Goal: Task Accomplishment & Management: Manage account settings

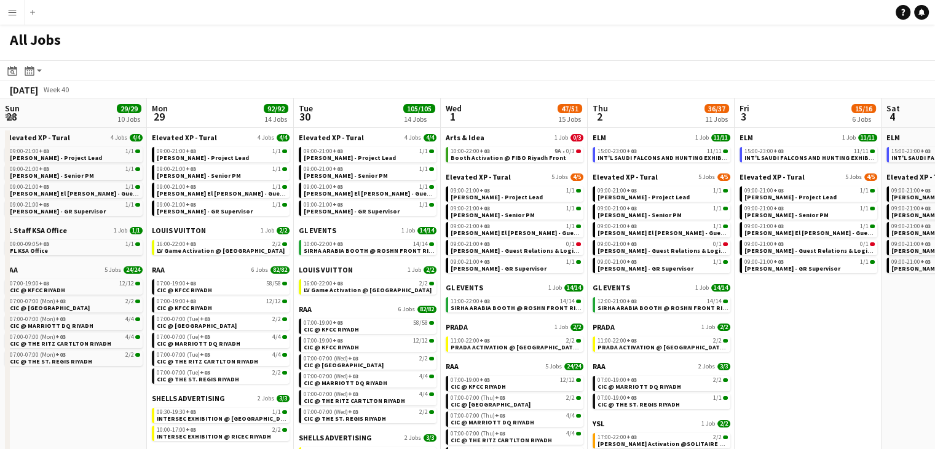
scroll to position [0, 356]
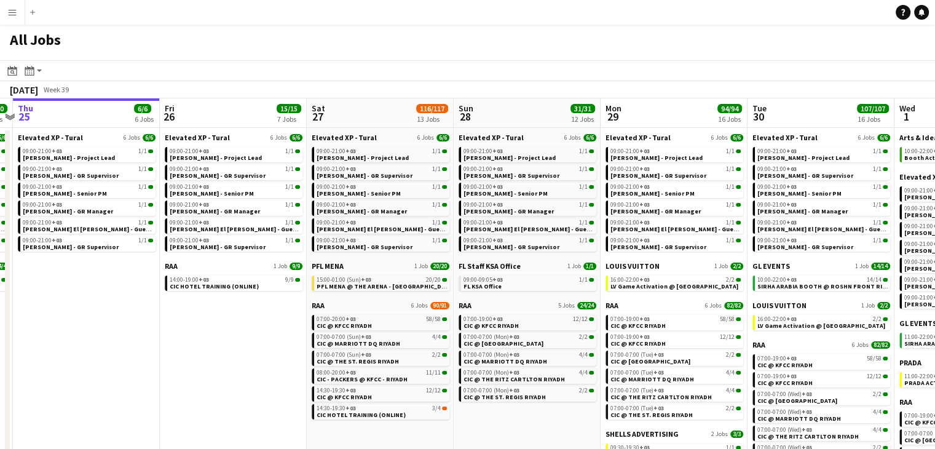
drag, startPoint x: 410, startPoint y: 406, endPoint x: 278, endPoint y: 369, distance: 137.2
click at [276, 369] on app-calendar-viewport "Mon 22 32/32 5 Jobs Tue 23 36/36 6 Jobs Wed 24 10/10 7 Jobs Thu 25 6/6 6 Jobs F…" at bounding box center [467, 338] width 935 height 481
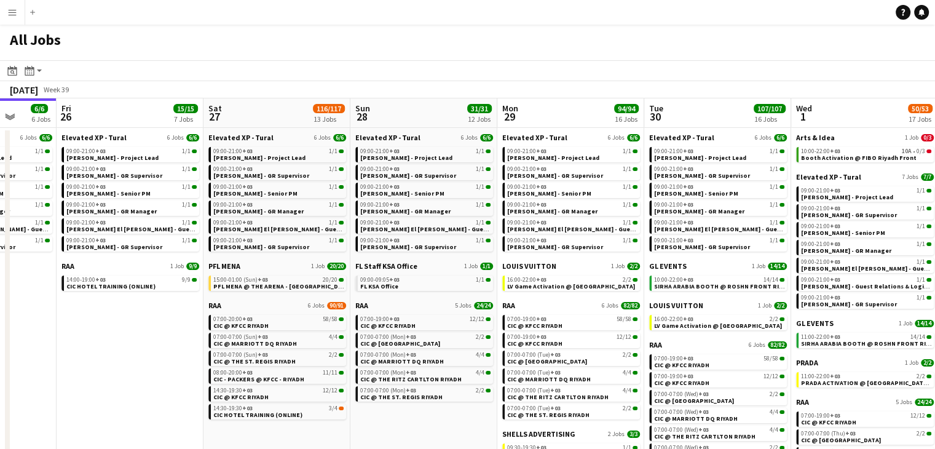
drag, startPoint x: 194, startPoint y: 325, endPoint x: 91, endPoint y: 293, distance: 107.5
click at [91, 293] on app-calendar-viewport "Mon 22 32/32 5 Jobs Tue 23 36/36 6 Jobs Wed 24 10/10 7 Jobs Thu 25 6/6 6 Jobs F…" at bounding box center [467, 338] width 935 height 481
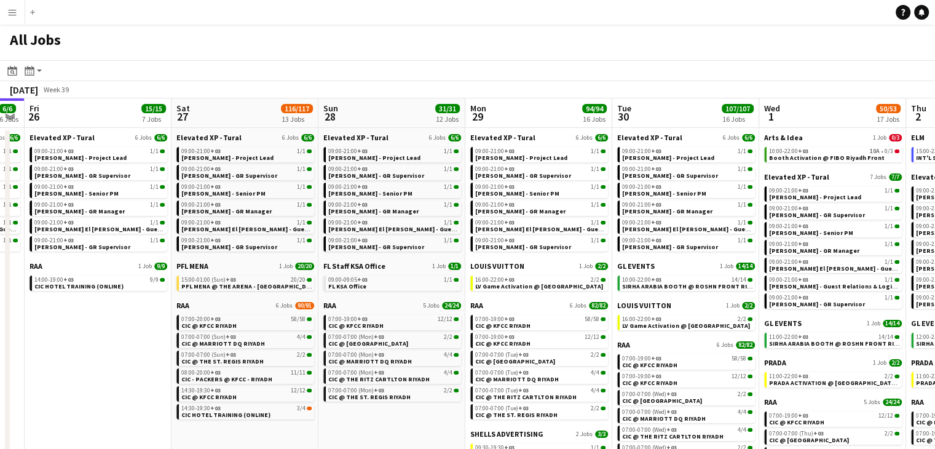
scroll to position [0, 472]
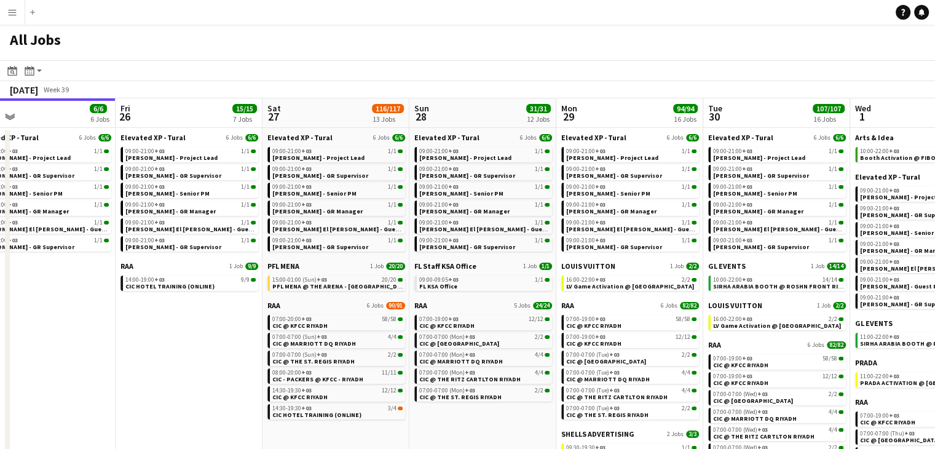
drag, startPoint x: 436, startPoint y: 411, endPoint x: 351, endPoint y: 382, distance: 90.2
click at [351, 382] on app-calendar-viewport "Mon 22 32/32 5 Jobs Tue 23 36/36 6 Jobs Wed 24 10/10 7 Jobs Thu 25 6/6 6 Jobs F…" at bounding box center [467, 338] width 935 height 481
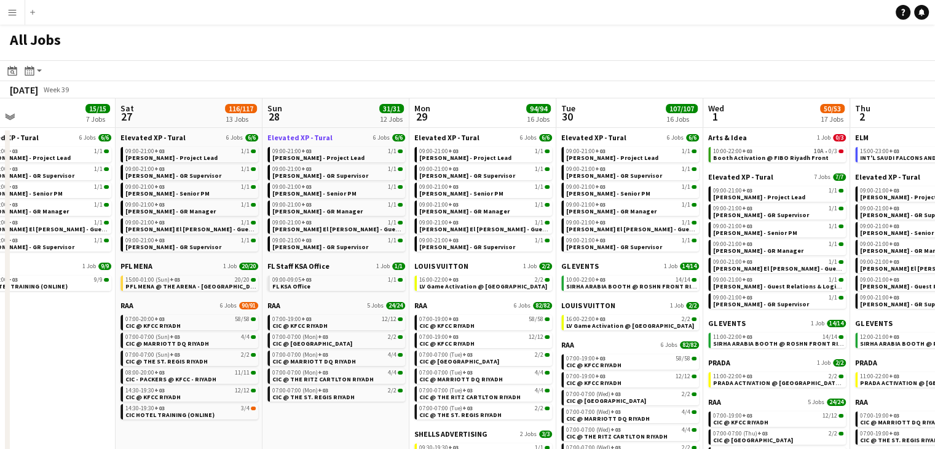
click at [299, 136] on span "Elevated XP - Tural" at bounding box center [299, 137] width 65 height 9
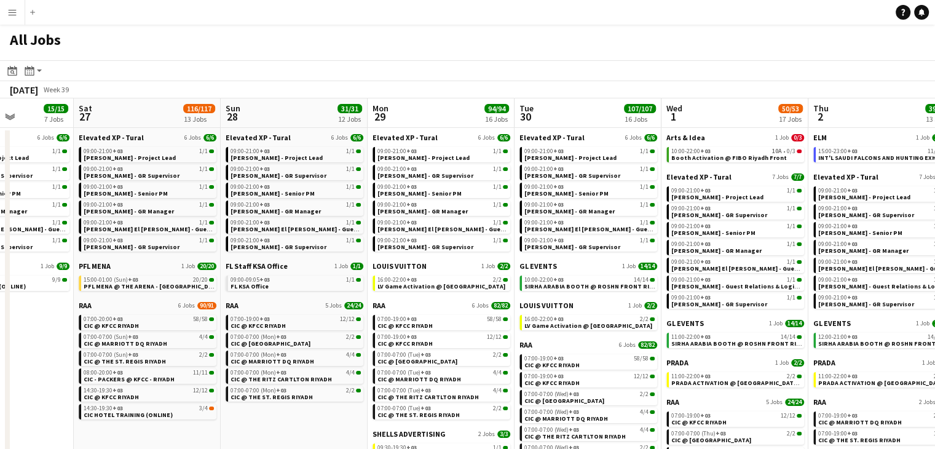
scroll to position [0, 435]
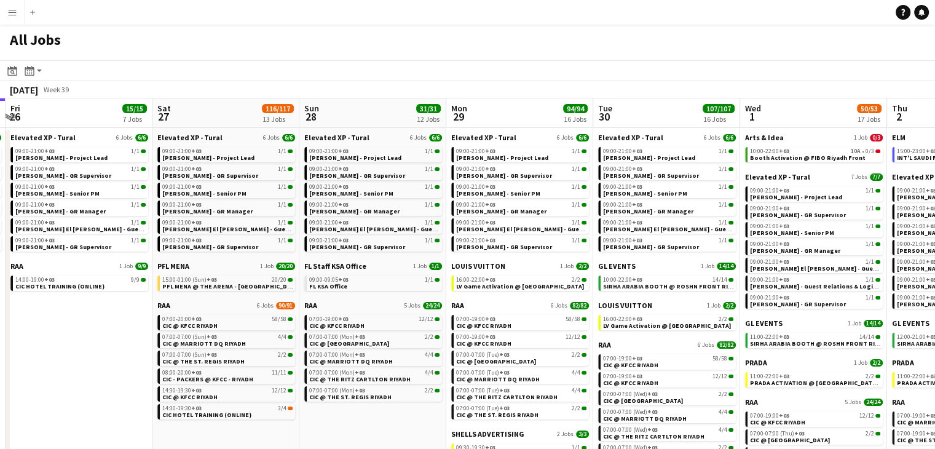
drag, startPoint x: 435, startPoint y: 187, endPoint x: 404, endPoint y: 185, distance: 31.4
click at [404, 185] on app-calendar-viewport "Tue 23 36/36 6 Jobs Wed 24 10/10 7 Jobs Thu 25 6/6 6 Jobs Fri 26 15/15 7 Jobs S…" at bounding box center [467, 338] width 935 height 481
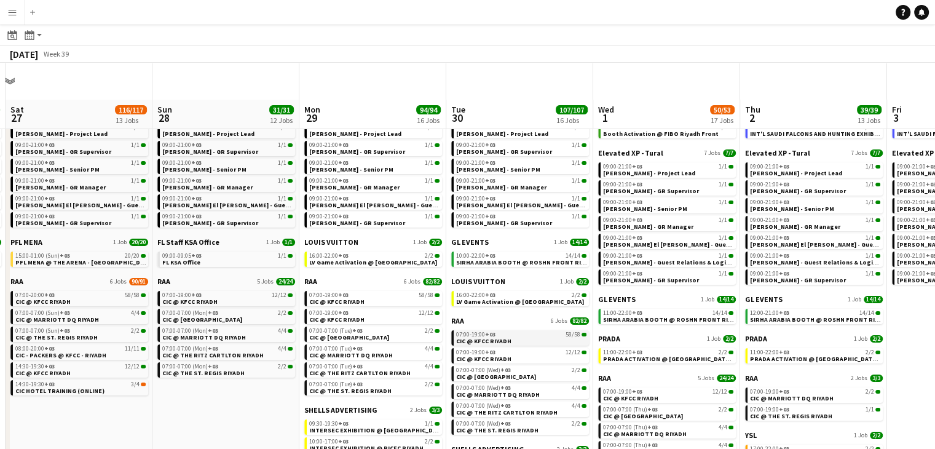
scroll to position [0, 0]
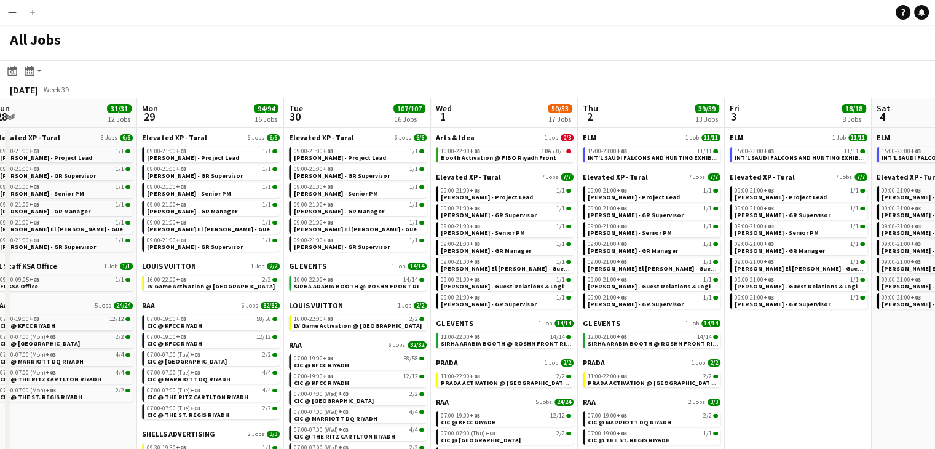
drag, startPoint x: 618, startPoint y: 116, endPoint x: 503, endPoint y: 106, distance: 115.3
click at [503, 106] on app-calendar-viewport "Thu 25 6/6 6 Jobs Fri 26 15/15 7 Jobs Sat 27 116/117 13 Jobs Sun 28 31/31 12 Jo…" at bounding box center [467, 338] width 935 height 481
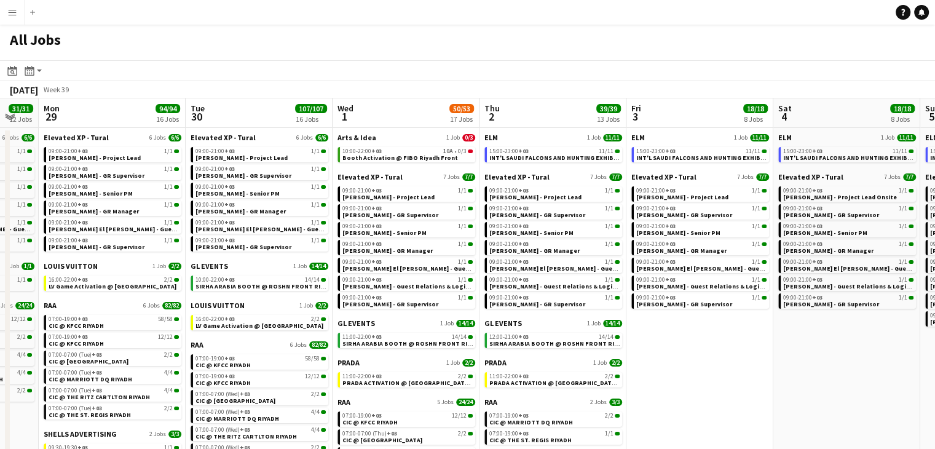
scroll to position [0, 429]
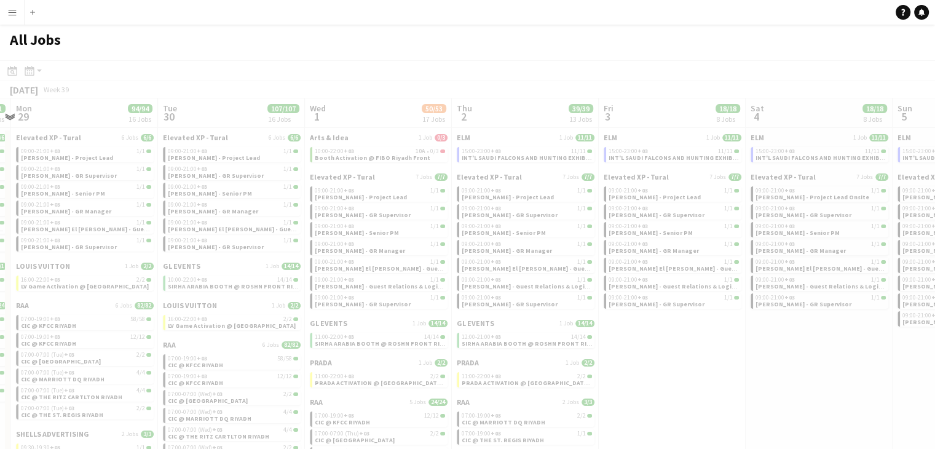
drag, startPoint x: 840, startPoint y: 305, endPoint x: 722, endPoint y: 305, distance: 118.0
click at [707, 305] on app-all-jobs "All Jobs Date picker [DATE] [DATE] [DATE] M [DATE] T [DATE] W [DATE] T [DATE] F…" at bounding box center [467, 302] width 935 height 555
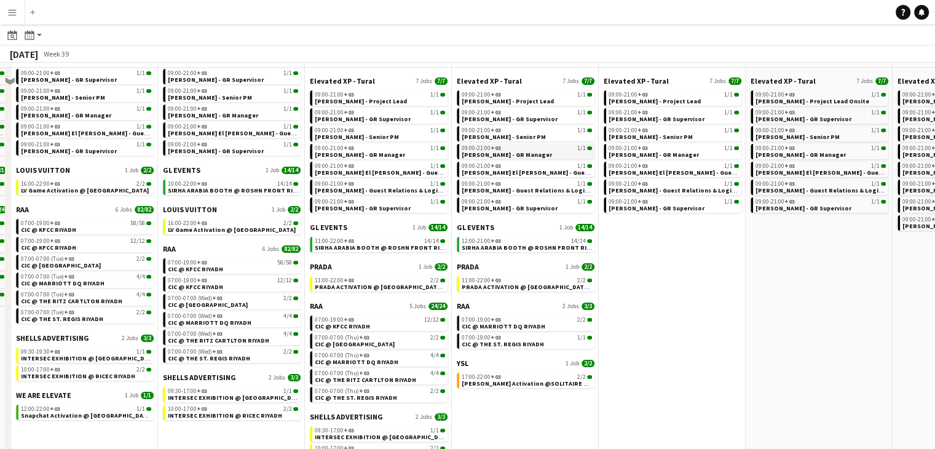
scroll to position [123, 0]
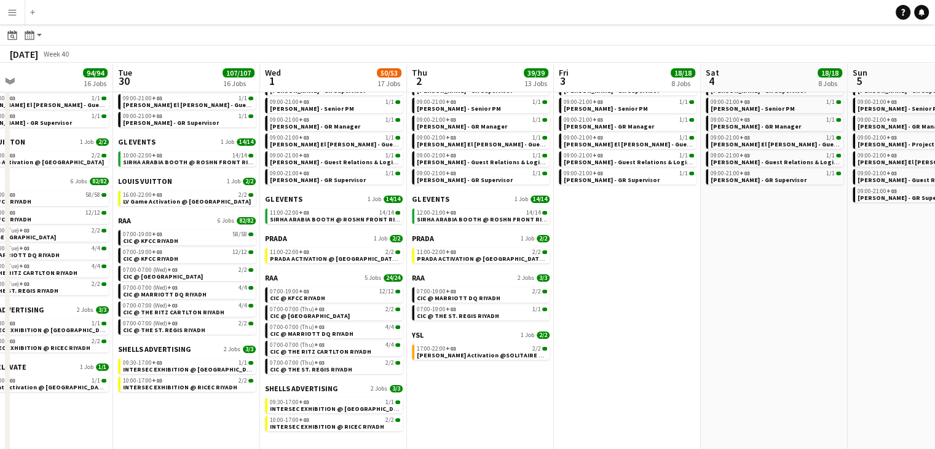
drag, startPoint x: 680, startPoint y: 291, endPoint x: 635, endPoint y: 281, distance: 45.9
click at [635, 281] on app-calendar-viewport "Fri 26 15/15 7 Jobs Sat 27 116/117 13 Jobs Sun 28 31/31 12 Jobs Mon 29 94/94 16…" at bounding box center [467, 196] width 935 height 518
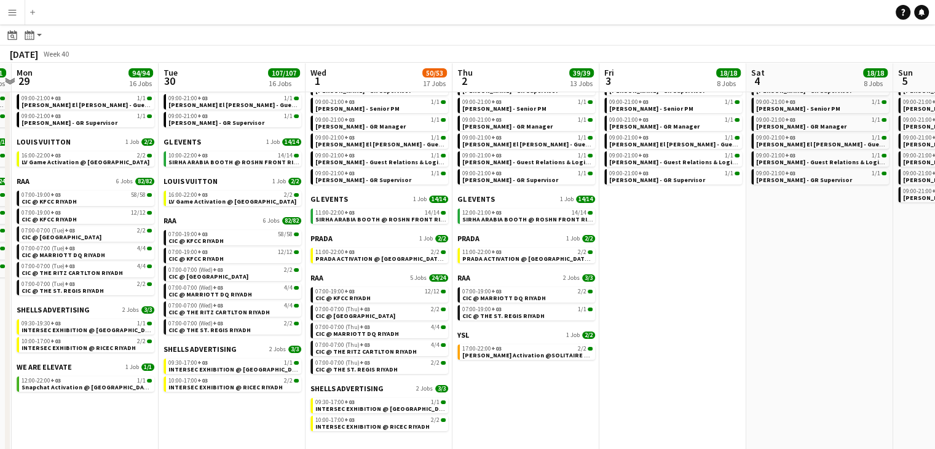
drag, startPoint x: 705, startPoint y: 300, endPoint x: 634, endPoint y: 301, distance: 71.3
click at [634, 301] on app-calendar-viewport "Fri 26 15/15 7 Jobs Sat 27 116/117 13 Jobs Sun 28 31/31 12 Jobs Mon 29 94/94 16…" at bounding box center [467, 196] width 935 height 518
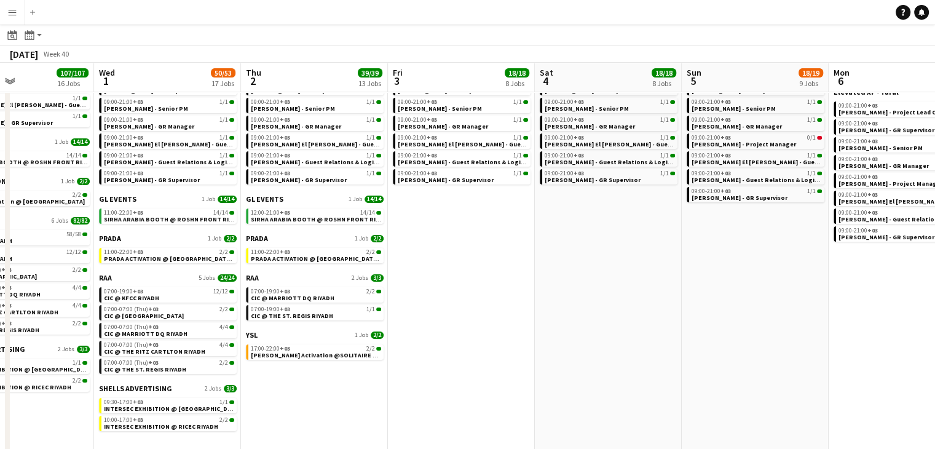
drag, startPoint x: 698, startPoint y: 312, endPoint x: 660, endPoint y: 312, distance: 38.1
click at [660, 312] on app-calendar-viewport "Sat 27 116/117 13 Jobs Sun 28 31/31 12 Jobs Mon 29 94/94 16 Jobs Tue 30 107/107…" at bounding box center [467, 196] width 935 height 518
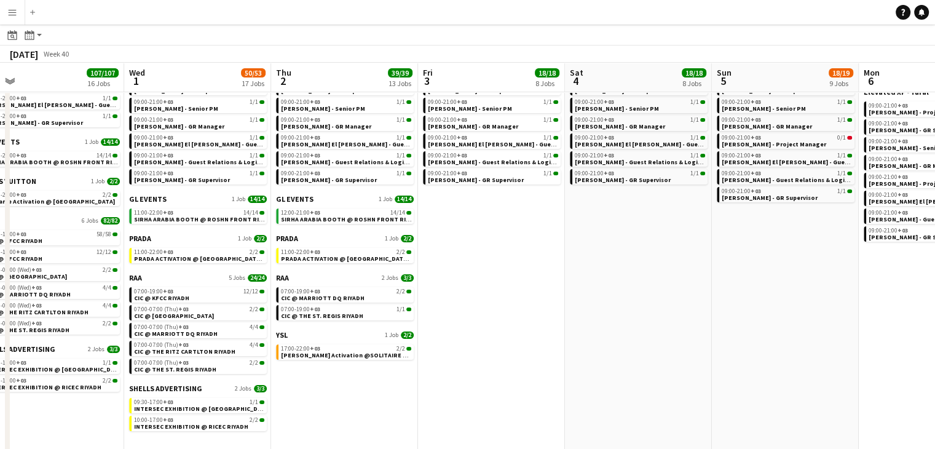
drag, startPoint x: 721, startPoint y: 321, endPoint x: 664, endPoint y: 320, distance: 57.1
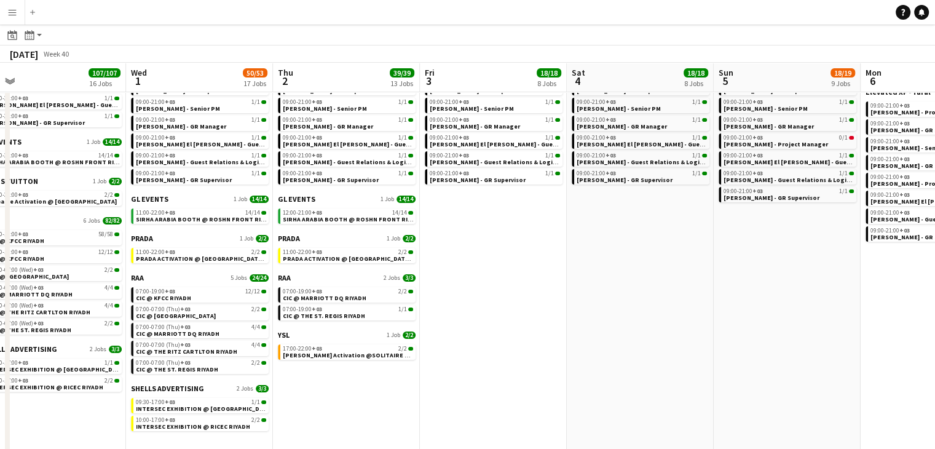
click at [640, 315] on app-calendar-viewport "Sat 27 116/117 13 Jobs Sun 28 31/31 12 Jobs Mon 29 94/94 16 Jobs Tue 30 107/107…" at bounding box center [467, 196] width 935 height 518
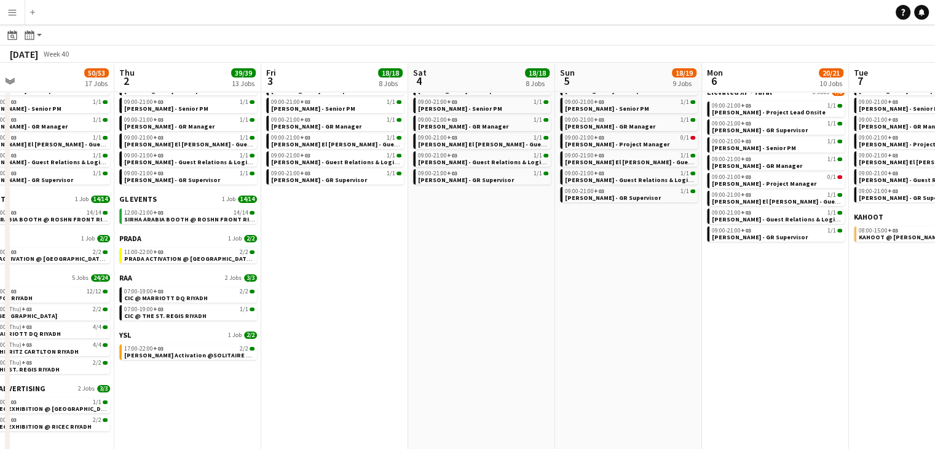
drag, startPoint x: 731, startPoint y: 332, endPoint x: 684, endPoint y: 323, distance: 48.2
click at [684, 323] on app-calendar-viewport "Sun 28 31/31 12 Jobs Mon 29 94/94 16 Jobs Tue 30 107/107 16 Jobs Wed 1 50/53 17…" at bounding box center [467, 196] width 935 height 518
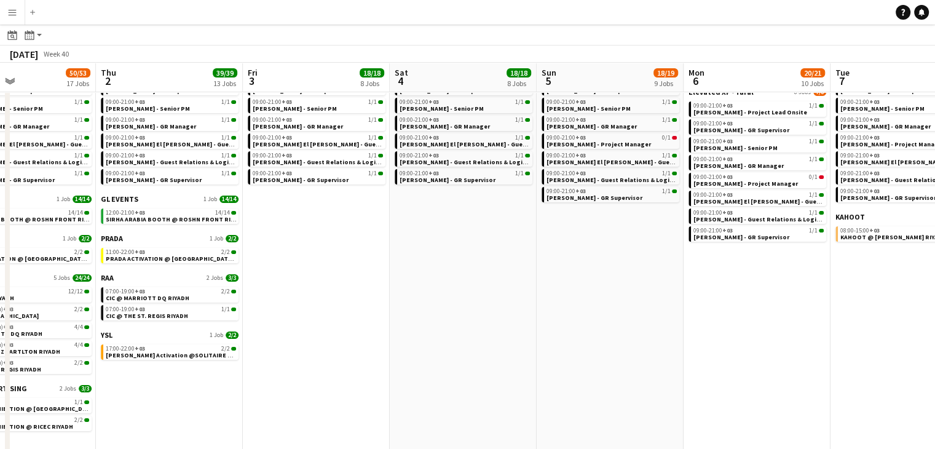
drag, startPoint x: 737, startPoint y: 337, endPoint x: 713, endPoint y: 337, distance: 24.0
click at [713, 337] on app-calendar-viewport "Sun 28 31/31 12 Jobs Mon 29 94/94 16 Jobs Tue 30 107/107 16 Jobs Wed 1 50/53 17…" at bounding box center [467, 196] width 935 height 518
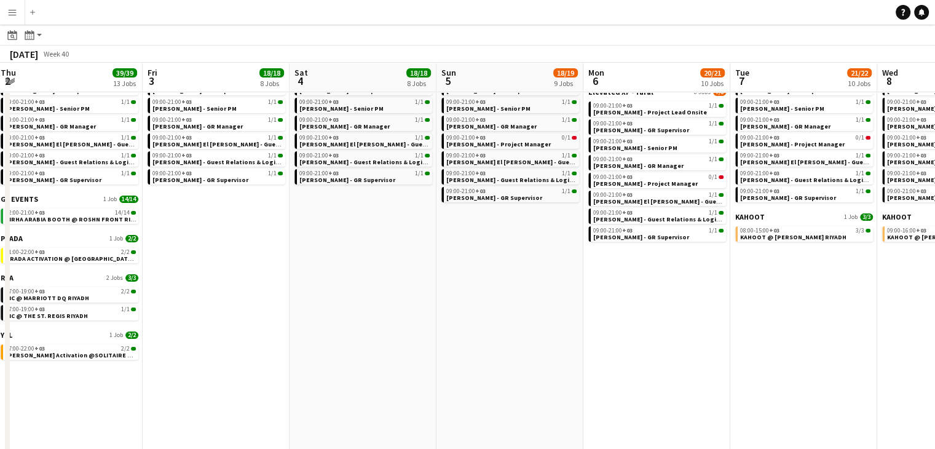
drag, startPoint x: 761, startPoint y: 341, endPoint x: 666, endPoint y: 333, distance: 95.6
click at [666, 333] on app-calendar-viewport "Mon 29 94/94 16 Jobs Tue 30 107/107 16 Jobs Wed 1 50/53 17 Jobs Thu 2 39/39 13 …" at bounding box center [467, 196] width 935 height 518
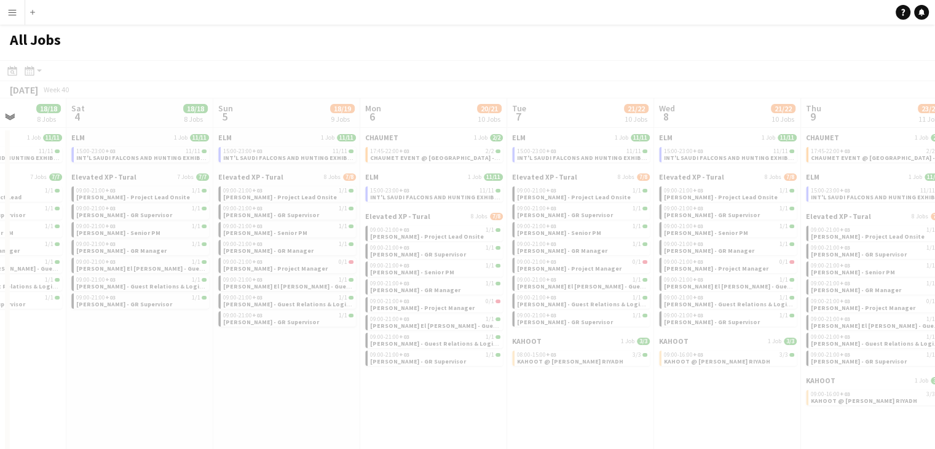
scroll to position [0, 440]
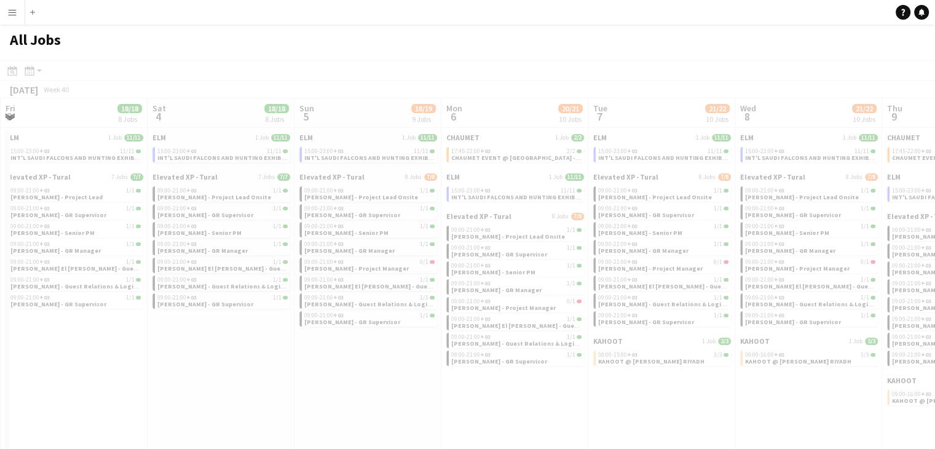
drag, startPoint x: 786, startPoint y: 389, endPoint x: 656, endPoint y: 401, distance: 130.8
click at [608, 392] on app-all-jobs "All Jobs Date picker SEP 2025 SEP 2025 Monday M Tuesday T Wednesday W Thursday …" at bounding box center [467, 302] width 935 height 555
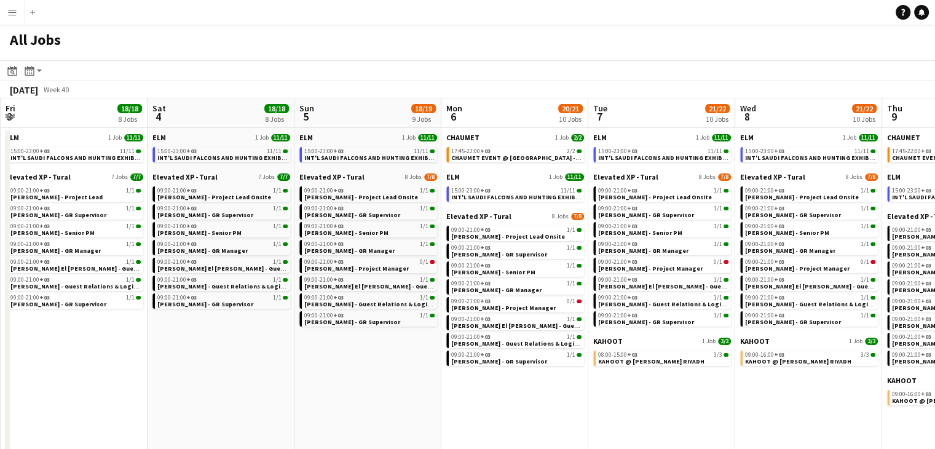
drag, startPoint x: 752, startPoint y: 391, endPoint x: 696, endPoint y: 383, distance: 56.6
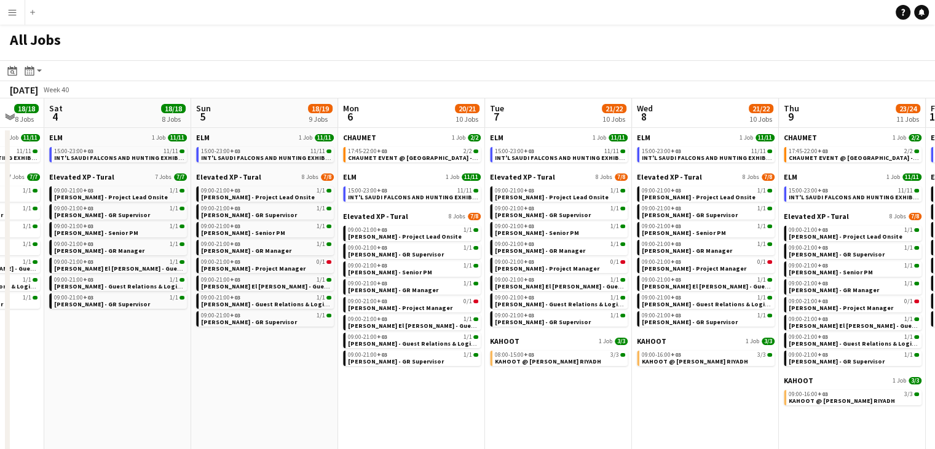
drag, startPoint x: 683, startPoint y: 388, endPoint x: 627, endPoint y: 389, distance: 55.9
click at [627, 389] on app-calendar-viewport "Tue 30 107/107 16 Jobs Wed 1 50/53 17 Jobs Thu 2 39/39 13 Jobs Fri 3 18/18 8 Jo…" at bounding box center [467, 338] width 935 height 481
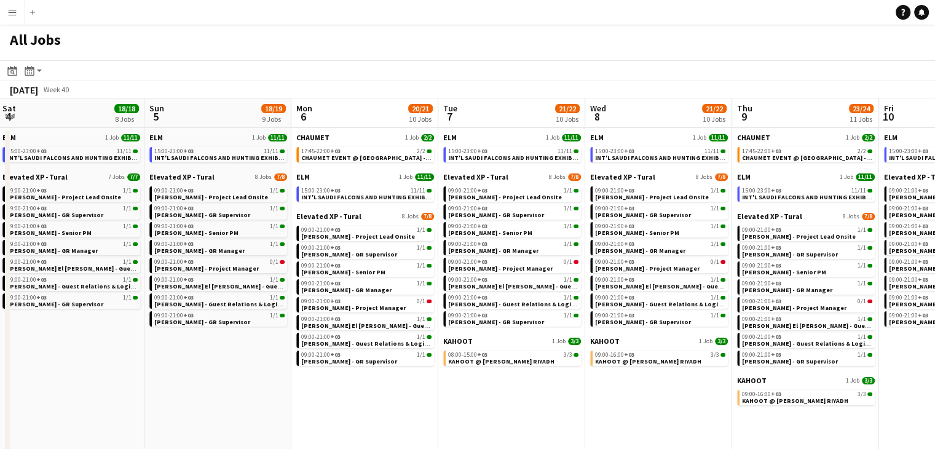
scroll to position [0, 454]
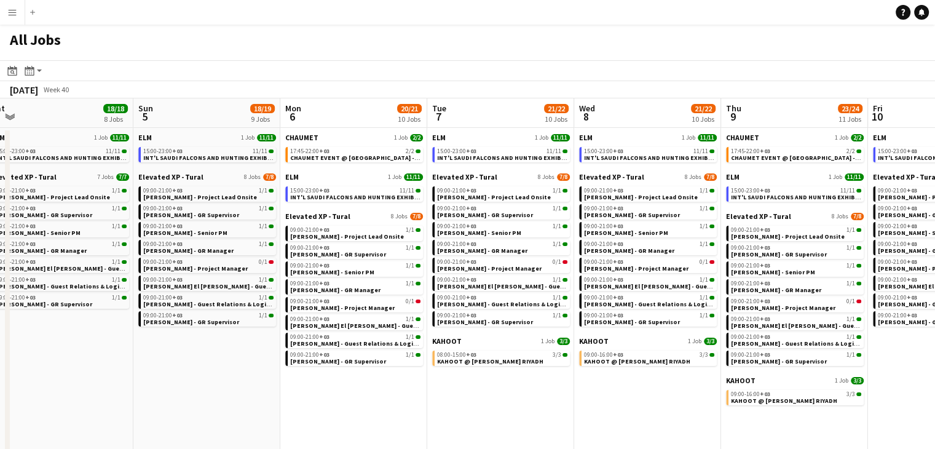
drag, startPoint x: 687, startPoint y: 396, endPoint x: 630, endPoint y: 386, distance: 58.0
click at [630, 386] on app-calendar-viewport "Wed 1 50/53 17 Jobs Thu 2 39/39 13 Jobs Fri 3 18/18 8 Jobs Sat 4 18/18 8 Jobs S…" at bounding box center [467, 338] width 935 height 481
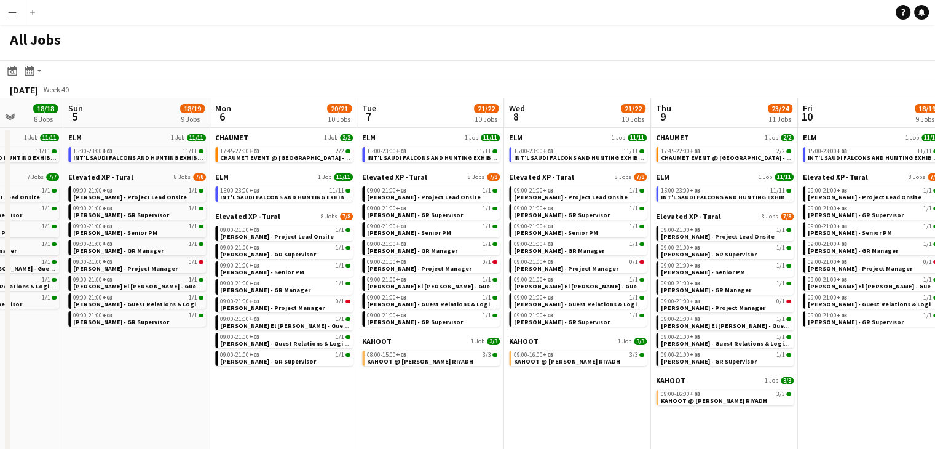
drag, startPoint x: 877, startPoint y: 375, endPoint x: 821, endPoint y: 356, distance: 59.3
click at [823, 356] on app-calendar-viewport "Wed 1 50/53 17 Jobs Thu 2 39/39 13 Jobs Fri 3 18/18 8 Jobs Sat 4 18/18 8 Jobs S…" at bounding box center [467, 338] width 935 height 481
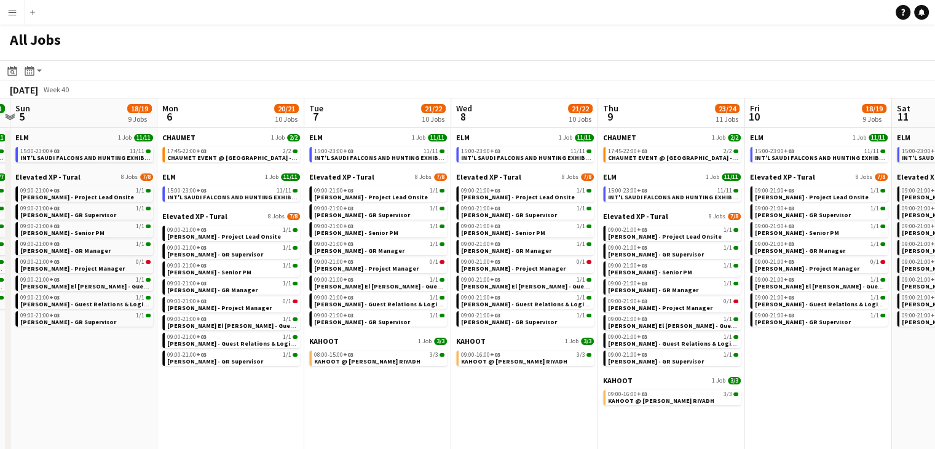
drag, startPoint x: 864, startPoint y: 369, endPoint x: 812, endPoint y: 359, distance: 53.1
click at [812, 359] on app-calendar-viewport "Thu 2 39/39 13 Jobs Fri 3 18/18 8 Jobs Sat 4 18/18 8 Jobs Sun 5 18/19 9 Jobs Mo…" at bounding box center [467, 338] width 935 height 481
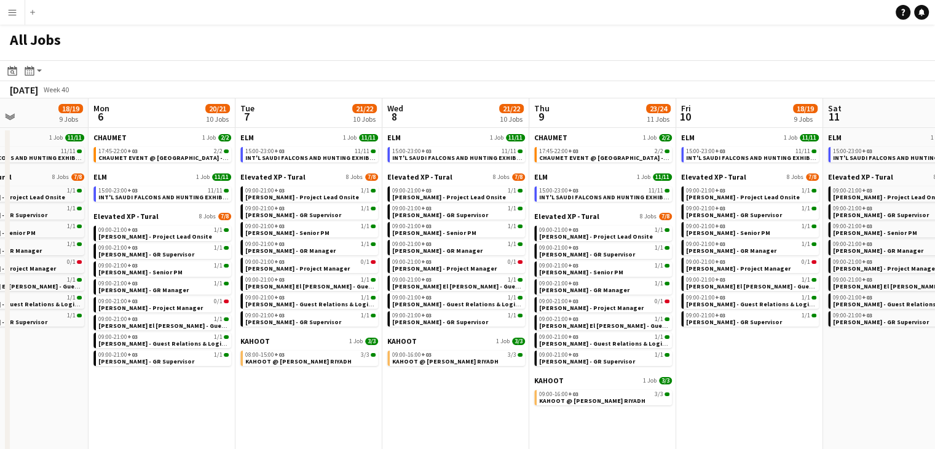
drag, startPoint x: 841, startPoint y: 369, endPoint x: 796, endPoint y: 366, distance: 45.0
click at [796, 366] on app-calendar-viewport "Thu 2 39/39 13 Jobs Fri 3 18/18 8 Jobs Sat 4 18/18 8 Jobs Sun 5 18/19 9 Jobs Mo…" at bounding box center [467, 338] width 935 height 481
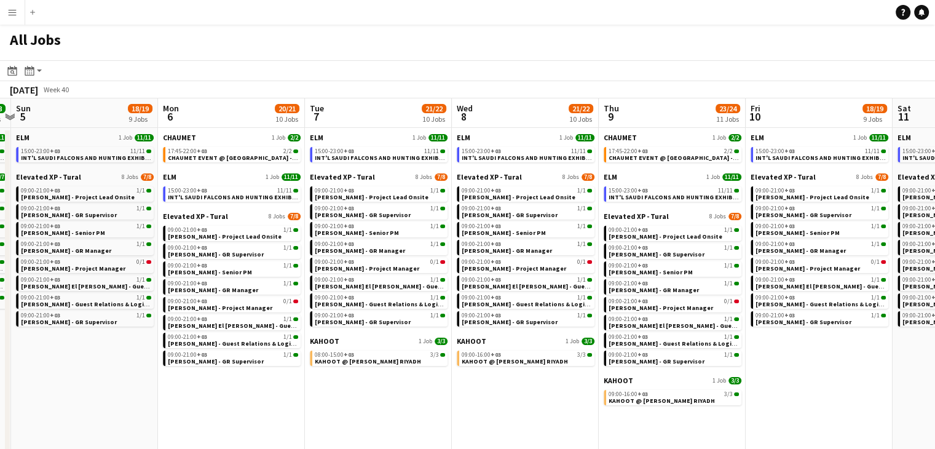
drag, startPoint x: 838, startPoint y: 372, endPoint x: 761, endPoint y: 366, distance: 77.6
click at [761, 366] on app-calendar-viewport "Thu 2 39/39 13 Jobs Fri 3 18/18 8 Jobs Sat 4 18/18 8 Jobs Sun 5 18/19 9 Jobs Mo…" at bounding box center [467, 338] width 935 height 481
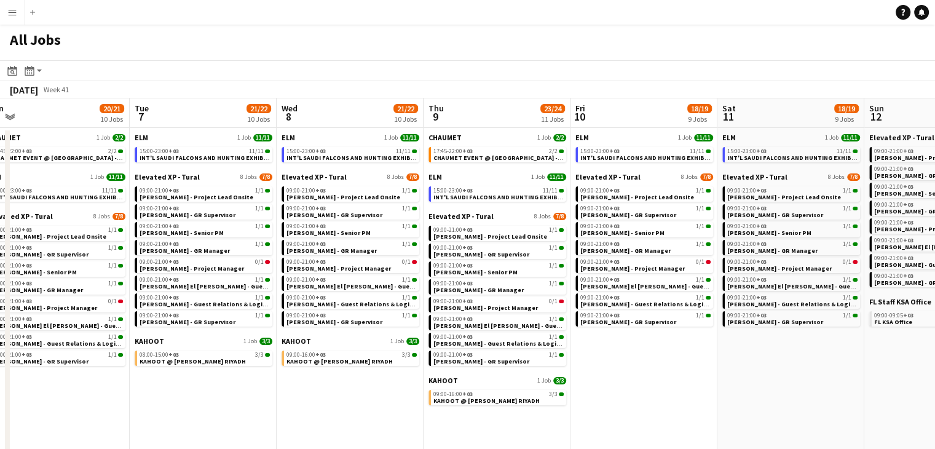
drag, startPoint x: 828, startPoint y: 378, endPoint x: 796, endPoint y: 374, distance: 31.6
click at [796, 374] on app-calendar-viewport "Fri 3 18/18 8 Jobs Sat 4 18/18 8 Jobs Sun 5 18/19 9 Jobs Mon 6 20/21 10 Jobs Tu…" at bounding box center [467, 338] width 935 height 481
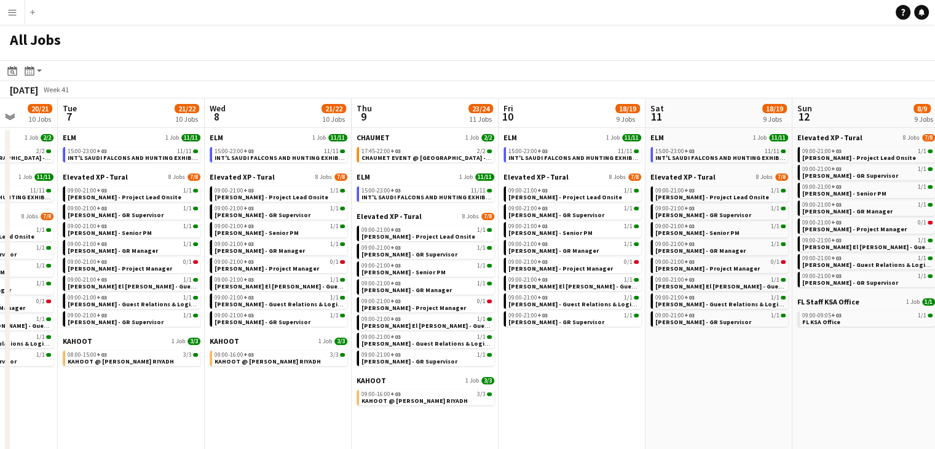
drag, startPoint x: 814, startPoint y: 382, endPoint x: 783, endPoint y: 382, distance: 30.1
click at [783, 382] on app-calendar-viewport "Fri 3 18/18 8 Jobs Sat 4 18/18 8 Jobs Sun 5 18/19 9 Jobs Mon 6 20/21 10 Jobs Tu…" at bounding box center [467, 338] width 935 height 481
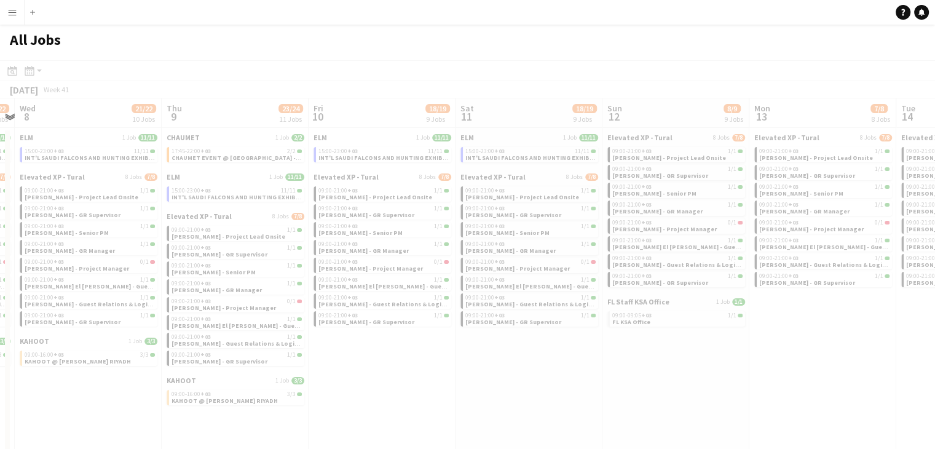
scroll to position [0, 432]
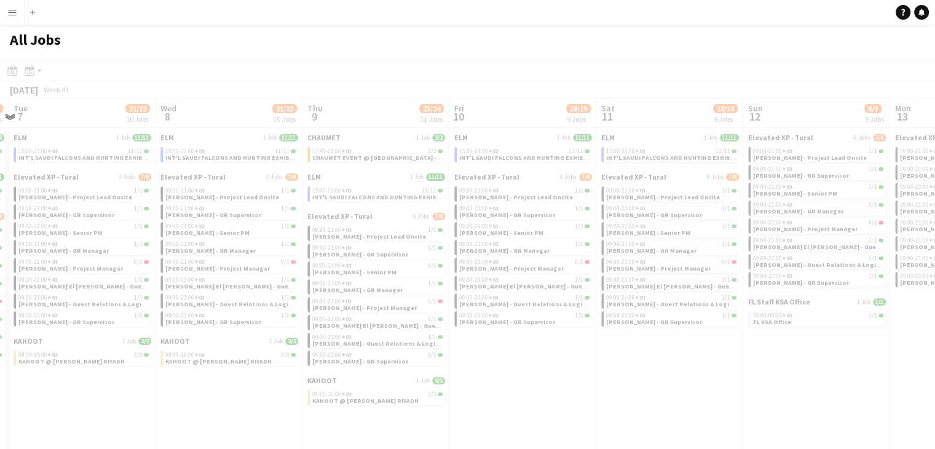
drag, startPoint x: 860, startPoint y: 387, endPoint x: 811, endPoint y: 380, distance: 49.0
click at [811, 380] on app-all-jobs "All Jobs Date picker SEP 2025 SEP 2025 Monday M Tuesday T Wednesday W Thursday …" at bounding box center [467, 302] width 935 height 555
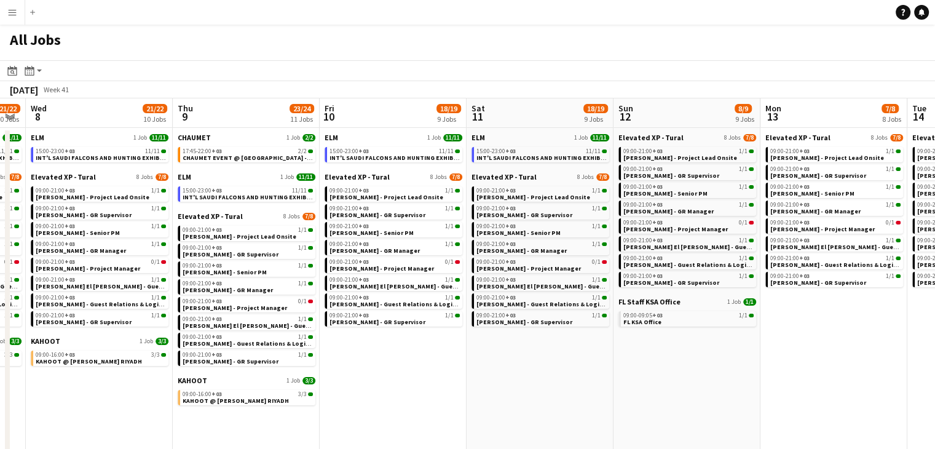
drag, startPoint x: 922, startPoint y: 382, endPoint x: 792, endPoint y: 369, distance: 130.2
click at [792, 369] on app-calendar-viewport "Sat 4 18/18 8 Jobs Sun 5 18/19 9 Jobs Mon 6 20/21 10 Jobs Tue 7 21/22 10 Jobs W…" at bounding box center [467, 338] width 935 height 481
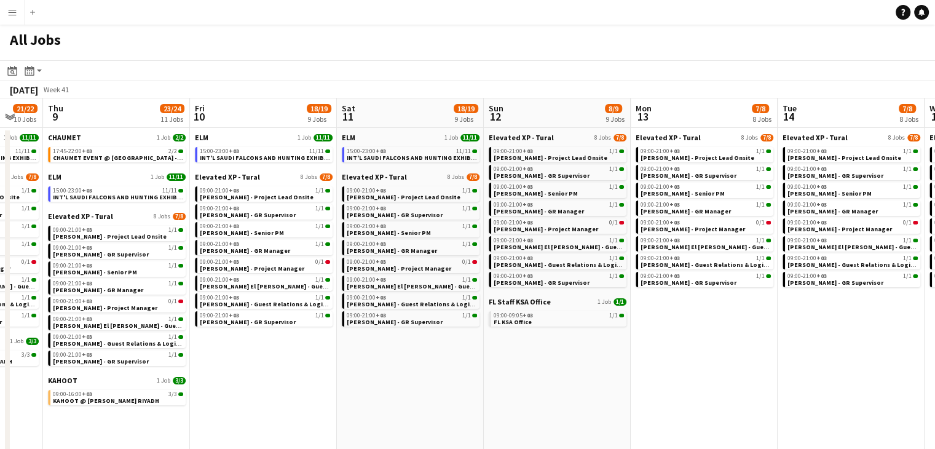
drag, startPoint x: 850, startPoint y: 361, endPoint x: 718, endPoint y: 353, distance: 132.3
click at [718, 353] on app-calendar-viewport "Sun 5 18/19 9 Jobs Mon 6 20/21 10 Jobs Tue 7 21/22 10 Jobs Wed 8 21/22 10 Jobs …" at bounding box center [467, 338] width 935 height 481
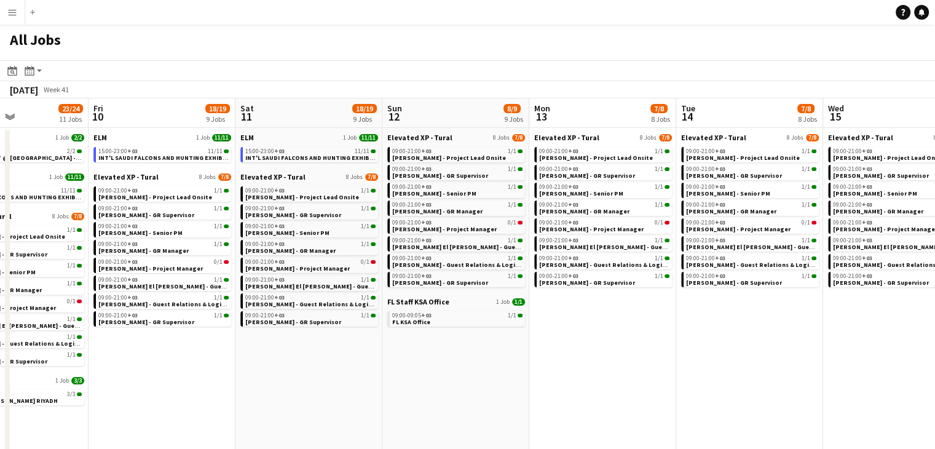
scroll to position [0, 374]
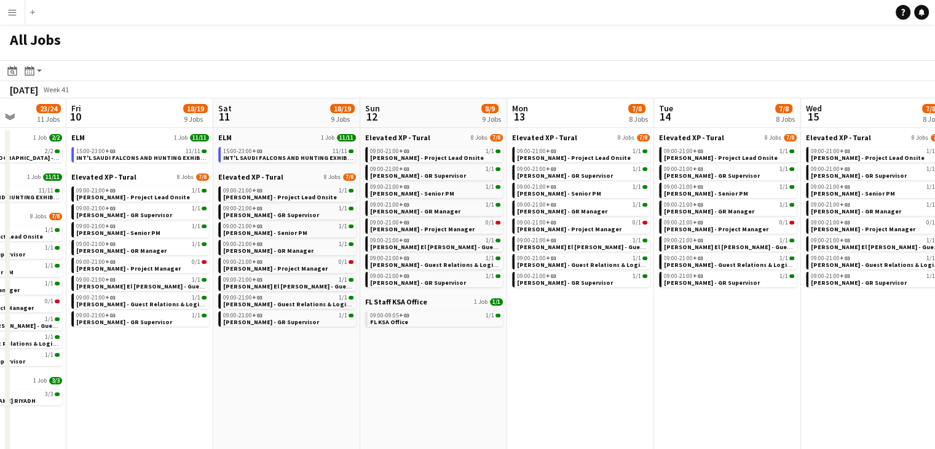
drag, startPoint x: 775, startPoint y: 345, endPoint x: 700, endPoint y: 343, distance: 75.0
click at [703, 342] on app-calendar-viewport "Tue 7 21/22 10 Jobs Wed 8 21/22 10 Jobs Thu 9 23/24 11 Jobs Fri 10 18/19 9 Jobs…" at bounding box center [467, 338] width 935 height 481
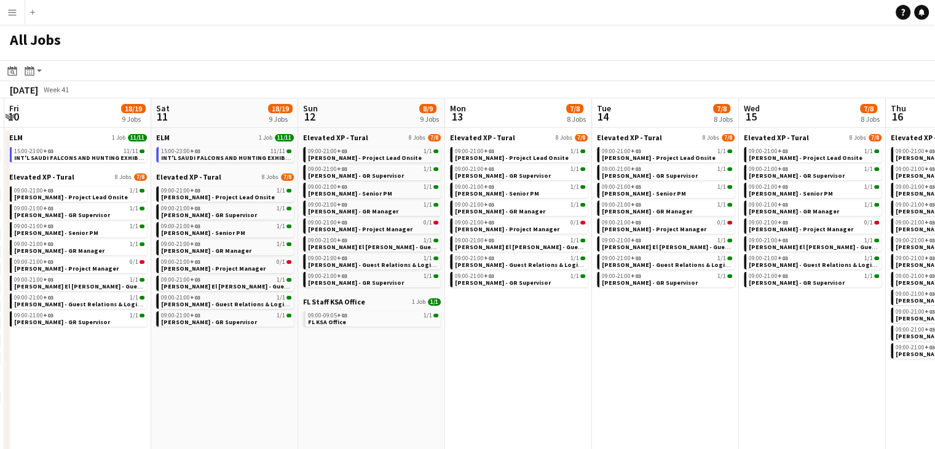
drag, startPoint x: 804, startPoint y: 347, endPoint x: 740, endPoint y: 347, distance: 63.3
click at [741, 347] on app-calendar-viewport "Tue 7 21/22 10 Jobs Wed 8 21/22 10 Jobs Thu 9 23/24 11 Jobs Fri 10 18/19 9 Jobs…" at bounding box center [467, 338] width 935 height 481
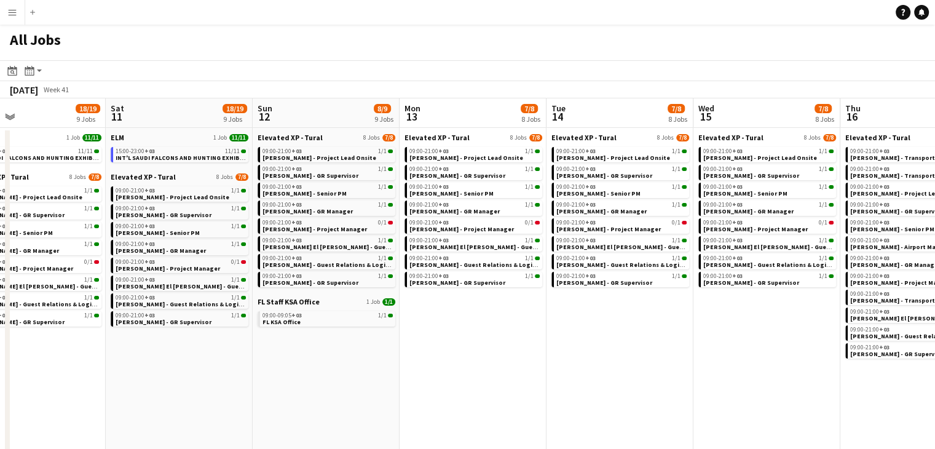
drag, startPoint x: 782, startPoint y: 349, endPoint x: 698, endPoint y: 342, distance: 83.8
click at [698, 342] on app-calendar-viewport "Tue 7 21/22 10 Jobs Wed 8 21/22 10 Jobs Thu 9 23/24 11 Jobs Fri 10 18/19 9 Jobs…" at bounding box center [467, 338] width 935 height 481
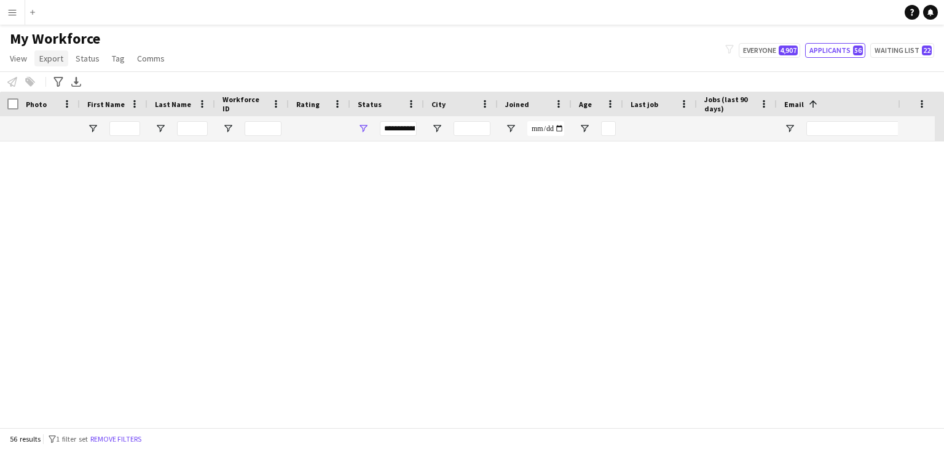
scroll to position [922, 0]
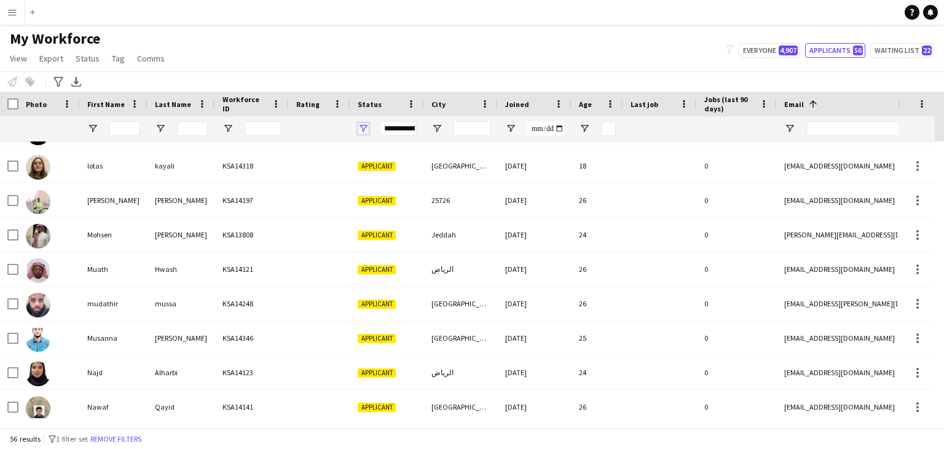
click at [367, 125] on span "Open Filter Menu" at bounding box center [363, 128] width 11 height 11
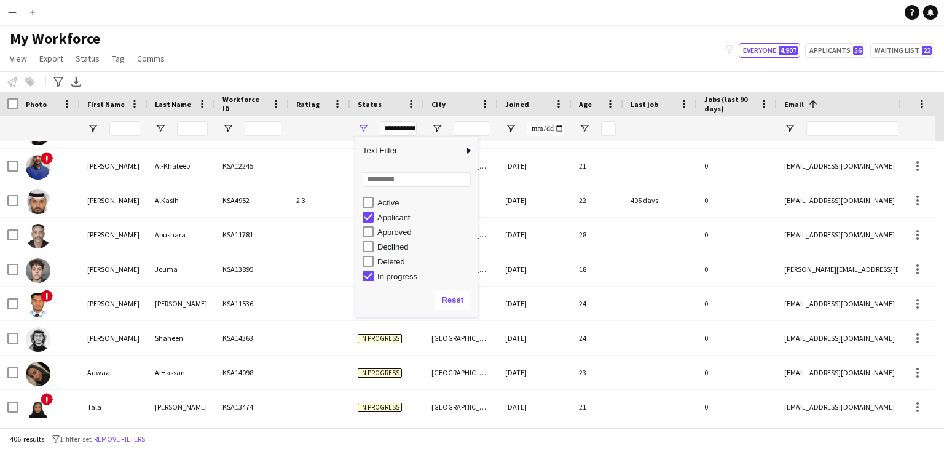
scroll to position [18, 0]
type input "**********"
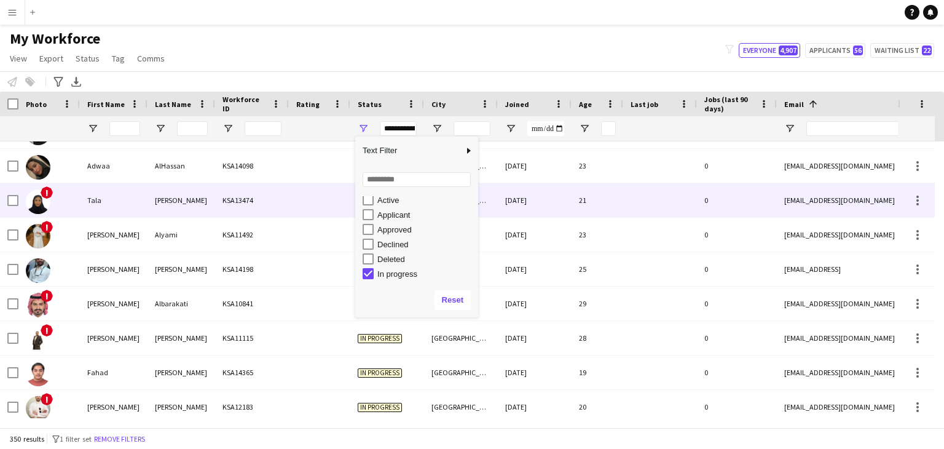
click at [663, 194] on div at bounding box center [660, 200] width 74 height 34
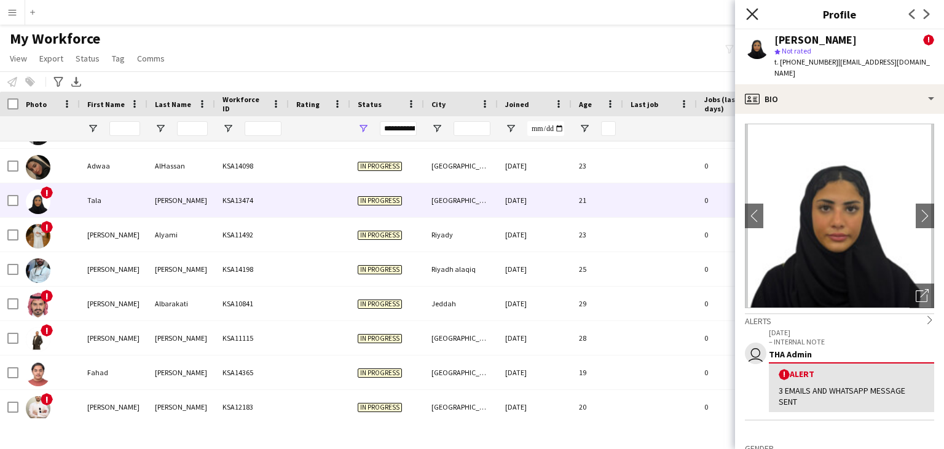
click at [750, 19] on icon "Close pop-in" at bounding box center [752, 14] width 12 height 12
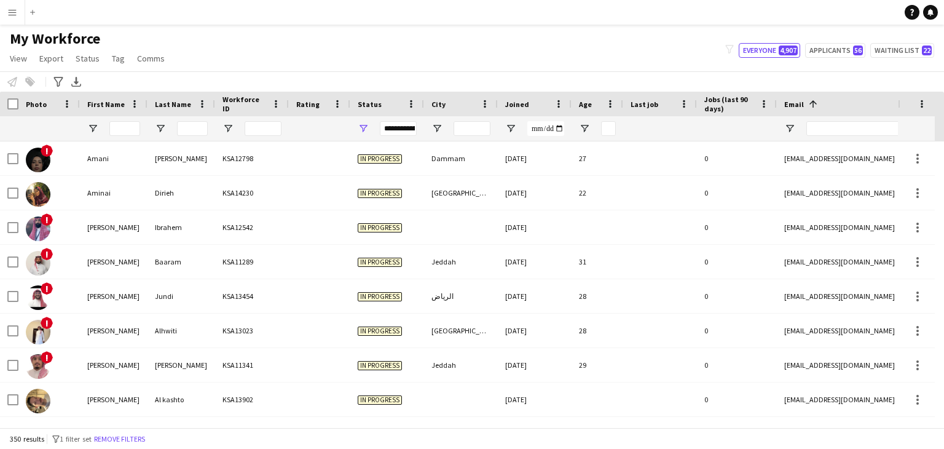
scroll to position [0, 0]
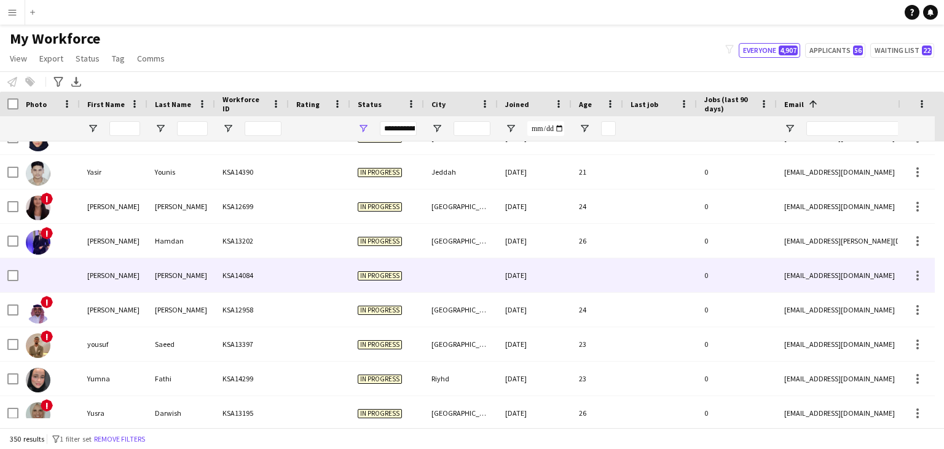
click at [81, 269] on div "Yahya" at bounding box center [114, 275] width 68 height 34
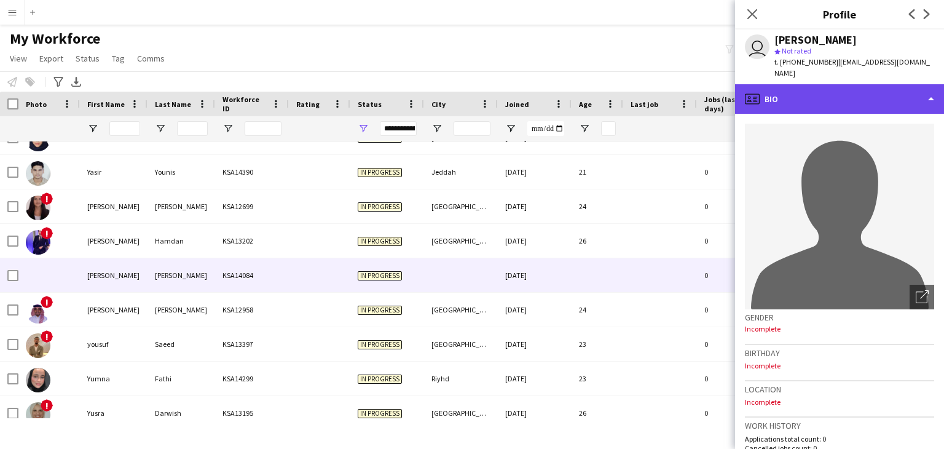
click at [793, 84] on div "profile Bio" at bounding box center [839, 98] width 209 height 29
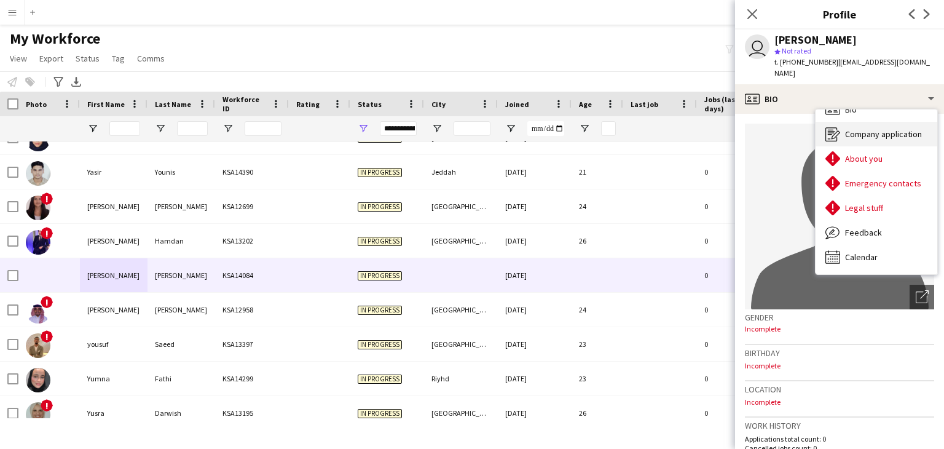
click at [887, 128] on div "Company application Company application" at bounding box center [876, 134] width 122 height 25
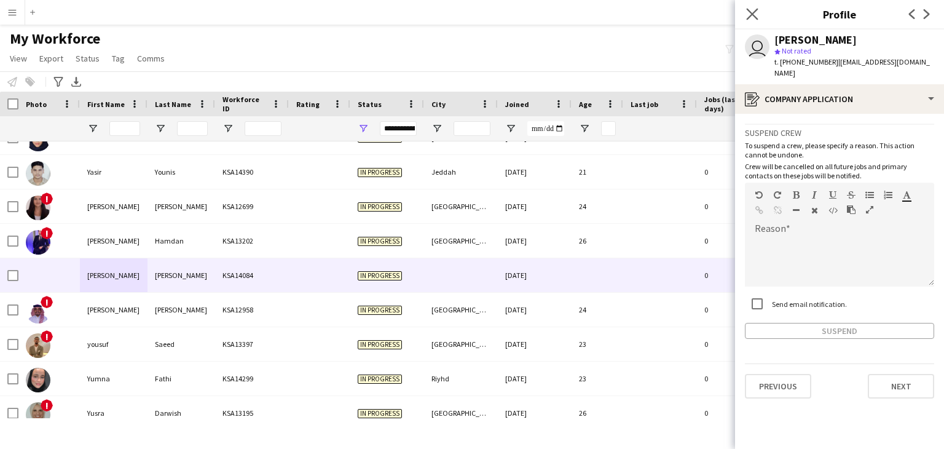
click at [755, 19] on icon "Close pop-in" at bounding box center [752, 14] width 12 height 12
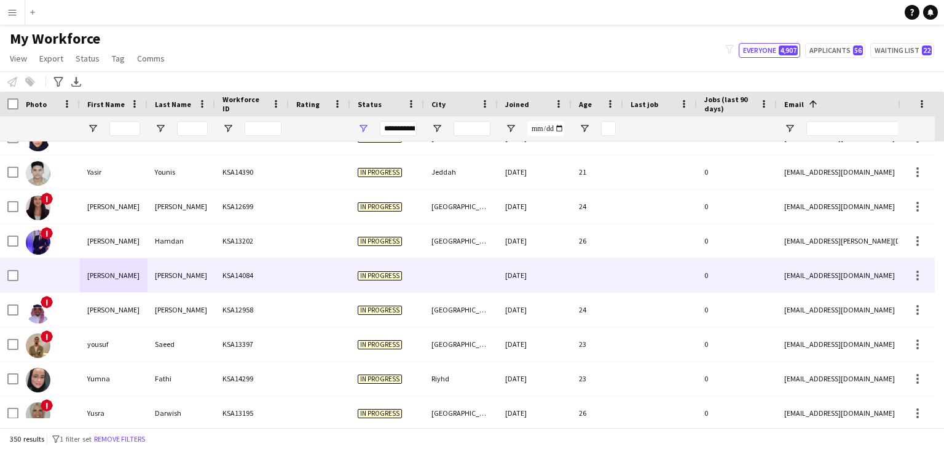
click at [194, 282] on div "Mohammed" at bounding box center [181, 275] width 68 height 34
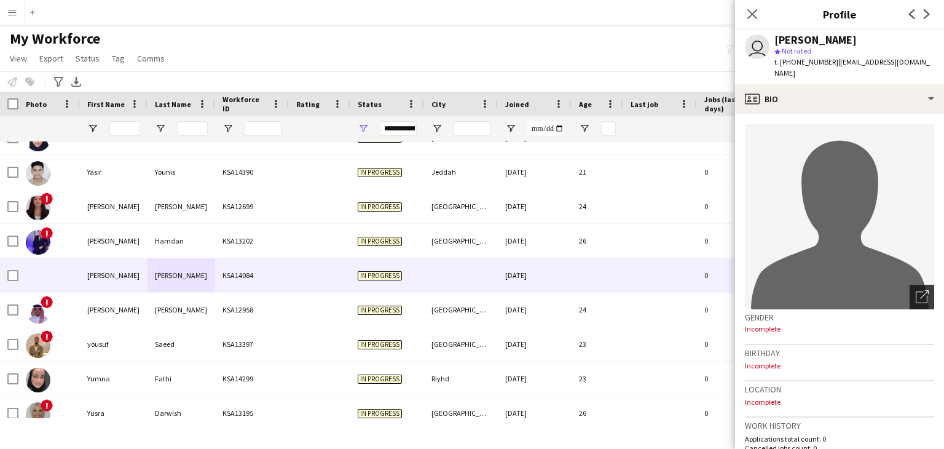
click at [916, 290] on icon "Open photos pop-in" at bounding box center [922, 296] width 13 height 13
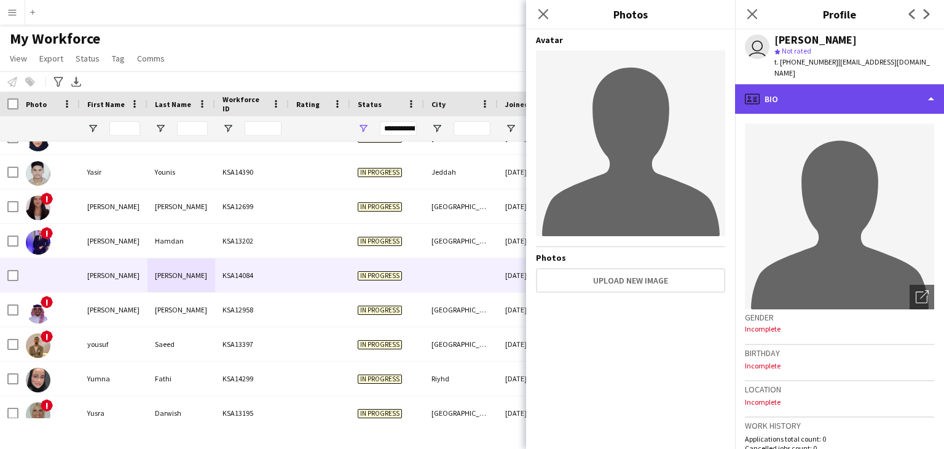
click at [758, 92] on icon "profile" at bounding box center [752, 99] width 15 height 15
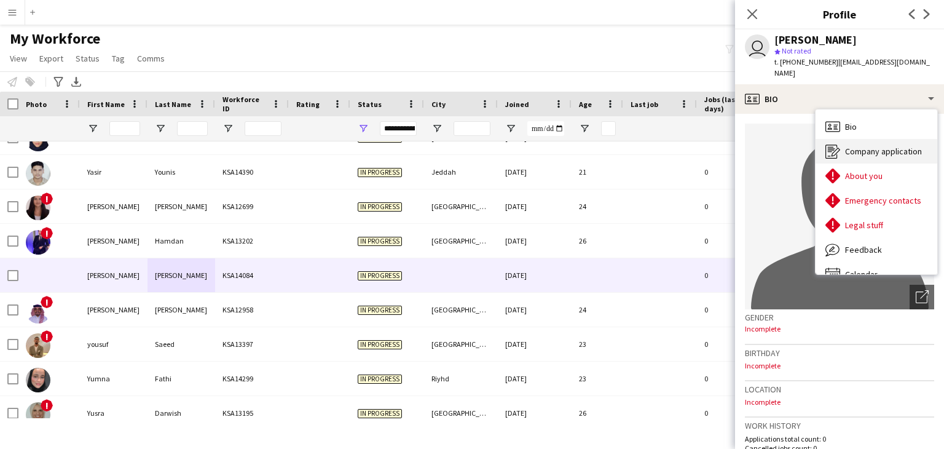
click at [870, 146] on span "Company application" at bounding box center [883, 151] width 77 height 11
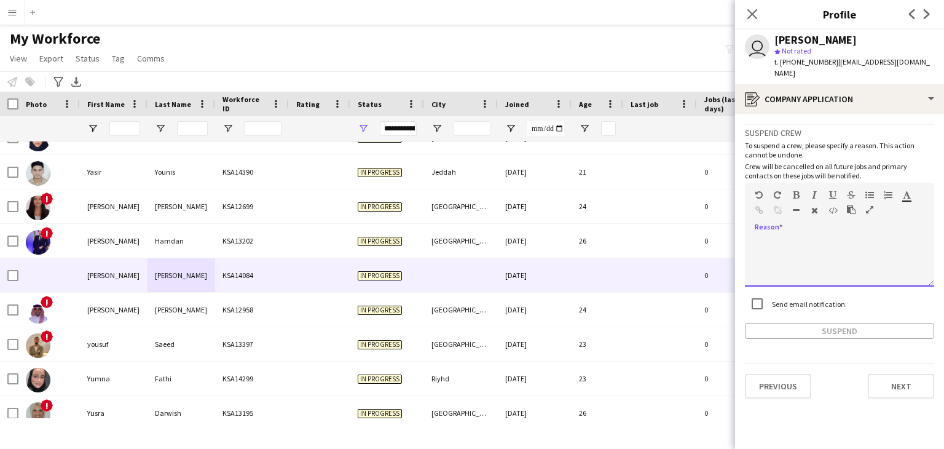
click at [810, 237] on div at bounding box center [839, 261] width 189 height 49
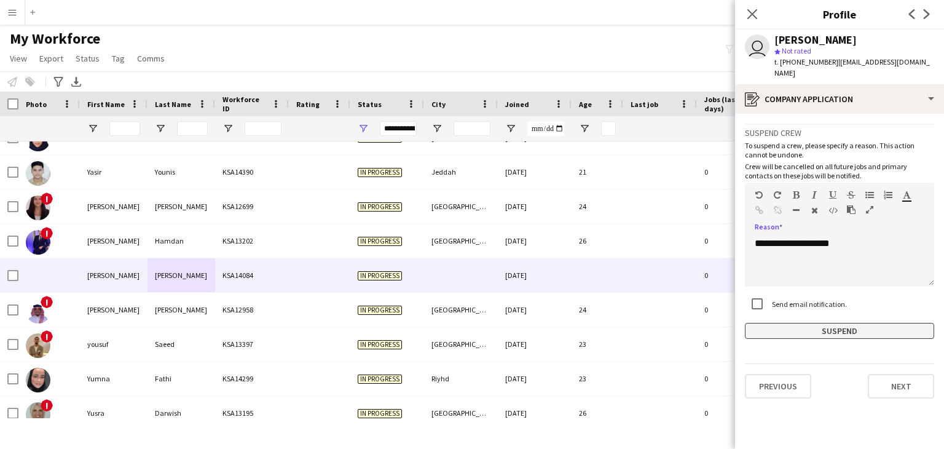
click at [805, 323] on button "Suspend" at bounding box center [839, 331] width 189 height 16
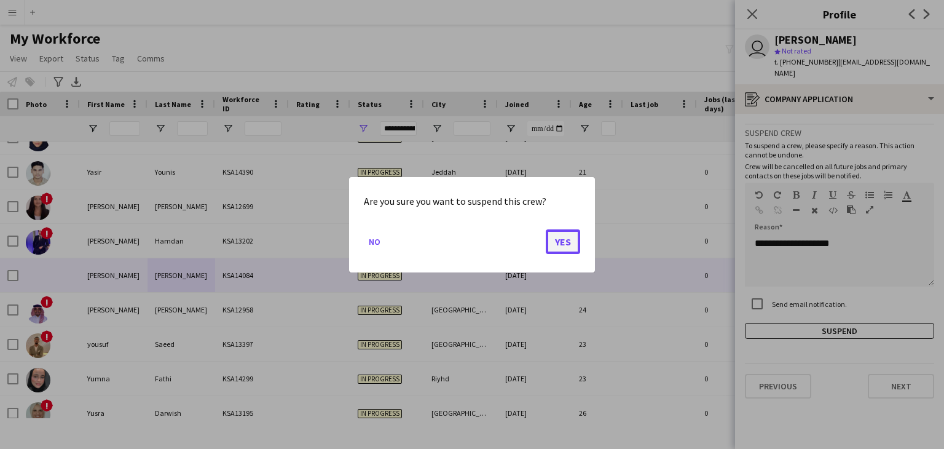
click at [565, 245] on button "Yes" at bounding box center [563, 241] width 34 height 25
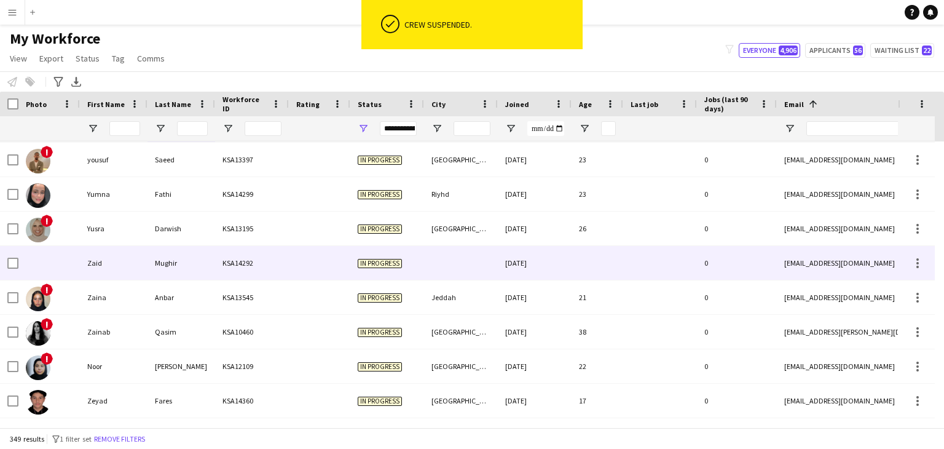
click at [107, 262] on div "Zaid" at bounding box center [114, 263] width 68 height 34
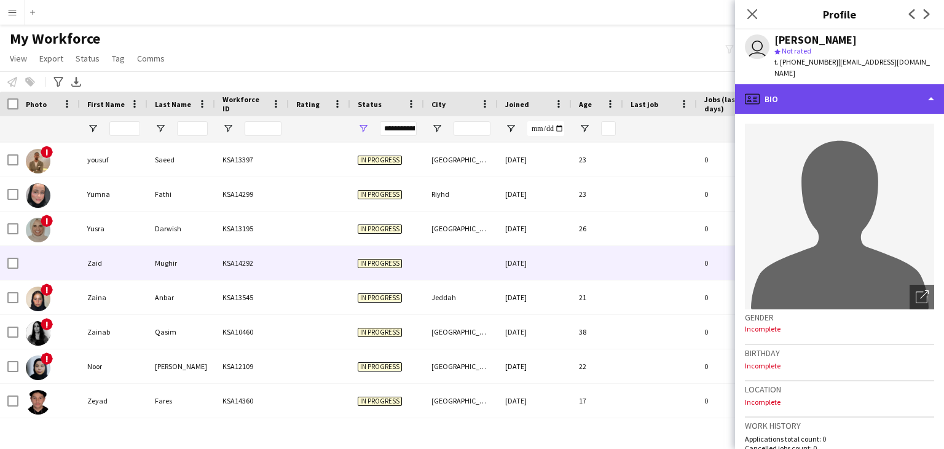
click at [804, 84] on div "profile Bio" at bounding box center [839, 98] width 209 height 29
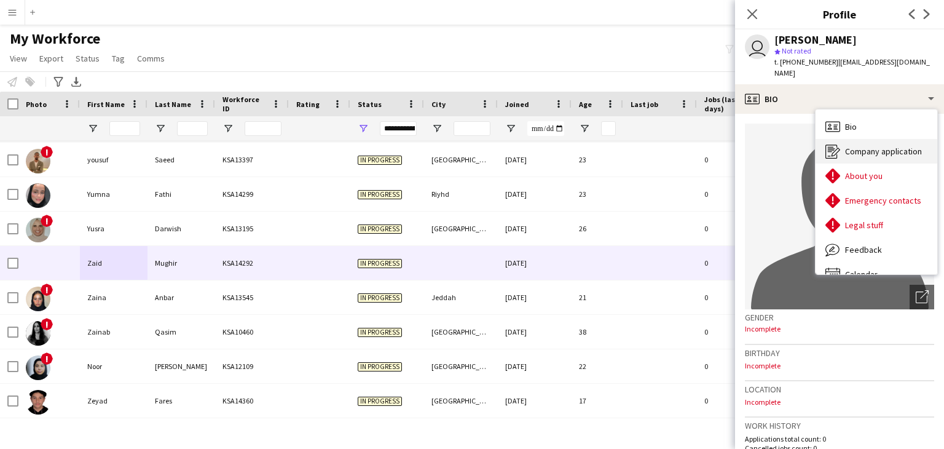
click at [867, 146] on span "Company application" at bounding box center [883, 151] width 77 height 11
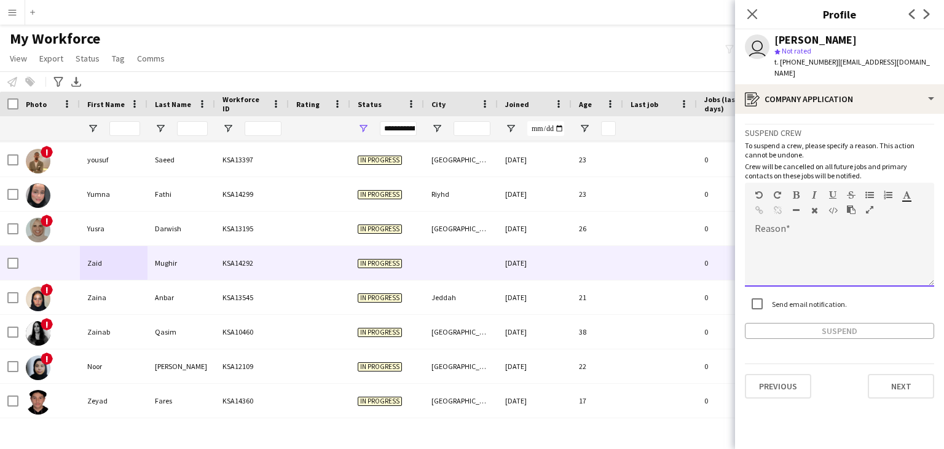
click at [793, 214] on div "default Heading 1 Heading 2 Heading 3 Heading 4 Heading 5 Heading 6 Heading 7 P…" at bounding box center [839, 205] width 189 height 46
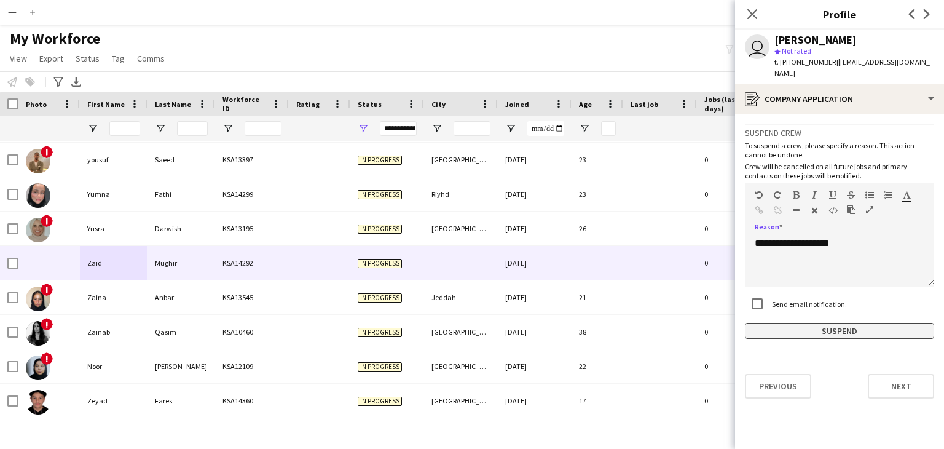
click at [836, 323] on button "Suspend" at bounding box center [839, 331] width 189 height 16
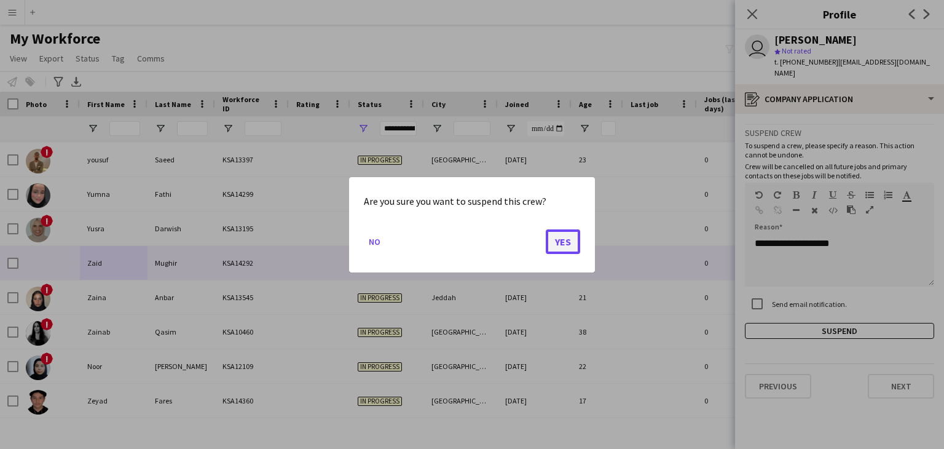
click at [571, 237] on button "Yes" at bounding box center [563, 241] width 34 height 25
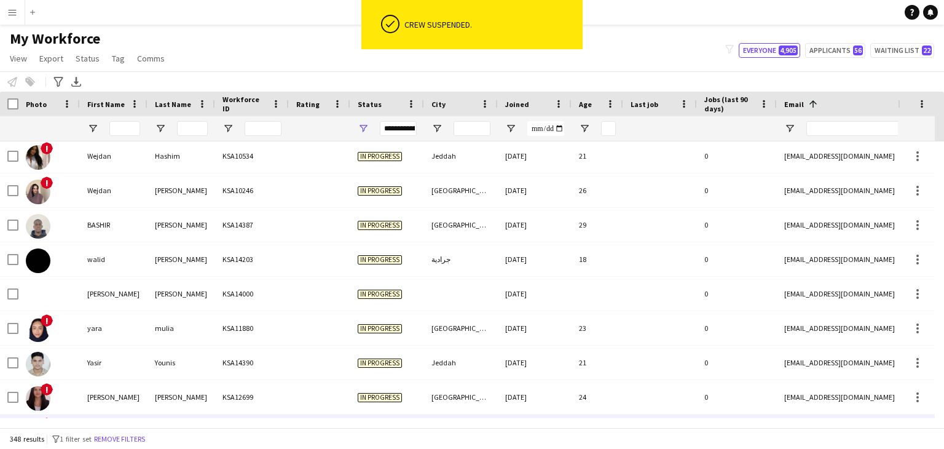
scroll to position [11390, 0]
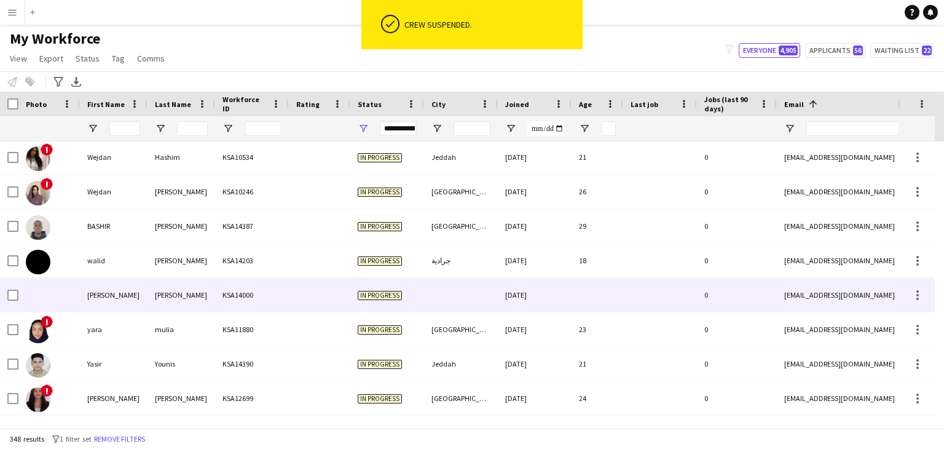
click at [124, 302] on div "Fawzia" at bounding box center [114, 295] width 68 height 34
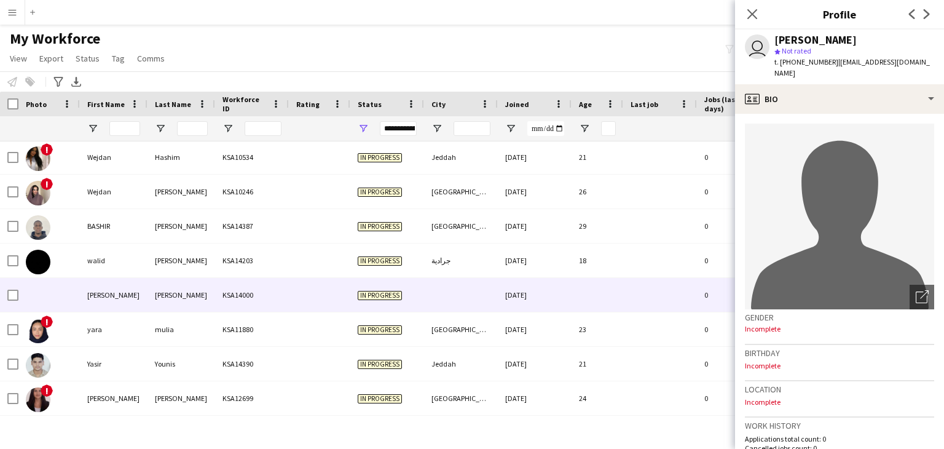
scroll to position [0, 0]
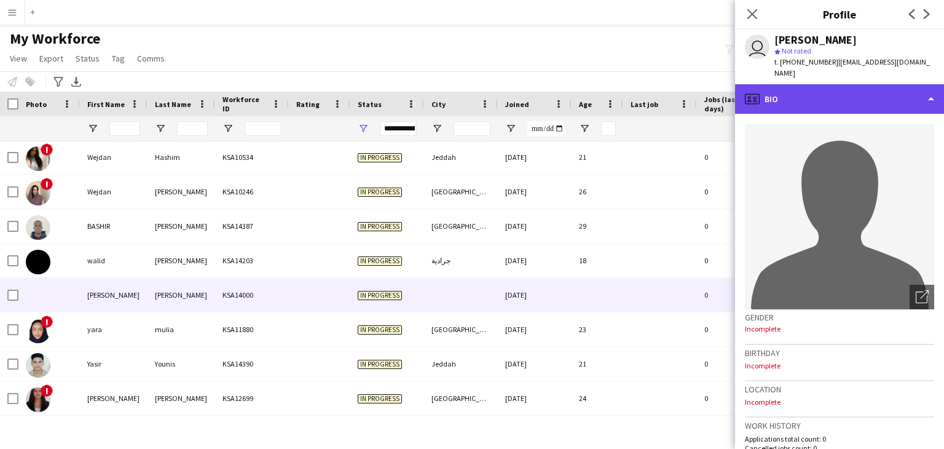
click at [792, 84] on div "profile Bio" at bounding box center [839, 98] width 209 height 29
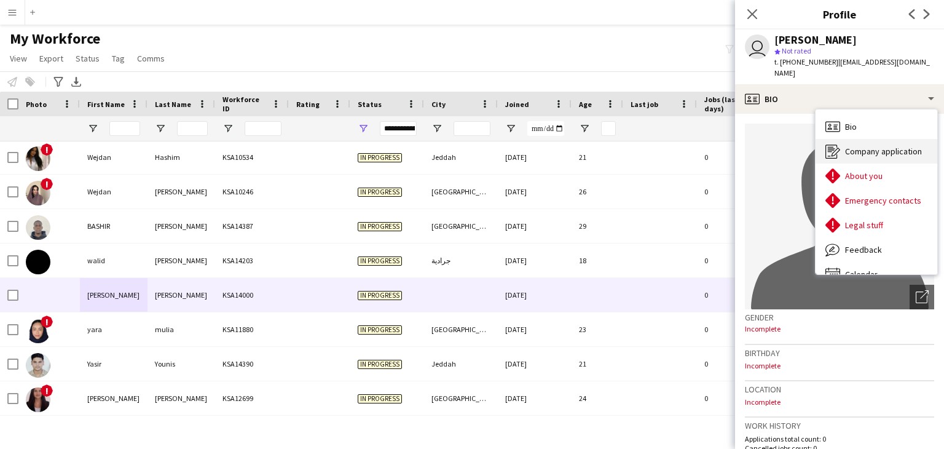
click at [860, 146] on span "Company application" at bounding box center [883, 151] width 77 height 11
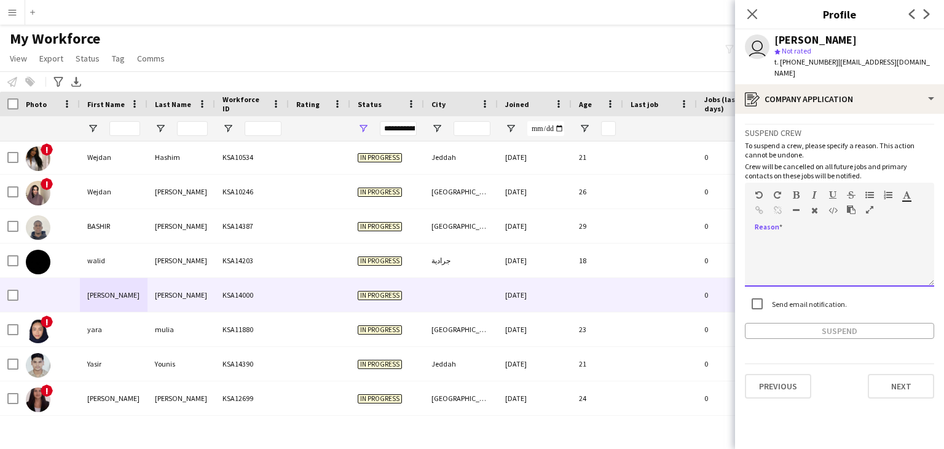
click at [805, 237] on div at bounding box center [839, 261] width 189 height 49
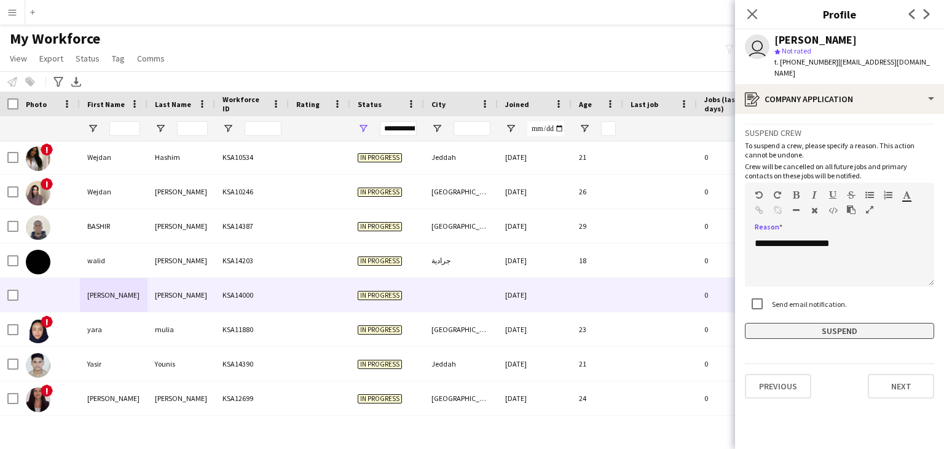
click at [851, 323] on button "Suspend" at bounding box center [839, 331] width 189 height 16
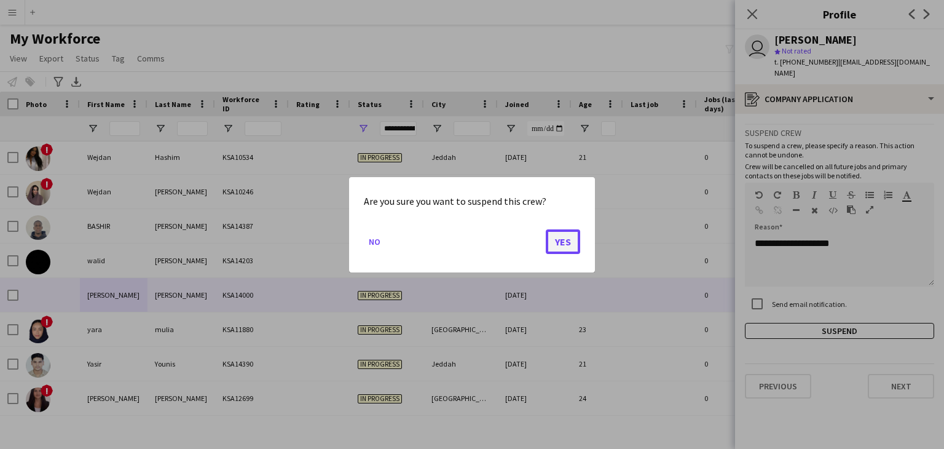
click at [553, 245] on button "Yes" at bounding box center [563, 241] width 34 height 25
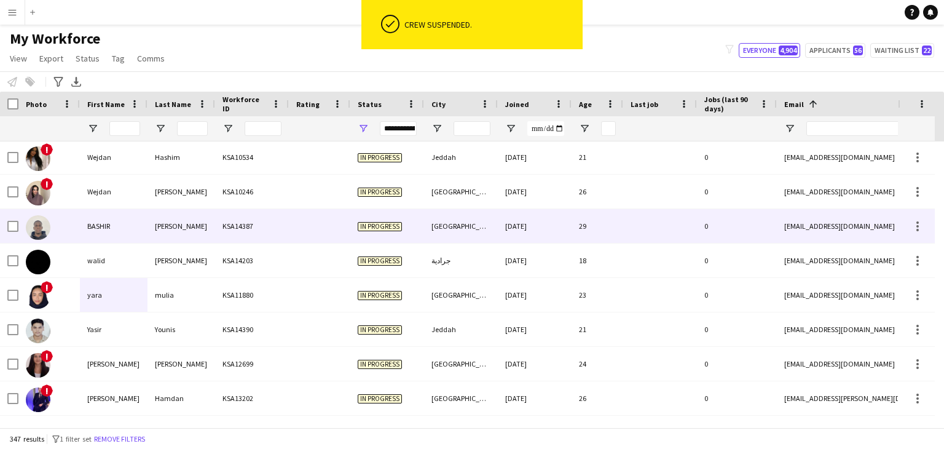
click at [161, 225] on div "Kamal" at bounding box center [181, 226] width 68 height 34
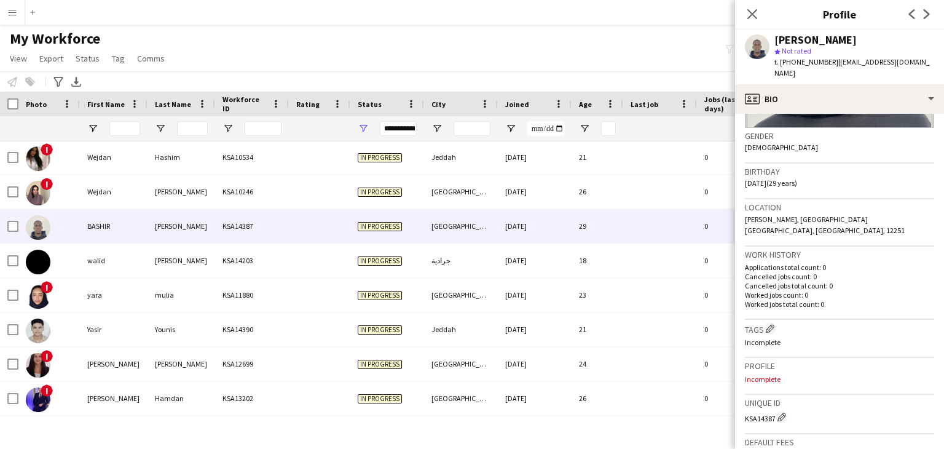
scroll to position [123, 0]
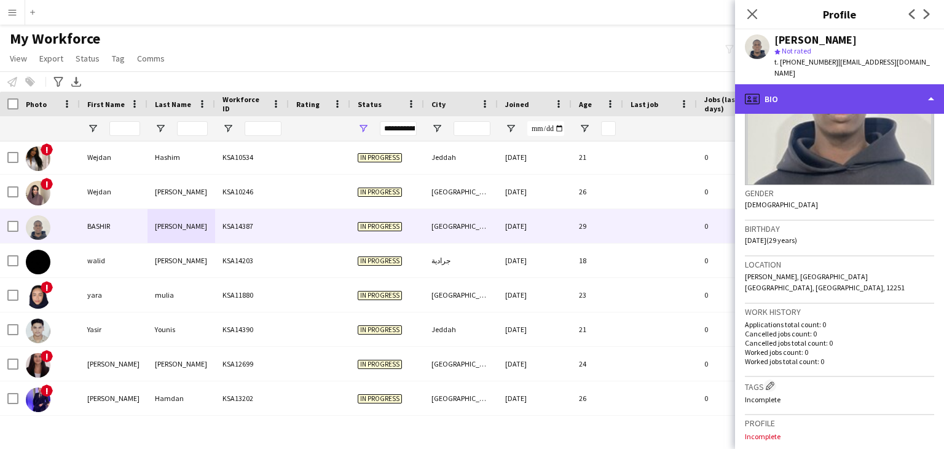
click at [849, 94] on div "profile Bio" at bounding box center [839, 98] width 209 height 29
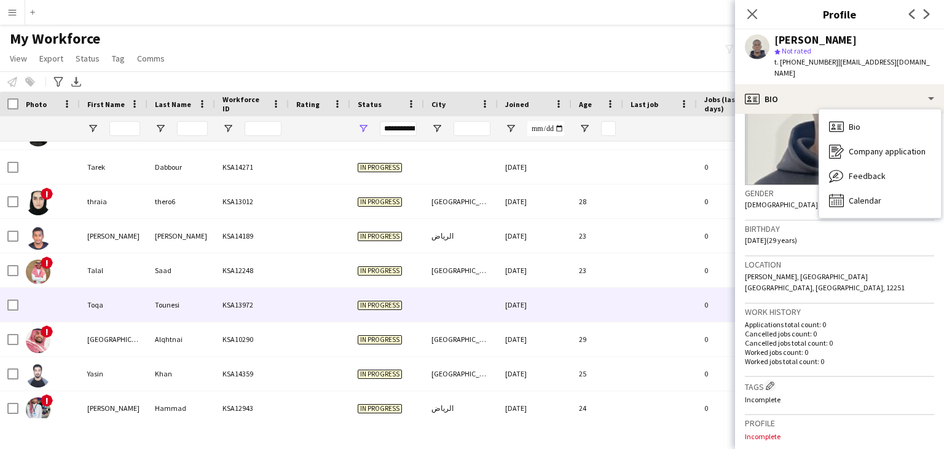
click at [112, 296] on div "Toqa" at bounding box center [114, 305] width 68 height 34
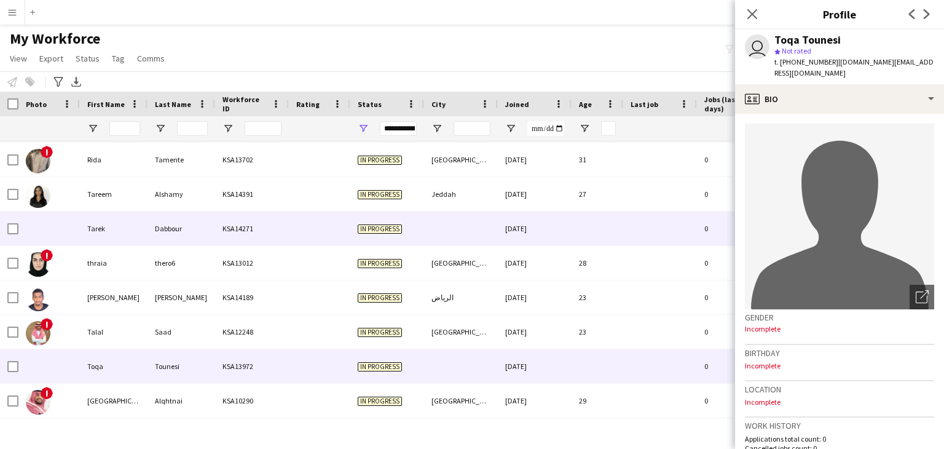
click at [146, 237] on div "Tarek" at bounding box center [114, 228] width 68 height 34
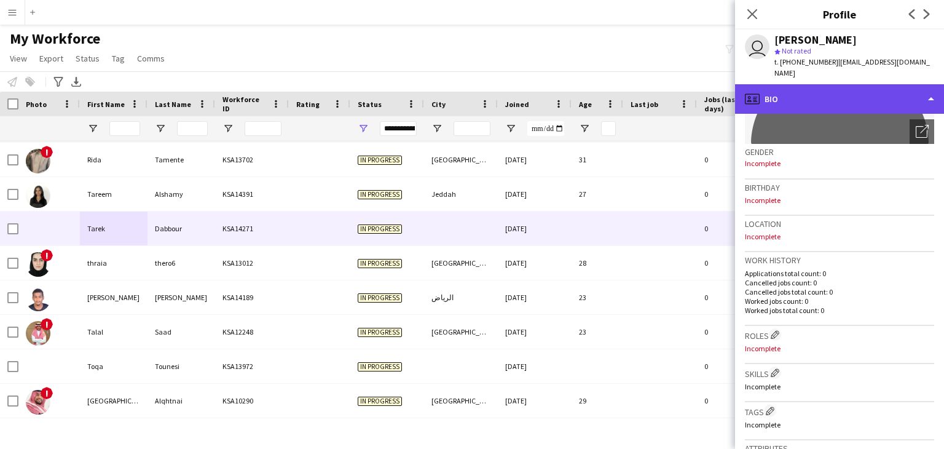
click at [809, 90] on div "profile Bio" at bounding box center [839, 98] width 209 height 29
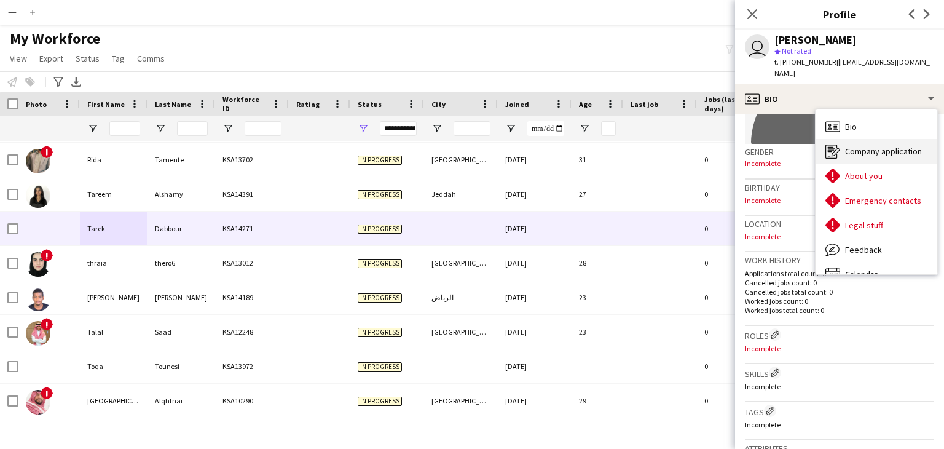
click at [865, 146] on span "Company application" at bounding box center [883, 151] width 77 height 11
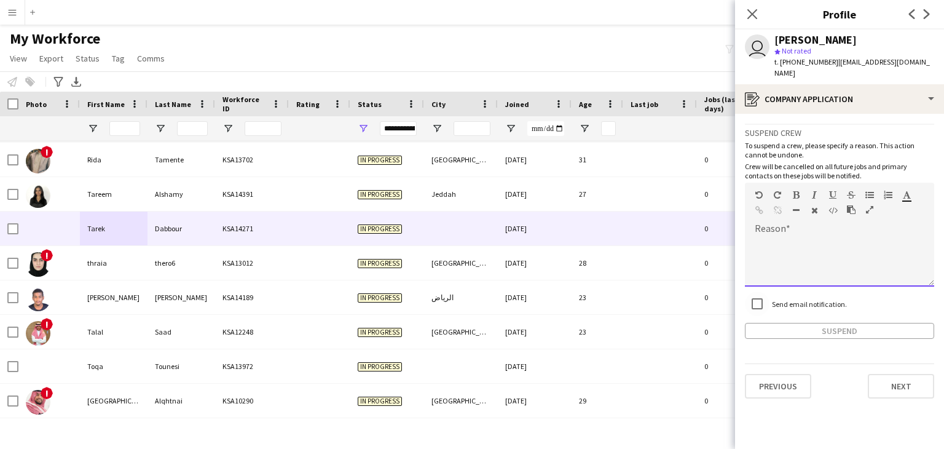
click at [798, 215] on div "default Heading 1 Heading 2 Heading 3 Heading 4 Heading 5 Heading 6 Heading 7 P…" at bounding box center [839, 205] width 189 height 46
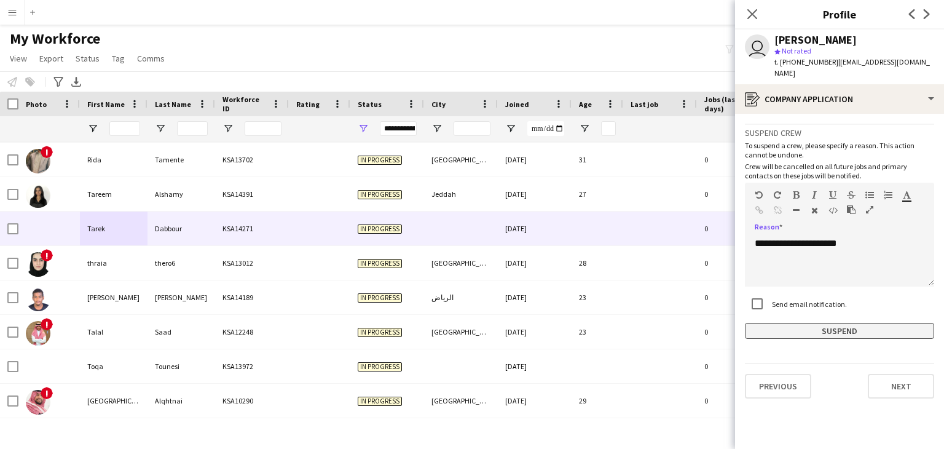
click at [852, 323] on button "Suspend" at bounding box center [839, 331] width 189 height 16
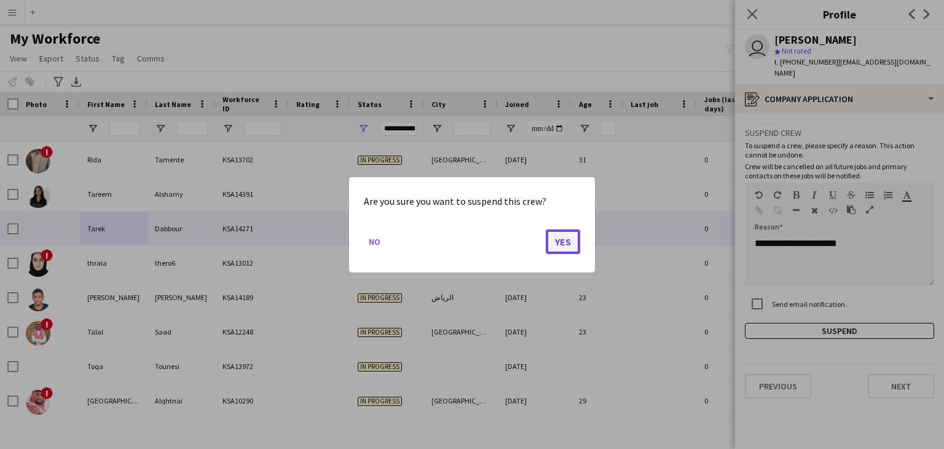
click at [562, 246] on button "Yes" at bounding box center [563, 241] width 34 height 25
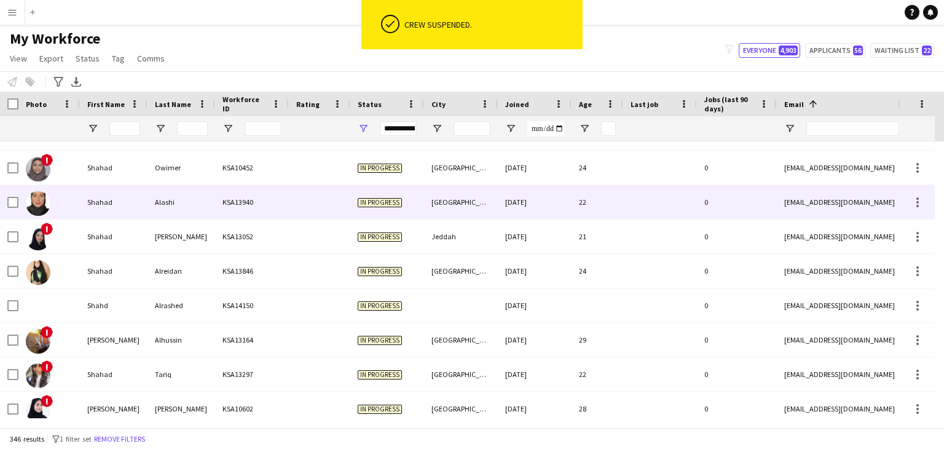
scroll to position [10223, 0]
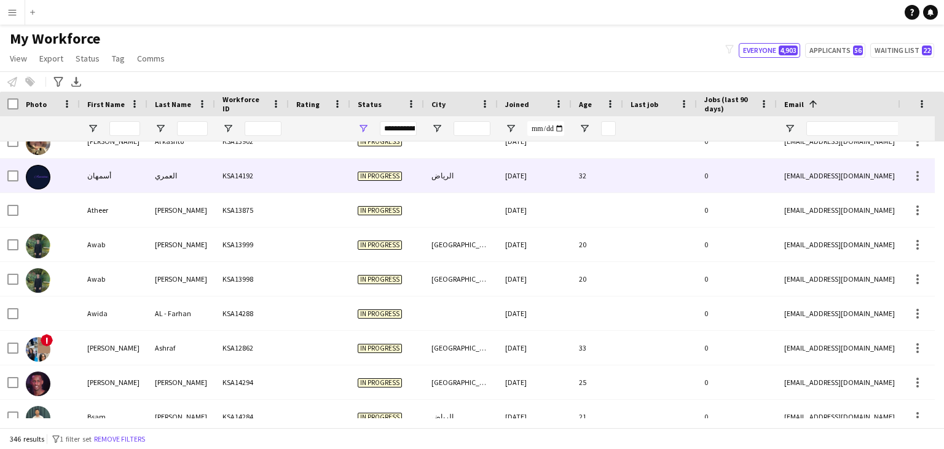
click at [167, 188] on div "العمري" at bounding box center [181, 176] width 68 height 34
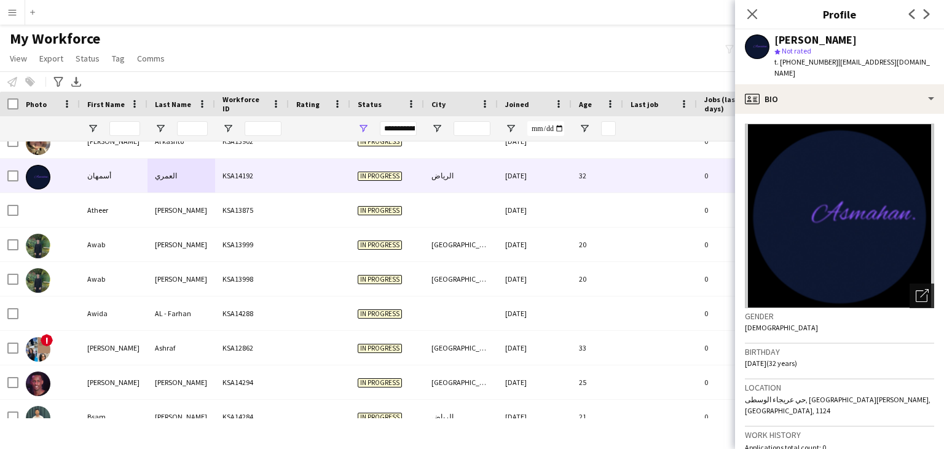
click at [916, 289] on icon "Open photos pop-in" at bounding box center [922, 295] width 13 height 13
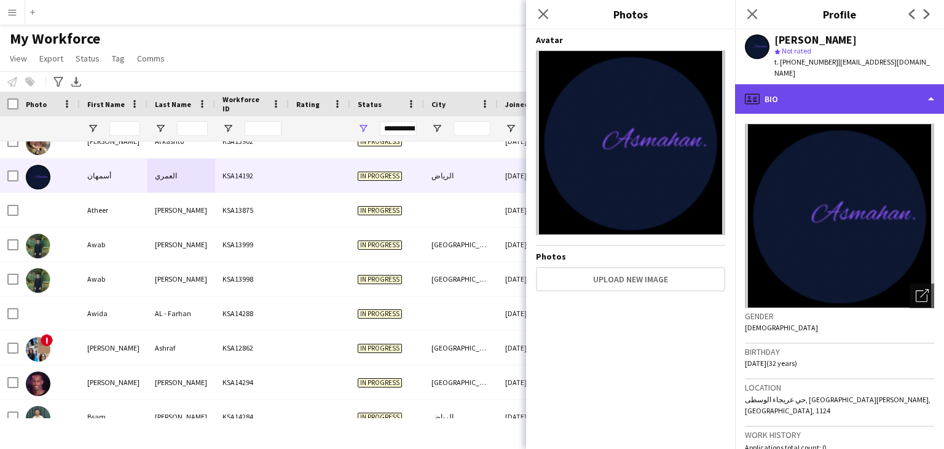
click at [791, 89] on div "profile Bio" at bounding box center [839, 98] width 209 height 29
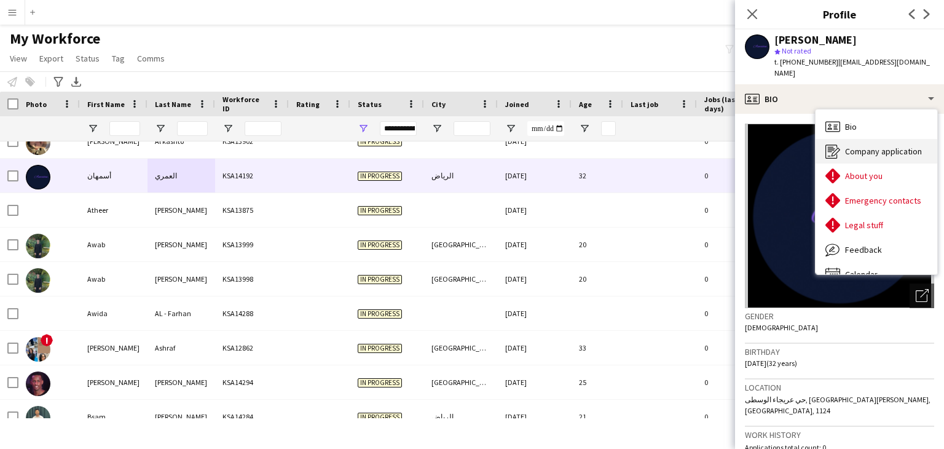
click at [876, 146] on span "Company application" at bounding box center [883, 151] width 77 height 11
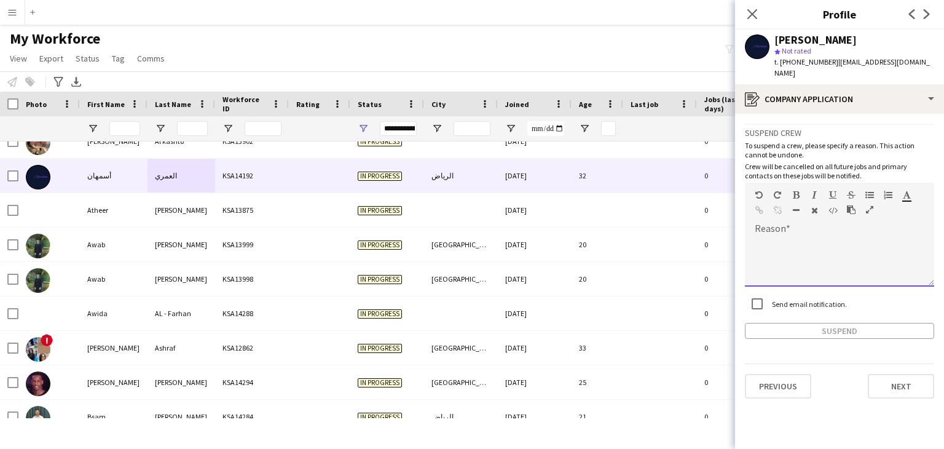
click at [794, 229] on div at bounding box center [839, 258] width 189 height 58
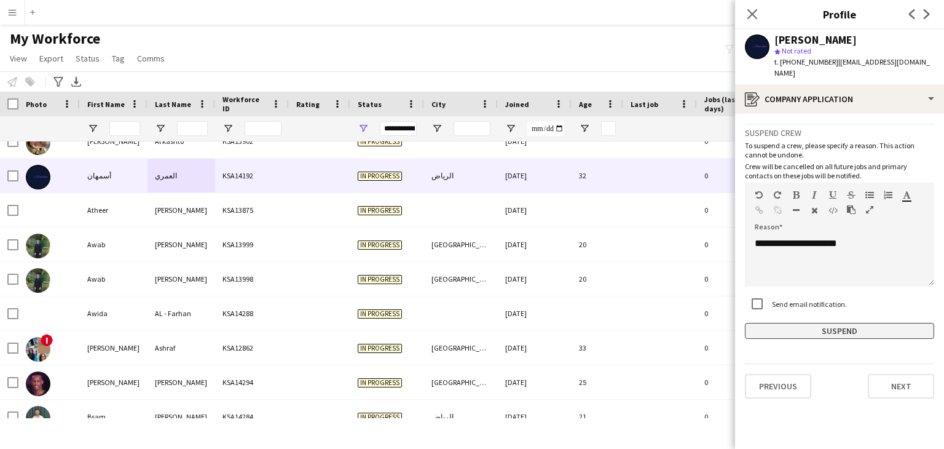
click at [863, 323] on button "Suspend" at bounding box center [839, 331] width 189 height 16
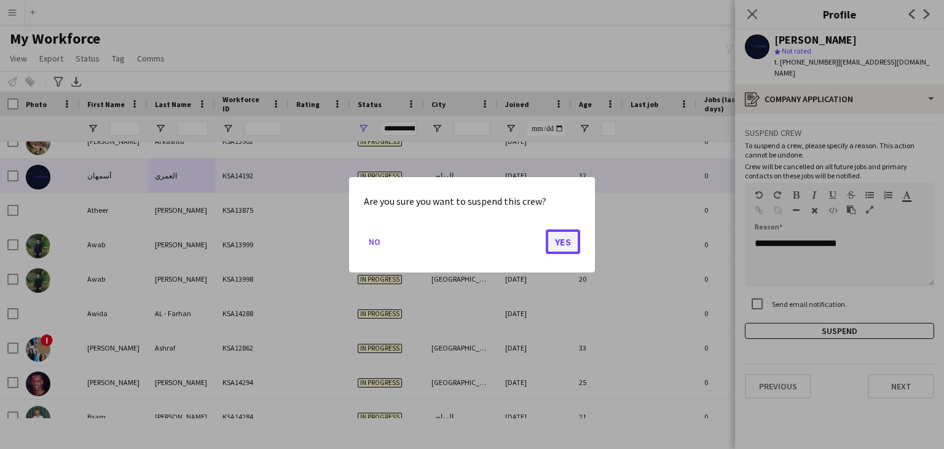
click at [557, 243] on button "Yes" at bounding box center [563, 241] width 34 height 25
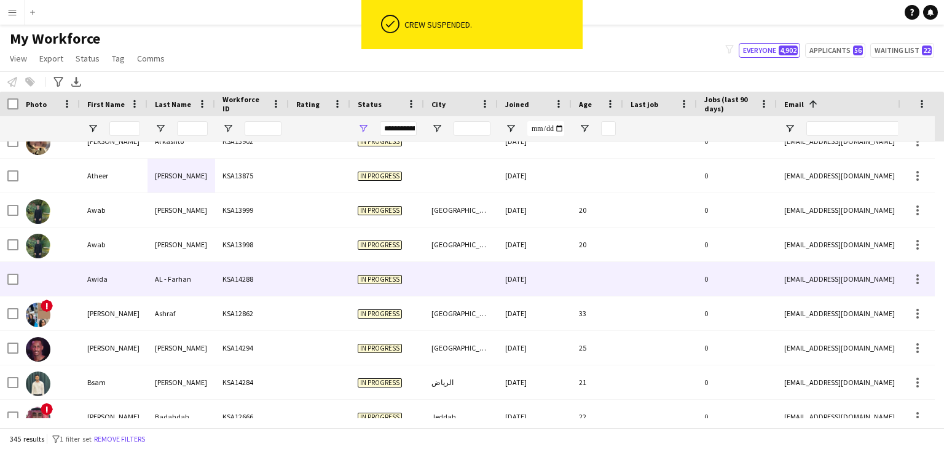
click at [150, 281] on div "AL - Farhan" at bounding box center [181, 279] width 68 height 34
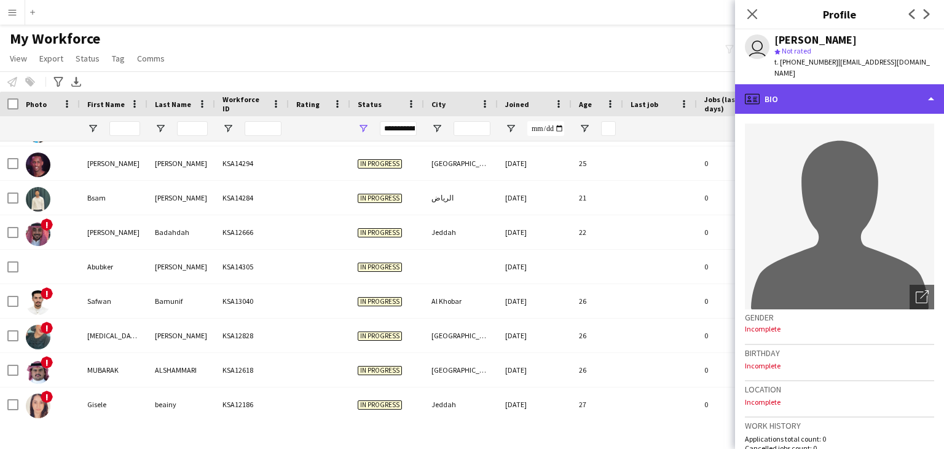
click at [831, 92] on div "profile Bio" at bounding box center [839, 98] width 209 height 29
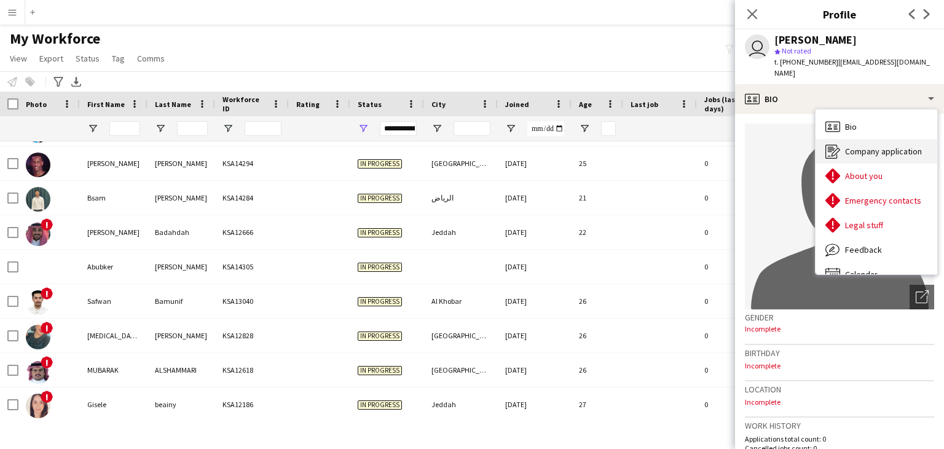
click at [862, 139] on div "Company application Company application" at bounding box center [876, 151] width 122 height 25
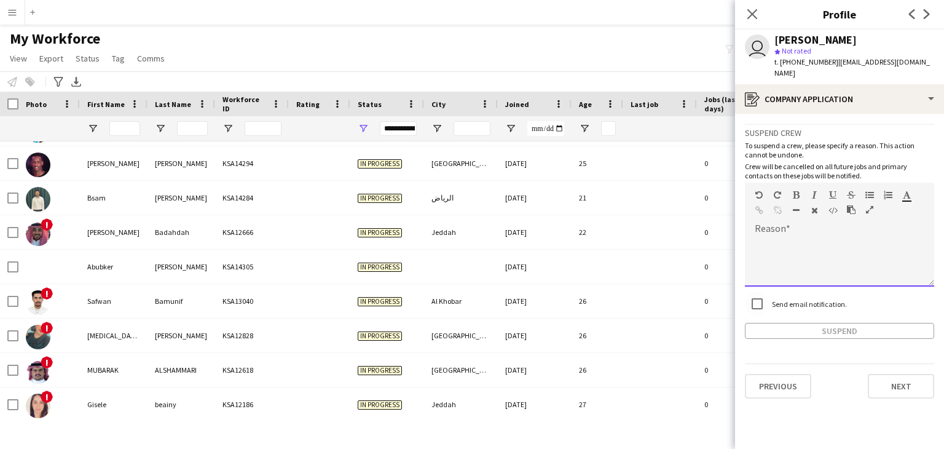
click at [789, 205] on div at bounding box center [782, 212] width 55 height 15
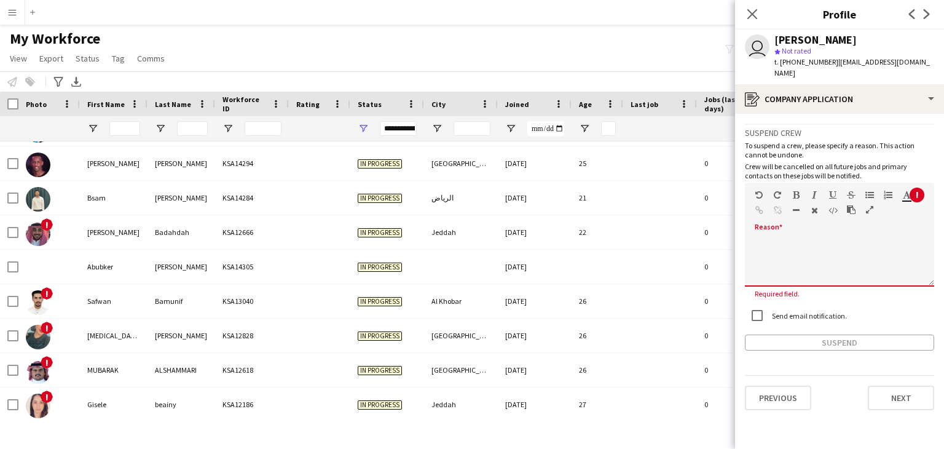
click at [775, 237] on div at bounding box center [839, 261] width 189 height 49
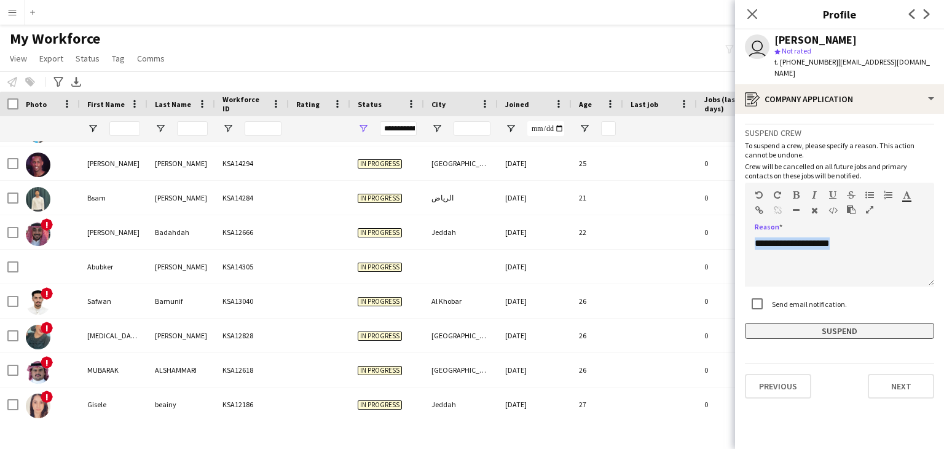
click at [835, 323] on button "Suspend" at bounding box center [839, 331] width 189 height 16
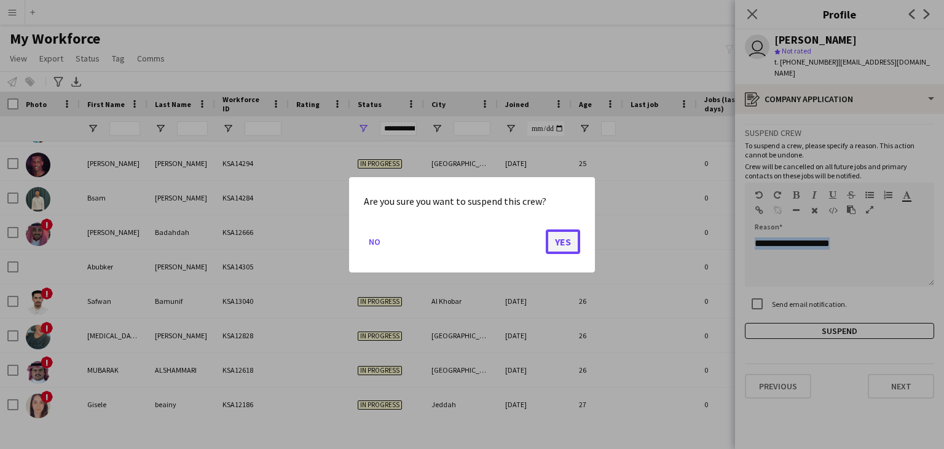
click at [571, 236] on button "Yes" at bounding box center [563, 241] width 34 height 25
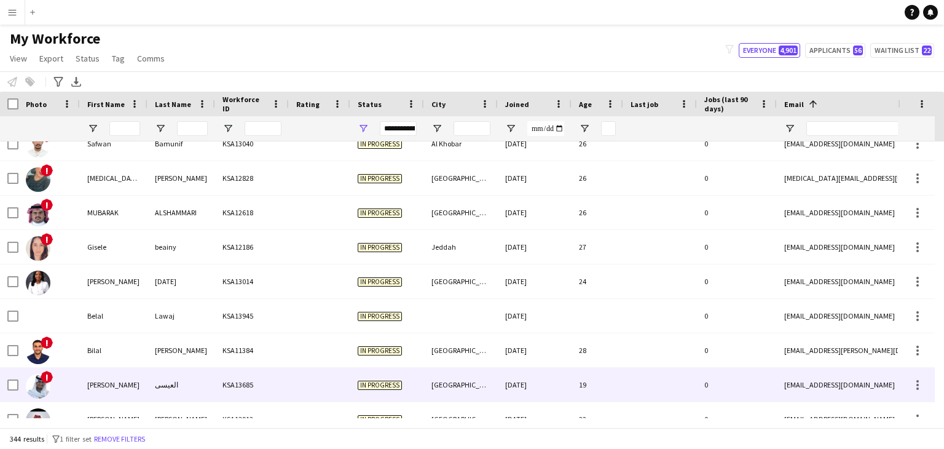
click at [167, 374] on div "العيسى" at bounding box center [181, 384] width 68 height 34
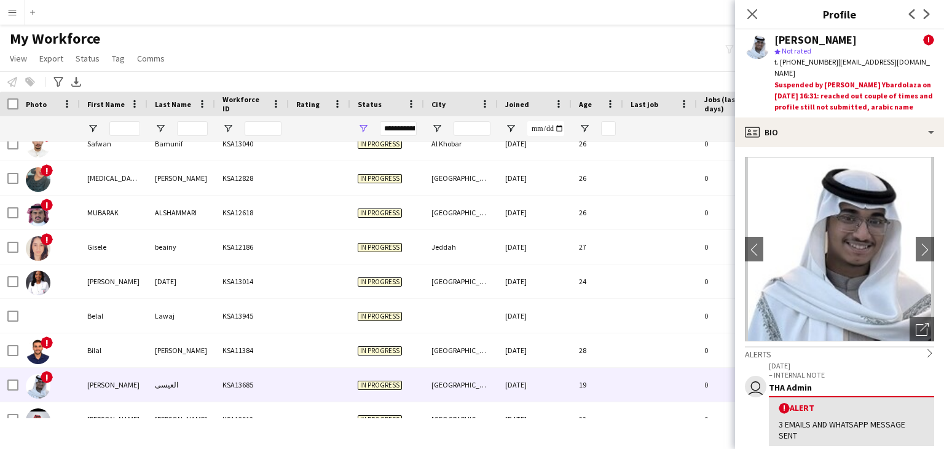
click at [510, 42] on div "My Workforce View Views Default view Basic Export View Full Name TAGS Test New …" at bounding box center [472, 50] width 944 height 42
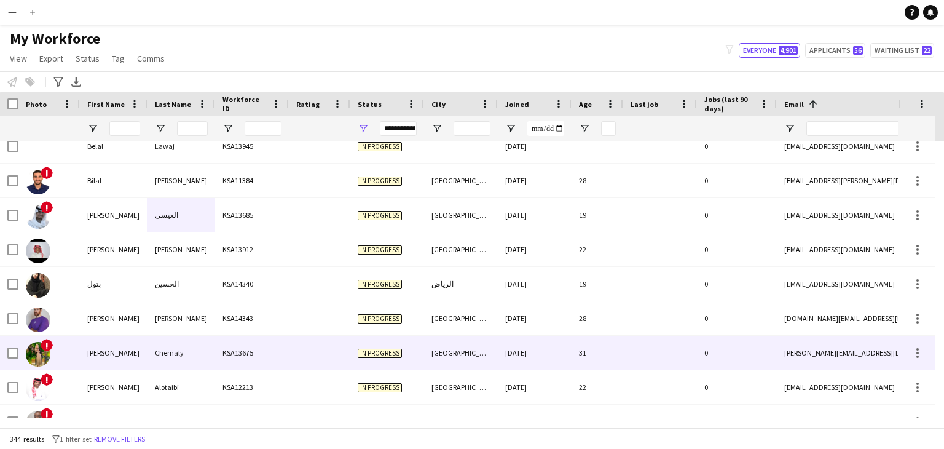
scroll to position [2642, 0]
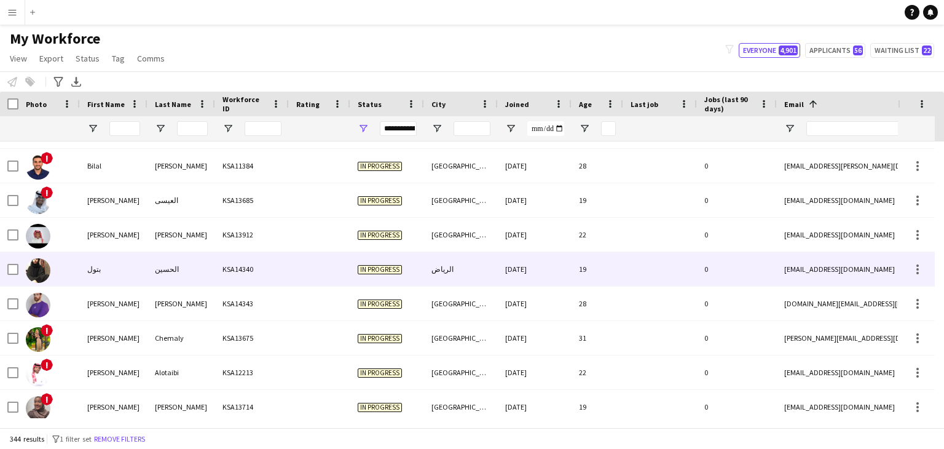
click at [136, 279] on div "بتول" at bounding box center [114, 269] width 68 height 34
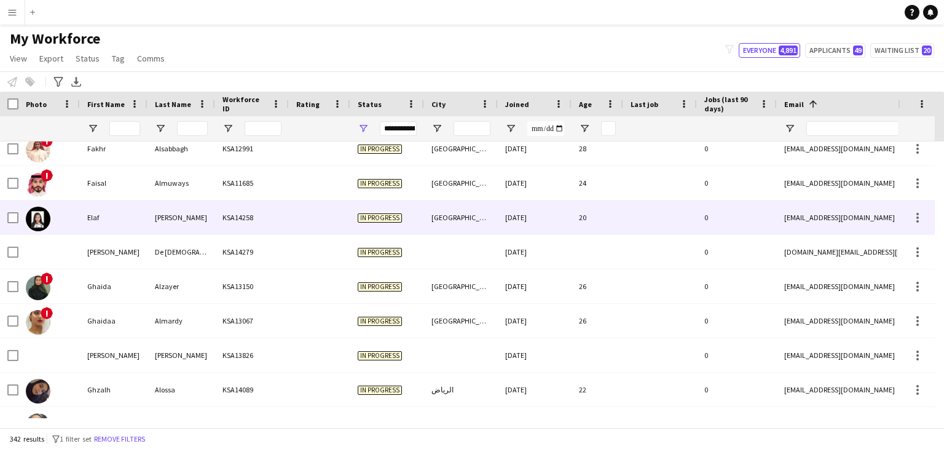
click at [103, 226] on div "Elaf" at bounding box center [114, 217] width 68 height 34
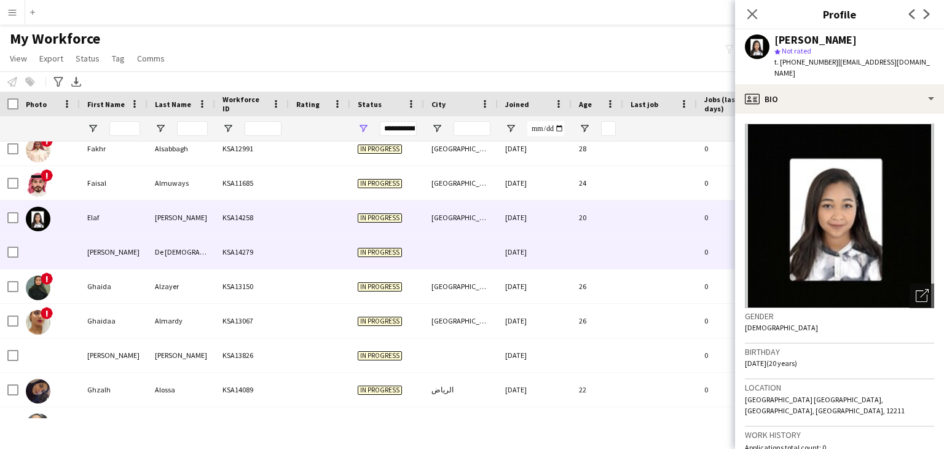
click at [197, 262] on div "De Jesus Da Silva" at bounding box center [181, 252] width 68 height 34
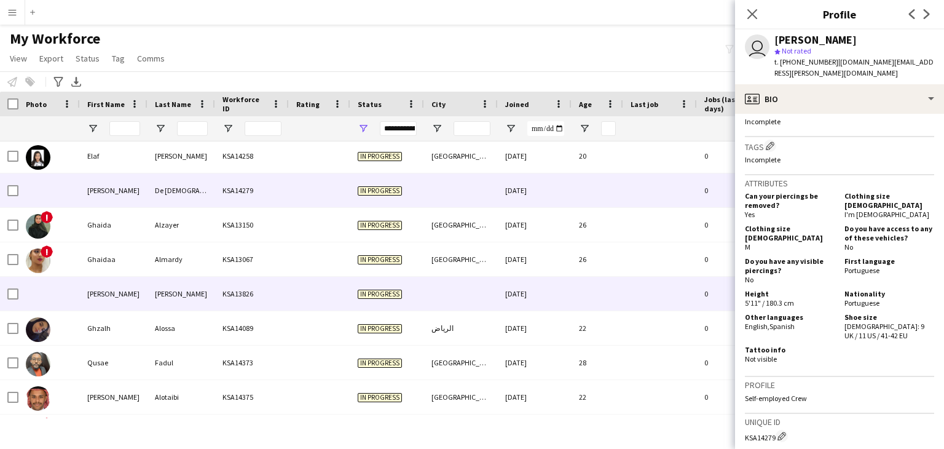
click at [167, 287] on div "Abdullah" at bounding box center [181, 293] width 68 height 34
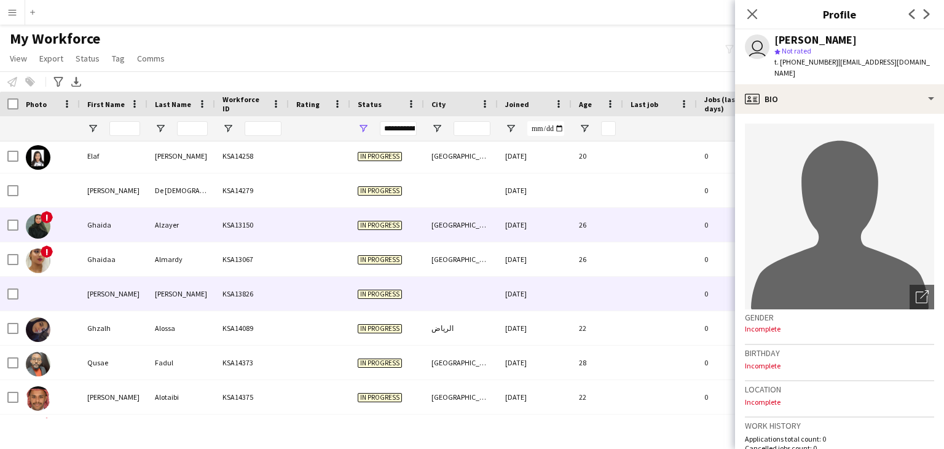
click at [165, 230] on div "Alzayer" at bounding box center [181, 225] width 68 height 34
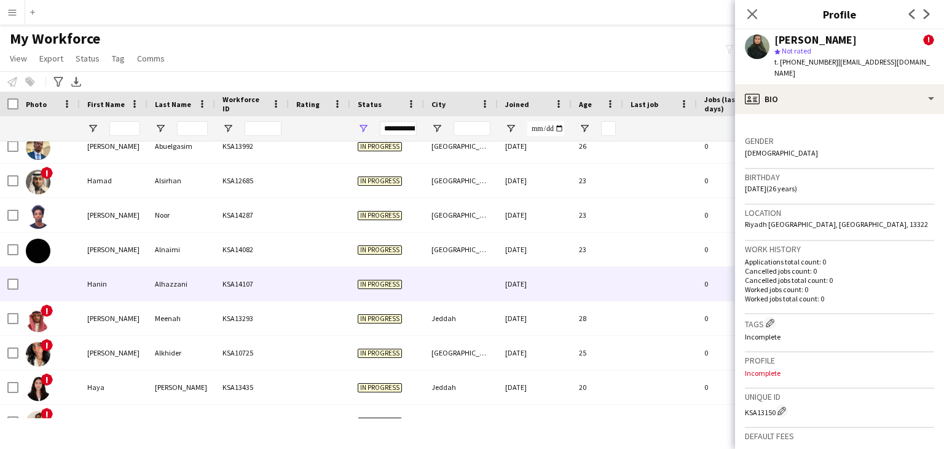
click at [197, 281] on div "Alhazzani" at bounding box center [181, 284] width 68 height 34
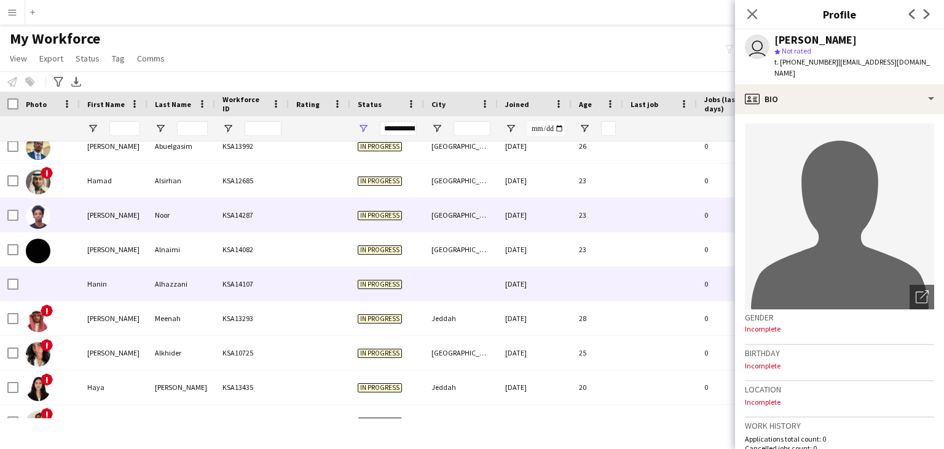
click at [135, 223] on div "Abdulhamid" at bounding box center [114, 215] width 68 height 34
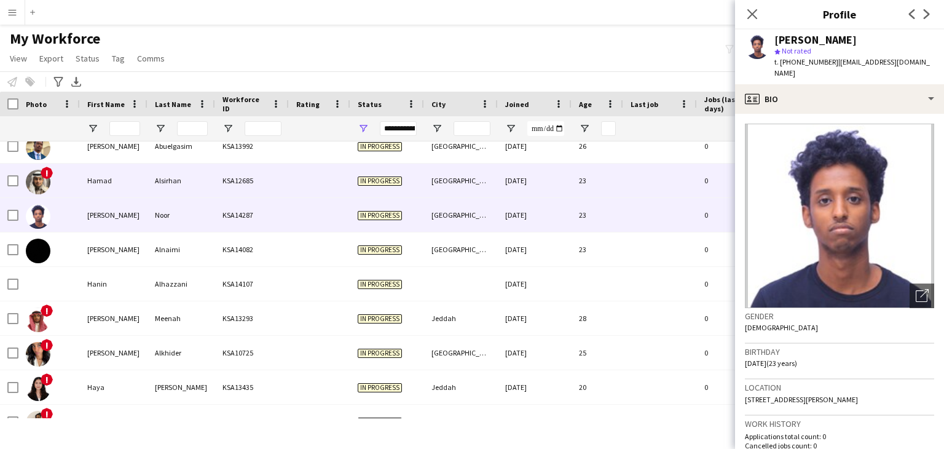
click at [138, 194] on div "Hamad" at bounding box center [114, 180] width 68 height 34
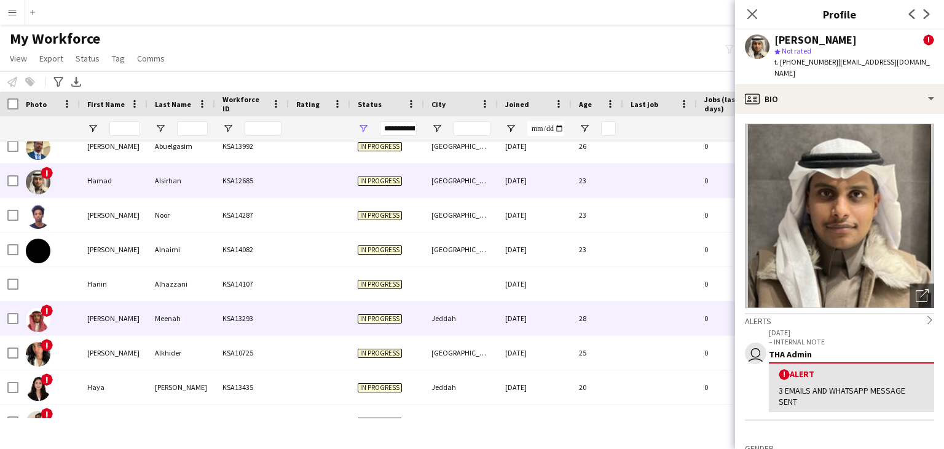
click at [118, 321] on div "Hasan" at bounding box center [114, 318] width 68 height 34
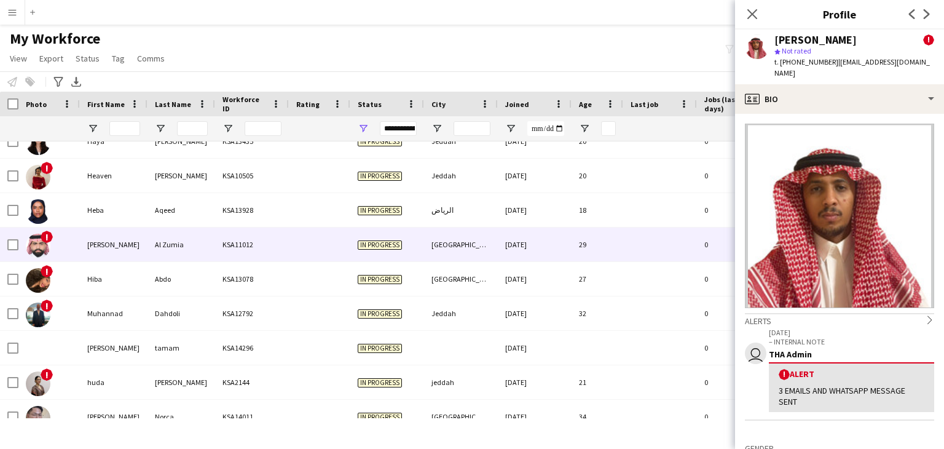
scroll to position [4780, 0]
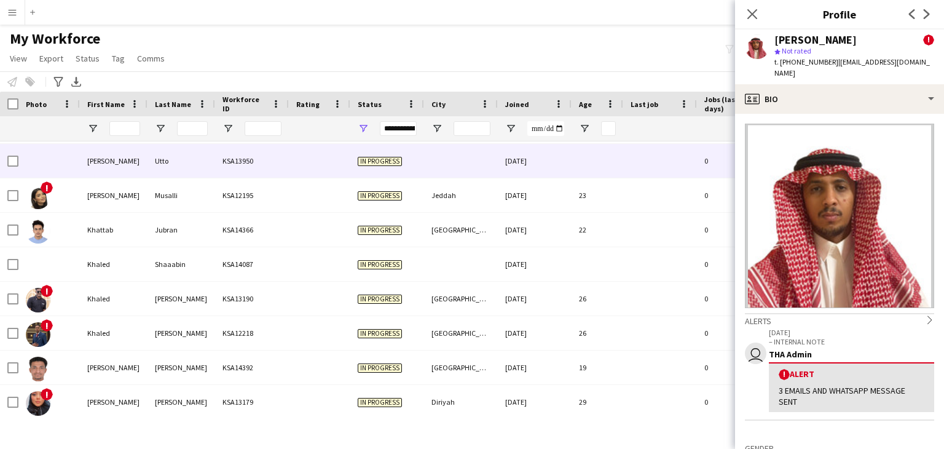
click at [152, 166] on div "Utto" at bounding box center [181, 161] width 68 height 34
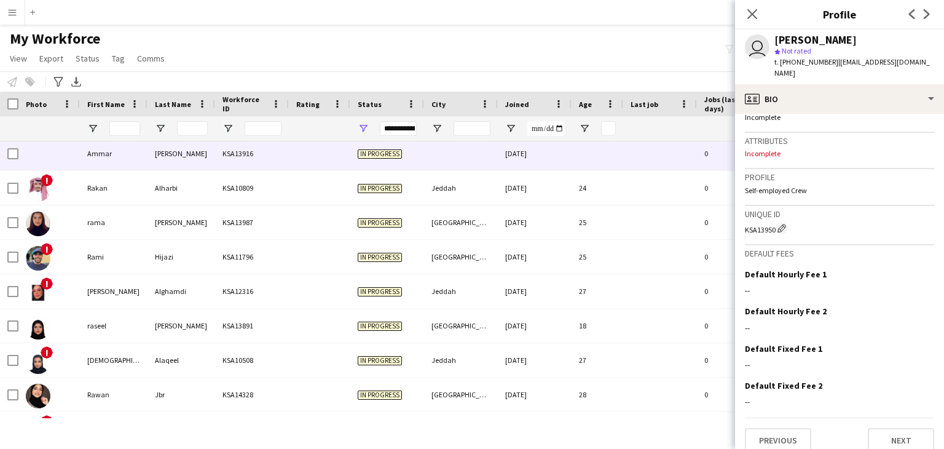
click at [186, 156] on div "Rahhal" at bounding box center [181, 153] width 68 height 34
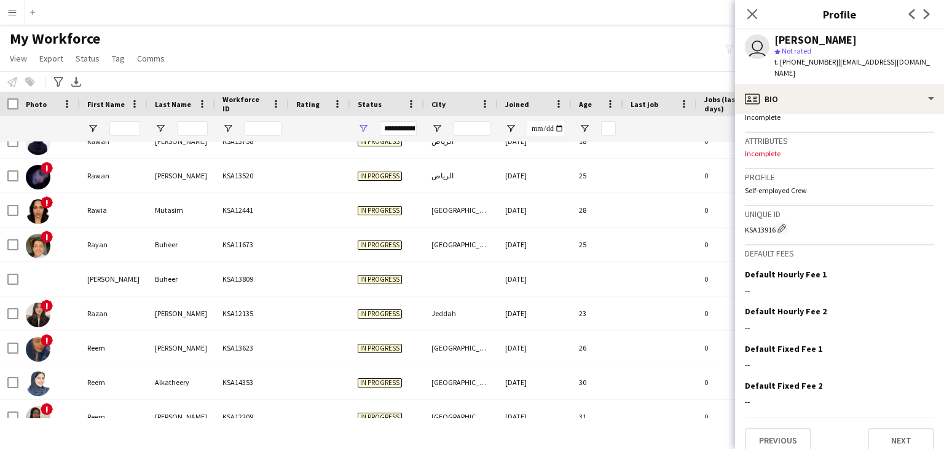
scroll to position [9216, 0]
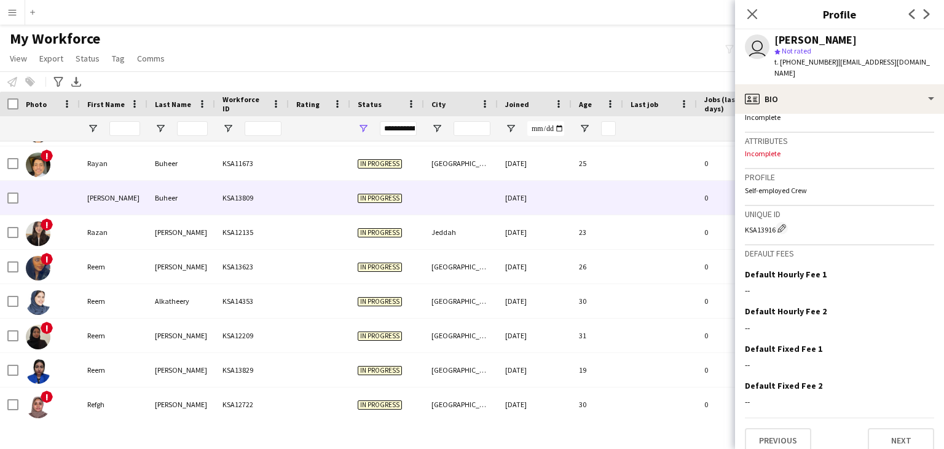
click at [202, 211] on div "Buheer" at bounding box center [181, 198] width 68 height 34
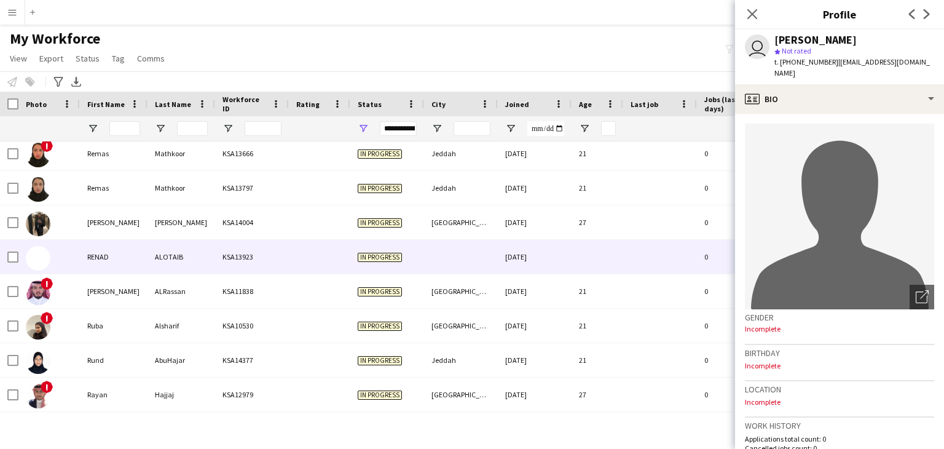
scroll to position [9639, 0]
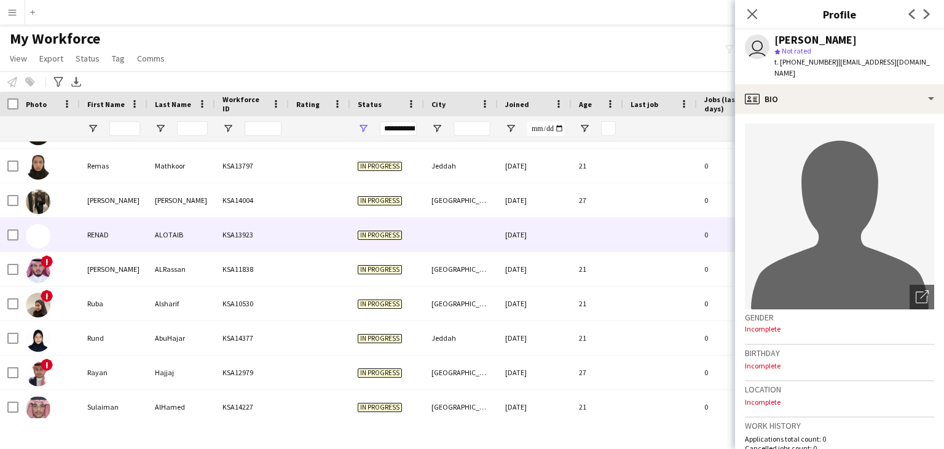
click at [415, 237] on div "In progress" at bounding box center [387, 235] width 74 height 34
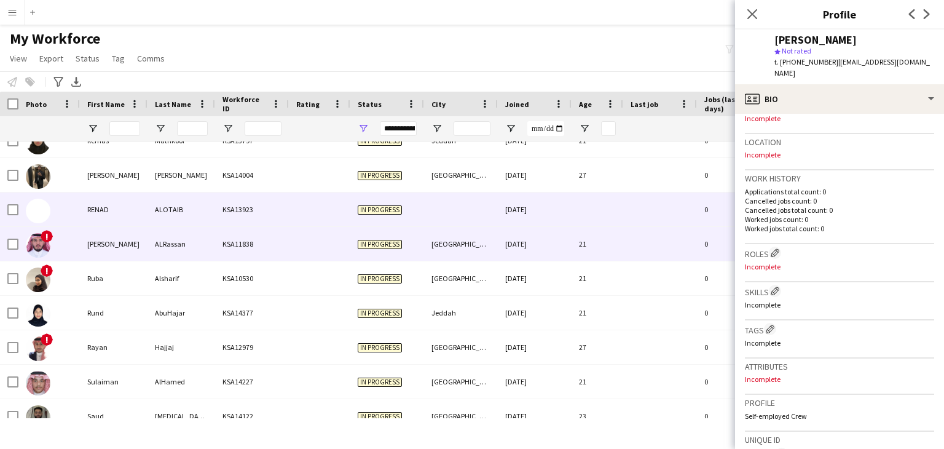
scroll to position [9769, 0]
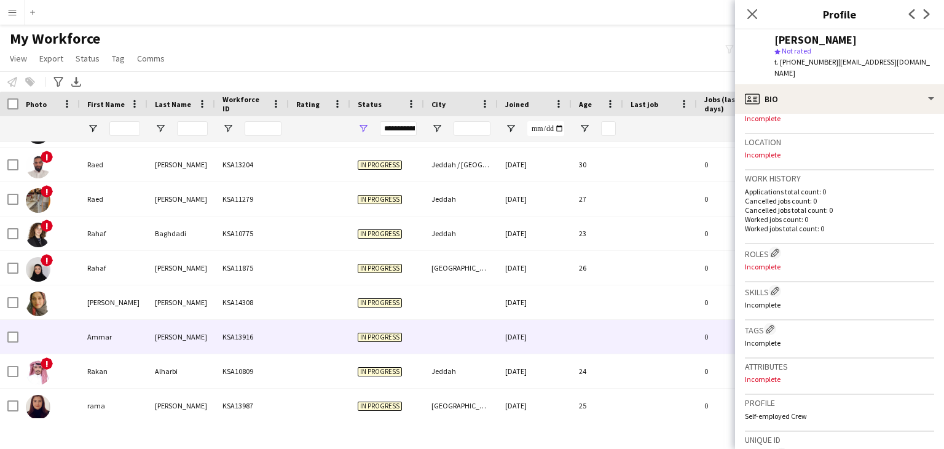
click at [147, 326] on div "Ammar" at bounding box center [114, 337] width 68 height 34
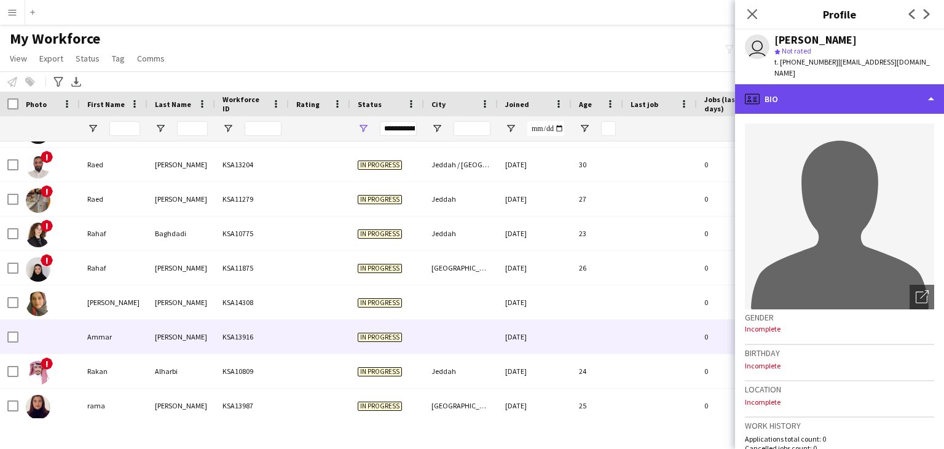
click at [793, 92] on div "profile Bio" at bounding box center [839, 98] width 209 height 29
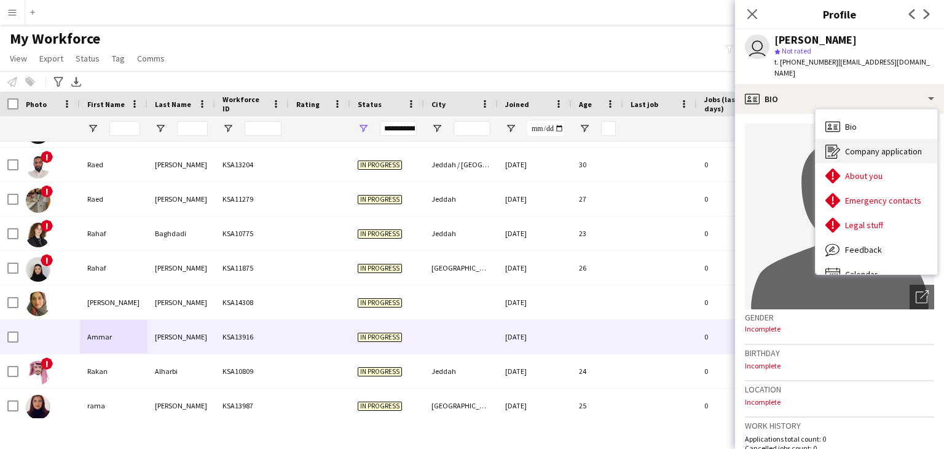
click at [846, 139] on div "Company application Company application" at bounding box center [876, 151] width 122 height 25
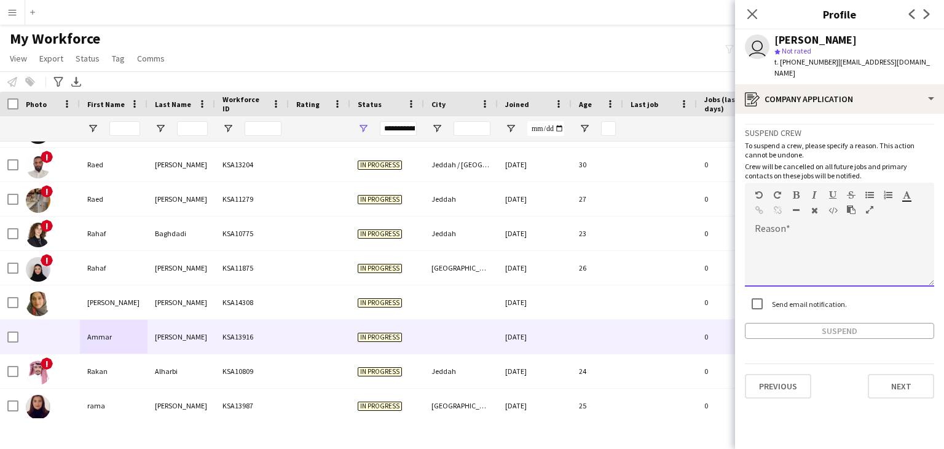
click at [824, 237] on div at bounding box center [839, 261] width 189 height 49
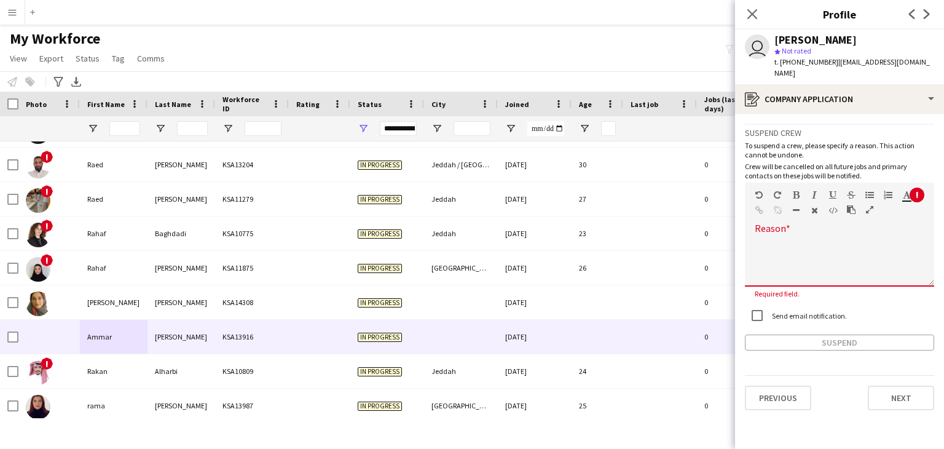
click at [785, 237] on div at bounding box center [839, 261] width 189 height 49
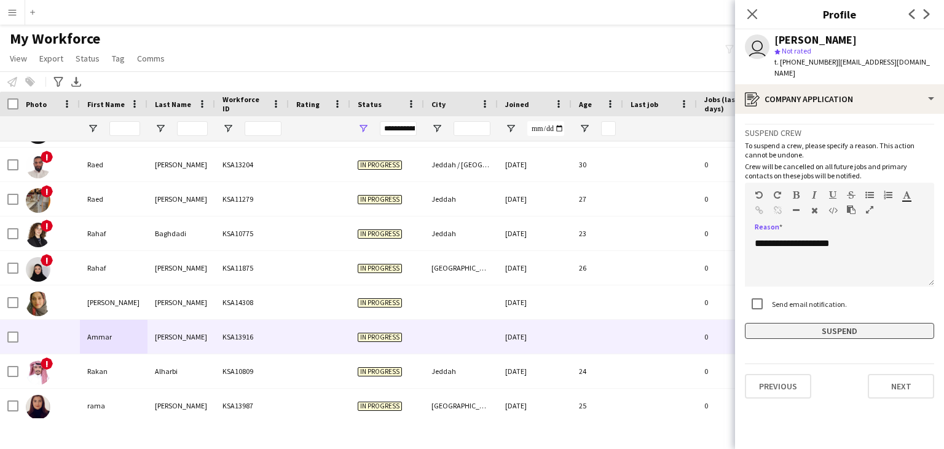
click at [811, 323] on button "Suspend" at bounding box center [839, 331] width 189 height 16
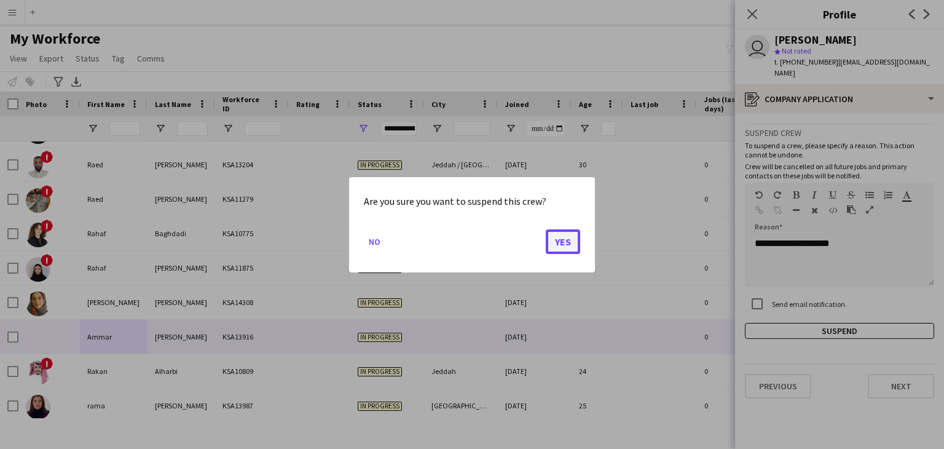
click at [559, 241] on button "Yes" at bounding box center [563, 241] width 34 height 25
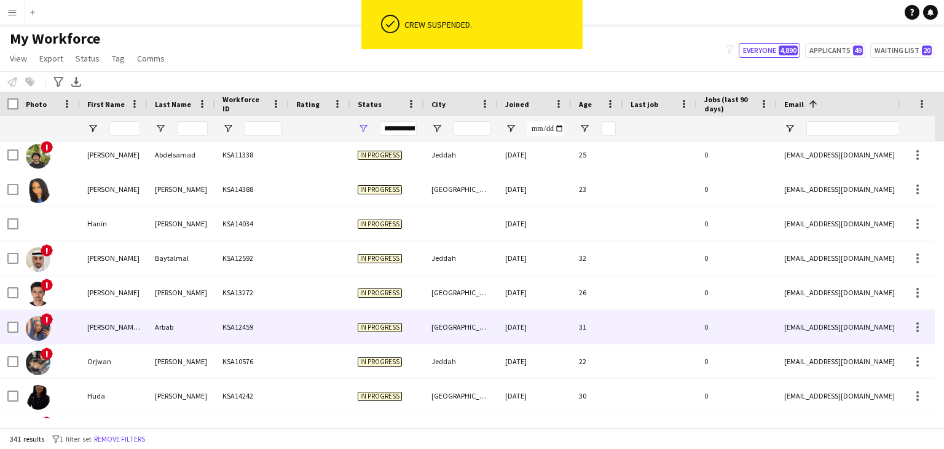
click at [190, 325] on div "Arbab" at bounding box center [181, 327] width 68 height 34
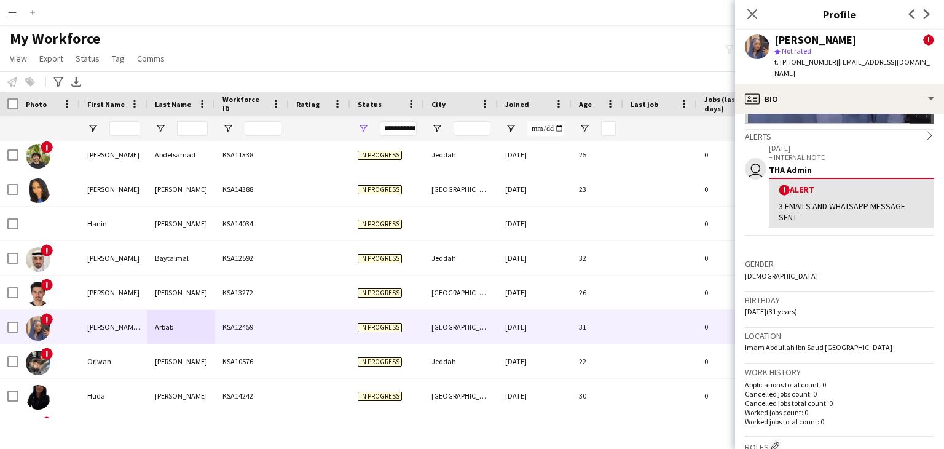
drag, startPoint x: 808, startPoint y: 247, endPoint x: 904, endPoint y: 266, distance: 98.3
click at [904, 266] on div "Gender Female" at bounding box center [839, 274] width 189 height 36
click at [573, 439] on div "Menu Boards Boards Boards All jobs Status Workforce Workforce My Workforce Recr…" at bounding box center [472, 224] width 944 height 449
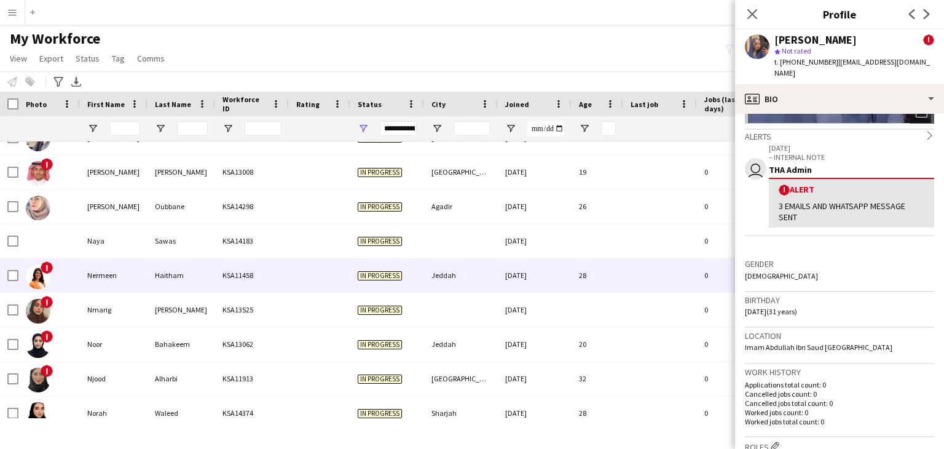
scroll to position [7811, 0]
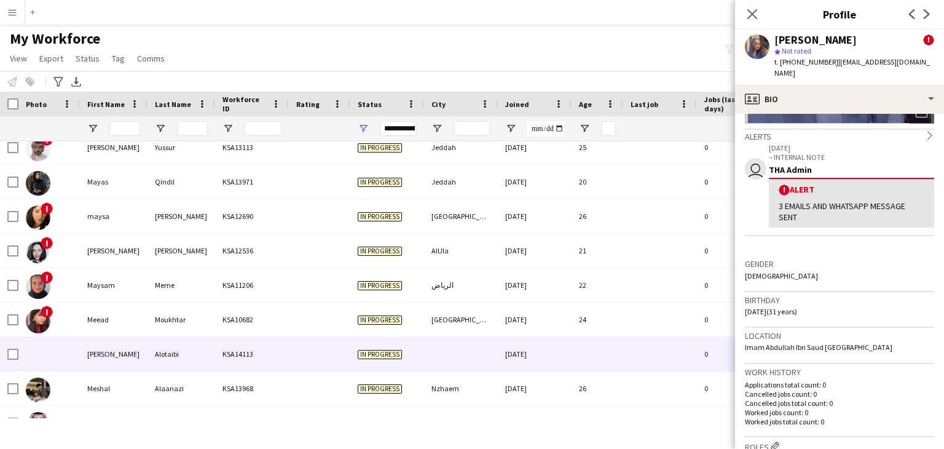
click at [198, 345] on div "Alotaibi" at bounding box center [181, 354] width 68 height 34
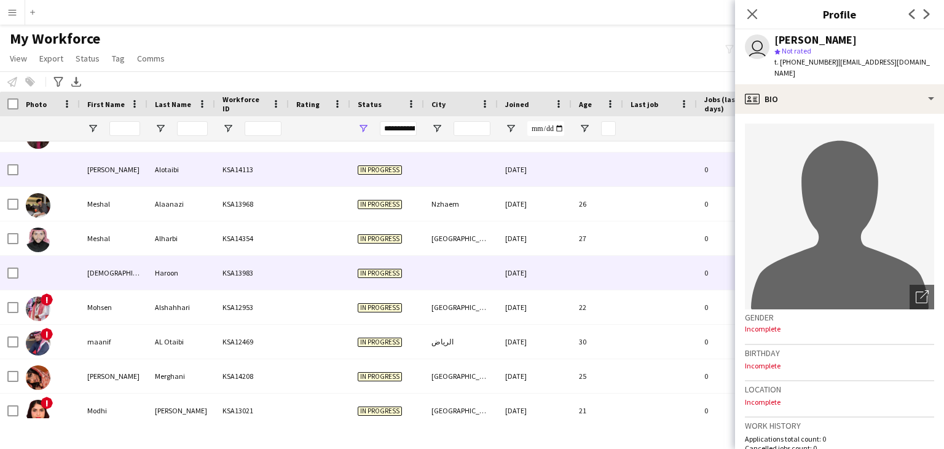
click at [211, 279] on div "Haroon" at bounding box center [181, 273] width 68 height 34
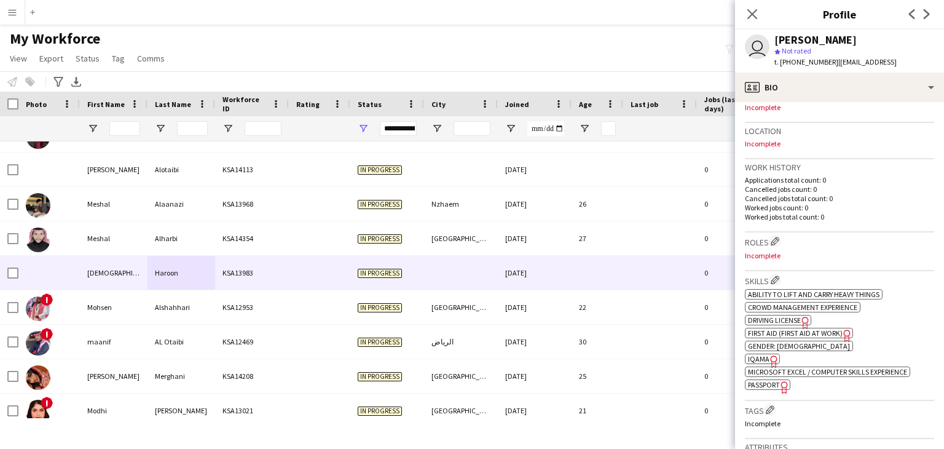
click at [764, 362] on span "IQAMA" at bounding box center [759, 358] width 22 height 9
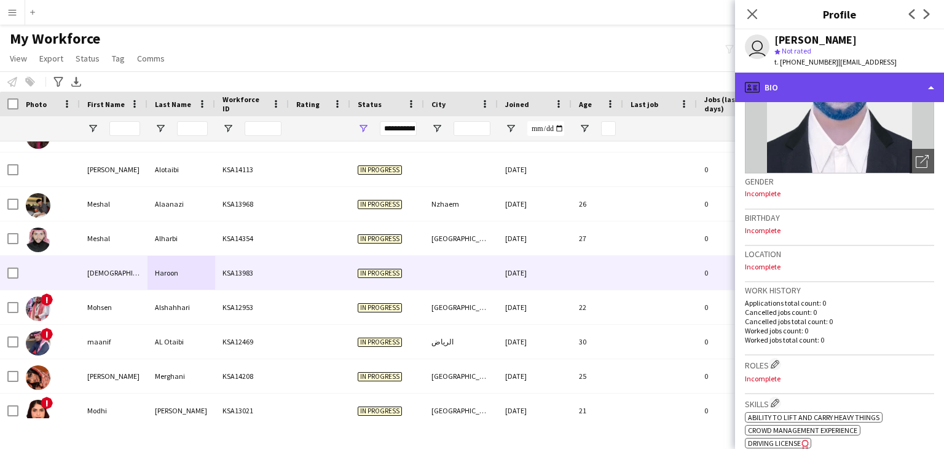
click at [780, 93] on div "profile Bio" at bounding box center [839, 87] width 209 height 29
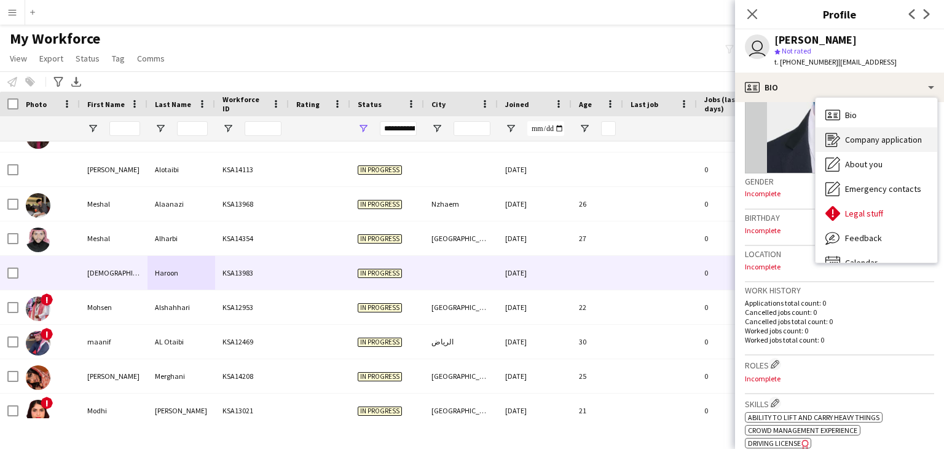
click at [851, 138] on span "Company application" at bounding box center [883, 139] width 77 height 11
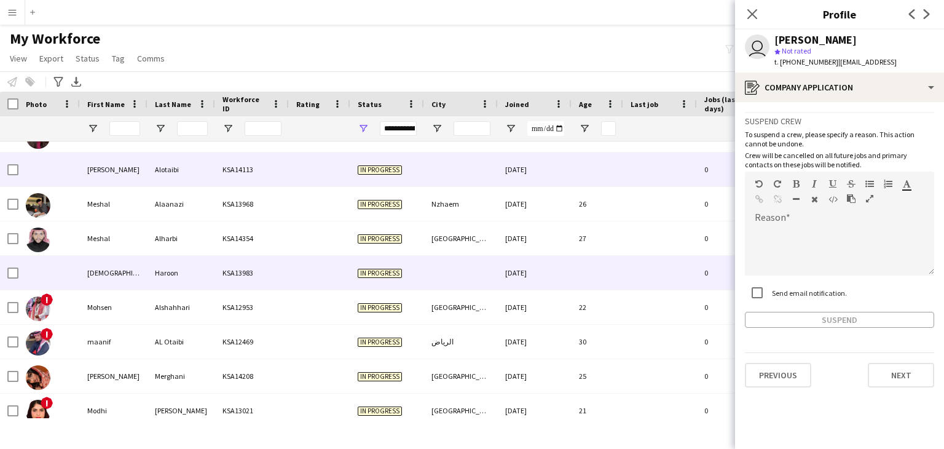
click at [190, 178] on div "Alotaibi" at bounding box center [181, 169] width 68 height 34
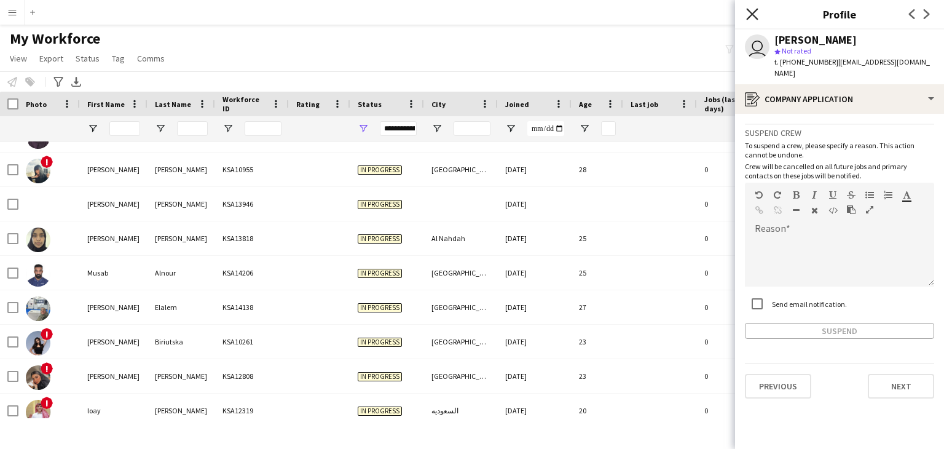
click at [748, 17] on icon at bounding box center [752, 14] width 12 height 12
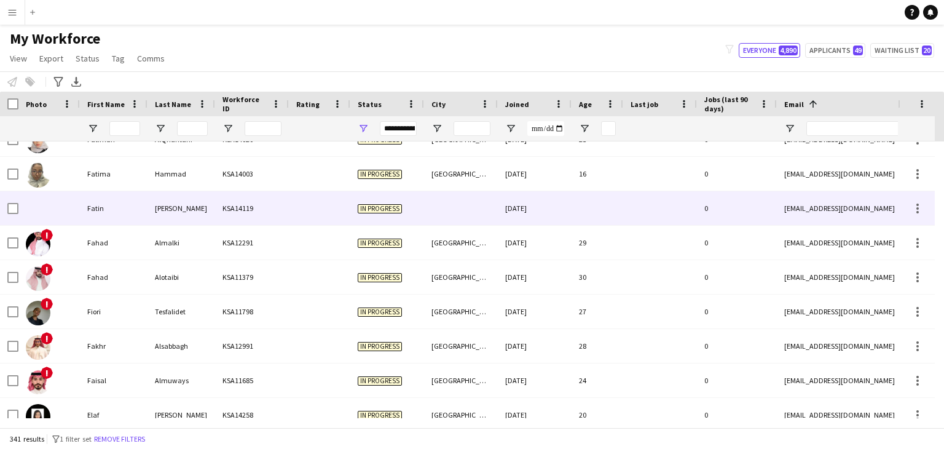
scroll to position [3861, 0]
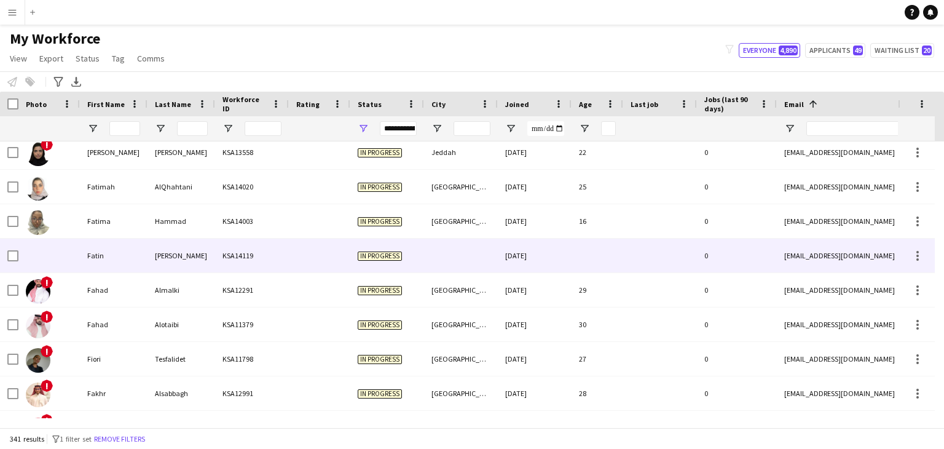
click at [177, 265] on div "Nasir" at bounding box center [181, 255] width 68 height 34
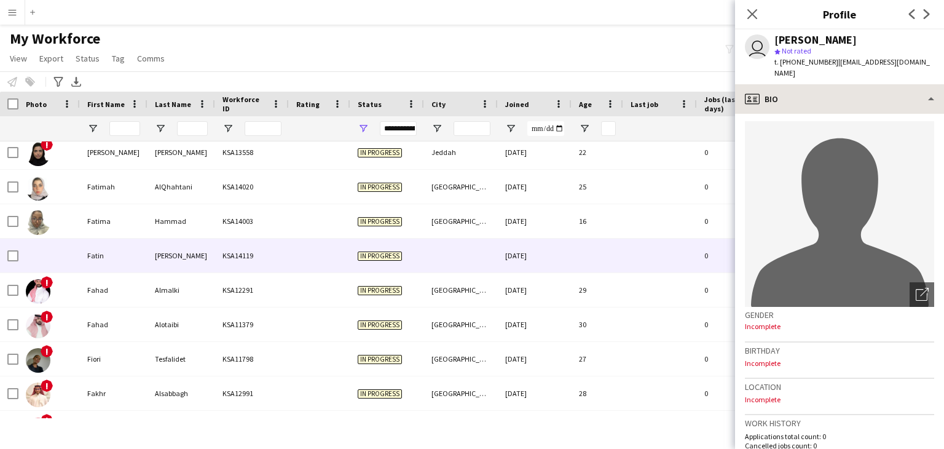
scroll to position [0, 0]
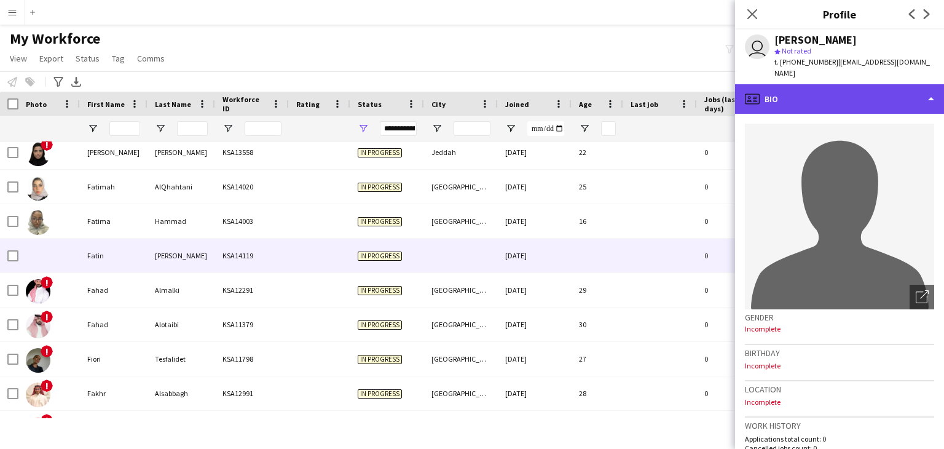
click at [827, 84] on div "profile Bio" at bounding box center [839, 98] width 209 height 29
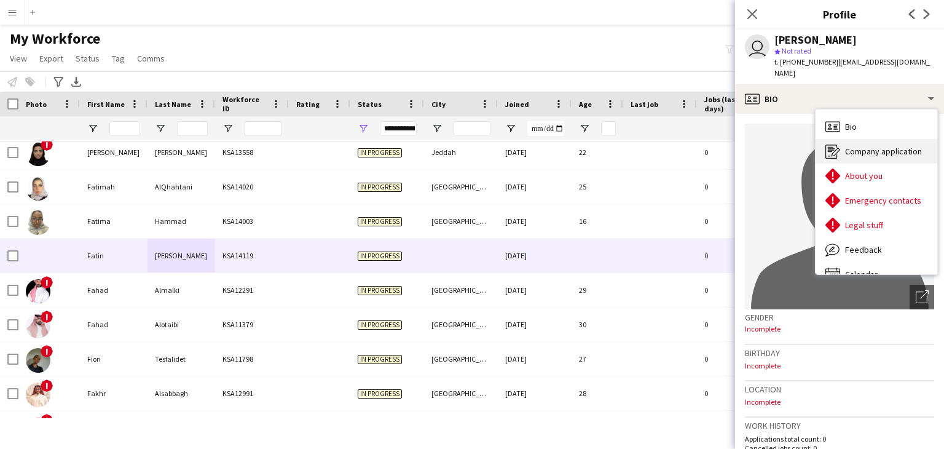
click at [850, 146] on span "Company application" at bounding box center [883, 151] width 77 height 11
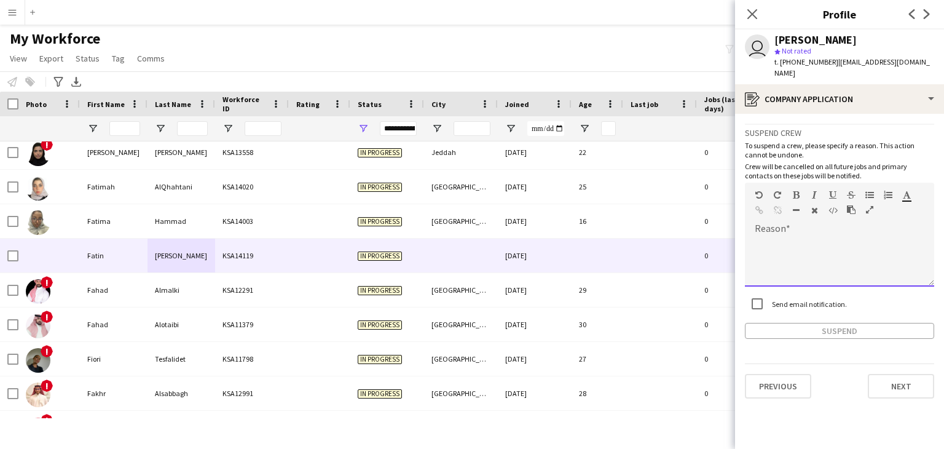
click at [786, 237] on div at bounding box center [839, 261] width 189 height 49
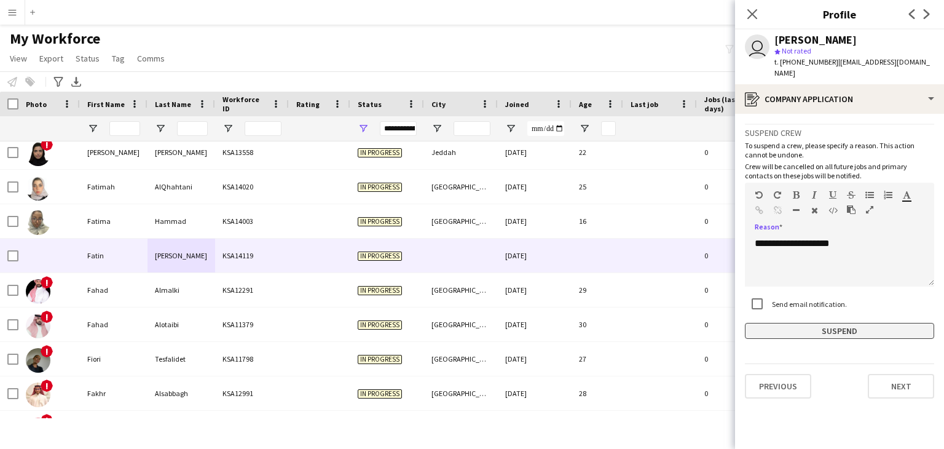
click at [848, 323] on button "Suspend" at bounding box center [839, 331] width 189 height 16
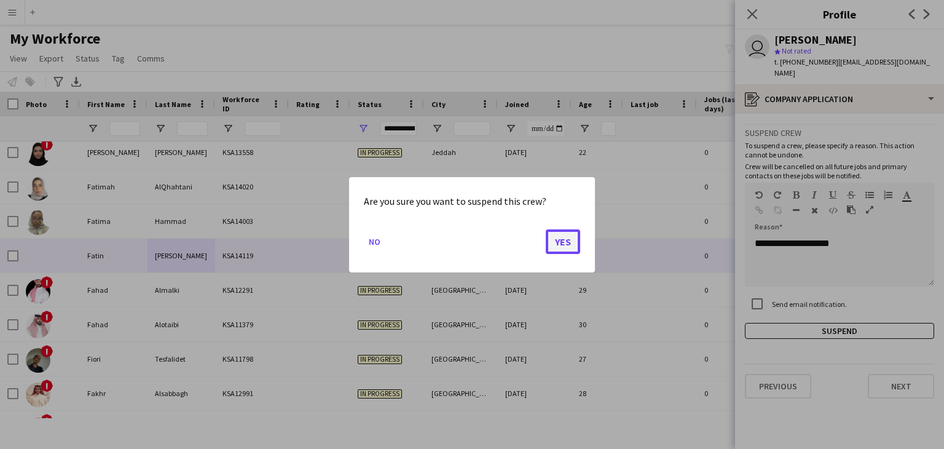
click at [565, 239] on button "Yes" at bounding box center [563, 241] width 34 height 25
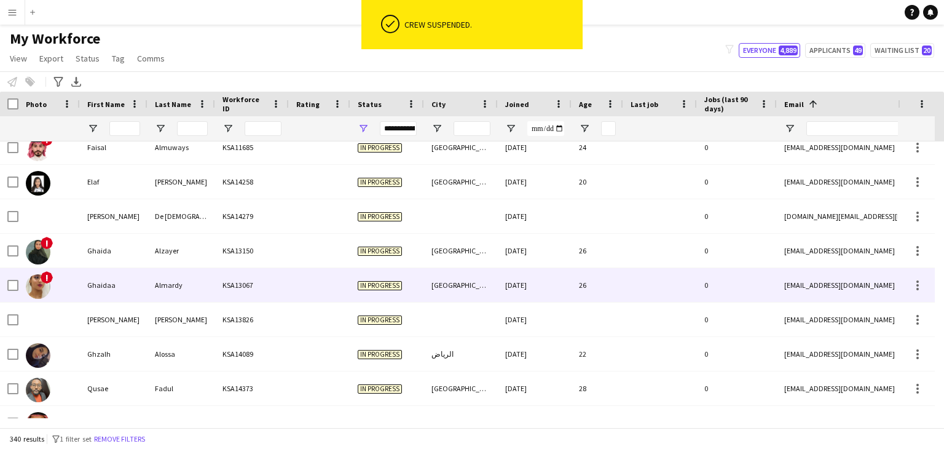
scroll to position [3910, 0]
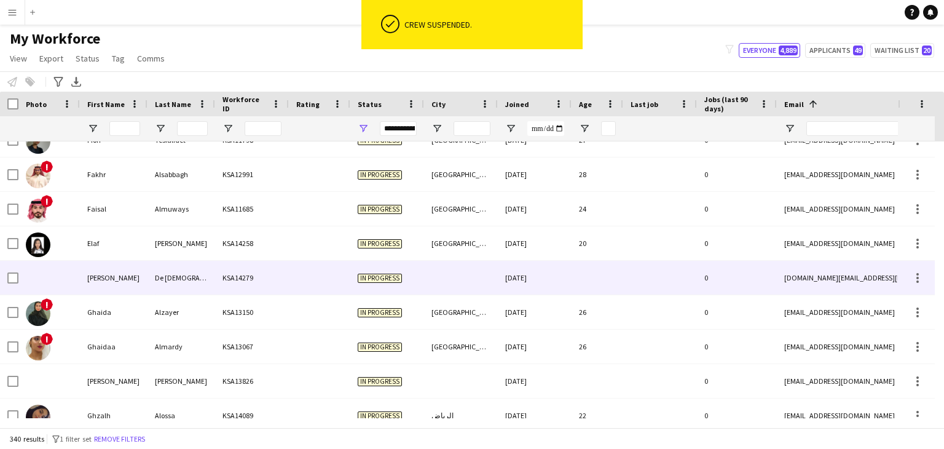
click at [179, 269] on div "De [DEMOGRAPHIC_DATA][PERSON_NAME]" at bounding box center [181, 278] width 68 height 34
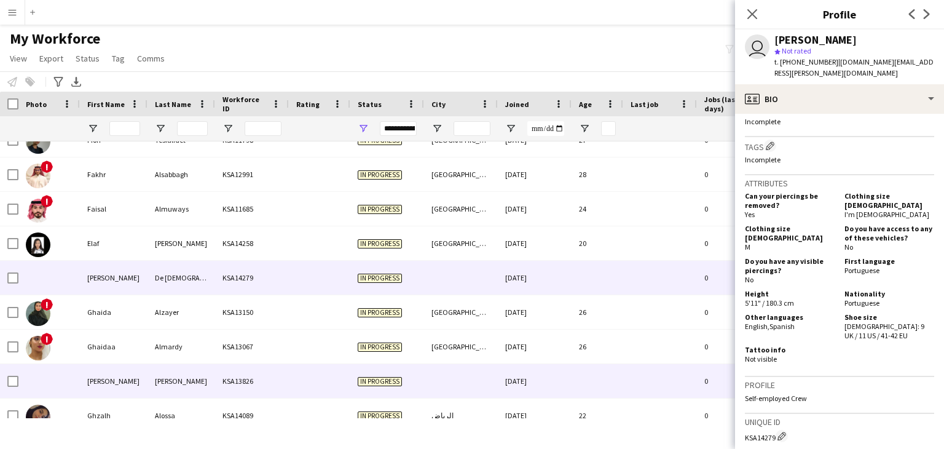
click at [184, 369] on div "[PERSON_NAME]" at bounding box center [181, 381] width 68 height 34
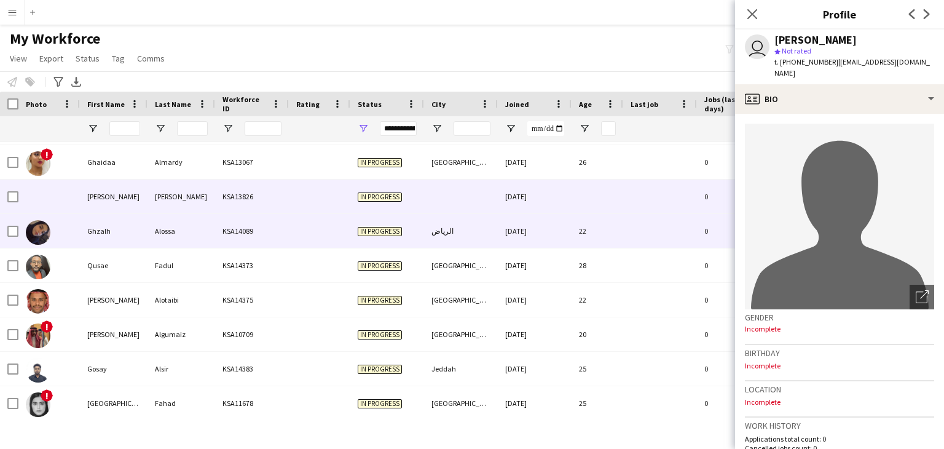
click at [159, 241] on div "Alossa" at bounding box center [181, 231] width 68 height 34
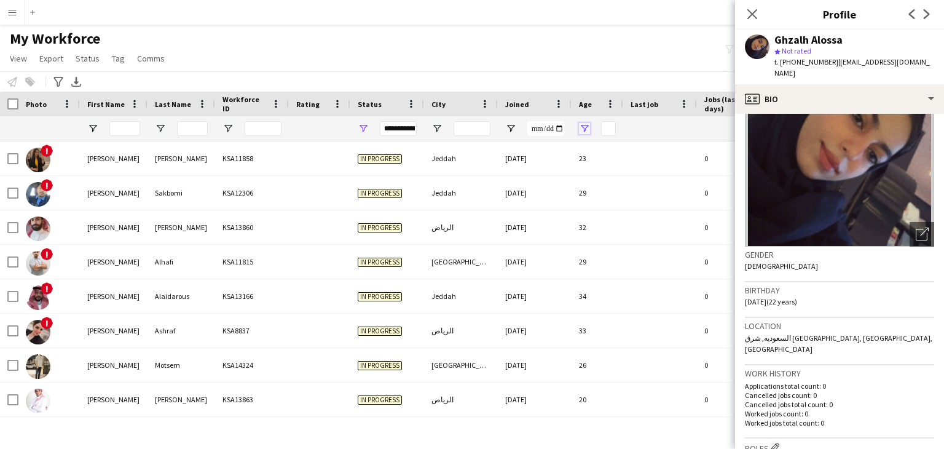
click at [586, 126] on span "Open Filter Menu" at bounding box center [584, 128] width 11 height 11
click at [605, 147] on div "Greater than" at bounding box center [626, 151] width 75 height 9
click at [611, 101] on span at bounding box center [610, 103] width 11 height 11
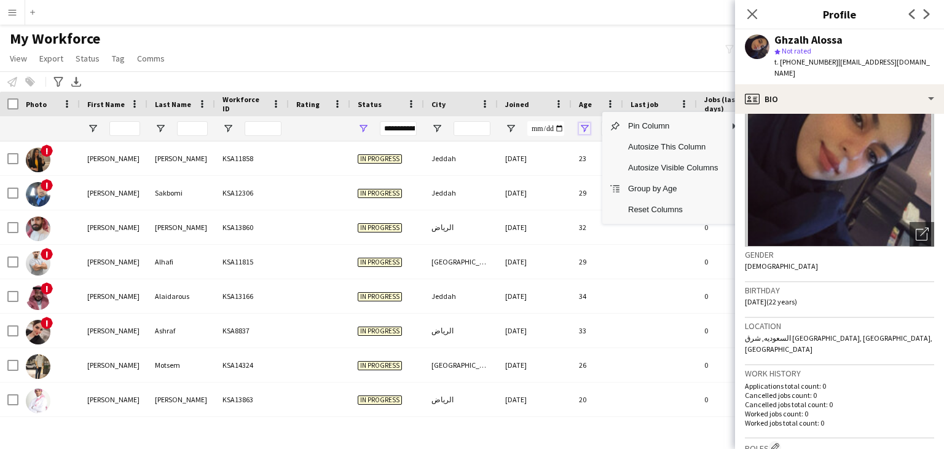
click at [585, 131] on span "Open Filter Menu" at bounding box center [584, 128] width 11 height 11
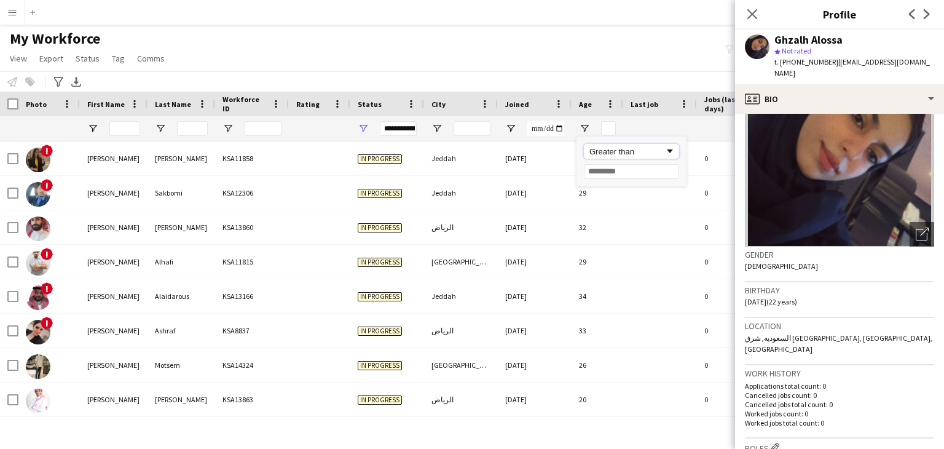
click at [612, 152] on div "Greater than" at bounding box center [626, 151] width 75 height 9
click at [543, 141] on div "Workforce Details Photo First Name 1" at bounding box center [666, 117] width 1332 height 50
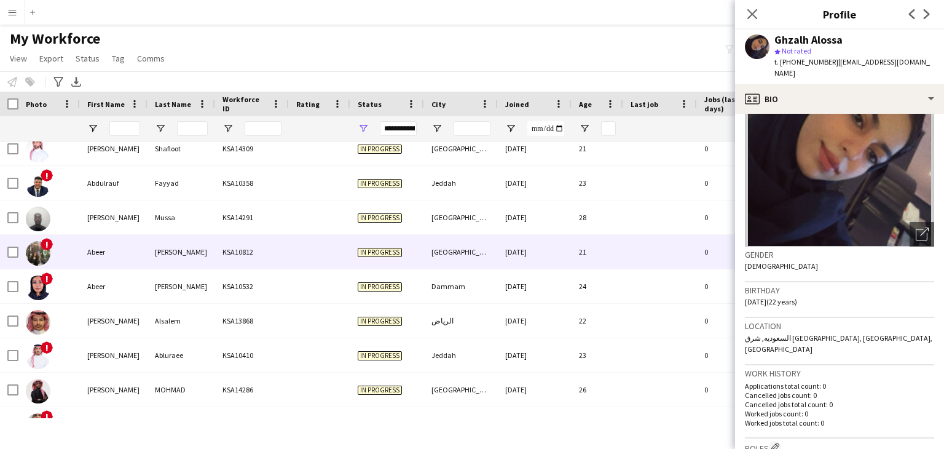
click at [574, 244] on div "21" at bounding box center [597, 252] width 52 height 34
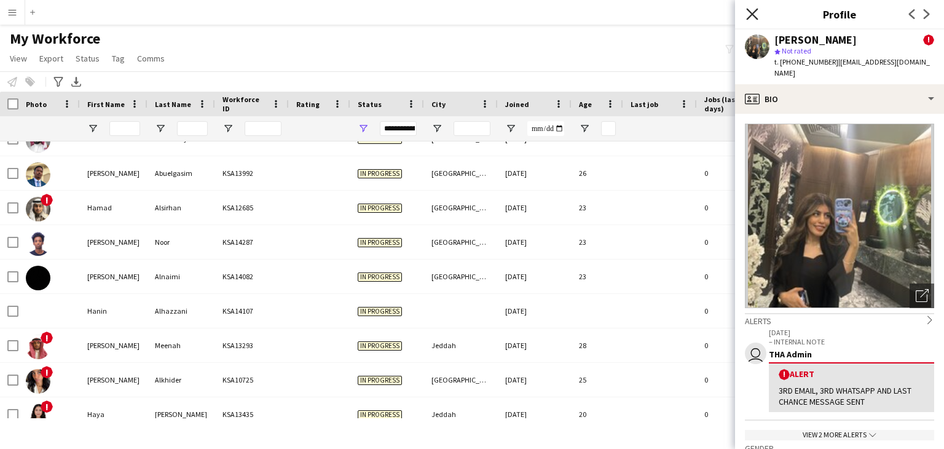
click at [750, 13] on icon at bounding box center [752, 14] width 12 height 12
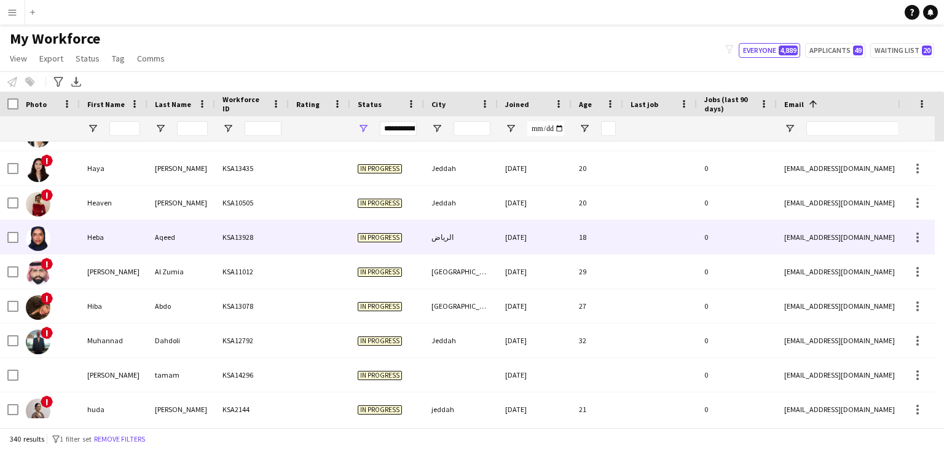
scroll to position [4485, 0]
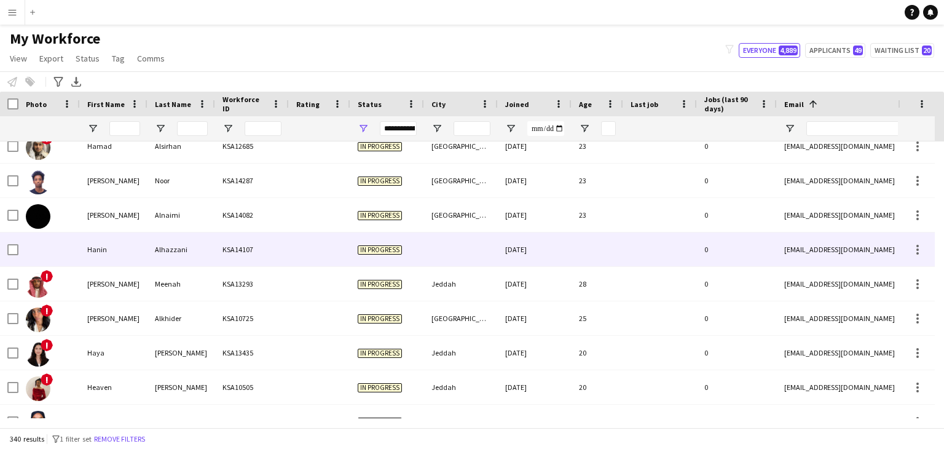
click at [202, 251] on div "Alhazzani" at bounding box center [181, 249] width 68 height 34
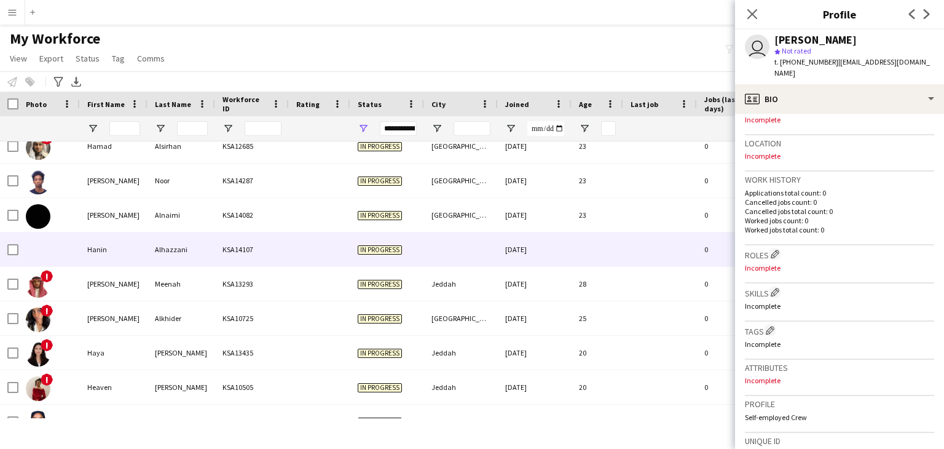
scroll to position [0, 0]
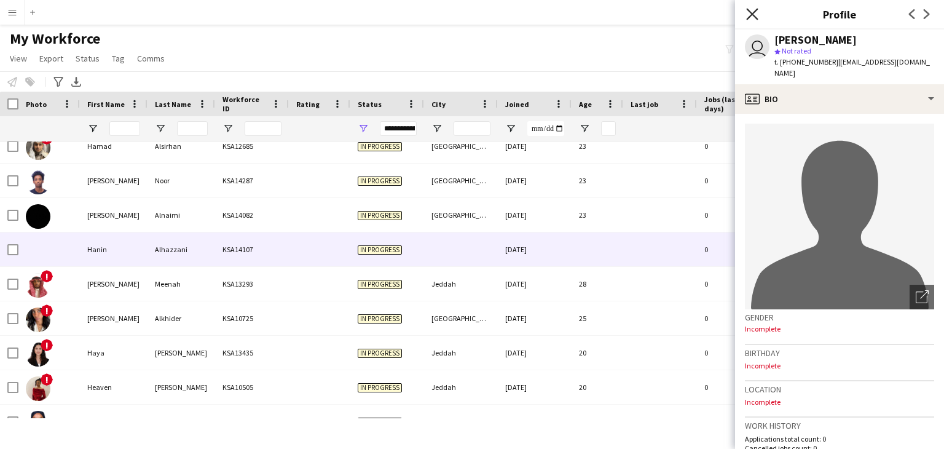
click at [747, 15] on icon "Close pop-in" at bounding box center [752, 14] width 12 height 12
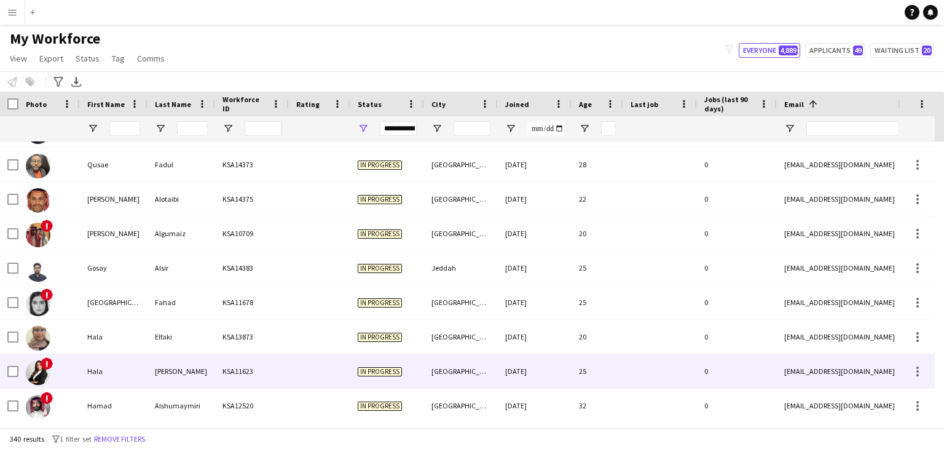
scroll to position [4301, 0]
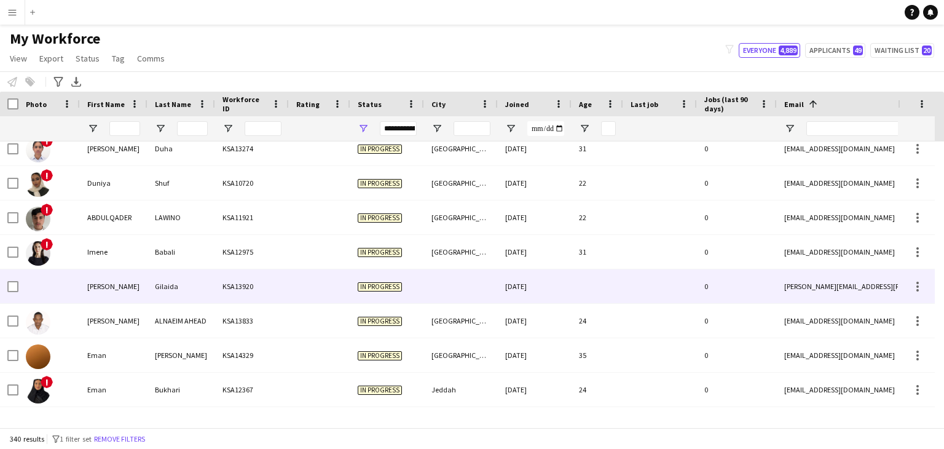
click at [133, 293] on div "[PERSON_NAME]" at bounding box center [114, 286] width 68 height 34
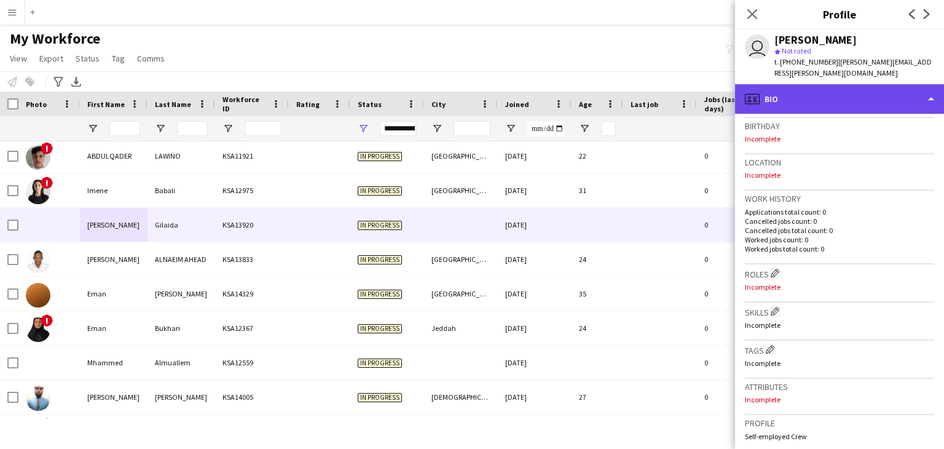
click at [796, 88] on div "profile Bio" at bounding box center [839, 98] width 209 height 29
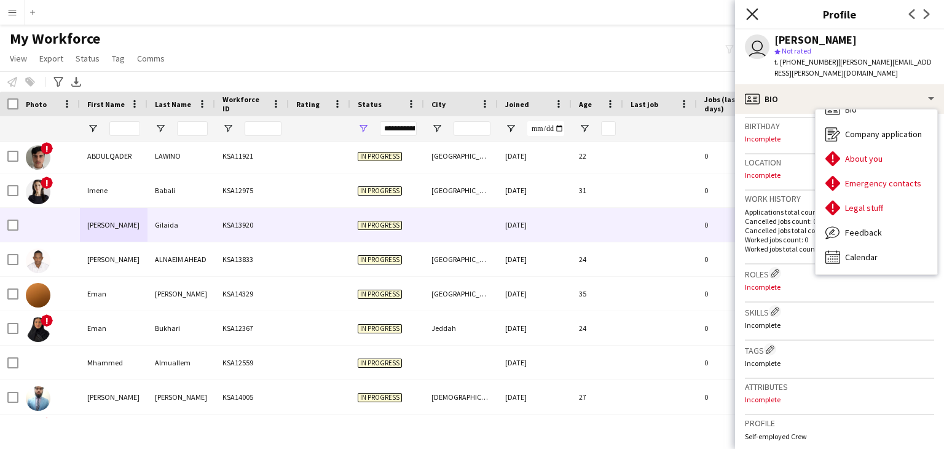
click at [752, 14] on icon at bounding box center [752, 14] width 12 height 12
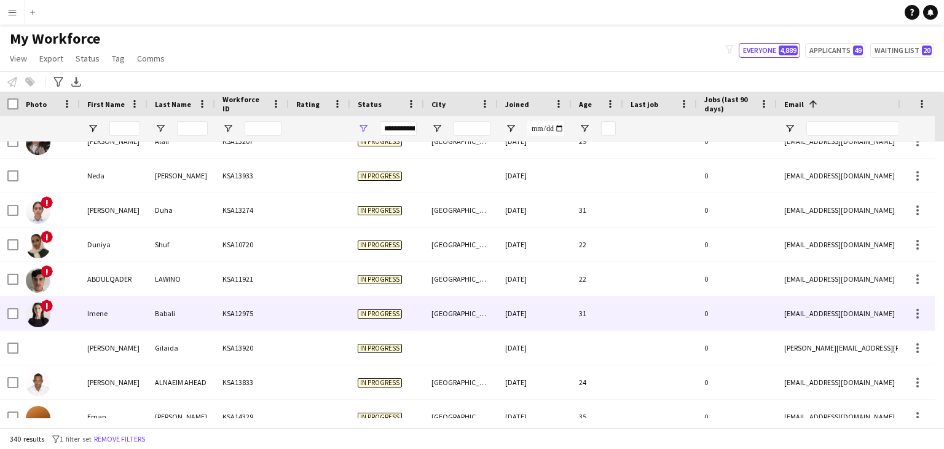
click at [219, 308] on div "KSA12975" at bounding box center [252, 313] width 74 height 34
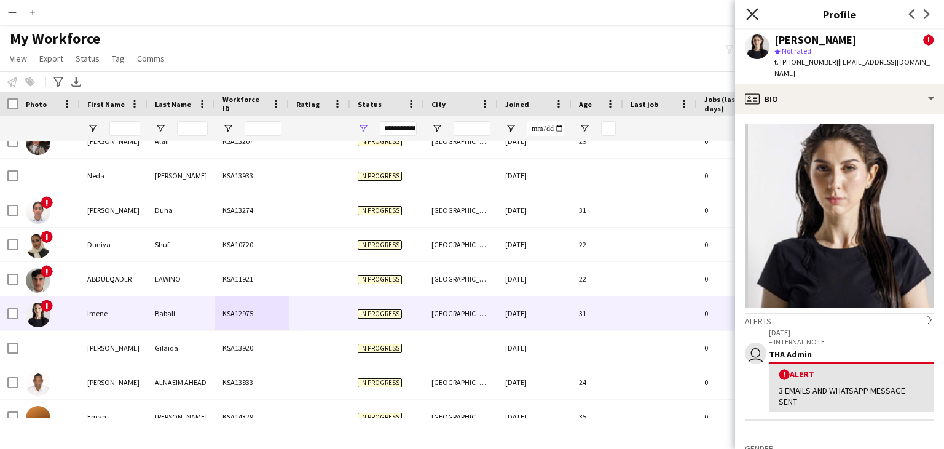
click at [755, 12] on icon "Close pop-in" at bounding box center [752, 14] width 12 height 12
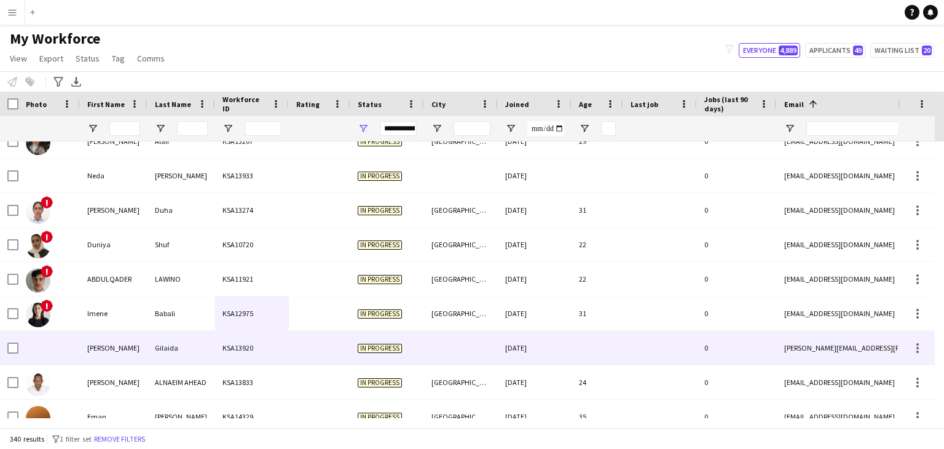
click at [143, 353] on div "[PERSON_NAME]" at bounding box center [114, 348] width 68 height 34
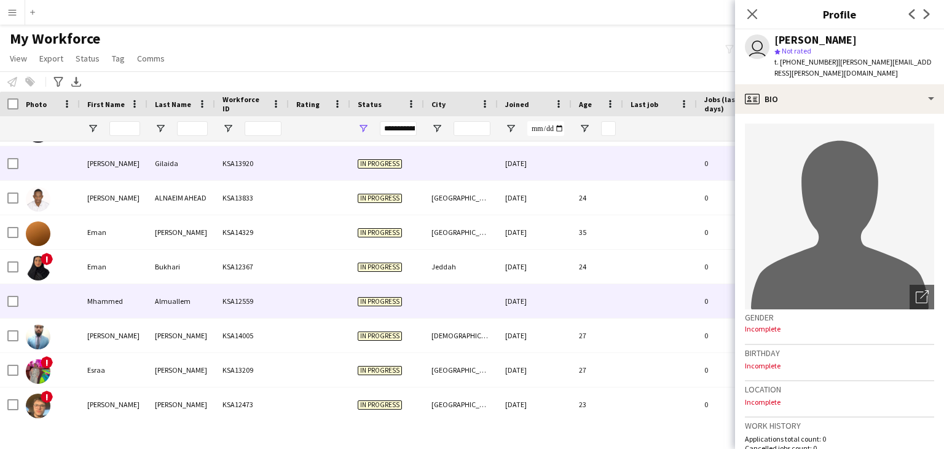
click at [230, 305] on div "KSA12559" at bounding box center [252, 301] width 74 height 34
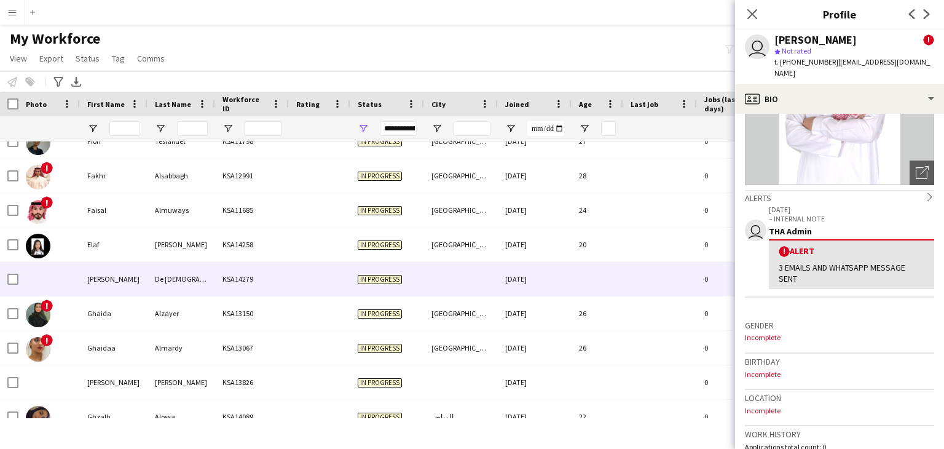
click at [119, 269] on div "[PERSON_NAME]" at bounding box center [114, 279] width 68 height 34
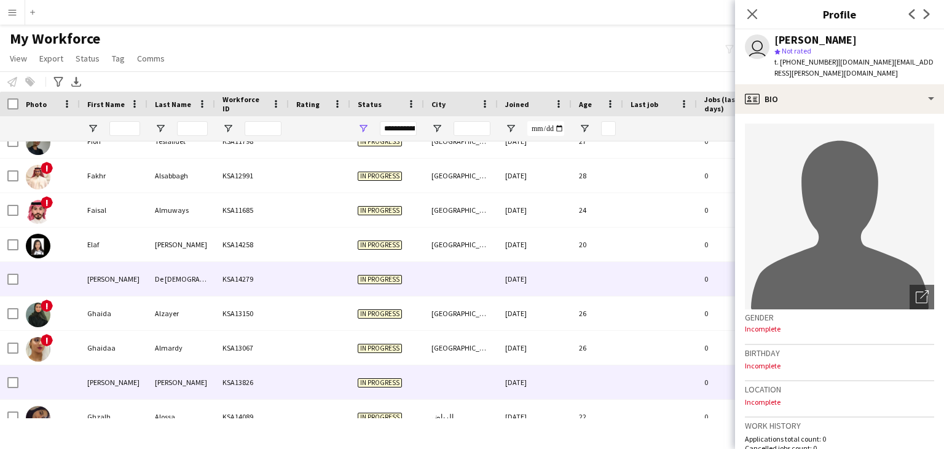
click at [133, 376] on div "[PERSON_NAME]" at bounding box center [114, 382] width 68 height 34
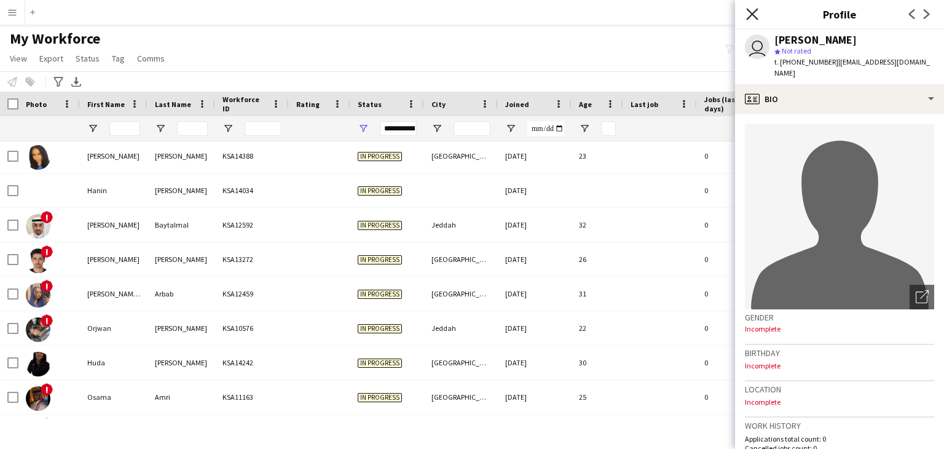
click at [756, 13] on icon "Close pop-in" at bounding box center [752, 14] width 12 height 12
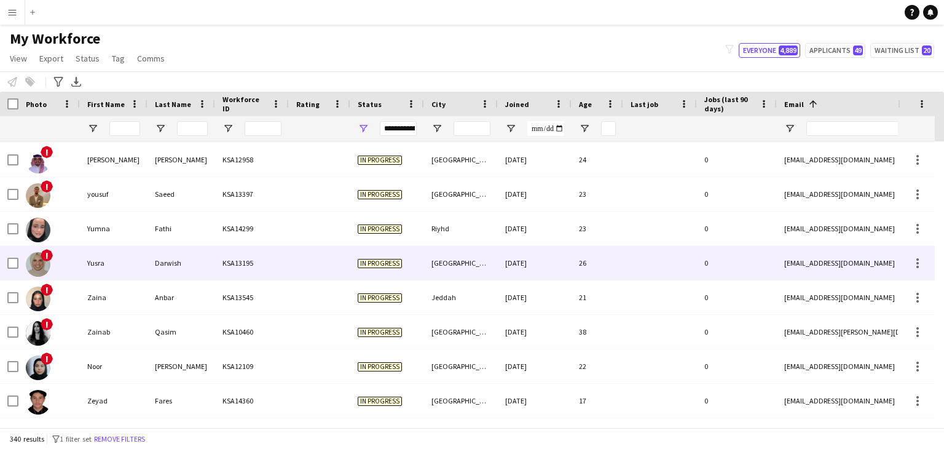
click at [300, 270] on div at bounding box center [319, 263] width 61 height 34
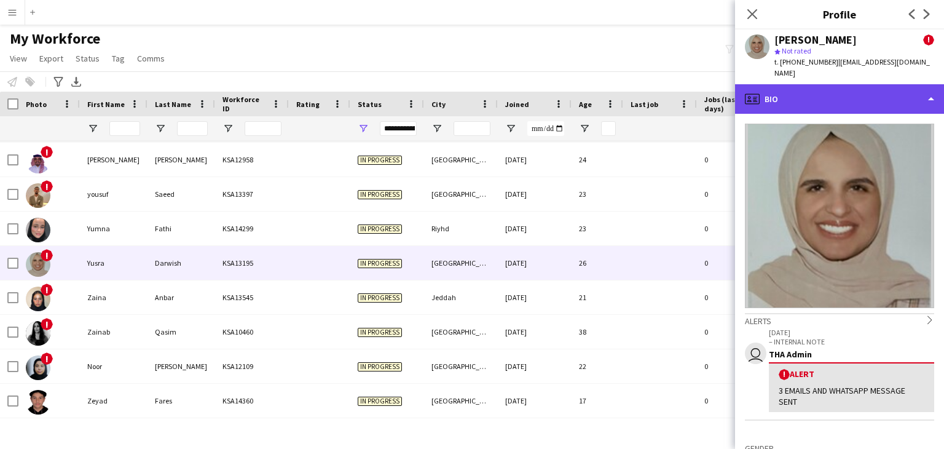
click at [797, 96] on div "profile Bio" at bounding box center [839, 98] width 209 height 29
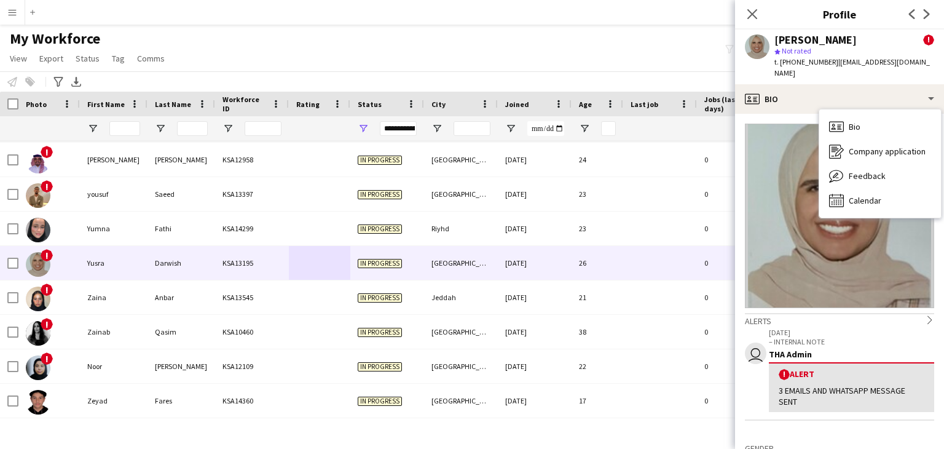
click at [752, 114] on app-crew-profile-bio "Alerts chevron-right user 10-07-2025 – INTERNAL NOTE THA Admin ! Alert 3 EMAILS…" at bounding box center [839, 281] width 209 height 335
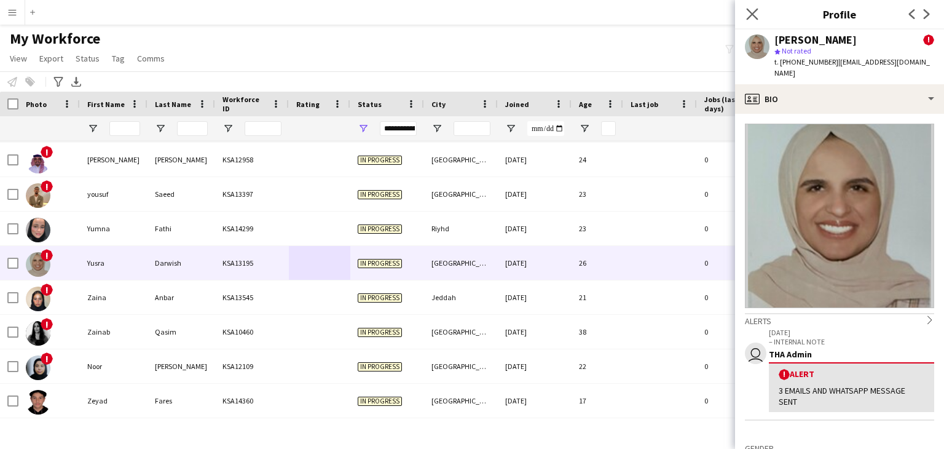
click at [757, 20] on app-icon "Close pop-in" at bounding box center [752, 15] width 18 height 18
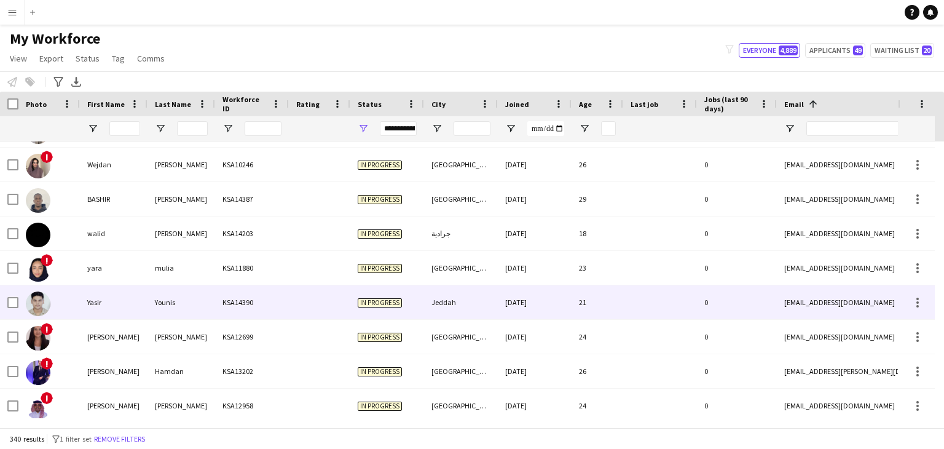
click at [116, 302] on div "Yasir" at bounding box center [114, 302] width 68 height 34
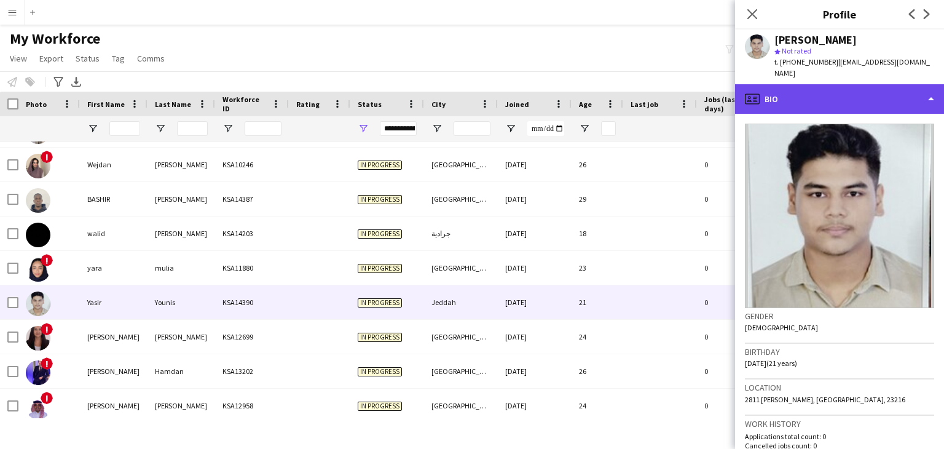
click at [799, 84] on div "profile Bio" at bounding box center [839, 98] width 209 height 29
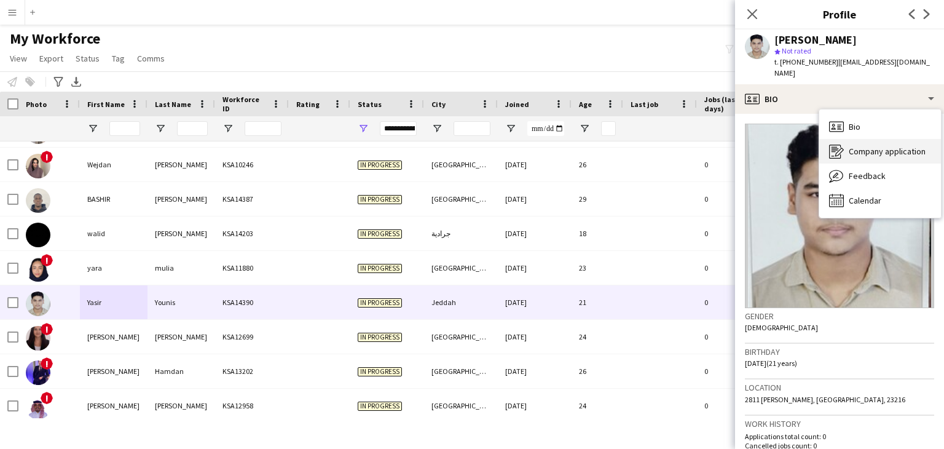
click at [854, 146] on span "Company application" at bounding box center [887, 151] width 77 height 11
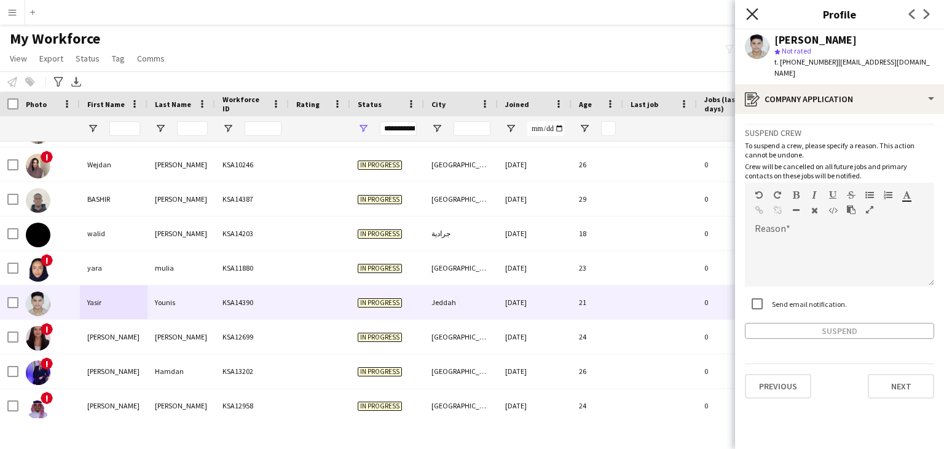
click at [751, 18] on icon "Close pop-in" at bounding box center [752, 14] width 12 height 12
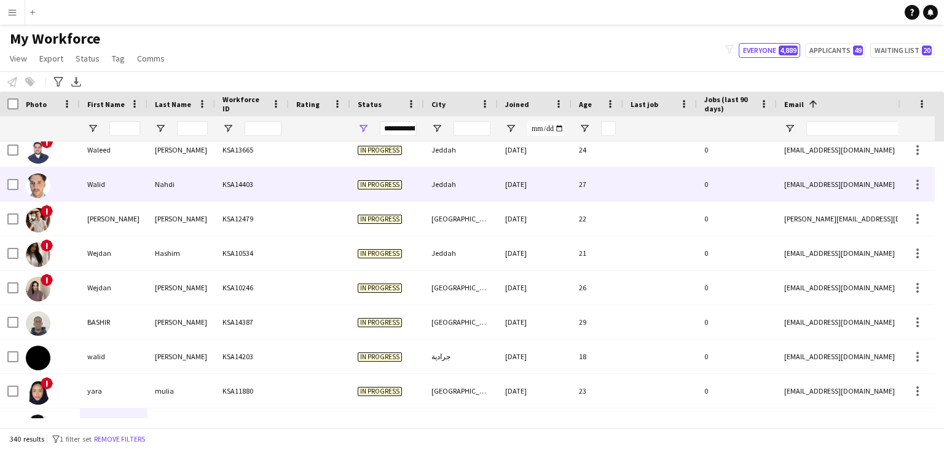
click at [92, 192] on div "Walid" at bounding box center [114, 184] width 68 height 34
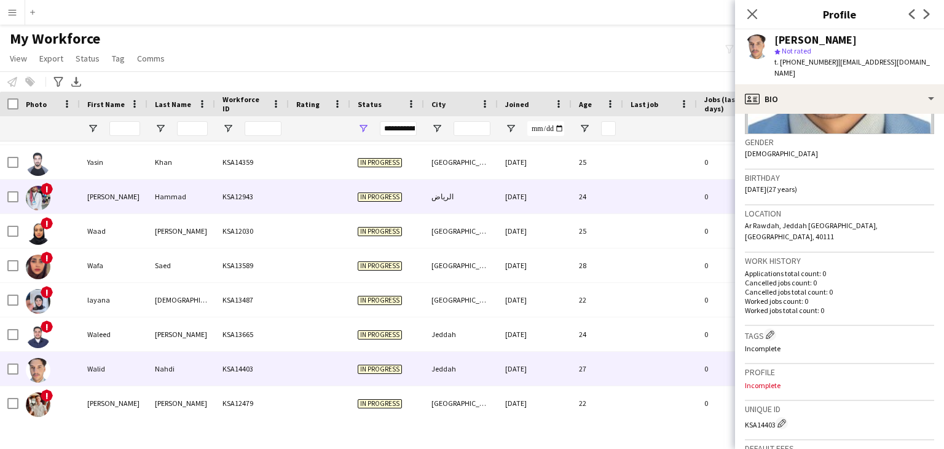
click at [122, 203] on div "[PERSON_NAME]" at bounding box center [114, 196] width 68 height 34
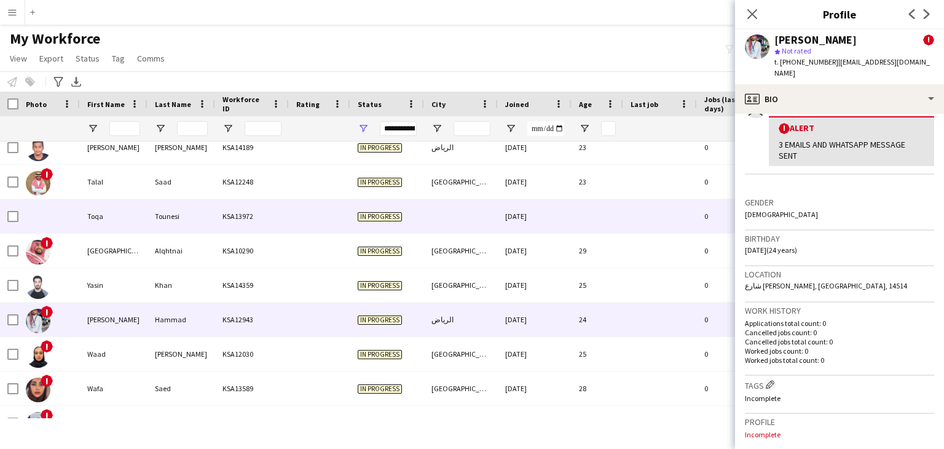
click at [127, 226] on div "Toqa" at bounding box center [114, 216] width 68 height 34
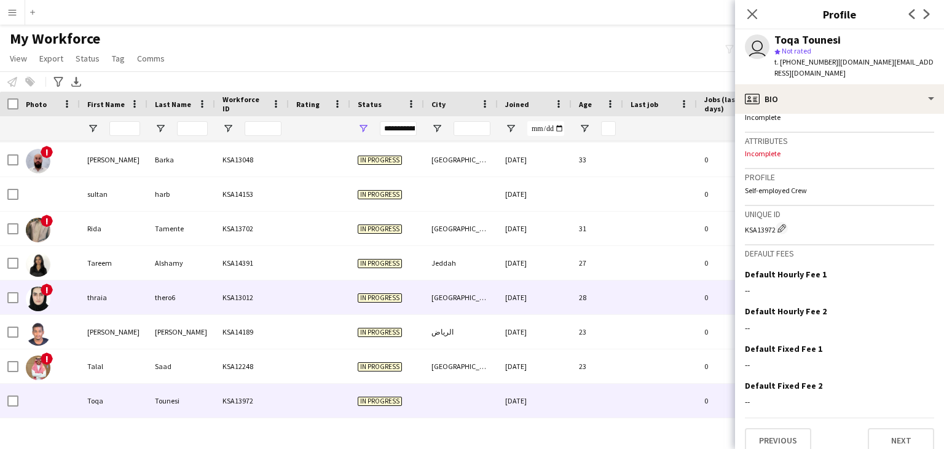
click at [157, 298] on div "thero6" at bounding box center [181, 297] width 68 height 34
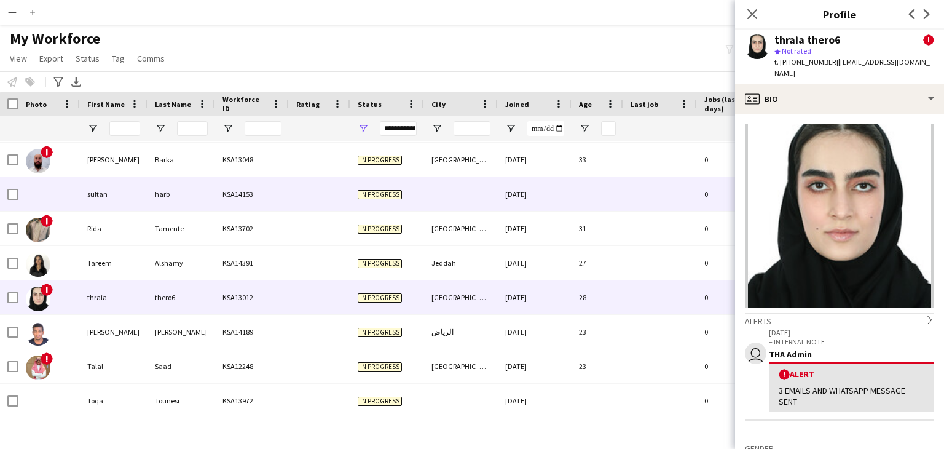
click at [119, 202] on div "sultan" at bounding box center [114, 194] width 68 height 34
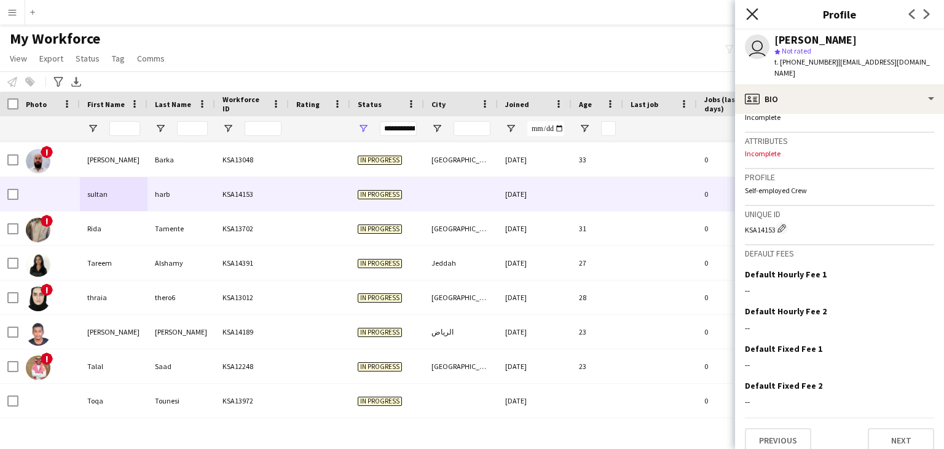
click at [751, 10] on icon "Close pop-in" at bounding box center [752, 14] width 12 height 12
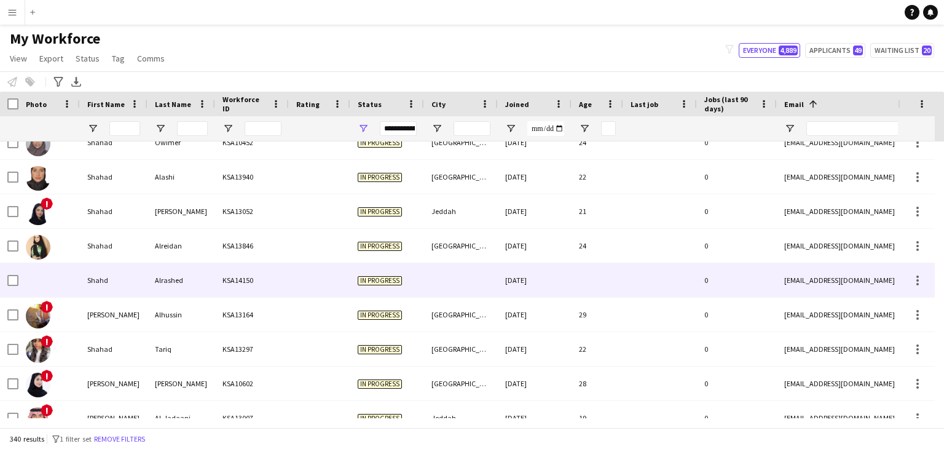
click at [152, 288] on div "Alrashed" at bounding box center [181, 280] width 68 height 34
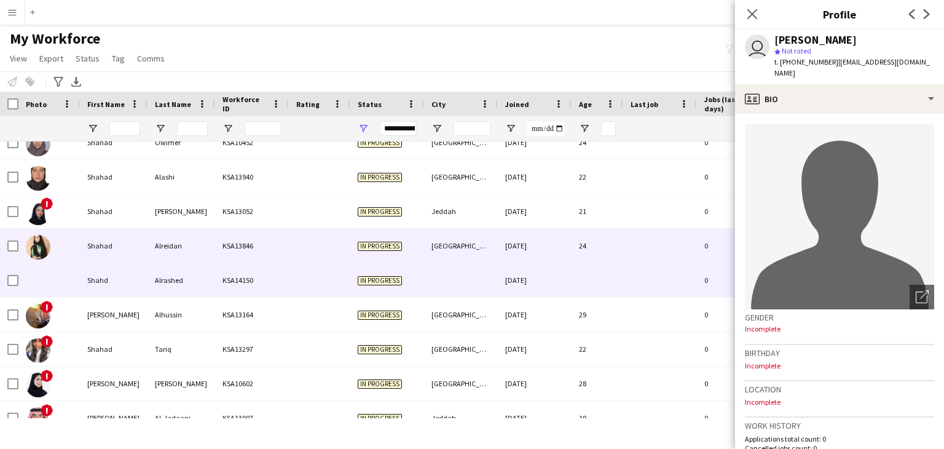
click at [96, 243] on div "Shahad" at bounding box center [114, 246] width 68 height 34
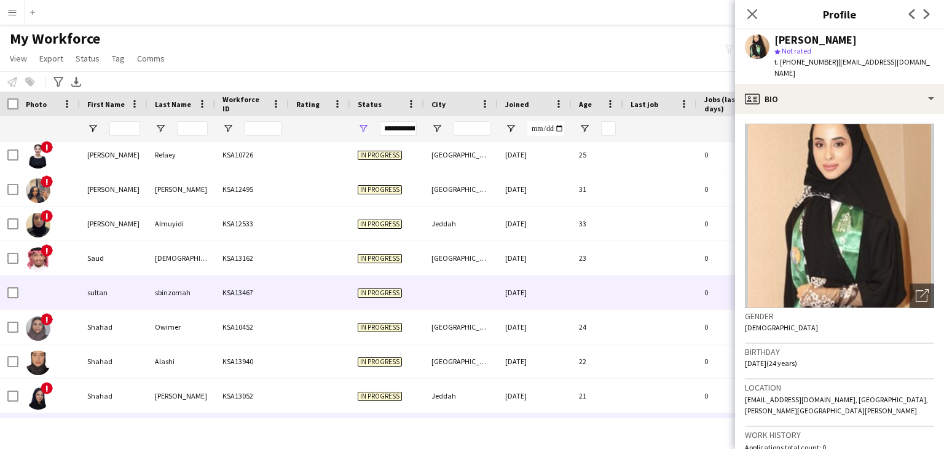
click at [116, 283] on div "sultan" at bounding box center [114, 292] width 68 height 34
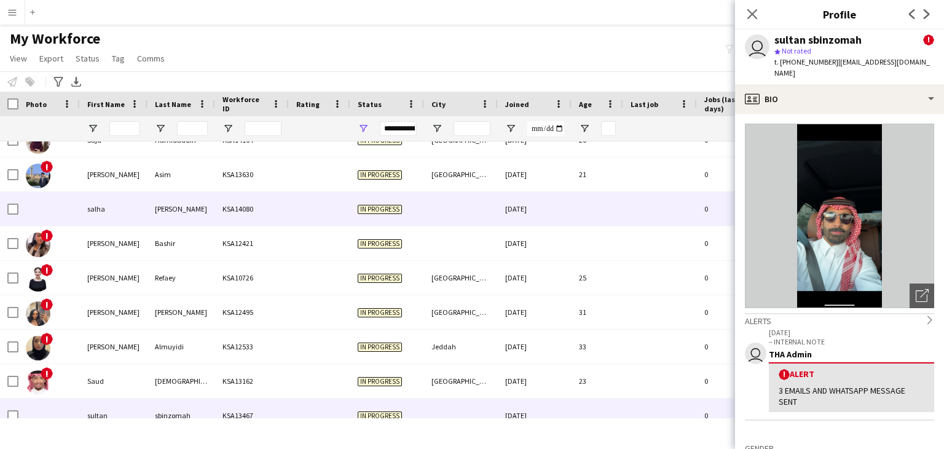
click at [122, 217] on div "salha" at bounding box center [114, 209] width 68 height 34
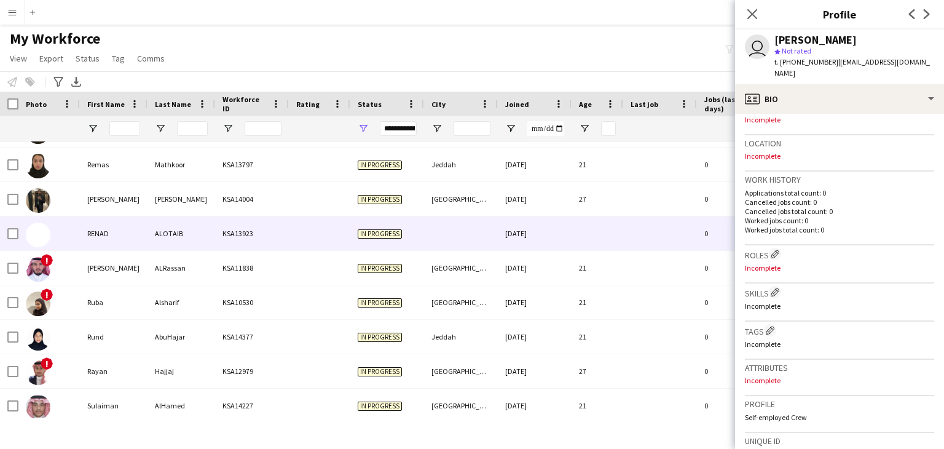
click at [339, 244] on div at bounding box center [319, 233] width 61 height 34
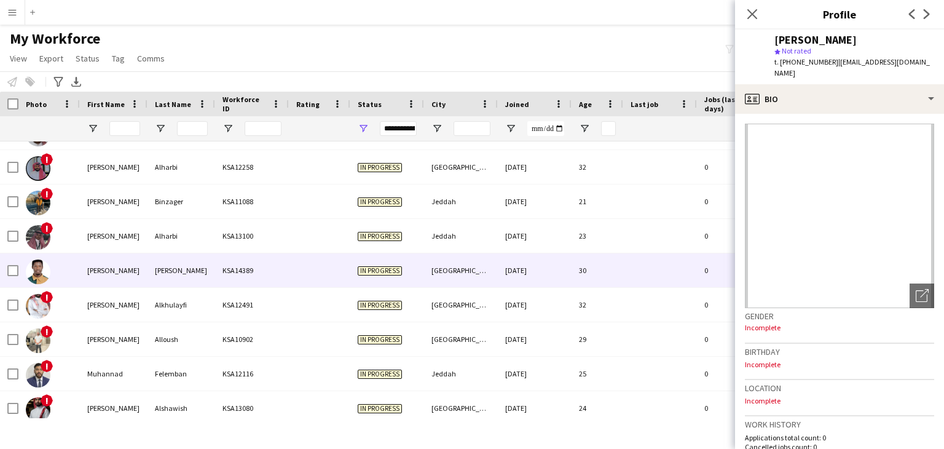
click at [202, 273] on div "[PERSON_NAME]" at bounding box center [181, 270] width 68 height 34
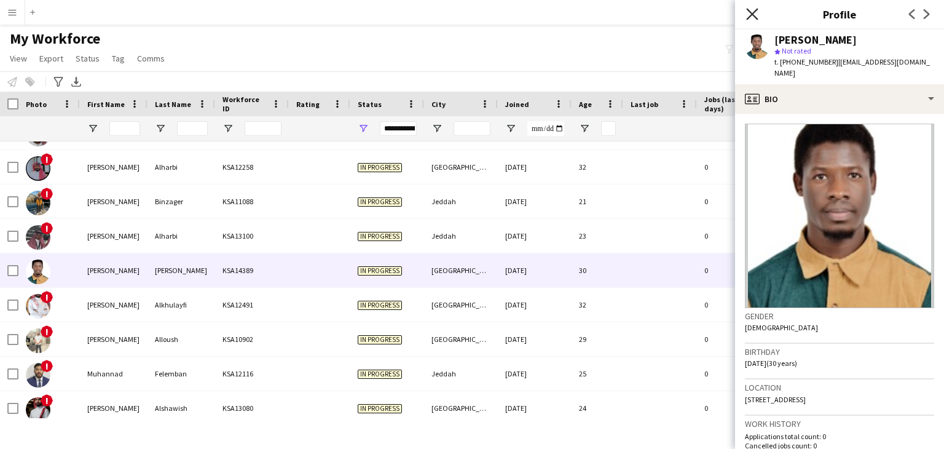
click at [755, 14] on icon "Close pop-in" at bounding box center [752, 14] width 12 height 12
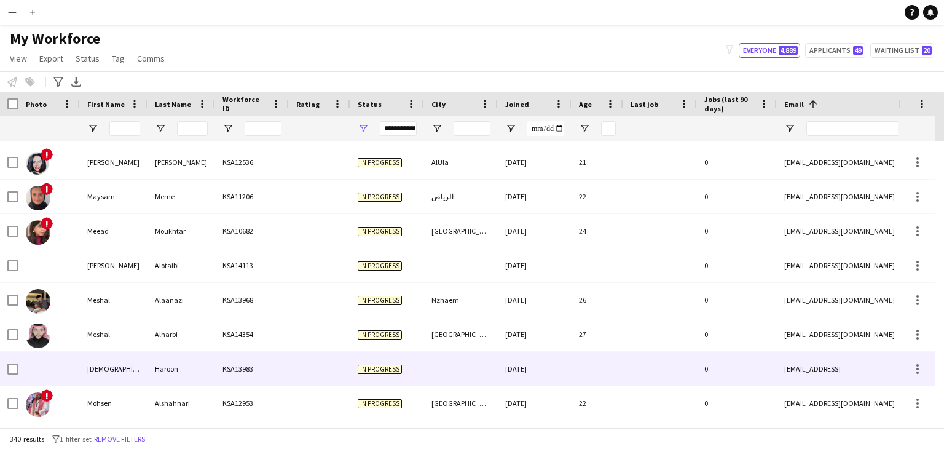
click at [244, 357] on div "KSA13983" at bounding box center [252, 368] width 74 height 34
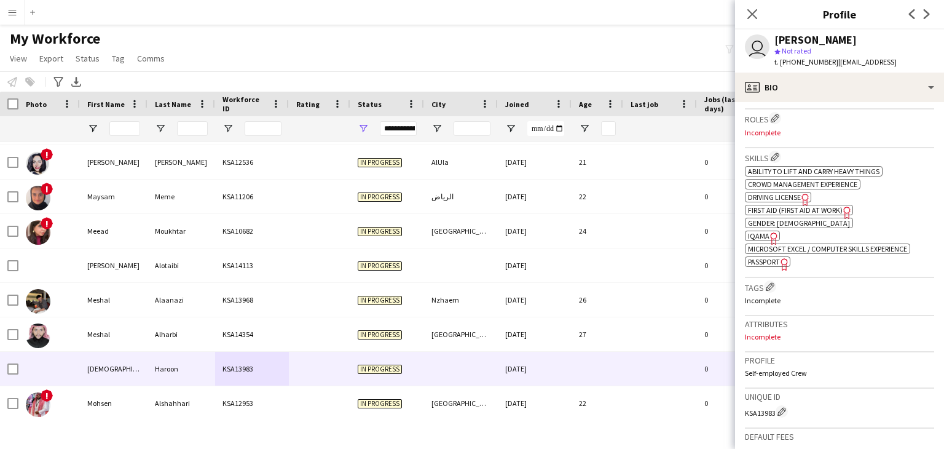
click at [775, 264] on span "Passport" at bounding box center [764, 261] width 32 height 9
click at [750, 18] on icon "Close pop-in" at bounding box center [752, 14] width 12 height 12
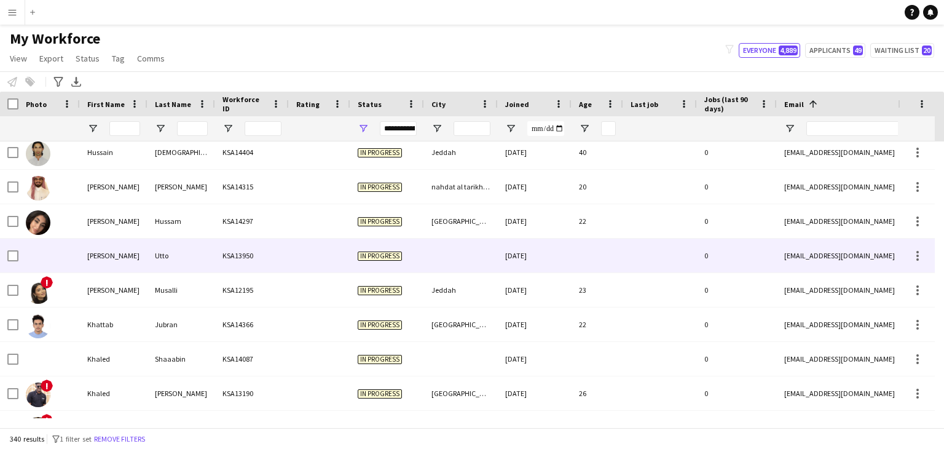
click at [147, 254] on div "[PERSON_NAME]" at bounding box center [114, 255] width 68 height 34
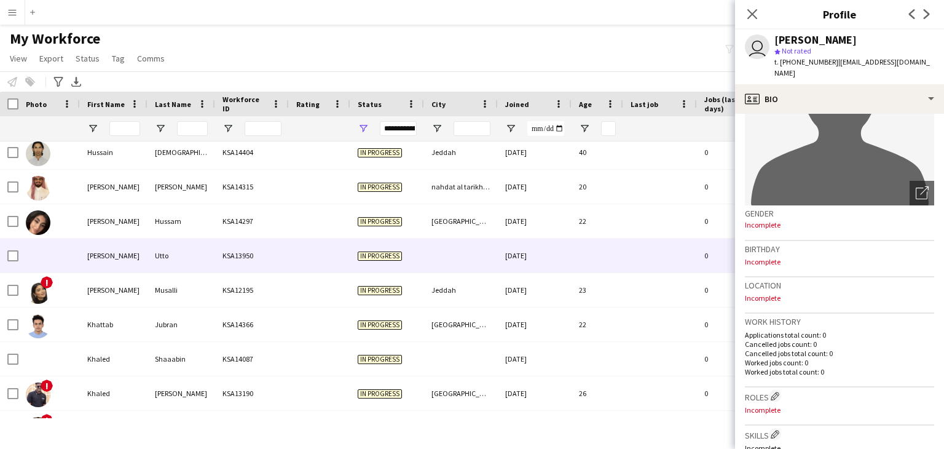
click at [756, 16] on icon "Close pop-in" at bounding box center [752, 14] width 10 height 10
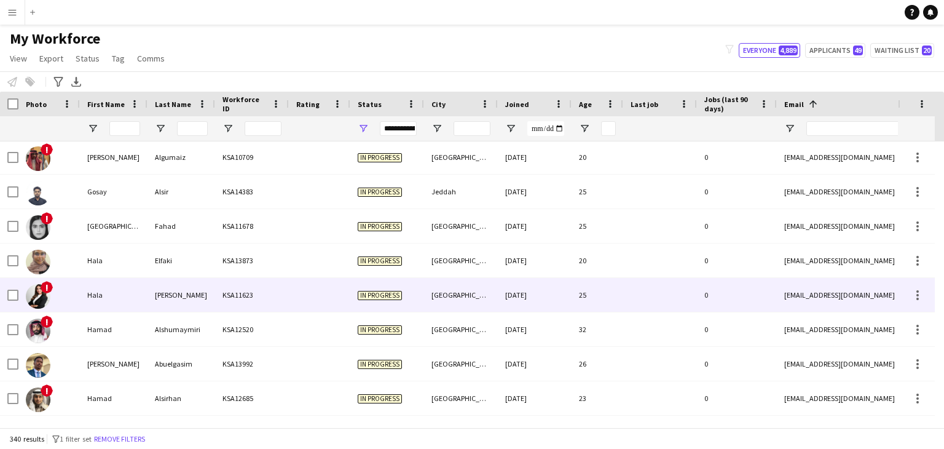
click at [149, 291] on div "[PERSON_NAME]" at bounding box center [181, 295] width 68 height 34
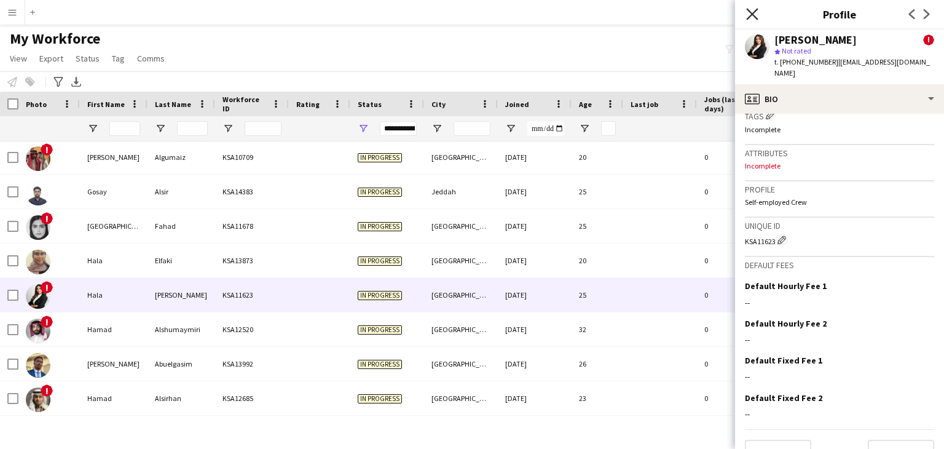
click at [750, 19] on icon "Close pop-in" at bounding box center [752, 14] width 12 height 12
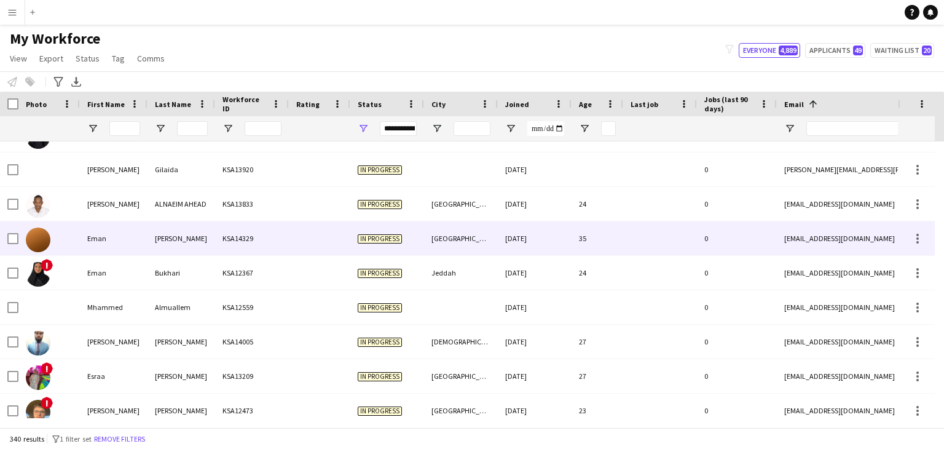
click at [533, 240] on div "[DATE]" at bounding box center [535, 238] width 74 height 34
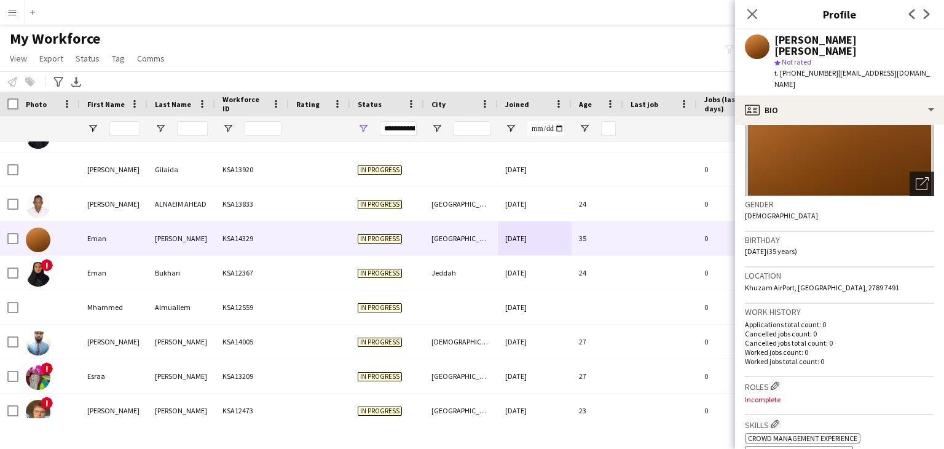
click at [909, 171] on div "Open photos pop-in" at bounding box center [921, 183] width 25 height 25
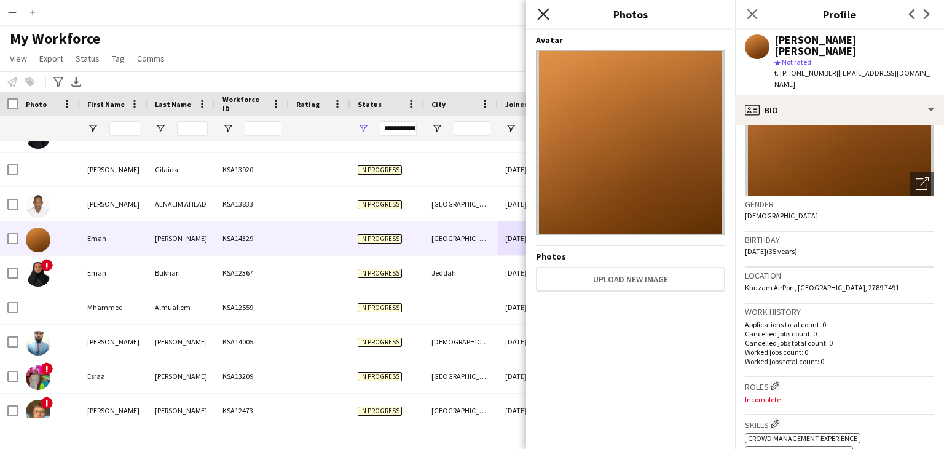
click at [546, 18] on icon "Close pop-in" at bounding box center [543, 14] width 12 height 12
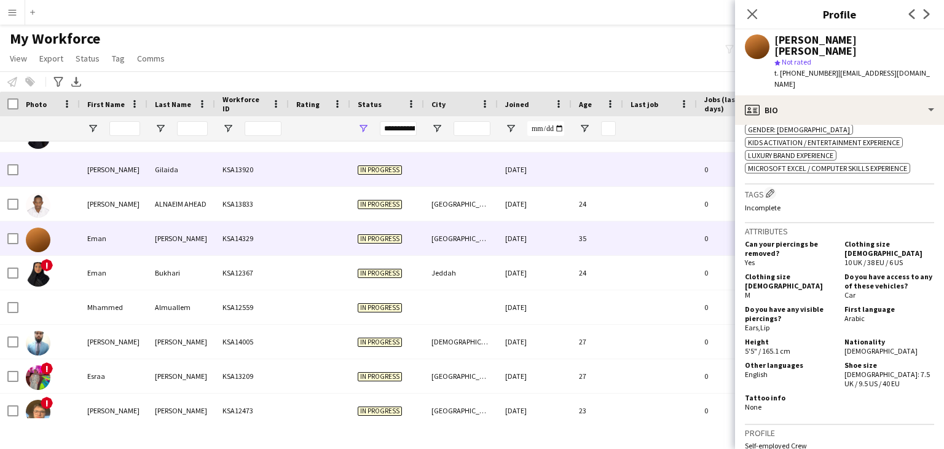
click at [214, 182] on div "Gilaida" at bounding box center [181, 169] width 68 height 34
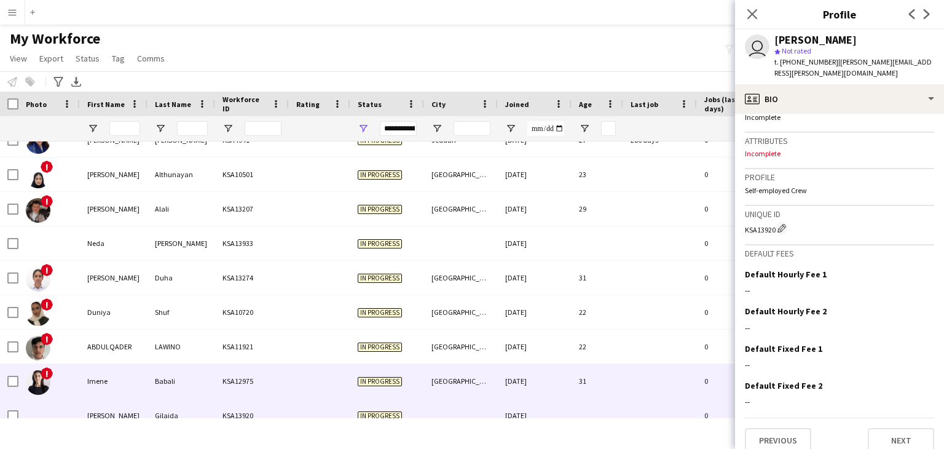
click at [174, 377] on div "Babali" at bounding box center [181, 381] width 68 height 34
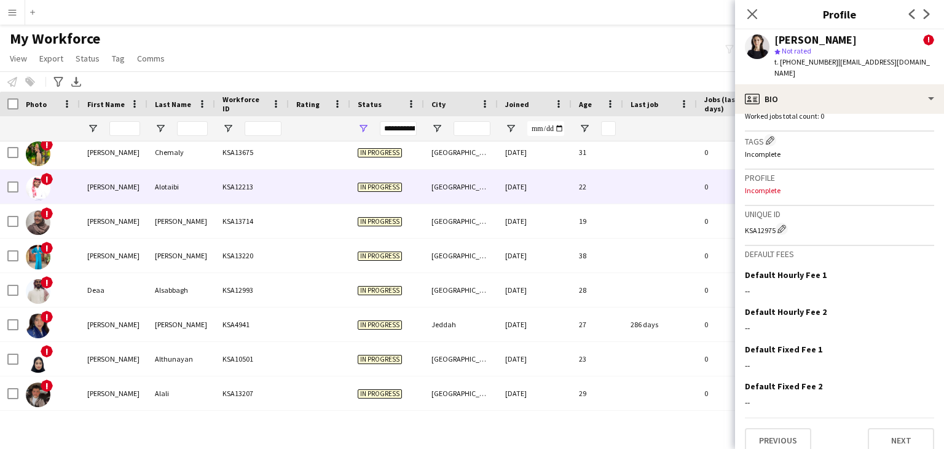
click at [173, 181] on div "Alotaibi" at bounding box center [181, 187] width 68 height 34
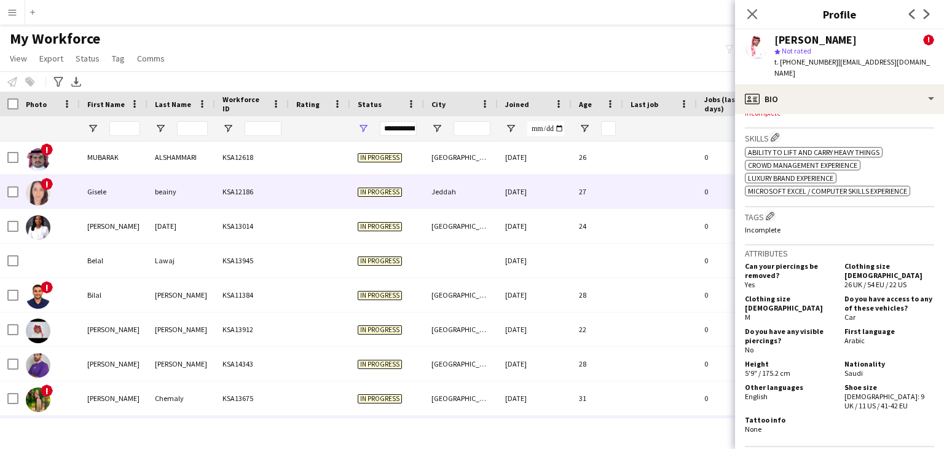
click at [119, 201] on div "Gisele" at bounding box center [114, 191] width 68 height 34
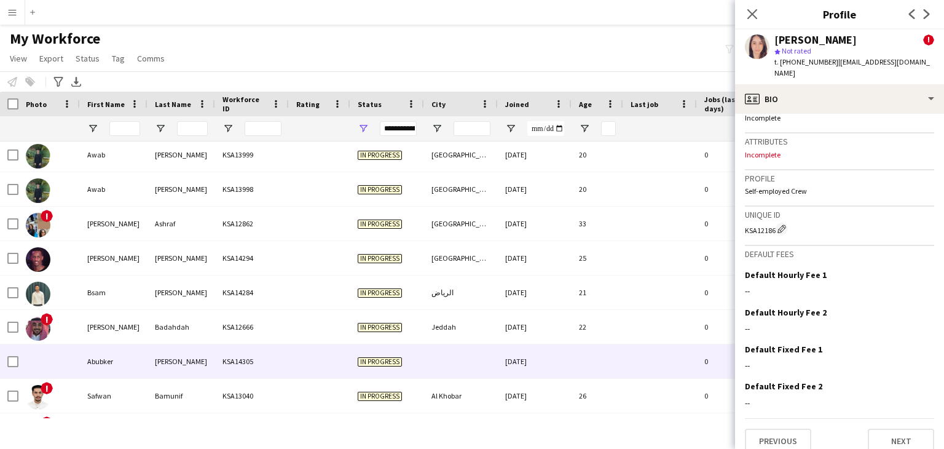
click at [141, 352] on div "Abubker" at bounding box center [114, 361] width 68 height 34
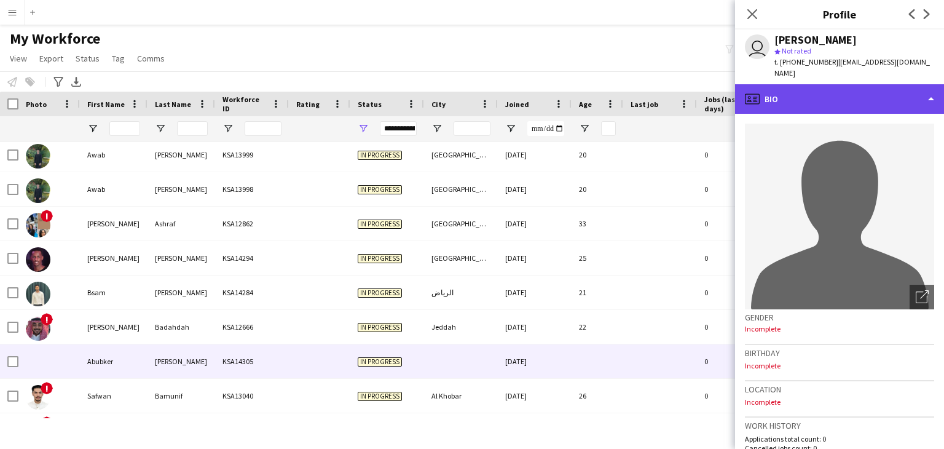
click at [806, 92] on div "profile Bio" at bounding box center [839, 98] width 209 height 29
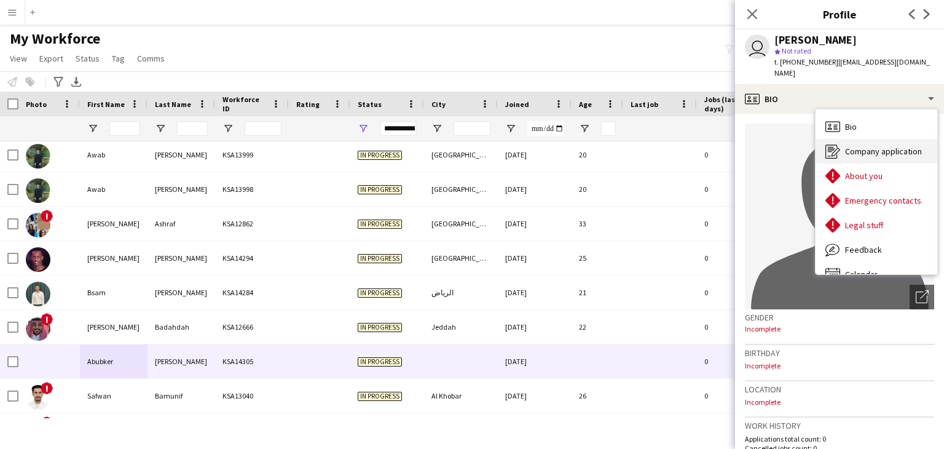
click at [850, 146] on span "Company application" at bounding box center [883, 151] width 77 height 11
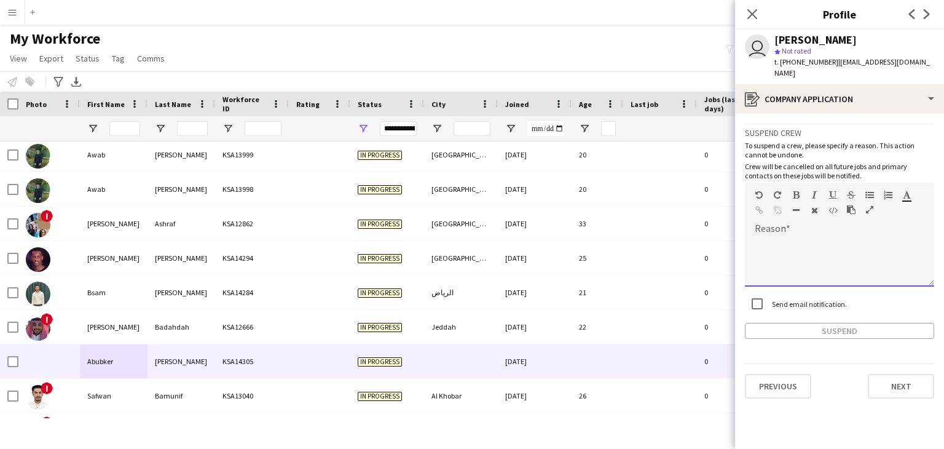
click at [776, 237] on div at bounding box center [839, 261] width 189 height 49
click at [758, 289] on div "Suspend crew To suspend a crew, please specify a reason. This action cannot be …" at bounding box center [839, 231] width 189 height 215
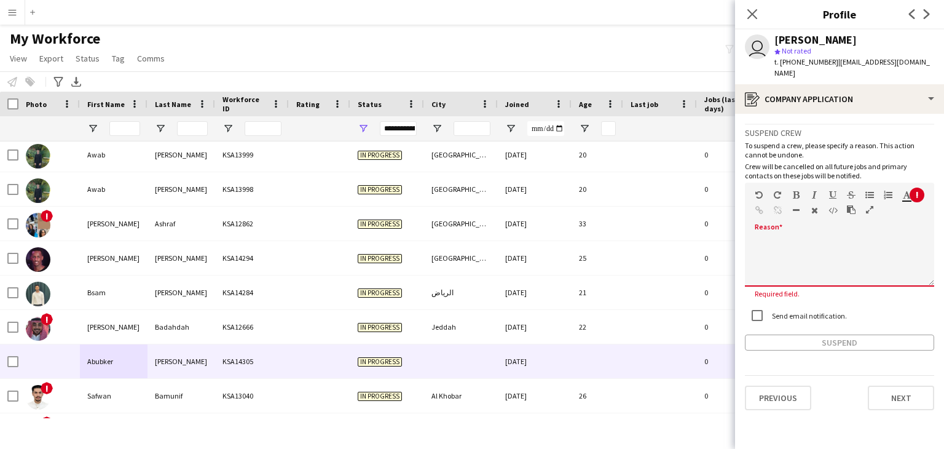
click at [778, 215] on div "Standard Heading 1 Heading 2 Heading 3 Heading 4 Heading 5 Heading 6 Heading 7 …" at bounding box center [839, 205] width 189 height 46
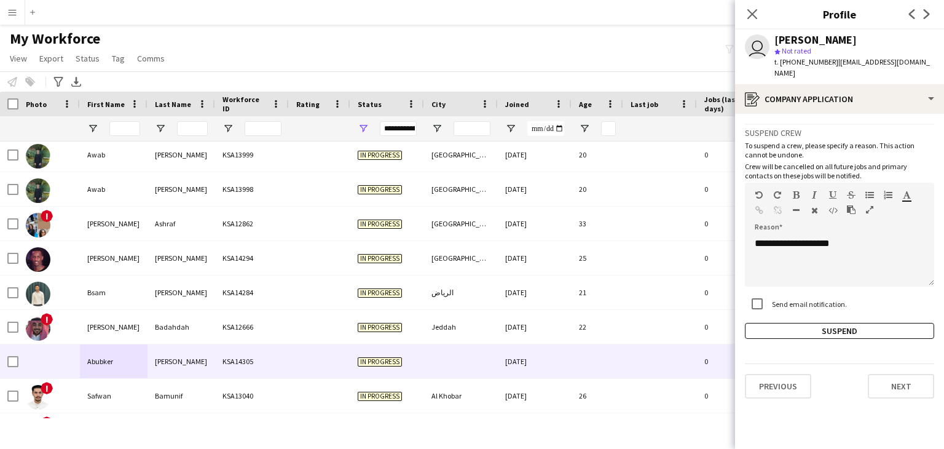
click at [898, 291] on div "Send email notification." at bounding box center [839, 304] width 189 height 26
click at [841, 323] on button "Suspend" at bounding box center [839, 331] width 189 height 16
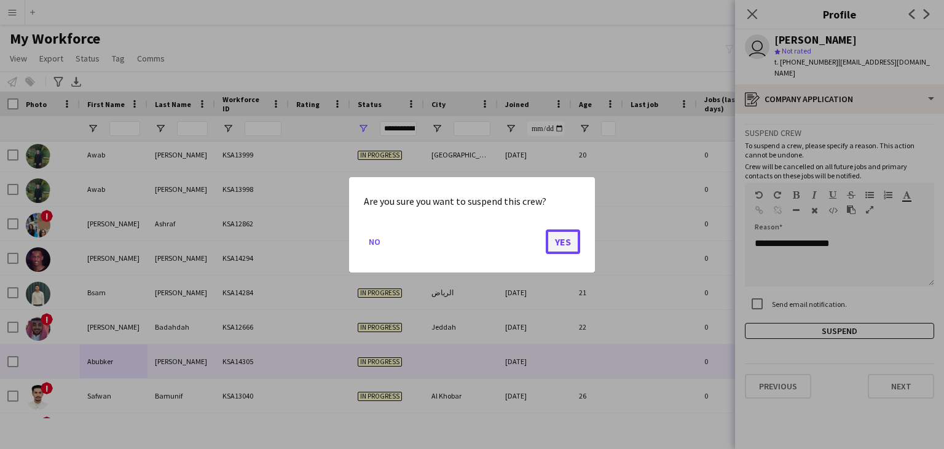
click at [558, 229] on button "Yes" at bounding box center [563, 241] width 34 height 25
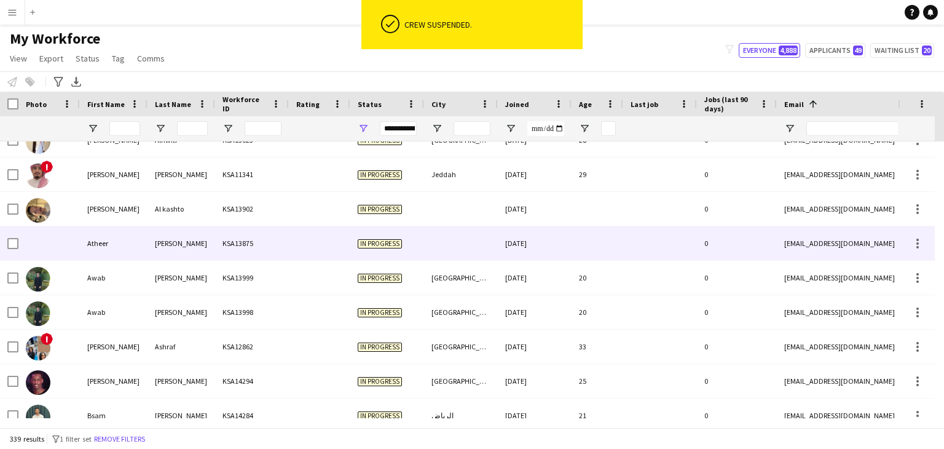
click at [243, 245] on div "KSA13875" at bounding box center [252, 243] width 74 height 34
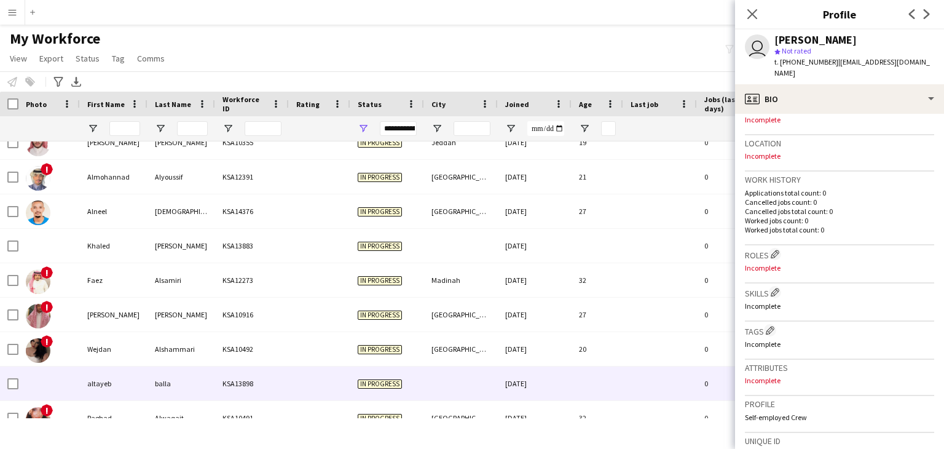
click at [217, 386] on div "KSA13898" at bounding box center [252, 383] width 74 height 34
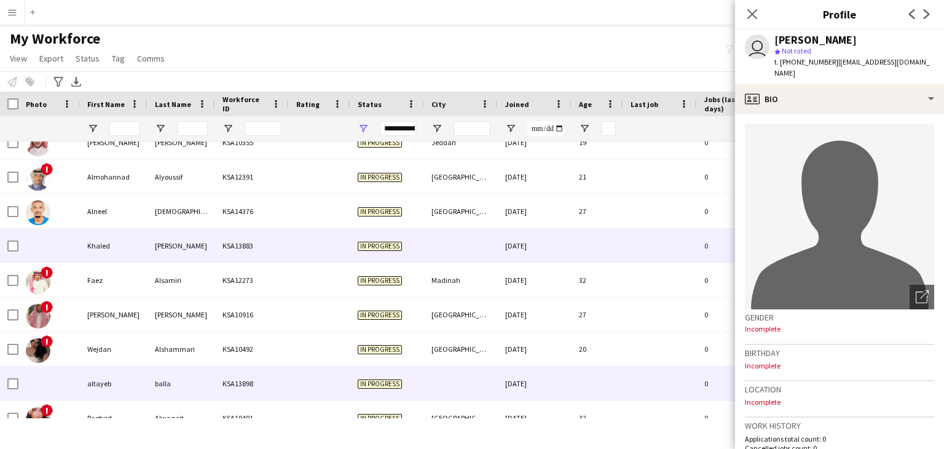
click at [204, 239] on div "[PERSON_NAME]" at bounding box center [181, 246] width 68 height 34
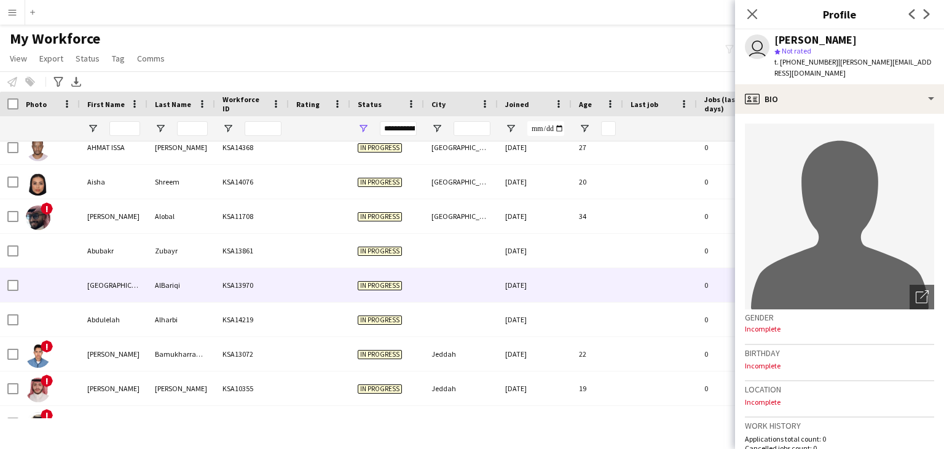
click at [217, 274] on div "KSA13970" at bounding box center [252, 285] width 74 height 34
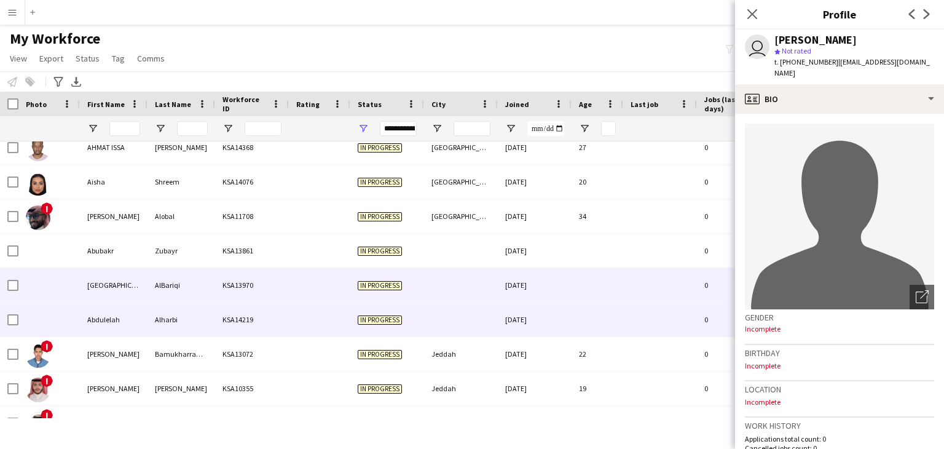
click at [237, 304] on div "KSA14219" at bounding box center [252, 319] width 74 height 34
click at [229, 292] on div "KSA13970" at bounding box center [252, 285] width 74 height 34
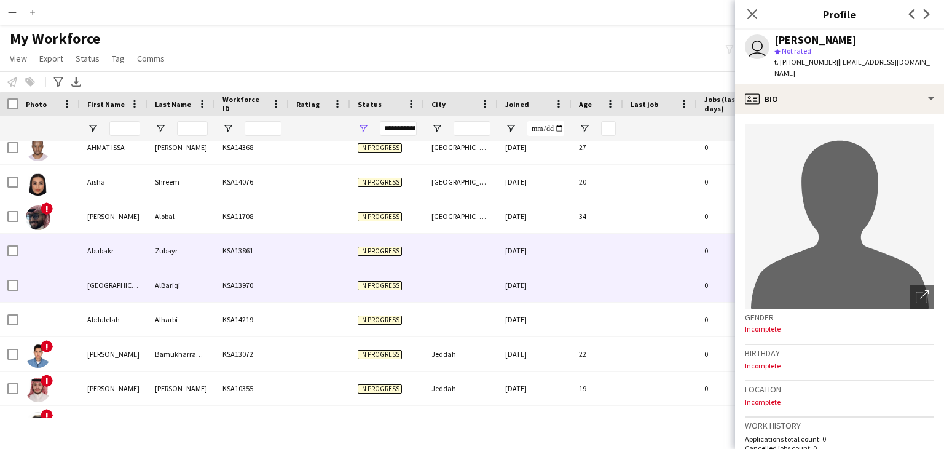
click at [208, 254] on div "Zubayr" at bounding box center [181, 250] width 68 height 34
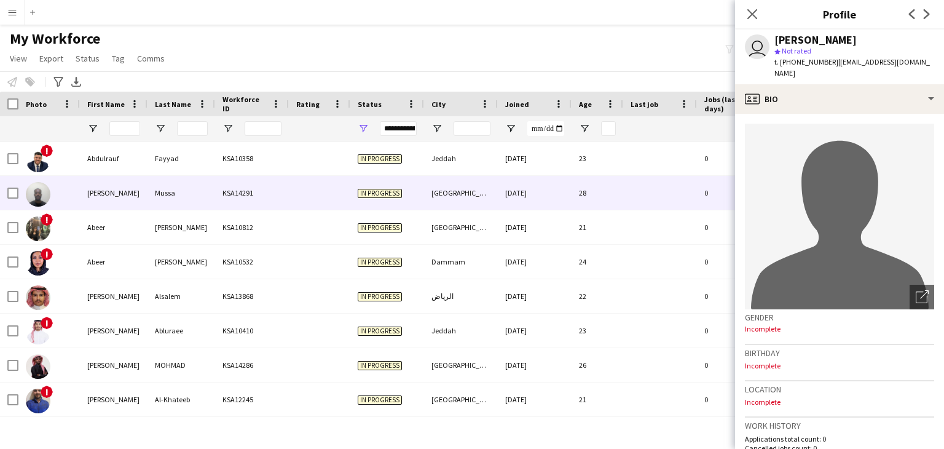
scroll to position [435, 0]
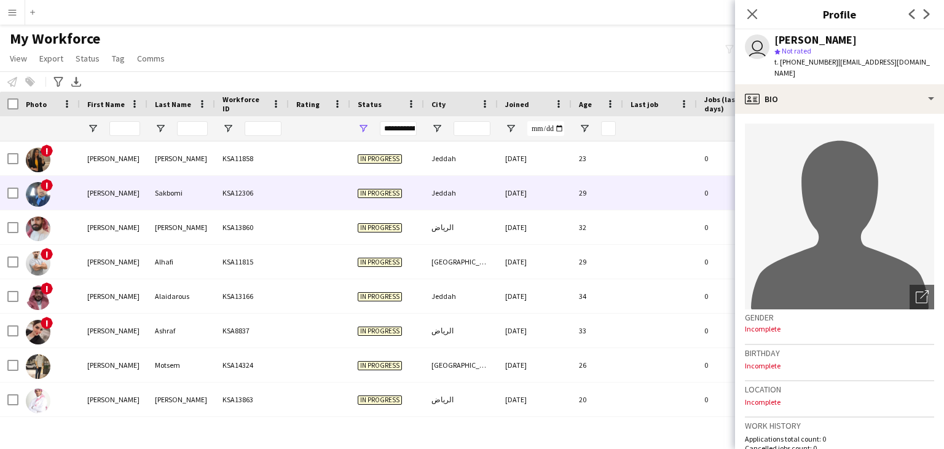
click at [181, 199] on div "Sakbomi" at bounding box center [181, 193] width 68 height 34
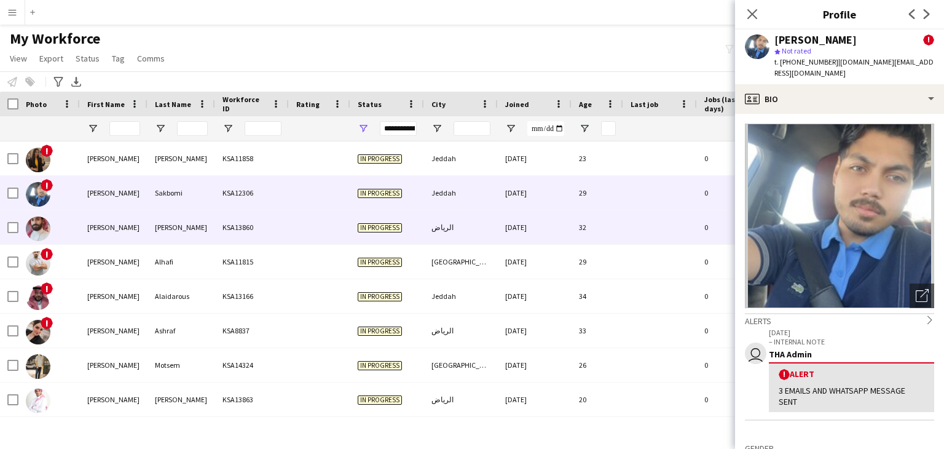
click at [232, 234] on div "KSA13860" at bounding box center [252, 227] width 74 height 34
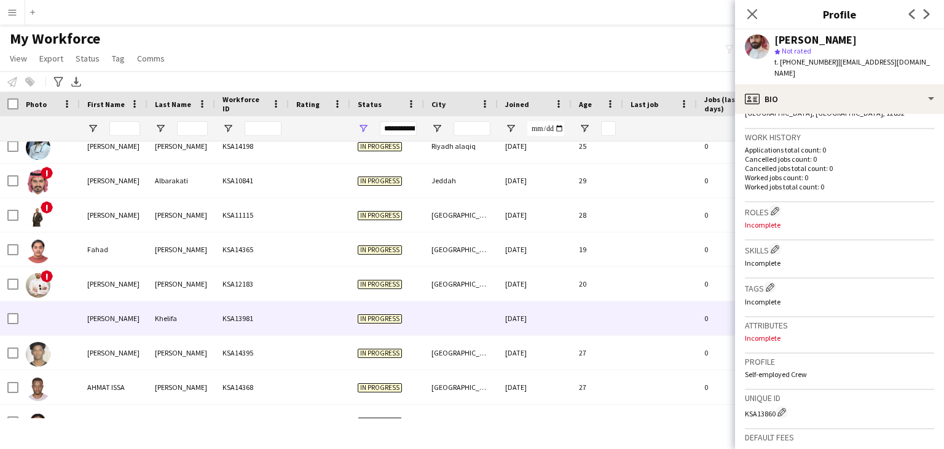
click at [154, 309] on div "Khelifa" at bounding box center [181, 318] width 68 height 34
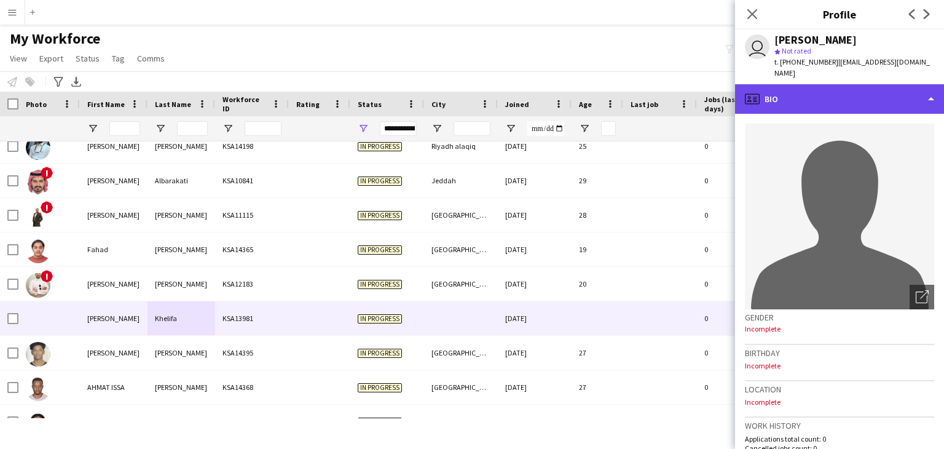
click at [804, 84] on div "profile Bio" at bounding box center [839, 98] width 209 height 29
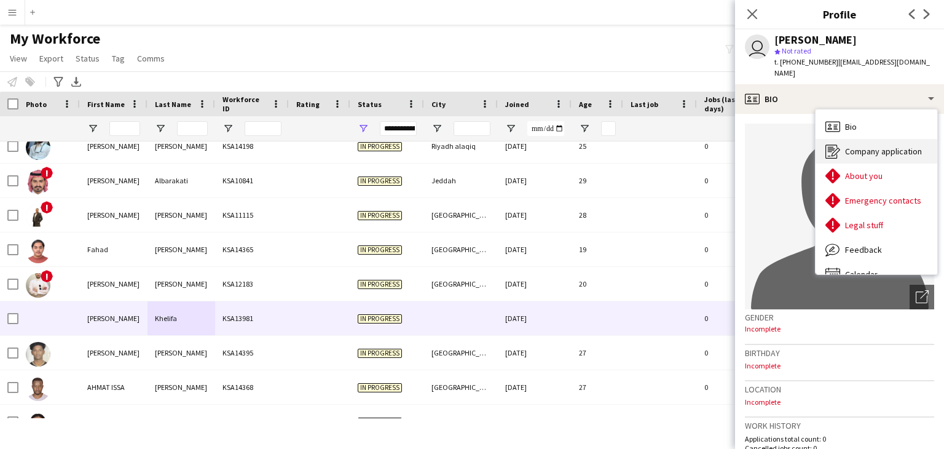
click at [865, 139] on div "Company application Company application" at bounding box center [876, 151] width 122 height 25
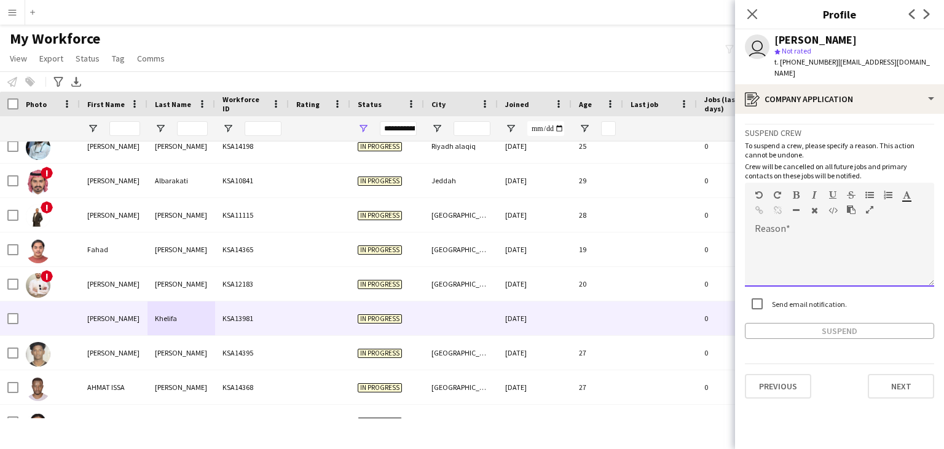
click at [778, 229] on div at bounding box center [839, 258] width 189 height 58
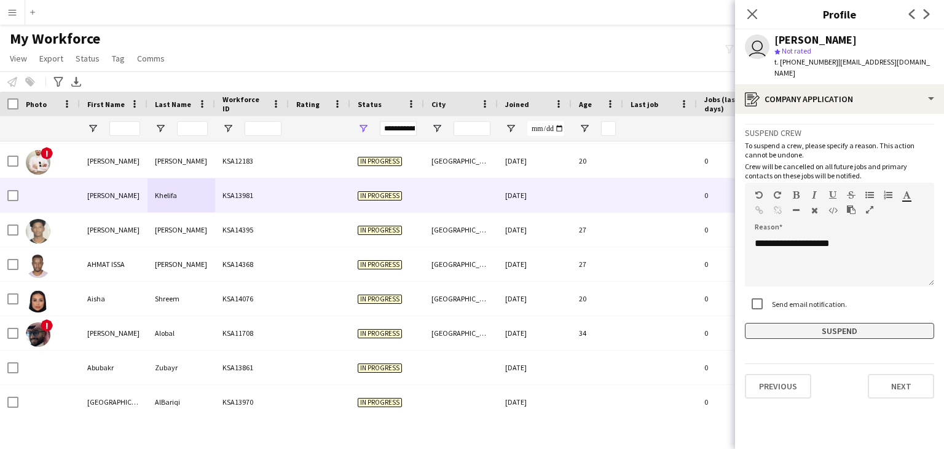
click at [817, 323] on button "Suspend" at bounding box center [839, 331] width 189 height 16
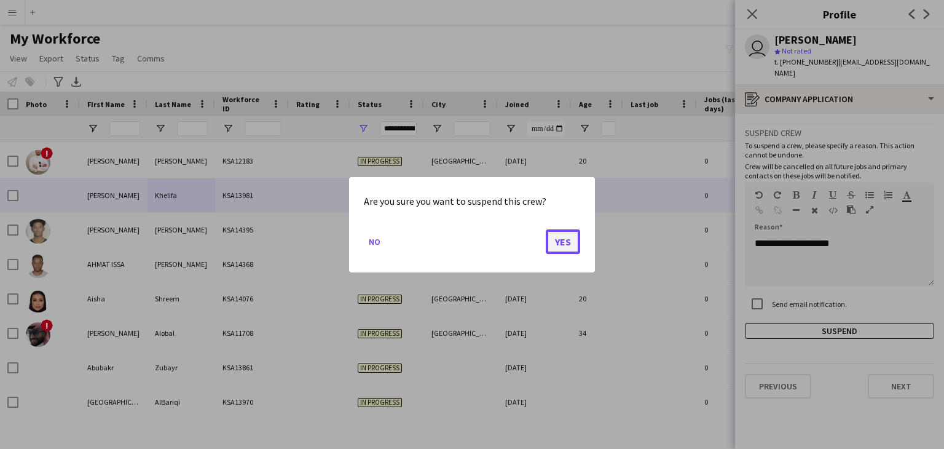
click at [568, 233] on button "Yes" at bounding box center [563, 241] width 34 height 25
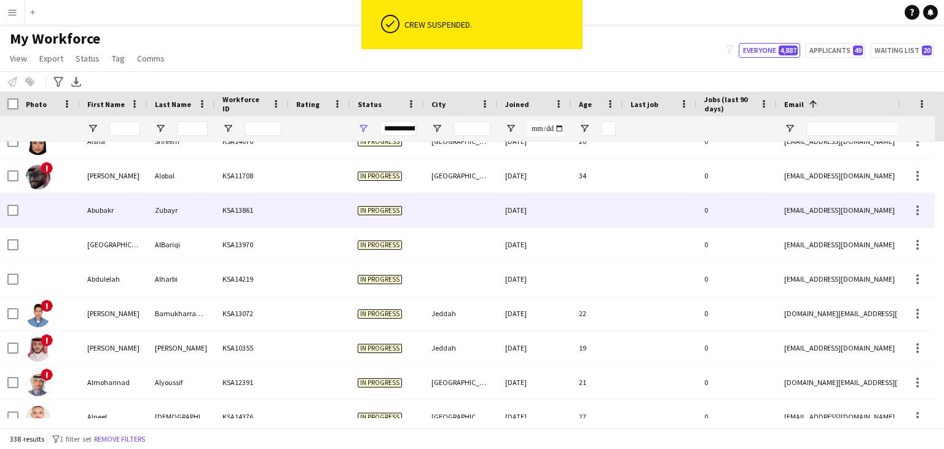
click at [194, 204] on div "Zubayr" at bounding box center [181, 210] width 68 height 34
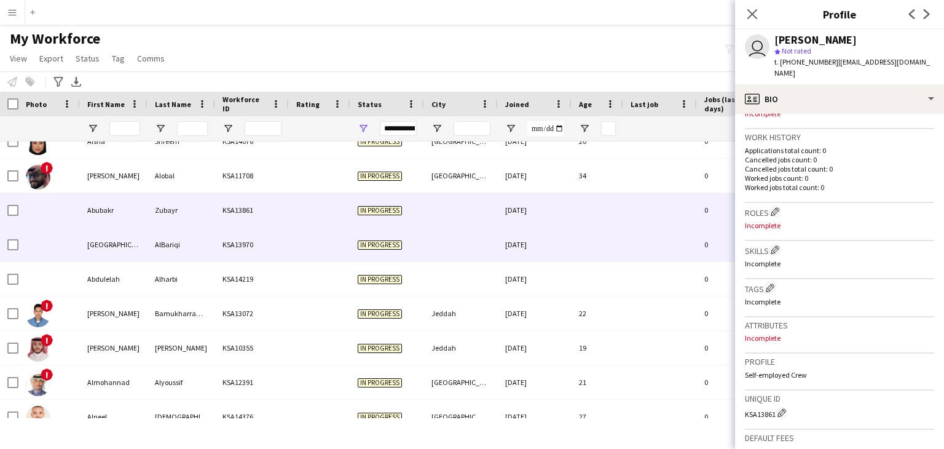
click at [238, 237] on div "KSA13970" at bounding box center [252, 244] width 74 height 34
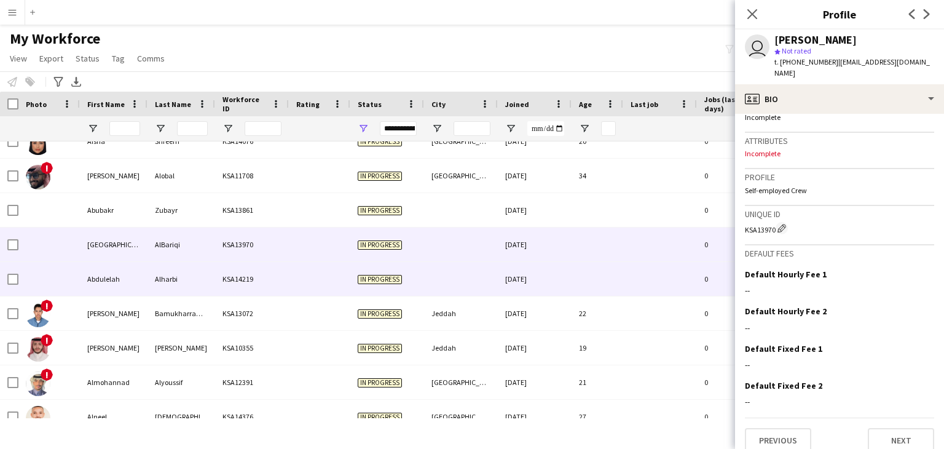
click at [228, 271] on div "KSA14219" at bounding box center [252, 279] width 74 height 34
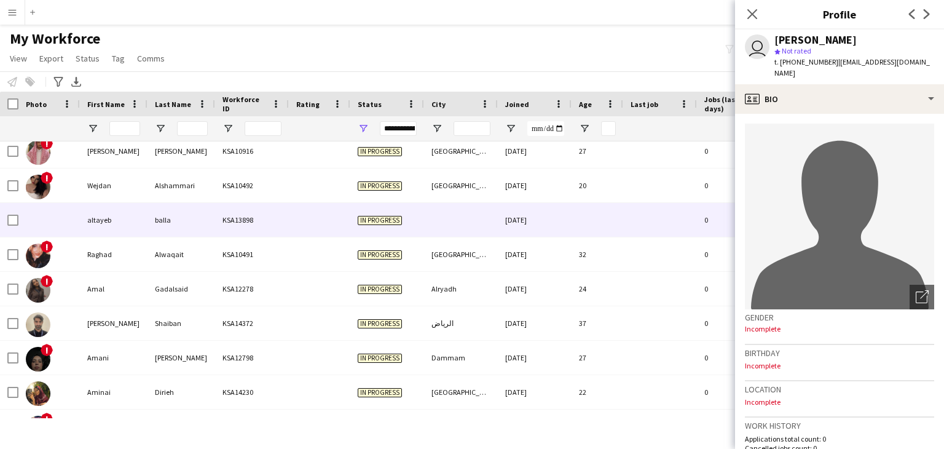
click at [209, 217] on div "balla" at bounding box center [181, 220] width 68 height 34
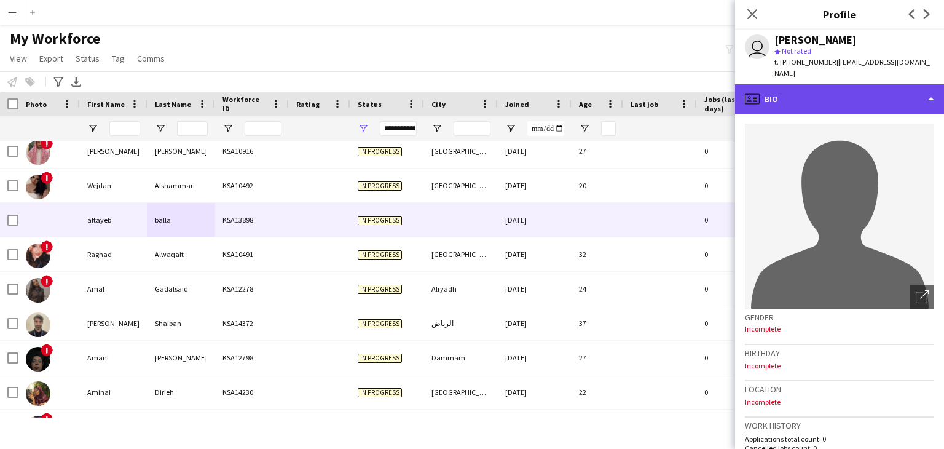
click at [811, 93] on div "profile Bio" at bounding box center [839, 98] width 209 height 29
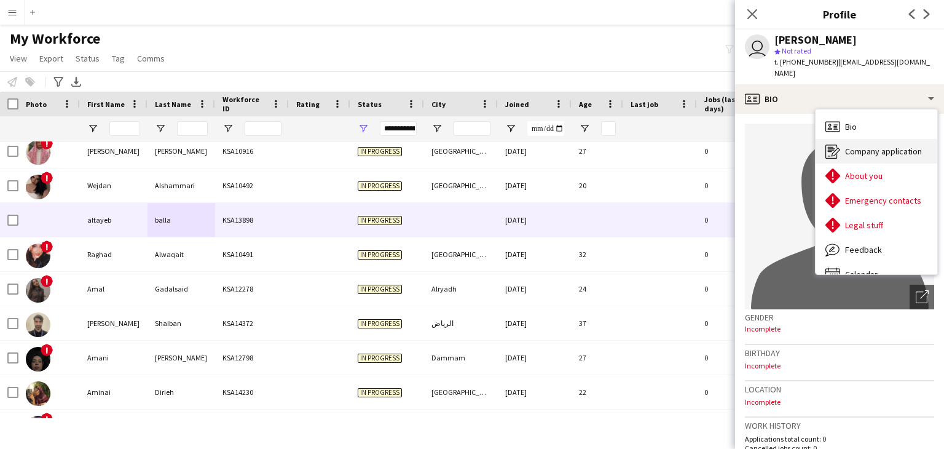
click at [858, 146] on span "Company application" at bounding box center [883, 151] width 77 height 11
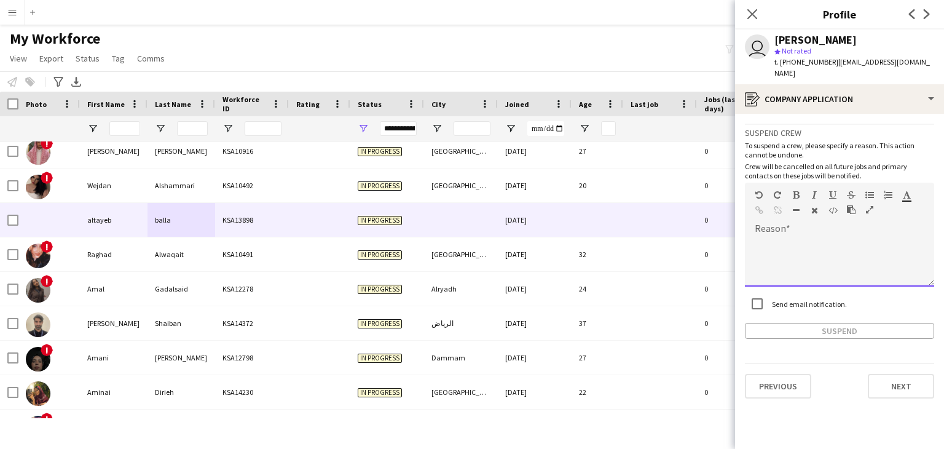
click at [785, 237] on div at bounding box center [839, 261] width 189 height 49
paste div
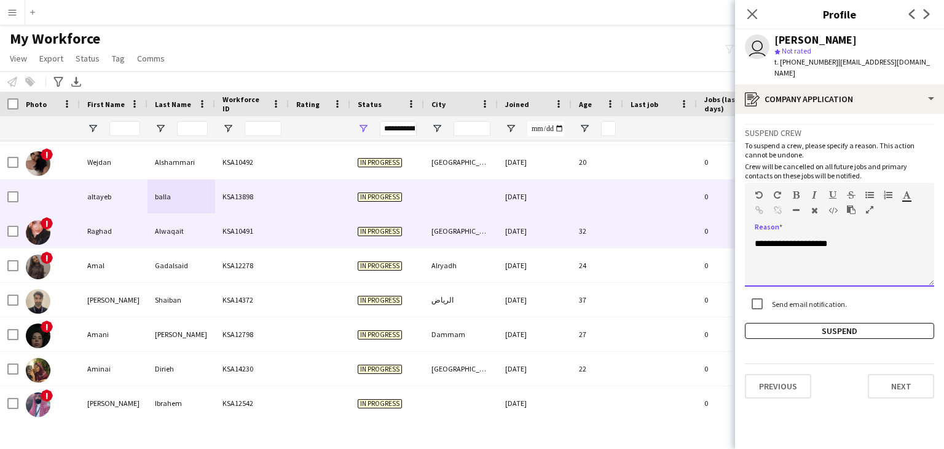
scroll to position [1682, 0]
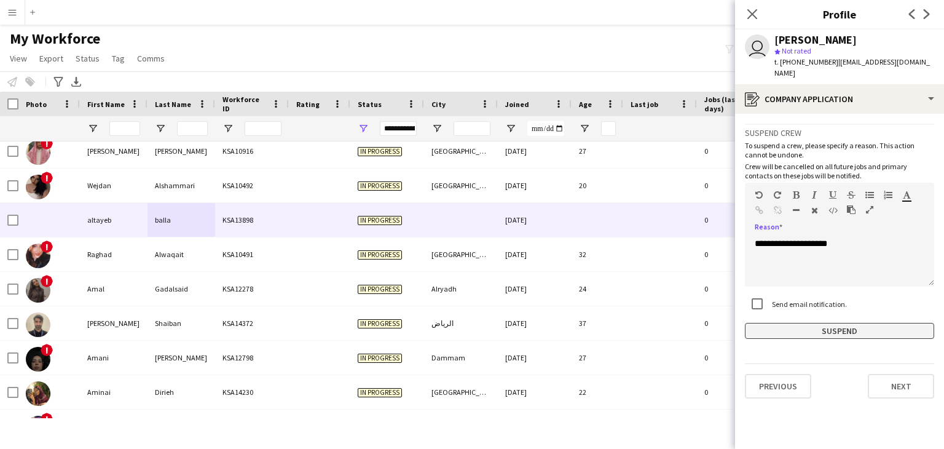
click at [826, 323] on button "Suspend" at bounding box center [839, 331] width 189 height 16
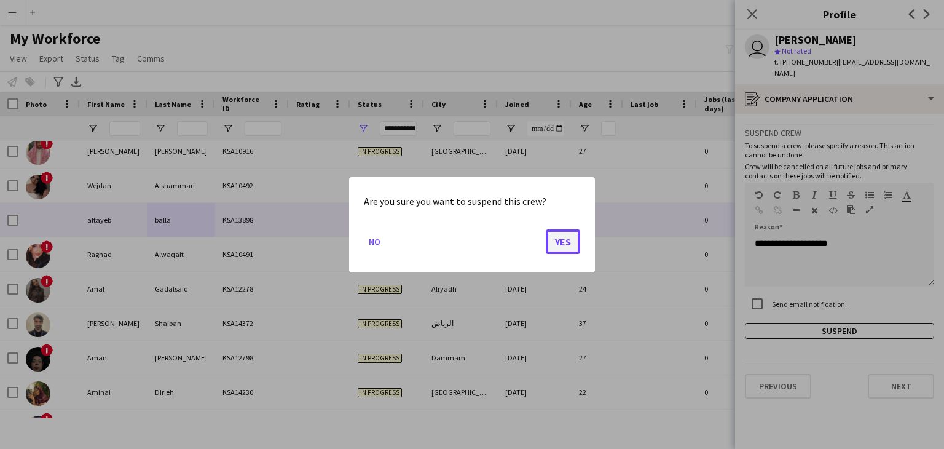
click at [555, 245] on button "Yes" at bounding box center [563, 241] width 34 height 25
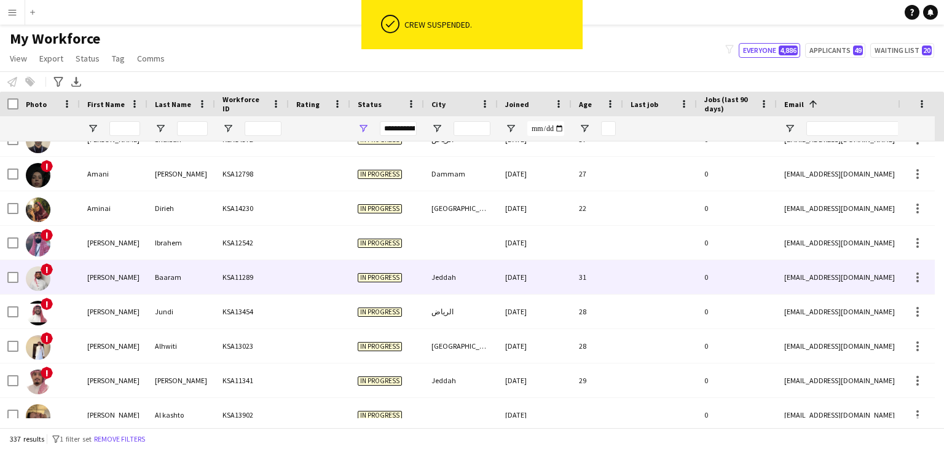
scroll to position [1898, 0]
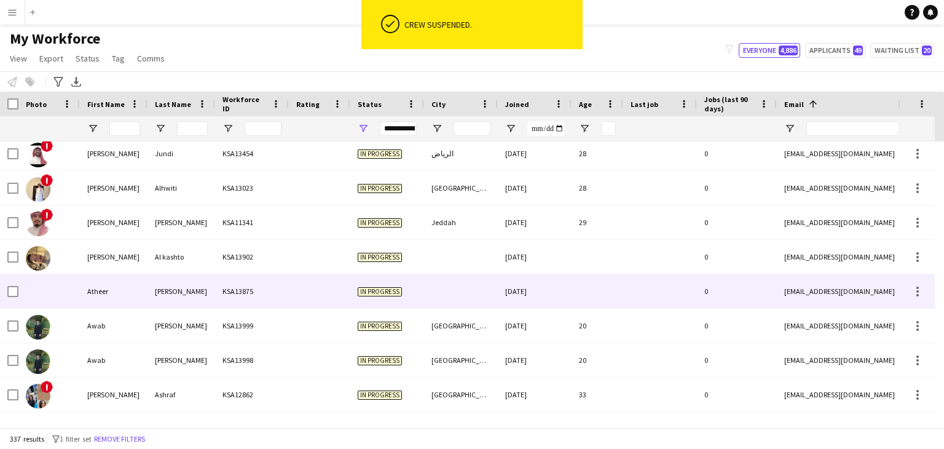
click at [182, 285] on div "[PERSON_NAME]" at bounding box center [181, 291] width 68 height 34
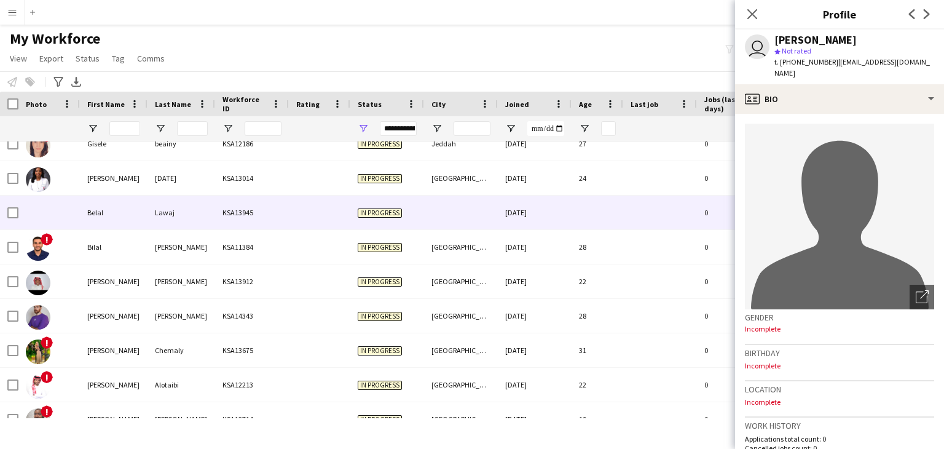
click at [151, 221] on div "Lawaj" at bounding box center [181, 212] width 68 height 34
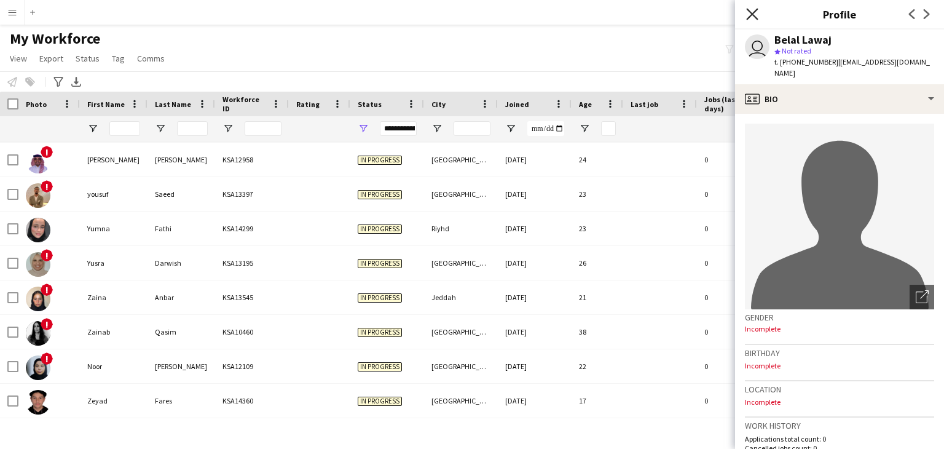
click at [750, 13] on icon "Close pop-in" at bounding box center [752, 14] width 12 height 12
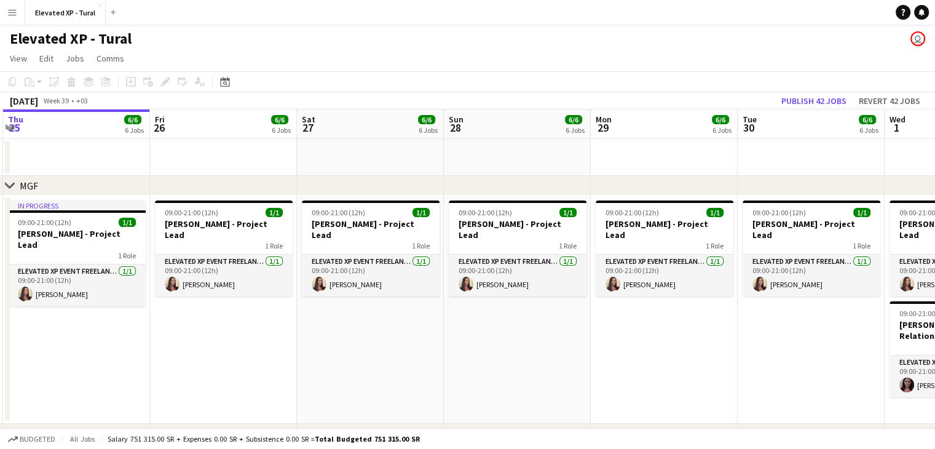
drag, startPoint x: 396, startPoint y: 312, endPoint x: 329, endPoint y: 311, distance: 67.6
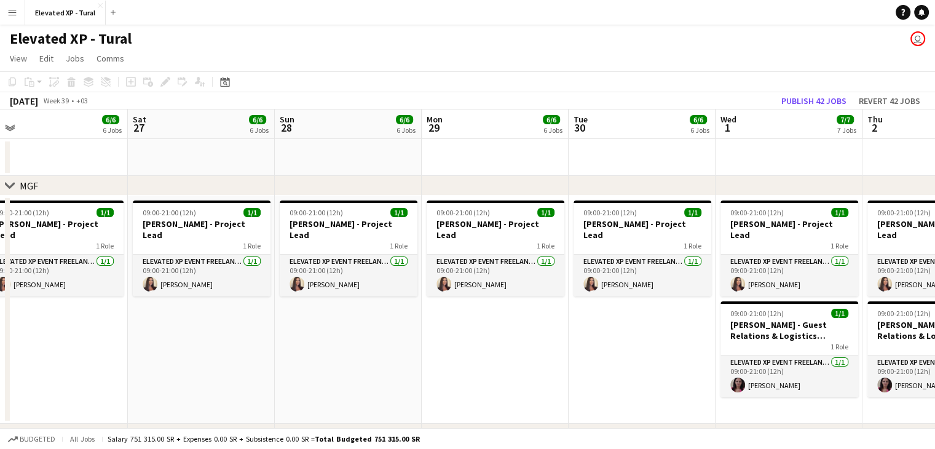
drag, startPoint x: 439, startPoint y: 326, endPoint x: 270, endPoint y: 314, distance: 168.8
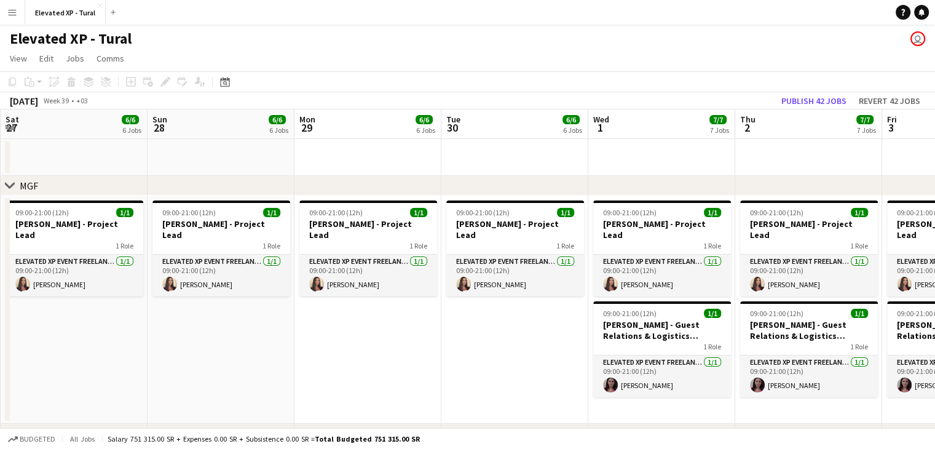
drag, startPoint x: 408, startPoint y: 331, endPoint x: 304, endPoint y: 317, distance: 105.3
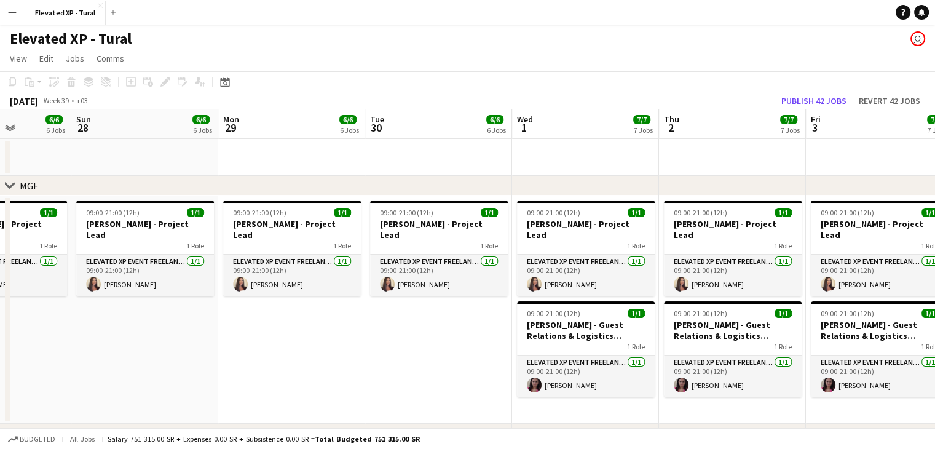
drag, startPoint x: 366, startPoint y: 317, endPoint x: 292, endPoint y: 313, distance: 73.9
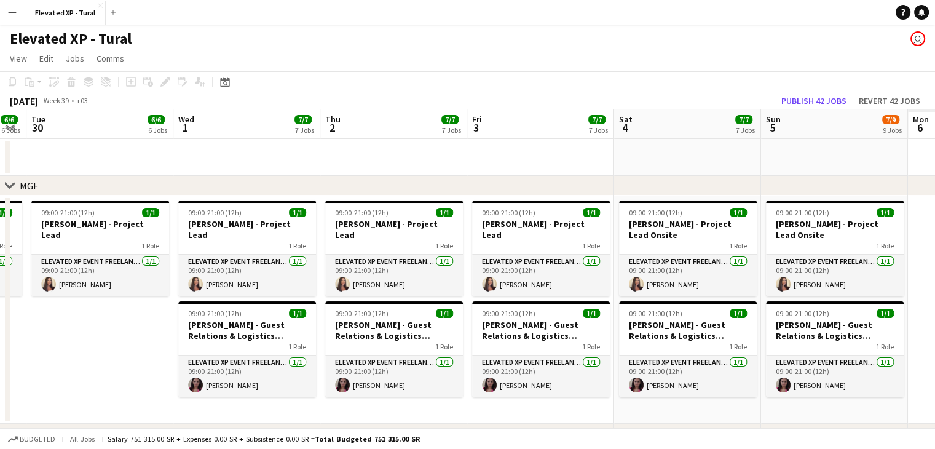
scroll to position [0, 377]
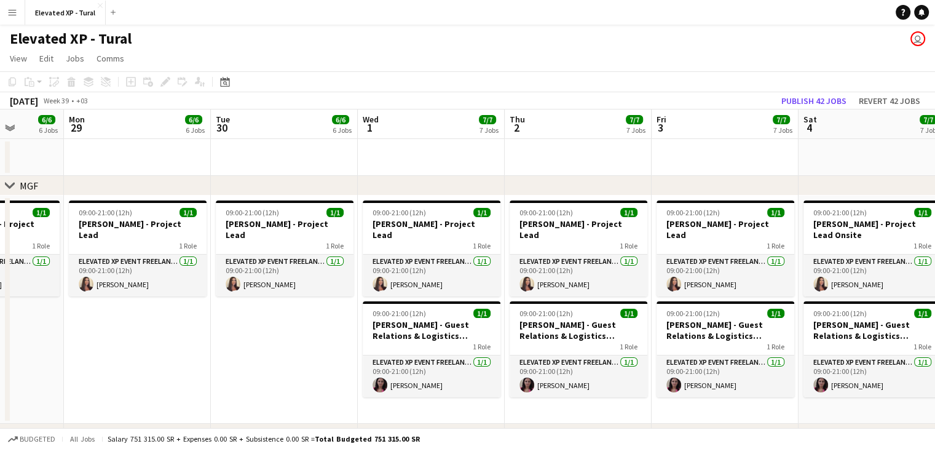
drag, startPoint x: 383, startPoint y: 316, endPoint x: 229, endPoint y: 315, distance: 154.2
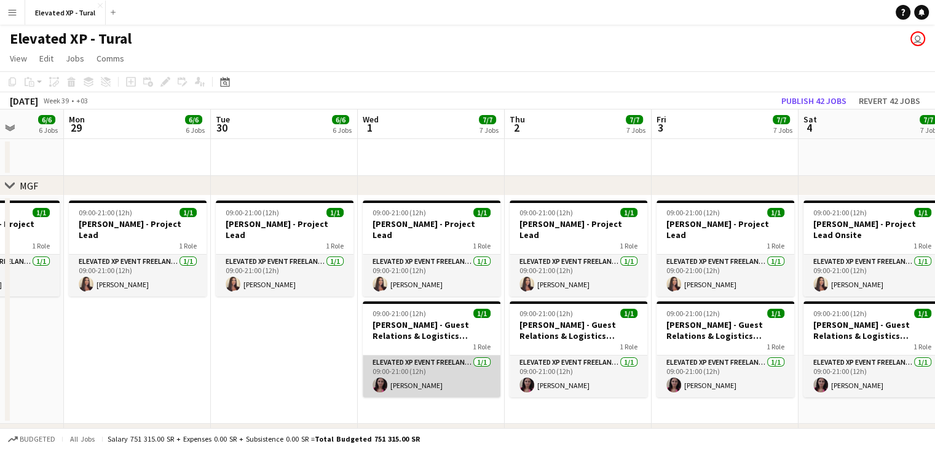
click at [419, 377] on app-card-role "Elevated XP Event Freelancer [DATE] 09:00-21:00 (12h) [PERSON_NAME]" at bounding box center [432, 376] width 138 height 42
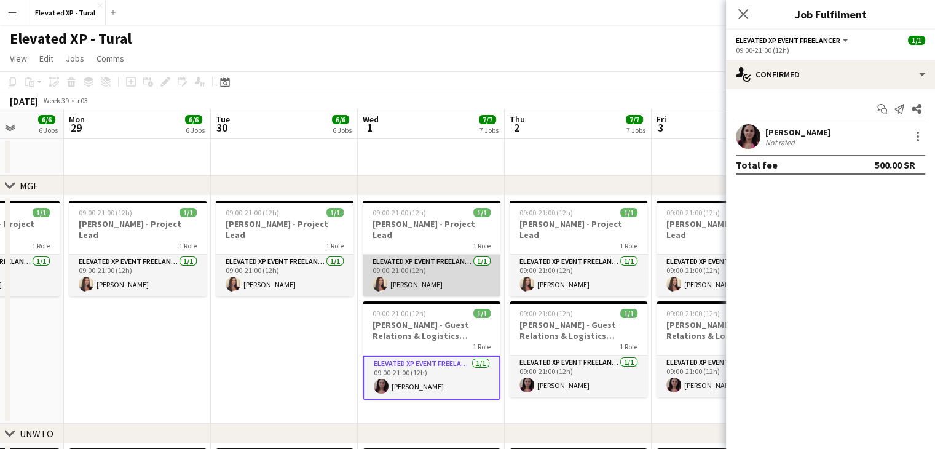
click at [437, 268] on app-card-role "Elevated XP Event Freelancer [DATE] 09:00-21:00 (12h) [PERSON_NAME]" at bounding box center [432, 275] width 138 height 42
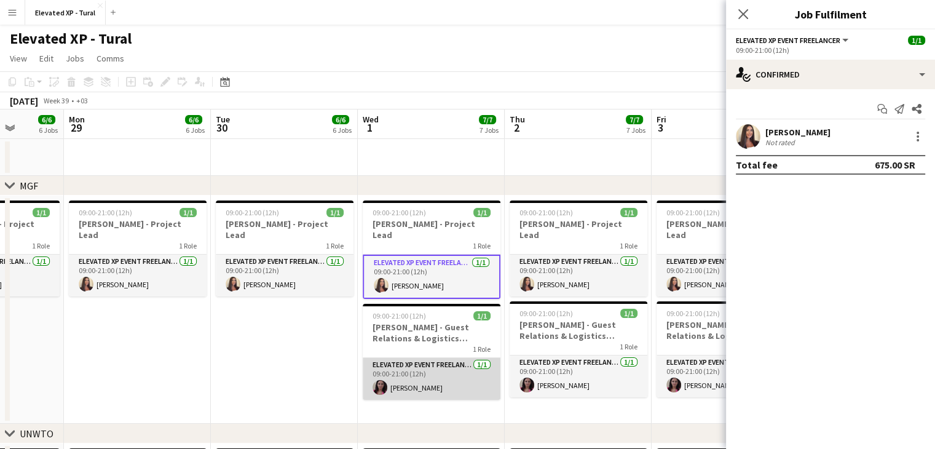
click at [433, 370] on app-card-role "Elevated XP Event Freelancer [DATE] 09:00-21:00 (12h) [PERSON_NAME]" at bounding box center [432, 379] width 138 height 42
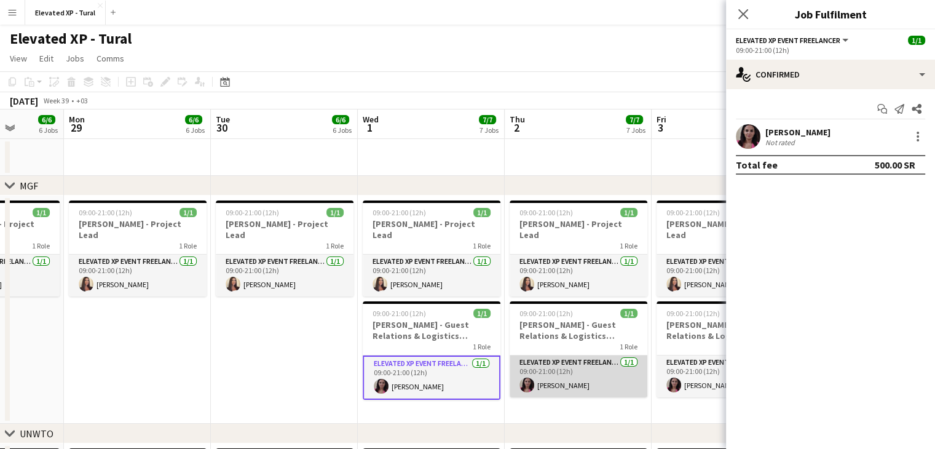
click at [565, 367] on app-card-role "Elevated XP Event Freelancer [DATE] 09:00-21:00 (12h) [PERSON_NAME]" at bounding box center [578, 376] width 138 height 42
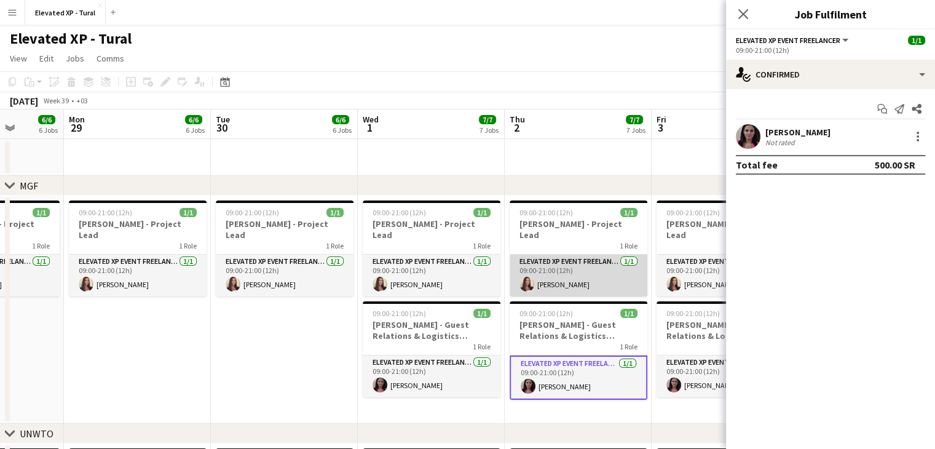
click at [547, 263] on app-card-role "Elevated XP Event Freelancer [DATE] 09:00-21:00 (12h) [PERSON_NAME]" at bounding box center [578, 275] width 138 height 42
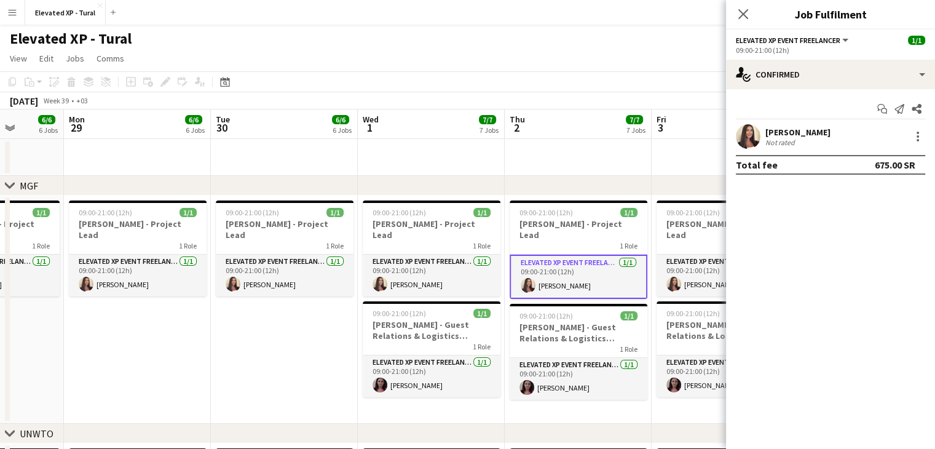
click at [579, 417] on app-date-cell "09:00-21:00 (12h) 1/1 [PERSON_NAME] - Project Lead 1 Role Elevated XP Event Fre…" at bounding box center [577, 309] width 147 height 228
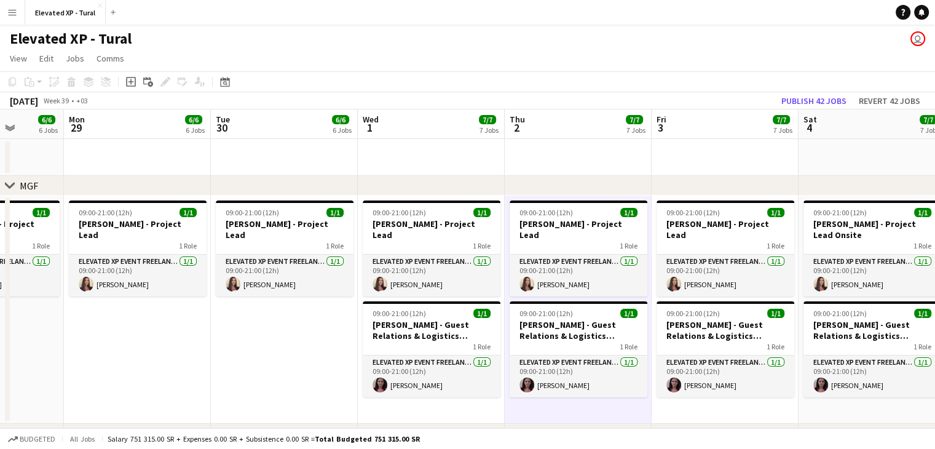
drag, startPoint x: 652, startPoint y: 425, endPoint x: 516, endPoint y: 414, distance: 136.3
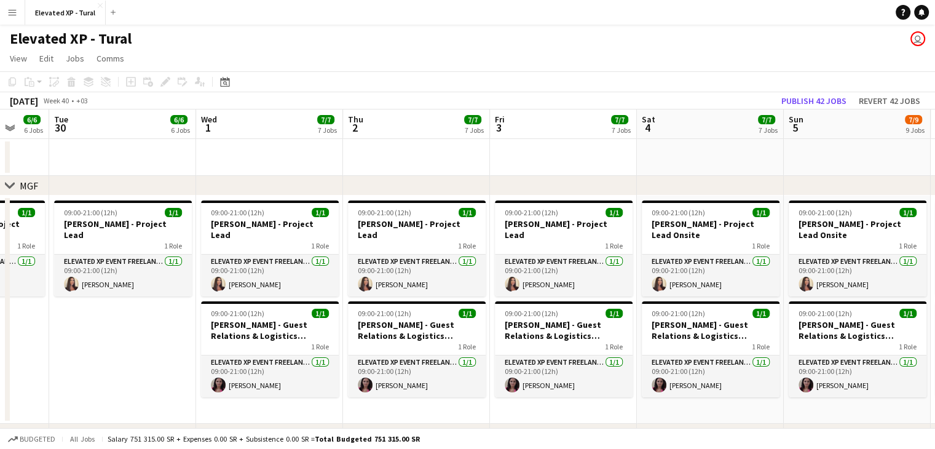
drag, startPoint x: 702, startPoint y: 412, endPoint x: 541, endPoint y: 393, distance: 162.8
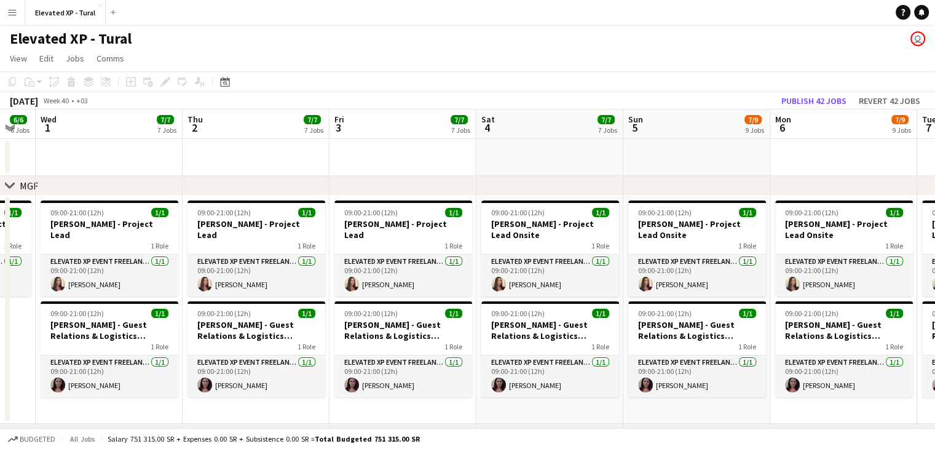
scroll to position [0, 437]
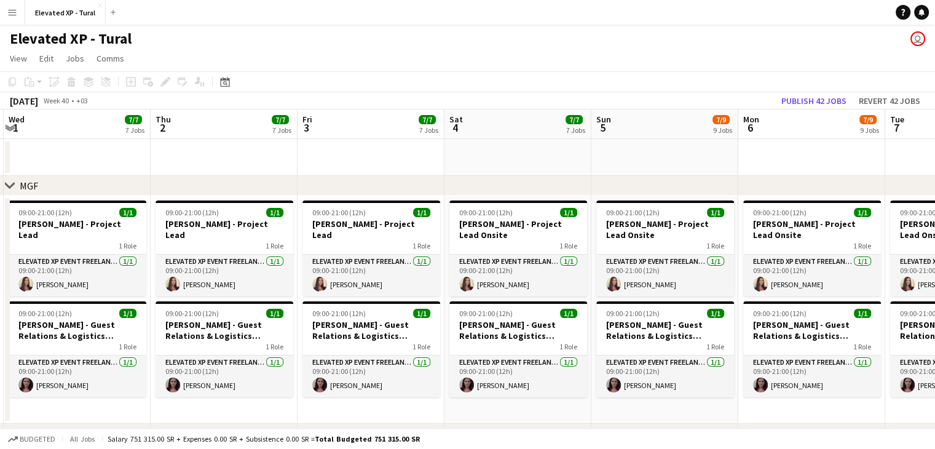
drag, startPoint x: 560, startPoint y: 393, endPoint x: 467, endPoint y: 387, distance: 93.6
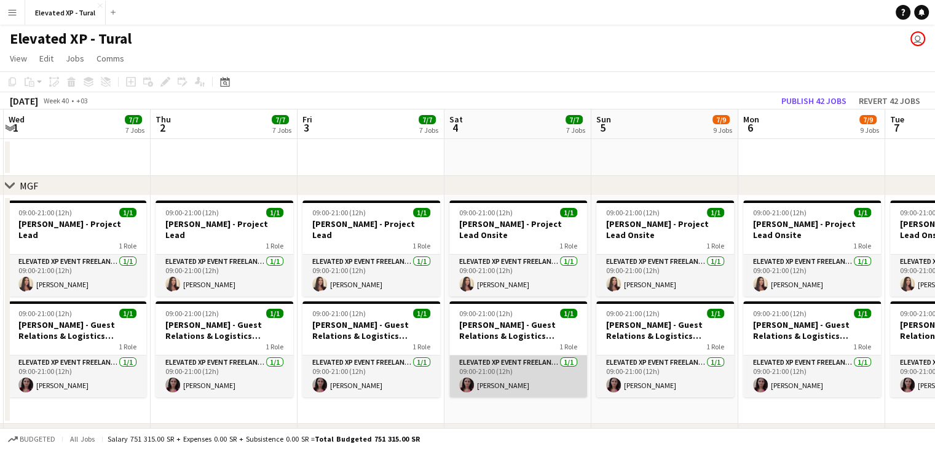
click at [532, 372] on app-card-role "Elevated XP Event Freelancer [DATE] 09:00-21:00 (12h) [PERSON_NAME]" at bounding box center [518, 376] width 138 height 42
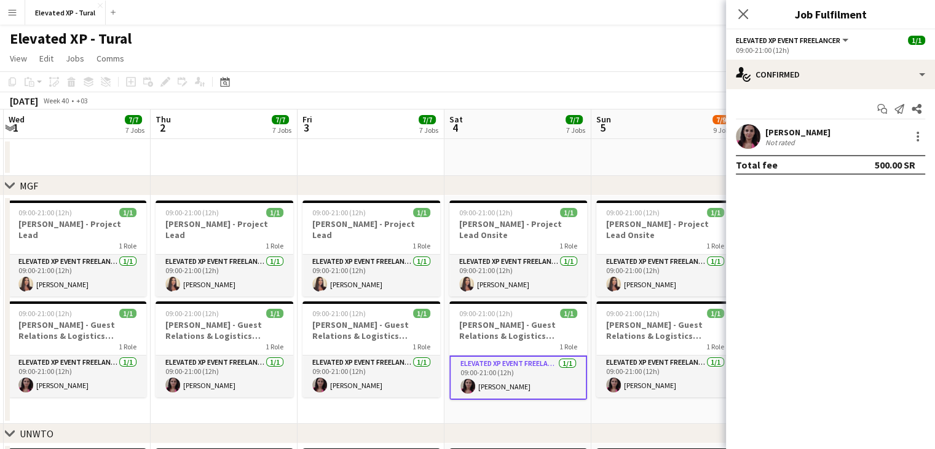
click at [381, 400] on app-date-cell "09:00-21:00 (12h) 1/1 [PERSON_NAME] - Project Lead 1 Role Elevated XP Event Fre…" at bounding box center [370, 309] width 147 height 228
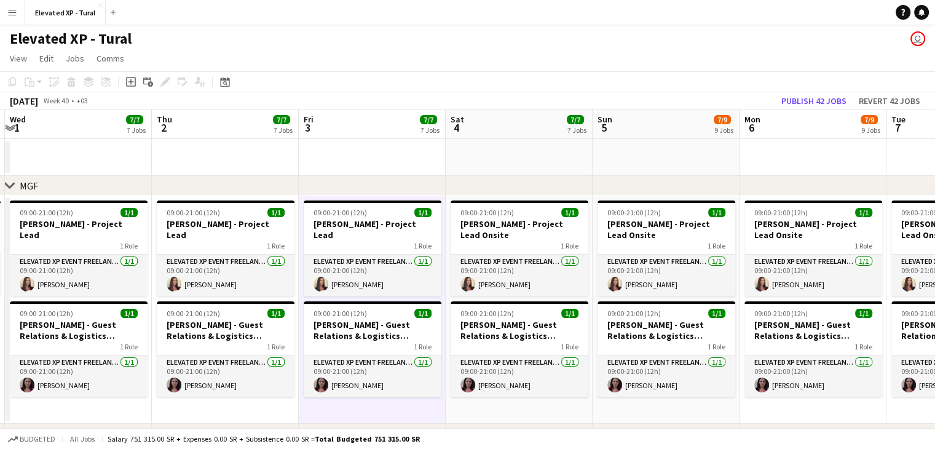
scroll to position [0, 436]
drag, startPoint x: 457, startPoint y: 404, endPoint x: 391, endPoint y: 395, distance: 66.3
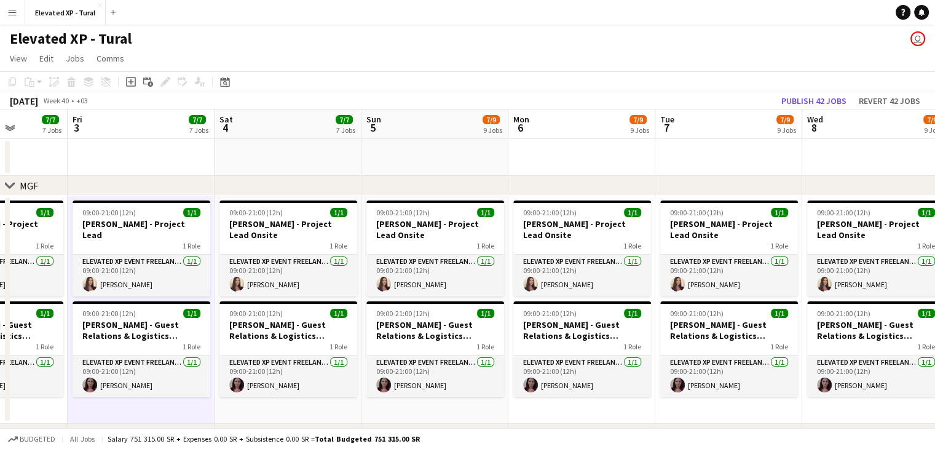
scroll to position [0, 520]
drag, startPoint x: 495, startPoint y: 407, endPoint x: 410, endPoint y: 399, distance: 84.6
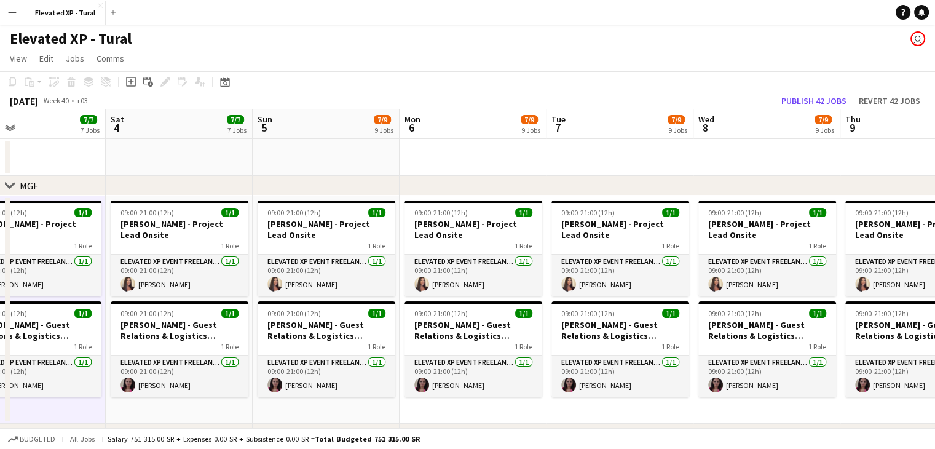
scroll to position [0, 347]
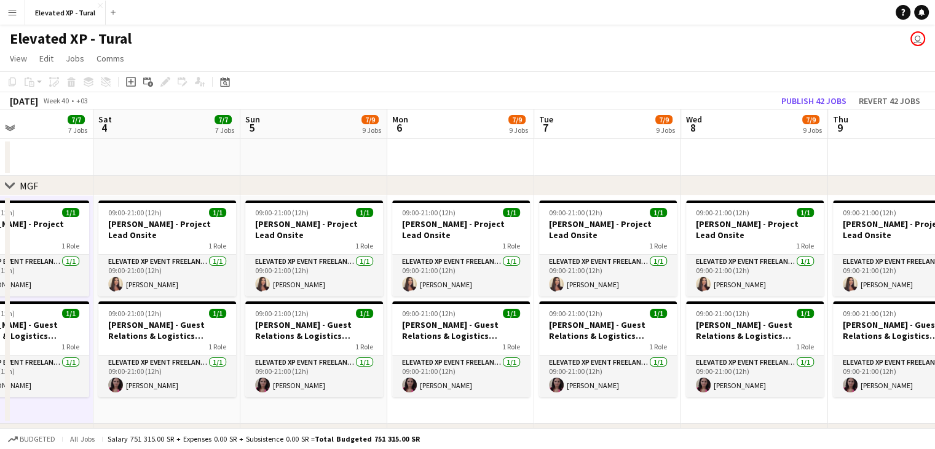
drag, startPoint x: 435, startPoint y: 409, endPoint x: 315, endPoint y: 389, distance: 122.0
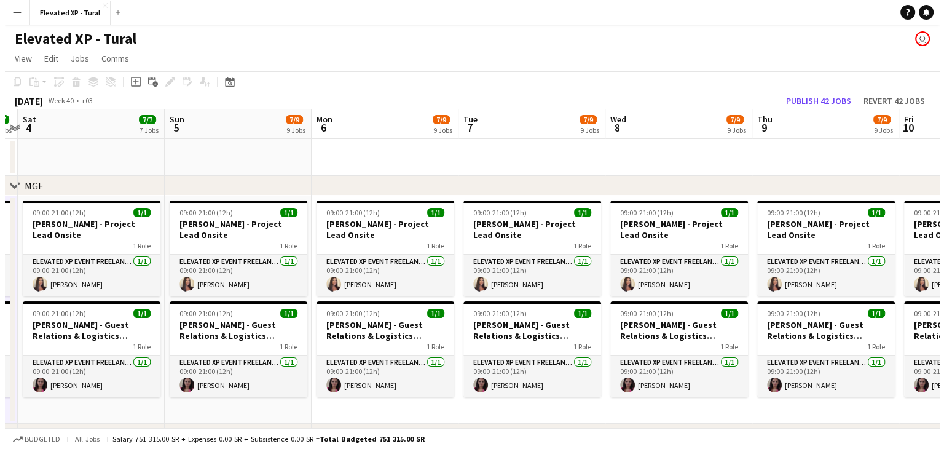
scroll to position [0, 435]
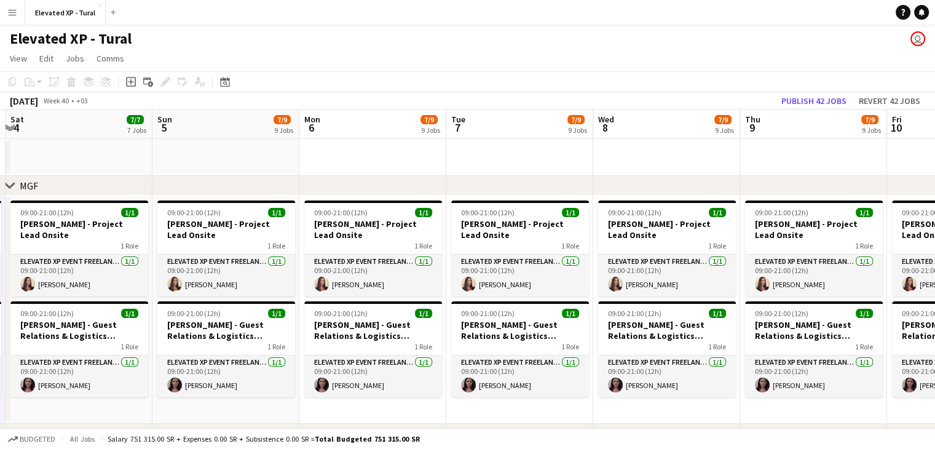
drag, startPoint x: 455, startPoint y: 412, endPoint x: 367, endPoint y: 406, distance: 87.5
click at [98, 3] on app-icon "Close" at bounding box center [100, 5] width 5 height 5
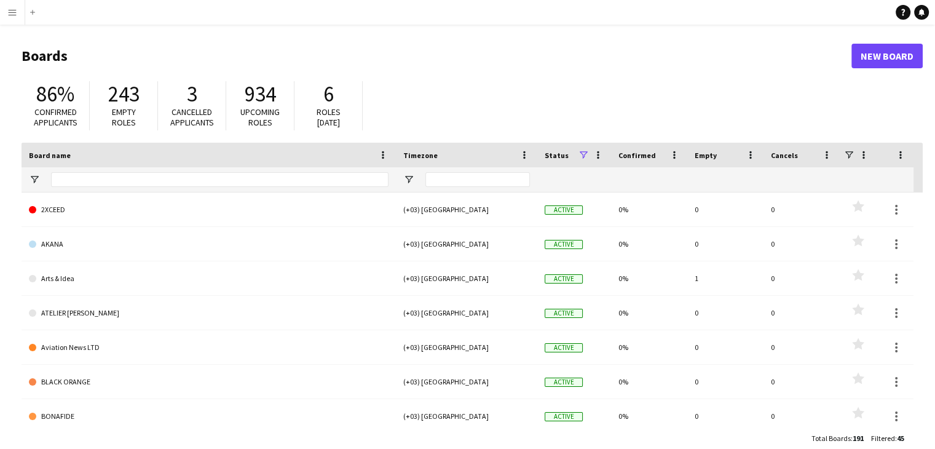
click at [7, 10] on button "Menu" at bounding box center [12, 12] width 25 height 25
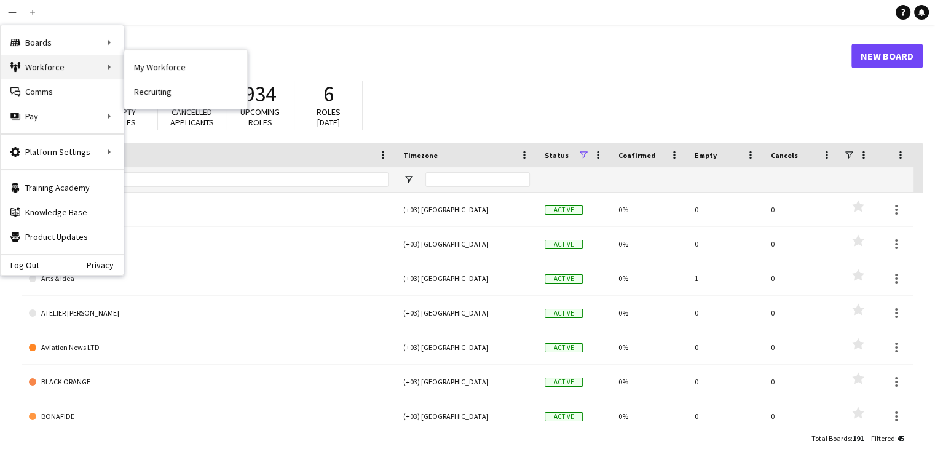
click at [59, 67] on div "Workforce Workforce" at bounding box center [62, 67] width 123 height 25
click at [136, 64] on link "All jobs" at bounding box center [185, 67] width 123 height 25
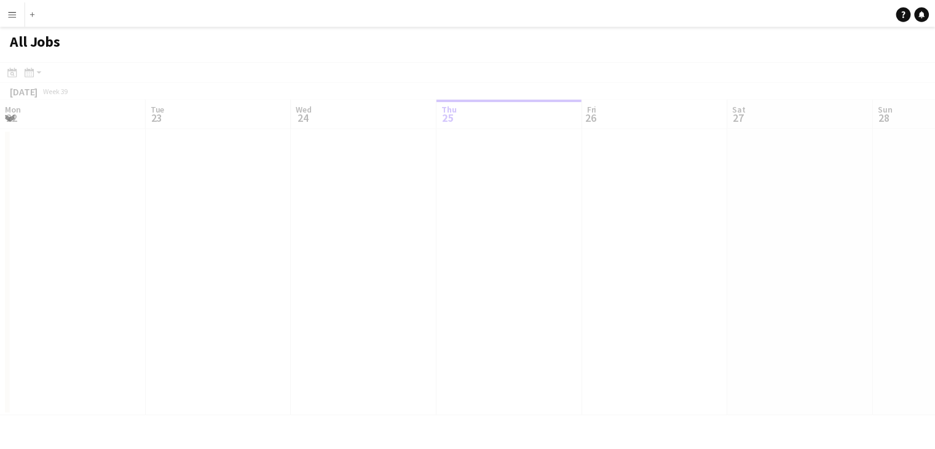
scroll to position [0, 294]
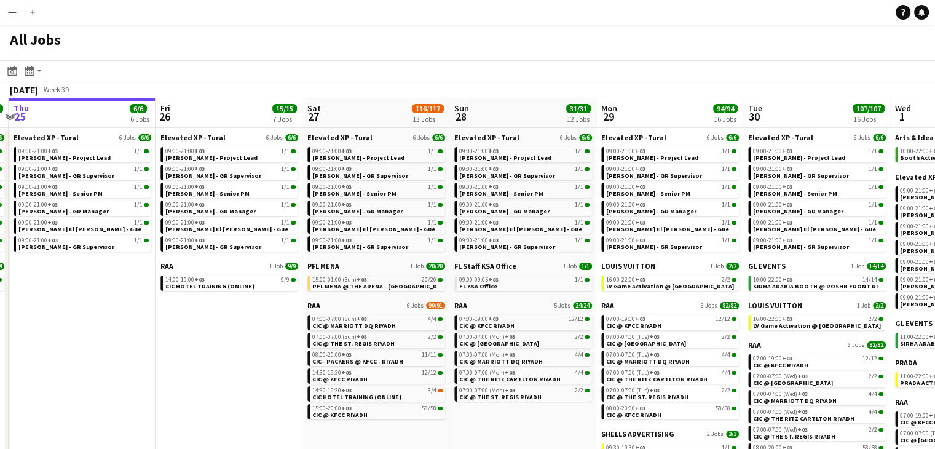
drag, startPoint x: 409, startPoint y: 332, endPoint x: 271, endPoint y: 331, distance: 138.3
click at [271, 331] on app-calendar-viewport "Mon 22 32/32 5 Jobs Tue 23 36/36 6 Jobs Wed 24 10/10 7 Jobs Thu 25 6/6 6 Jobs F…" at bounding box center [467, 338] width 935 height 481
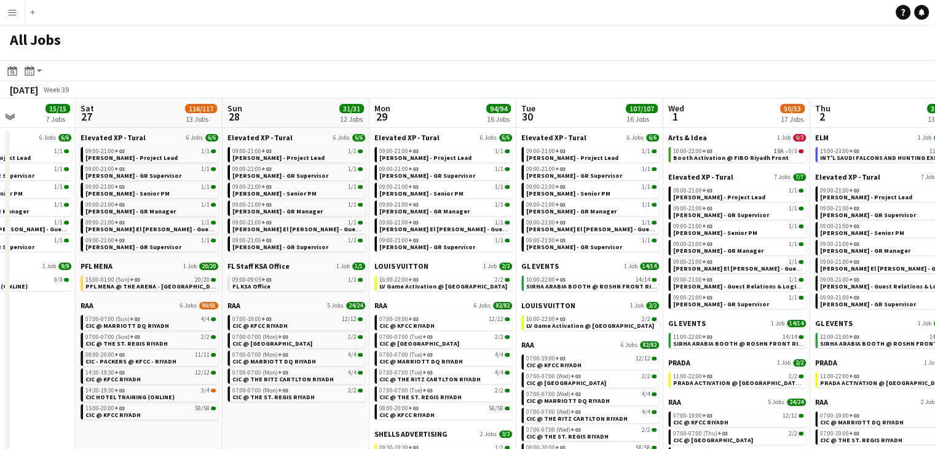
scroll to position [0, 516]
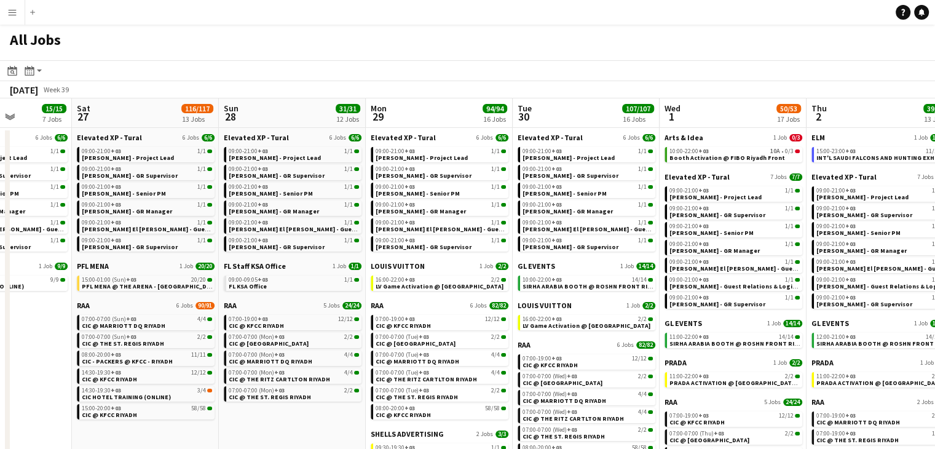
drag, startPoint x: 347, startPoint y: 386, endPoint x: 291, endPoint y: 380, distance: 55.7
click at [291, 380] on app-calendar-viewport "Tue 23 36/36 6 Jobs Wed 24 10/10 7 Jobs Thu 25 6/6 6 Jobs Fri 26 15/15 7 Jobs S…" at bounding box center [467, 338] width 935 height 481
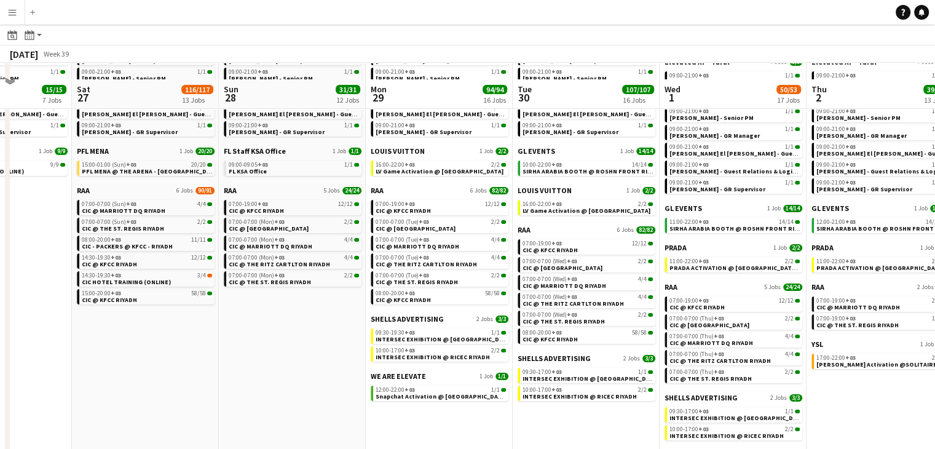
scroll to position [130, 0]
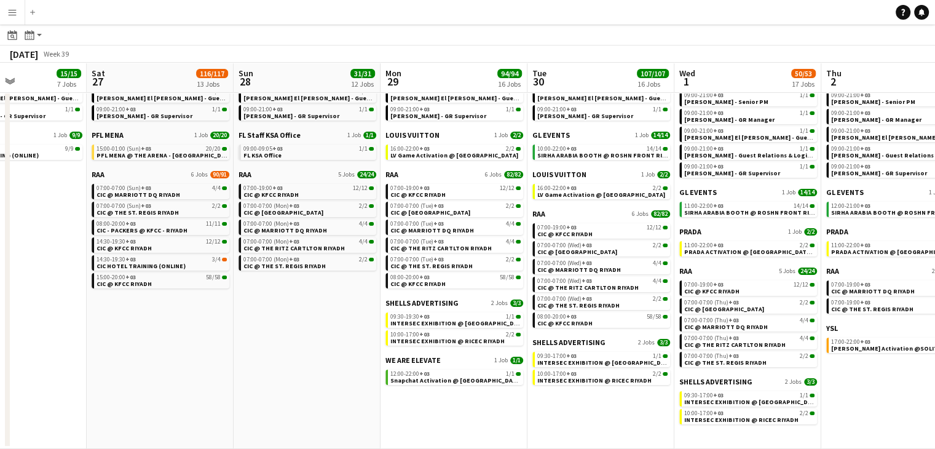
drag, startPoint x: 347, startPoint y: 359, endPoint x: 214, endPoint y: 350, distance: 133.1
click at [214, 350] on app-calendar-viewport "Tue 23 36/36 6 Jobs Wed 24 10/10 7 Jobs Thu 25 6/6 6 Jobs Fri 26 15/15 7 Jobs S…" at bounding box center [467, 190] width 935 height 518
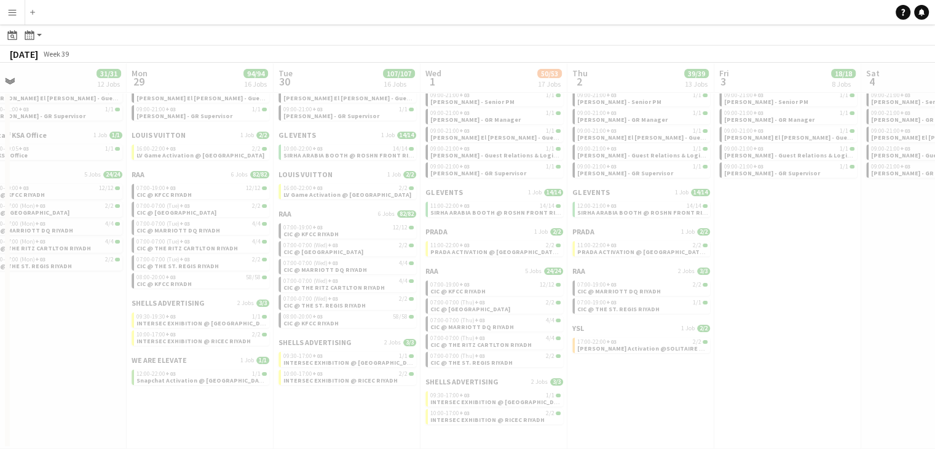
drag, startPoint x: 745, startPoint y: 394, endPoint x: 417, endPoint y: 332, distance: 334.5
click at [417, 332] on app-all-jobs "All Jobs Date picker [DATE] [DATE] [DATE] M [DATE] T [DATE] W [DATE] T [DATE] F…" at bounding box center [467, 172] width 935 height 554
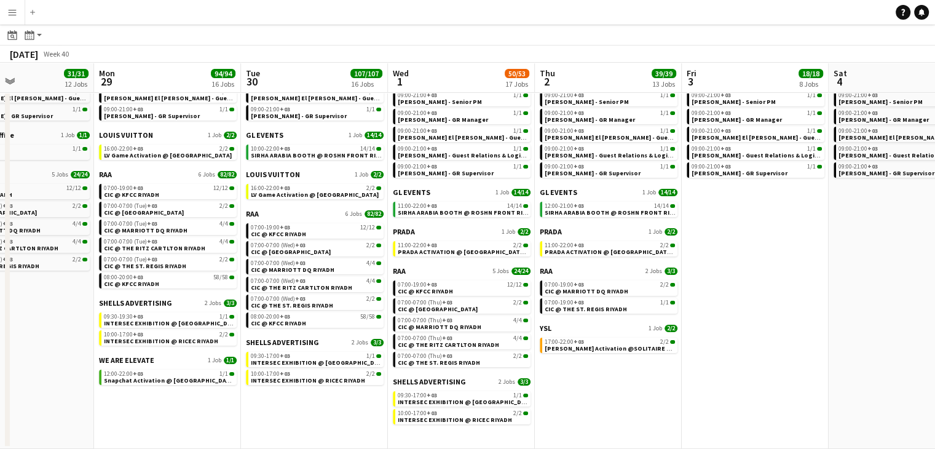
drag, startPoint x: 774, startPoint y: 265, endPoint x: 479, endPoint y: 278, distance: 295.8
click at [479, 278] on app-calendar-viewport "Fri 26 15/15 7 Jobs Sat 27 116/117 13 Jobs Sun 28 31/31 12 Jobs Mon 29 94/94 16…" at bounding box center [467, 190] width 935 height 518
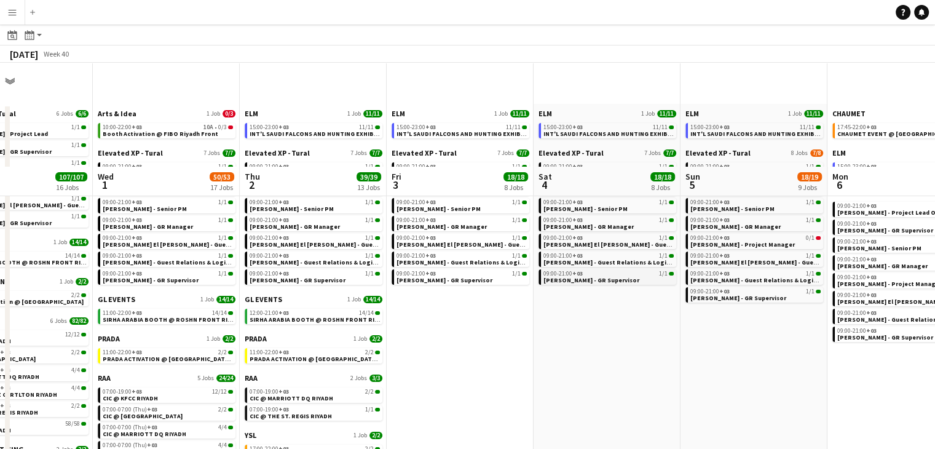
scroll to position [7, 0]
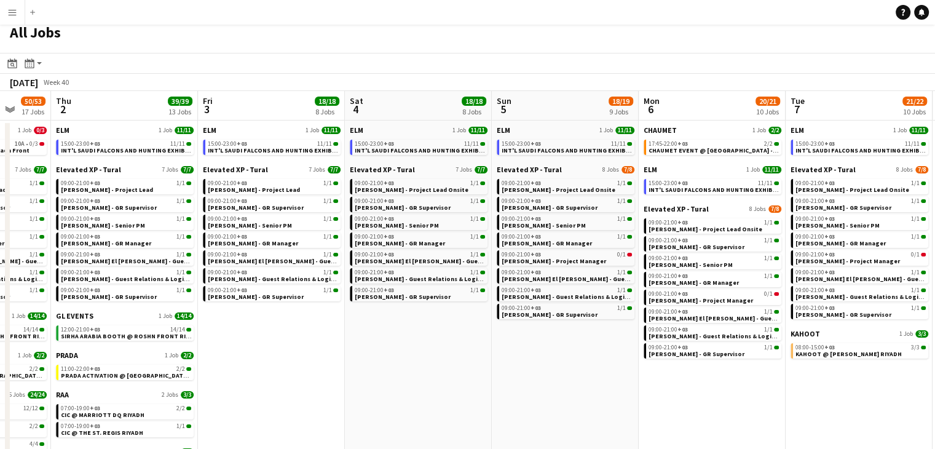
drag, startPoint x: 646, startPoint y: 352, endPoint x: 459, endPoint y: 339, distance: 187.3
click at [458, 337] on app-calendar-viewport "Sun 28 31/31 12 Jobs Mon 29 94/94 16 Jobs Tue 30 107/107 16 Jobs Wed 1 50/53 17…" at bounding box center [467, 331] width 935 height 481
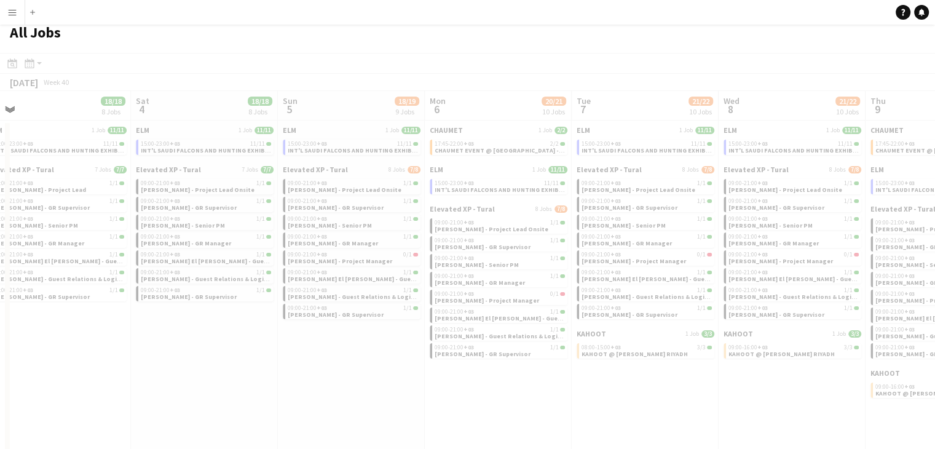
scroll to position [0, 437]
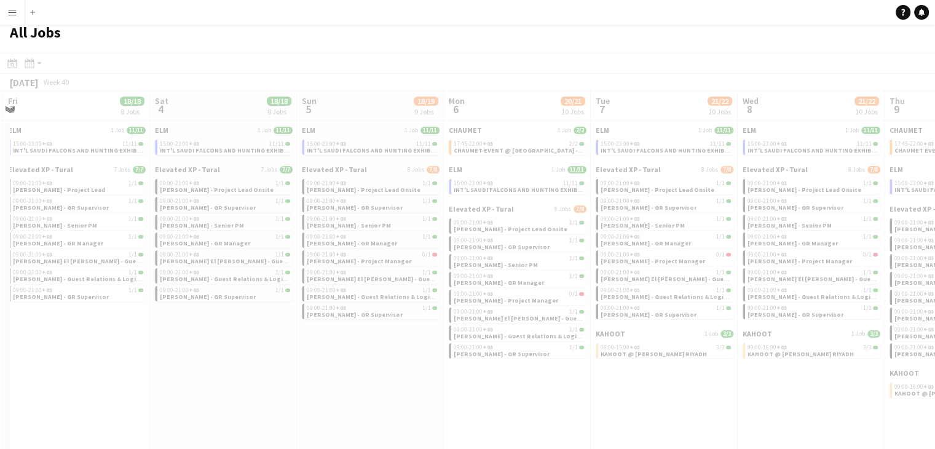
drag, startPoint x: 584, startPoint y: 389, endPoint x: 294, endPoint y: 337, distance: 294.6
click at [294, 337] on app-all-jobs "All Jobs Date picker [DATE] [DATE] [DATE] M [DATE] T [DATE] W [DATE] T [DATE] F…" at bounding box center [467, 294] width 935 height 555
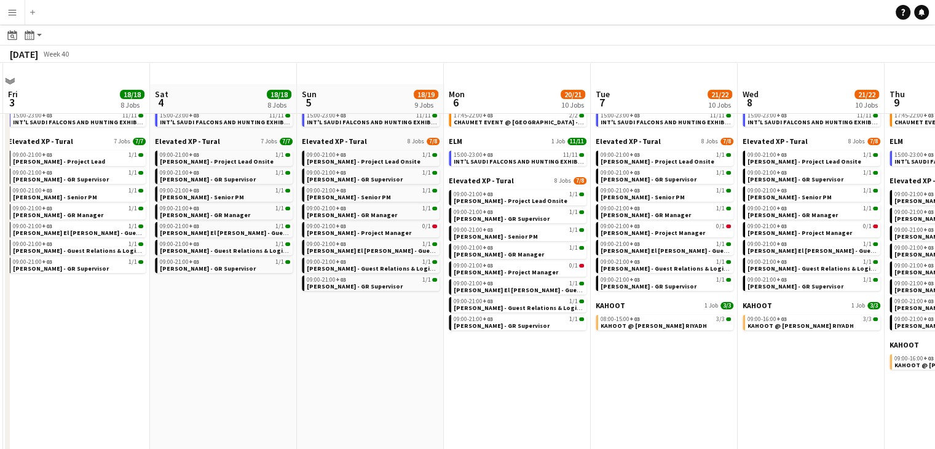
scroll to position [69, 0]
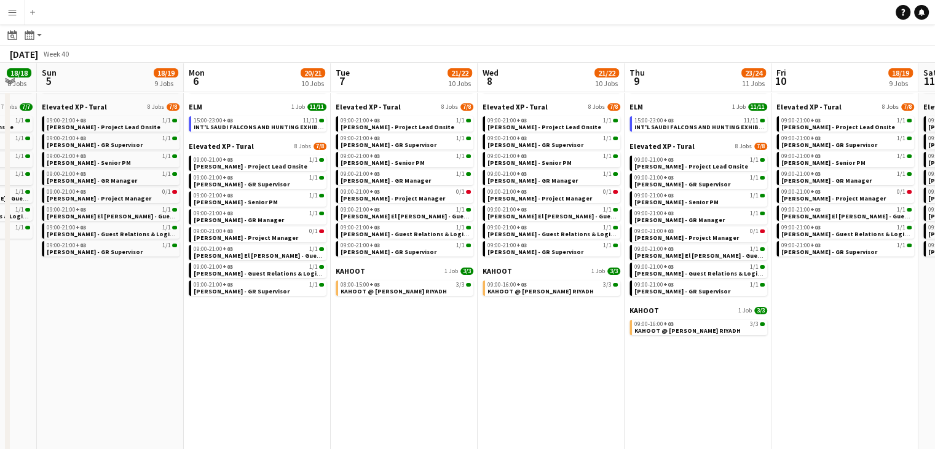
drag, startPoint x: 608, startPoint y: 343, endPoint x: 466, endPoint y: 329, distance: 142.6
click at [466, 329] on app-calendar-viewport "Thu 2 39/39 13 Jobs Fri 3 18/18 8 Jobs Sat 4 18/18 8 Jobs Sun 5 18/19 9 Jobs Mo…" at bounding box center [467, 250] width 935 height 518
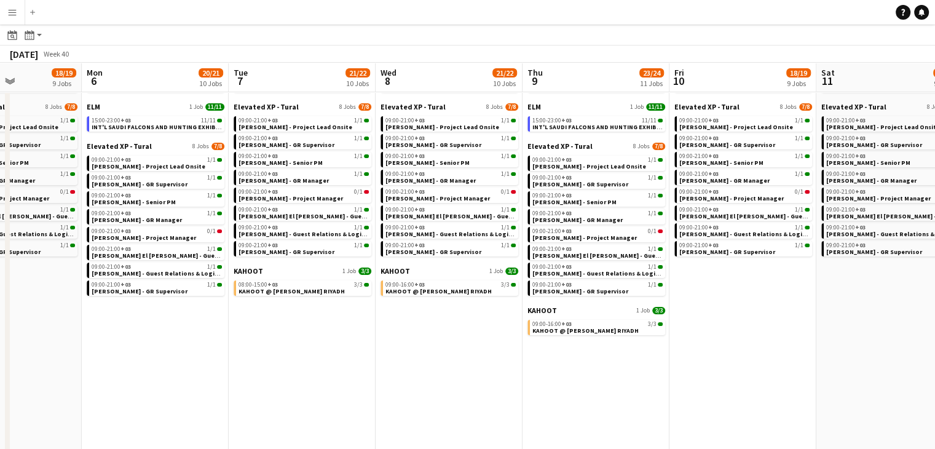
drag, startPoint x: 476, startPoint y: 379, endPoint x: 464, endPoint y: 376, distance: 12.7
click at [381, 359] on app-calendar-viewport "Thu 2 39/39 13 Jobs Fri 3 18/18 8 Jobs Sat 4 18/18 8 Jobs Sun 5 18/19 9 Jobs Mo…" at bounding box center [467, 250] width 935 height 518
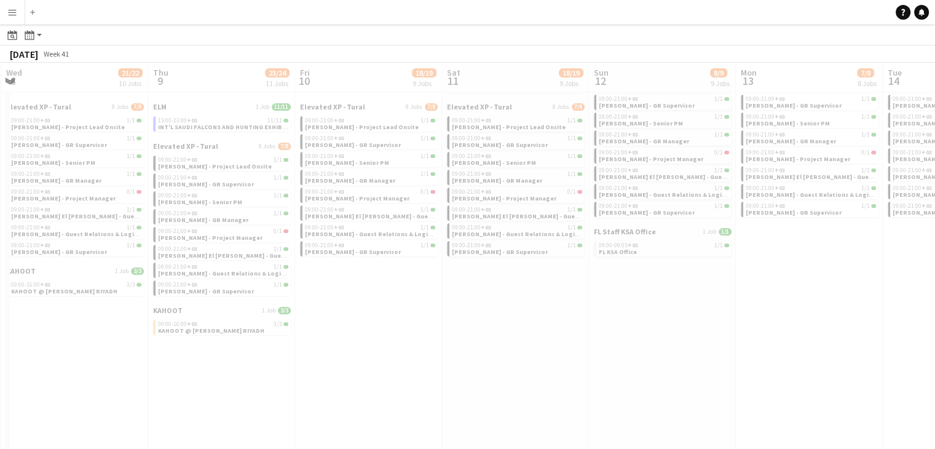
scroll to position [0, 318]
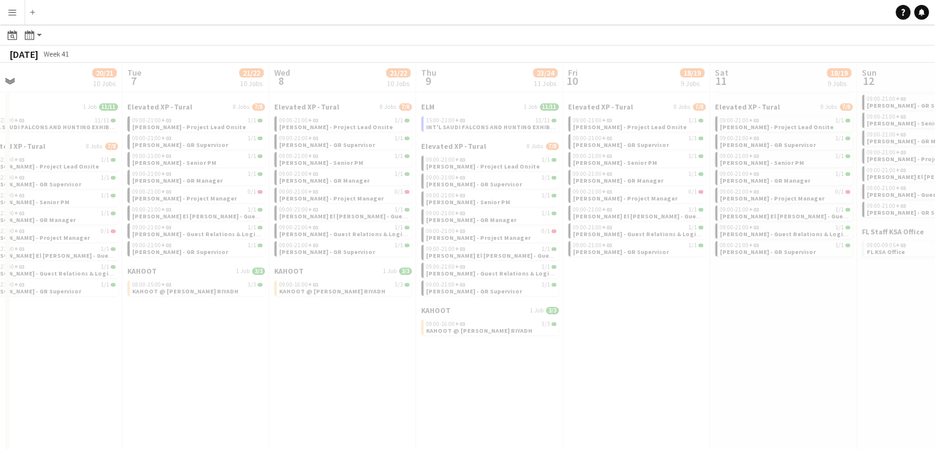
drag, startPoint x: 541, startPoint y: 386, endPoint x: 381, endPoint y: 350, distance: 164.5
click at [374, 350] on app-all-jobs "All Jobs Date picker [DATE] [DATE] [DATE] M [DATE] T [DATE] W [DATE] T [DATE] F…" at bounding box center [467, 233] width 935 height 554
drag, startPoint x: 536, startPoint y: 361, endPoint x: 360, endPoint y: 326, distance: 179.8
click at [360, 326] on div at bounding box center [467, 268] width 935 height 554
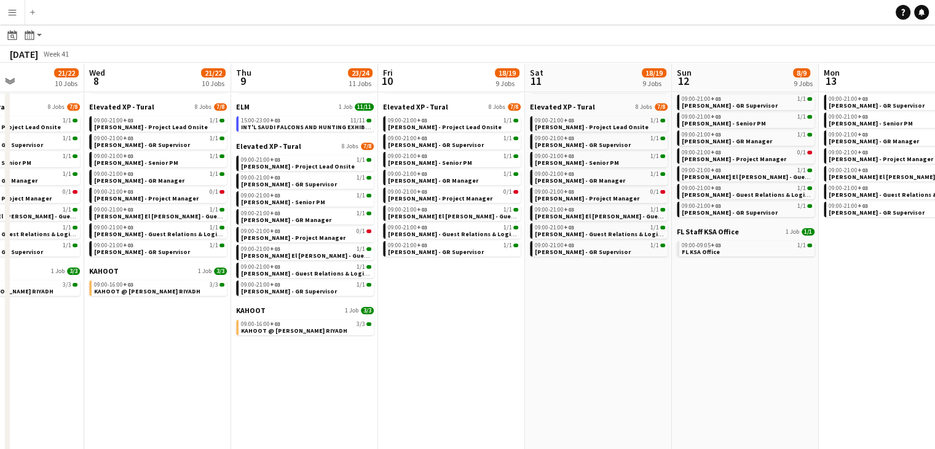
drag, startPoint x: 686, startPoint y: 305, endPoint x: 501, endPoint y: 321, distance: 185.0
click at [501, 320] on app-calendar-viewport "Sat 4 18/18 8 Jobs Sun 5 18/19 9 Jobs Mon 6 20/21 10 Jobs Tue 7 21/22 10 Jobs W…" at bounding box center [467, 250] width 935 height 518
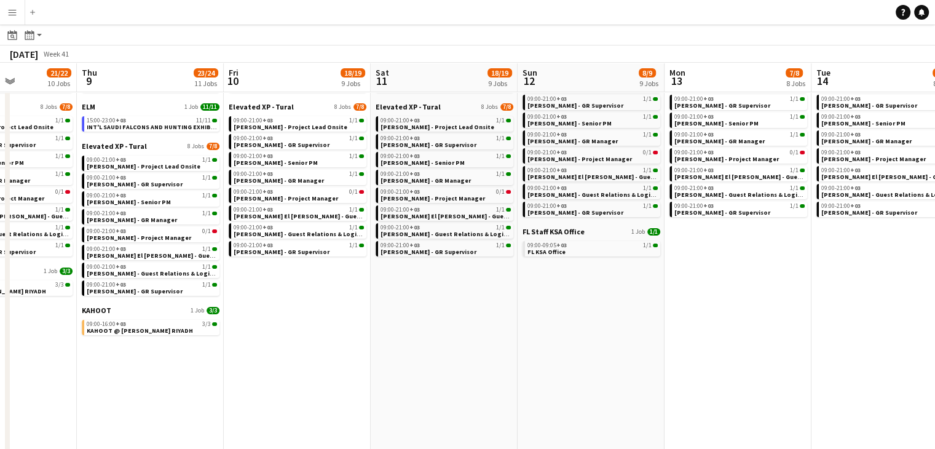
drag, startPoint x: 627, startPoint y: 335, endPoint x: 472, endPoint y: 323, distance: 154.7
click at [472, 323] on app-calendar-viewport "Mon 6 20/21 10 Jobs Tue 7 21/22 10 Jobs Wed 8 21/22 10 Jobs Thu 9 23/24 11 Jobs…" at bounding box center [467, 250] width 935 height 518
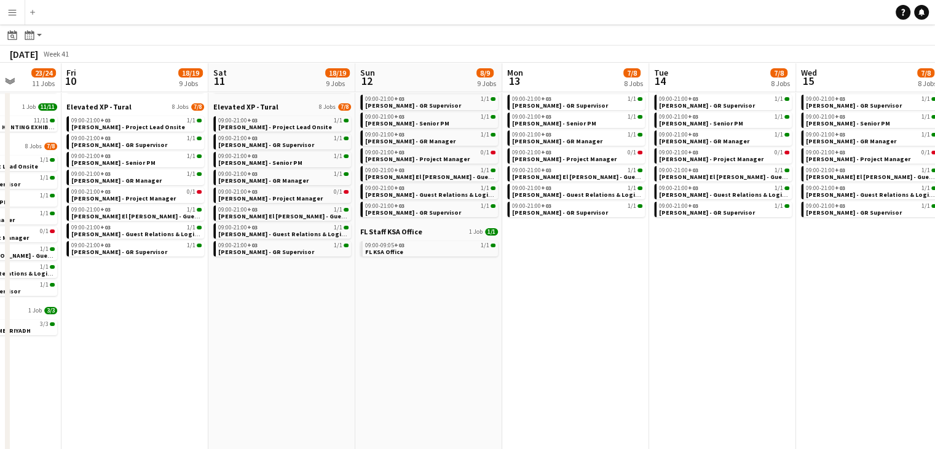
drag, startPoint x: 541, startPoint y: 305, endPoint x: 509, endPoint y: 304, distance: 32.0
click at [509, 304] on app-calendar-viewport "Mon 6 20/21 10 Jobs Tue 7 21/22 10 Jobs Wed 8 21/22 10 Jobs Thu 9 23/24 11 Jobs…" at bounding box center [467, 250] width 935 height 518
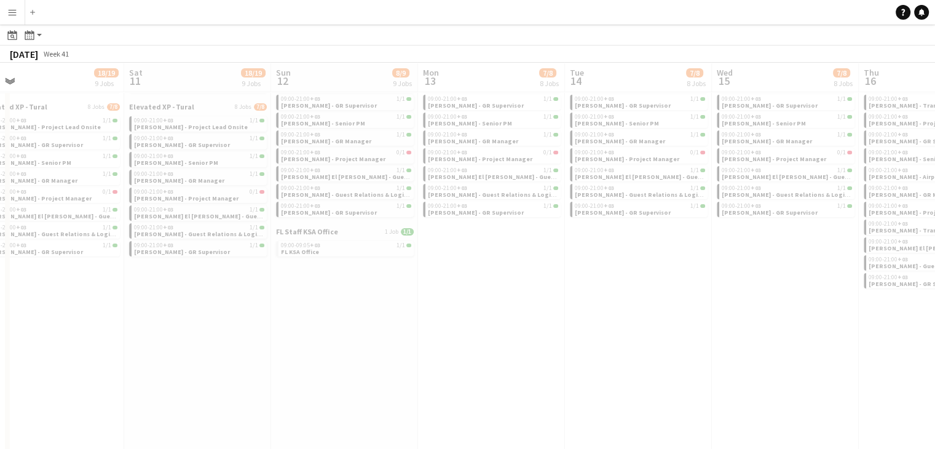
drag, startPoint x: 600, startPoint y: 310, endPoint x: 516, endPoint y: 300, distance: 84.7
click at [461, 299] on app-all-jobs "All Jobs Date picker [DATE] [DATE] [DATE] M [DATE] T [DATE] W [DATE] T [DATE] F…" at bounding box center [467, 233] width 935 height 554
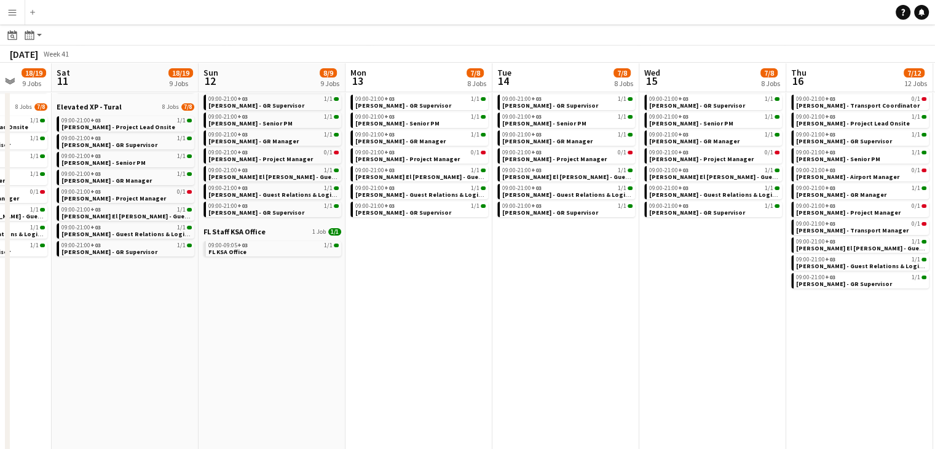
drag, startPoint x: 505, startPoint y: 286, endPoint x: 448, endPoint y: 286, distance: 57.1
click at [448, 286] on app-calendar-viewport "Wed 8 21/22 10 Jobs Thu 9 23/24 11 Jobs Fri 10 18/19 9 Jobs Sat 11 18/19 9 Jobs…" at bounding box center [467, 250] width 935 height 518
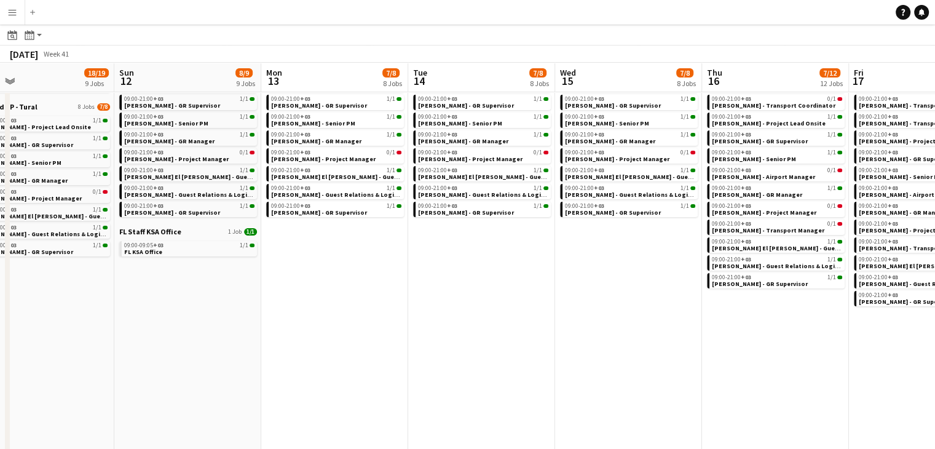
click at [445, 290] on app-calendar-viewport "Wed 8 21/22 10 Jobs Thu 9 23/24 11 Jobs Fri 10 18/19 9 Jobs Sat 11 18/19 9 Jobs…" at bounding box center [467, 250] width 935 height 518
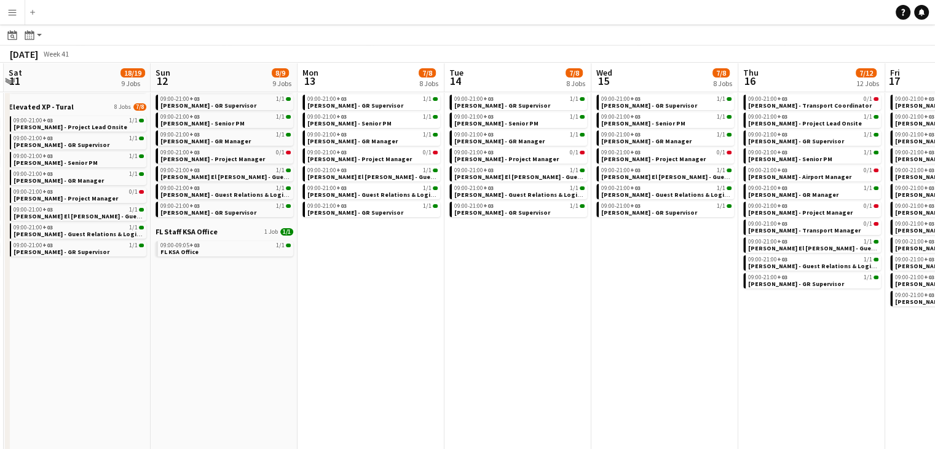
drag, startPoint x: 516, startPoint y: 299, endPoint x: 406, endPoint y: 293, distance: 110.7
click at [406, 293] on app-calendar-viewport "Wed 8 21/22 10 Jobs Thu 9 23/24 11 Jobs Fri 10 18/19 9 Jobs Sat 11 18/19 9 Jobs…" at bounding box center [467, 250] width 935 height 518
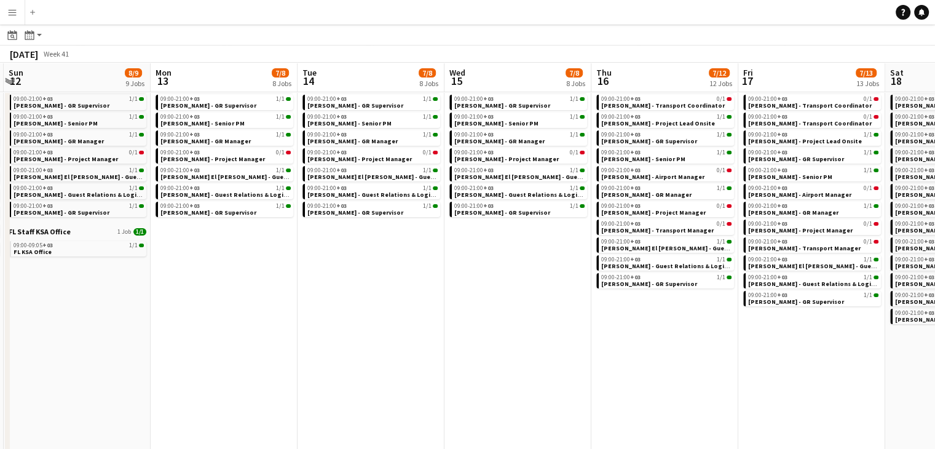
scroll to position [0, 523]
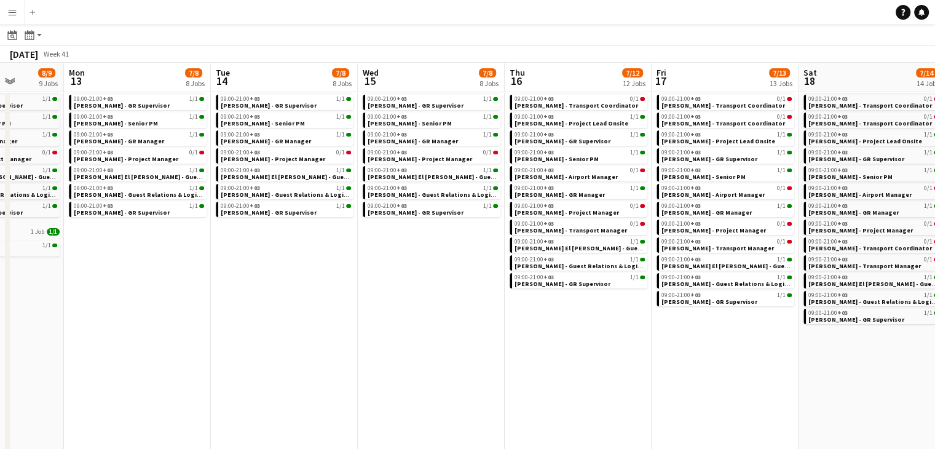
drag, startPoint x: 516, startPoint y: 310, endPoint x: 429, endPoint y: 304, distance: 86.9
click at [429, 304] on app-calendar-viewport "Thu 9 23/24 11 Jobs Fri 10 18/19 9 Jobs Sat 11 18/19 9 Jobs Sun 12 8/9 9 Jobs M…" at bounding box center [467, 250] width 935 height 518
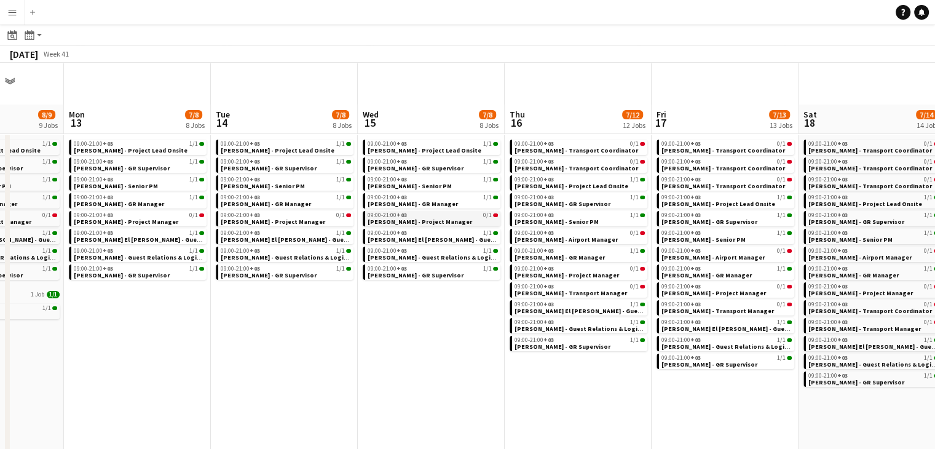
scroll to position [0, 0]
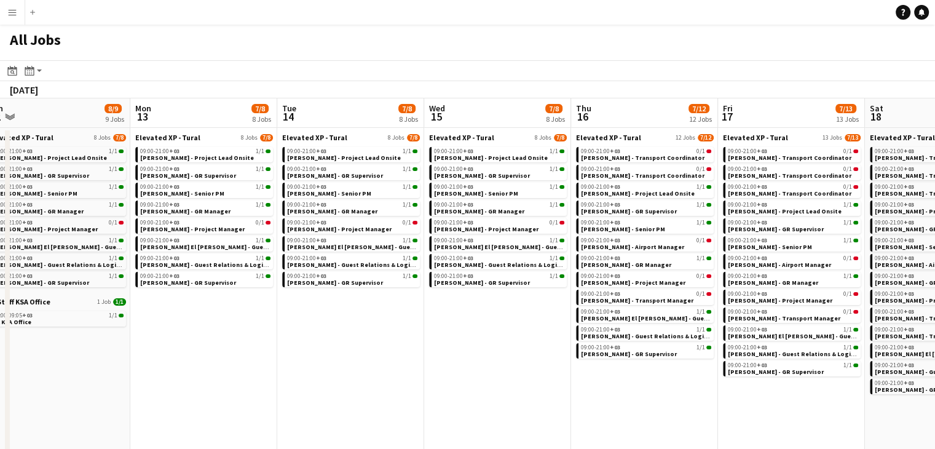
drag, startPoint x: 444, startPoint y: 340, endPoint x: 389, endPoint y: 325, distance: 56.6
click at [389, 325] on app-calendar-viewport "Thu 9 23/24 11 Jobs Fri 10 18/19 9 Jobs Sat 11 18/19 9 Jobs Sun 12 8/9 9 Jobs M…" at bounding box center [467, 338] width 935 height 481
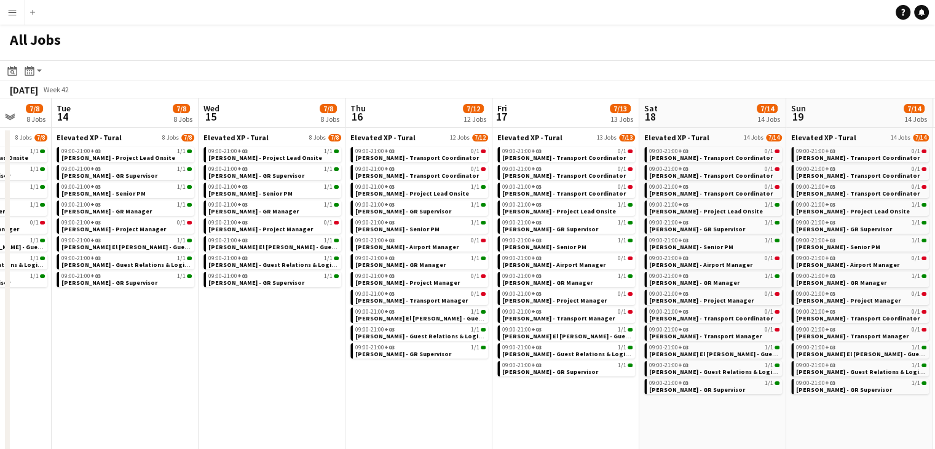
drag, startPoint x: 488, startPoint y: 386, endPoint x: 420, endPoint y: 375, distance: 69.1
click at [420, 375] on app-calendar-viewport "Fri 10 18/19 9 Jobs Sat 11 18/19 9 Jobs Sun 12 8/9 9 Jobs Mon 13 7/8 8 Jobs Tue…" at bounding box center [467, 338] width 935 height 481
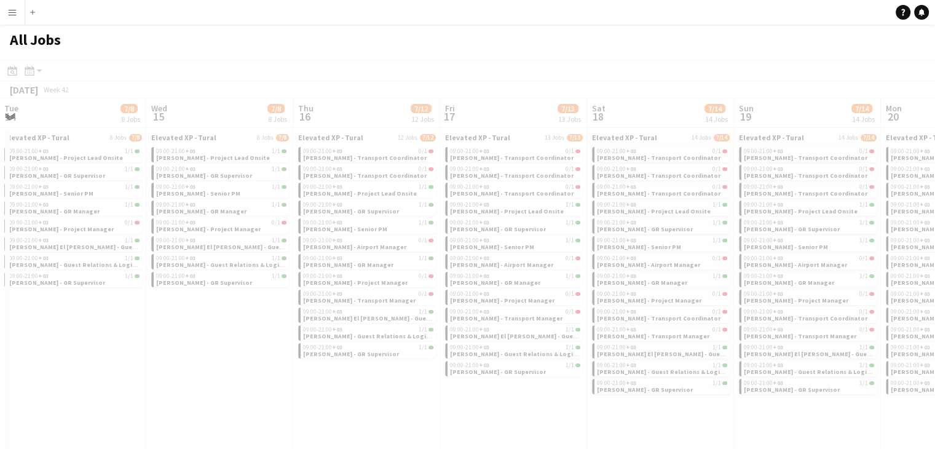
drag, startPoint x: 458, startPoint y: 379, endPoint x: 441, endPoint y: 359, distance: 26.1
click at [378, 361] on app-all-jobs "All Jobs Date picker [DATE] [DATE] [DATE] M [DATE] T [DATE] W [DATE] T [DATE] F…" at bounding box center [467, 302] width 935 height 555
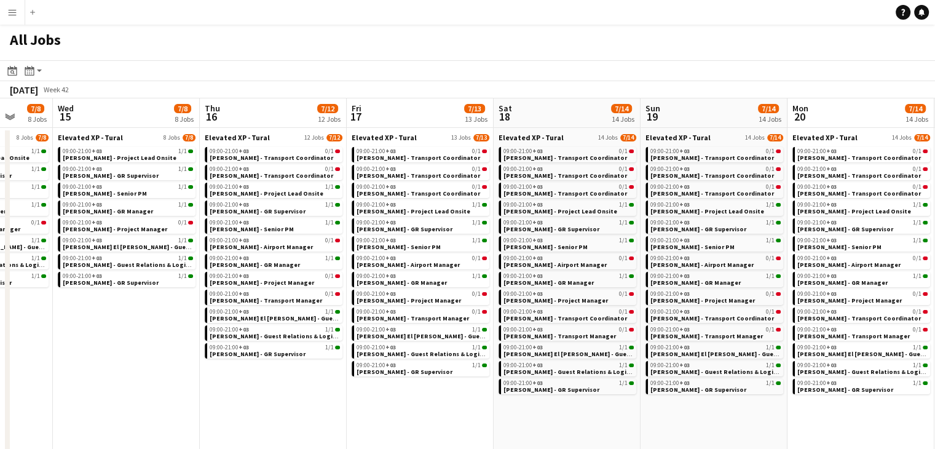
scroll to position [0, 395]
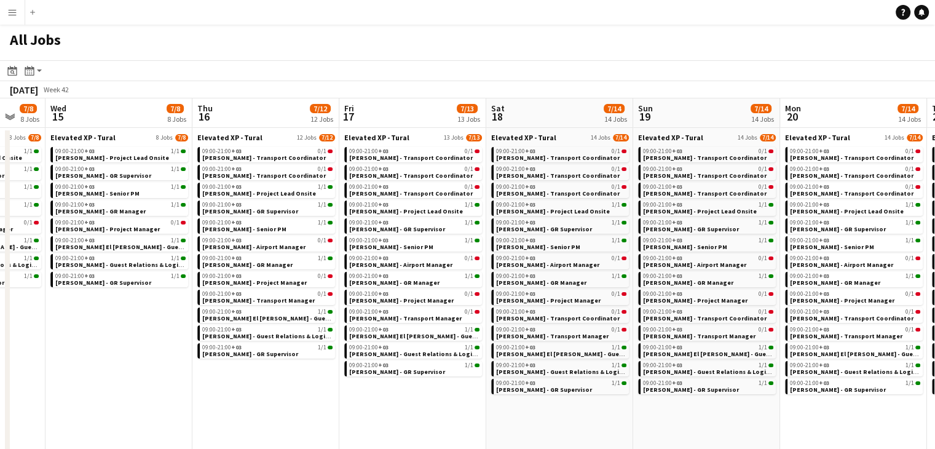
drag, startPoint x: 423, startPoint y: 391, endPoint x: 339, endPoint y: 373, distance: 85.6
click at [339, 373] on app-calendar-viewport "Sun 12 8/9 9 Jobs Mon 13 7/8 8 Jobs Tue 14 7/8 8 Jobs Wed 15 7/8 8 Jobs Thu 16 …" at bounding box center [467, 412] width 935 height 629
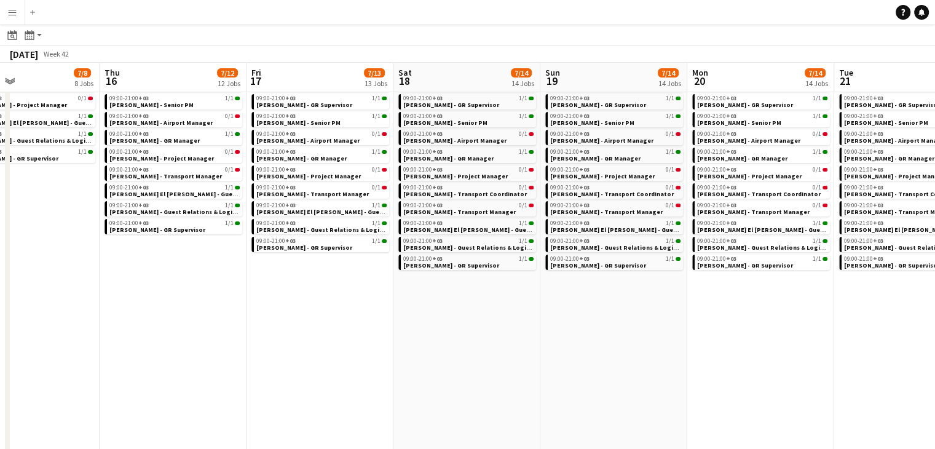
scroll to position [0, 556]
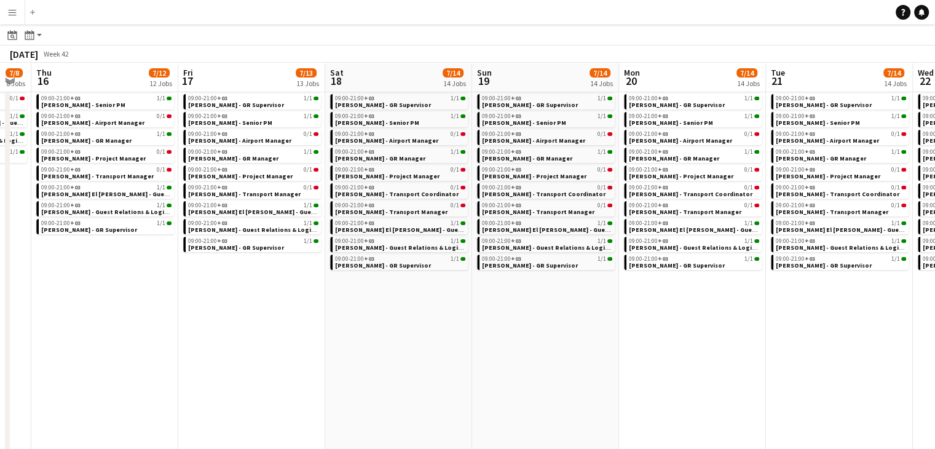
drag, startPoint x: 641, startPoint y: 370, endPoint x: 480, endPoint y: 363, distance: 161.1
click at [480, 363] on app-calendar-viewport "Sun 12 8/9 9 Jobs Mon 13 7/8 8 Jobs Tue 14 7/8 8 Jobs Wed 15 7/8 8 Jobs Thu 16 …" at bounding box center [467, 270] width 935 height 666
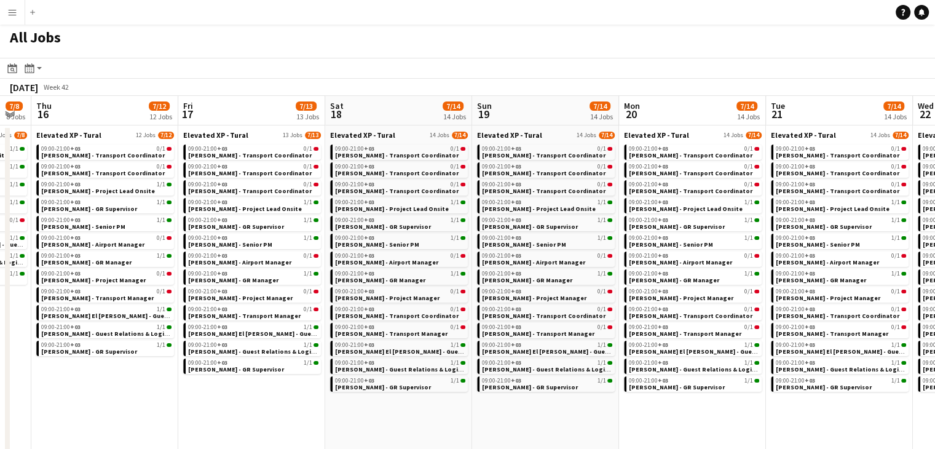
scroll to position [0, 0]
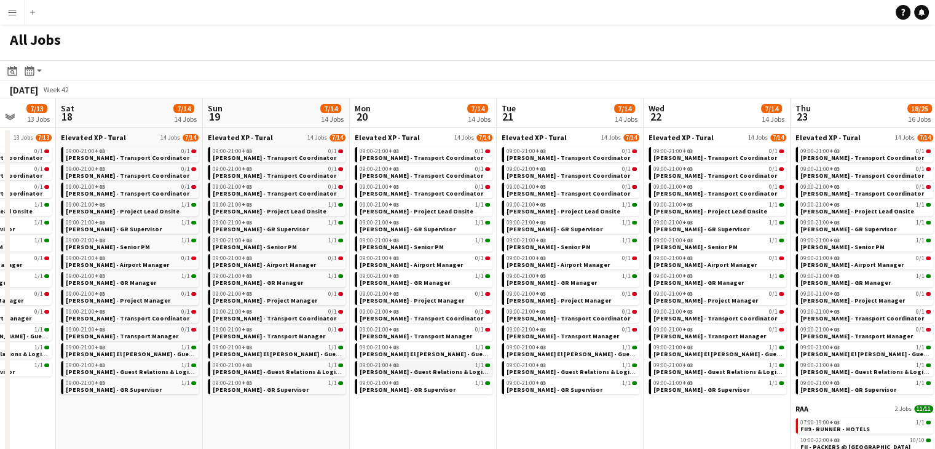
drag, startPoint x: 503, startPoint y: 375, endPoint x: 468, endPoint y: 369, distance: 35.5
click at [465, 369] on app-calendar-viewport "Tue 14 7/8 8 Jobs Wed 15 7/8 8 Jobs Thu 16 7/12 12 Jobs Fri 17 7/13 13 Jobs Sat…" at bounding box center [467, 412] width 935 height 629
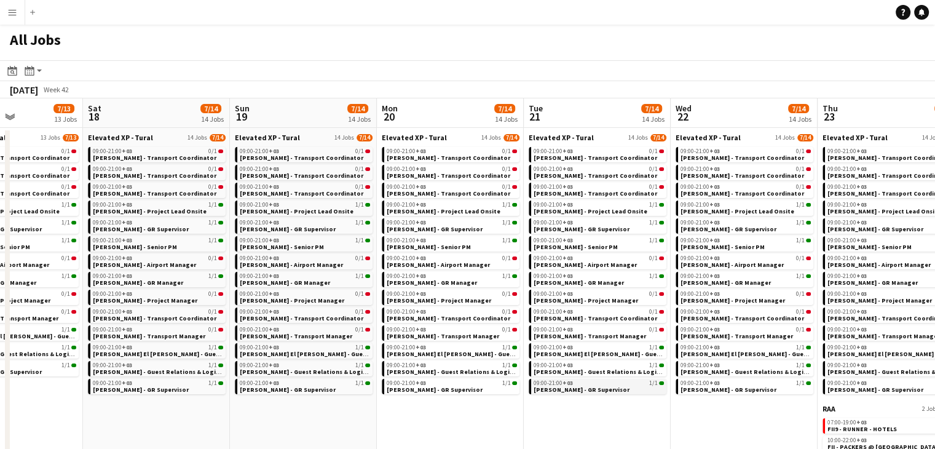
scroll to position [0, 564]
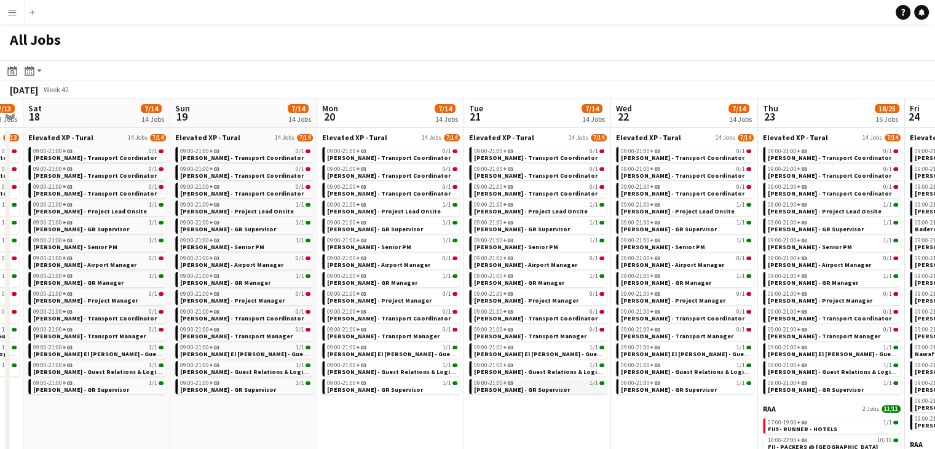
drag, startPoint x: 624, startPoint y: 414, endPoint x: 457, endPoint y: 385, distance: 169.6
click at [444, 386] on app-calendar-viewport "Tue 14 7/8 8 Jobs Wed 15 7/8 8 Jobs Thu 16 7/12 12 Jobs Fri 17 7/13 13 Jobs Sat…" at bounding box center [467, 412] width 935 height 629
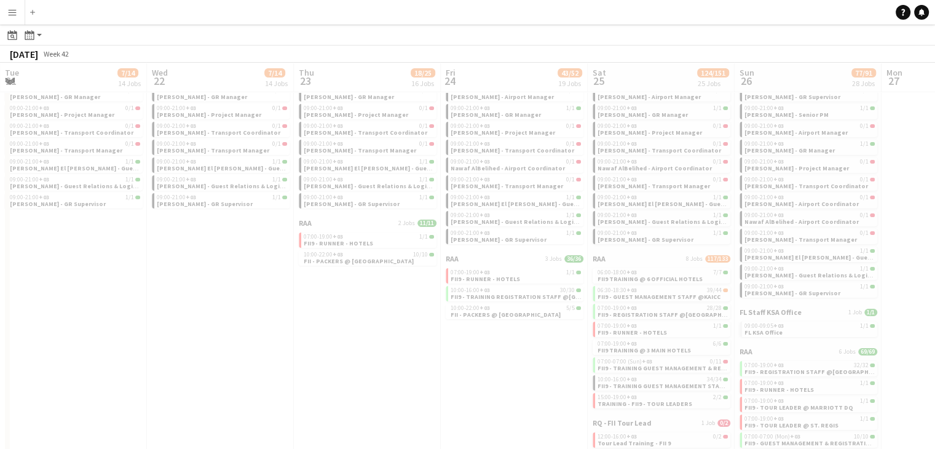
scroll to position [0, 312]
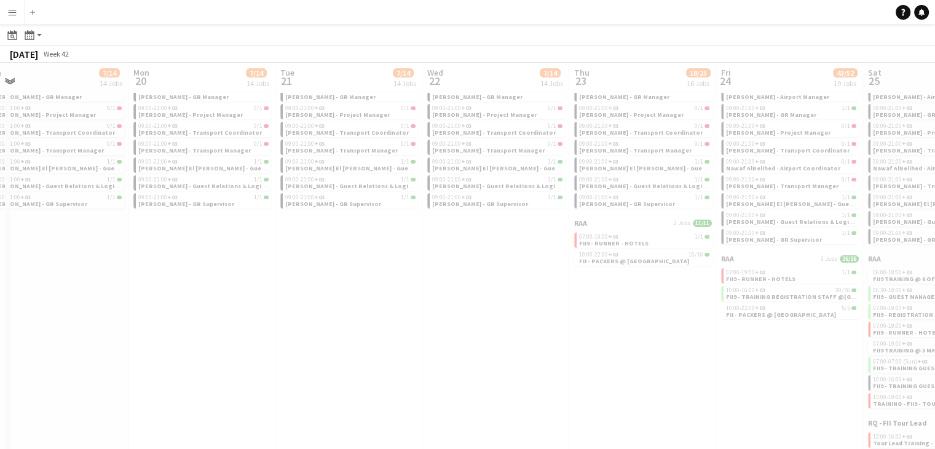
drag, startPoint x: 634, startPoint y: 339, endPoint x: 521, endPoint y: 336, distance: 113.1
click at [521, 336] on app-all-jobs "All Jobs Date picker SEP 2025 SEP 2025 Monday M Tuesday T Wednesday W Thursday …" at bounding box center [467, 191] width 935 height 702
drag, startPoint x: 619, startPoint y: 332, endPoint x: 548, endPoint y: 339, distance: 71.6
click at [548, 339] on div at bounding box center [467, 227] width 935 height 702
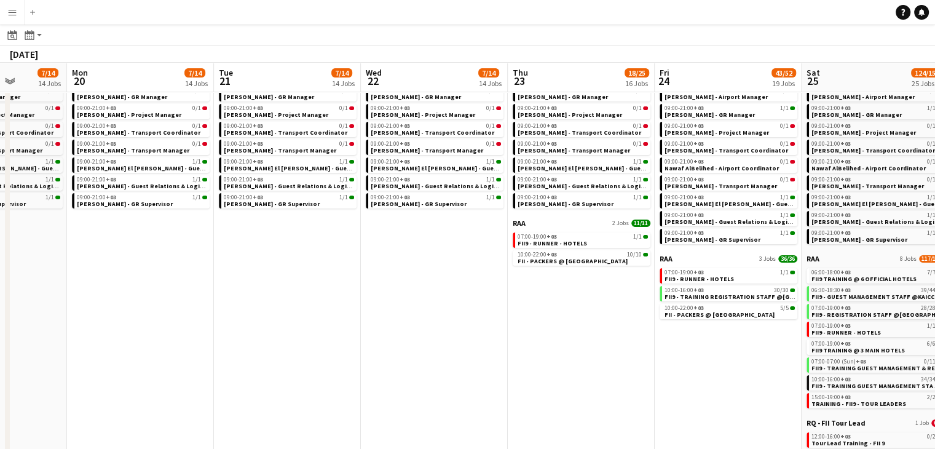
scroll to position [0, 479]
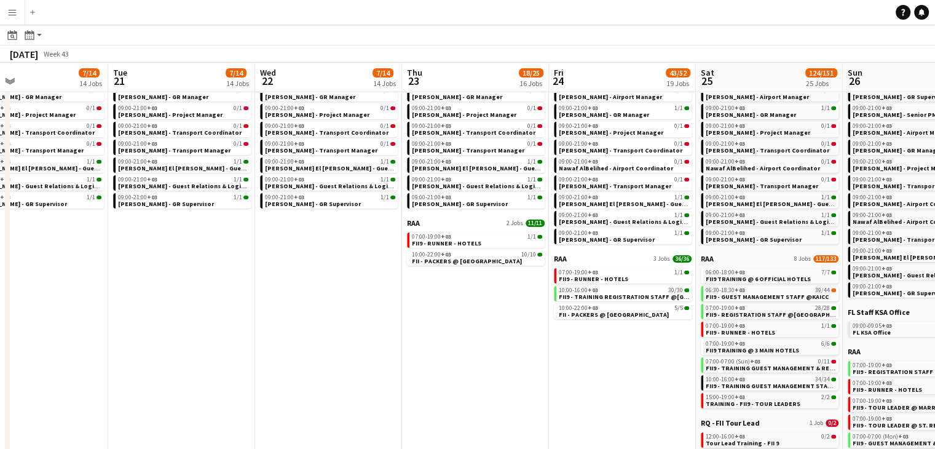
drag, startPoint x: 589, startPoint y: 350, endPoint x: 422, endPoint y: 322, distance: 168.8
click at [422, 322] on app-calendar-viewport "Fri 17 7/13 13 Jobs Sat 18 7/14 14 Jobs Sun 19 7/14 14 Jobs Mon 20 7/14 14 Jobs…" at bounding box center [467, 256] width 935 height 761
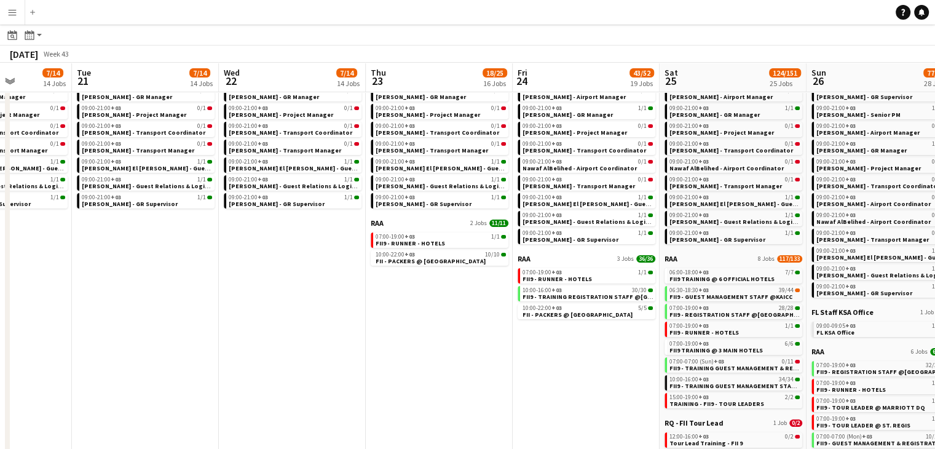
scroll to position [0, 312]
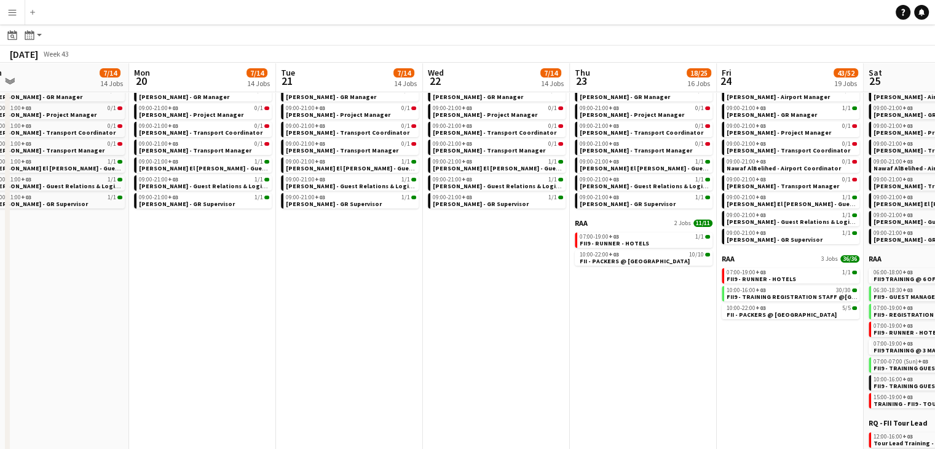
click at [539, 345] on app-calendar-viewport "Fri 17 7/13 13 Jobs Sat 18 7/14 14 Jobs Sun 19 7/14 14 Jobs Mon 20 7/14 14 Jobs…" at bounding box center [467, 256] width 935 height 761
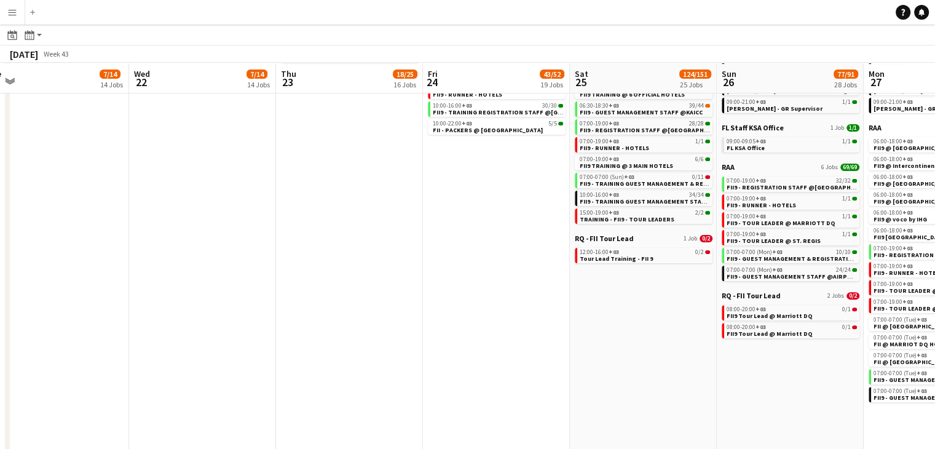
scroll to position [372, 0]
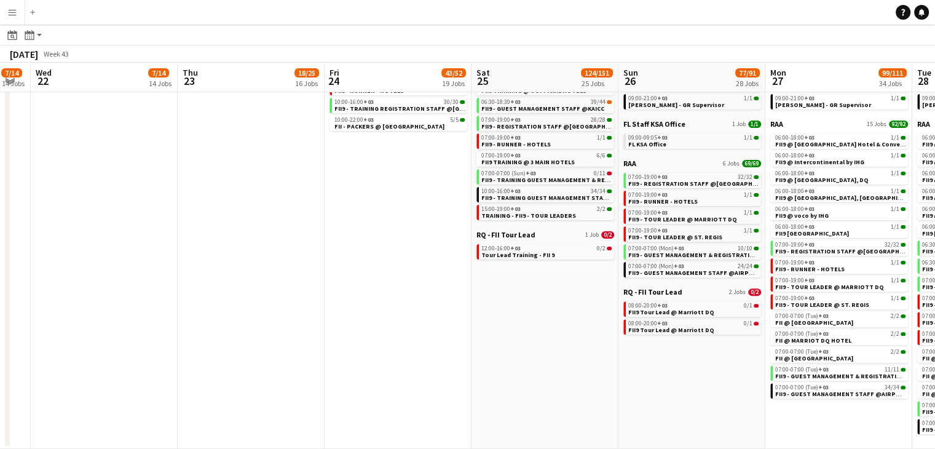
drag, startPoint x: 605, startPoint y: 342, endPoint x: 551, endPoint y: 345, distance: 54.1
click at [551, 345] on app-calendar-viewport "Sun 19 7/14 14 Jobs Mon 20 7/14 14 Jobs Tue 21 7/14 14 Jobs Wed 22 7/14 14 Jobs…" at bounding box center [467, 68] width 935 height 761
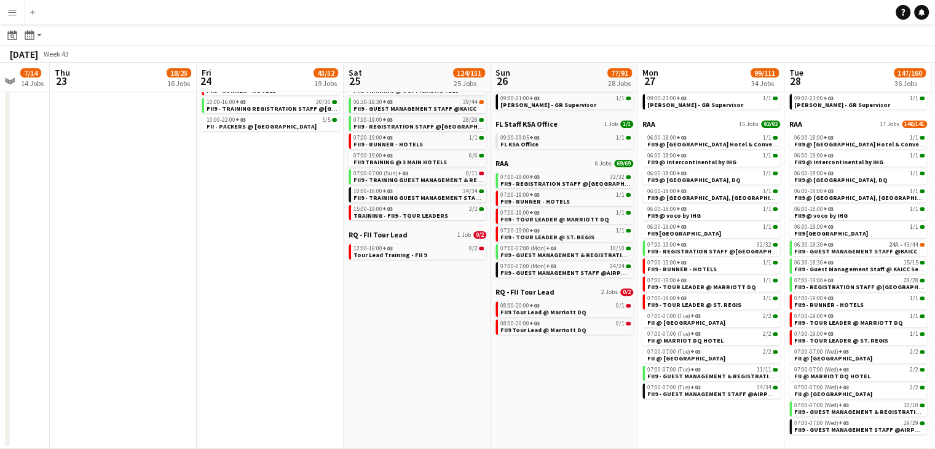
scroll to position [0, 539]
drag, startPoint x: 663, startPoint y: 378, endPoint x: 533, endPoint y: 374, distance: 129.7
click at [533, 374] on app-calendar-viewport "Sun 19 7/14 14 Jobs Mon 20 7/14 14 Jobs Tue 21 7/14 14 Jobs Wed 22 7/14 14 Jobs…" at bounding box center [467, 68] width 935 height 761
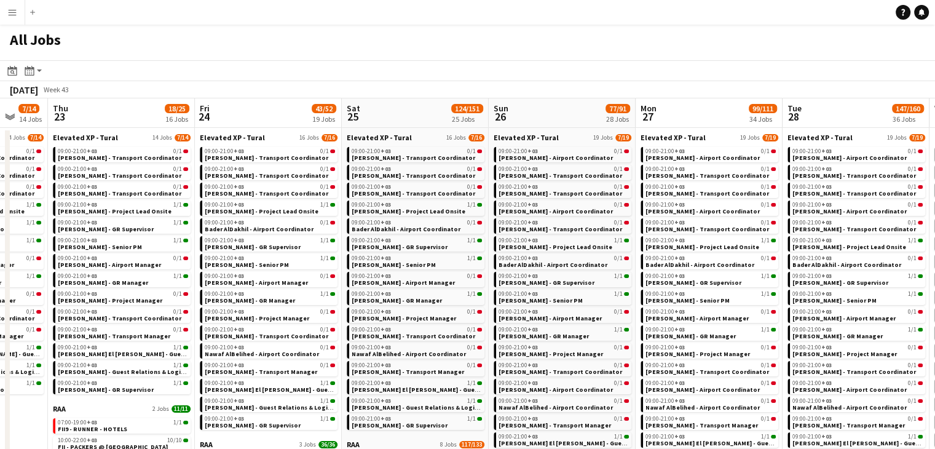
scroll to position [372, 0]
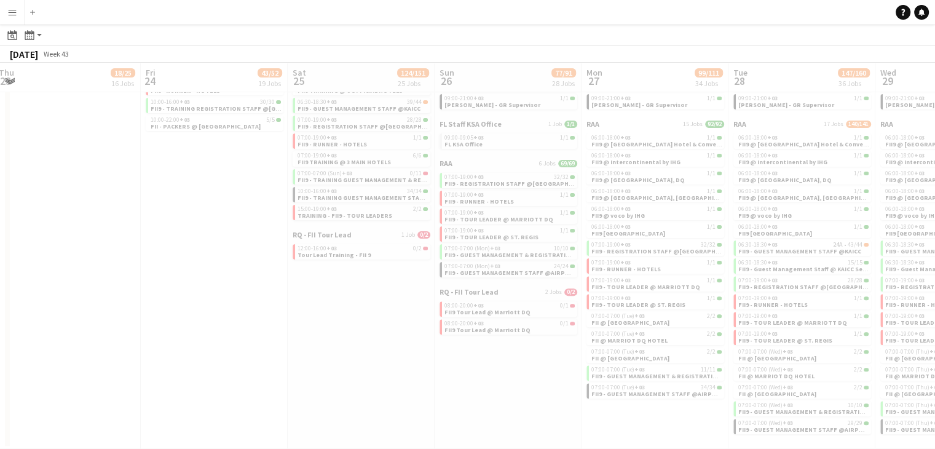
drag, startPoint x: 607, startPoint y: 401, endPoint x: 280, endPoint y: 367, distance: 328.7
click at [267, 366] on app-all-jobs "All Jobs Date picker SEP 2025 SEP 2025 Monday M Tuesday T Wednesday W Thursday …" at bounding box center [467, 50] width 935 height 796
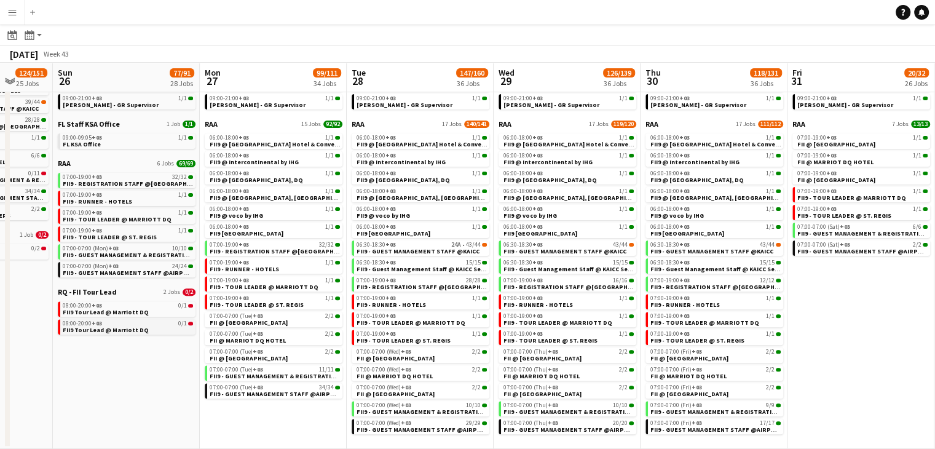
drag, startPoint x: 423, startPoint y: 364, endPoint x: 79, endPoint y: 323, distance: 347.1
click at [37, 310] on app-calendar-viewport "Thu 23 18/25 16 Jobs Fri 24 43/52 19 Jobs Sat 25 124/151 25 Jobs Sun 26 77/91 2…" at bounding box center [467, 68] width 935 height 761
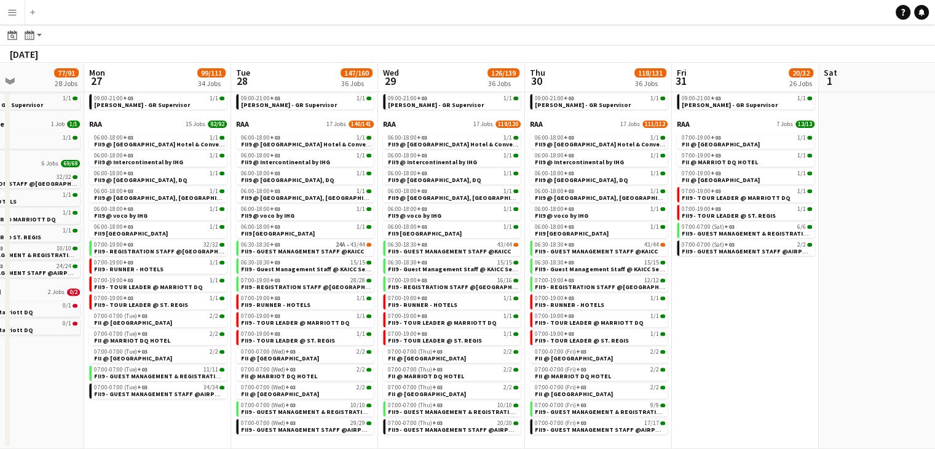
scroll to position [0, 370]
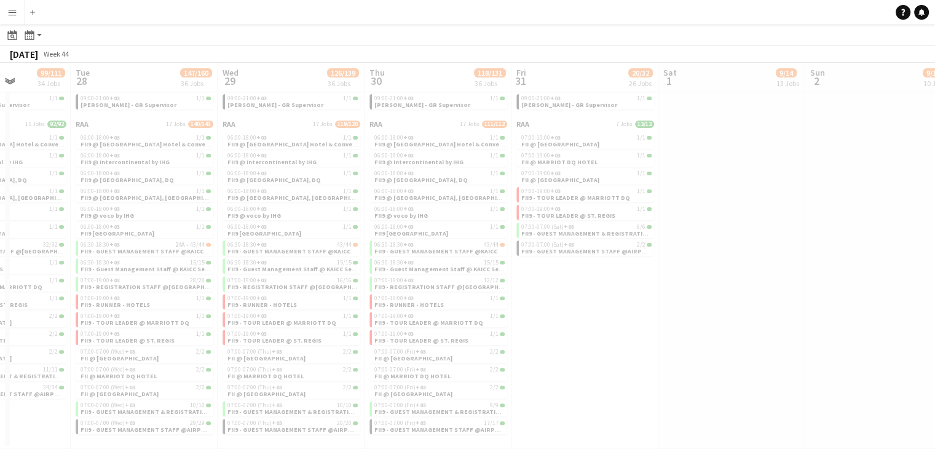
drag, startPoint x: 868, startPoint y: 343, endPoint x: 434, endPoint y: 352, distance: 434.5
click at [415, 346] on app-all-jobs "All Jobs Date picker SEP 2025 SEP 2025 Monday M Tuesday T Wednesday W Thursday …" at bounding box center [467, 50] width 935 height 796
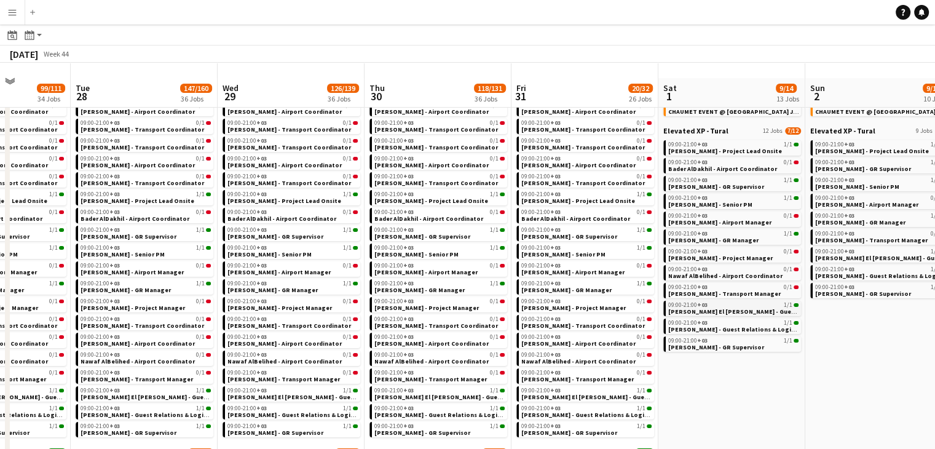
scroll to position [0, 0]
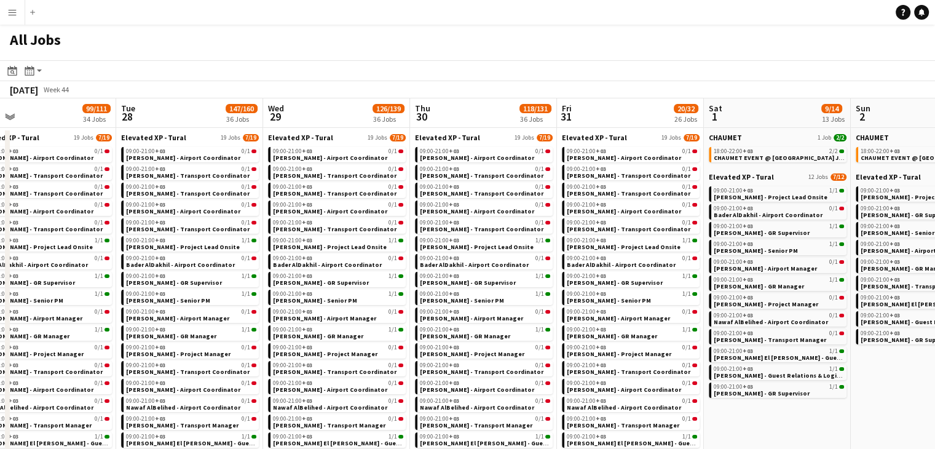
drag, startPoint x: 893, startPoint y: 361, endPoint x: 670, endPoint y: 369, distance: 222.6
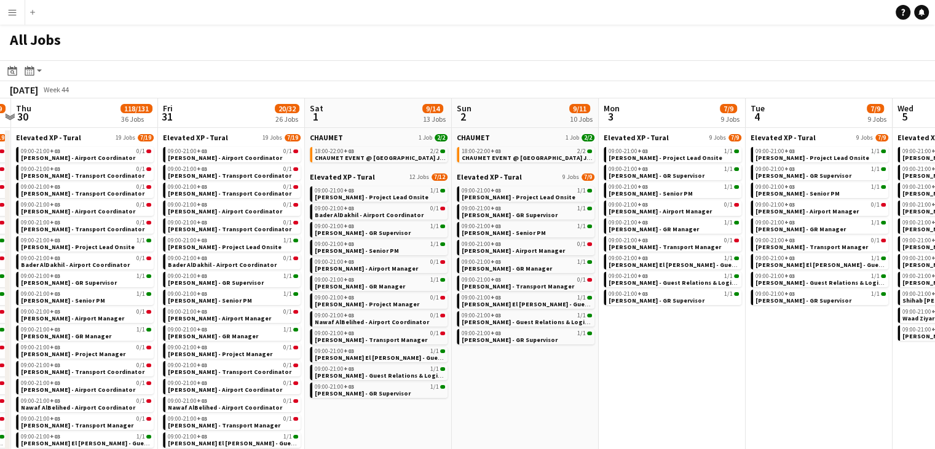
drag, startPoint x: 811, startPoint y: 382, endPoint x: 723, endPoint y: 374, distance: 88.8
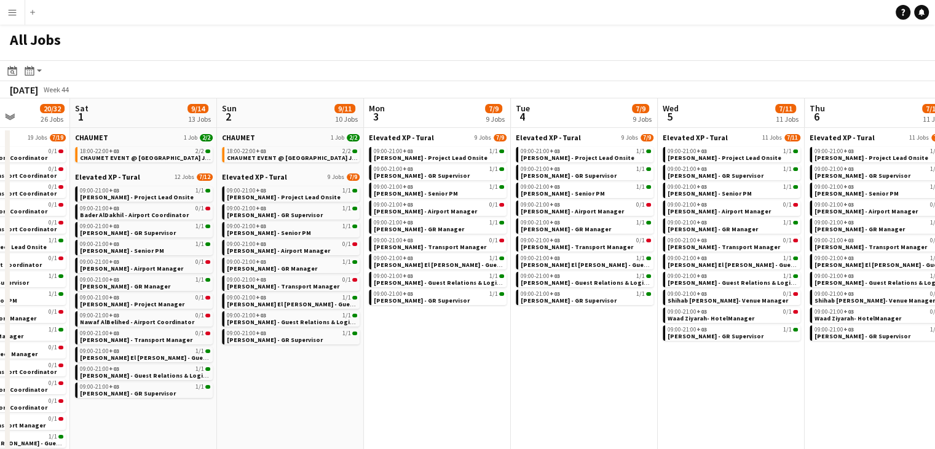
drag, startPoint x: 764, startPoint y: 373, endPoint x: 530, endPoint y: 354, distance: 235.5
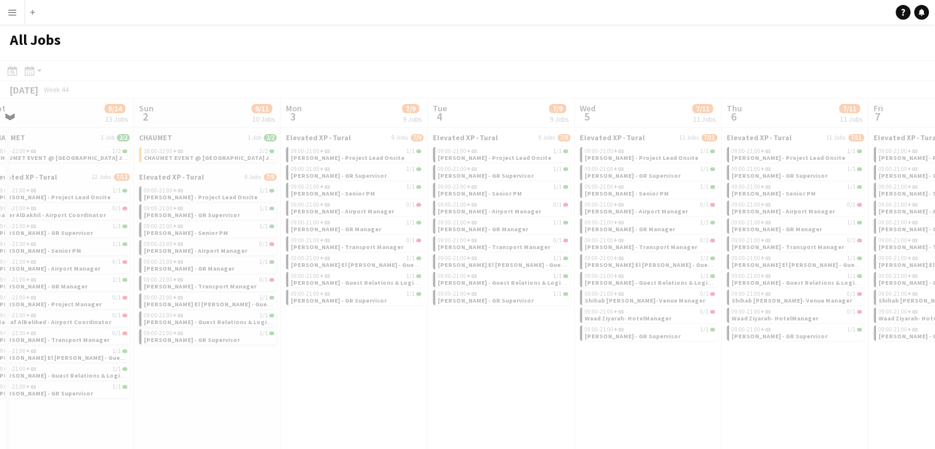
drag, startPoint x: 645, startPoint y: 382, endPoint x: 563, endPoint y: 372, distance: 82.9
click at [453, 359] on app-all-jobs "All Jobs Date picker SEP 2025 SEP 2025 Monday M Tuesday T Wednesday W Thursday …" at bounding box center [467, 424] width 935 height 798
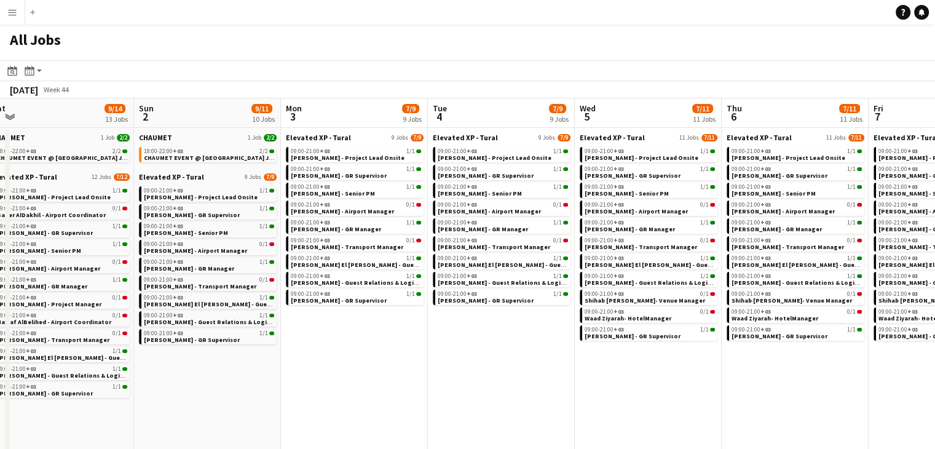
drag, startPoint x: 684, startPoint y: 390, endPoint x: 456, endPoint y: 372, distance: 229.3
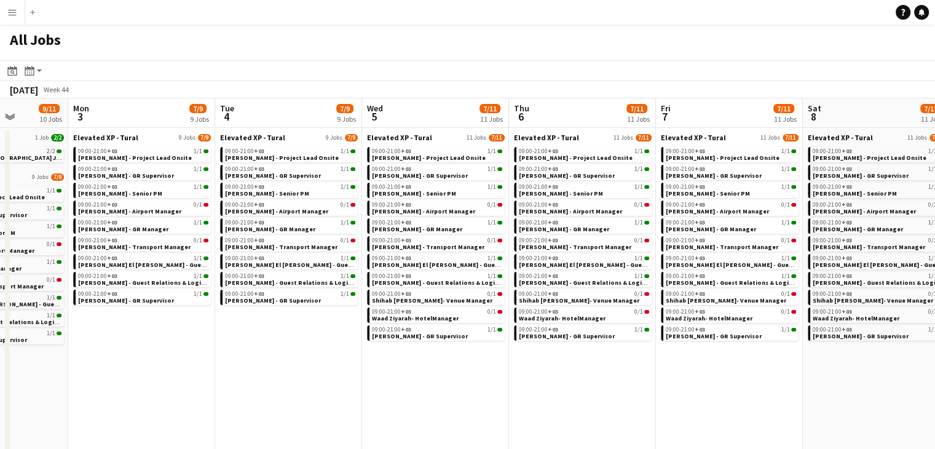
drag
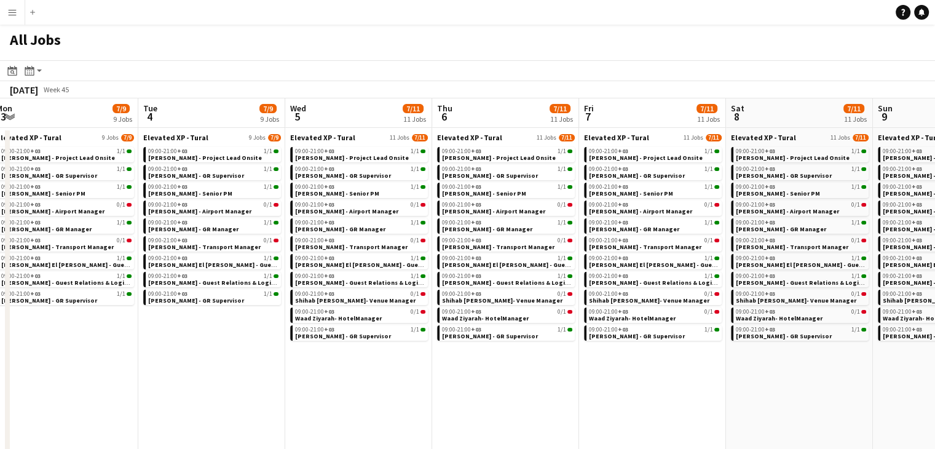
click at [487, 394] on app-all-jobs "All Jobs Date picker SEP 2025 SEP 2025 Monday M Tuesday T Wednesday W Thursday …" at bounding box center [467, 424] width 935 height 798
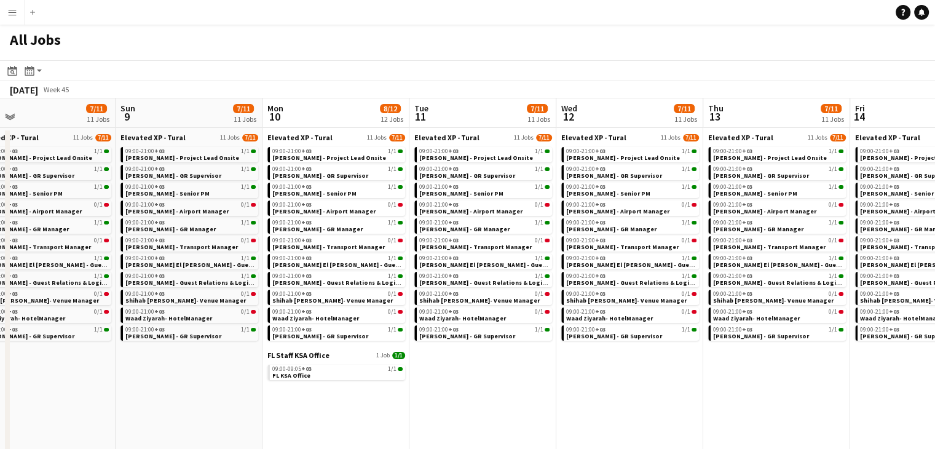
click at [512, 391] on app-all-jobs "All Jobs Date picker SEP 2025 SEP 2025 Monday M Tuesday T Wednesday W Thursday …" at bounding box center [467, 424] width 935 height 798
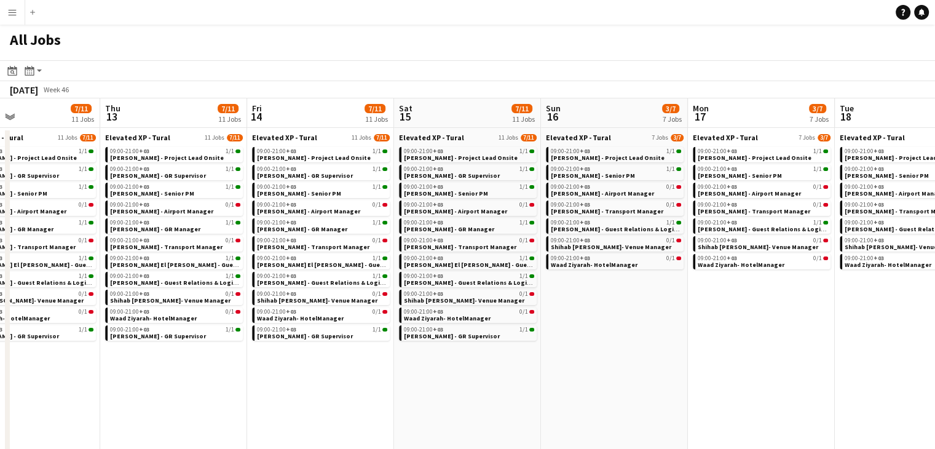
click at [482, 372] on app-all-jobs "All Jobs Date picker SEP 2025 SEP 2025 Monday M Tuesday T Wednesday W Thursday …" at bounding box center [467, 424] width 935 height 798
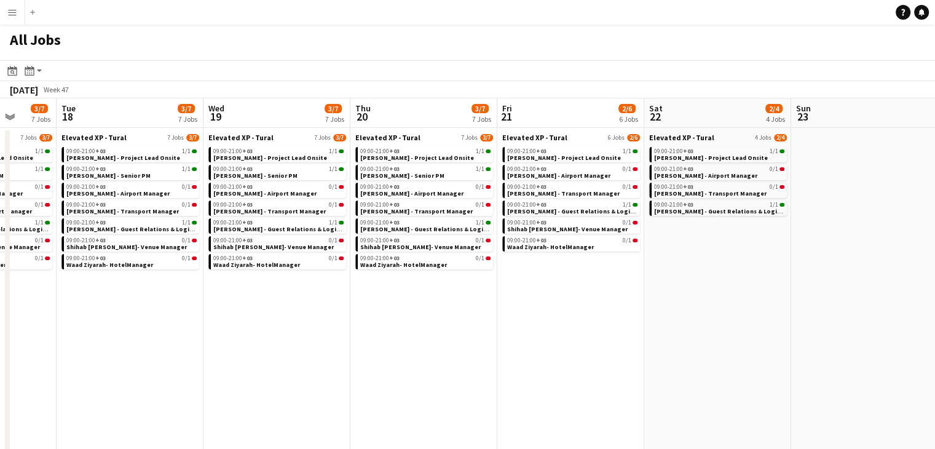
click at [576, 377] on app-all-jobs "All Jobs Date picker SEP 2025 SEP 2025 Monday M Tuesday T Wednesday W Thursday …" at bounding box center [467, 424] width 935 height 798
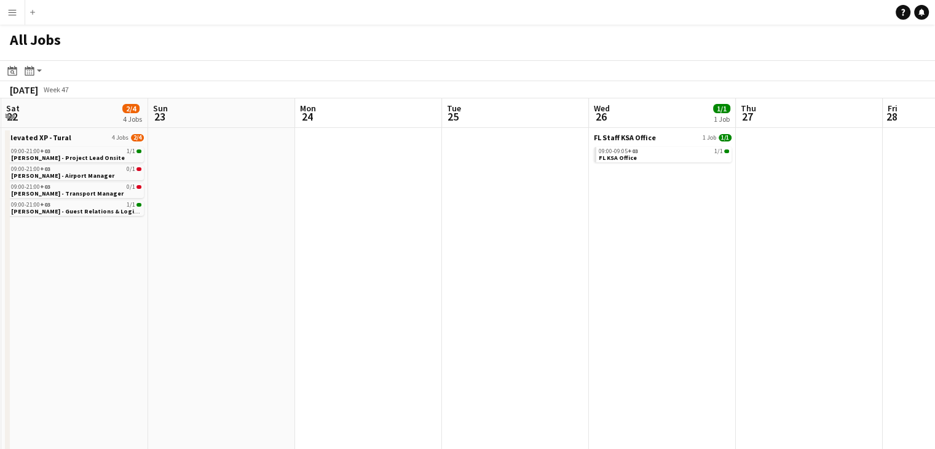
click at [543, 333] on app-all-jobs "All Jobs Date picker SEP 2025 SEP 2025 Monday M Tuesday T Wednesday W Thursday …" at bounding box center [467, 424] width 935 height 798
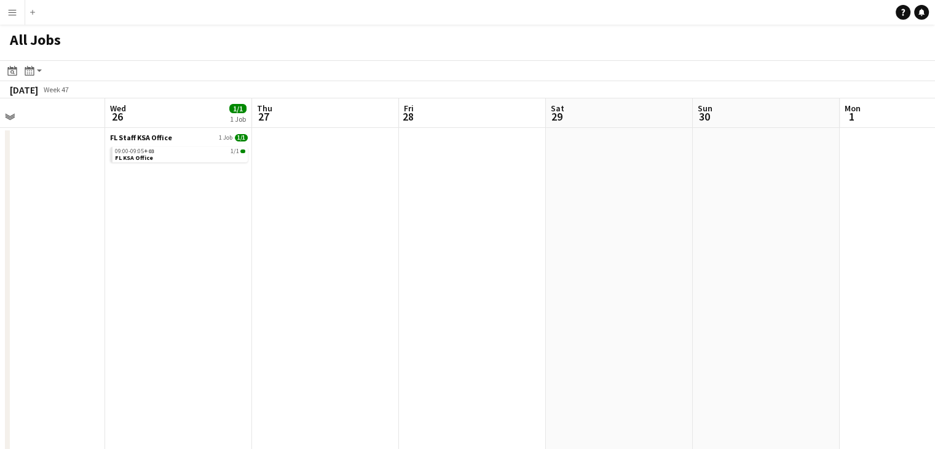
click at [473, 275] on app-all-jobs "All Jobs Date picker SEP 2025 SEP 2025 Monday M Tuesday T Wednesday W Thursday …" at bounding box center [467, 424] width 935 height 798
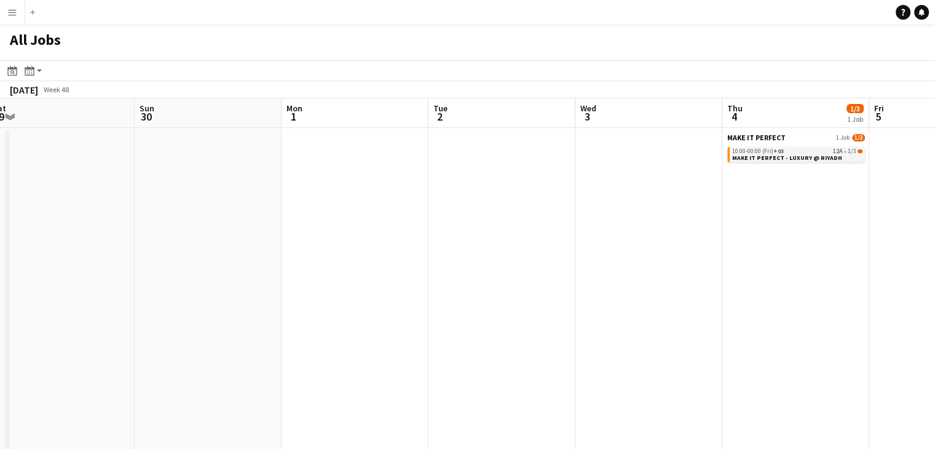
click at [777, 156] on span "MAKE IT PERFECT - LUXURY @ RIYADH" at bounding box center [787, 158] width 110 height 8
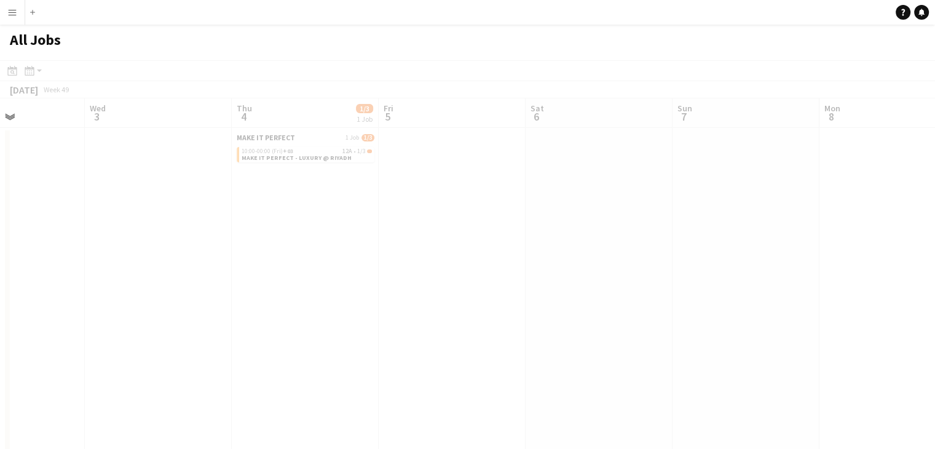
click at [293, 253] on app-all-jobs "All Jobs Date picker SEP 2025 SEP 2025 Monday M Tuesday T Wednesday W Thursday …" at bounding box center [467, 424] width 935 height 798
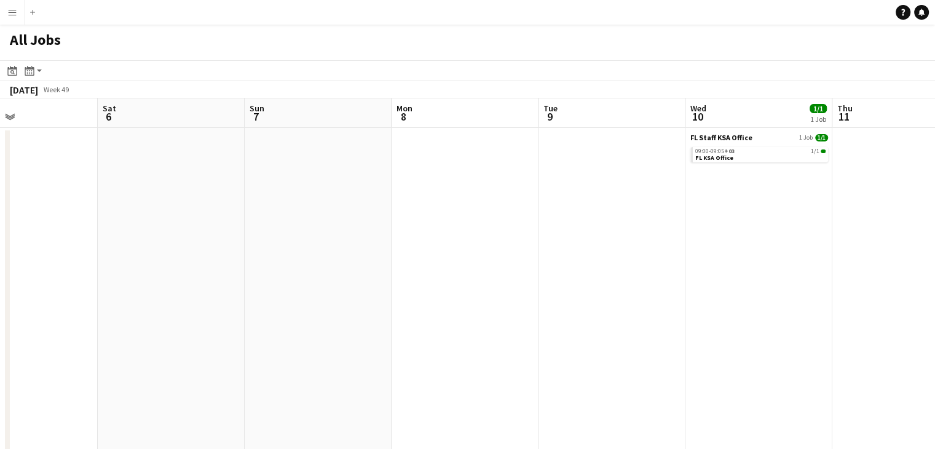
scroll to position [0, 298]
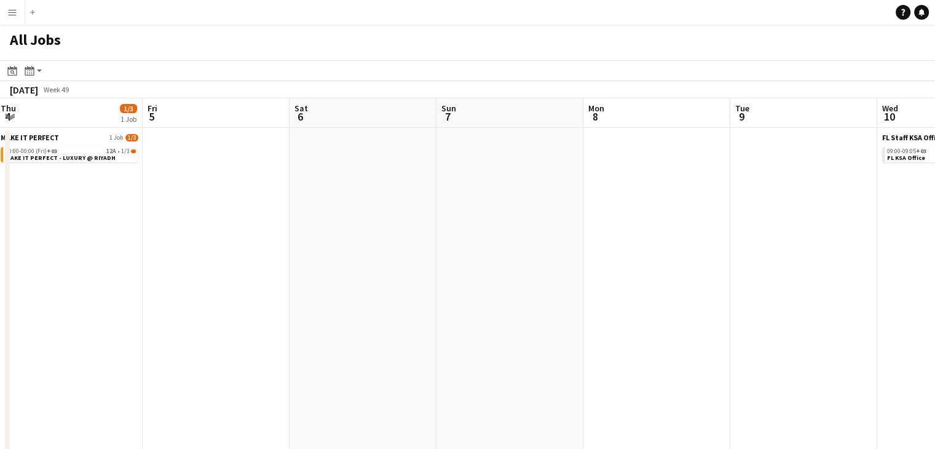
click at [473, 221] on app-all-jobs "All Jobs Date picker SEP 2025 SEP 2025 Monday M Tuesday T Wednesday W Thursday …" at bounding box center [467, 424] width 935 height 798
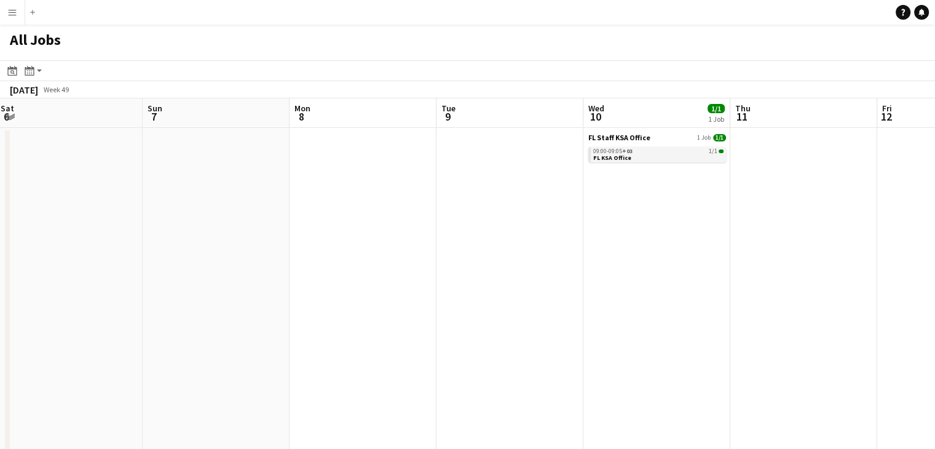
click at [610, 150] on span "09:00-09:05 +03" at bounding box center [612, 151] width 39 height 6
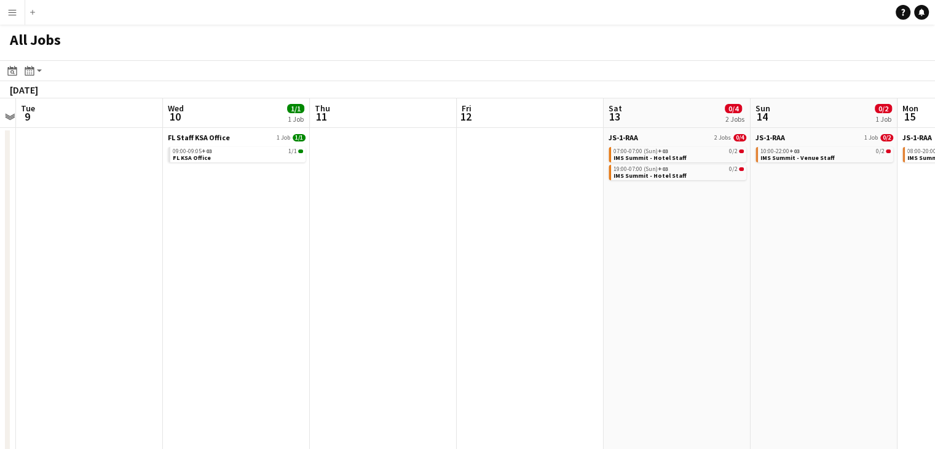
drag, startPoint x: 632, startPoint y: 223, endPoint x: 377, endPoint y: 244, distance: 256.5
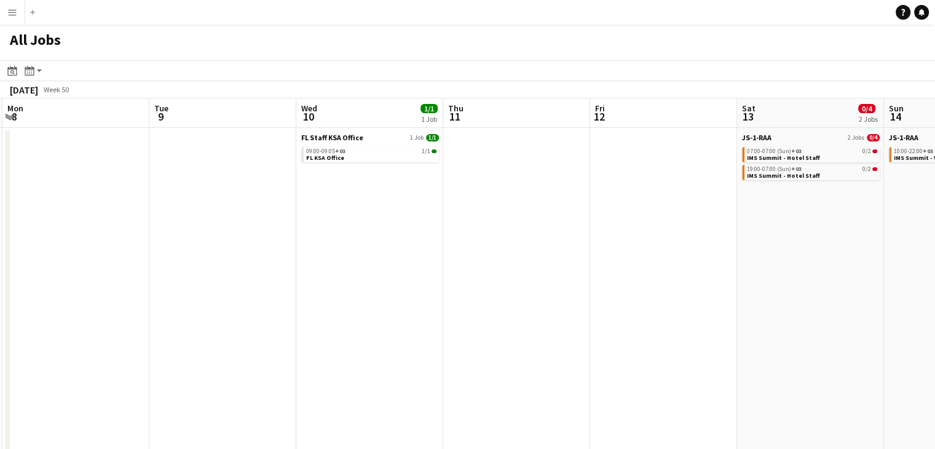
scroll to position [0, 445]
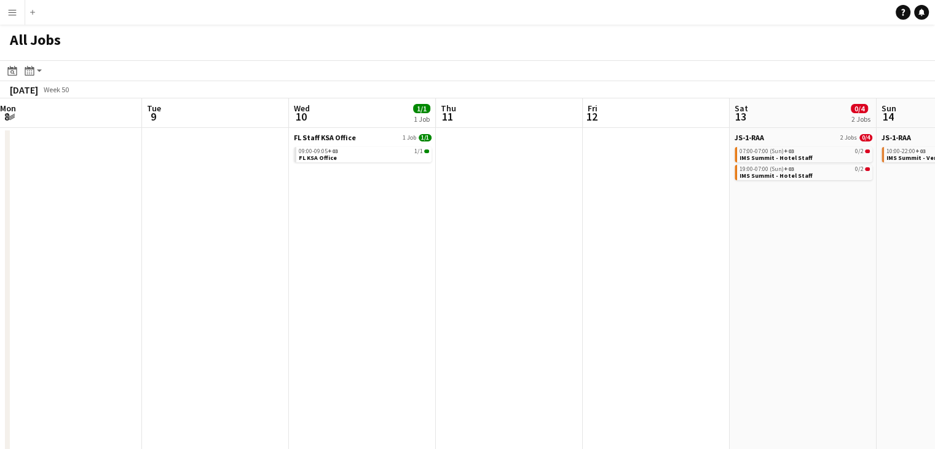
drag, startPoint x: 594, startPoint y: 231, endPoint x: 445, endPoint y: 239, distance: 148.9
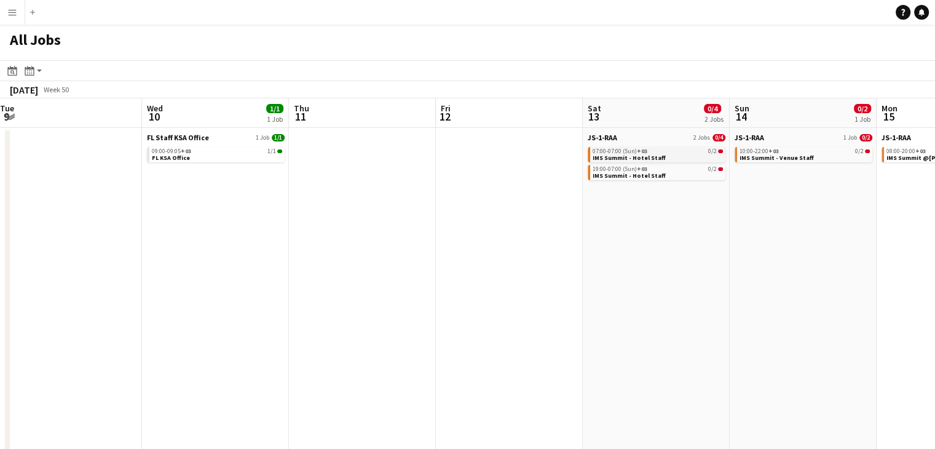
click at [637, 151] on span "07:00-07:00 (Sun) +03" at bounding box center [619, 151] width 55 height 6
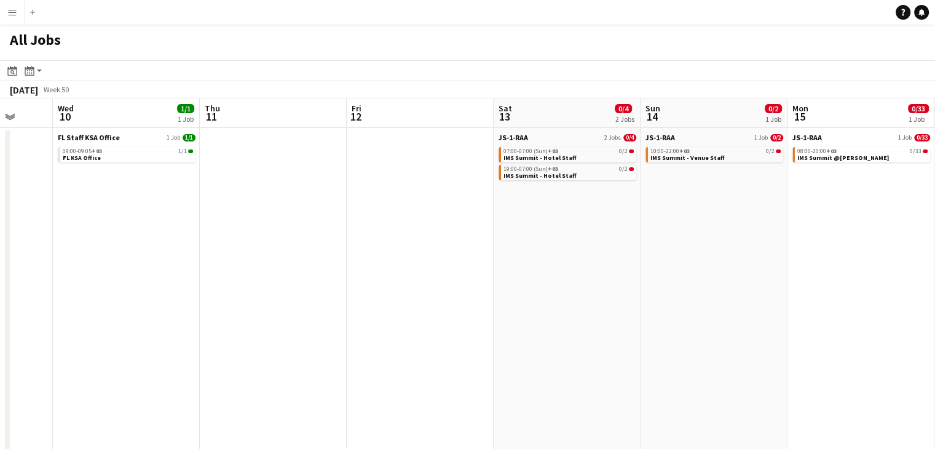
drag, startPoint x: 594, startPoint y: 233, endPoint x: 505, endPoint y: 235, distance: 89.1
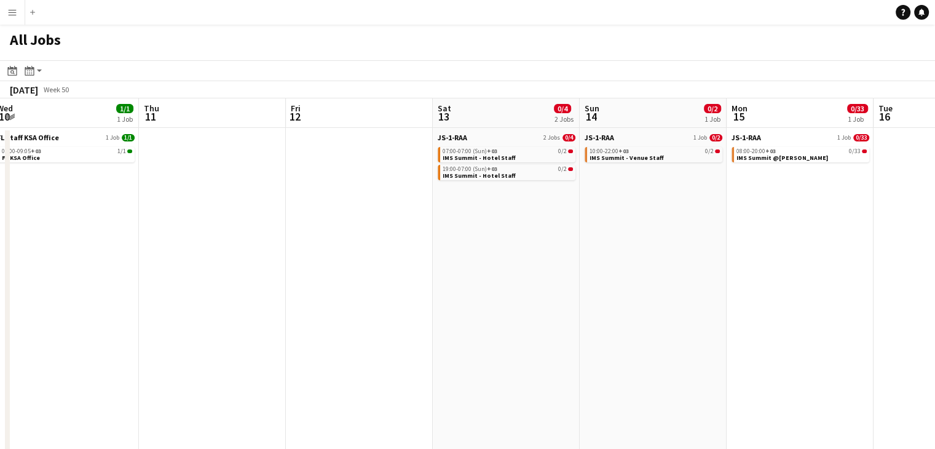
scroll to position [0, 516]
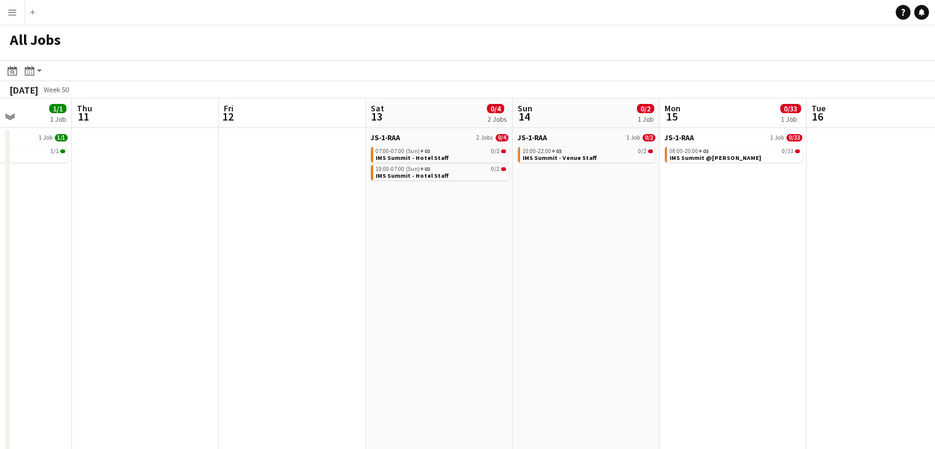
drag, startPoint x: 669, startPoint y: 232, endPoint x: 541, endPoint y: 243, distance: 128.3
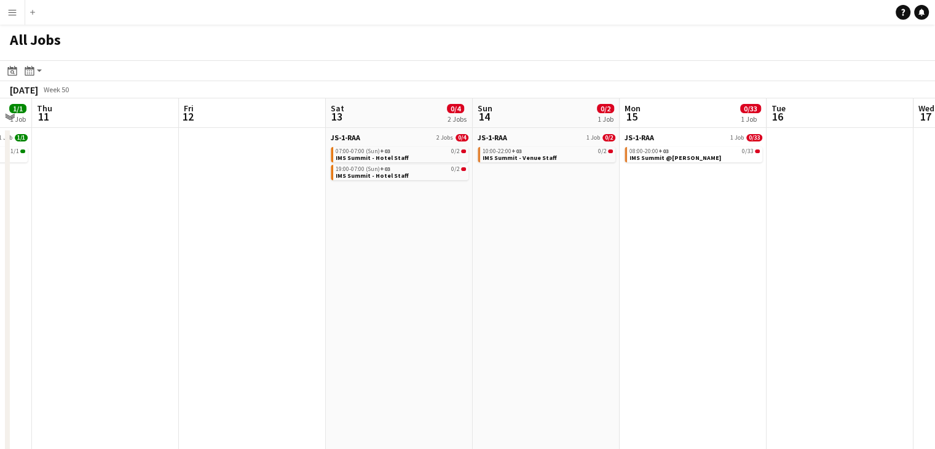
scroll to position [0, 432]
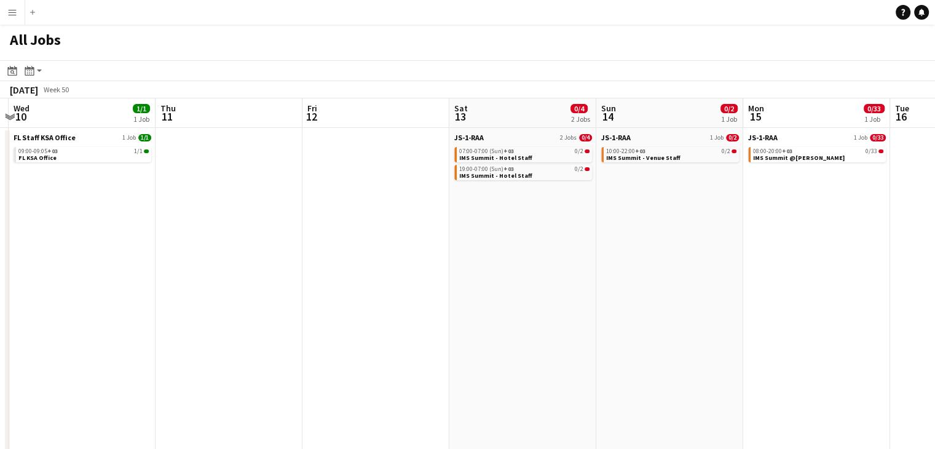
click at [637, 189] on app-all-jobs "All Jobs Date picker SEP 2025 SEP 2025 Monday M Tuesday T Wednesday W Thursday …" at bounding box center [467, 424] width 935 height 798
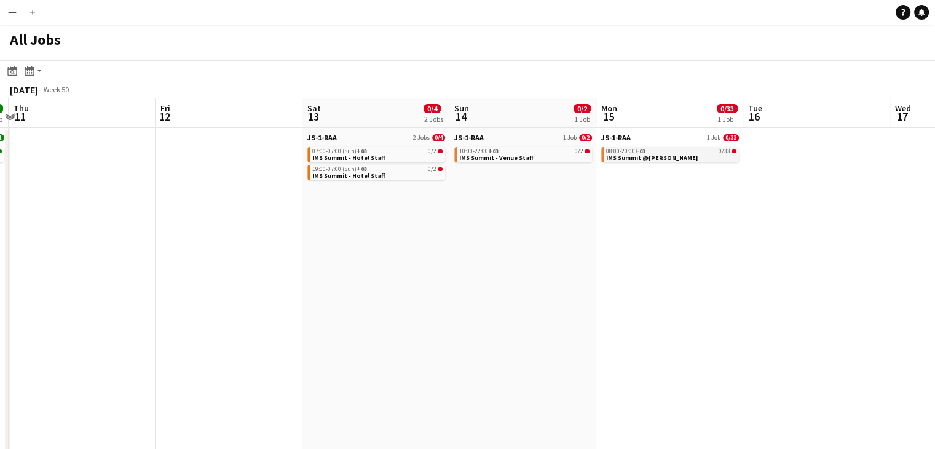
click at [696, 158] on link "08:00-20:00 +03 0/33 IMS Summit @MALFA HALL" at bounding box center [671, 154] width 130 height 14
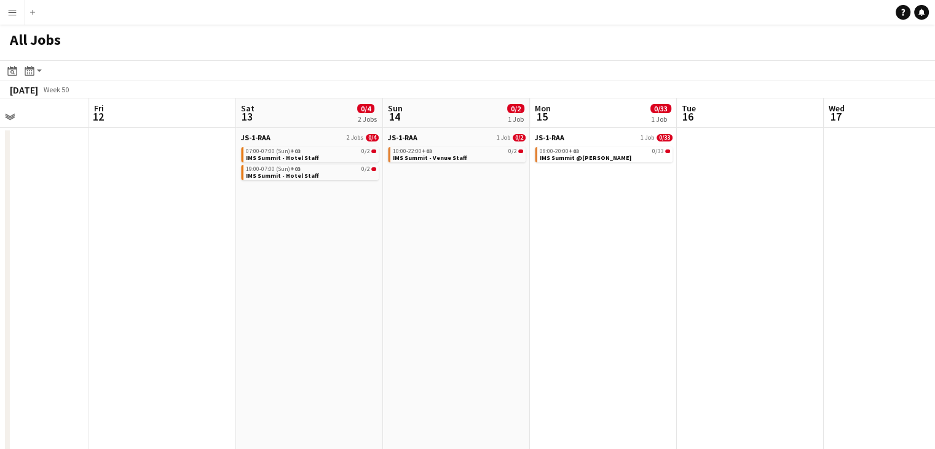
drag, startPoint x: 552, startPoint y: 262, endPoint x: 516, endPoint y: 259, distance: 35.8
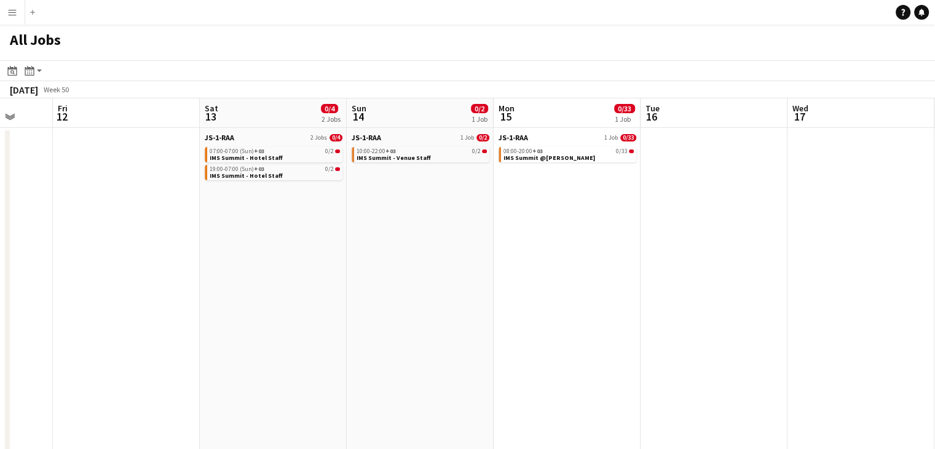
drag, startPoint x: 553, startPoint y: 249, endPoint x: 450, endPoint y: 250, distance: 102.6
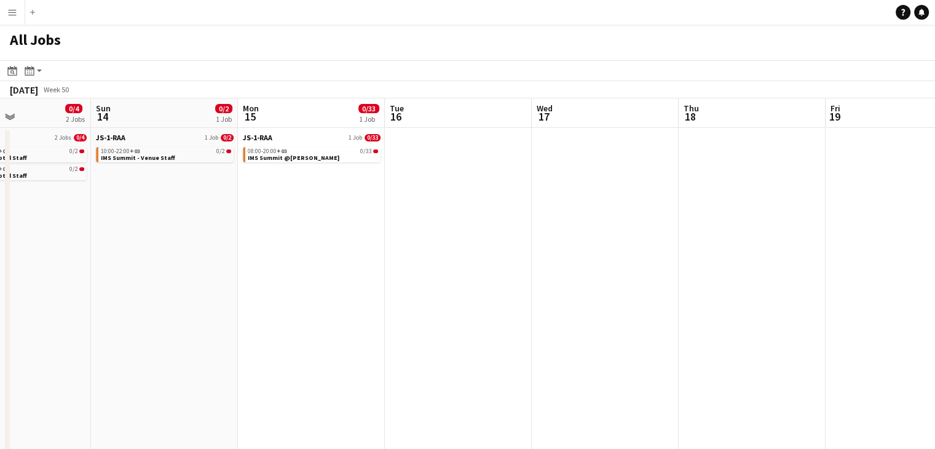
drag, startPoint x: 583, startPoint y: 251, endPoint x: 359, endPoint y: 238, distance: 224.6
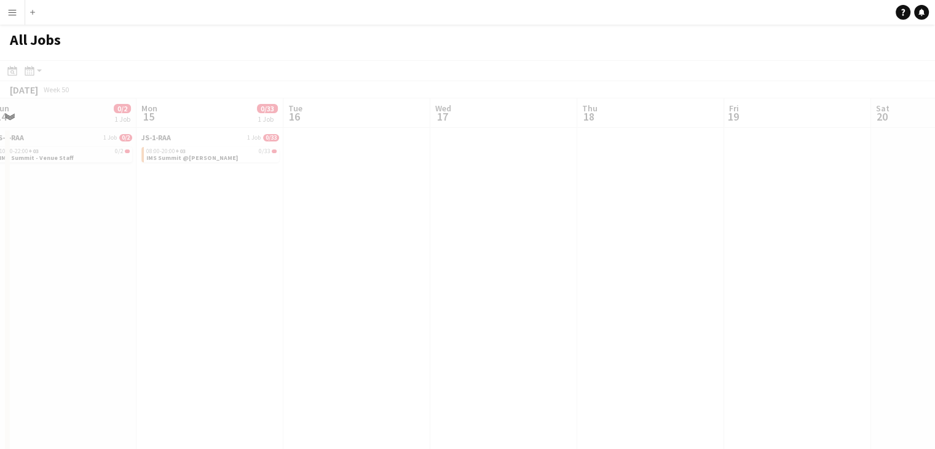
drag, startPoint x: 534, startPoint y: 243, endPoint x: 521, endPoint y: 245, distance: 13.0
click at [333, 249] on app-all-jobs "All Jobs Date picker SEP 2025 SEP 2025 Monday M Tuesday T Wednesday W Thursday …" at bounding box center [467, 424] width 935 height 798
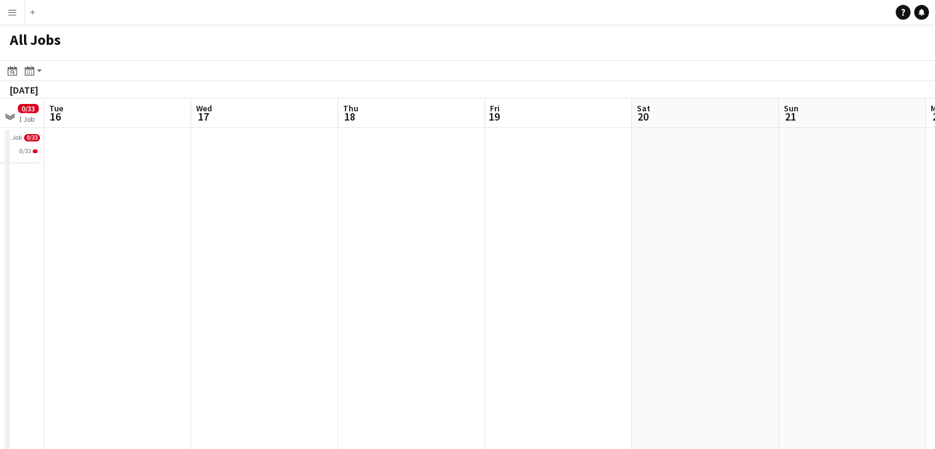
drag, startPoint x: 587, startPoint y: 237, endPoint x: 359, endPoint y: 249, distance: 228.3
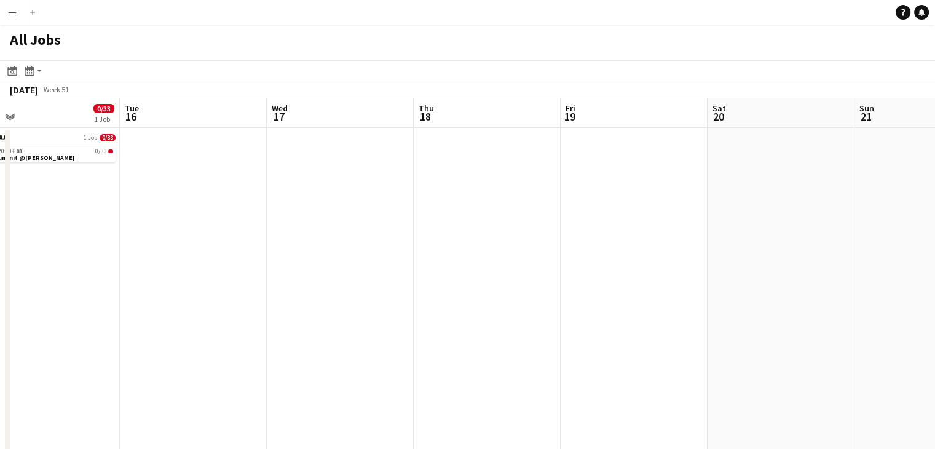
drag, startPoint x: 377, startPoint y: 254, endPoint x: 361, endPoint y: 254, distance: 16.0
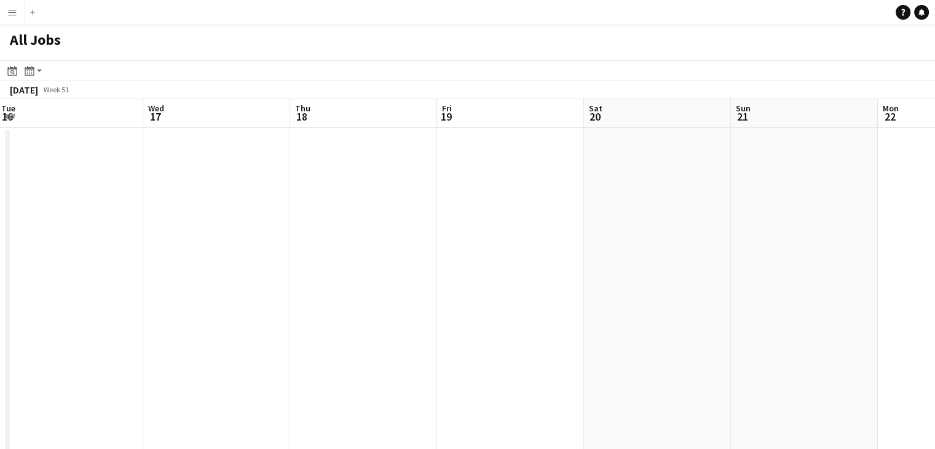
click at [394, 235] on app-all-jobs "All Jobs Date picker SEP 2025 SEP 2025 Monday M Tuesday T Wednesday W Thursday …" at bounding box center [467, 424] width 935 height 798
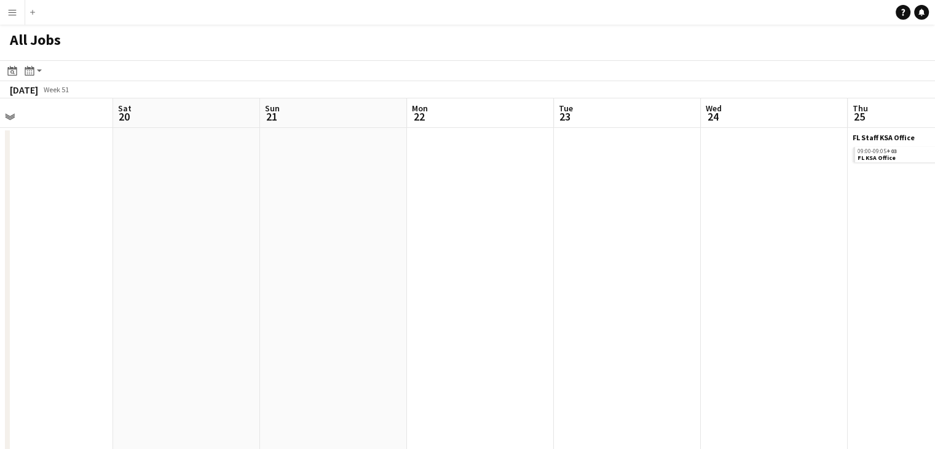
drag, startPoint x: 502, startPoint y: 211, endPoint x: 455, endPoint y: 211, distance: 47.3
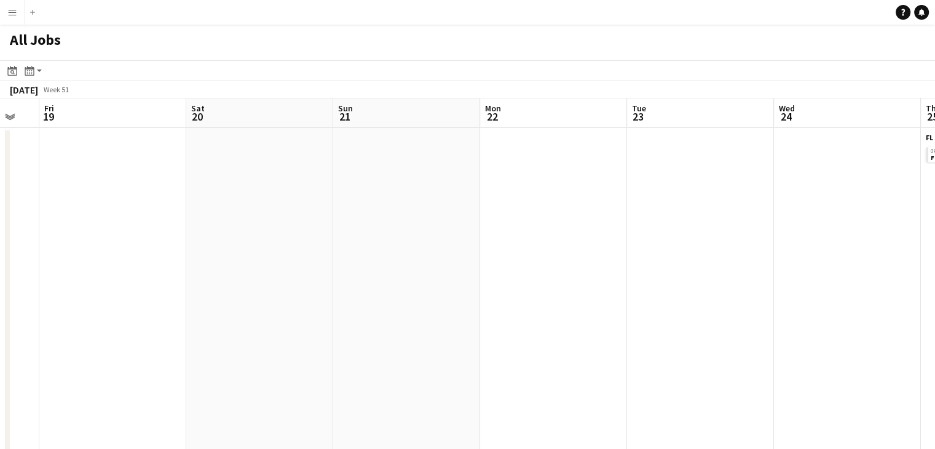
drag, startPoint x: 703, startPoint y: 219, endPoint x: 520, endPoint y: 213, distance: 182.6
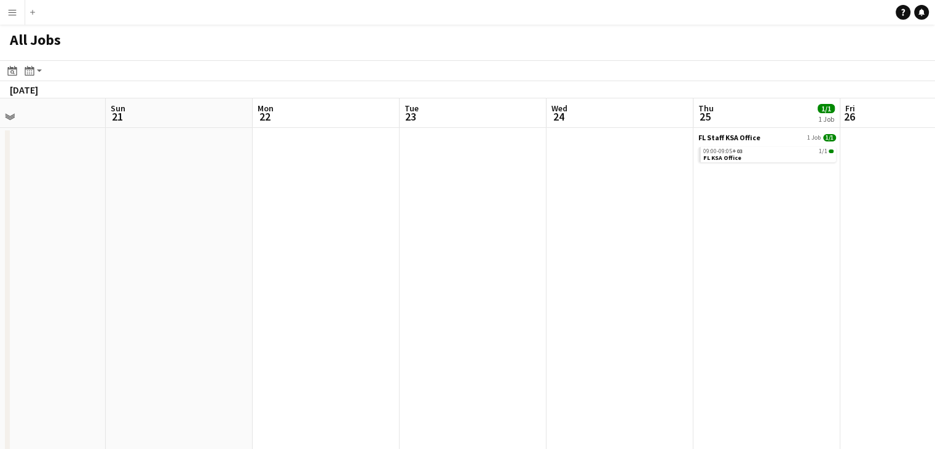
click at [439, 223] on app-all-jobs "All Jobs Date picker SEP 2025 SEP 2025 Monday M Tuesday T Wednesday W Thursday …" at bounding box center [467, 424] width 935 height 798
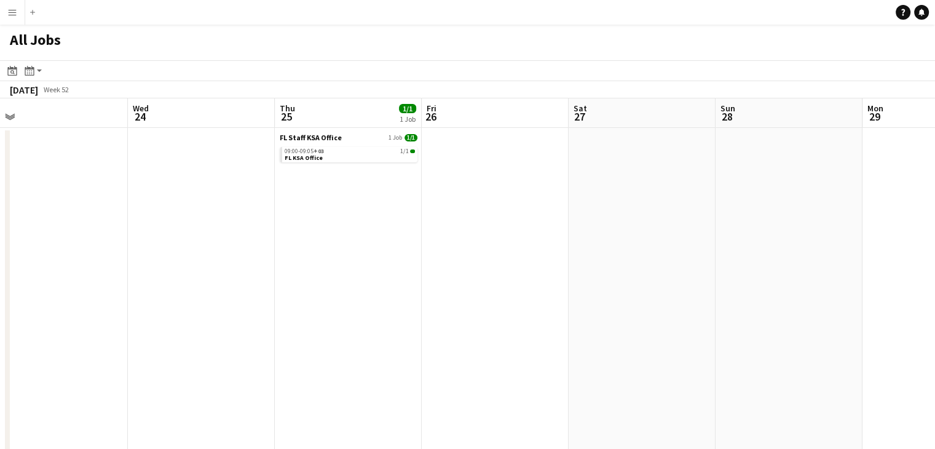
drag, startPoint x: 610, startPoint y: 232, endPoint x: 335, endPoint y: 229, distance: 274.0
drag, startPoint x: 455, startPoint y: 228, endPoint x: 521, endPoint y: 241, distance: 67.1
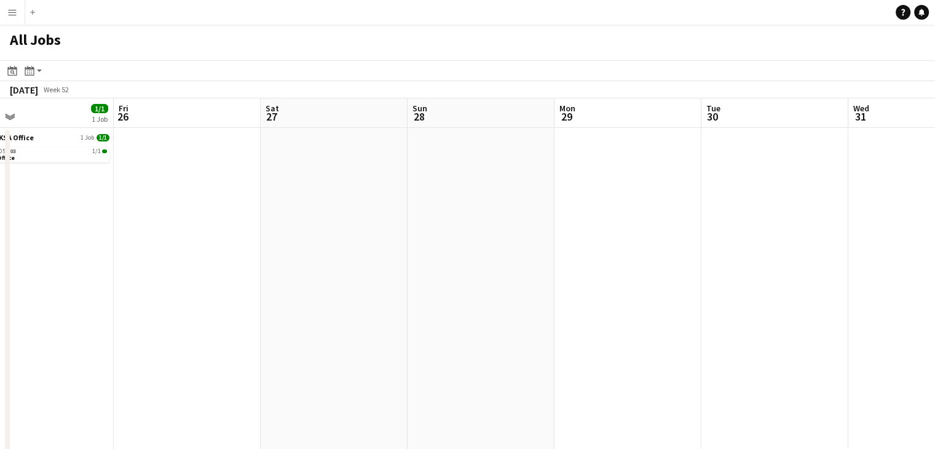
click at [544, 233] on app-all-jobs "All Jobs Date picker SEP 2025 SEP 2025 Monday M Tuesday T Wednesday W Thursday …" at bounding box center [467, 424] width 935 height 798
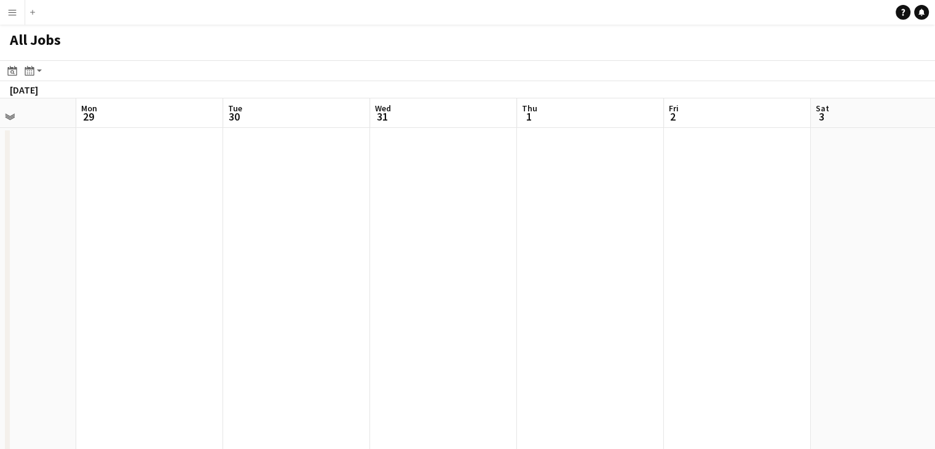
drag, startPoint x: 788, startPoint y: 231, endPoint x: 650, endPoint y: 261, distance: 140.9
drag, startPoint x: 622, startPoint y: 246, endPoint x: 475, endPoint y: 243, distance: 146.9
click at [475, 243] on app-all-jobs "All Jobs Date picker SEP 2025 SEP 2025 Monday M Tuesday T Wednesday W Thursday …" at bounding box center [467, 424] width 935 height 798
drag, startPoint x: 742, startPoint y: 227, endPoint x: 409, endPoint y: 227, distance: 333.0
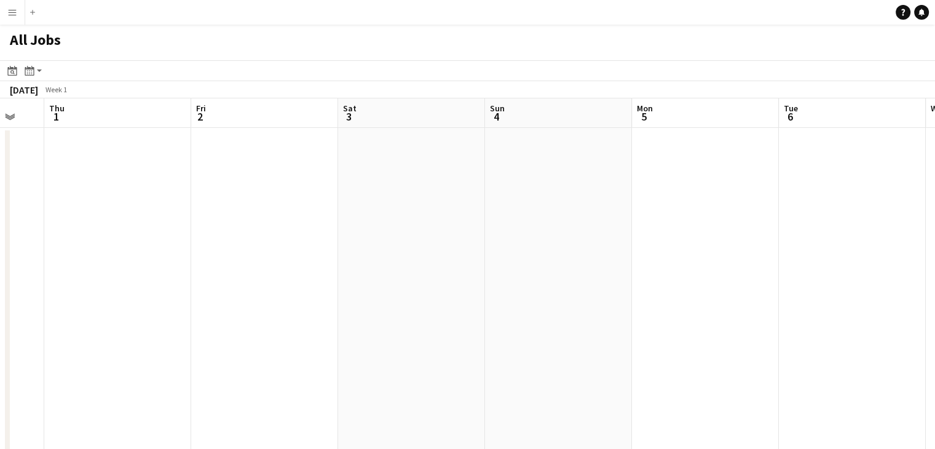
drag, startPoint x: 761, startPoint y: 225, endPoint x: 535, endPoint y: 232, distance: 226.8
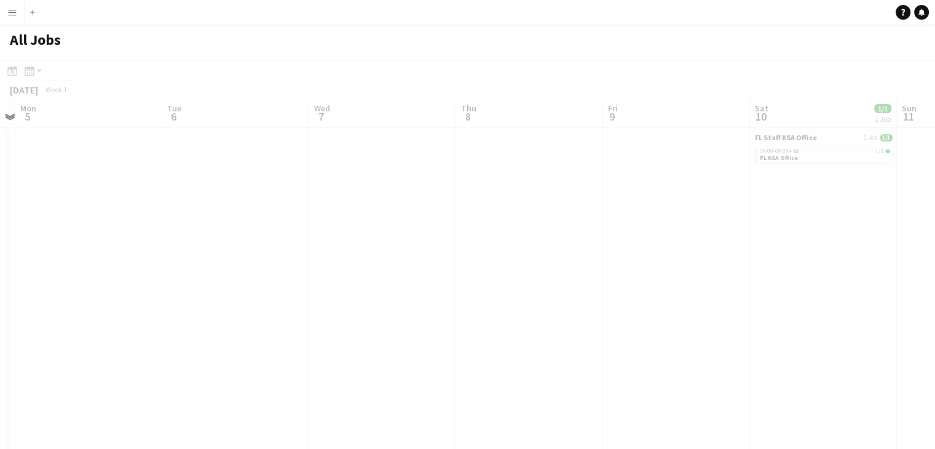
drag, startPoint x: 750, startPoint y: 234, endPoint x: 548, endPoint y: 233, distance: 201.5
click at [527, 232] on app-all-jobs "All Jobs Date picker SEP 2025 SEP 2025 Monday M Tuesday T Wednesday W Thursday …" at bounding box center [467, 424] width 935 height 798
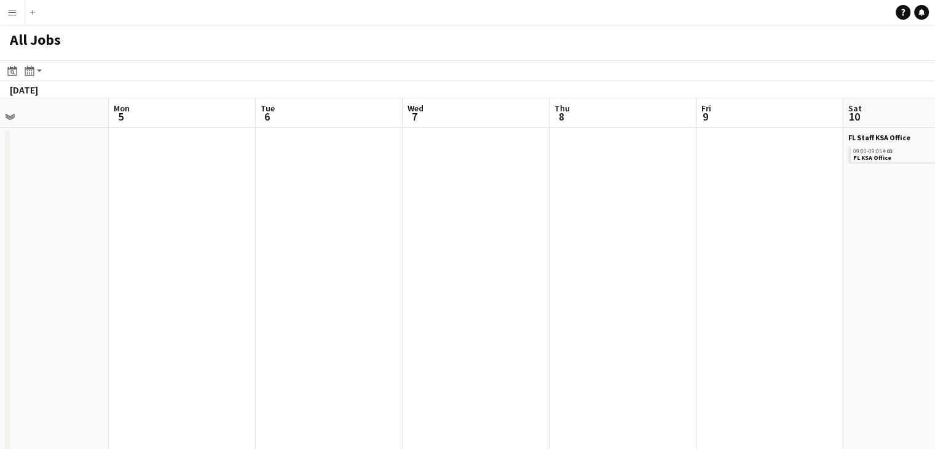
drag, startPoint x: 426, startPoint y: 224, endPoint x: 380, endPoint y: 223, distance: 46.1
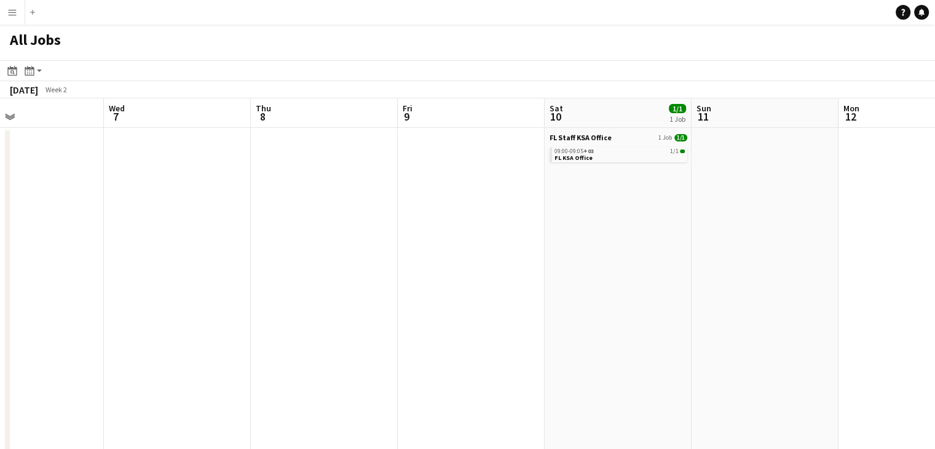
click at [331, 225] on app-all-jobs "All Jobs Date picker SEP 2025 SEP 2025 Monday M Tuesday T Wednesday W Thursday …" at bounding box center [467, 424] width 935 height 798
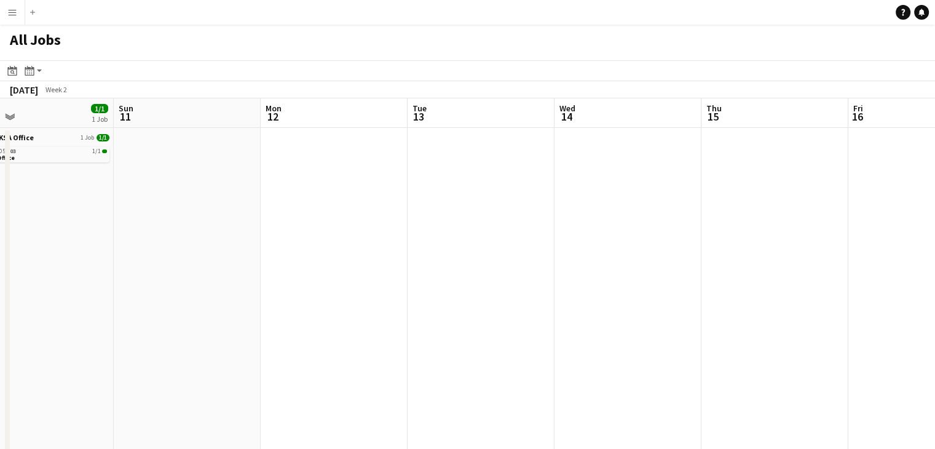
drag, startPoint x: 305, startPoint y: 222, endPoint x: 296, endPoint y: 222, distance: 9.2
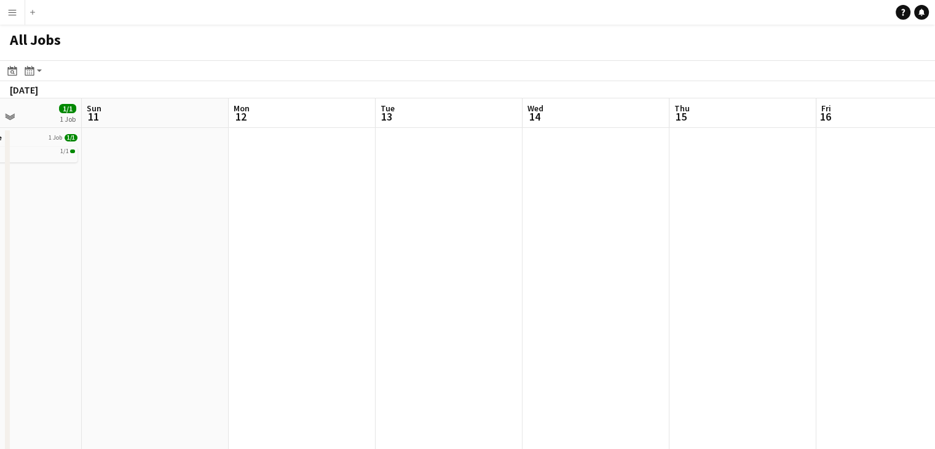
click at [319, 214] on app-all-jobs "All Jobs Date picker SEP 2025 SEP 2025 Monday M Tuesday T Wednesday W Thursday …" at bounding box center [467, 424] width 935 height 798
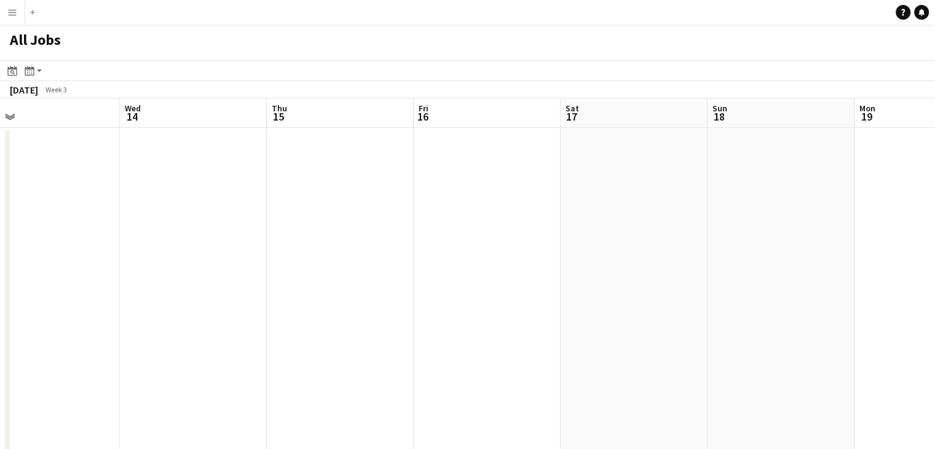
drag, startPoint x: 435, startPoint y: 221, endPoint x: 256, endPoint y: 210, distance: 179.8
drag, startPoint x: 206, startPoint y: 206, endPoint x: 415, endPoint y: 214, distance: 209.1
drag, startPoint x: 271, startPoint y: 209, endPoint x: 469, endPoint y: 221, distance: 198.2
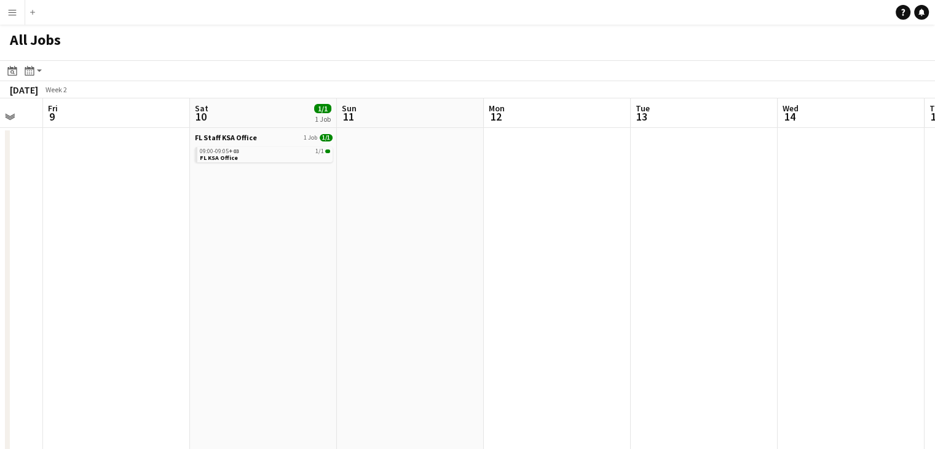
drag, startPoint x: 326, startPoint y: 230, endPoint x: 300, endPoint y: 231, distance: 25.8
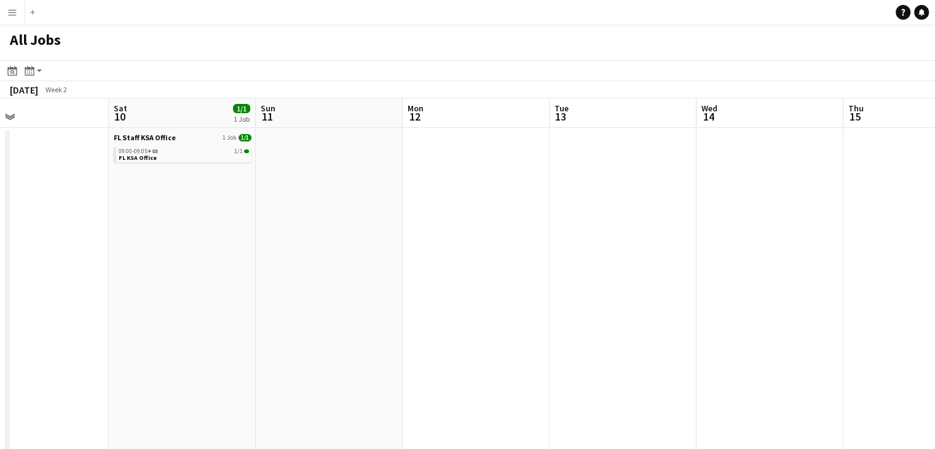
drag, startPoint x: 172, startPoint y: 225, endPoint x: 374, endPoint y: 237, distance: 201.9
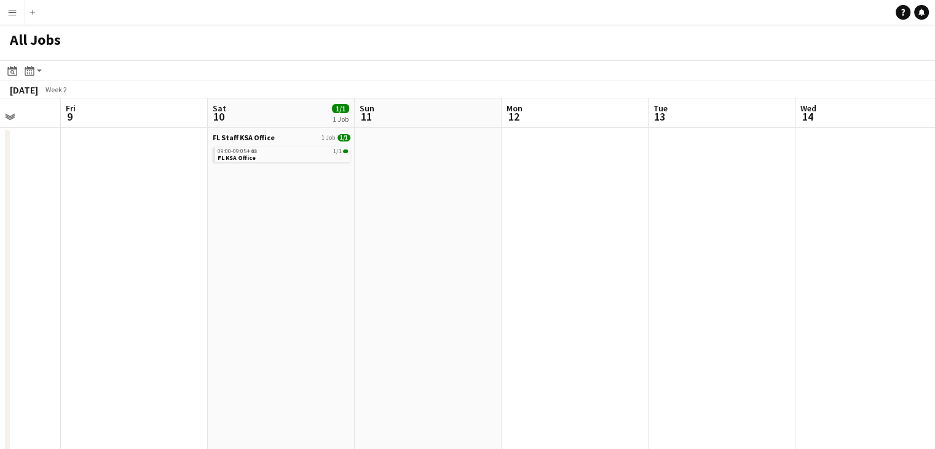
drag, startPoint x: 186, startPoint y: 236, endPoint x: 354, endPoint y: 253, distance: 168.6
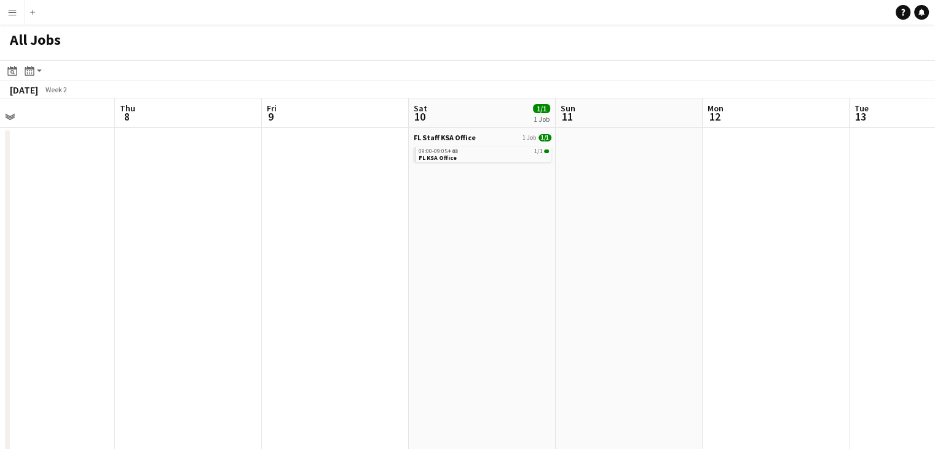
drag, startPoint x: 178, startPoint y: 242, endPoint x: 376, endPoint y: 267, distance: 199.4
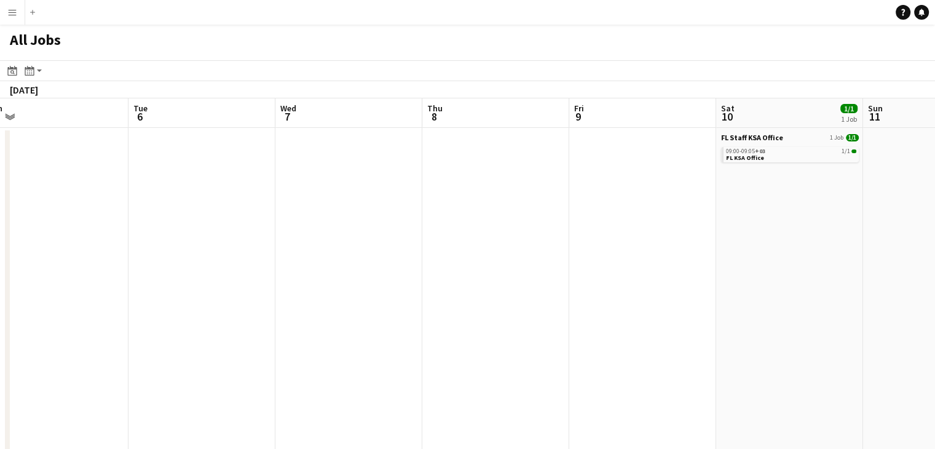
drag, startPoint x: 203, startPoint y: 257, endPoint x: 438, endPoint y: 269, distance: 235.6
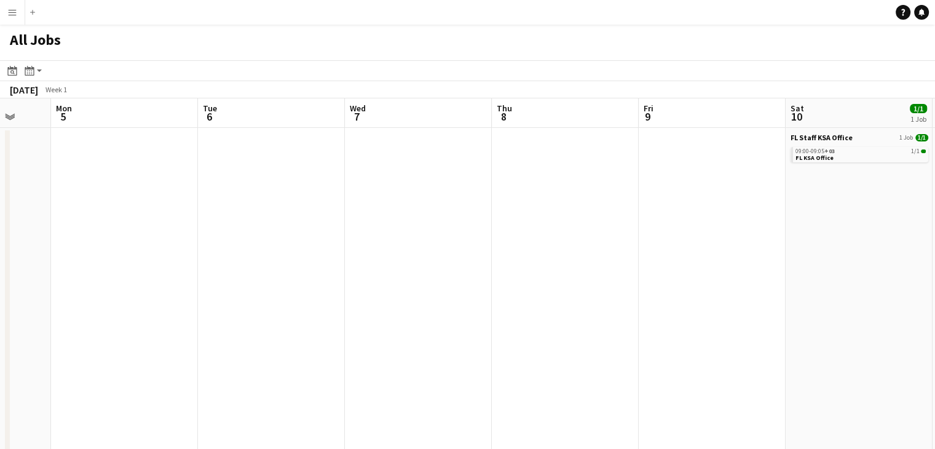
drag, startPoint x: 246, startPoint y: 261, endPoint x: 465, endPoint y: 268, distance: 219.5
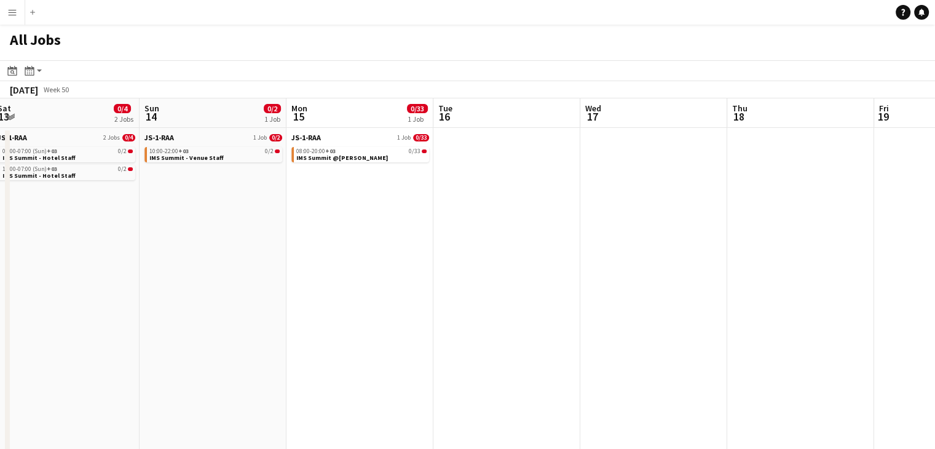
scroll to position [0, 289]
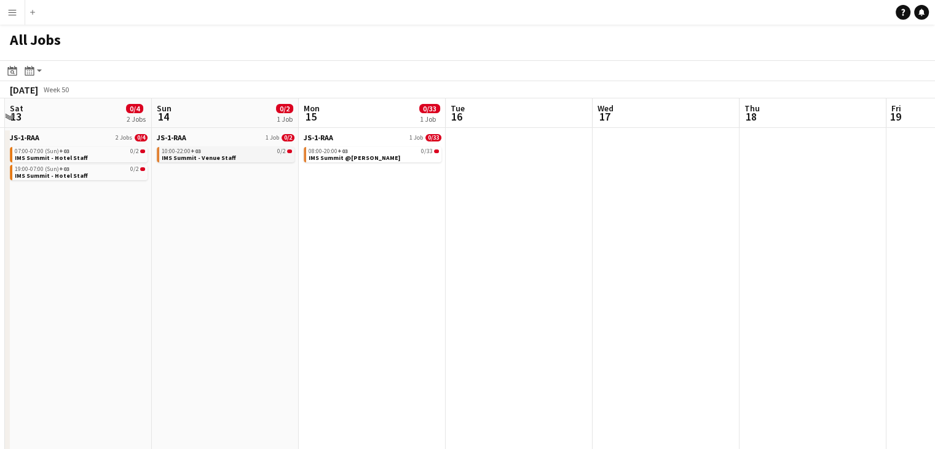
click at [228, 161] on app-brief-job-card "10:00-22:00 +03 0/2 IMS Summit - Venue Staff" at bounding box center [226, 154] width 138 height 15
click at [257, 155] on link "10:00-22:00 +03 0/2 IMS Summit - Venue Staff" at bounding box center [227, 154] width 130 height 14
click at [340, 154] on span "IMS Summit @MALFA HALL" at bounding box center [354, 158] width 92 height 8
click at [13, 71] on icon at bounding box center [12, 72] width 4 height 4
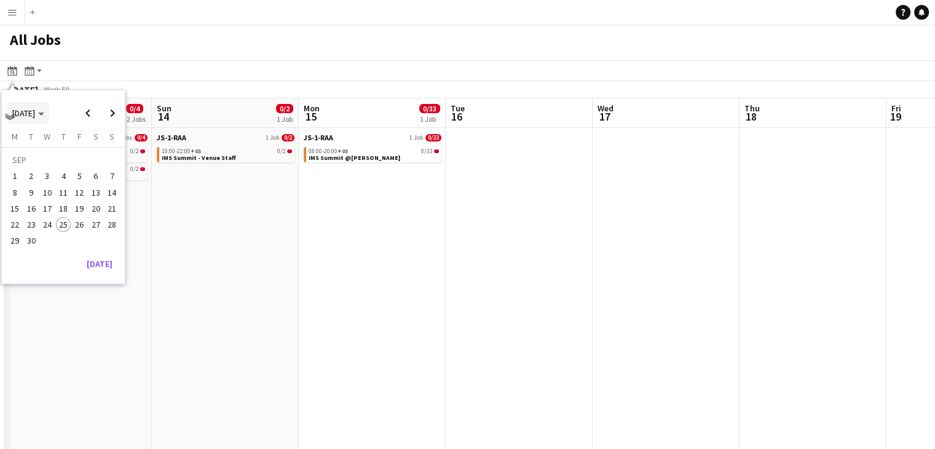
click at [44, 115] on icon "Choose month and year" at bounding box center [41, 113] width 6 height 3
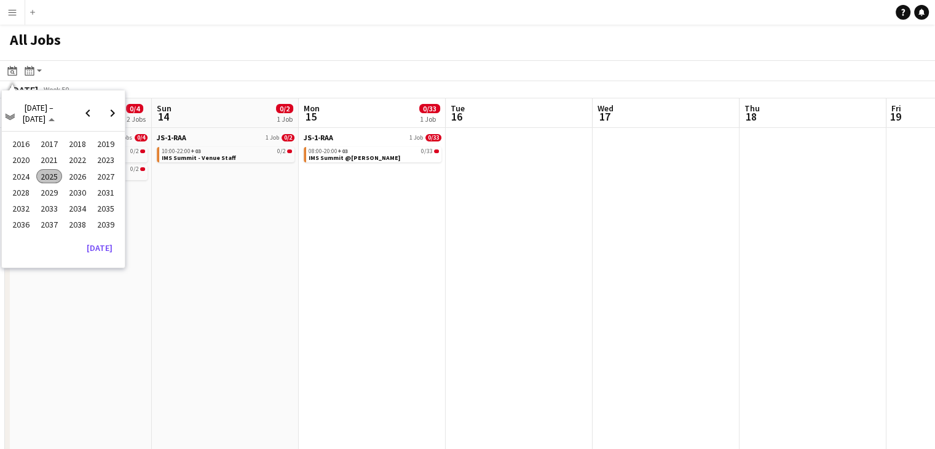
click at [53, 172] on span "2025" at bounding box center [48, 176] width 25 height 15
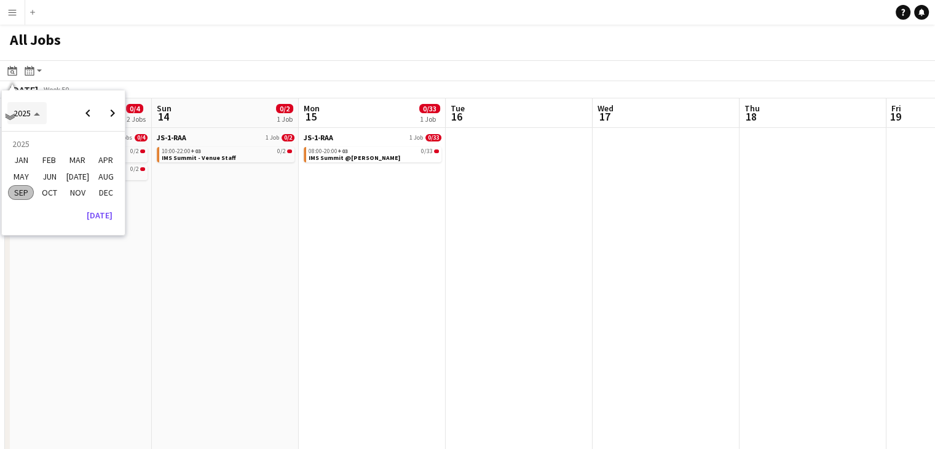
click at [40, 116] on span "Choose date" at bounding box center [26, 112] width 39 height 29
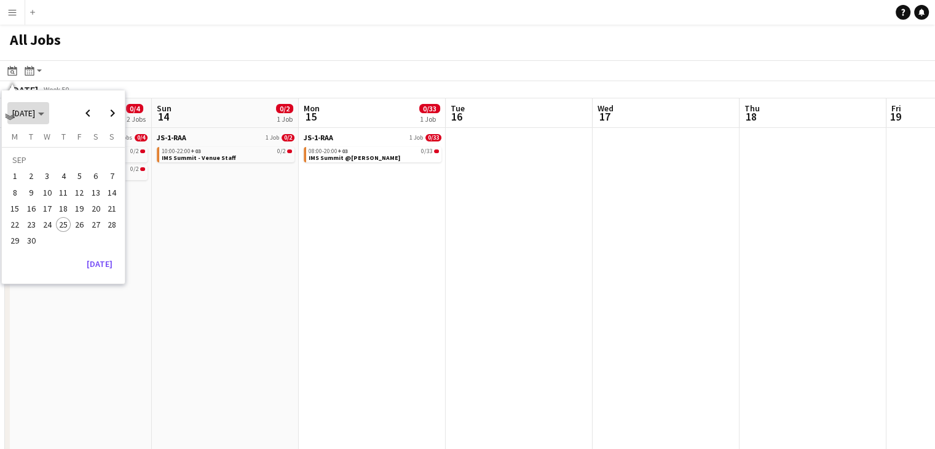
click at [37, 119] on span "Choose month and year" at bounding box center [28, 112] width 42 height 29
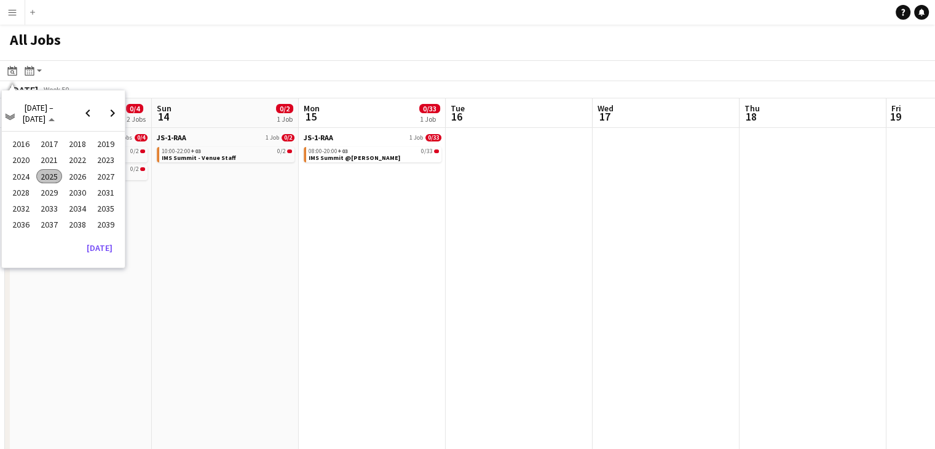
click at [29, 174] on span "2024" at bounding box center [20, 176] width 25 height 15
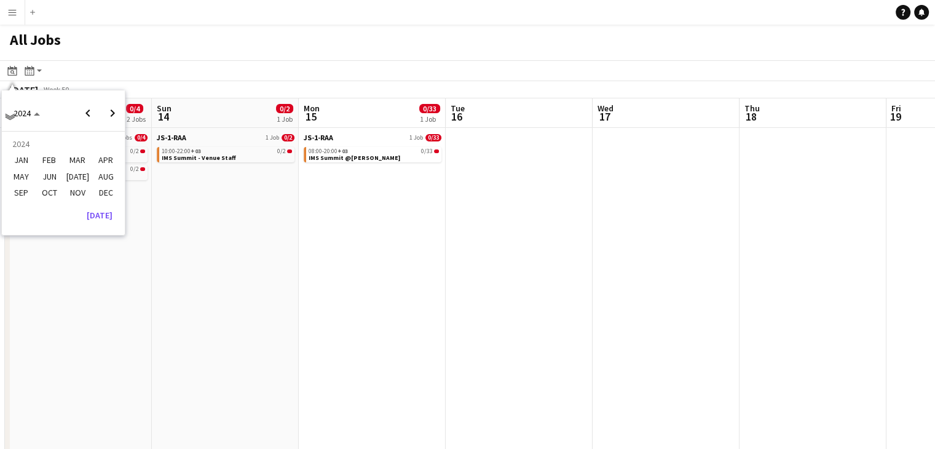
click at [49, 188] on span "OCT" at bounding box center [48, 192] width 25 height 15
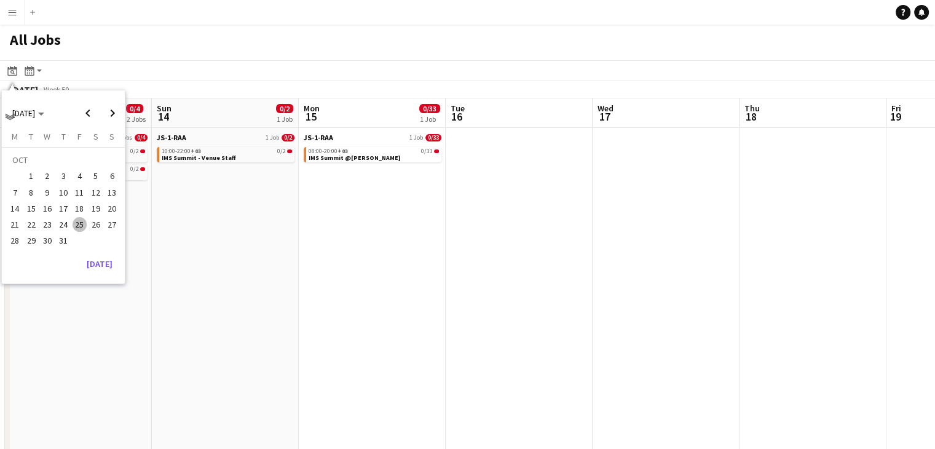
click at [75, 224] on span "25" at bounding box center [80, 224] width 15 height 15
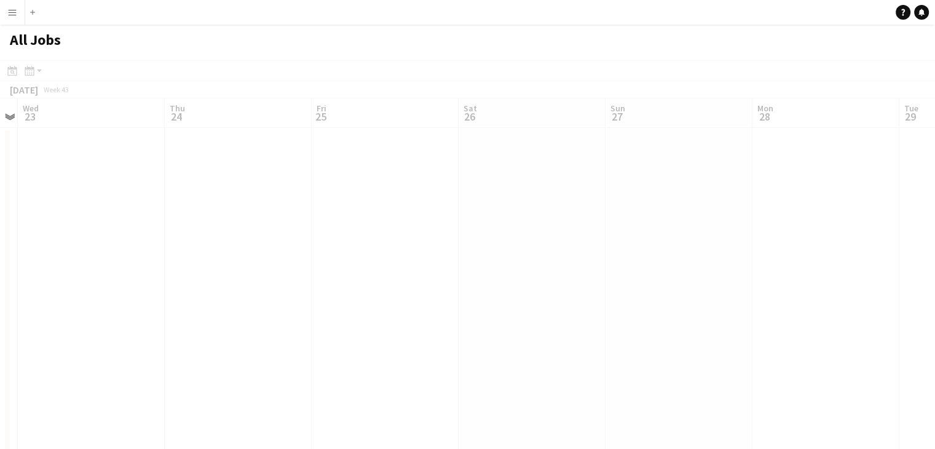
drag, startPoint x: 364, startPoint y: 254, endPoint x: 311, endPoint y: 239, distance: 55.6
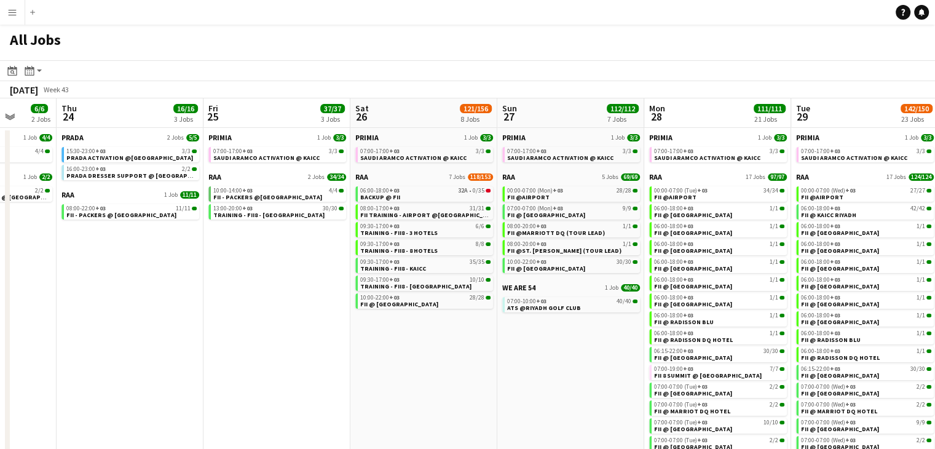
drag, startPoint x: 439, startPoint y: 309, endPoint x: 348, endPoint y: 302, distance: 91.2
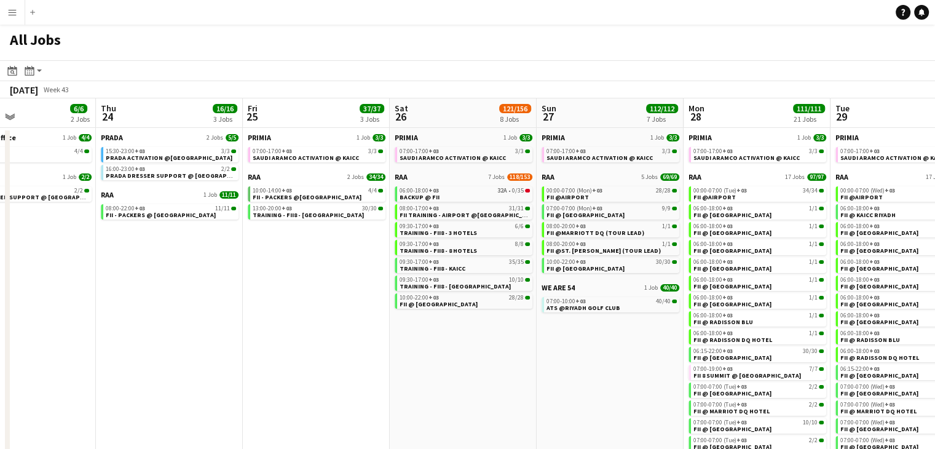
drag, startPoint x: 362, startPoint y: 308, endPoint x: 390, endPoint y: 312, distance: 28.0
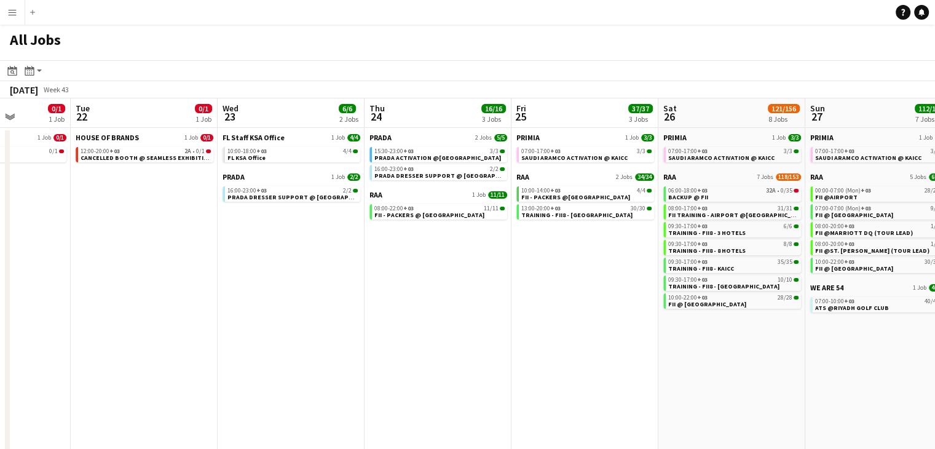
drag, startPoint x: 267, startPoint y: 313, endPoint x: 302, endPoint y: 312, distance: 35.0
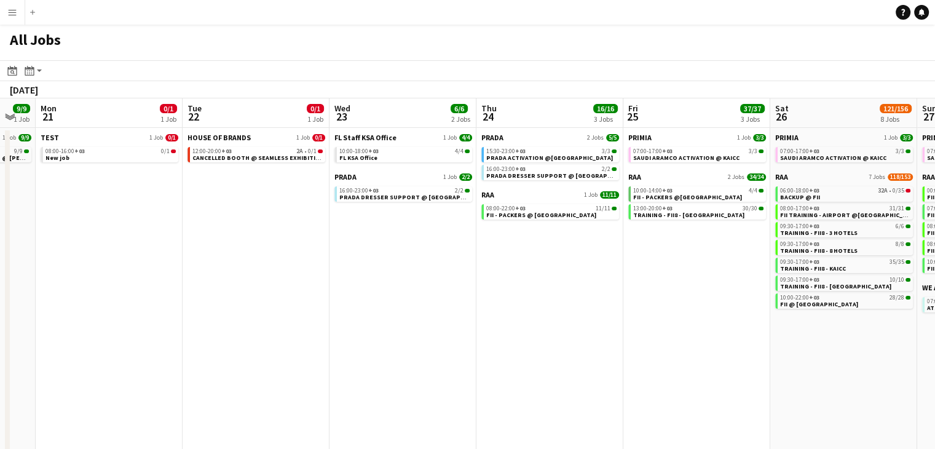
drag, startPoint x: 135, startPoint y: 286, endPoint x: 481, endPoint y: 309, distance: 346.7
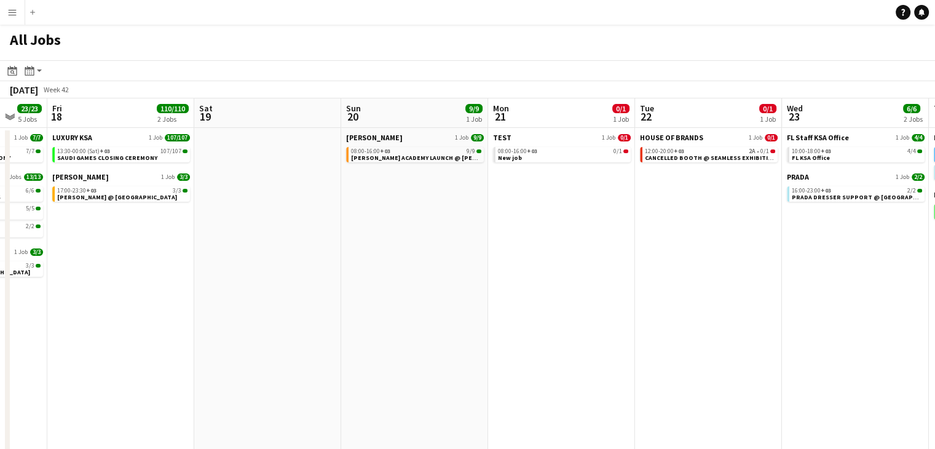
drag, startPoint x: 232, startPoint y: 278, endPoint x: 492, endPoint y: 288, distance: 259.5
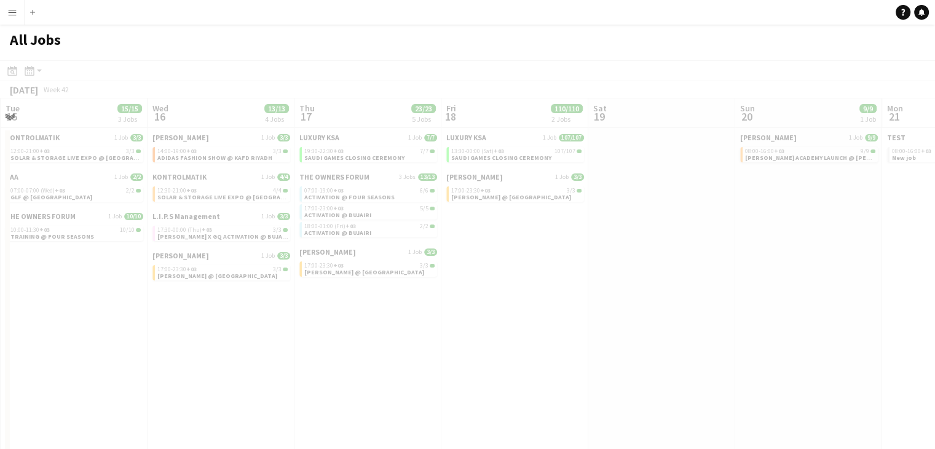
drag, startPoint x: 188, startPoint y: 292, endPoint x: 477, endPoint y: 312, distance: 289.4
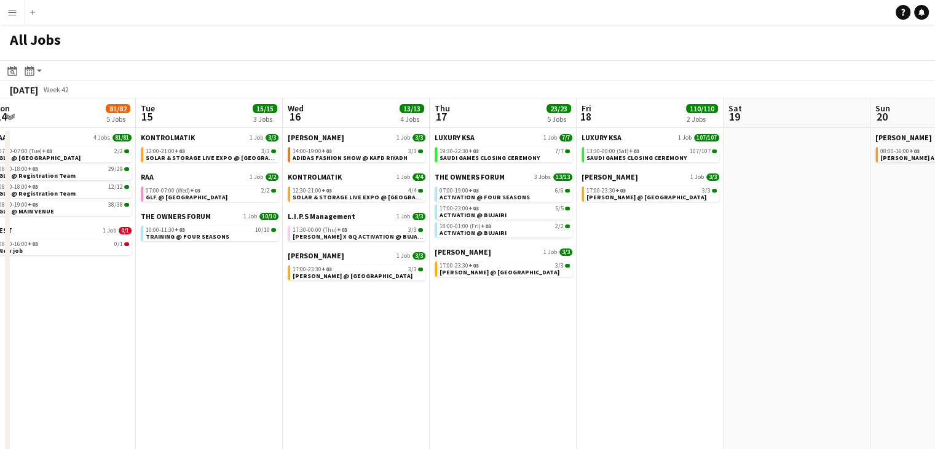
drag, startPoint x: 236, startPoint y: 307, endPoint x: 371, endPoint y: 315, distance: 135.4
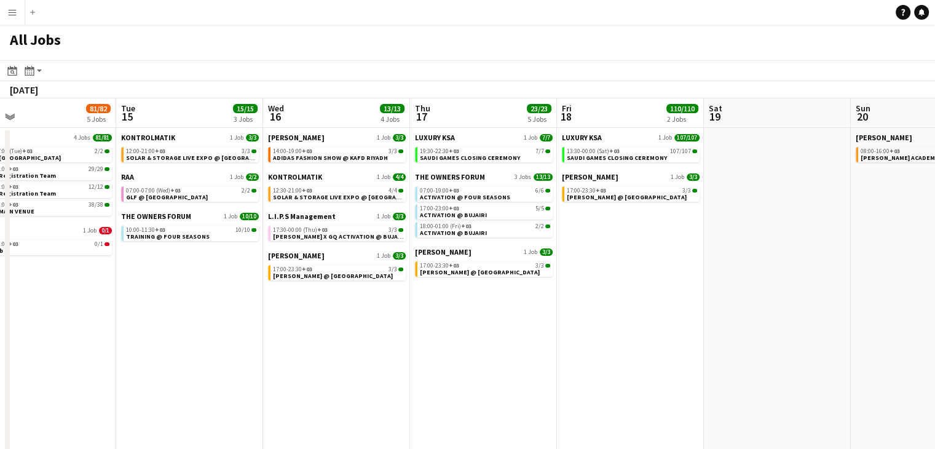
scroll to position [0, 323]
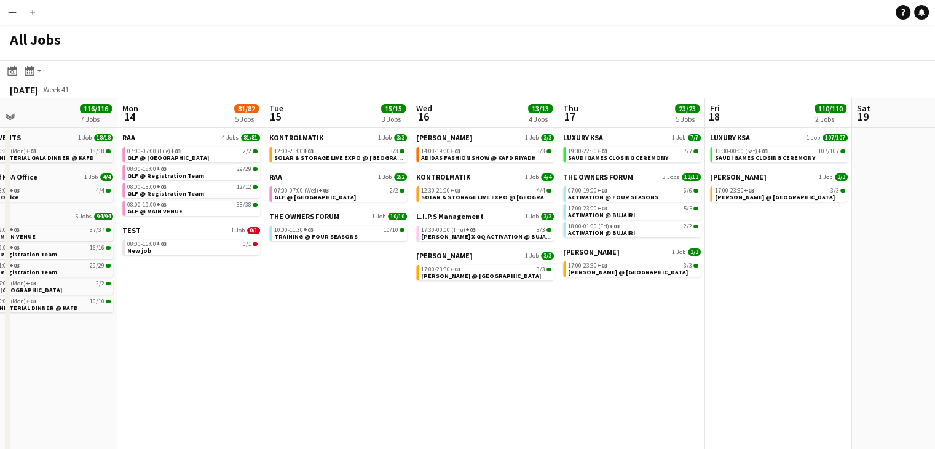
drag, startPoint x: 167, startPoint y: 319, endPoint x: 294, endPoint y: 327, distance: 126.9
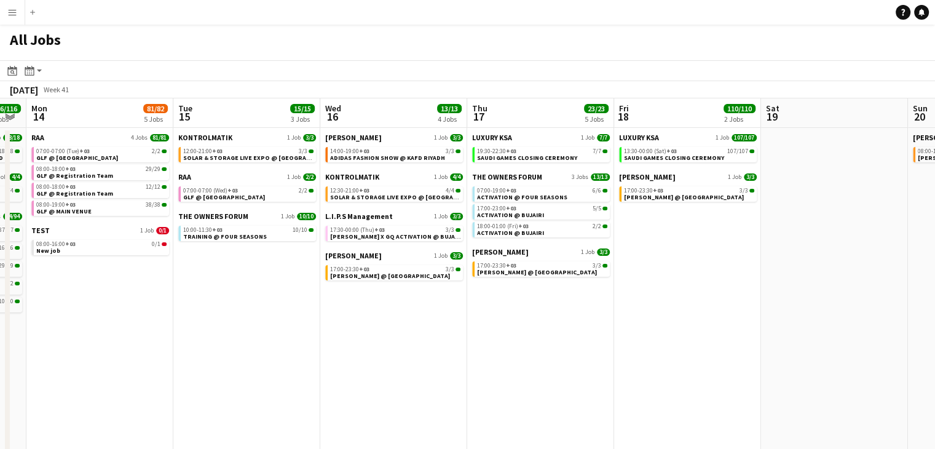
drag, startPoint x: 342, startPoint y: 337, endPoint x: 251, endPoint y: 321, distance: 92.4
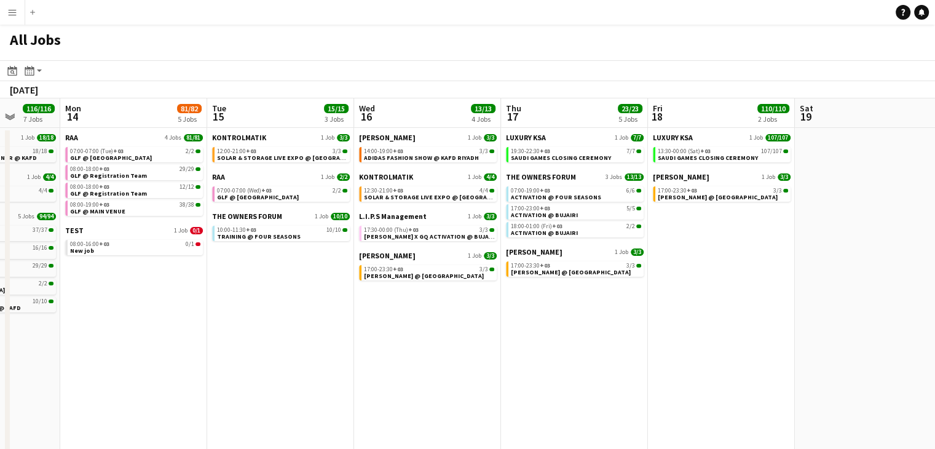
scroll to position [0, 328]
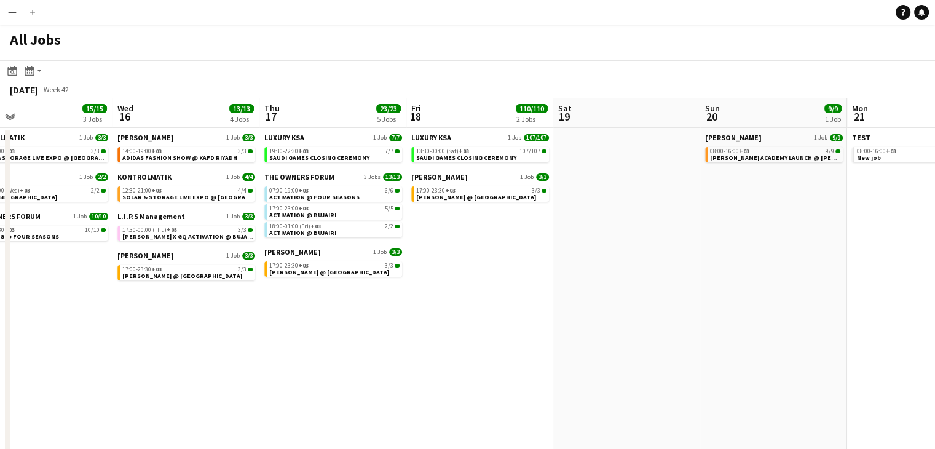
drag, startPoint x: 516, startPoint y: 339, endPoint x: 308, endPoint y: 325, distance: 208.2
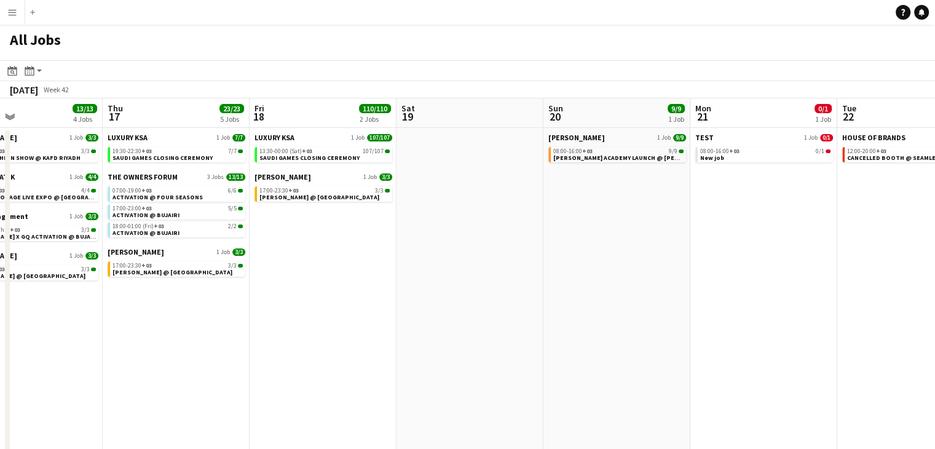
drag, startPoint x: 454, startPoint y: 342, endPoint x: 300, endPoint y: 327, distance: 154.9
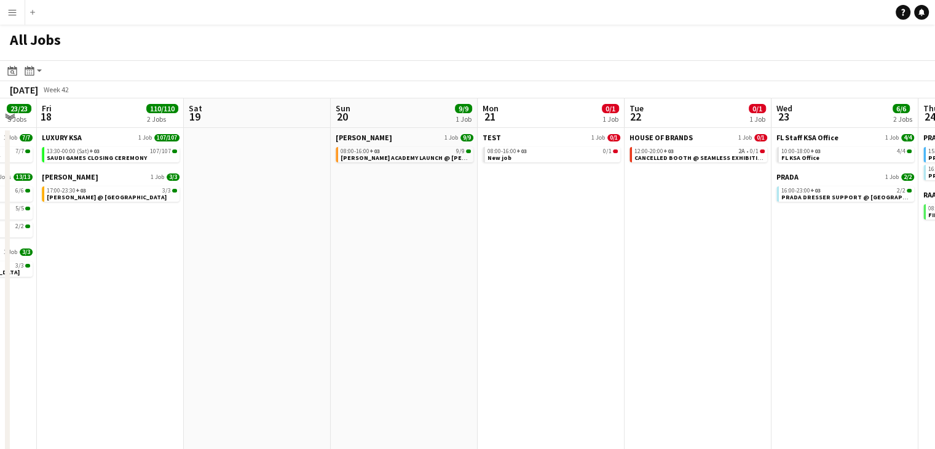
drag, startPoint x: 533, startPoint y: 327, endPoint x: 375, endPoint y: 318, distance: 158.8
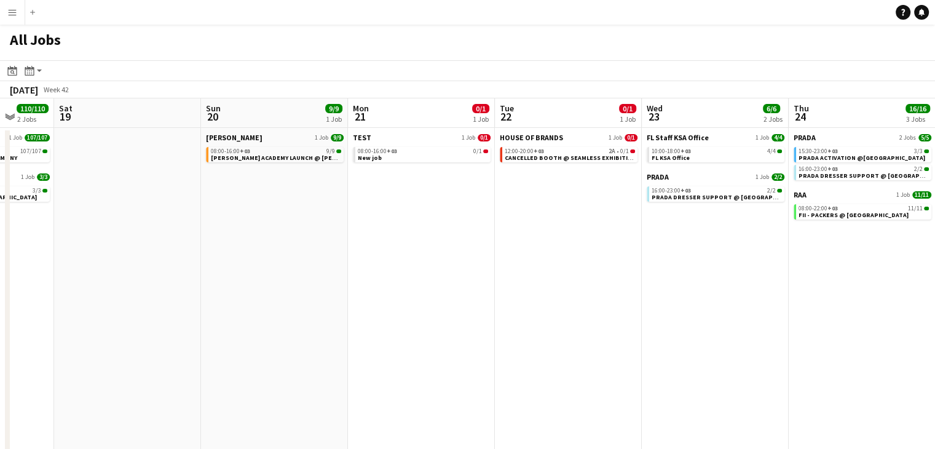
drag, startPoint x: 489, startPoint y: 307, endPoint x: 371, endPoint y: 305, distance: 118.6
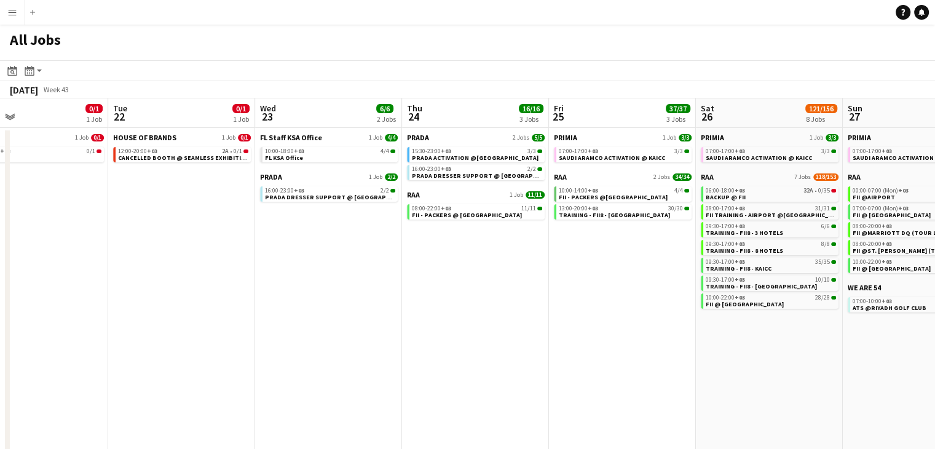
drag, startPoint x: 520, startPoint y: 316, endPoint x: 432, endPoint y: 307, distance: 88.4
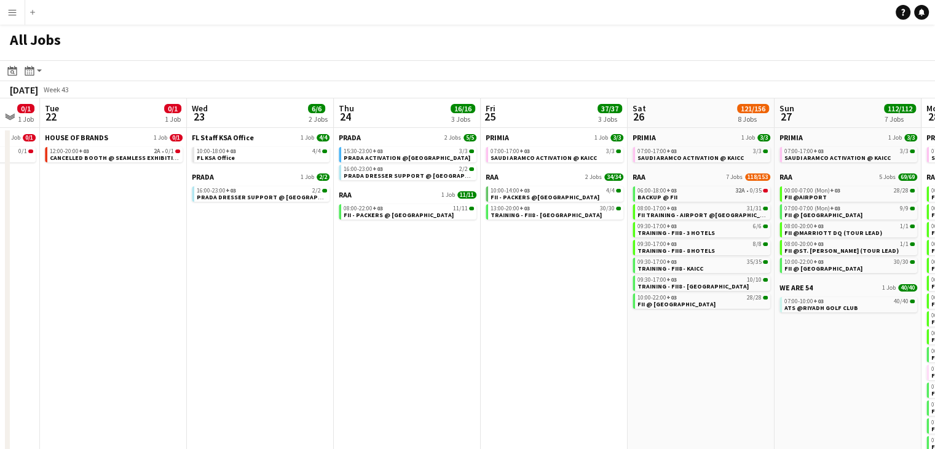
drag, startPoint x: 516, startPoint y: 310, endPoint x: 445, endPoint y: 307, distance: 71.3
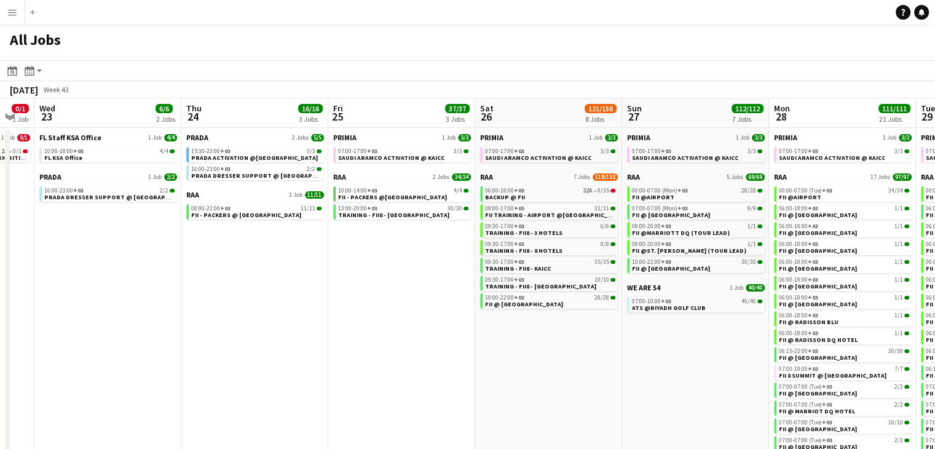
drag, startPoint x: 553, startPoint y: 327, endPoint x: 416, endPoint y: 321, distance: 137.1
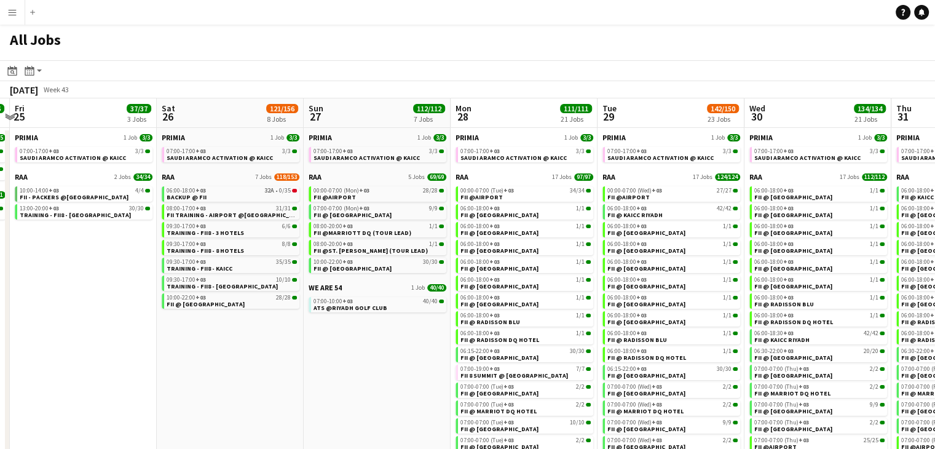
scroll to position [0, 342]
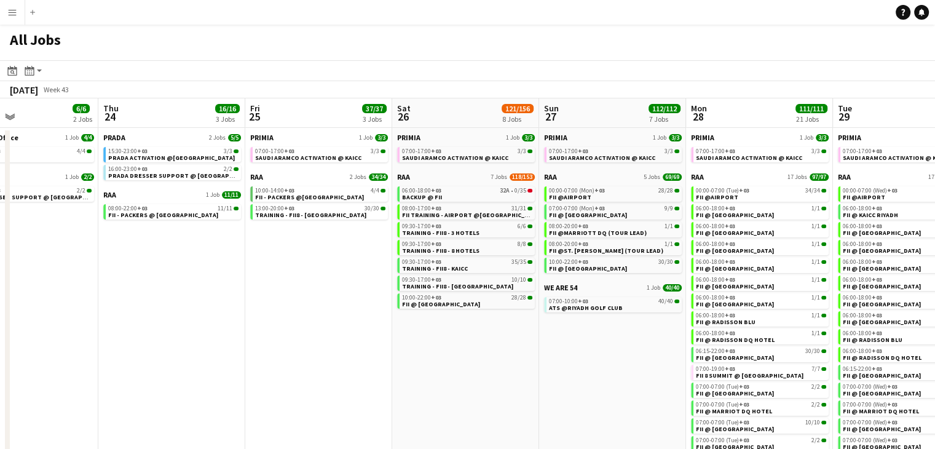
drag, startPoint x: 361, startPoint y: 348, endPoint x: 278, endPoint y: 339, distance: 82.8
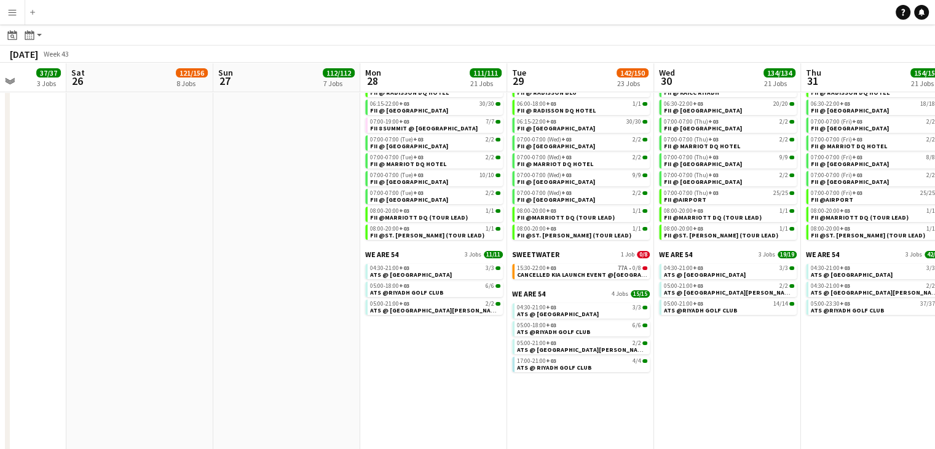
scroll to position [0, 517]
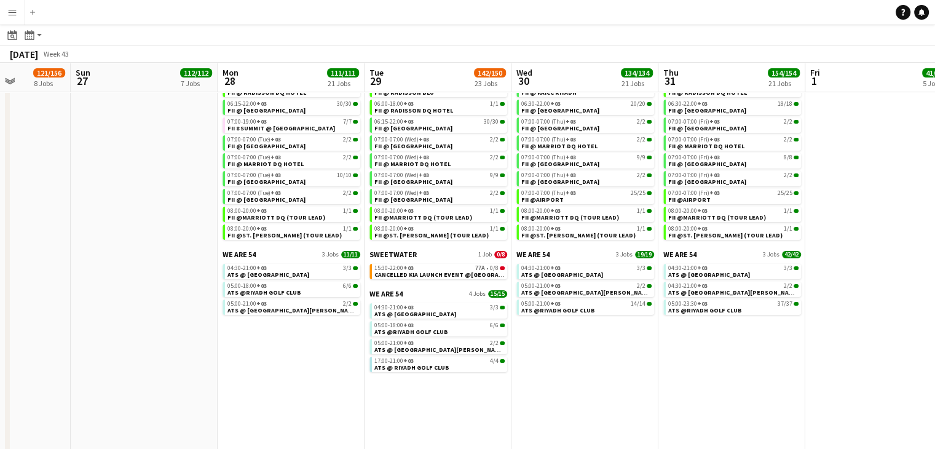
drag, startPoint x: 457, startPoint y: 350, endPoint x: 297, endPoint y: 330, distance: 161.0
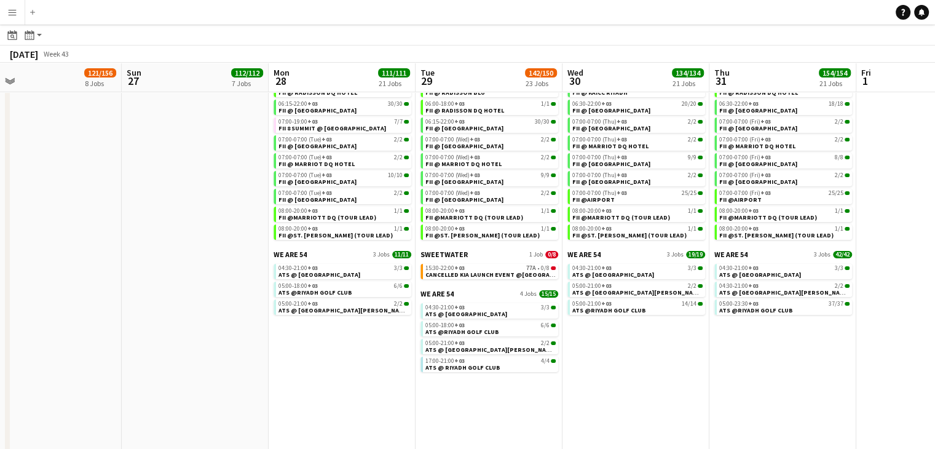
drag, startPoint x: 611, startPoint y: 369, endPoint x: 515, endPoint y: 359, distance: 96.4
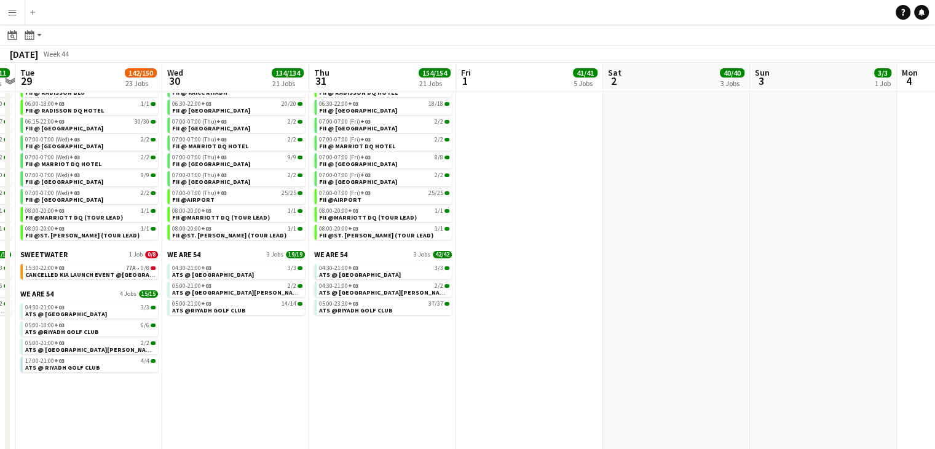
scroll to position [0, 451]
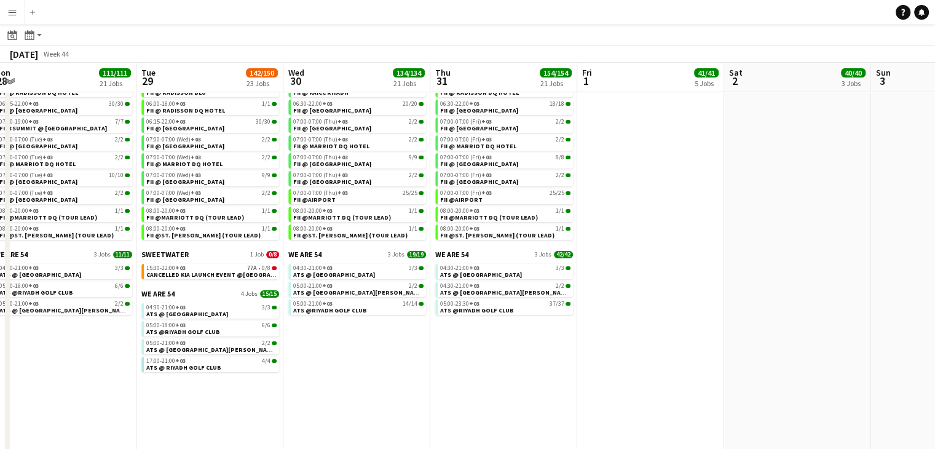
drag, startPoint x: 653, startPoint y: 377, endPoint x: 520, endPoint y: 369, distance: 132.3
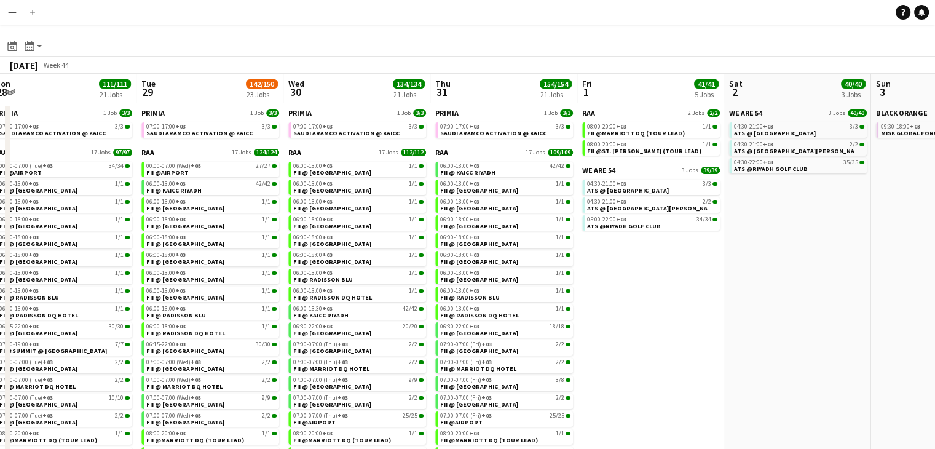
scroll to position [0, 0]
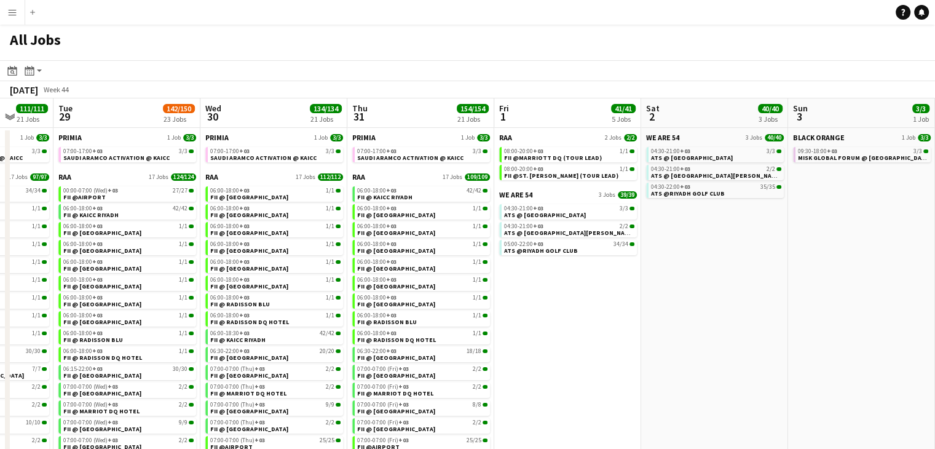
drag, startPoint x: 704, startPoint y: 334, endPoint x: 621, endPoint y: 332, distance: 83.0
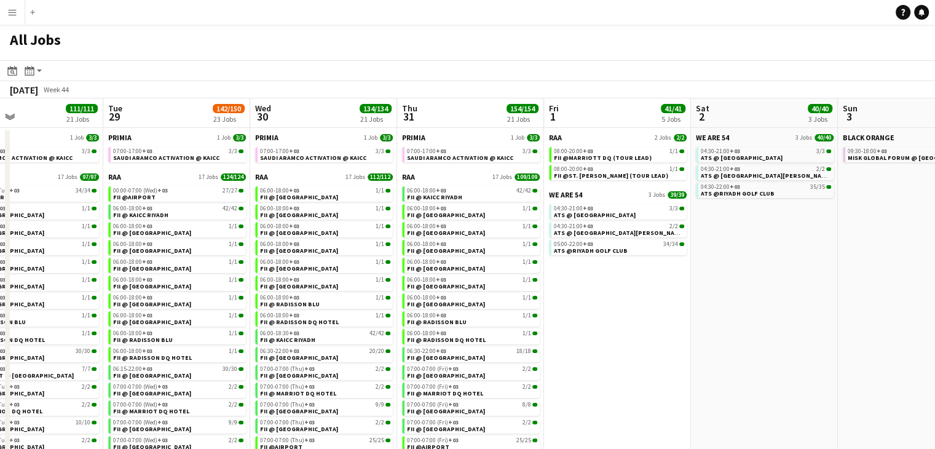
drag, startPoint x: 767, startPoint y: 313, endPoint x: 523, endPoint y: 311, distance: 243.9
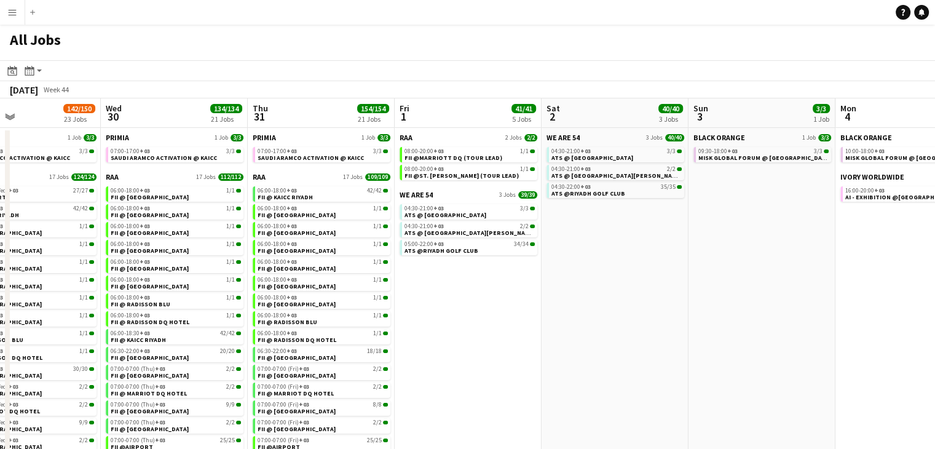
drag, startPoint x: 705, startPoint y: 303, endPoint x: 521, endPoint y: 304, distance: 184.3
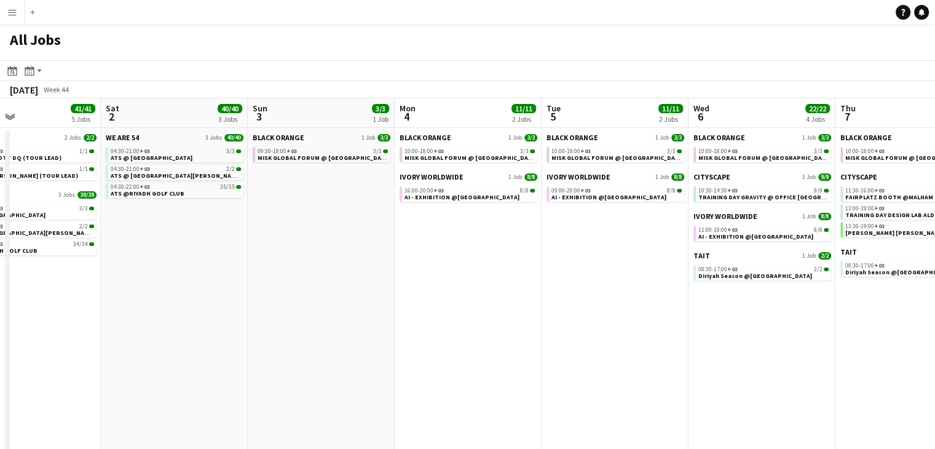
drag, startPoint x: 612, startPoint y: 312, endPoint x: 501, endPoint y: 294, distance: 112.5
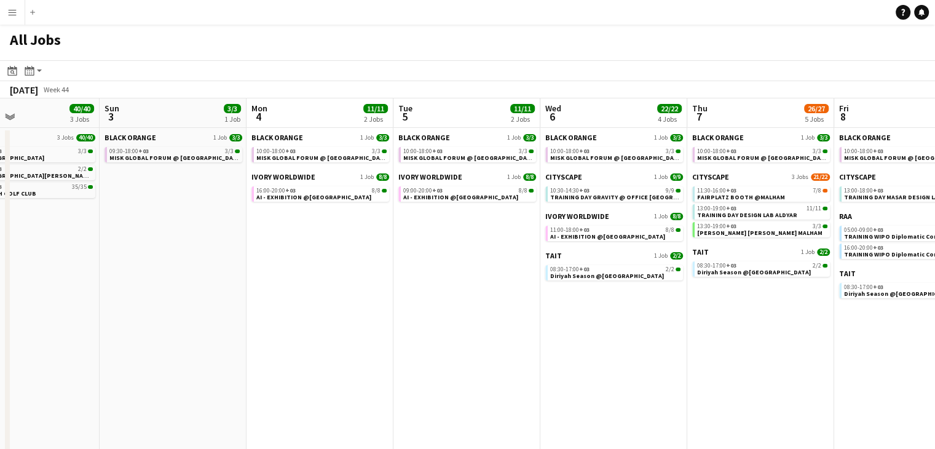
drag, startPoint x: 613, startPoint y: 315, endPoint x: 474, endPoint y: 296, distance: 140.1
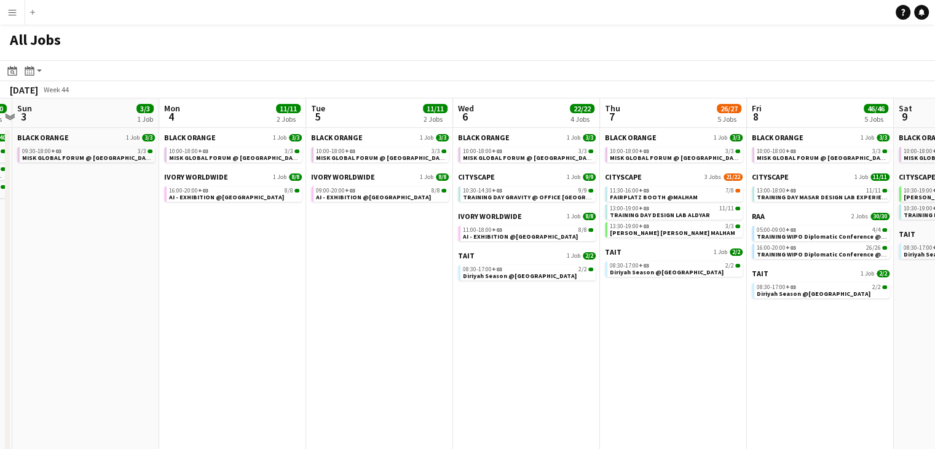
scroll to position [0, 363]
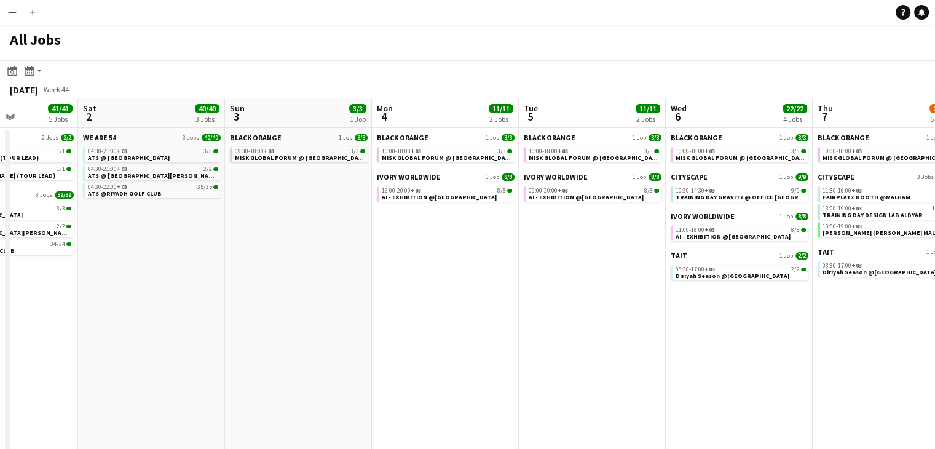
drag, startPoint x: 501, startPoint y: 298, endPoint x: 393, endPoint y: 291, distance: 108.4
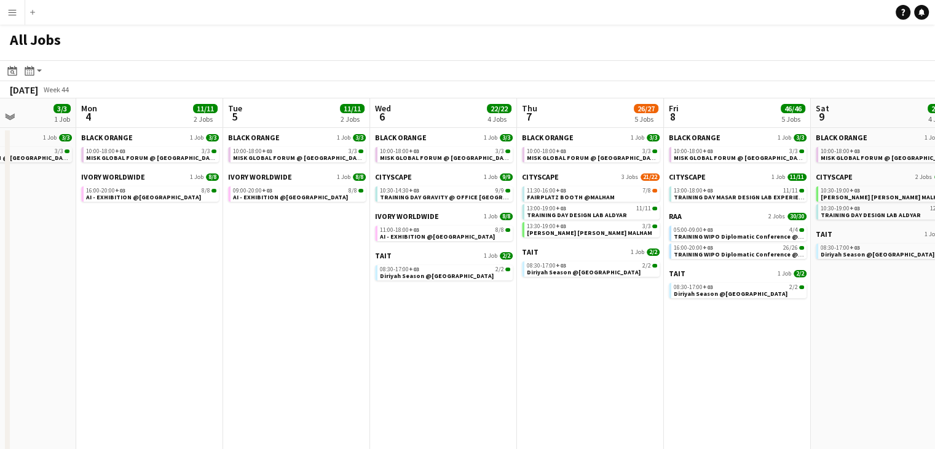
drag, startPoint x: 256, startPoint y: 314, endPoint x: 506, endPoint y: 324, distance: 250.9
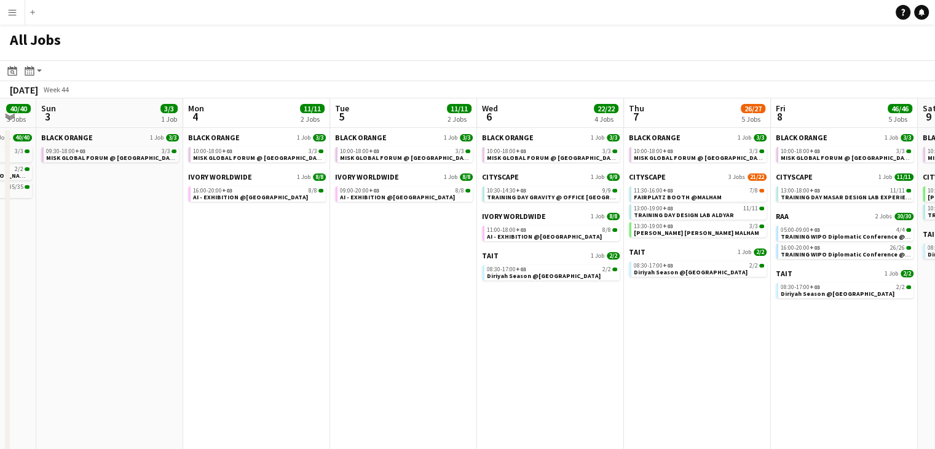
drag, startPoint x: 292, startPoint y: 311, endPoint x: 104, endPoint y: 284, distance: 190.6
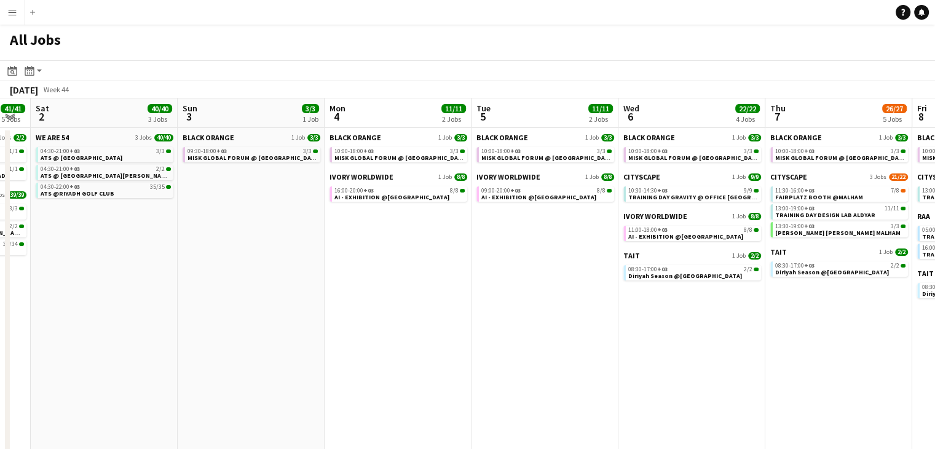
drag, startPoint x: 363, startPoint y: 326, endPoint x: 189, endPoint y: 304, distance: 174.7
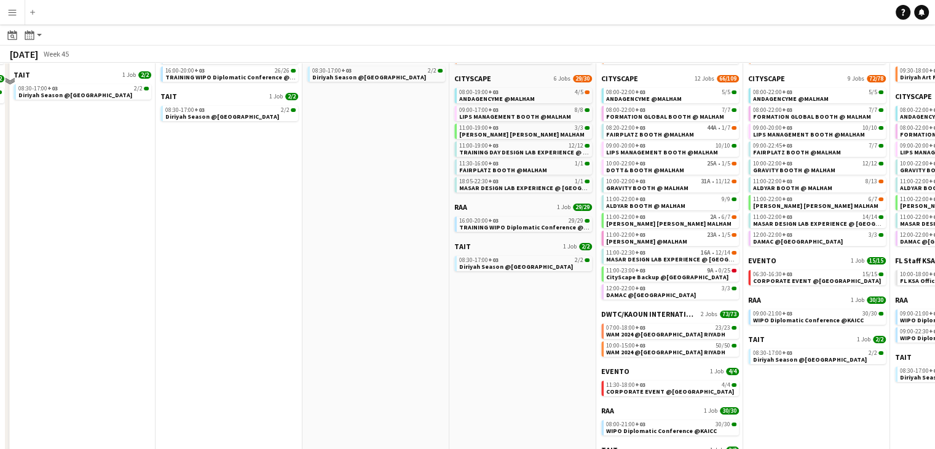
scroll to position [184, 0]
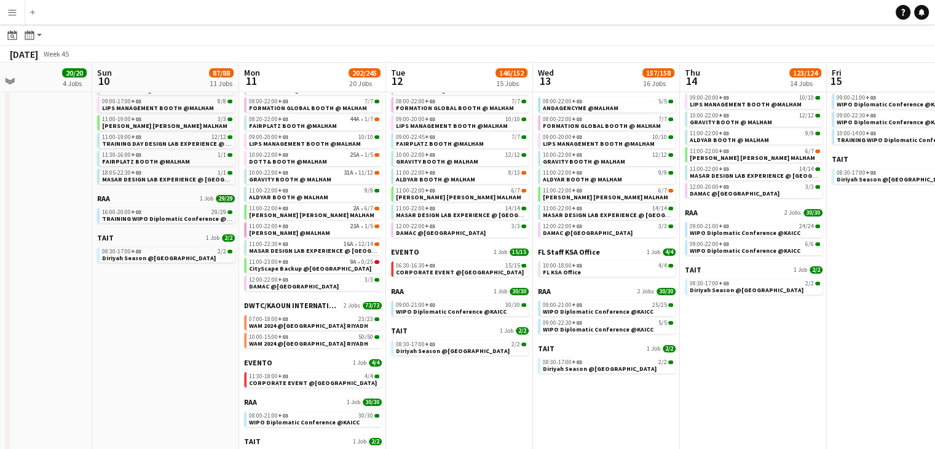
scroll to position [0, 480]
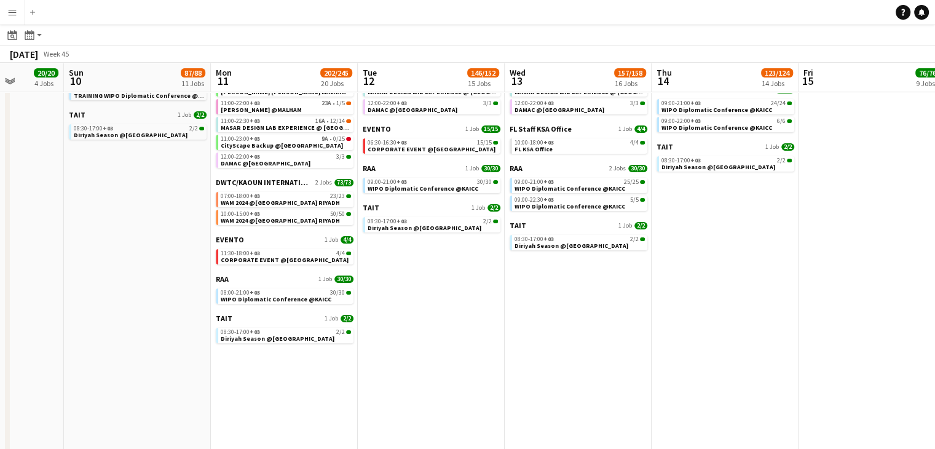
scroll to position [0, 549]
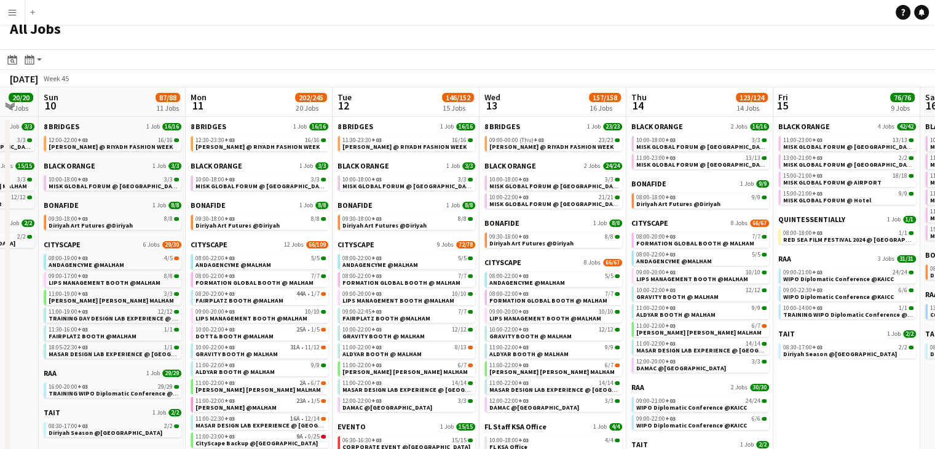
scroll to position [0, 0]
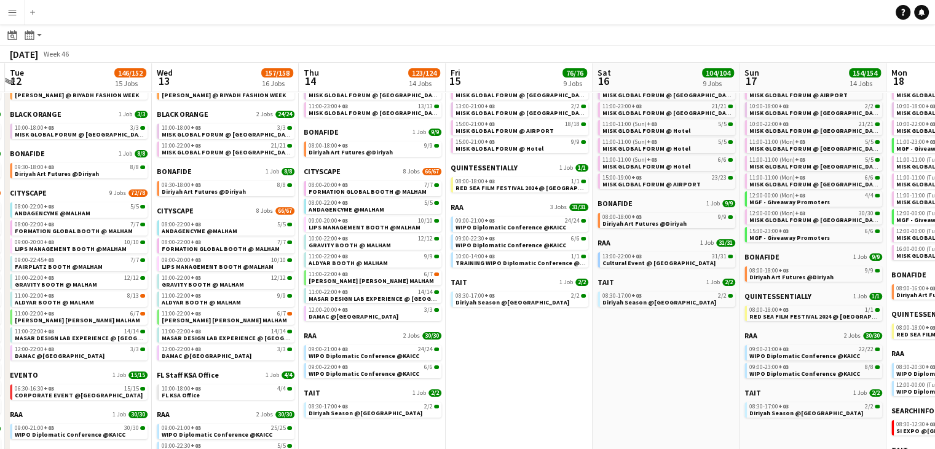
scroll to position [0, 339]
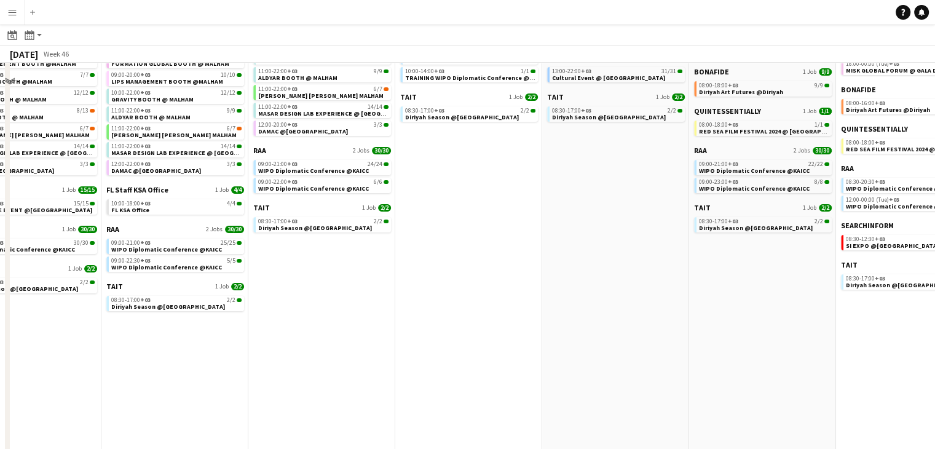
scroll to position [307, 0]
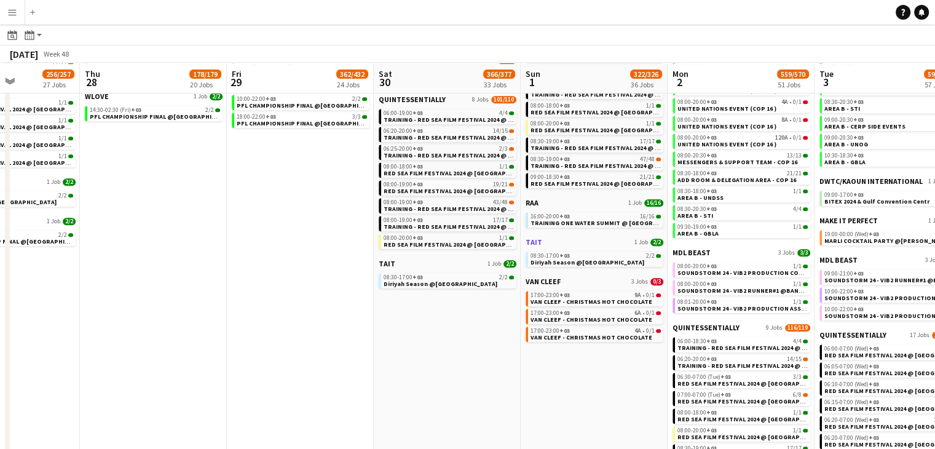
scroll to position [553, 0]
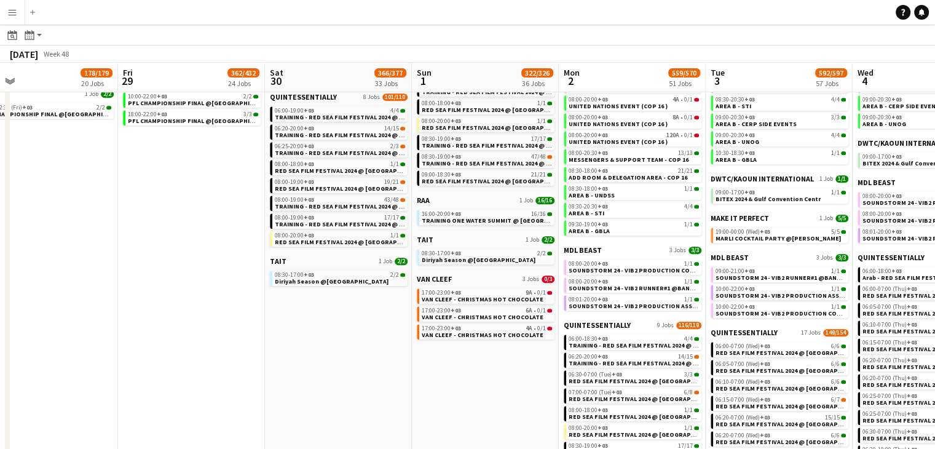
drag, startPoint x: 551, startPoint y: 379, endPoint x: 442, endPoint y: 356, distance: 111.2
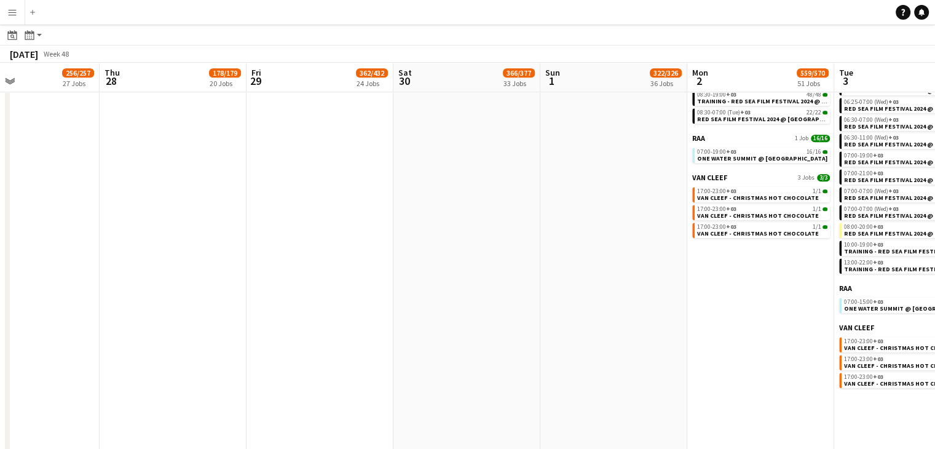
drag, startPoint x: 578, startPoint y: 331, endPoint x: 412, endPoint y: 329, distance: 165.3
click at [412, 329] on app-calendar-viewport "Mon 25 91/91 10 Jobs Tue 26 257/263 19 Jobs Wed 27 256/257 27 Jobs Thu 28 178/1…" at bounding box center [467, 215] width 935 height 2152
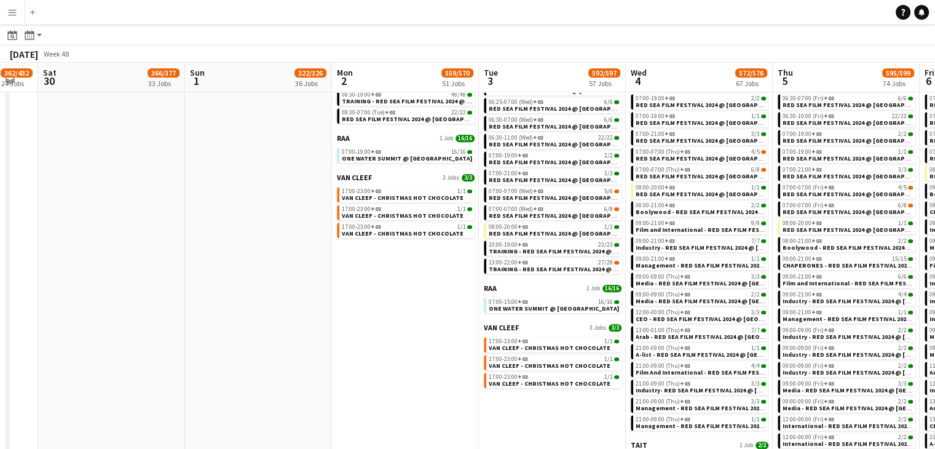
drag, startPoint x: 418, startPoint y: 333, endPoint x: 406, endPoint y: 331, distance: 12.5
click at [406, 331] on app-calendar-viewport "Wed 27 256/257 27 Jobs Thu 28 178/179 20 Jobs Fri 29 362/432 24 Jobs Sat 30 366…" at bounding box center [467, 215] width 935 height 2152
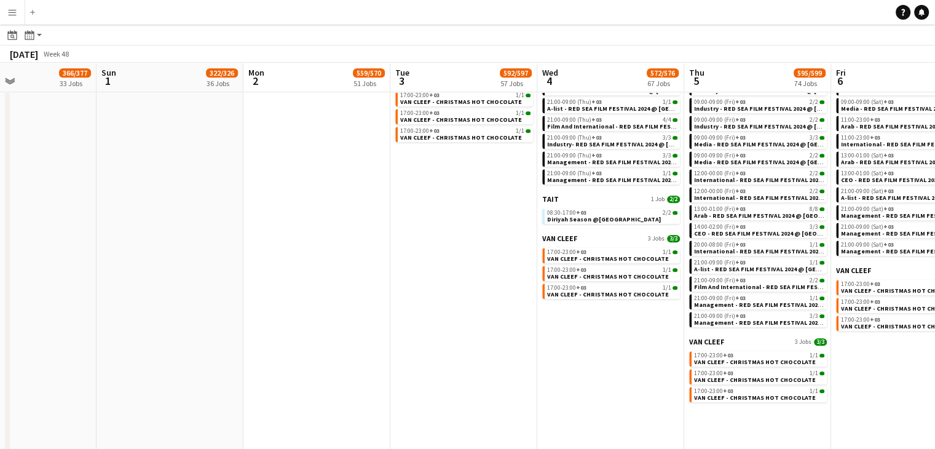
drag, startPoint x: 528, startPoint y: 323, endPoint x: 438, endPoint y: 319, distance: 90.4
drag, startPoint x: 422, startPoint y: 335, endPoint x: 413, endPoint y: 334, distance: 8.7
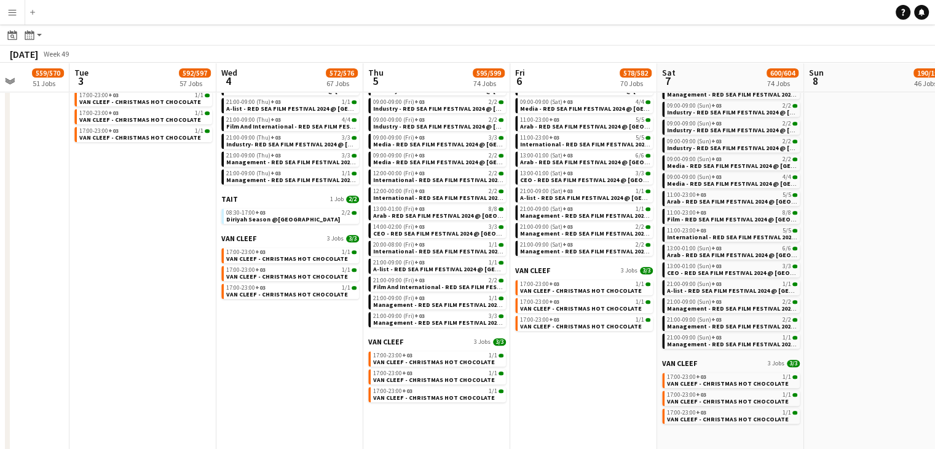
drag, startPoint x: 708, startPoint y: 352, endPoint x: 526, endPoint y: 343, distance: 182.1
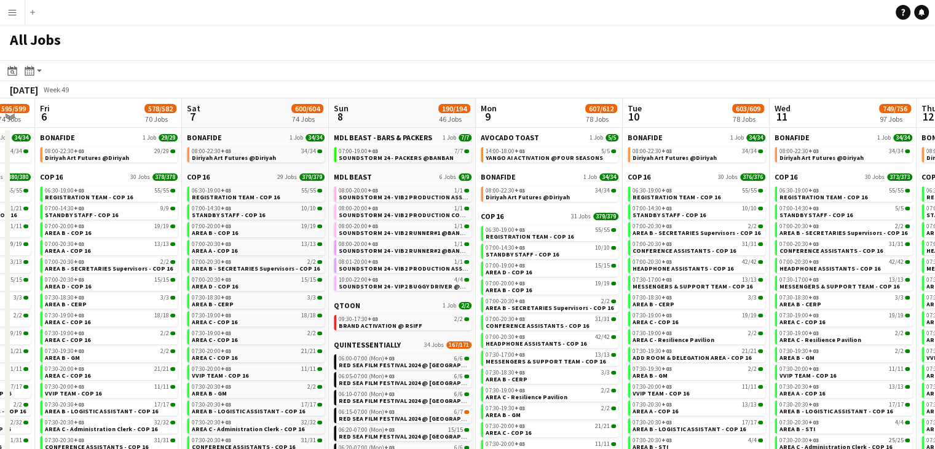
drag, startPoint x: 785, startPoint y: 106, endPoint x: 533, endPoint y: 116, distance: 251.5
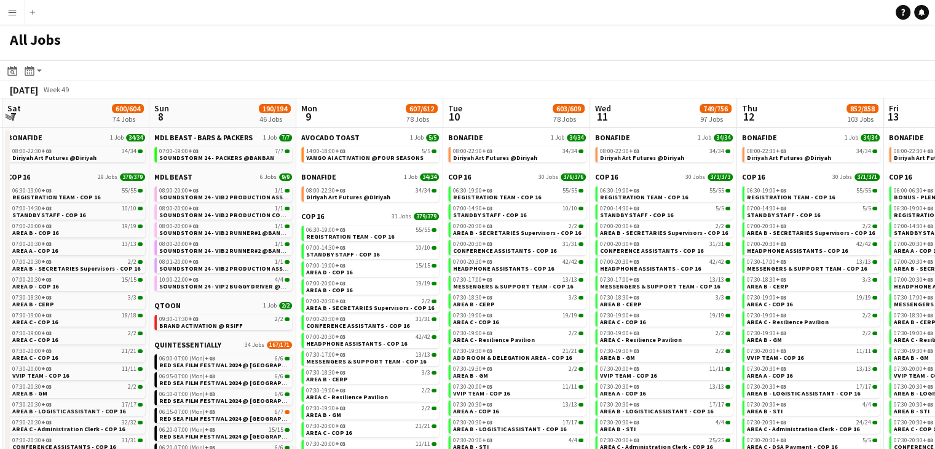
drag, startPoint x: 718, startPoint y: 115, endPoint x: 631, endPoint y: 115, distance: 86.6
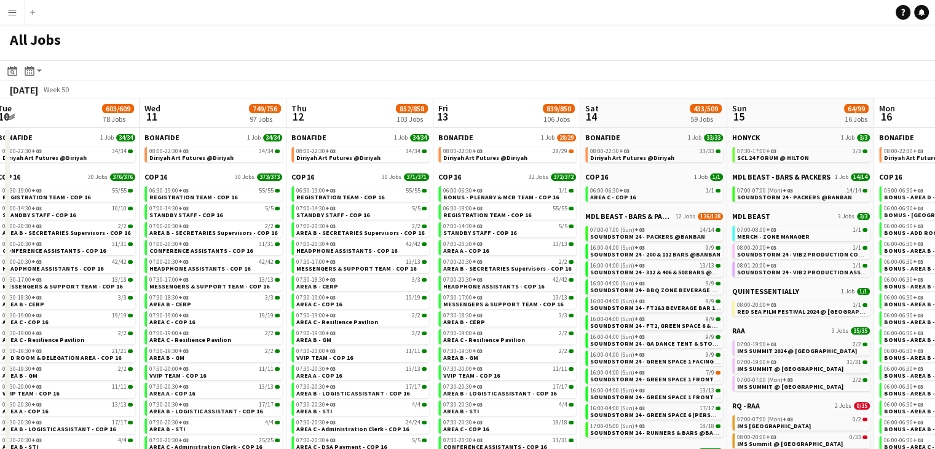
drag, startPoint x: 857, startPoint y: 111, endPoint x: 627, endPoint y: 118, distance: 229.9
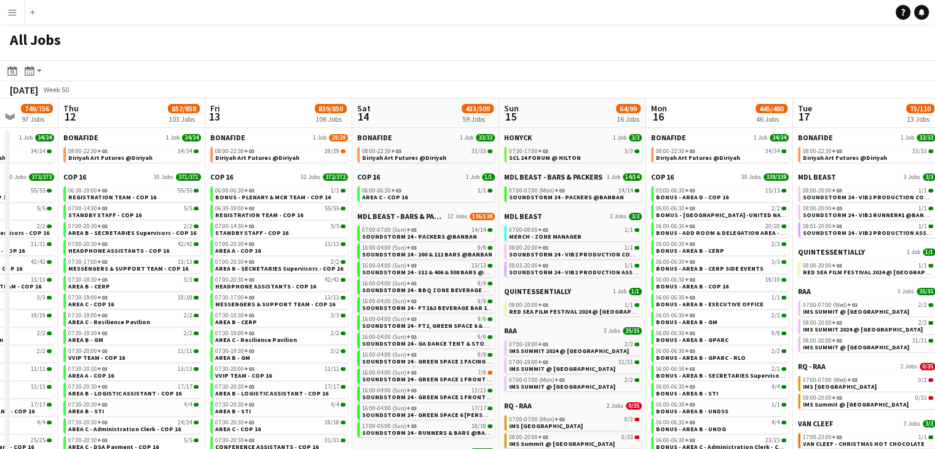
drag, startPoint x: 630, startPoint y: 120, endPoint x: 563, endPoint y: 114, distance: 66.7
click app-calendar-viewport "Sun 8 190/194 46 Jobs Mon 9 607/612 78 Jobs Tue 10 603/609 78 Jobs Wed 11 749/7…"
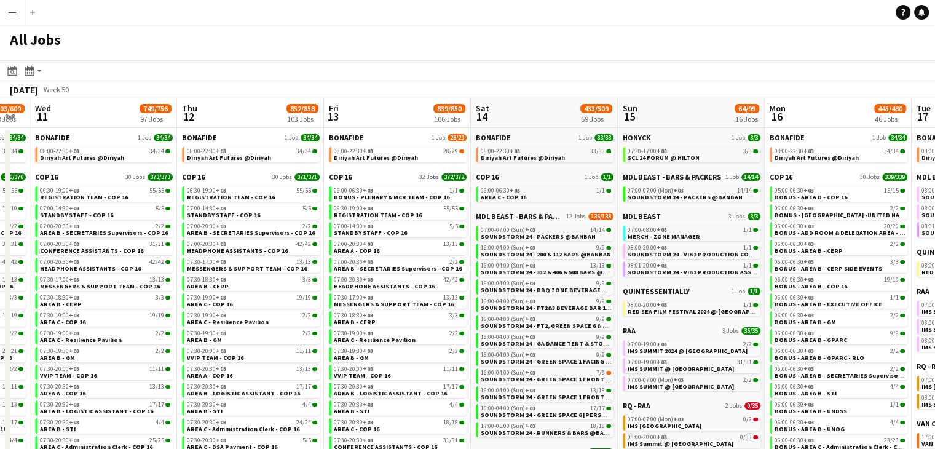
drag, startPoint x: 689, startPoint y: 111, endPoint x: 670, endPoint y: 110, distance: 18.5
click app-calendar-viewport "Sun 8 190/194 46 Jobs Mon 9 607/612 78 Jobs Tue 10 603/609 78 Jobs Wed 11 749/7…"
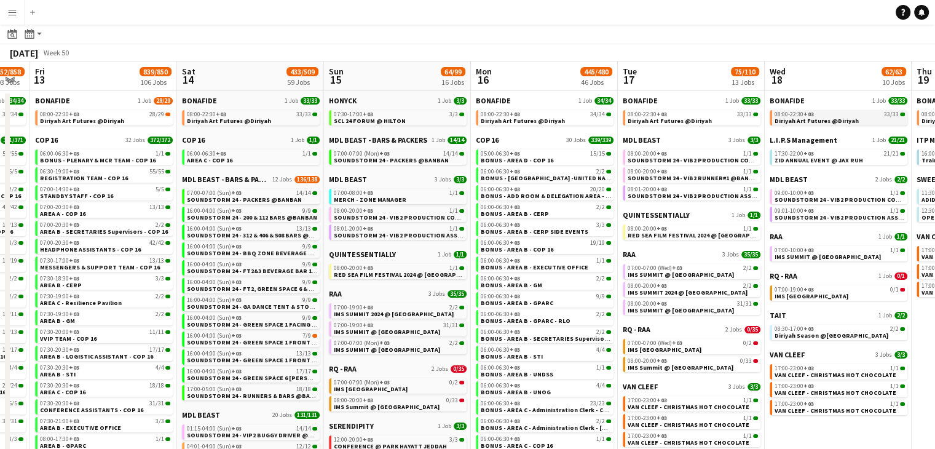
scroll to position [123, 0]
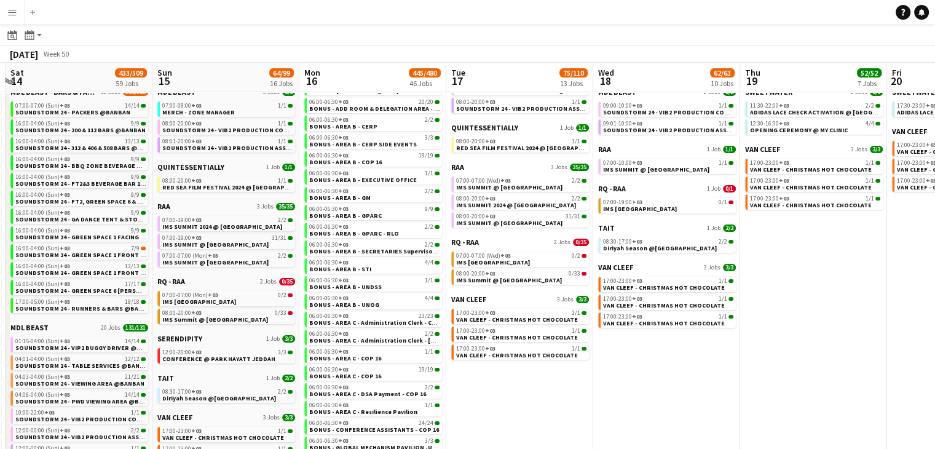
drag, startPoint x: 794, startPoint y: 371, endPoint x: 623, endPoint y: 352, distance: 172.5
click app-calendar-viewport "Wed 11 749/756 97 Jobs Thu 12 852/858 103 Jobs Fri 13 839/850 106 Jobs Sat 14 4…"
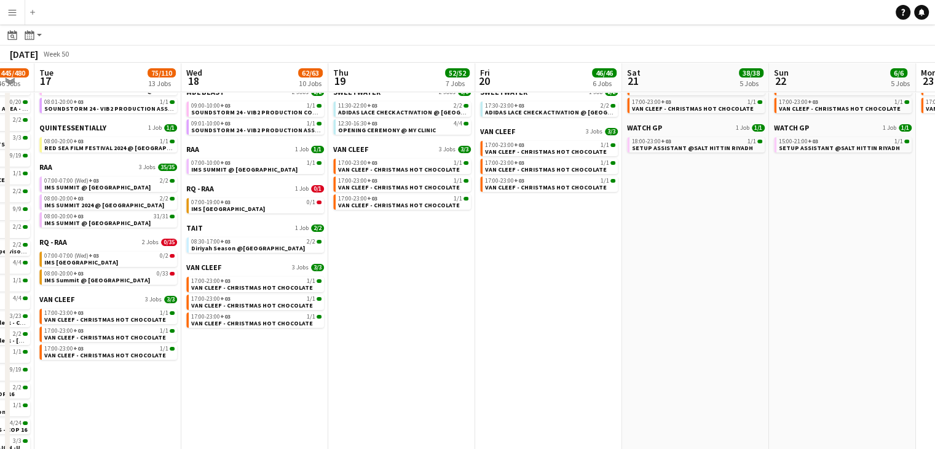
scroll to position [0, 313]
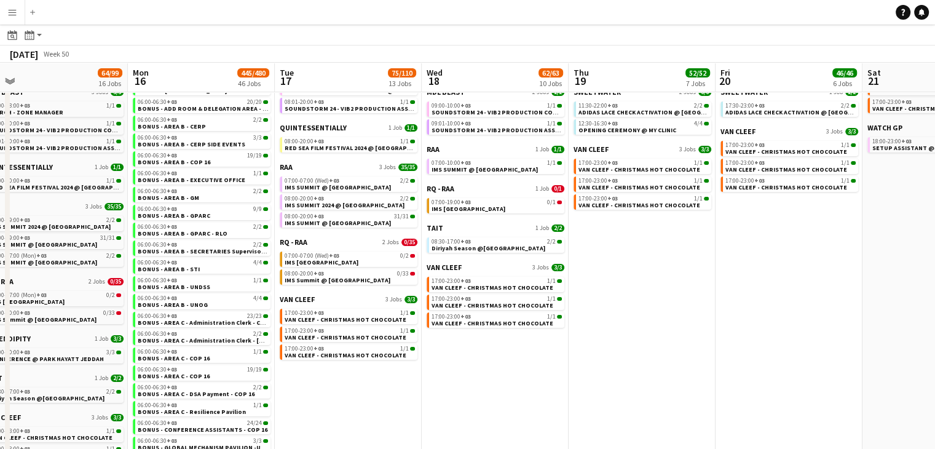
drag, startPoint x: 764, startPoint y: 348, endPoint x: 592, endPoint y: 355, distance: 171.6
click app-calendar-viewport "Fri 13 839/850 106 Jobs Sat 14 433/509 59 Jobs Sun 15 64/99 16 Jobs Mon 16 445/…"
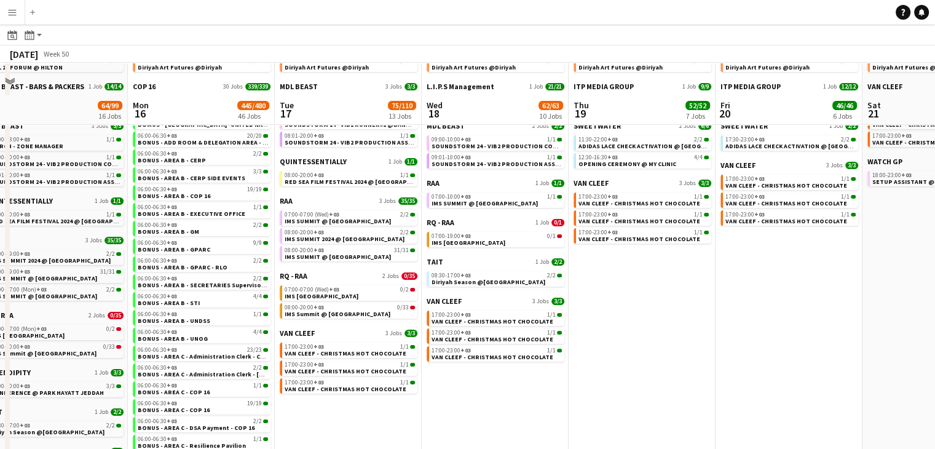
scroll to position [0, 0]
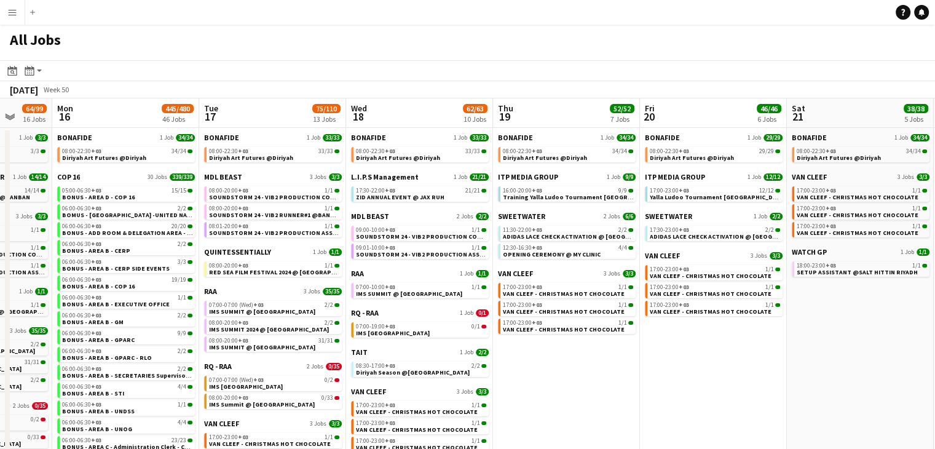
drag, startPoint x: 729, startPoint y: 364, endPoint x: 659, endPoint y: 364, distance: 70.7
click app-calendar-viewport "Fri 13 839/850 106 Jobs Sat 14 433/509 59 Jobs Sun 15 64/99 16 Jobs Mon 16 445/…"
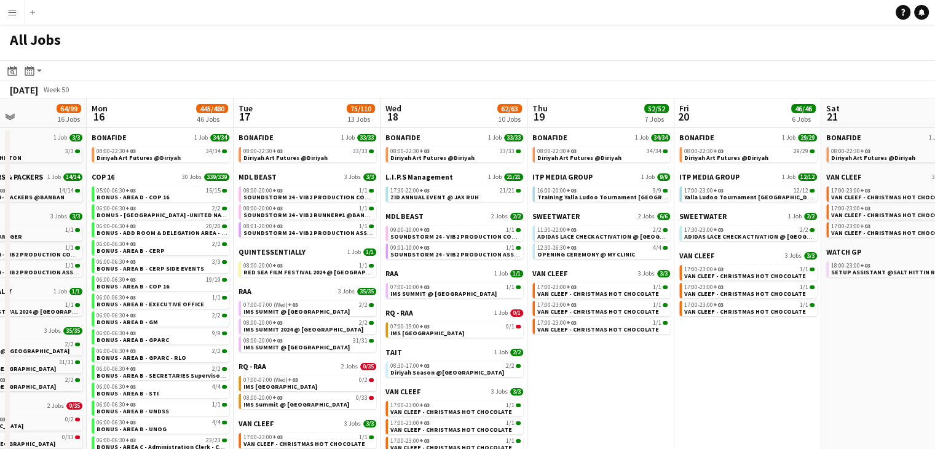
drag, startPoint x: 732, startPoint y: 369, endPoint x: 766, endPoint y: 361, distance: 34.3
click app-calendar-viewport "Fri 13 839/850 106 Jobs Sat 14 433/509 59 Jobs Sun 15 64/99 16 Jobs Mon 16 445/…"
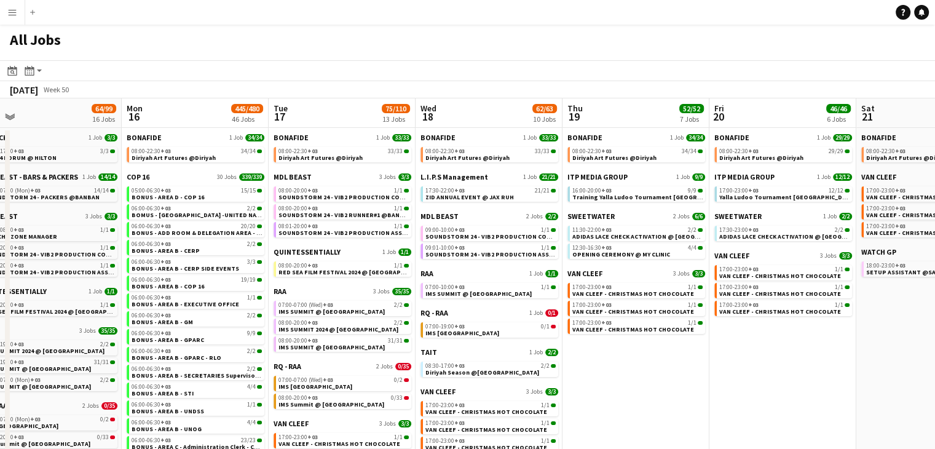
scroll to position [0, 302]
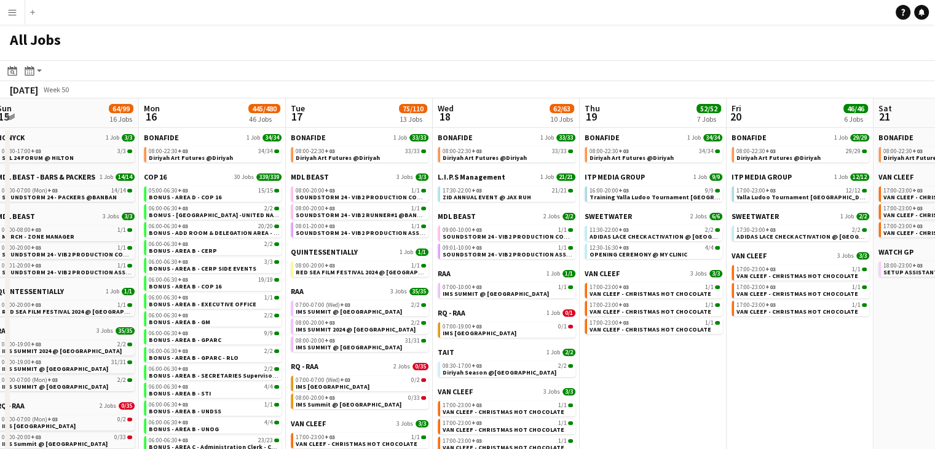
drag, startPoint x: 637, startPoint y: 382, endPoint x: 689, endPoint y: 372, distance: 53.7
click app-calendar-viewport "Fri 13 839/850 106 Jobs Sat 14 433/509 59 Jobs Sun 15 64/99 16 Jobs Mon 16 445/…"
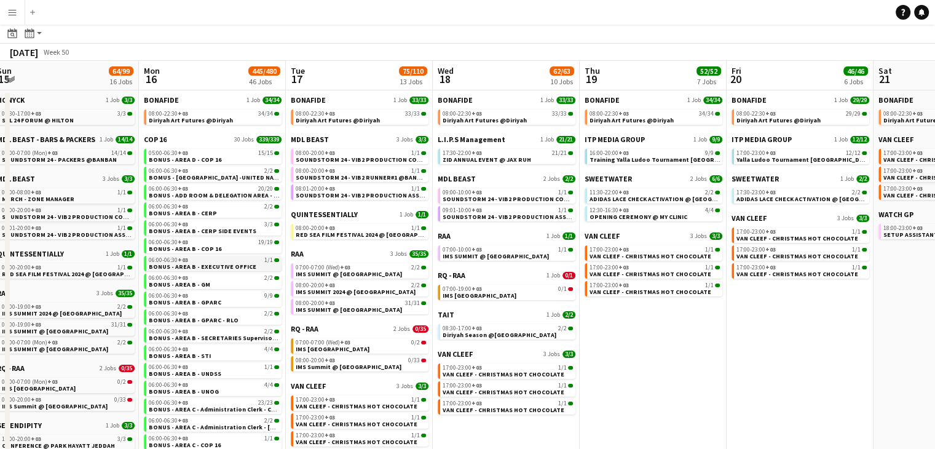
scroll to position [0, 0]
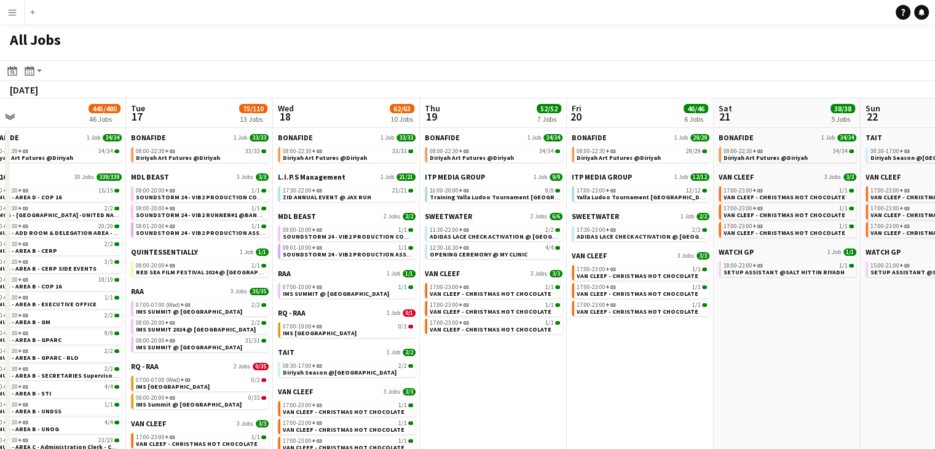
drag, startPoint x: 754, startPoint y: 356, endPoint x: 597, endPoint y: 353, distance: 157.3
click app-calendar-viewport "Fri 13 839/850 106 Jobs Sat 14 433/509 59 Jobs Sun 15 64/99 16 Jobs Mon 16 445/…"
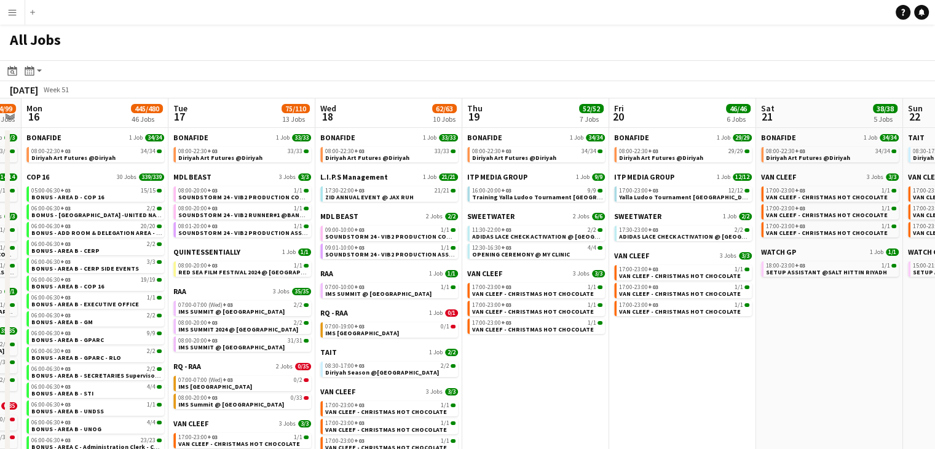
drag, startPoint x: 743, startPoint y: 365, endPoint x: 493, endPoint y: 369, distance: 250.1
click app-calendar-viewport "Fri 13 839/850 106 Jobs Sat 14 433/509 59 Jobs Sun 15 64/99 16 Jobs Mon 16 445/…"
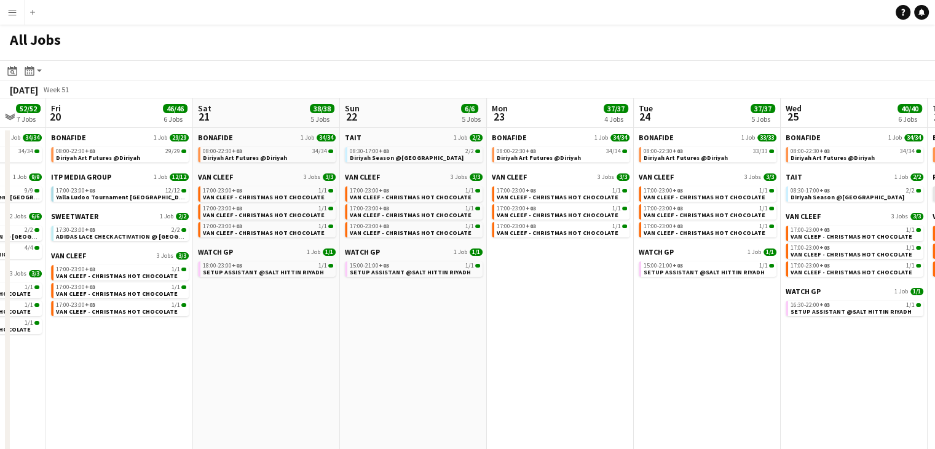
drag, startPoint x: 514, startPoint y: 352, endPoint x: 378, endPoint y: 350, distance: 135.8
click app-calendar-viewport "Tue 17 75/110 13 Jobs Wed 18 62/63 10 Jobs Thu 19 52/52 7 Jobs Fri 20 46/46 6 J…"
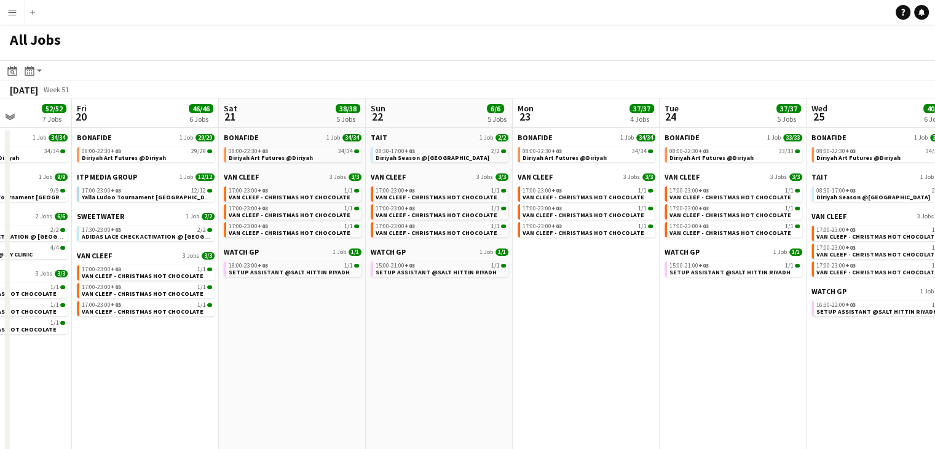
drag, startPoint x: 592, startPoint y: 362, endPoint x: 336, endPoint y: 347, distance: 256.6
click app-calendar-viewport "Tue 17 75/110 13 Jobs Wed 18 62/63 10 Jobs Thu 19 52/52 7 Jobs Fri 20 46/46 6 J…"
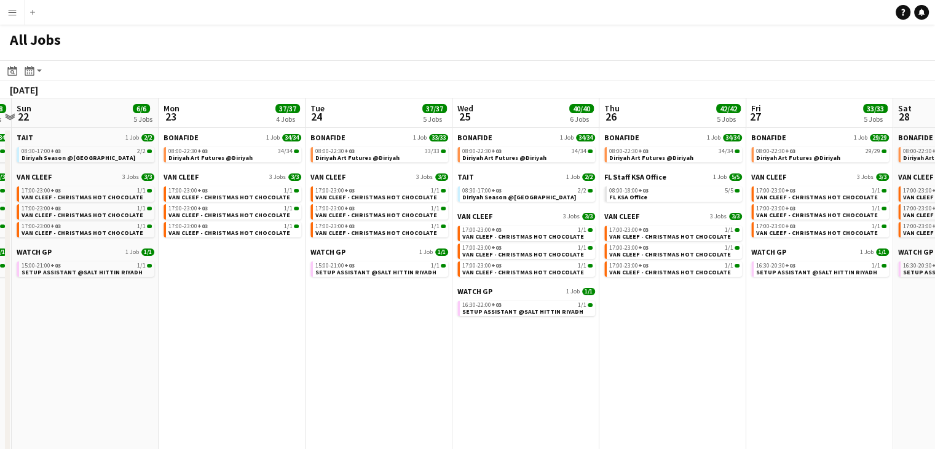
drag, startPoint x: 634, startPoint y: 364, endPoint x: 282, endPoint y: 350, distance: 352.4
click app-calendar-viewport "Thu 19 52/52 7 Jobs Fri 20 46/46 6 Jobs Sat 21 38/38 5 Jobs Sun 22 6/6 5 Jobs M…"
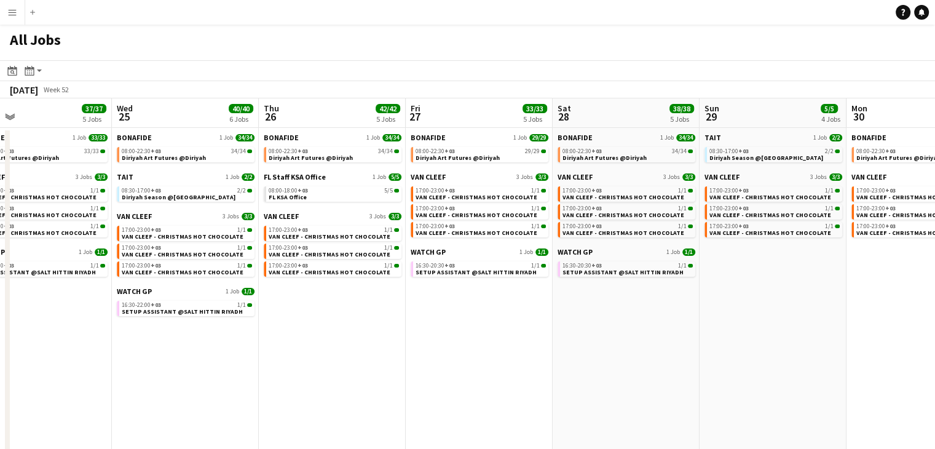
drag, startPoint x: 666, startPoint y: 359, endPoint x: 310, endPoint y: 355, distance: 355.8
click app-calendar-viewport "Sat 21 38/38 5 Jobs Sun 22 6/6 5 Jobs Mon 23 37/37 4 Jobs Tue 24 37/37 5 Jobs W…"
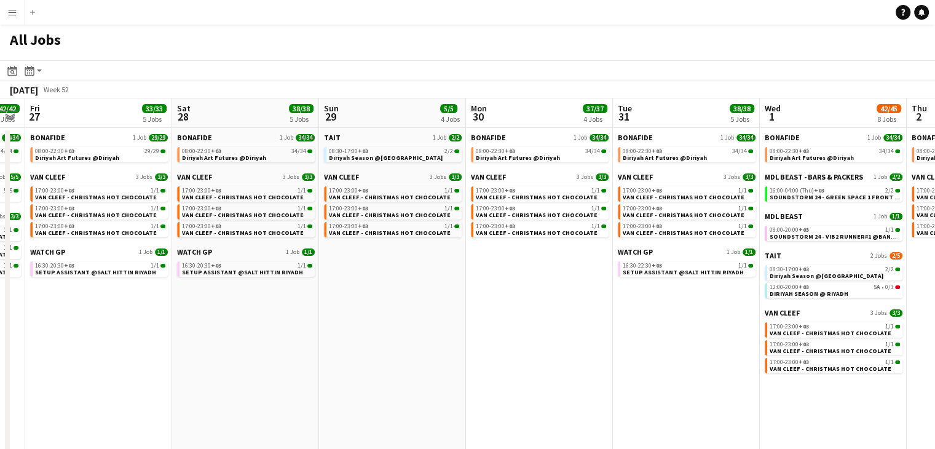
drag, startPoint x: 308, startPoint y: 359, endPoint x: 289, endPoint y: 358, distance: 19.1
click app-calendar-viewport "Mon 23 37/37 4 Jobs Tue 24 37/37 5 Jobs Wed 25 40/40 6 Jobs Thu 26 42/42 5 Jobs…"
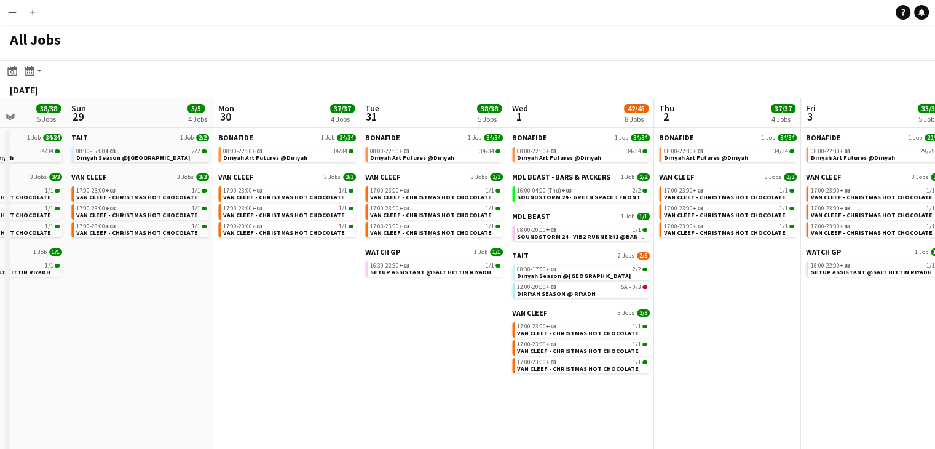
drag, startPoint x: 251, startPoint y: 340, endPoint x: 139, endPoint y: 330, distance: 111.6
click app-calendar-viewport "Wed 25 40/40 6 Jobs Thu 26 42/42 5 Jobs Fri 27 33/33 5 Jobs Sat 28 38/38 5 Jobs…"
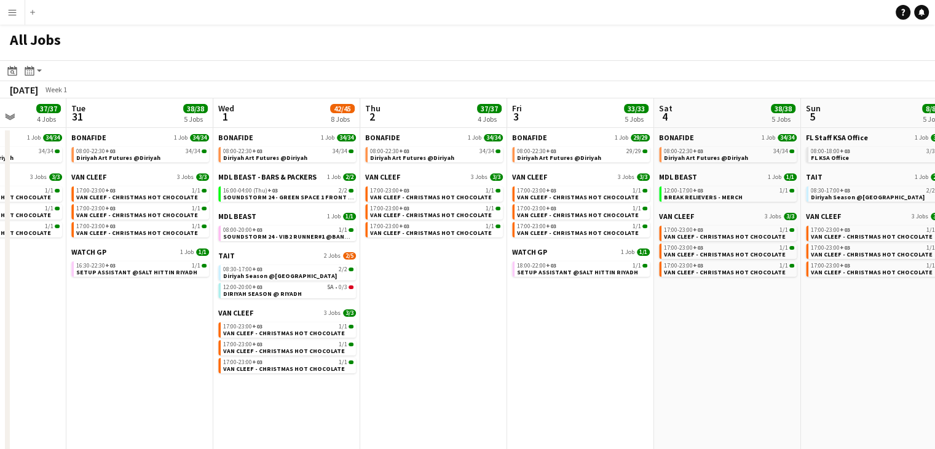
click app-calendar-viewport "Fri 27 33/33 5 Jobs Sat 28 38/38 5 Jobs Sun 29 5/5 4 Jobs Mon 30 37/37 4 Jobs T…"
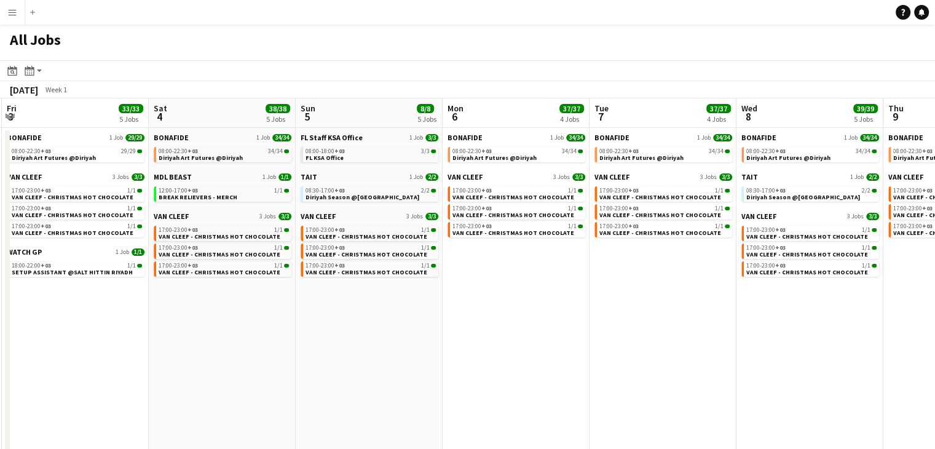
drag, startPoint x: 590, startPoint y: 363, endPoint x: 362, endPoint y: 354, distance: 228.1
click app-calendar-viewport "Tue 31 38/38 5 Jobs Wed 1 42/45 8 Jobs Thu 2 37/37 4 Jobs Fri 3 33/33 5 Jobs Sa…"
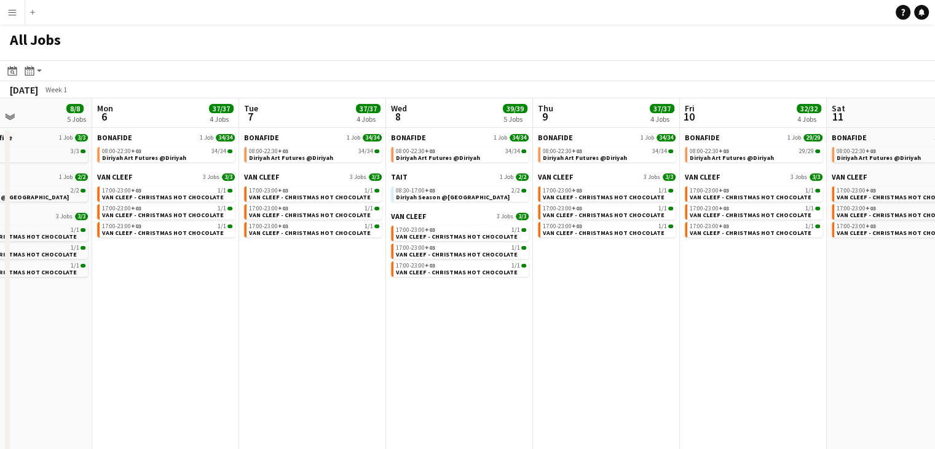
drag, startPoint x: 533, startPoint y: 353, endPoint x: 254, endPoint y: 343, distance: 279.1
click app-calendar-viewport "Fri 3 33/33 5 Jobs Sat 4 38/38 5 Jobs Sun 5 8/8 5 Jobs Mon 6 37/37 4 Jobs Tue 7…"
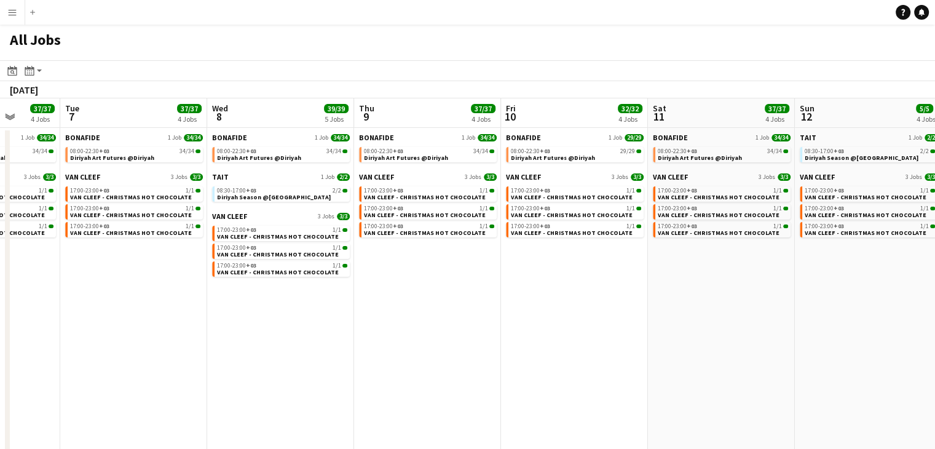
drag, startPoint x: 241, startPoint y: 348, endPoint x: 231, endPoint y: 347, distance: 9.9
click app-calendar-viewport "Fri 3 33/33 5 Jobs Sat 4 38/38 5 Jobs Sun 5 8/8 5 Jobs Mon 6 37/37 4 Jobs Tue 7…"
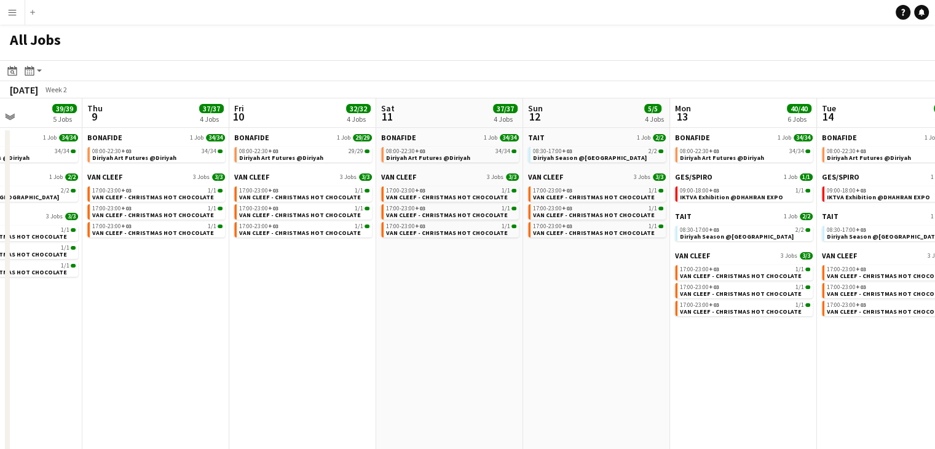
drag, startPoint x: 580, startPoint y: 352, endPoint x: 271, endPoint y: 346, distance: 309.1
click app-calendar-viewport "Sun 5 8/8 5 Jobs Mon 6 37/37 4 Jobs Tue 7 37/37 4 Jobs Wed 8 39/39 5 Jobs Thu 9…"
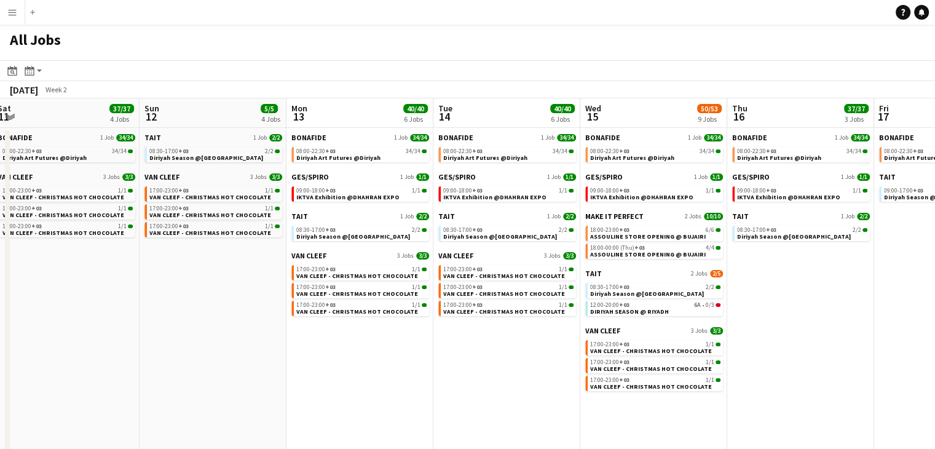
drag, startPoint x: 367, startPoint y: 355, endPoint x: 226, endPoint y: 350, distance: 141.4
click app-calendar-viewport "Tue 7 37/37 4 Jobs Wed 8 39/39 5 Jobs Thu 9 37/37 4 Jobs Fri 10 32/32 4 Jobs Sa…"
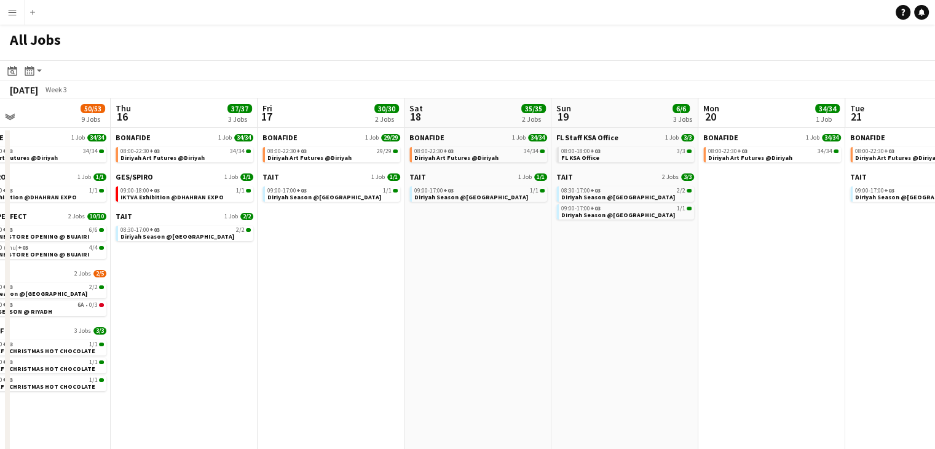
drag, startPoint x: 373, startPoint y: 364, endPoint x: 251, endPoint y: 362, distance: 121.7
click app-calendar-viewport "Sun 12 5/5 4 Jobs Mon 13 40/40 6 Jobs Tue 14 40/40 6 Jobs Wed 15 50/53 9 Jobs T…"
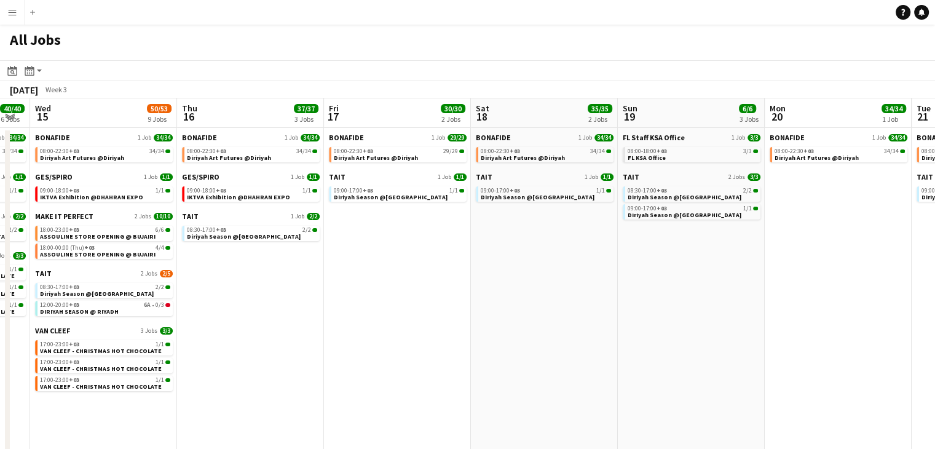
click app-calendar-viewport "Sun 12 5/5 4 Jobs Mon 13 40/40 6 Jobs Tue 14 40/40 6 Jobs Wed 15 50/53 9 Jobs T…"
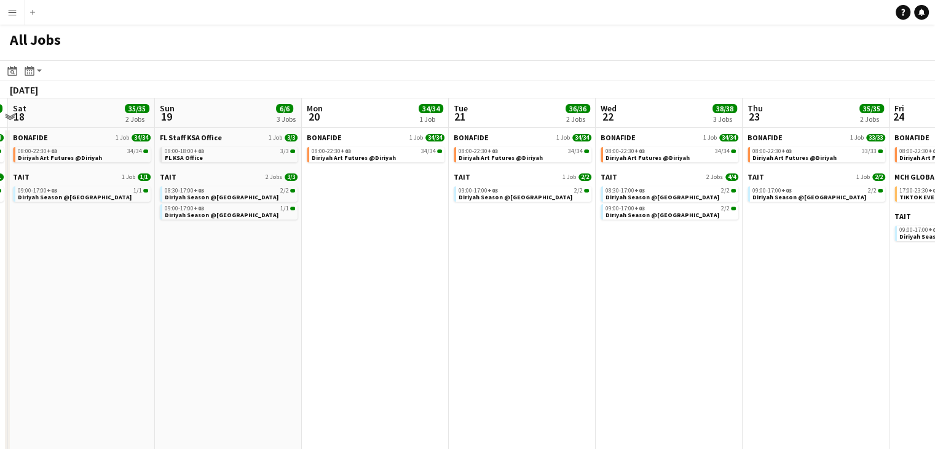
click app-calendar-viewport "Tue 14 40/40 6 Jobs Wed 15 50/53 9 Jobs Thu 16 37/37 3 Jobs Fri 17 30/30 2 Jobs…"
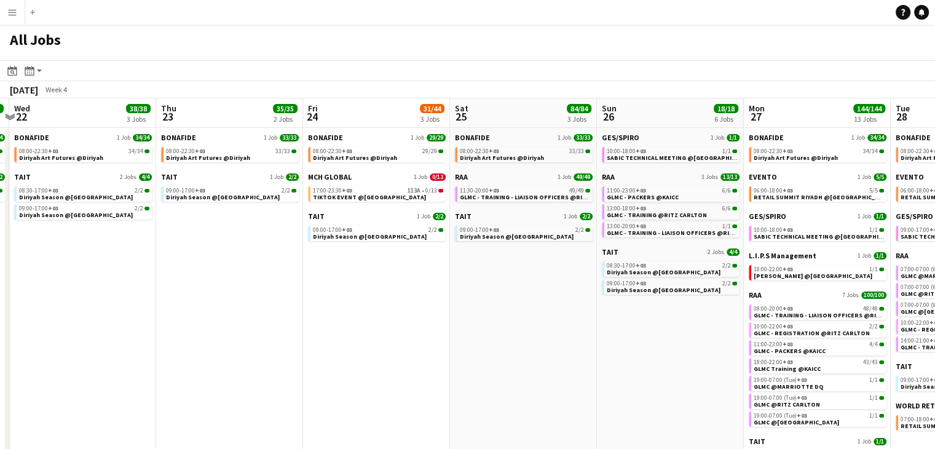
click app-calendar-viewport "Sun 19 6/6 3 Jobs Mon 20 34/34 1 Job Tue 21 36/36 2 Jobs Wed 22 38/38 3 Jobs Th…"
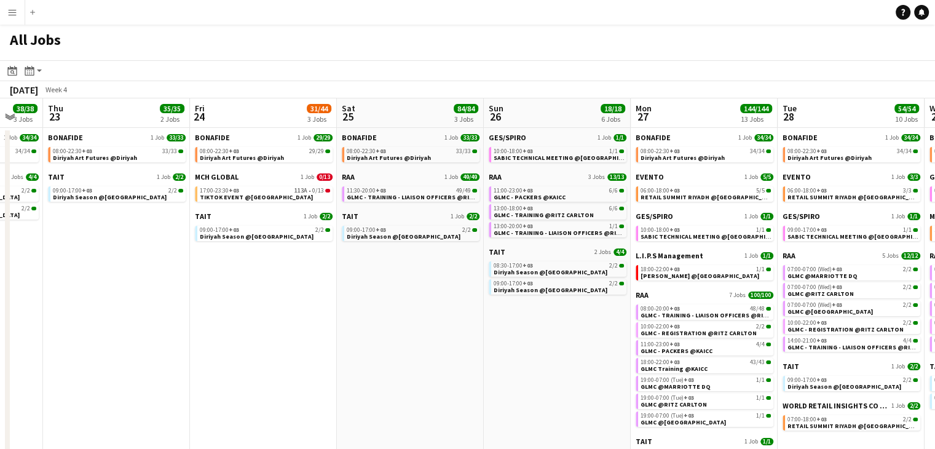
scroll to position [0, 531]
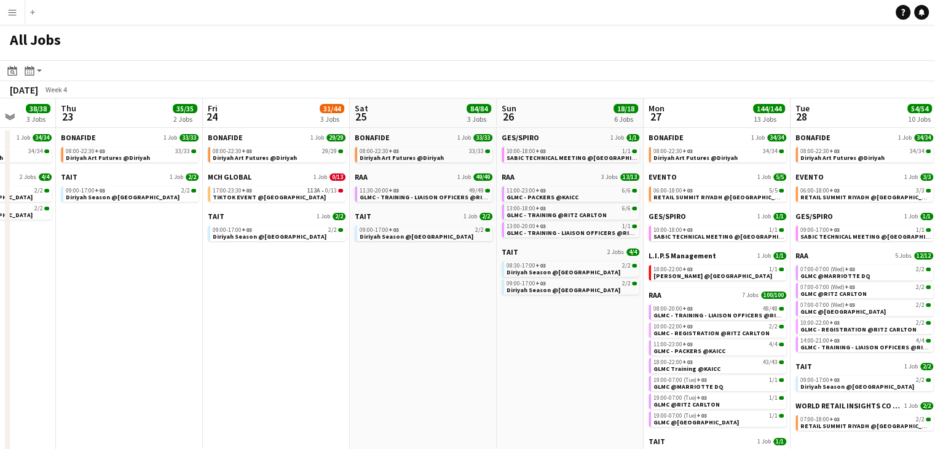
click app-calendar-viewport "Sun 19 6/6 3 Jobs Mon 20 34/34 1 Job Tue 21 36/36 2 Jobs Wed 22 38/38 3 Jobs Th…"
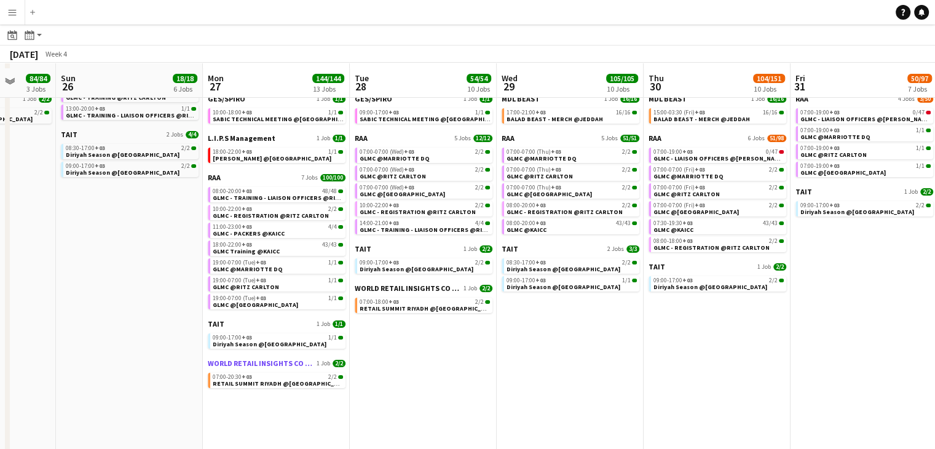
scroll to position [123, 0]
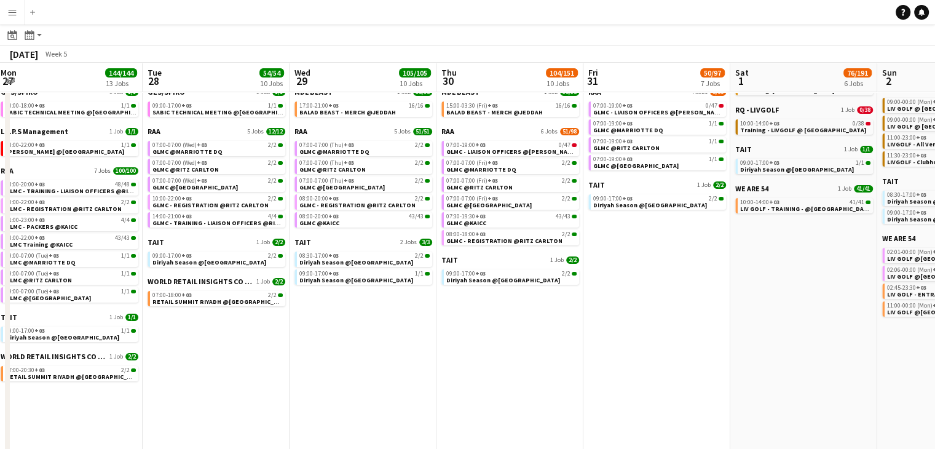
click app-calendar-viewport "Fri 24 31/44 3 Jobs Sat 25 84/84 3 Jobs Sun 26 18/18 6 Jobs Mon 27 144/144 13 J…"
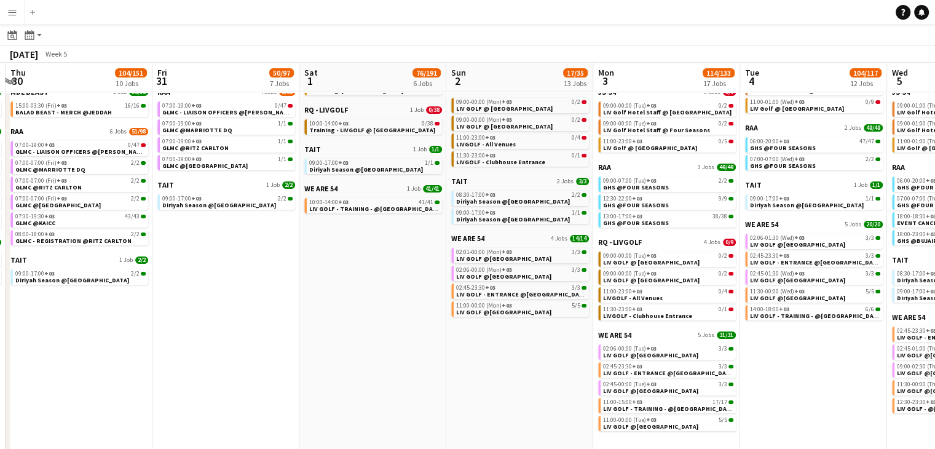
click app-calendar-viewport "Mon 27 144/144 13 Jobs Tue 28 54/54 10 Jobs Wed 29 105/105 10 Jobs Thu 30 104/1…"
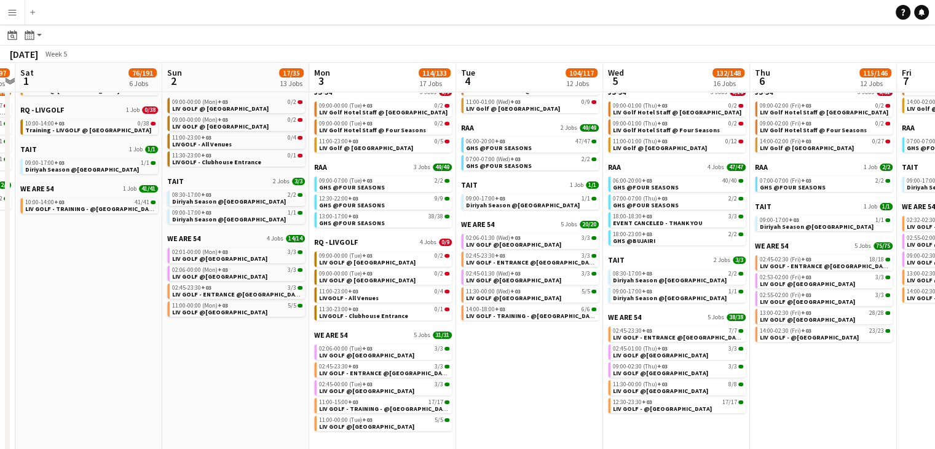
scroll to position [0, 484]
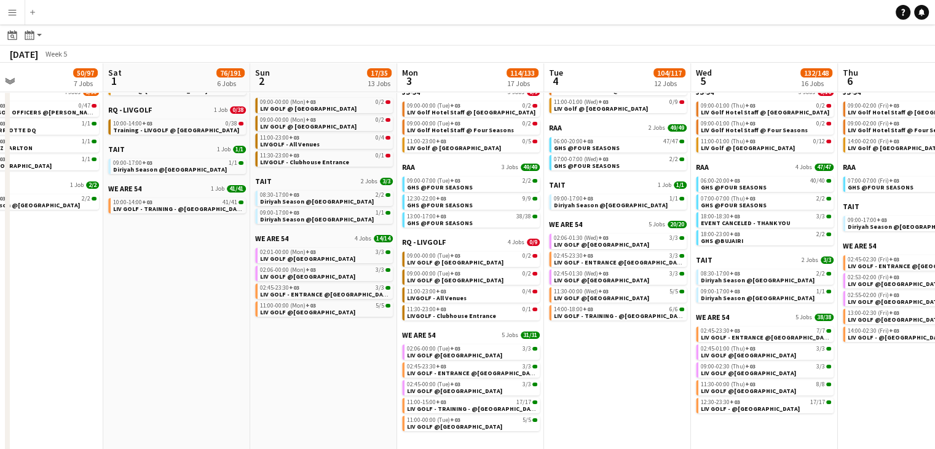
click app-calendar-viewport "Tue 28 54/54 10 Jobs Wed 29 105/105 10 Jobs Thu 30 104/151 10 Jobs Fri 31 50/97…"
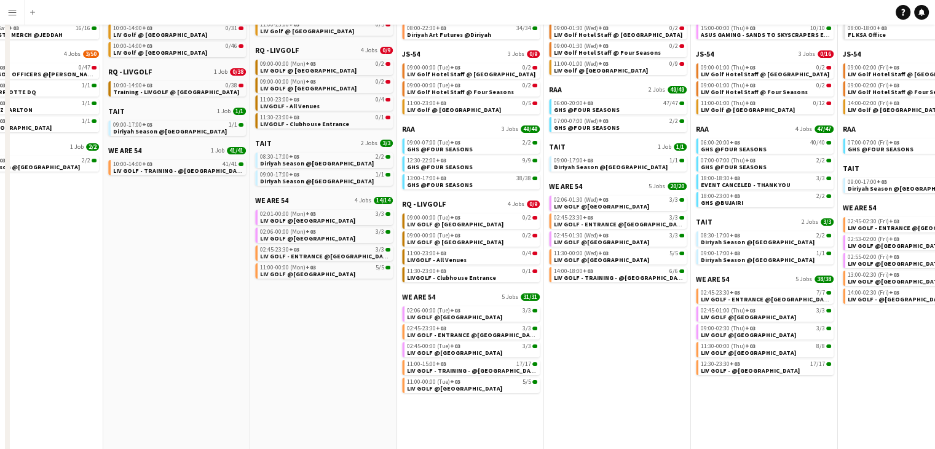
scroll to position [184, 0]
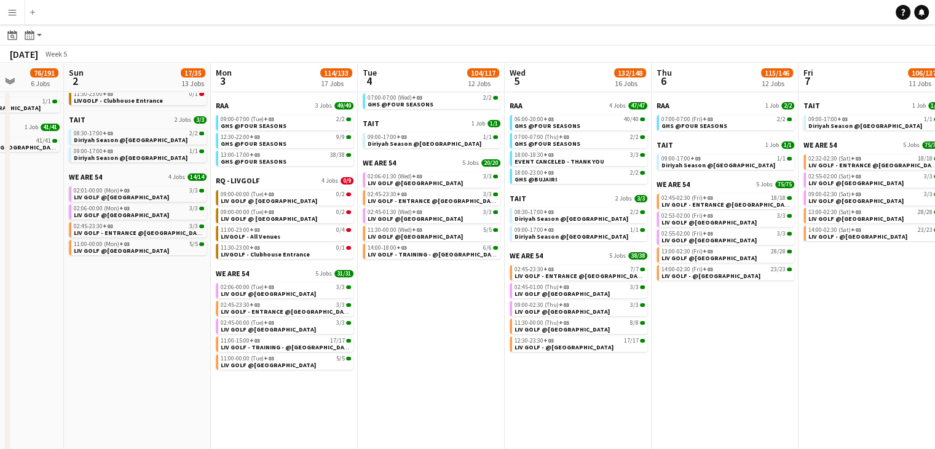
click app-calendar-viewport "Thu 30 104/151 10 Jobs Fri 31 50/97 7 Jobs Sat 1 76/191 6 Jobs Sun 2 17/35 13 J…"
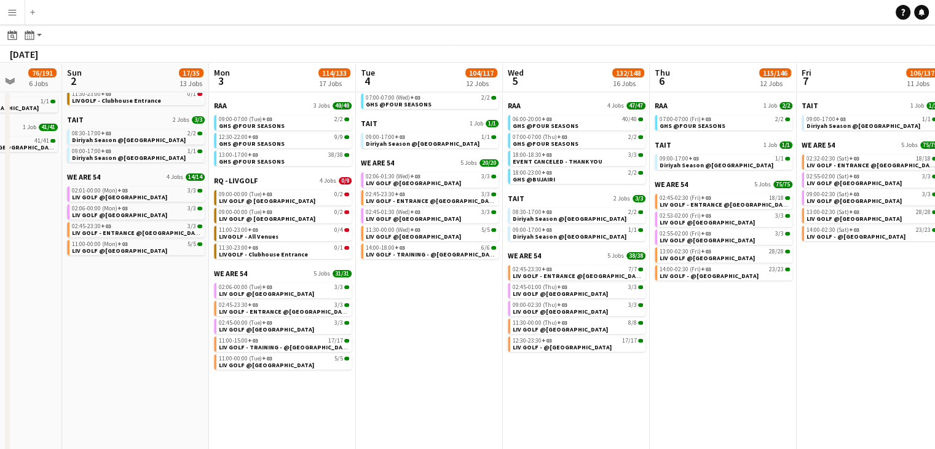
click app-calendar-viewport "Thu 30 104/151 10 Jobs Fri 31 50/97 7 Jobs Sat 1 76/191 6 Jobs Sun 2 17/35 13 J…"
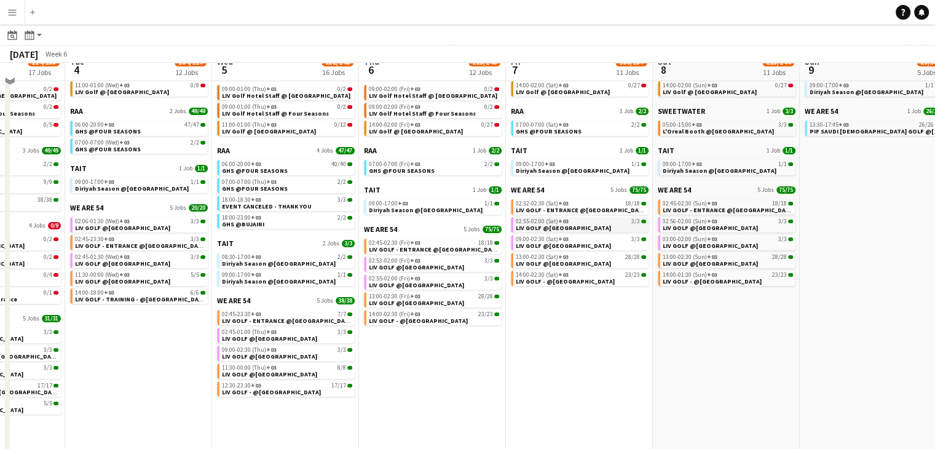
scroll to position [0, 0]
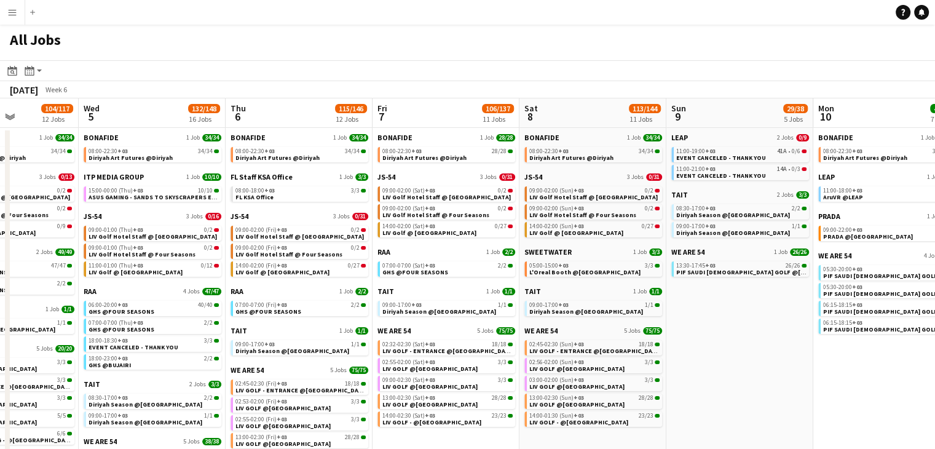
click app-calendar-viewport "Sat 1 76/191 6 Jobs Sun 2 17/35 13 Jobs Mon 3 114/133 17 Jobs Tue 4 104/117 12 …"
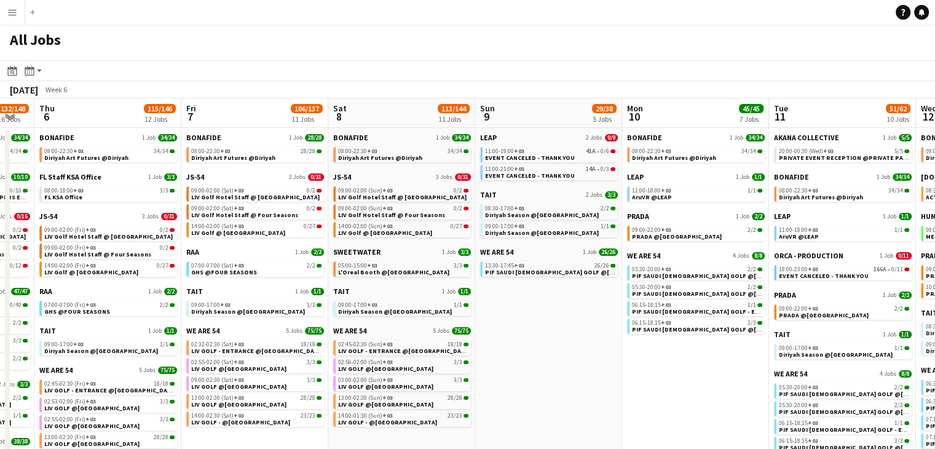
click app-calendar-viewport "Mon 3 114/133 17 Jobs Tue 4 104/117 12 Jobs Wed 5 132/148 16 Jobs Thu 6 115/146…"
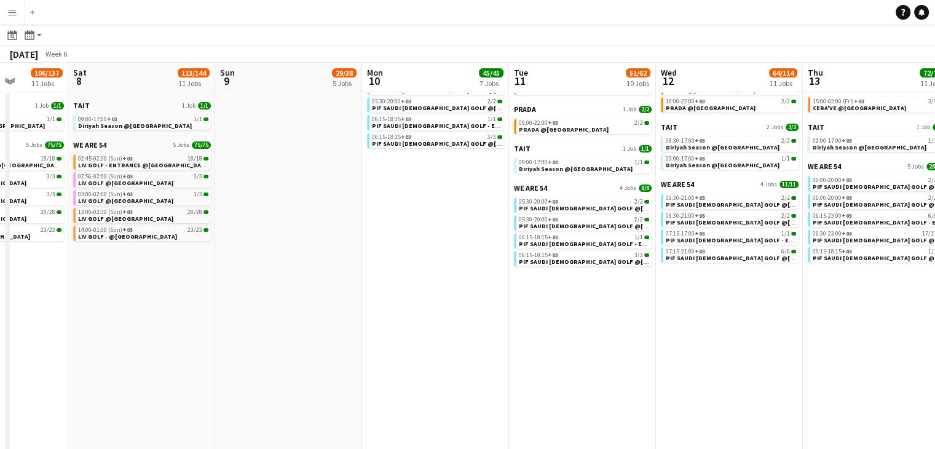
click app-calendar-viewport "Wed 5 132/148 16 Jobs Thu 6 115/146 12 Jobs Fri 7 106/137 11 Jobs Sat 8 113/144…"
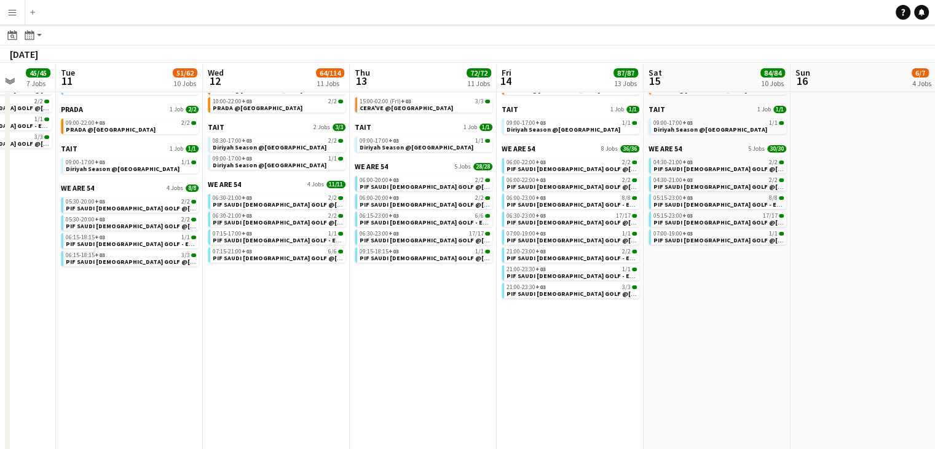
click app-calendar-viewport "Fri 7 106/137 11 Jobs Sat 8 113/144 11 Jobs Sun 9 29/38 5 Jobs Mon 10 45/45 7 J…"
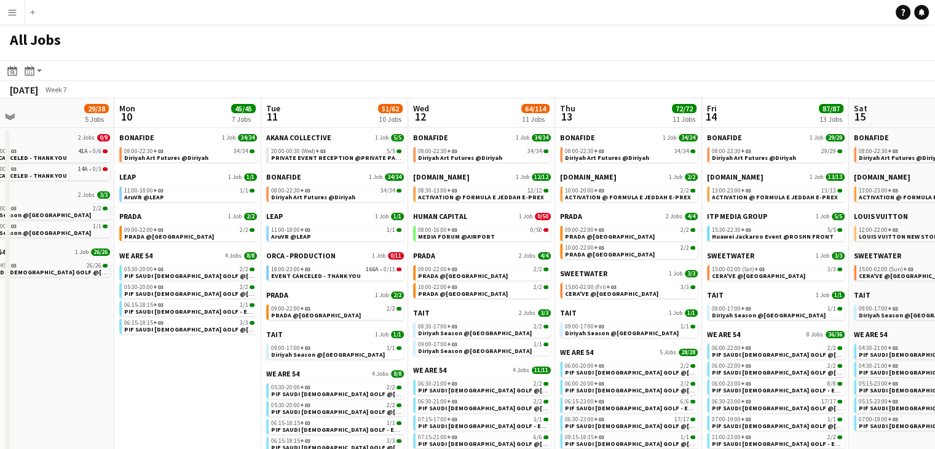
click app-calendar-viewport "Fri 7 106/137 11 Jobs Sat 8 113/144 11 Jobs Sun 9 29/38 5 Jobs Mon 10 45/45 7 J…"
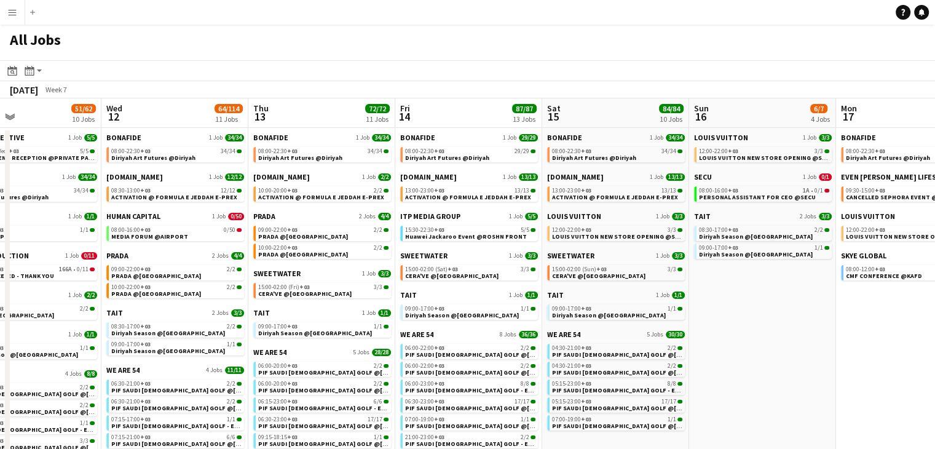
click app-calendar-viewport "Sun 9 29/38 5 Jobs Mon 10 45/45 7 Jobs Tue 11 51/62 10 Jobs Wed 12 64/114 11 Jo…"
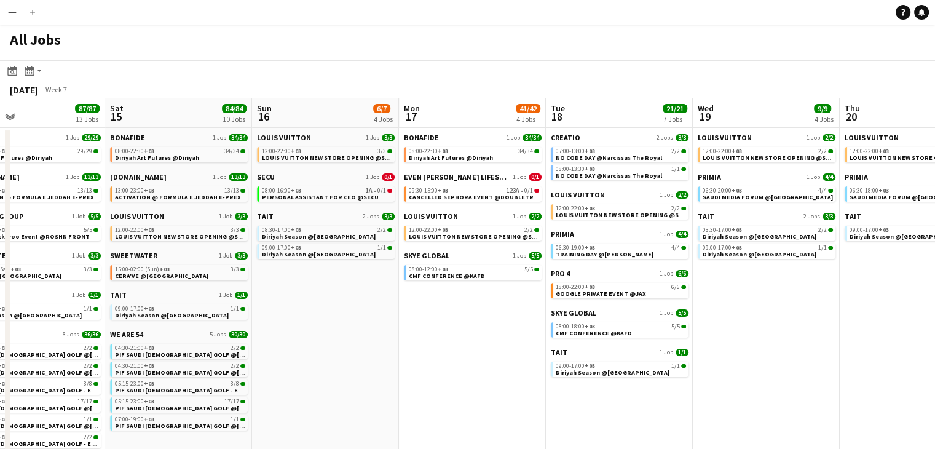
click app-calendar-viewport "Tue 11 51/62 10 Jobs Wed 12 64/114 11 Jobs Thu 13 72/72 11 Jobs Fri 14 87/87 13…"
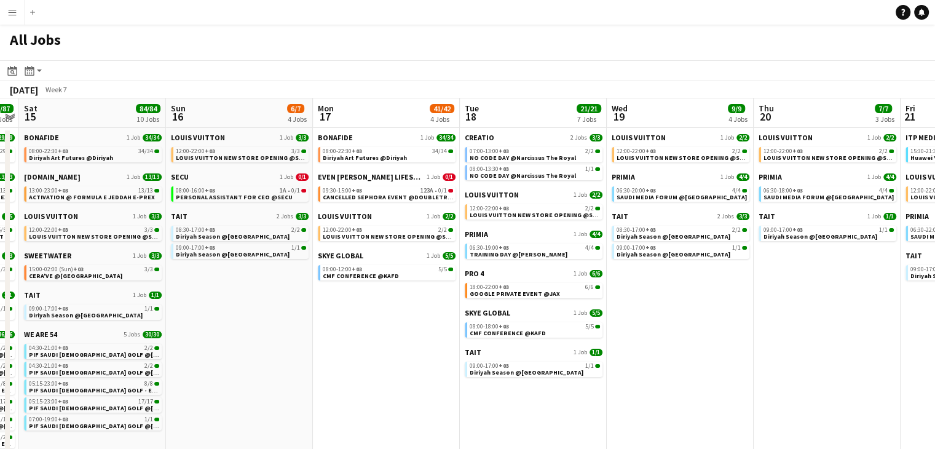
click app-calendar-viewport "Tue 11 51/62 10 Jobs Wed 12 64/114 11 Jobs Thu 13 72/72 11 Jobs Fri 14 87/87 13…"
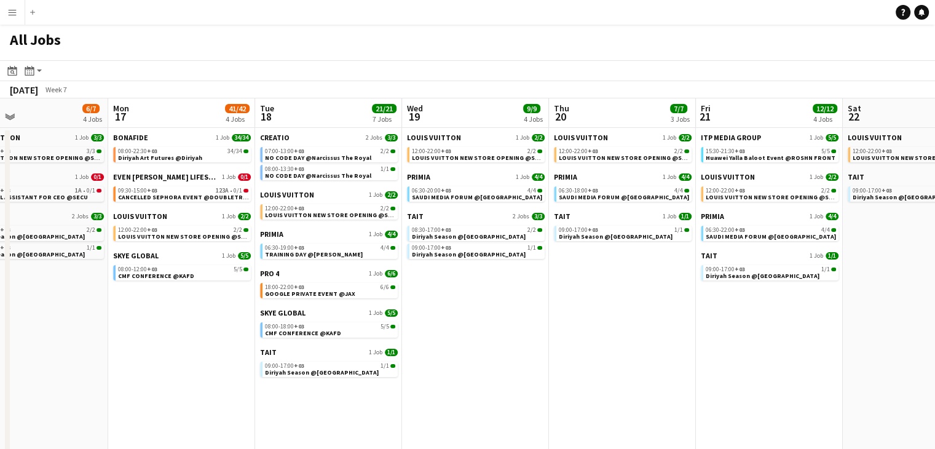
click app-calendar-viewport "Thu 13 72/72 11 Jobs Fri 14 87/87 13 Jobs Sat 15 84/84 10 Jobs Sun 16 6/7 4 Job…"
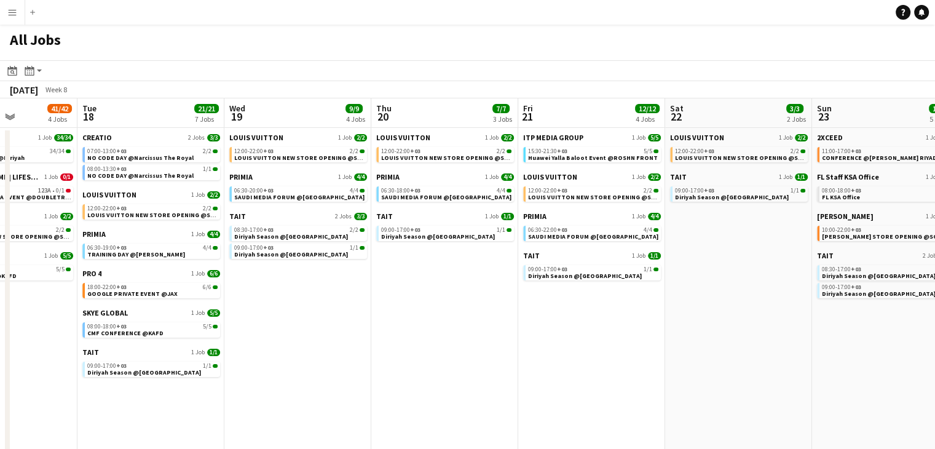
click app-calendar-viewport "Sat 15 84/84 10 Jobs Sun 16 6/7 4 Jobs Mon 17 41/42 4 Jobs Tue 18 21/21 7 Jobs …"
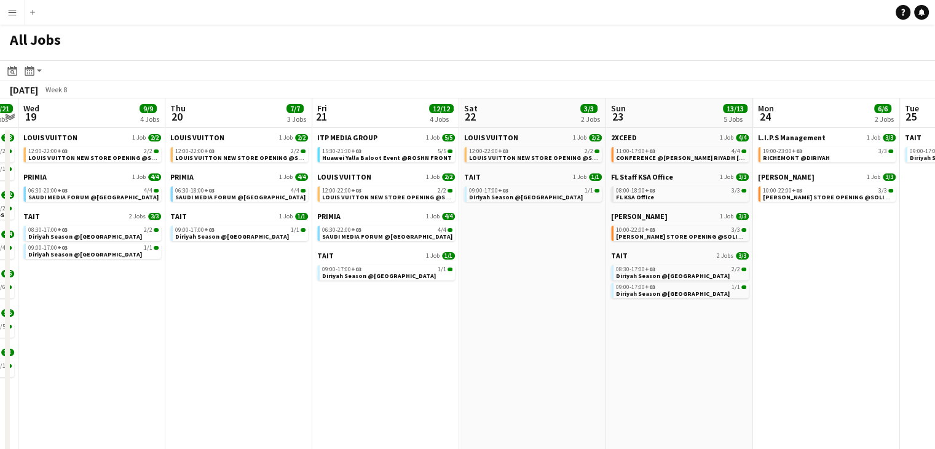
click app-calendar-viewport "Sat 15 84/84 10 Jobs Sun 16 6/7 4 Jobs Mon 17 41/42 4 Jobs Tue 18 21/21 7 Jobs …"
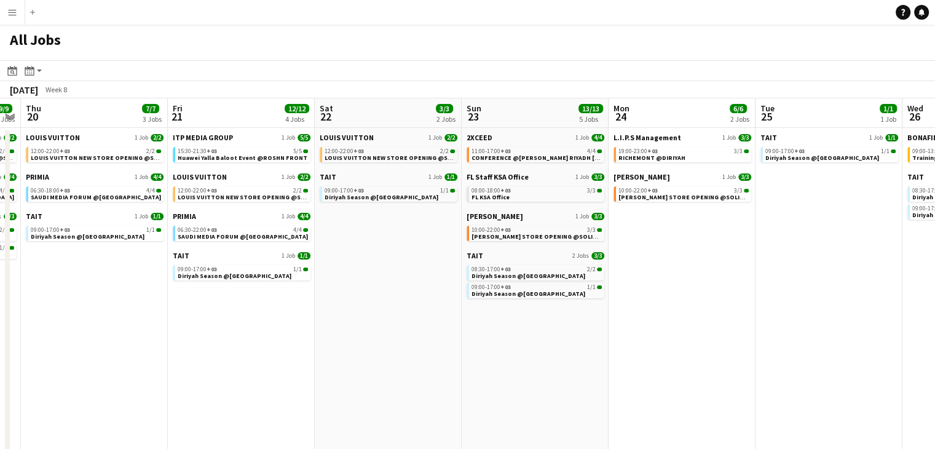
click app-calendar-viewport "Sun 16 6/7 4 Jobs Mon 17 41/42 4 Jobs Tue 18 21/21 7 Jobs Wed 19 9/9 4 Jobs Thu…"
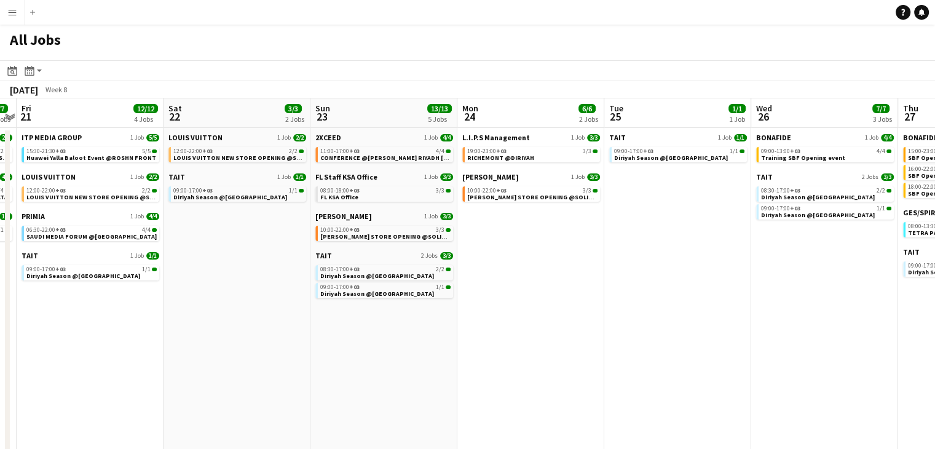
click app-calendar-viewport "Tue 18 21/21 7 Jobs Wed 19 9/9 4 Jobs Thu 20 7/7 3 Jobs Fri 21 12/12 4 Jobs Sat…"
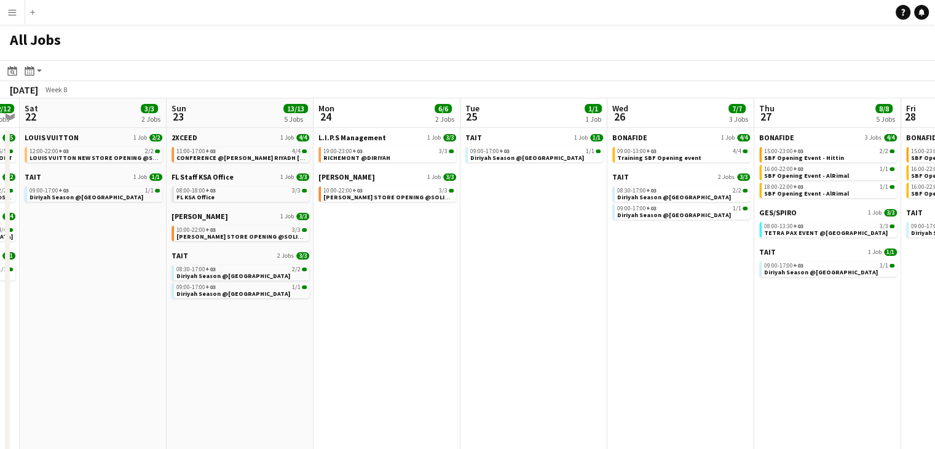
click app-calendar-viewport "Tue 18 21/21 7 Jobs Wed 19 9/9 4 Jobs Thu 20 7/7 3 Jobs Fri 21 12/12 4 Jobs Sat…"
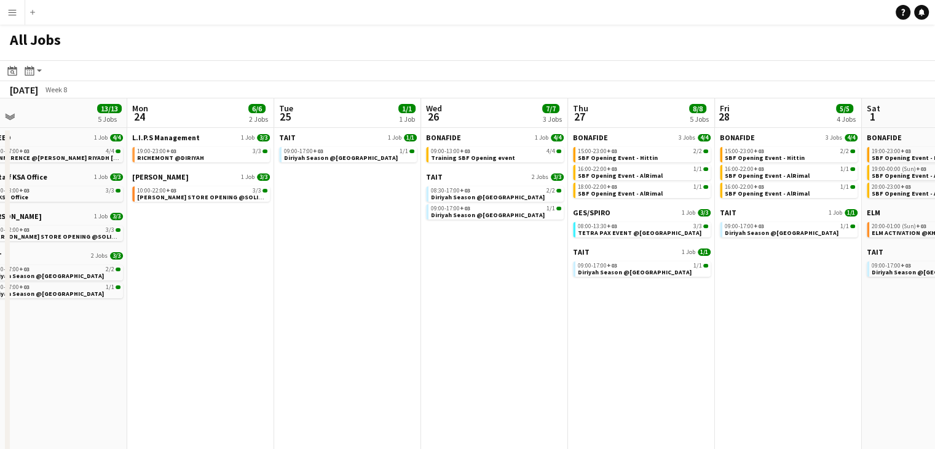
click app-calendar-viewport "Thu 20 7/7 3 Jobs Fri 21 12/12 4 Jobs Sat 22 3/3 2 Jobs Sun 23 13/13 5 Jobs Mon…"
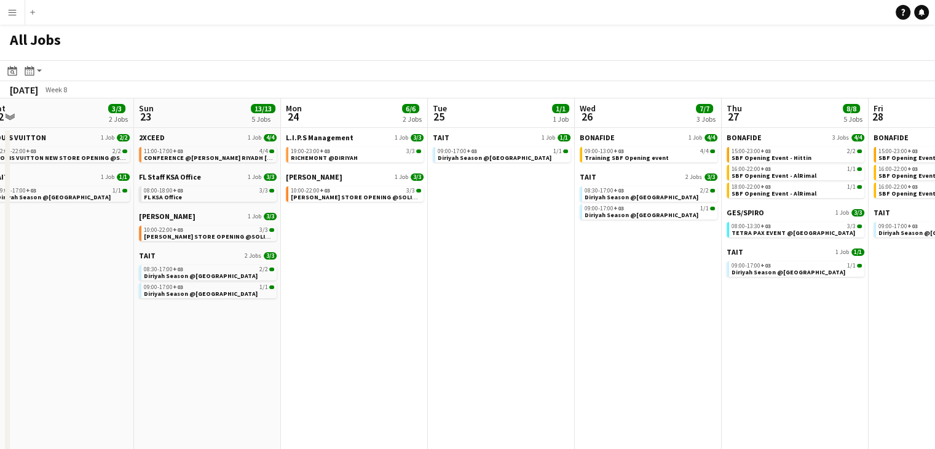
click app-calendar-viewport "Thu 20 7/7 3 Jobs Fri 21 12/12 4 Jobs Sat 22 3/3 2 Jobs Sun 23 13/13 5 Jobs Mon…"
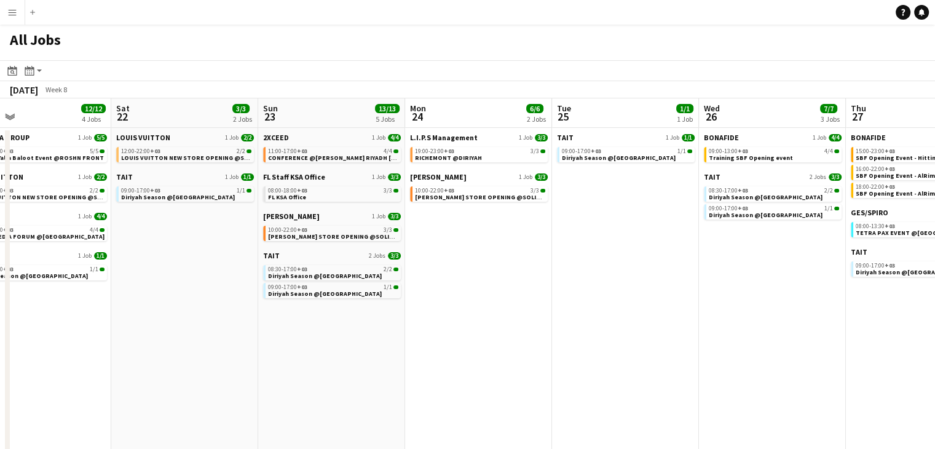
click app-calendar-viewport "Wed 19 9/9 4 Jobs Thu 20 7/7 3 Jobs Fri 21 12/12 4 Jobs Sat 22 3/3 2 Jobs Sun 2…"
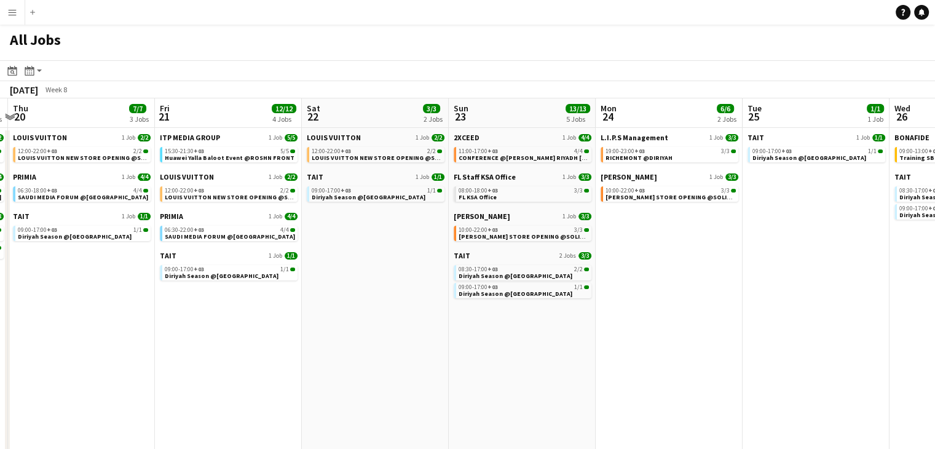
click app-calendar-viewport "Tue 18 21/21 7 Jobs Wed 19 9/9 4 Jobs Thu 20 7/7 3 Jobs Fri 21 12/12 4 Jobs Sat…"
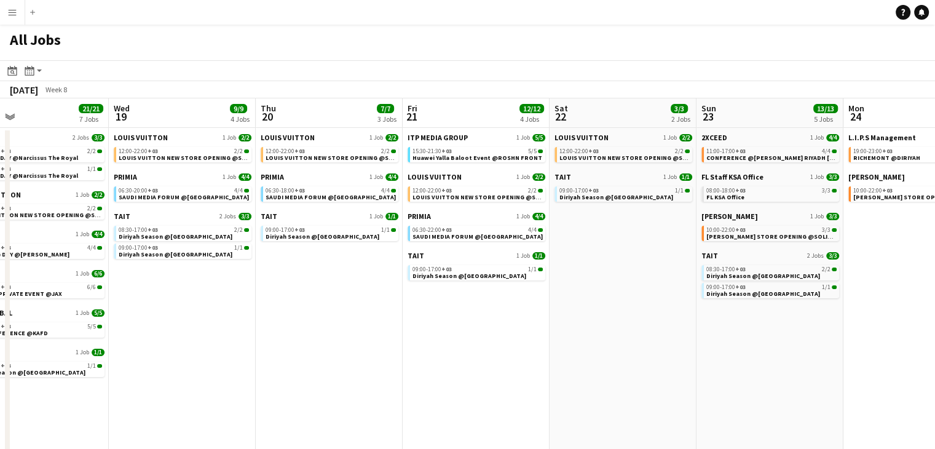
click app-calendar-viewport "Sun 16 6/7 4 Jobs Mon 17 41/42 4 Jobs Tue 18 21/21 7 Jobs Wed 19 9/9 4 Jobs Thu…"
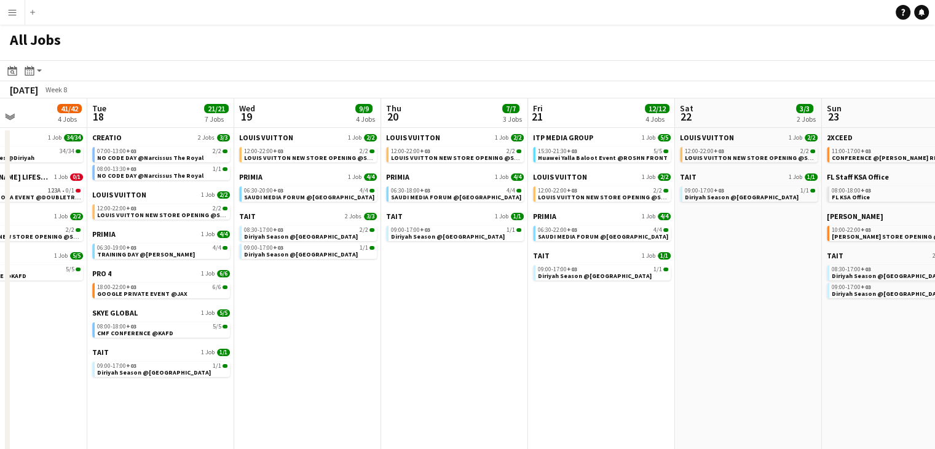
click app-calendar-viewport "Sat 15 84/84 10 Jobs Sun 16 6/7 4 Jobs Mon 17 41/42 4 Jobs Tue 18 21/21 7 Jobs …"
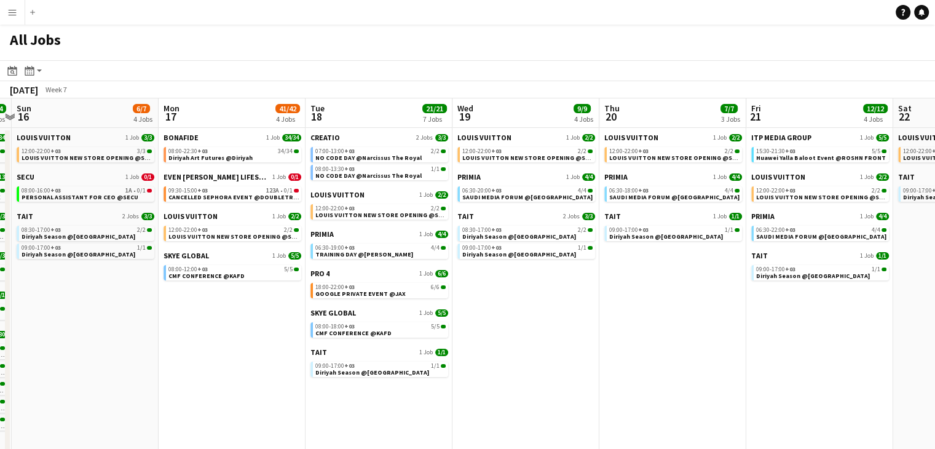
click app-calendar-viewport "Fri 14 87/87 13 Jobs Sat 15 84/84 10 Jobs Sun 16 6/7 4 Jobs Mon 17 41/42 4 Jobs…"
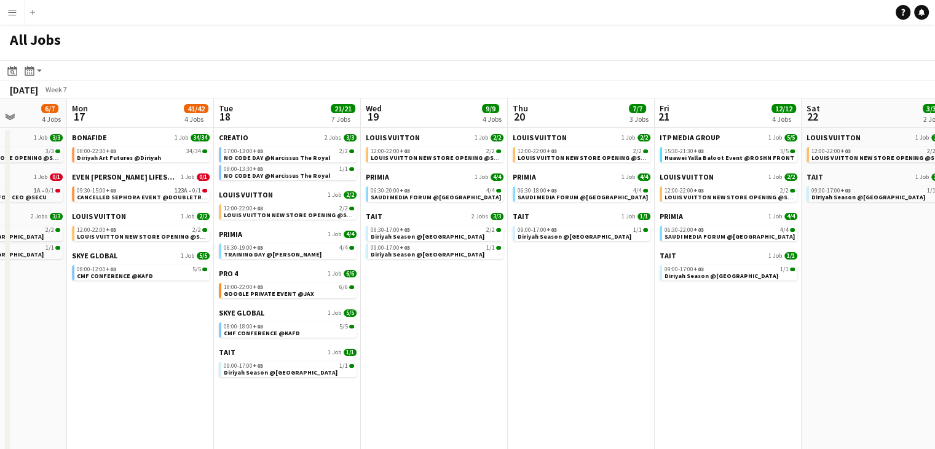
click app-calendar-viewport "Fri 14 87/87 13 Jobs Sat 15 84/84 10 Jobs Sun 16 6/7 4 Jobs Mon 17 41/42 4 Jobs…"
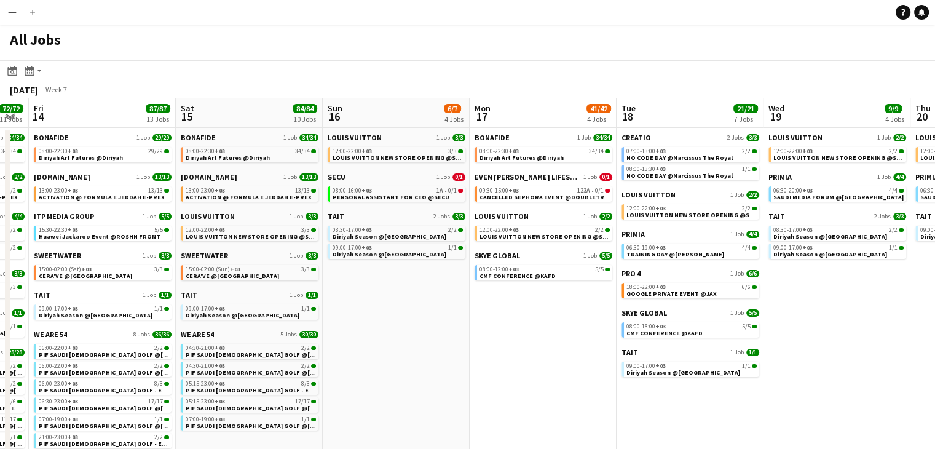
click app-calendar-viewport "Wed 12 64/114 11 Jobs Thu 13 72/72 11 Jobs Fri 14 87/87 13 Jobs Sat 15 84/84 10…"
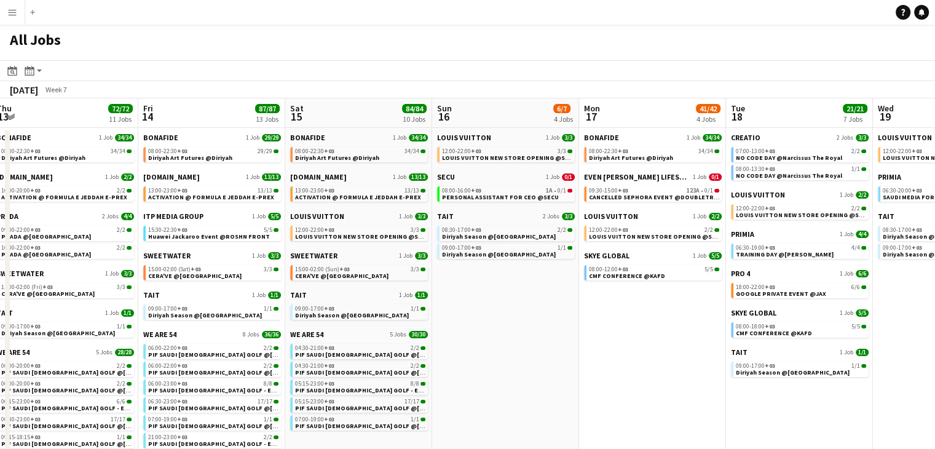
click app-calendar-viewport "Tue 11 51/62 10 Jobs Wed 12 64/114 11 Jobs Thu 13 72/72 11 Jobs Fri 14 87/87 13…"
click div "E.STYLE 1 Job 13/13 13:00-23:00 +03 13/13 ACTIVATION @ FORMULA E JEDDAH E-PREX"
click span "ACTIVATION @ FORMULA E JEDDAH E-PREX"
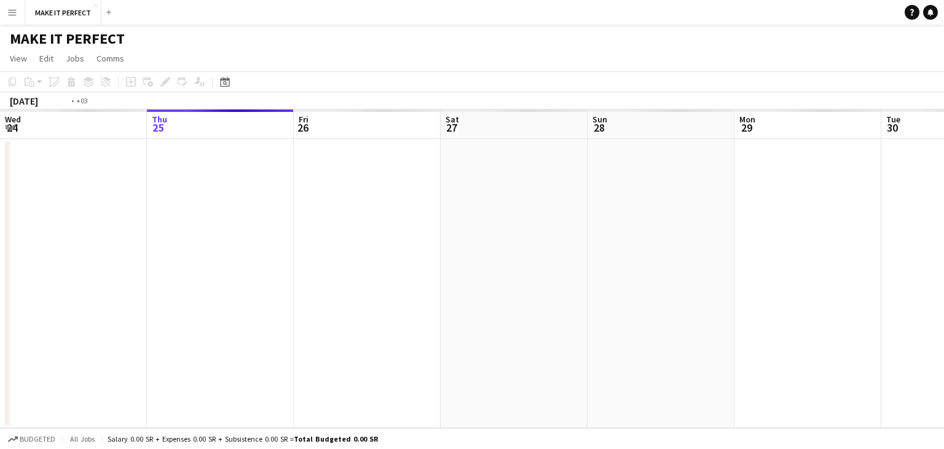
scroll to position [0, 423]
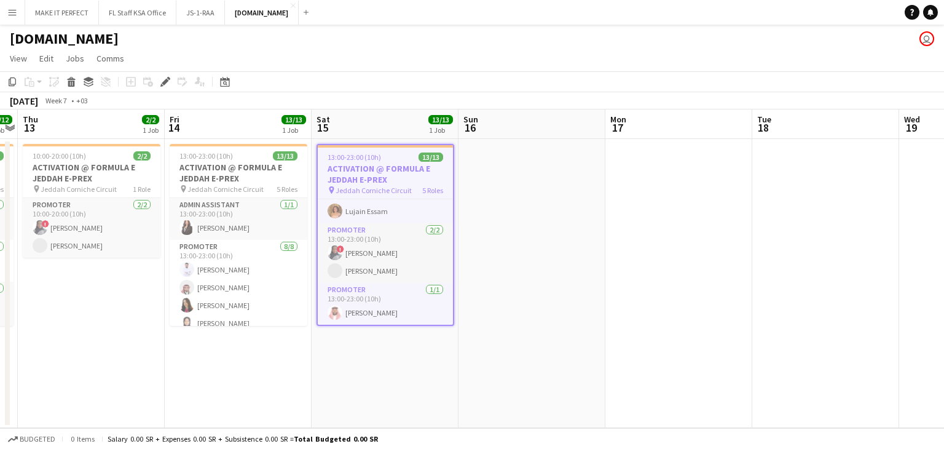
scroll to position [225, 0]
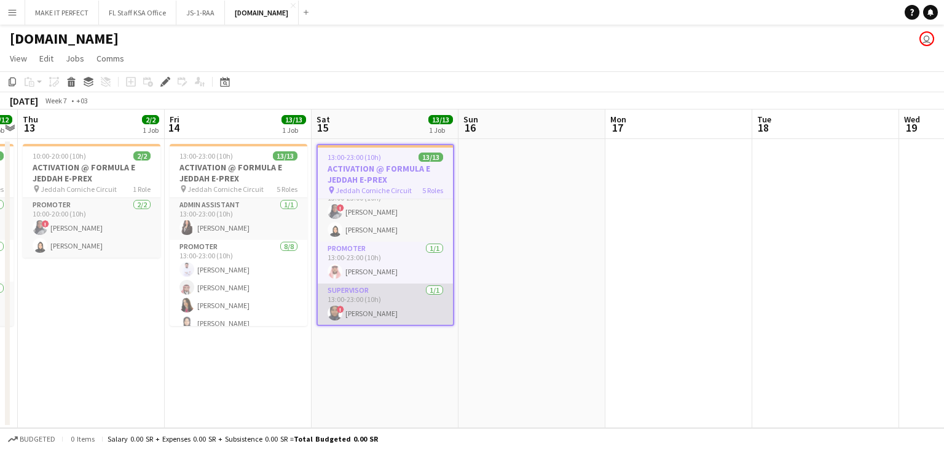
click at [371, 309] on app-card-role "Supervisor [DATE] 13:00-23:00 (10h) ! [PERSON_NAME]" at bounding box center [385, 304] width 135 height 42
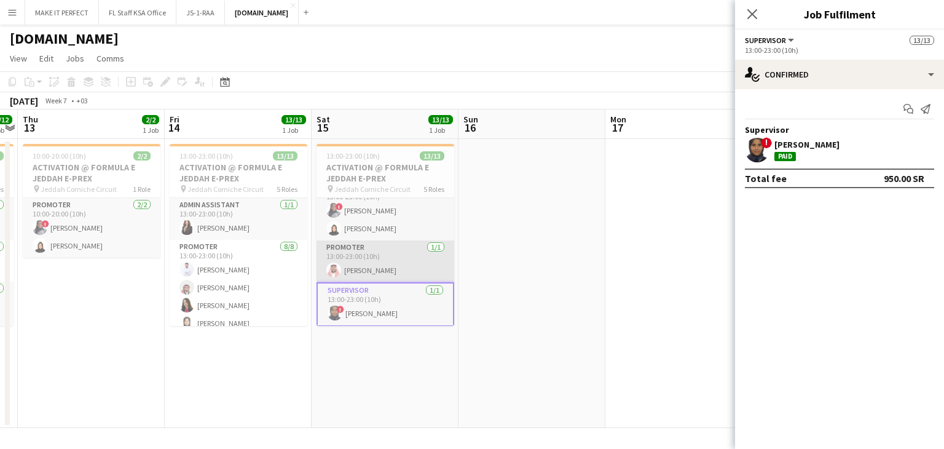
click at [369, 273] on app-card-role "Promoter [DATE] 13:00-23:00 (10h) [PERSON_NAME]" at bounding box center [385, 261] width 138 height 42
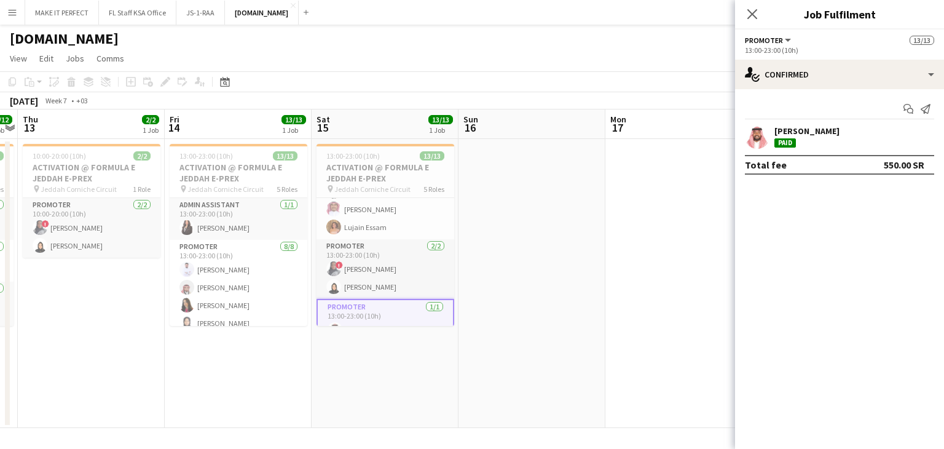
scroll to position [164, 0]
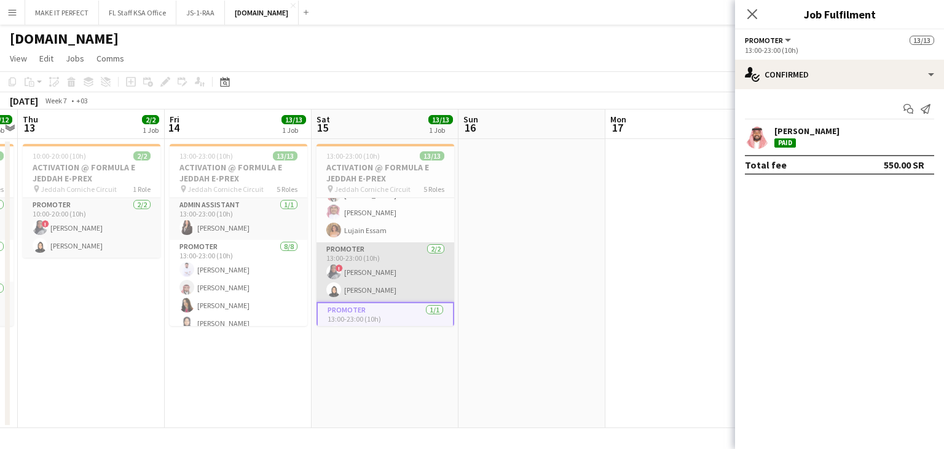
click at [367, 291] on app-card-role "Promoter [DATE] 13:00-23:00 (10h) ! Tala Hussam AYA ALAMOODI" at bounding box center [385, 272] width 138 height 60
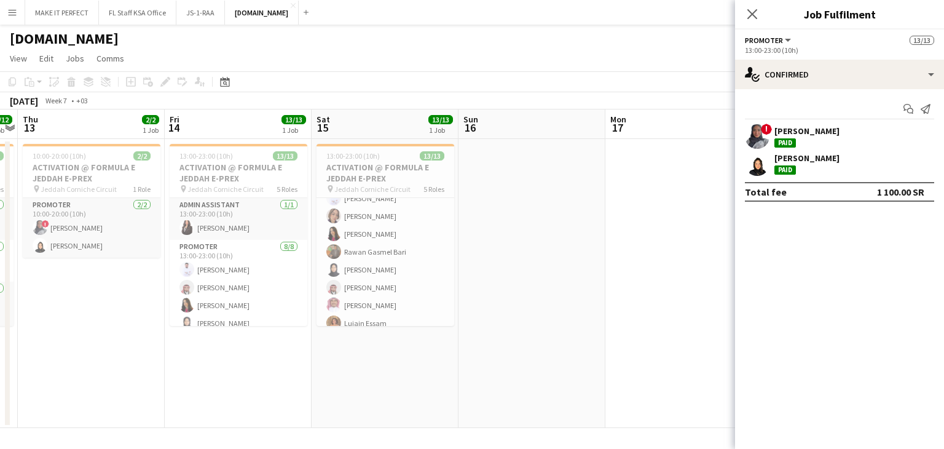
scroll to position [41, 0]
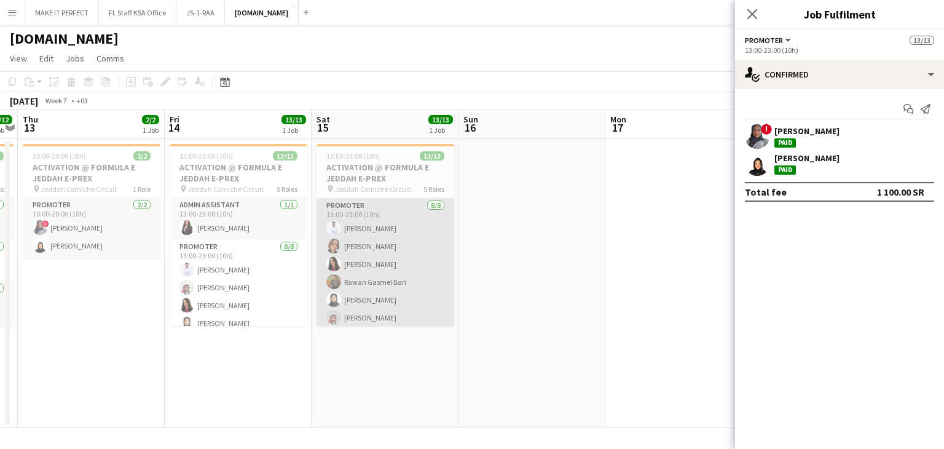
click at [376, 299] on app-card-role "Promoter [DATE] 13:00-23:00 (10h) [PERSON_NAME] [PERSON_NAME] [PERSON_NAME] Raw…" at bounding box center [385, 281] width 138 height 167
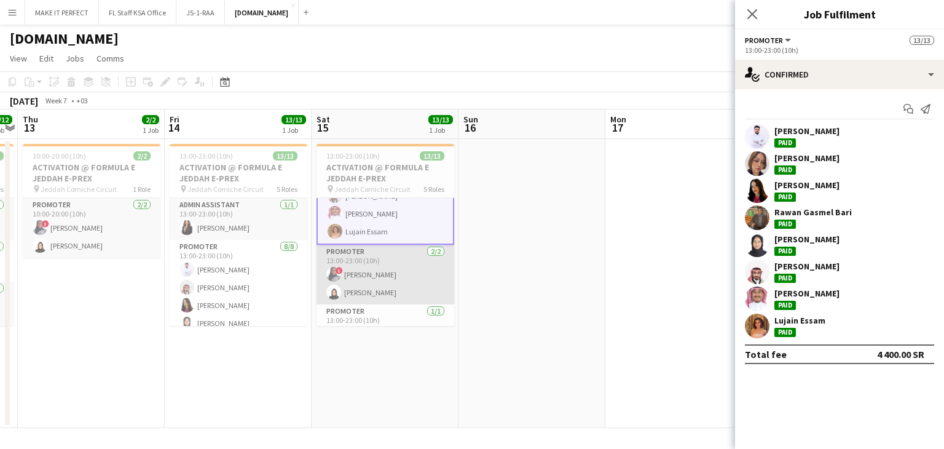
click at [374, 271] on app-card-role "Promoter [DATE] 13:00-23:00 (10h) ! Tala Hussam AYA ALAMOODI" at bounding box center [385, 275] width 138 height 60
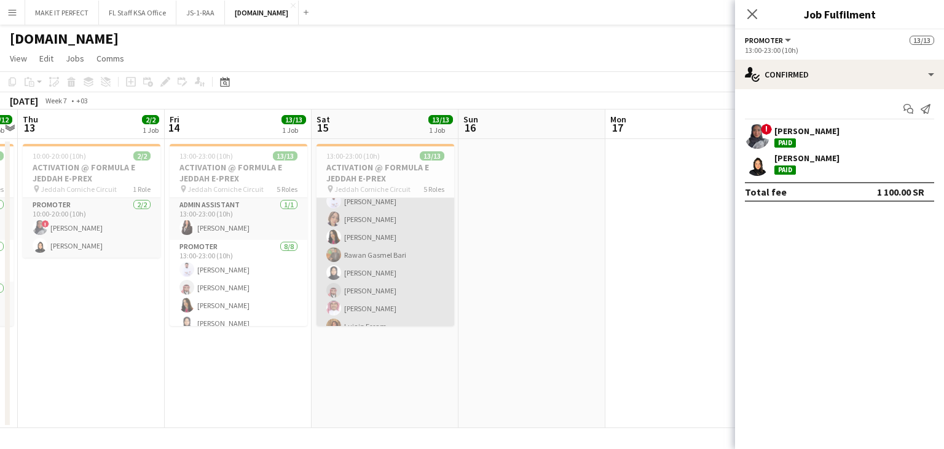
scroll to position [40, 0]
click at [361, 255] on app-card-role "Promoter [DATE] 13:00-23:00 (10h) [PERSON_NAME] [PERSON_NAME] [PERSON_NAME] Raw…" at bounding box center [385, 283] width 138 height 167
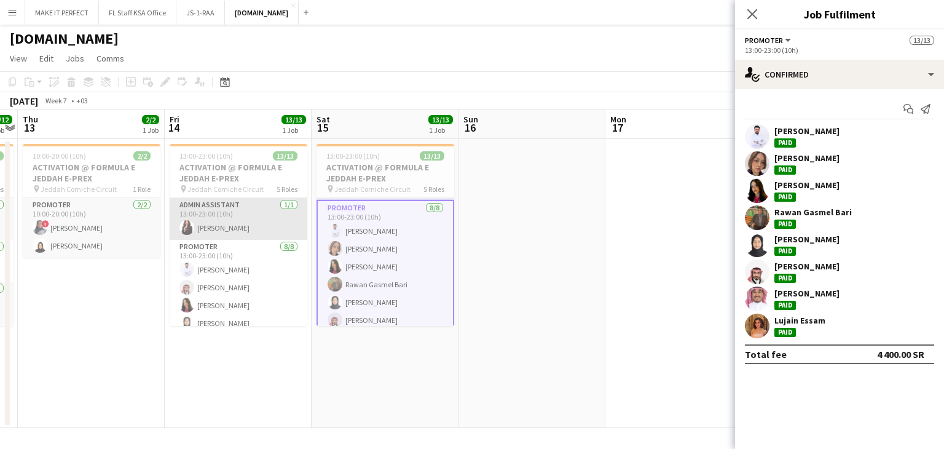
click at [246, 228] on app-card-role "Admin Assistant [DATE] 13:00-23:00 (10h) [PERSON_NAME]" at bounding box center [239, 219] width 138 height 42
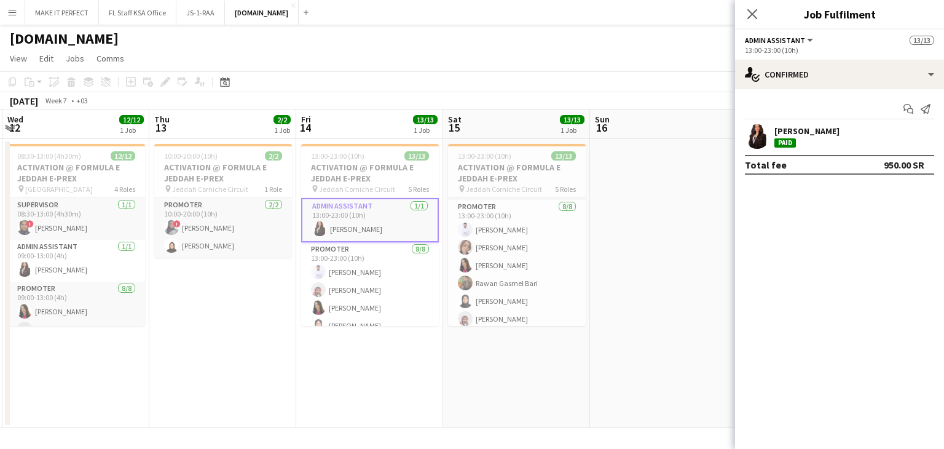
scroll to position [0, 262]
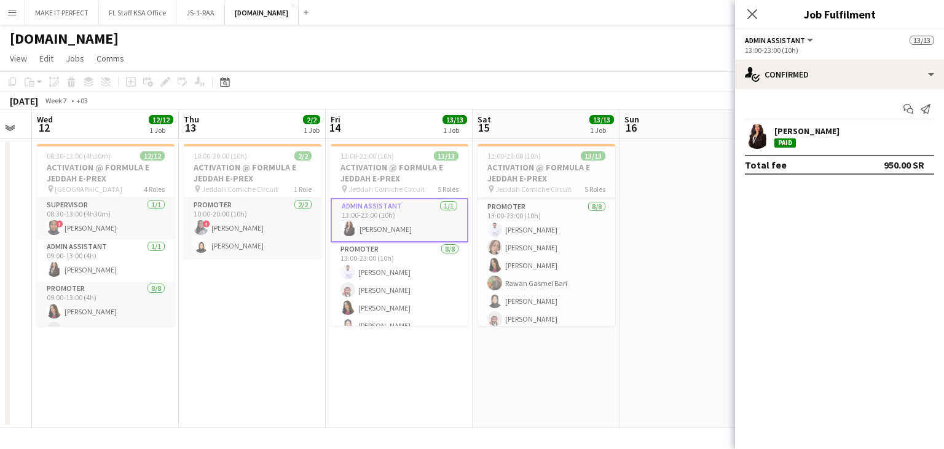
drag, startPoint x: 61, startPoint y: 281, endPoint x: 369, endPoint y: 298, distance: 307.7
click at [369, 298] on app-calendar-viewport "Mon 10 Tue 11 Wed 12 12/12 1 Job Thu 13 2/2 1 Job Fri 14 13/13 1 Job Sat 15 13/…" at bounding box center [472, 268] width 944 height 318
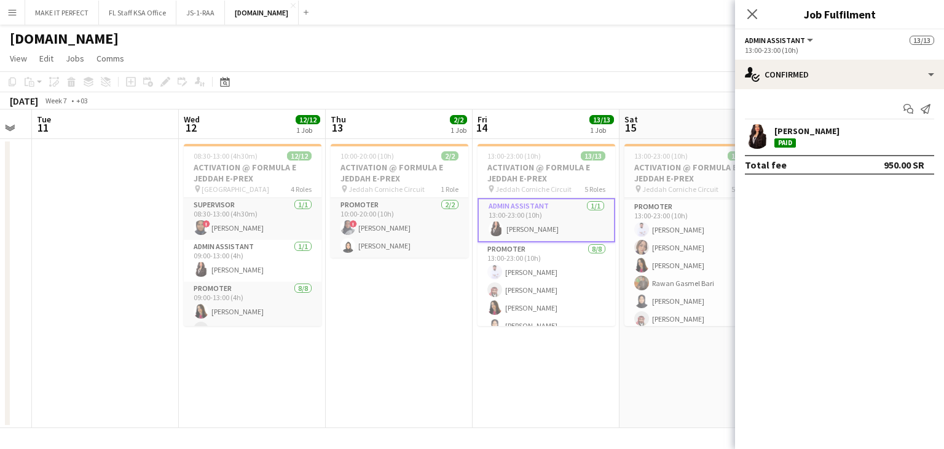
click at [53, 300] on app-date-cell at bounding box center [105, 283] width 147 height 289
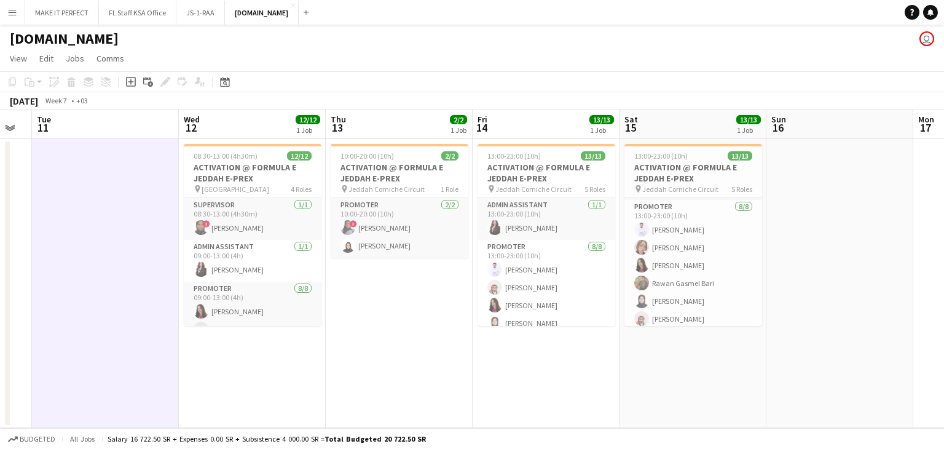
click at [291, 3] on app-icon "Close" at bounding box center [293, 5] width 5 height 5
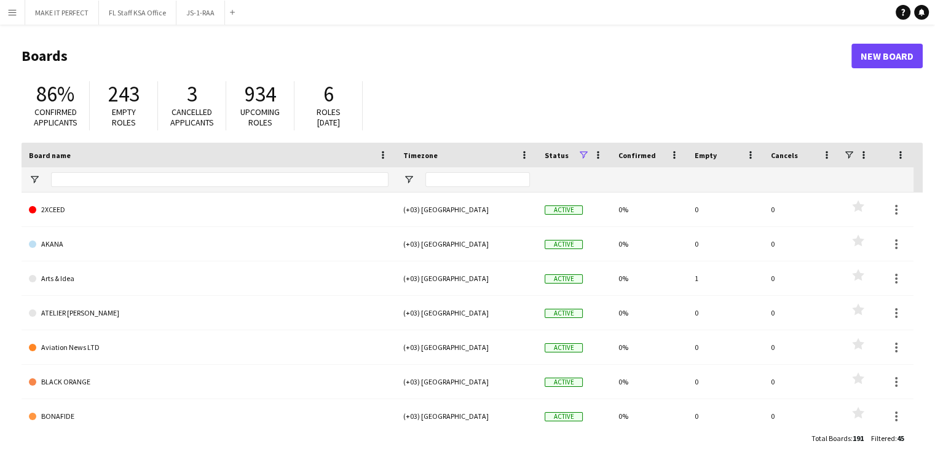
click at [0, 0] on app-icon "Close" at bounding box center [0, 0] width 0 height 0
click at [171, 7] on app-icon "Close" at bounding box center [170, 5] width 5 height 5
click at [0, 0] on app-icon "Close" at bounding box center [0, 0] width 0 height 0
click at [18, 9] on button "Menu" at bounding box center [12, 12] width 25 height 25
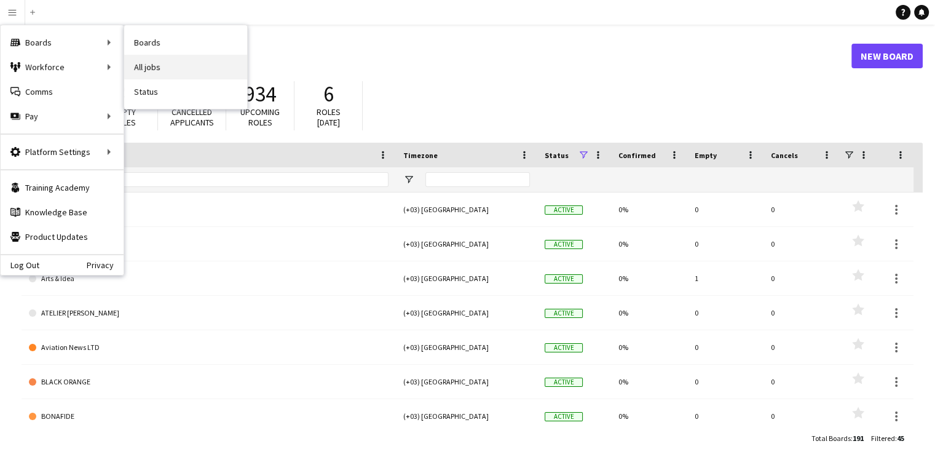
click at [160, 70] on link "All jobs" at bounding box center [185, 67] width 123 height 25
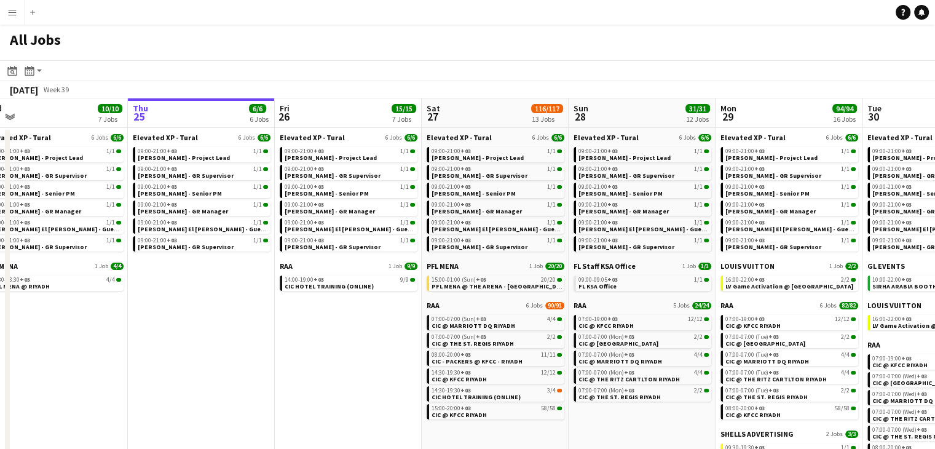
scroll to position [0, 329]
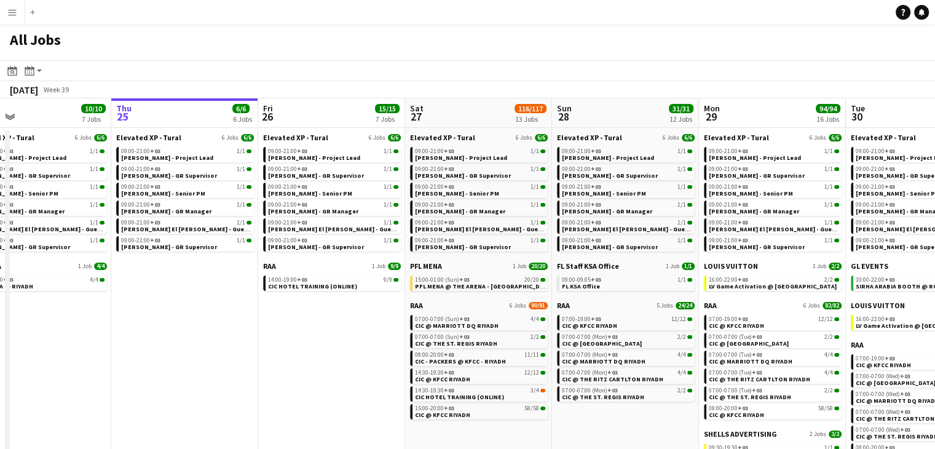
drag, startPoint x: 338, startPoint y: 337, endPoint x: 302, endPoint y: 325, distance: 37.7
click at [302, 325] on app-calendar-viewport "Mon 22 32/32 5 Jobs Tue 23 36/36 6 Jobs Wed 24 10/10 7 Jobs Thu 25 6/6 6 Jobs F…" at bounding box center [467, 338] width 935 height 481
click at [439, 211] on span "[PERSON_NAME] - GR Manager" at bounding box center [460, 211] width 90 height 8
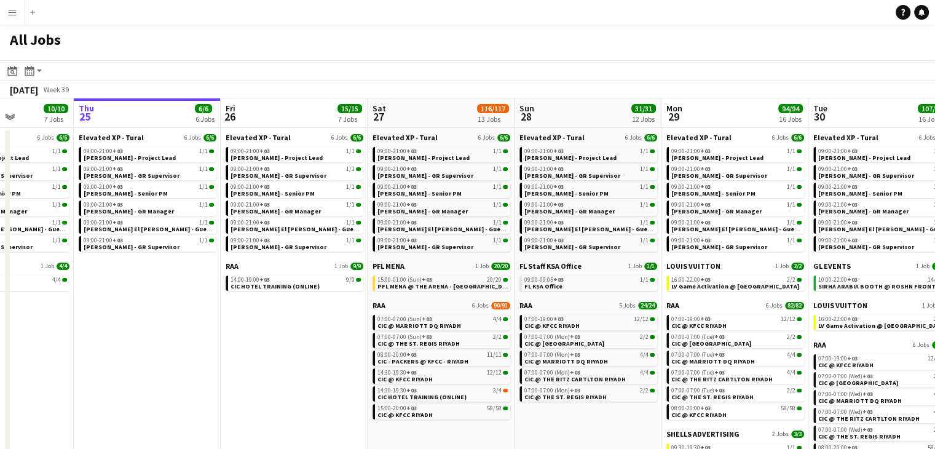
scroll to position [0, 369]
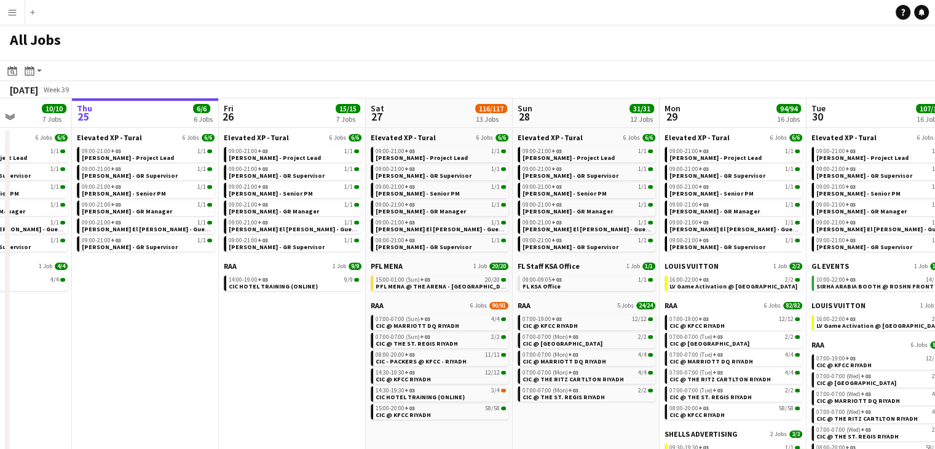
drag, startPoint x: 283, startPoint y: 318, endPoint x: 245, endPoint y: 312, distance: 38.5
click at [245, 312] on app-calendar-viewport "Mon 22 32/32 5 Jobs Tue 23 36/36 6 Jobs Wed 24 10/10 7 Jobs Thu 25 6/6 6 Jobs F…" at bounding box center [467, 338] width 935 height 481
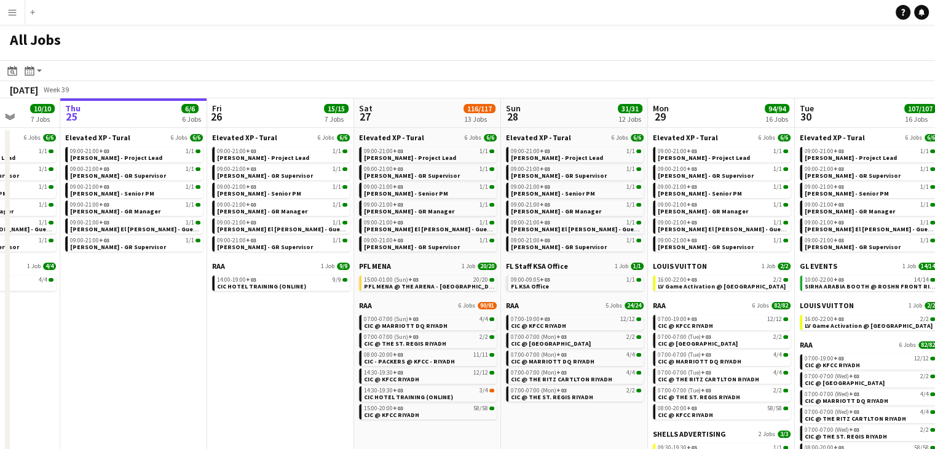
drag, startPoint x: 251, startPoint y: 332, endPoint x: 239, endPoint y: 328, distance: 12.2
click at [239, 328] on app-calendar-viewport "Mon 22 32/32 5 Jobs Tue 23 36/36 6 Jobs Wed 24 10/10 7 Jobs Thu 25 6/6 6 Jobs F…" at bounding box center [467, 338] width 935 height 481
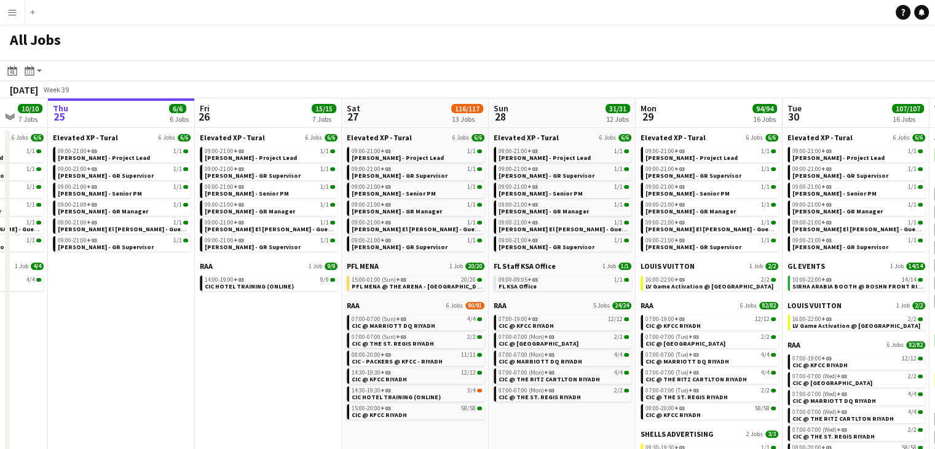
scroll to position [0, 394]
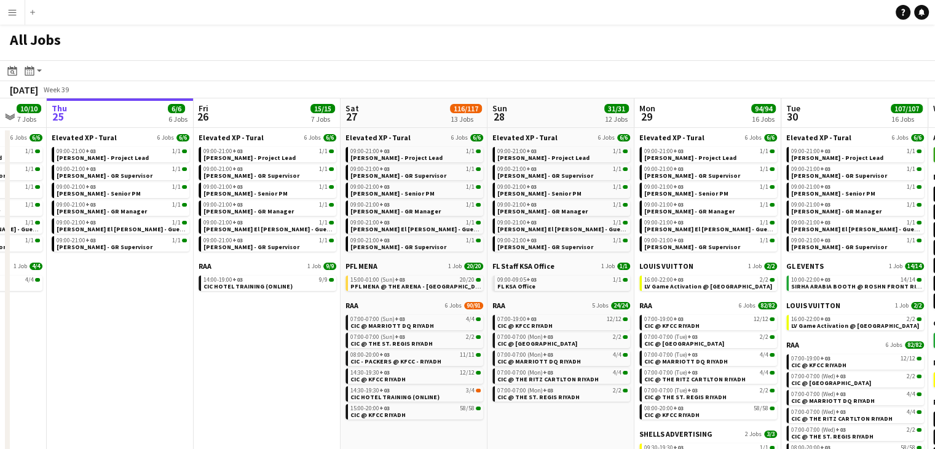
click at [296, 323] on app-calendar-viewport "Mon 22 32/32 5 Jobs Tue 23 36/36 6 Jobs Wed 24 10/10 7 Jobs Thu 25 6/6 6 Jobs F…" at bounding box center [467, 338] width 935 height 481
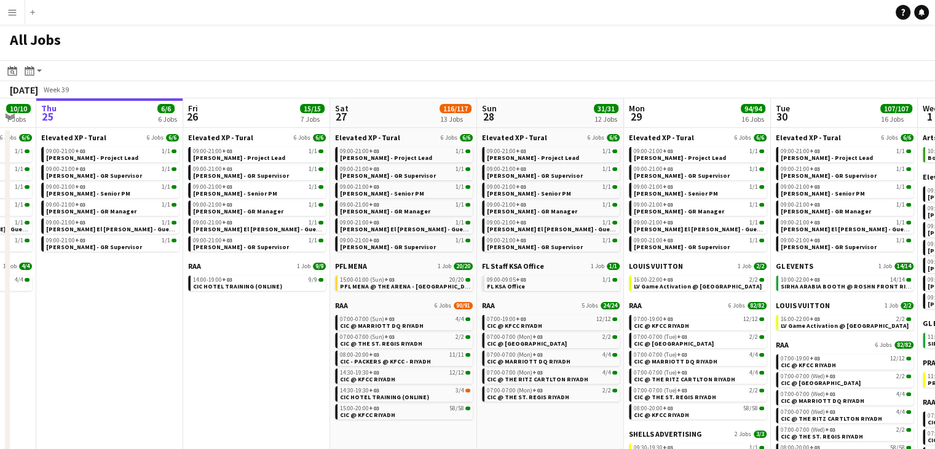
scroll to position [0, 408]
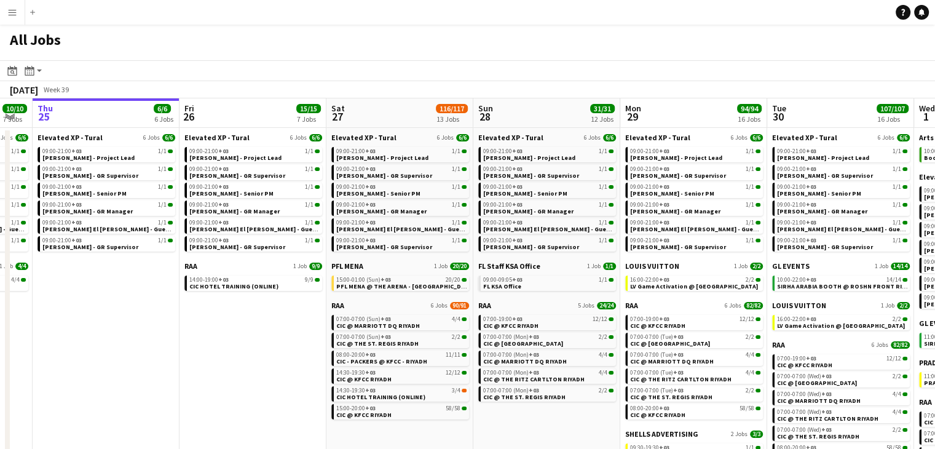
drag, startPoint x: 271, startPoint y: 361, endPoint x: 257, endPoint y: 352, distance: 16.5
click at [257, 352] on app-calendar-viewport "Mon 22 32/32 5 Jobs Tue 23 36/36 6 Jobs Wed 24 10/10 7 Jobs Thu 25 6/6 6 Jobs F…" at bounding box center [467, 338] width 935 height 481
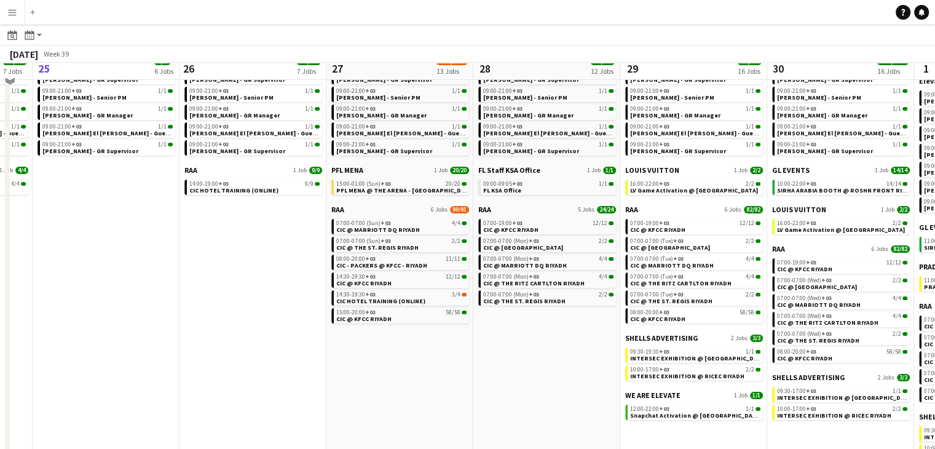
scroll to position [123, 0]
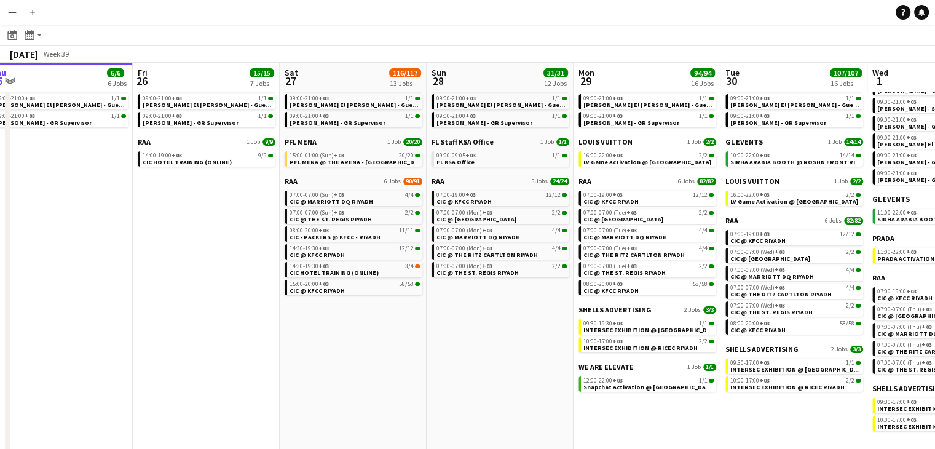
drag, startPoint x: 495, startPoint y: 364, endPoint x: 449, endPoint y: 356, distance: 47.5
click at [449, 356] on app-calendar-viewport "Mon 22 32/32 5 Jobs Tue 23 36/36 6 Jobs Wed 24 10/10 7 Jobs Thu 25 6/6 6 Jobs F…" at bounding box center [467, 196] width 935 height 518
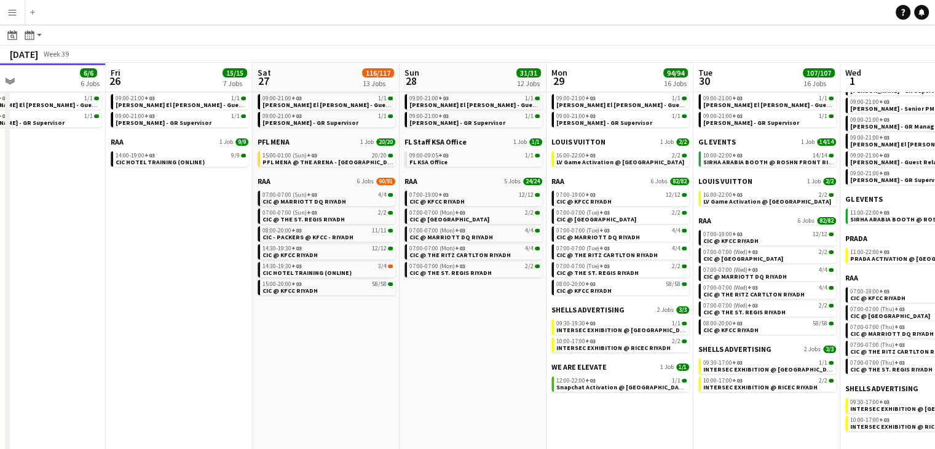
scroll to position [0, 484]
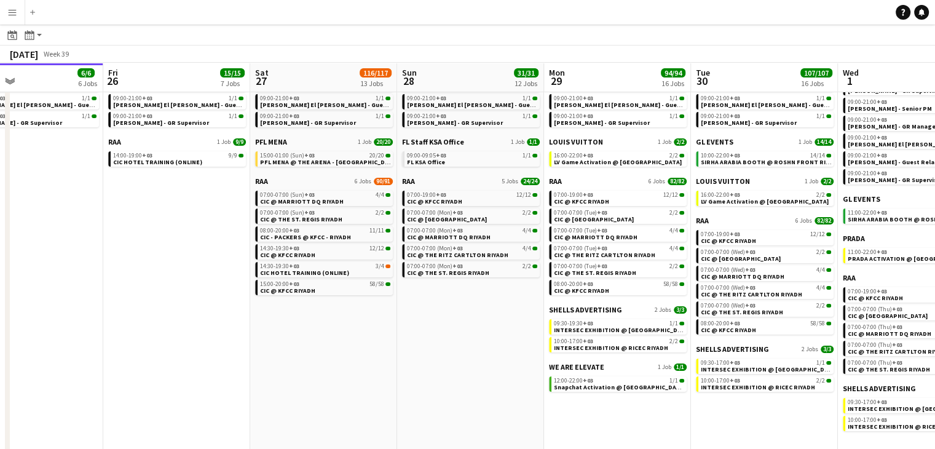
drag, startPoint x: 484, startPoint y: 368, endPoint x: 455, endPoint y: 359, distance: 30.1
click at [455, 359] on app-calendar-viewport "Mon 22 32/32 5 Jobs Tue 23 36/36 6 Jobs Wed 24 10/10 7 Jobs Thu 25 6/6 6 Jobs F…" at bounding box center [467, 196] width 935 height 518
click at [586, 329] on span "INTERSEC EXHIBITION @ [GEOGRAPHIC_DATA]" at bounding box center [622, 330] width 136 height 8
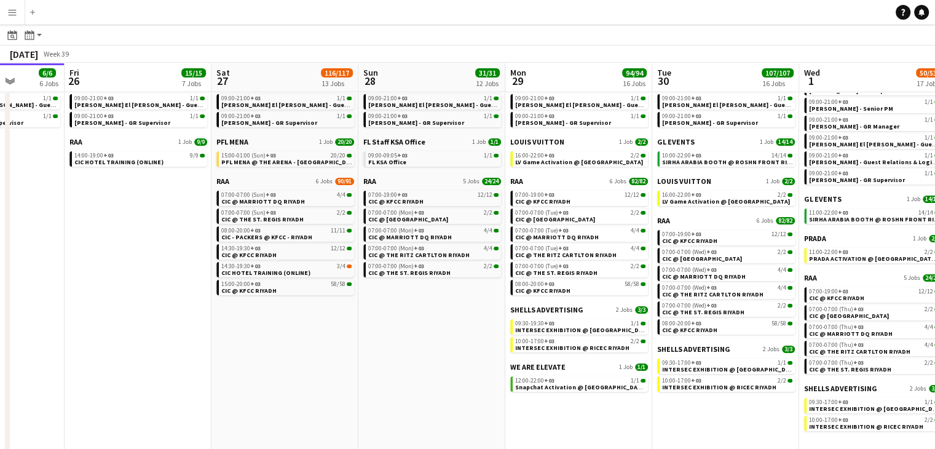
drag, startPoint x: 482, startPoint y: 313, endPoint x: 444, endPoint y: 310, distance: 38.2
click at [444, 310] on app-calendar-viewport "Mon 22 32/32 5 Jobs Tue 23 36/36 6 Jobs Wed 24 10/10 7 Jobs Thu 25 6/6 6 Jobs F…" at bounding box center [467, 196] width 935 height 518
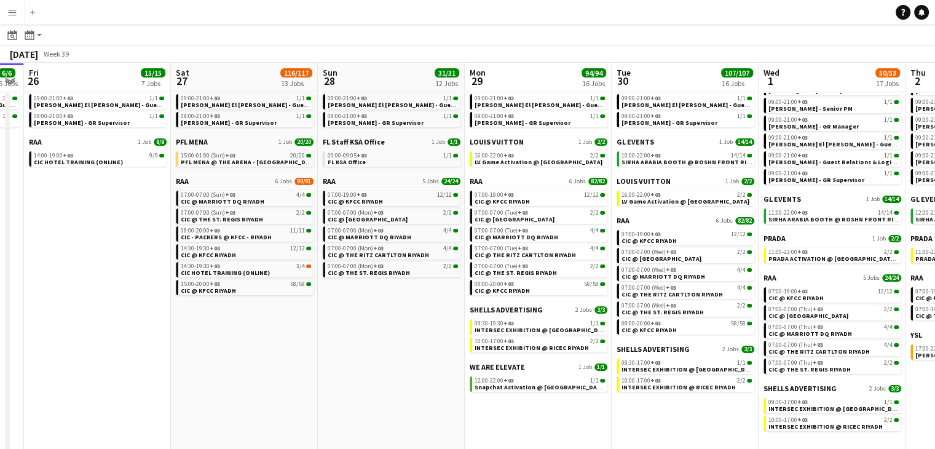
drag, startPoint x: 442, startPoint y: 326, endPoint x: 435, endPoint y: 325, distance: 7.5
click at [435, 325] on app-calendar-viewport "Mon 22 32/32 5 Jobs Tue 23 36/36 6 Jobs Wed 24 10/10 7 Jobs Thu 25 6/6 6 Jobs F…" at bounding box center [467, 196] width 935 height 518
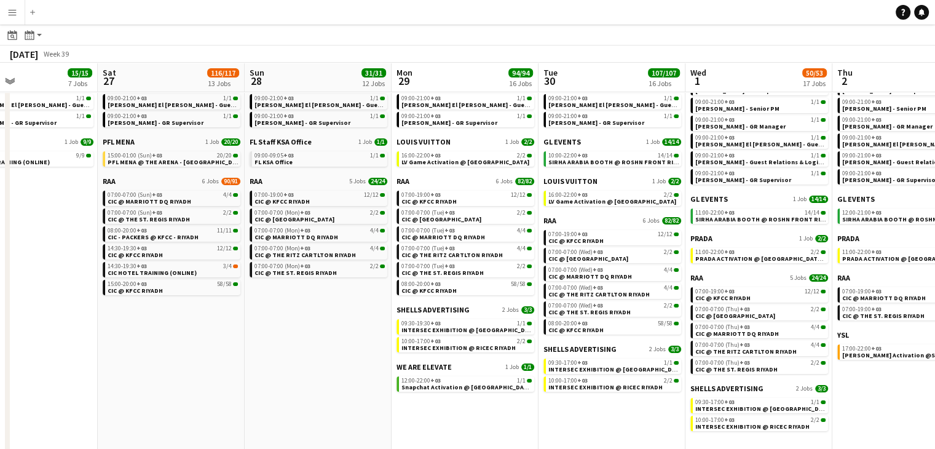
scroll to position [0, 364]
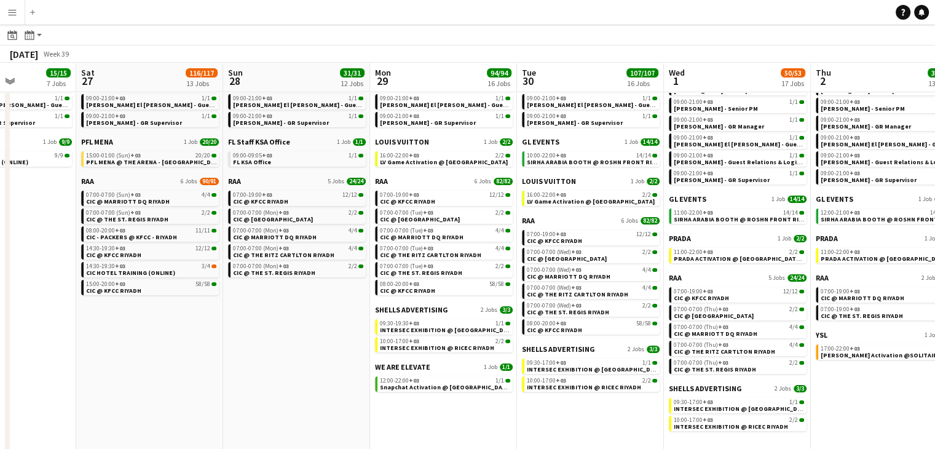
drag, startPoint x: 450, startPoint y: 347, endPoint x: 356, endPoint y: 327, distance: 95.4
click at [356, 327] on app-calendar-viewport "Wed 24 10/10 7 Jobs Thu 25 6/6 6 Jobs Fri 26 15/15 7 Jobs Sat 27 116/117 13 Job…" at bounding box center [467, 196] width 935 height 518
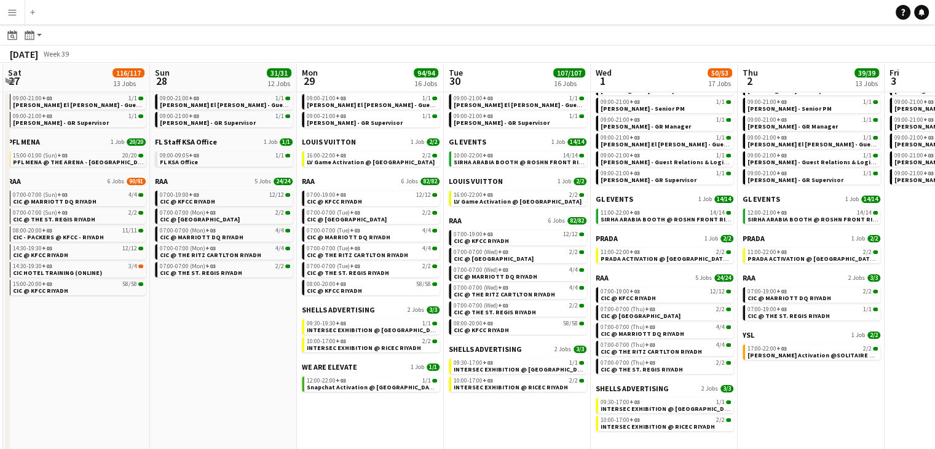
drag, startPoint x: 568, startPoint y: 400, endPoint x: 524, endPoint y: 414, distance: 46.3
click at [496, 396] on app-calendar-viewport "Wed 24 10/10 7 Jobs Thu 25 6/6 6 Jobs Fri 26 15/15 7 Jobs Sat 27 116/117 13 Job…" at bounding box center [467, 196] width 935 height 518
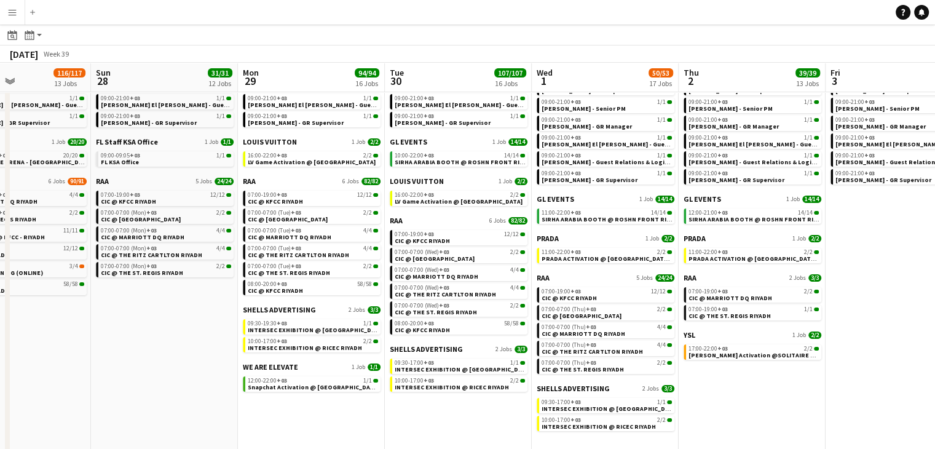
drag, startPoint x: 756, startPoint y: 403, endPoint x: 699, endPoint y: 402, distance: 57.1
click at [699, 402] on app-calendar-viewport "Wed 24 10/10 7 Jobs Thu 25 6/6 6 Jobs Fri 26 15/15 7 Jobs Sat 27 116/117 13 Job…" at bounding box center [467, 196] width 935 height 518
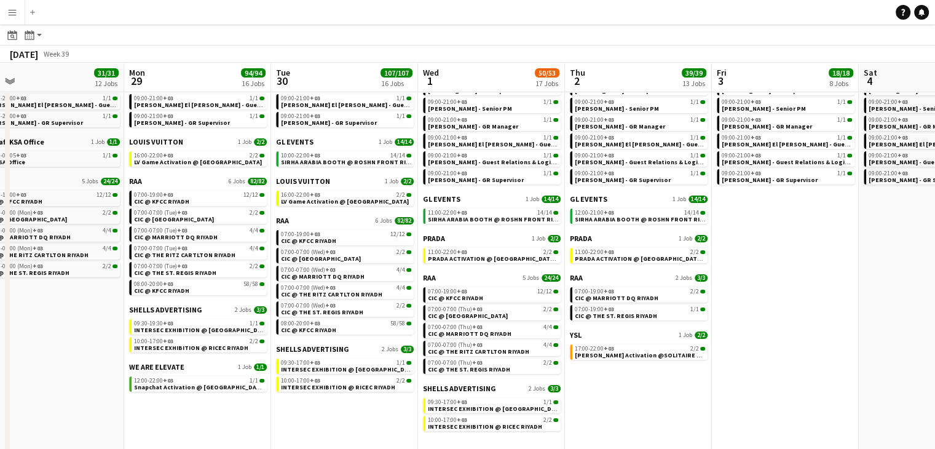
drag, startPoint x: 700, startPoint y: 390, endPoint x: 667, endPoint y: 388, distance: 33.8
click at [667, 388] on app-calendar-viewport "Thu 25 6/6 6 Jobs Fri 26 15/15 7 Jobs Sat 27 116/117 13 Jobs Sun 28 31/31 12 Jo…" at bounding box center [467, 196] width 935 height 518
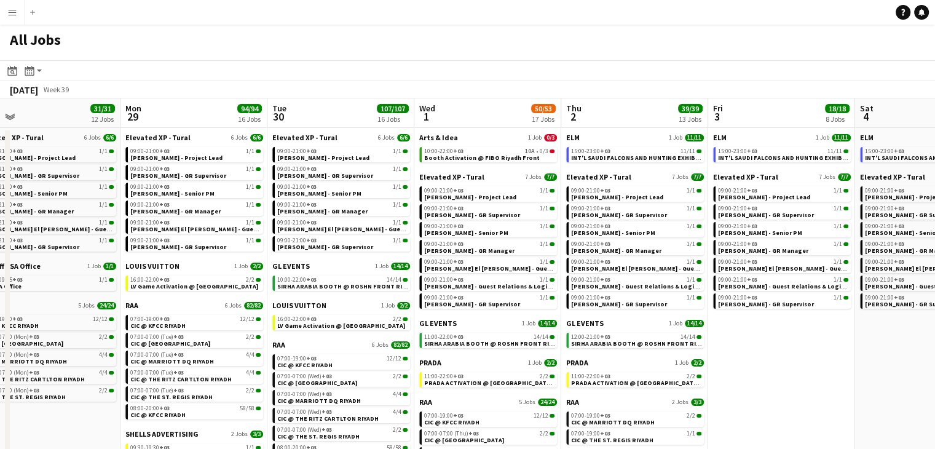
scroll to position [0, 429]
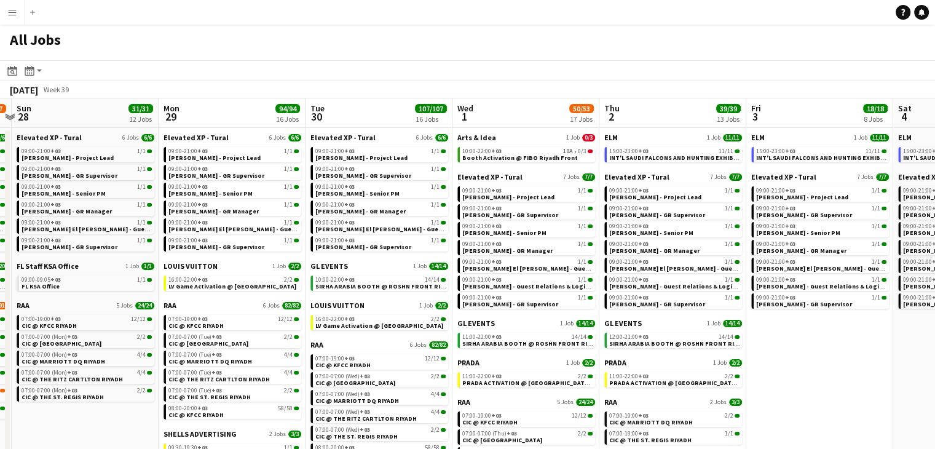
click at [652, 377] on app-all-jobs "All Jobs Date picker [DATE] [DATE] [DATE] M [DATE] T [DATE] W [DATE] T [DATE] F…" at bounding box center [467, 302] width 935 height 555
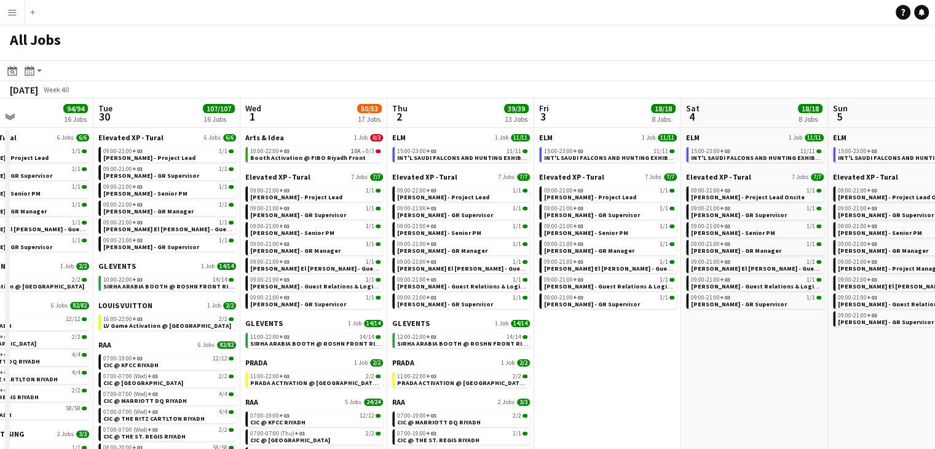
scroll to position [0, 496]
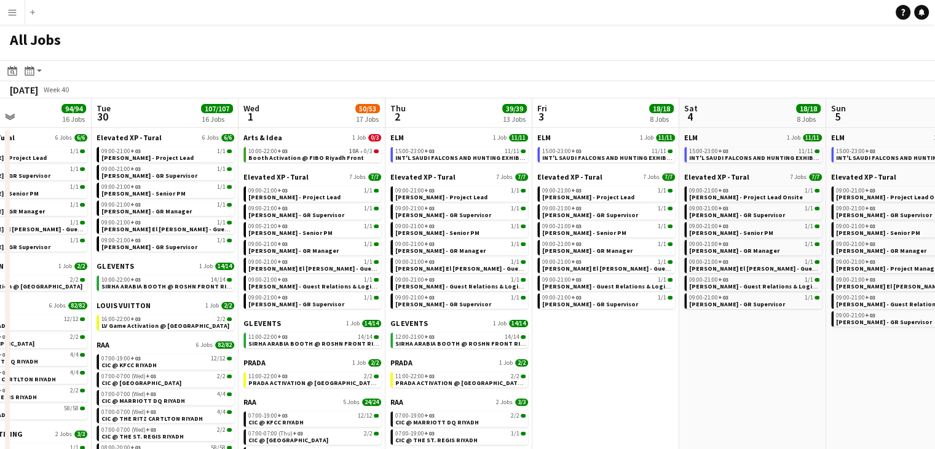
drag, startPoint x: 731, startPoint y: 380, endPoint x: 683, endPoint y: 378, distance: 47.3
click at [683, 378] on app-calendar-viewport "Fri 26 15/15 7 Jobs Sat 27 116/117 13 Jobs Sun 28 31/31 12 Jobs Mon 29 94/94 16…" at bounding box center [467, 338] width 935 height 481
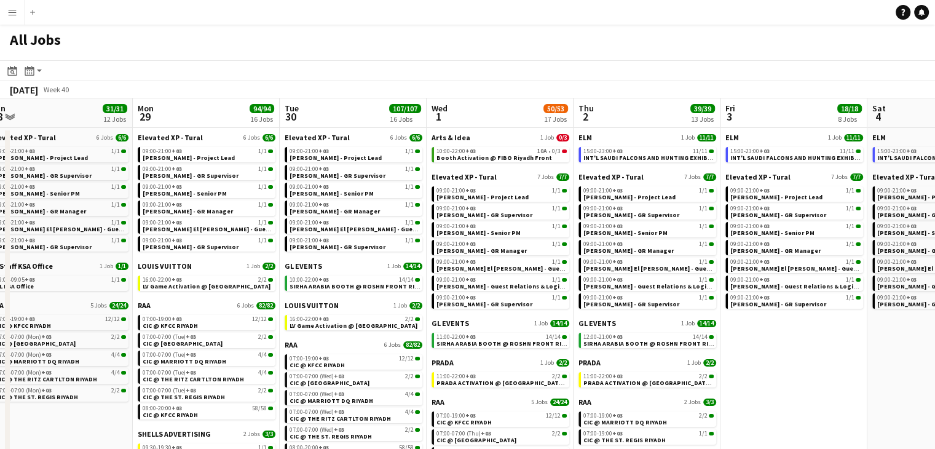
drag, startPoint x: 592, startPoint y: 374, endPoint x: 495, endPoint y: 342, distance: 102.0
click at [492, 341] on app-calendar-viewport "Fri 26 15/15 7 Jobs Sat 27 116/117 13 Jobs Sun 28 31/31 12 Jobs Mon 29 94/94 16…" at bounding box center [467, 338] width 935 height 481
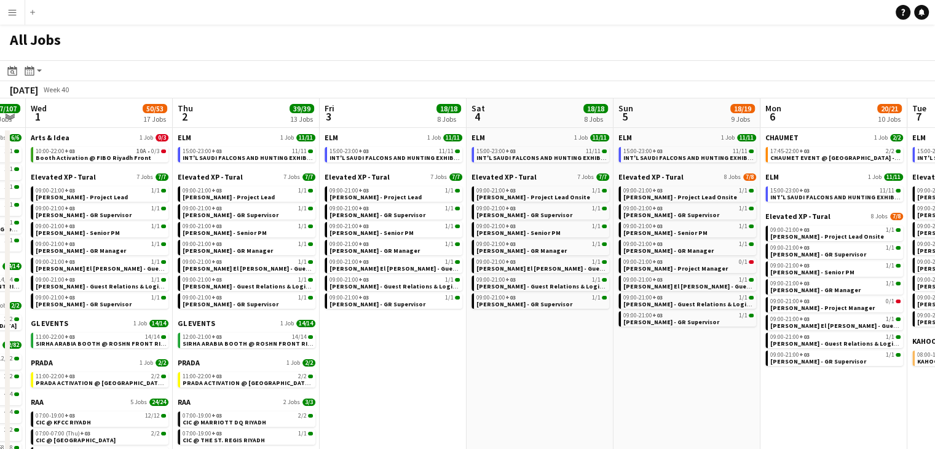
click at [462, 337] on app-calendar-viewport "Sun 28 31/31 12 Jobs Mon 29 94/94 16 Jobs Tue 30 107/107 16 Jobs Wed 1 50/53 17…" at bounding box center [467, 338] width 935 height 481
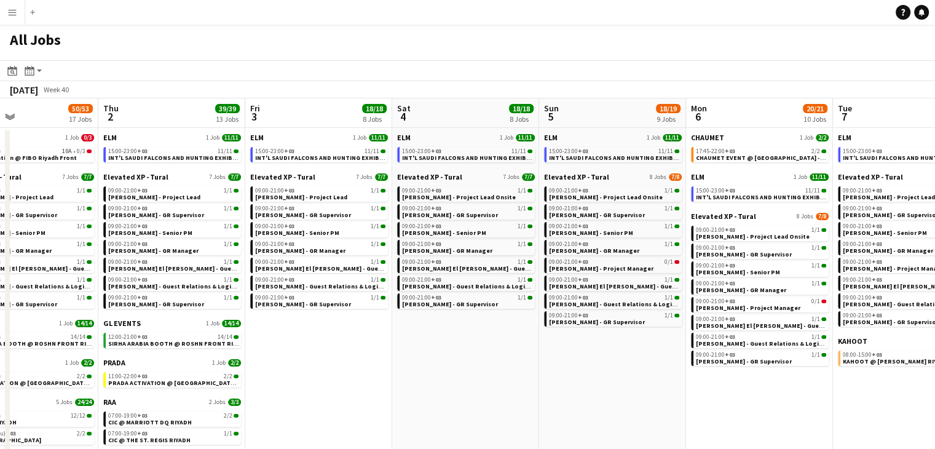
drag, startPoint x: 531, startPoint y: 355, endPoint x: 515, endPoint y: 352, distance: 16.3
click at [501, 350] on app-calendar-viewport "Sun 28 31/31 12 Jobs Mon 29 94/94 16 Jobs Tue 30 107/107 16 Jobs Wed 1 50/53 17…" at bounding box center [467, 338] width 935 height 481
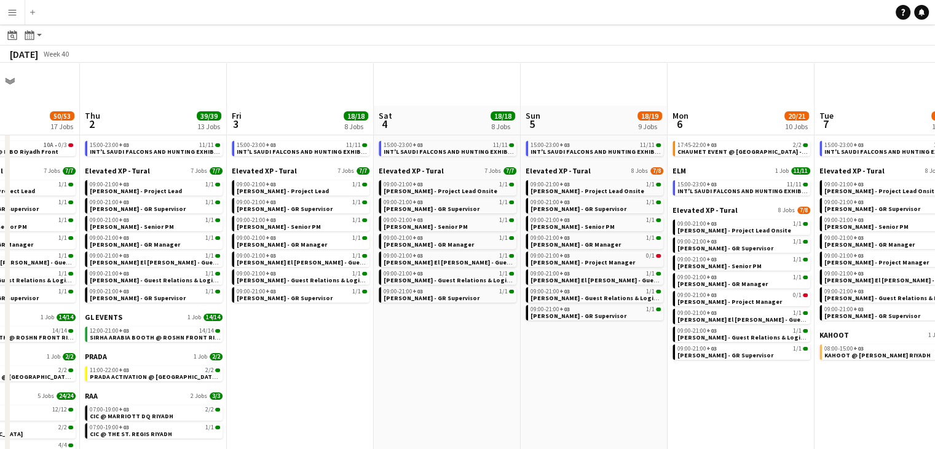
scroll to position [0, 0]
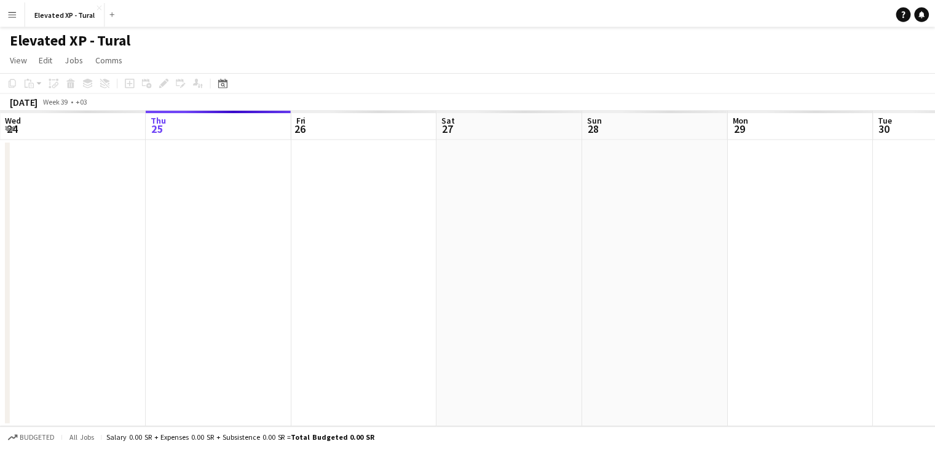
scroll to position [0, 423]
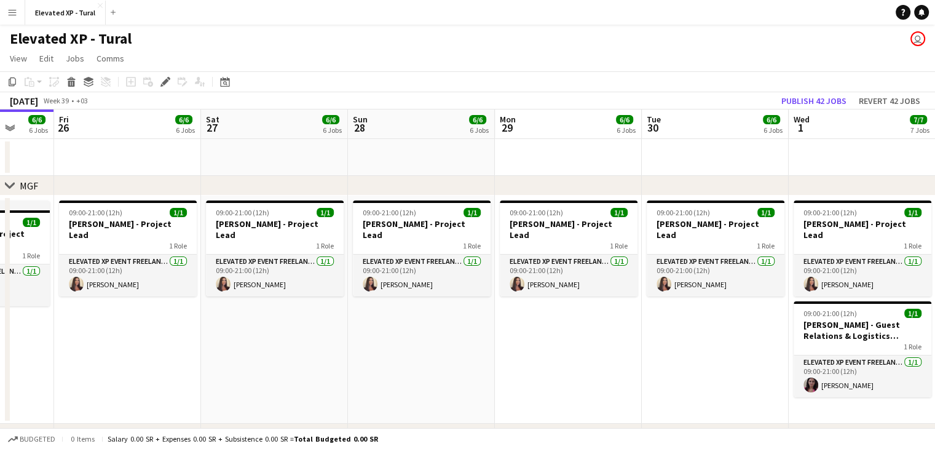
drag, startPoint x: 531, startPoint y: 313, endPoint x: 420, endPoint y: 297, distance: 111.7
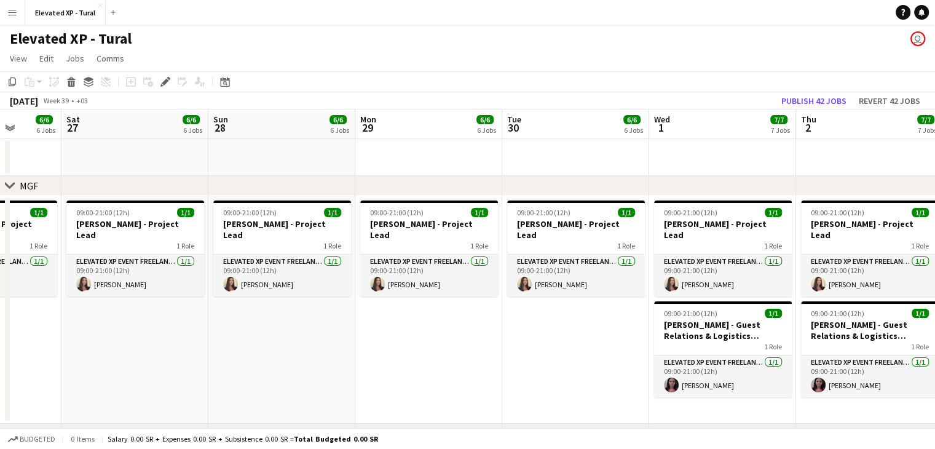
drag, startPoint x: 549, startPoint y: 324, endPoint x: 418, endPoint y: 318, distance: 131.0
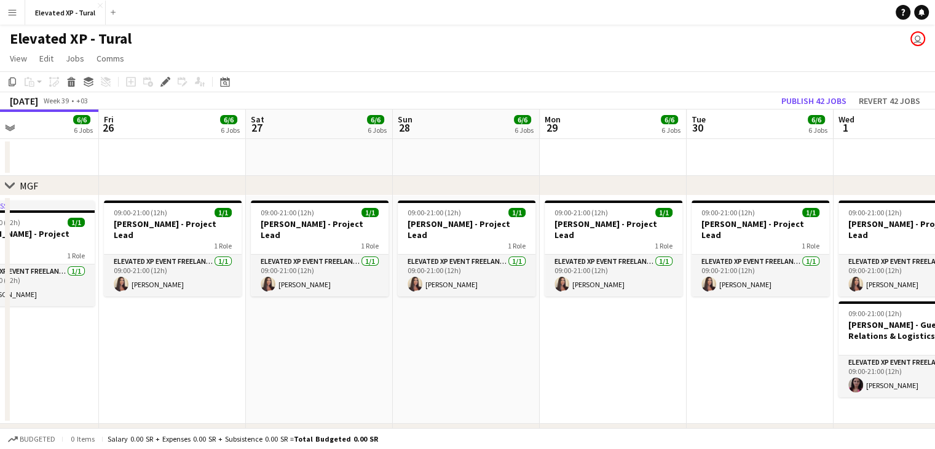
scroll to position [0, 363]
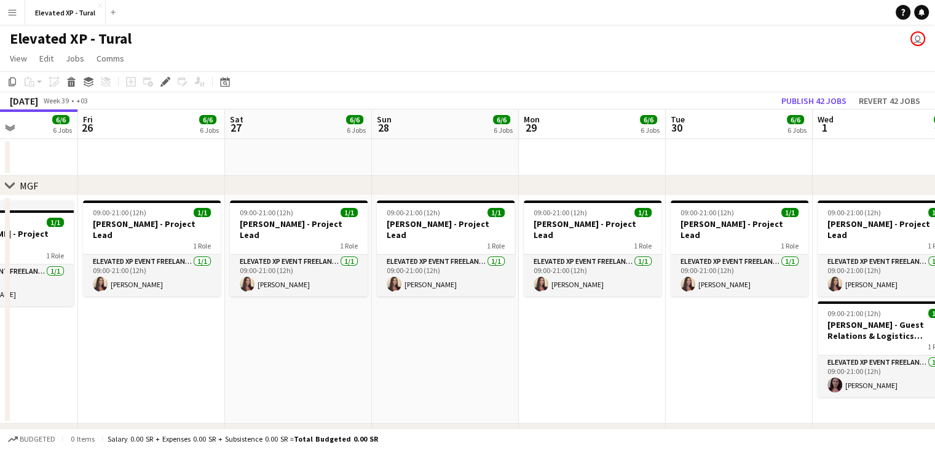
drag, startPoint x: 499, startPoint y: 327, endPoint x: 391, endPoint y: 320, distance: 108.4
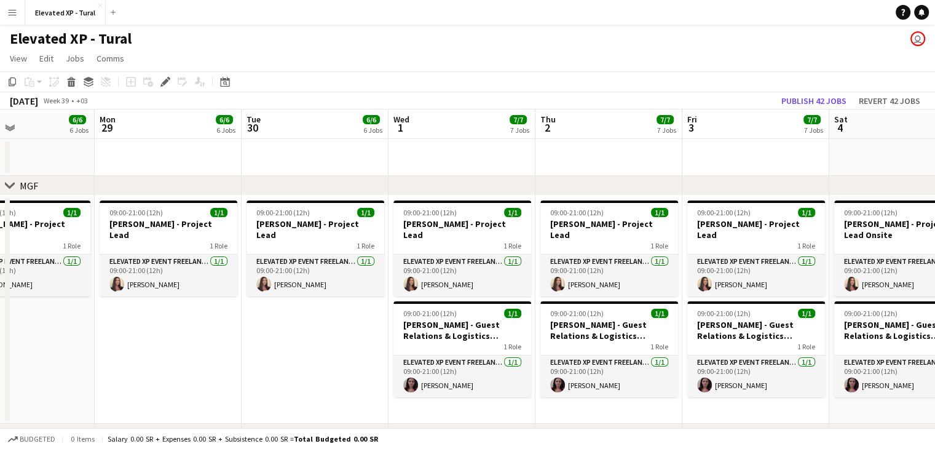
drag, startPoint x: 456, startPoint y: 316, endPoint x: 326, endPoint y: 305, distance: 130.7
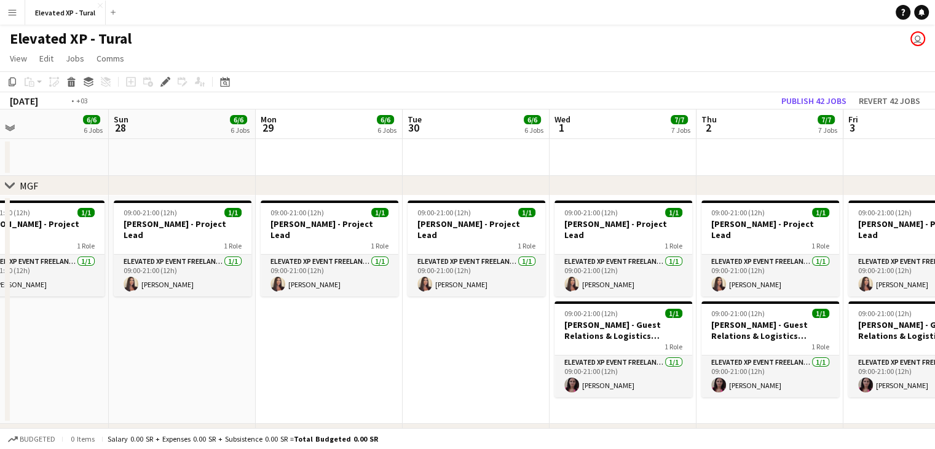
drag, startPoint x: 273, startPoint y: 291, endPoint x: 236, endPoint y: 285, distance: 37.3
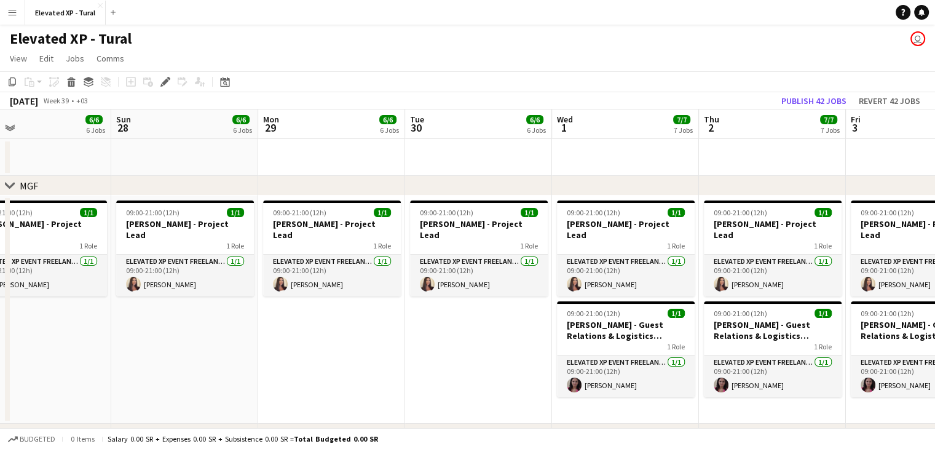
drag, startPoint x: 131, startPoint y: 286, endPoint x: 408, endPoint y: 307, distance: 277.9
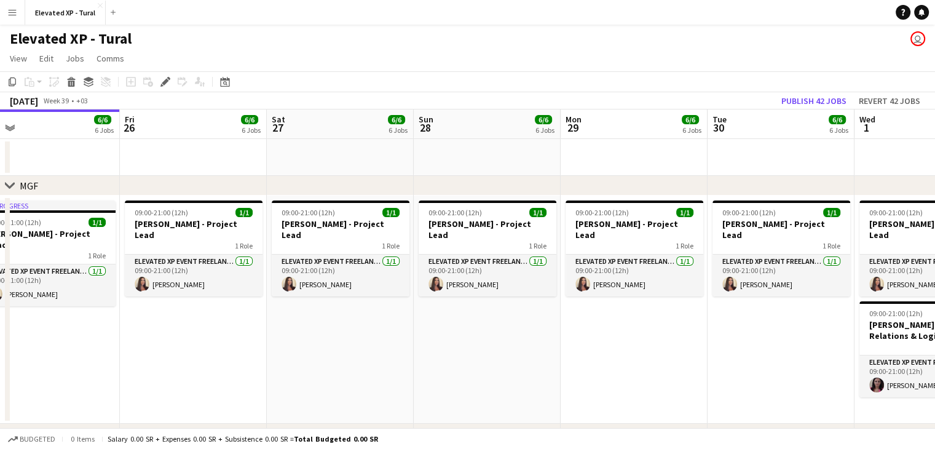
drag, startPoint x: 321, startPoint y: 322, endPoint x: 539, endPoint y: 334, distance: 219.1
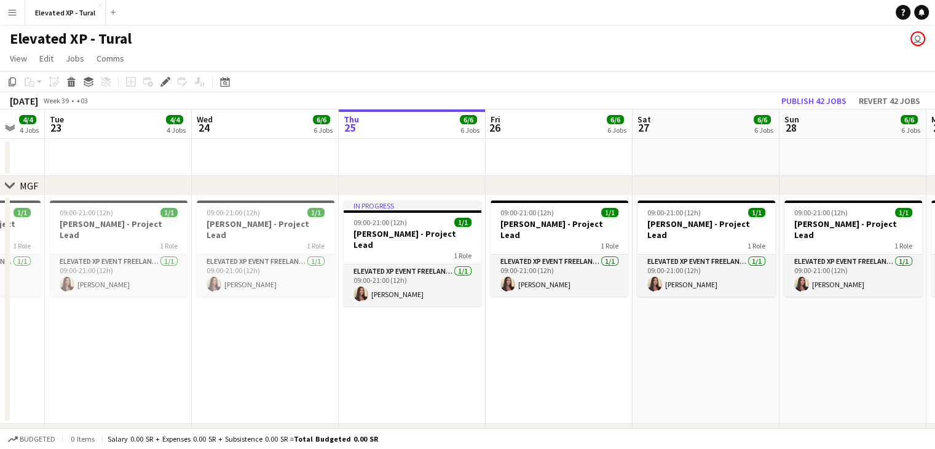
drag, startPoint x: 277, startPoint y: 329, endPoint x: 569, endPoint y: 339, distance: 292.0
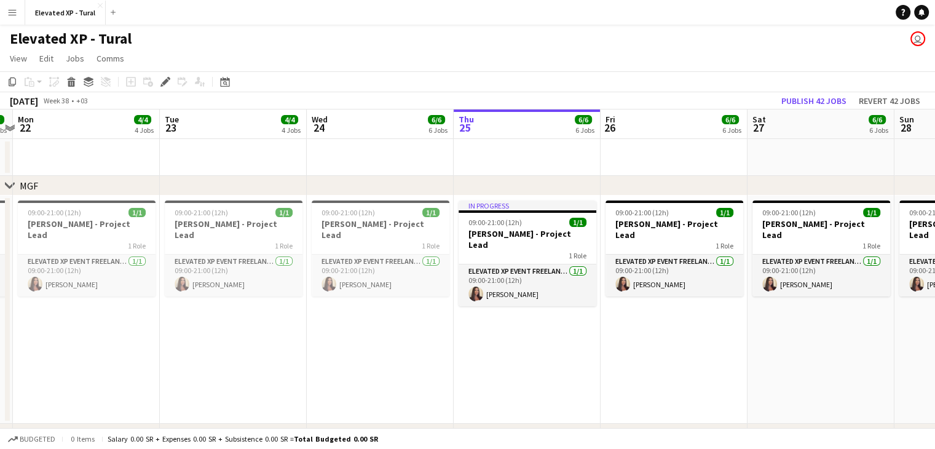
drag, startPoint x: 359, startPoint y: 350, endPoint x: 469, endPoint y: 351, distance: 109.4
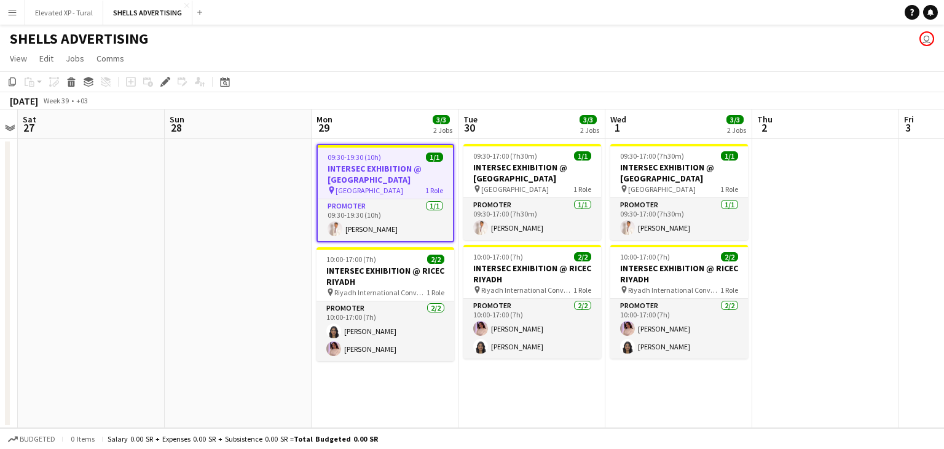
scroll to position [0, 444]
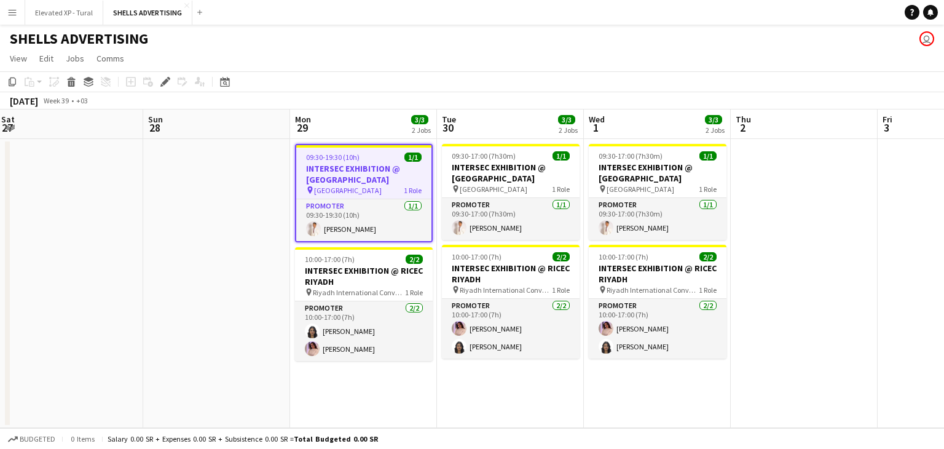
drag, startPoint x: 270, startPoint y: 250, endPoint x: 249, endPoint y: 246, distance: 21.8
click at [249, 246] on app-calendar-viewport "Wed 24 Thu 25 Fri 26 Sat 27 Sun 28 Mon 29 3/3 2 Jobs Tue 30 3/3 2 Jobs Wed 1 3/…" at bounding box center [472, 268] width 944 height 318
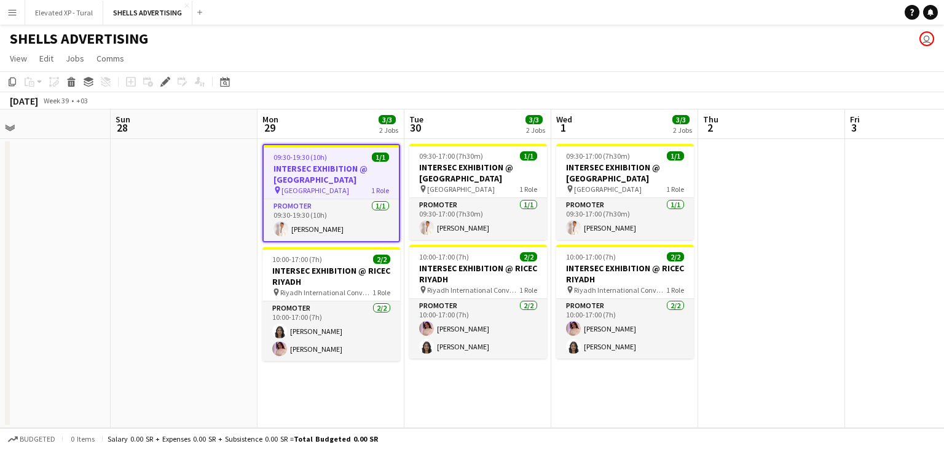
drag, startPoint x: 267, startPoint y: 278, endPoint x: 243, endPoint y: 271, distance: 24.5
click at [243, 271] on app-calendar-viewport "Wed 24 Thu 25 Fri 26 Sat 27 Sun 28 Mon 29 3/3 2 Jobs Tue 30 3/3 2 Jobs Wed 1 3/…" at bounding box center [472, 268] width 944 height 318
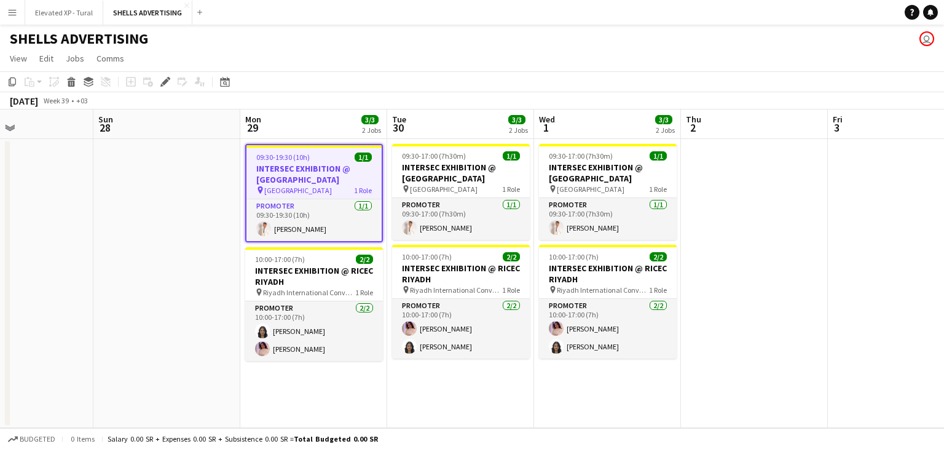
scroll to position [0, 541]
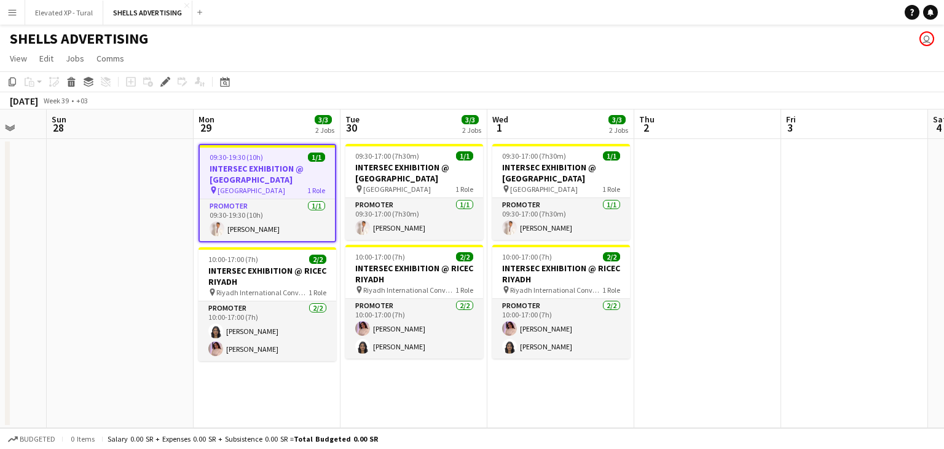
drag, startPoint x: 231, startPoint y: 233, endPoint x: 170, endPoint y: 214, distance: 64.5
click at [170, 214] on app-calendar-viewport "Wed 24 Thu 25 Fri 26 Sat 27 Sun 28 Mon 29 3/3 2 Jobs Tue 30 3/3 2 Jobs Wed 1 3/…" at bounding box center [472, 268] width 944 height 318
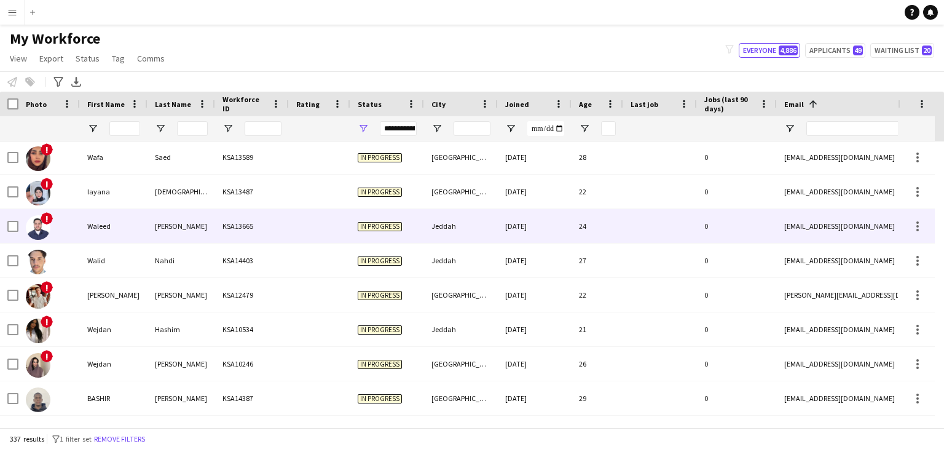
scroll to position [10707, 0]
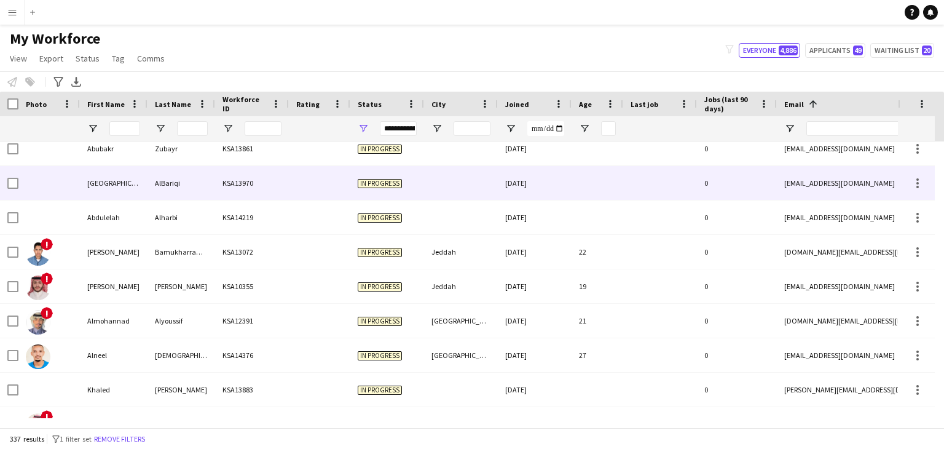
click at [135, 182] on div "[GEOGRAPHIC_DATA]" at bounding box center [114, 183] width 68 height 34
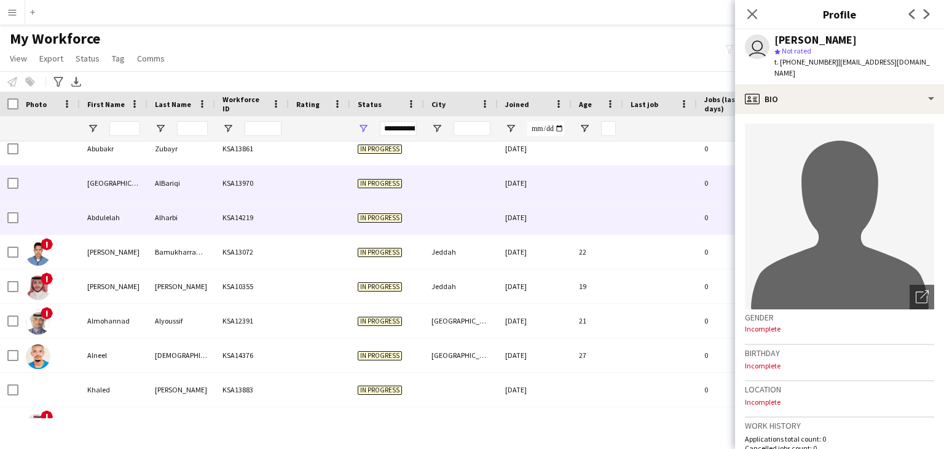
click at [162, 217] on div "Alharbi" at bounding box center [181, 217] width 68 height 34
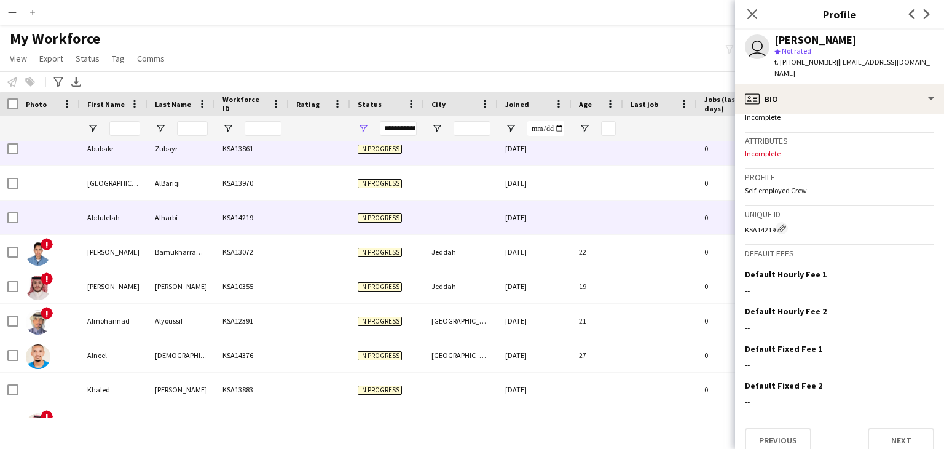
click at [211, 155] on div "Zubayr" at bounding box center [181, 148] width 68 height 34
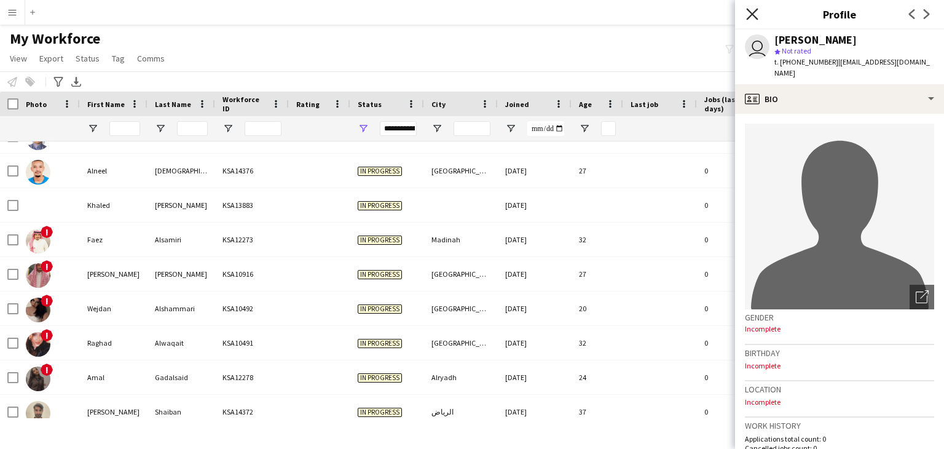
click at [752, 13] on icon at bounding box center [752, 14] width 12 height 12
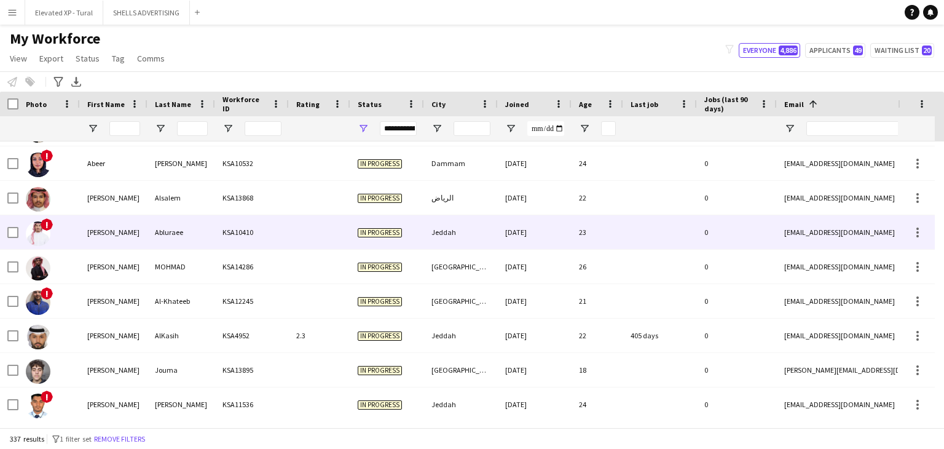
scroll to position [639, 0]
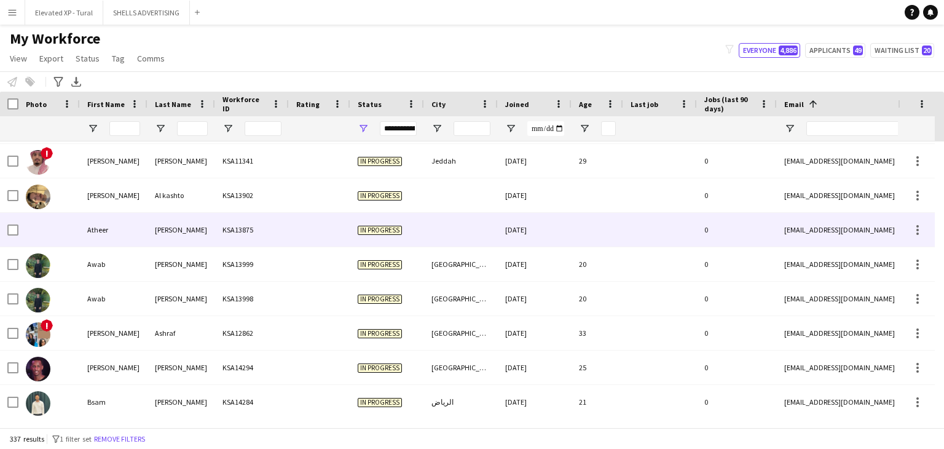
click at [223, 244] on div "KSA13875" at bounding box center [252, 230] width 74 height 34
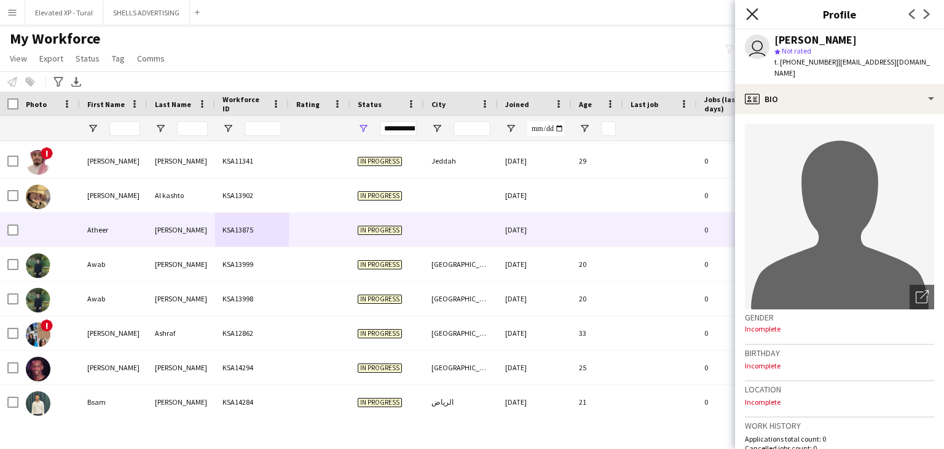
click at [753, 17] on icon "Close pop-in" at bounding box center [752, 14] width 12 height 12
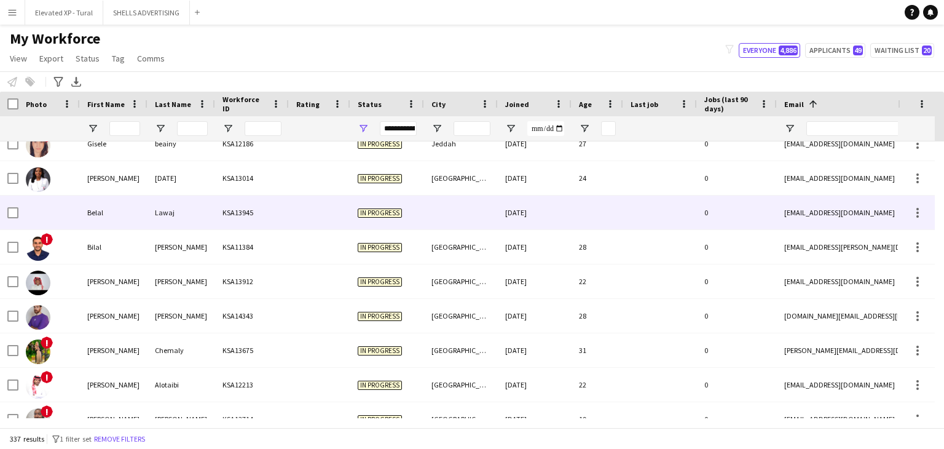
click at [138, 210] on div "Belal" at bounding box center [114, 212] width 68 height 34
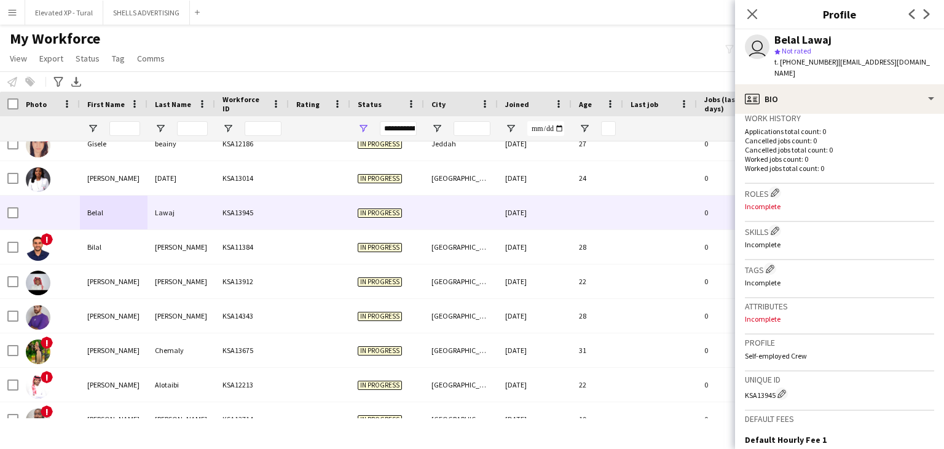
click at [756, 22] on div "Close pop-in" at bounding box center [752, 14] width 34 height 28
click at [754, 8] on icon "Close pop-in" at bounding box center [752, 14] width 12 height 12
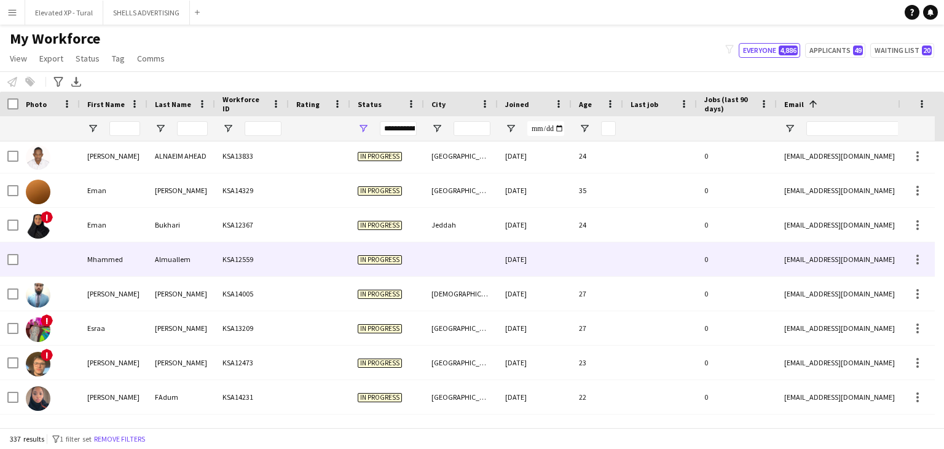
click at [120, 269] on div "Mhammed" at bounding box center [114, 259] width 68 height 34
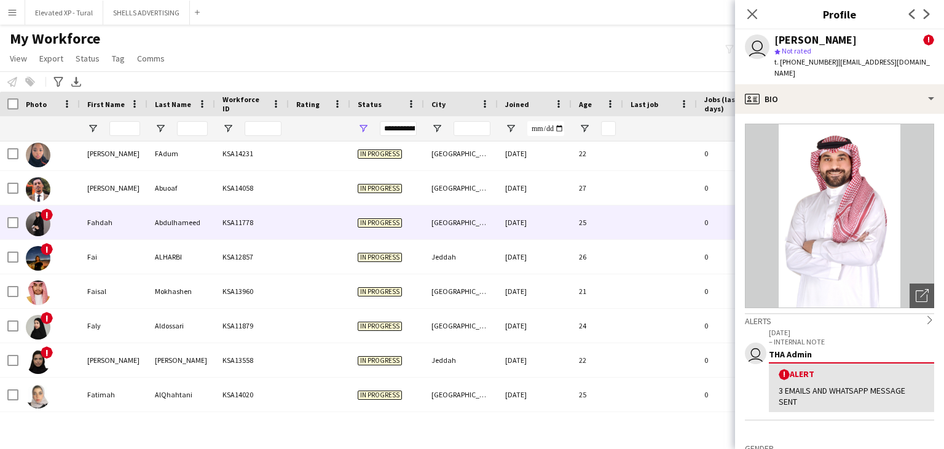
scroll to position [3429, 0]
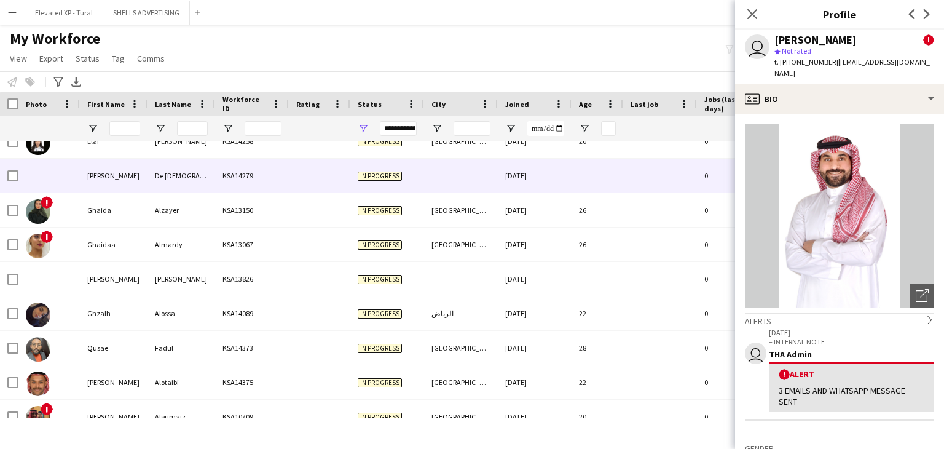
click at [103, 177] on div "[PERSON_NAME]" at bounding box center [114, 176] width 68 height 34
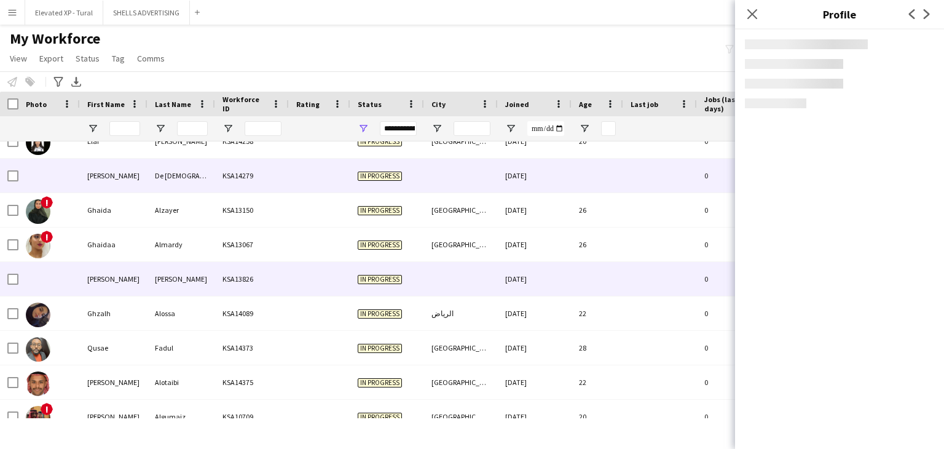
click at [135, 280] on div "[PERSON_NAME]" at bounding box center [114, 279] width 68 height 34
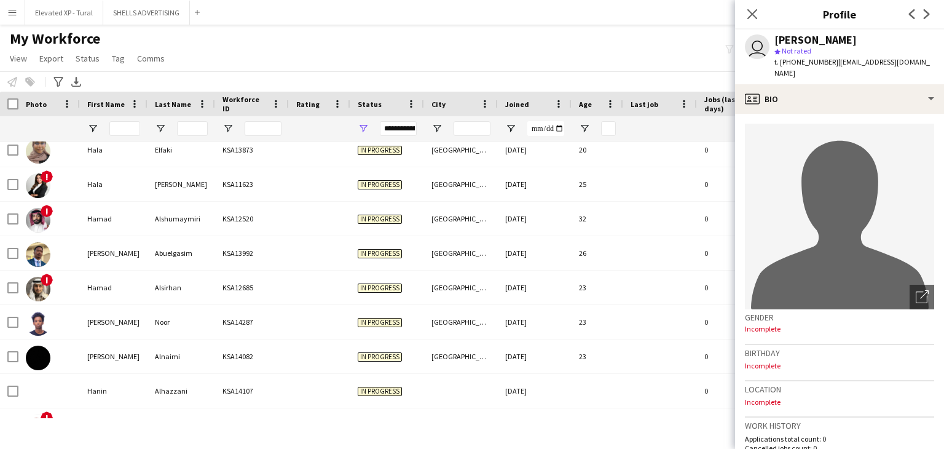
scroll to position [4241, 0]
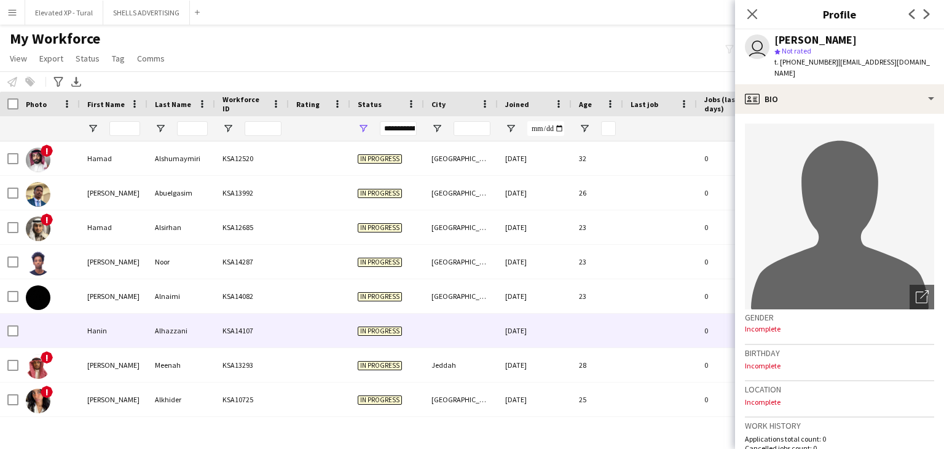
click at [106, 322] on div "Hanin" at bounding box center [114, 330] width 68 height 34
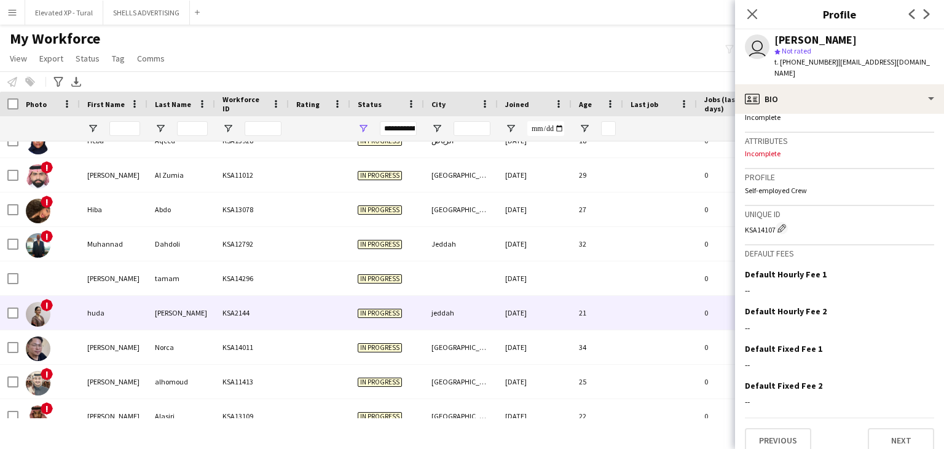
scroll to position [4670, 0]
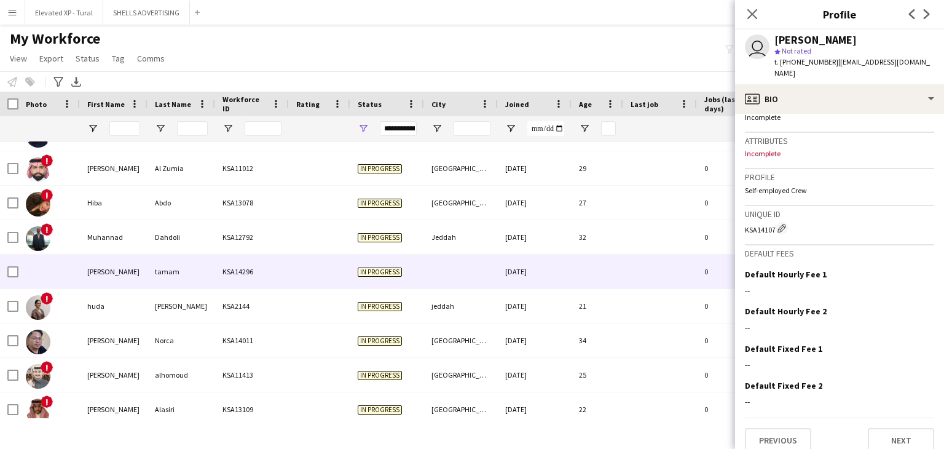
click at [125, 262] on div "[PERSON_NAME]" at bounding box center [114, 271] width 68 height 34
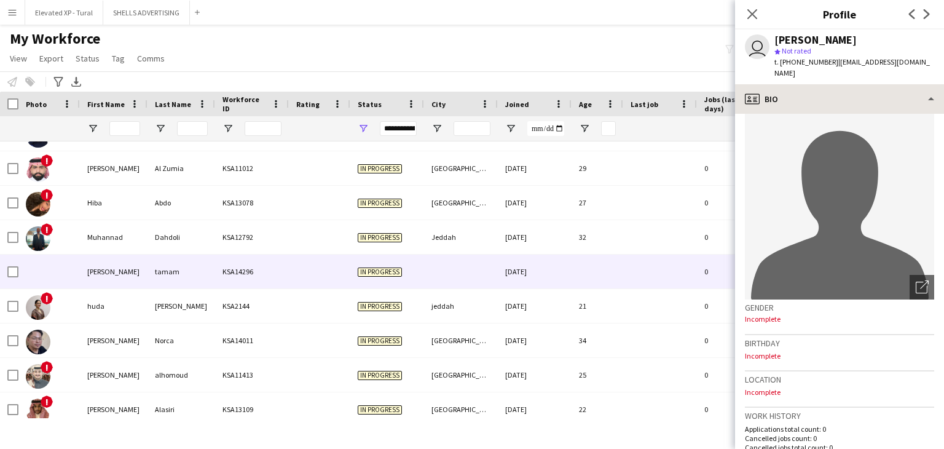
scroll to position [0, 0]
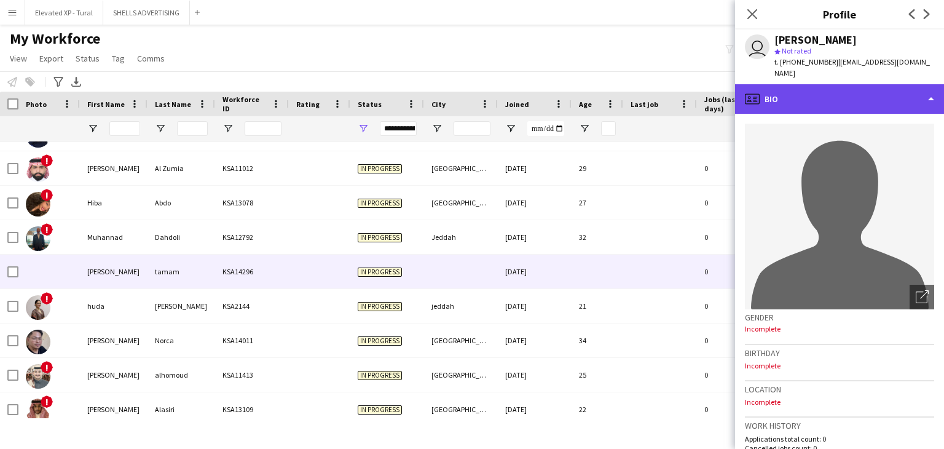
click at [803, 84] on div "profile Bio" at bounding box center [839, 98] width 209 height 29
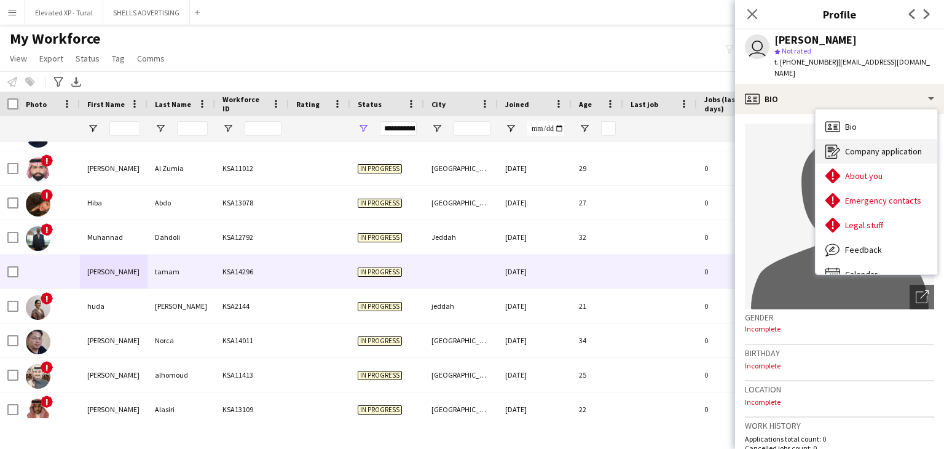
click at [868, 146] on span "Company application" at bounding box center [883, 151] width 77 height 11
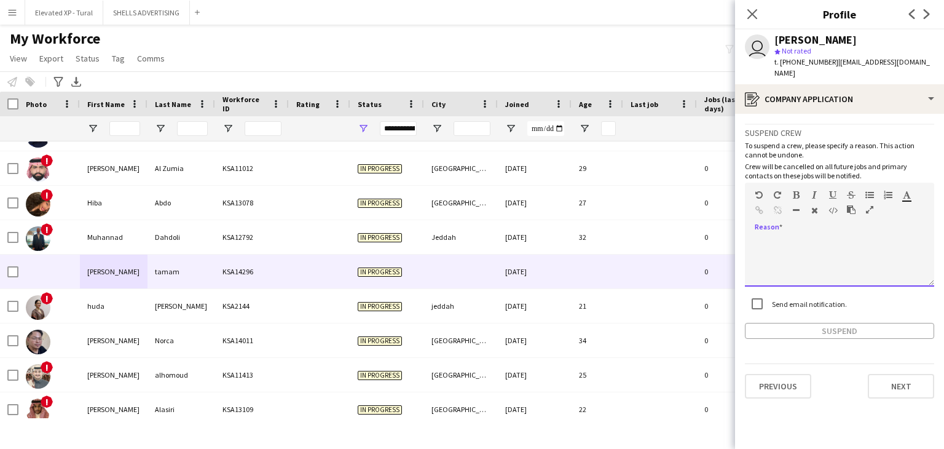
click at [788, 237] on div at bounding box center [839, 261] width 189 height 49
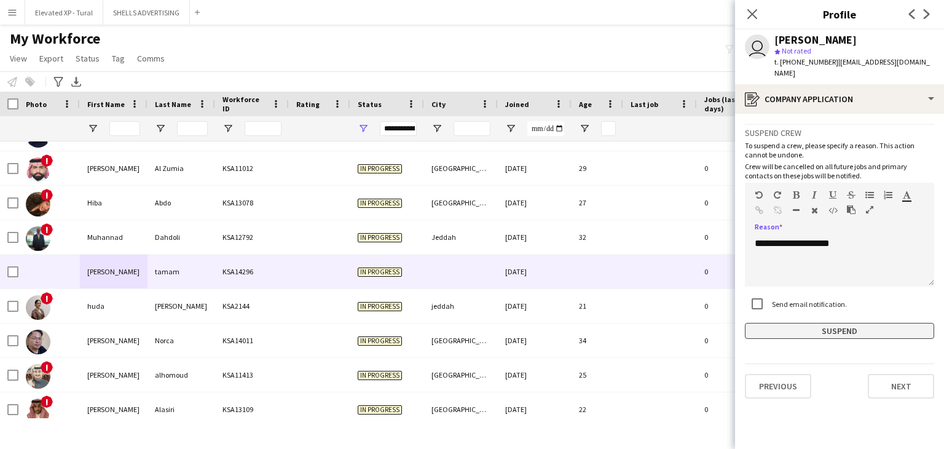
click at [826, 324] on button "Suspend" at bounding box center [839, 331] width 189 height 16
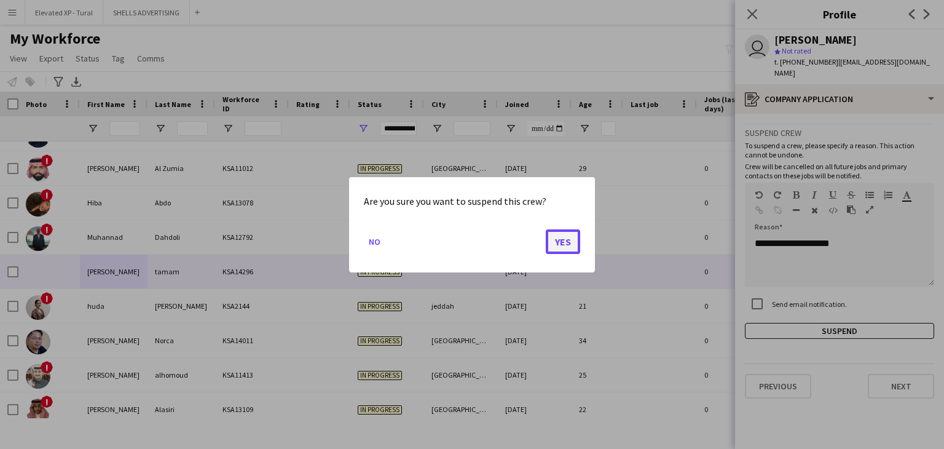
click at [563, 241] on button "Yes" at bounding box center [563, 241] width 34 height 25
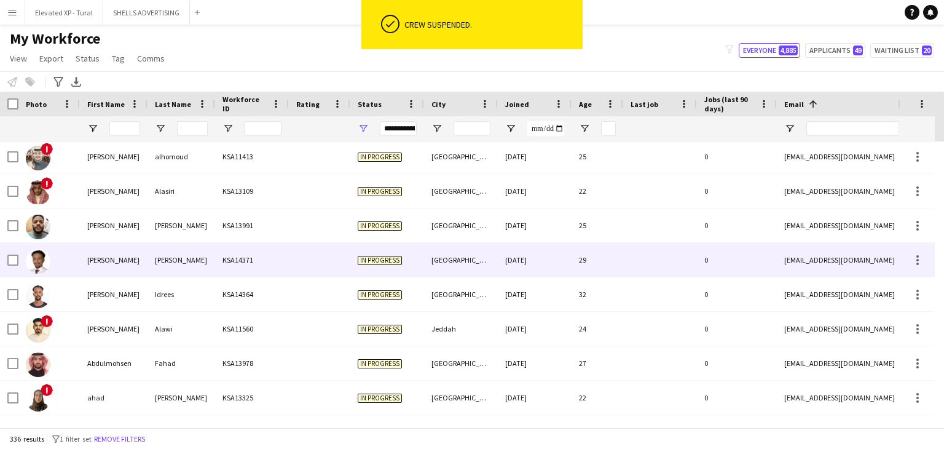
scroll to position [4854, 0]
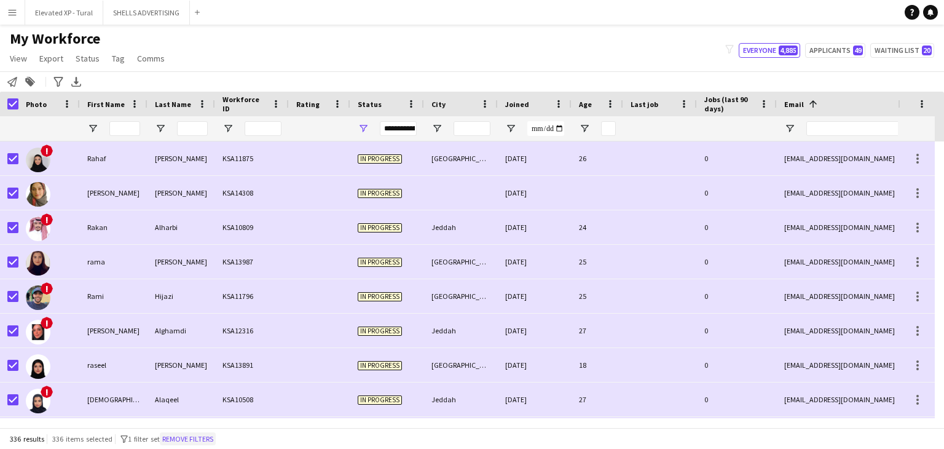
click at [214, 444] on button "Remove filters" at bounding box center [188, 439] width 56 height 14
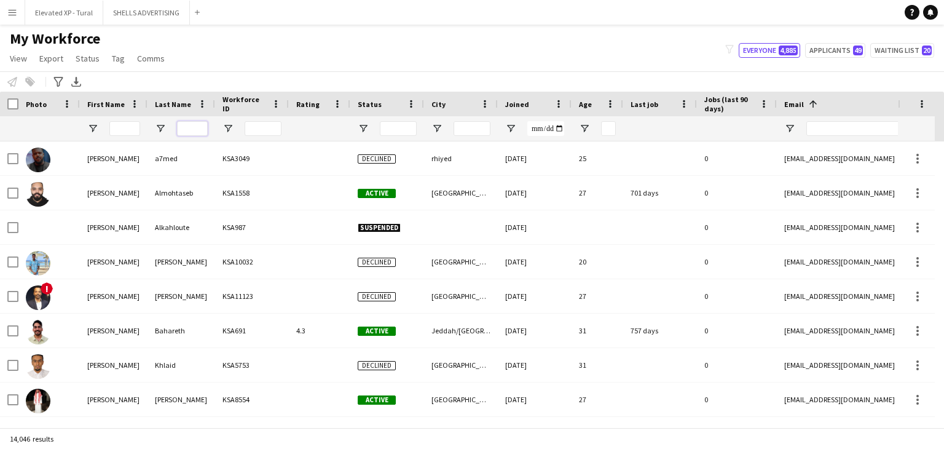
click at [195, 130] on input "Last Name Filter Input" at bounding box center [192, 128] width 31 height 15
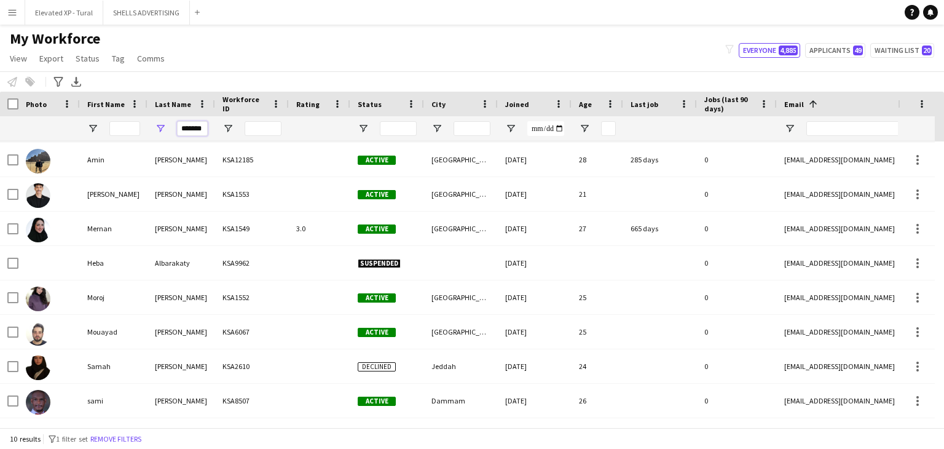
type input "******"
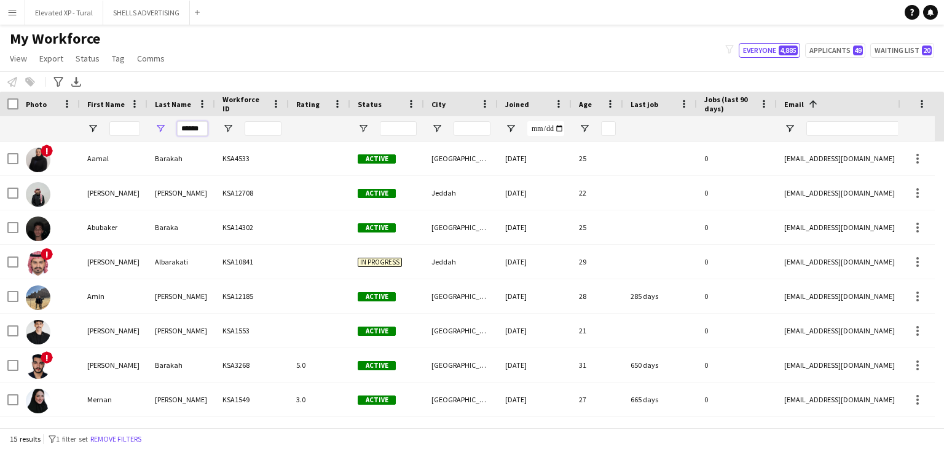
click at [199, 126] on input "******" at bounding box center [192, 128] width 31 height 15
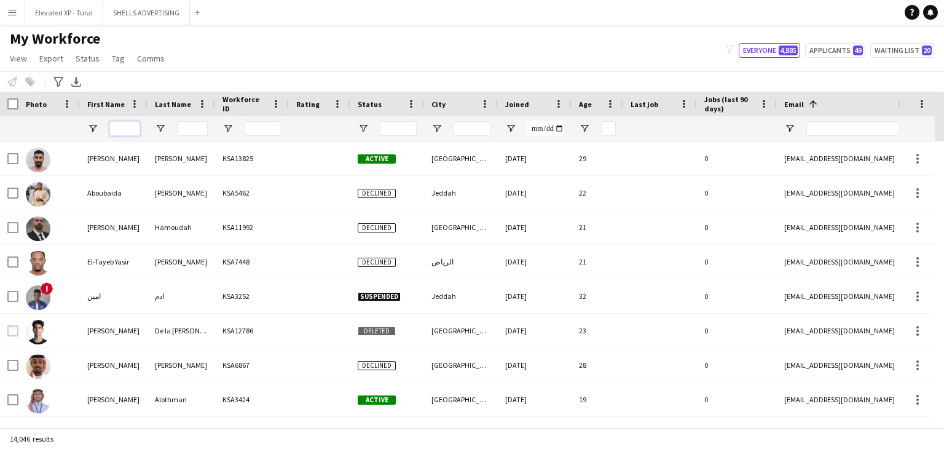
click at [115, 123] on input "First Name Filter Input" at bounding box center [124, 128] width 31 height 15
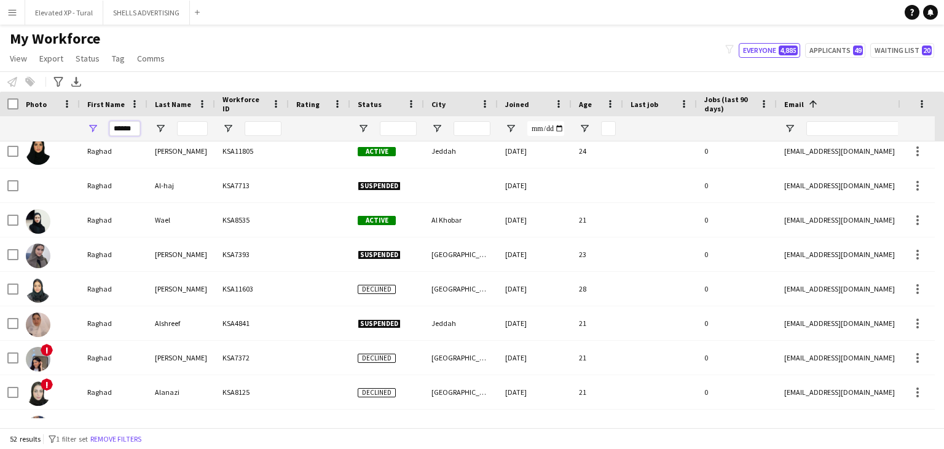
type input "******"
click at [198, 124] on input "Last Name Filter Input" at bounding box center [192, 128] width 31 height 15
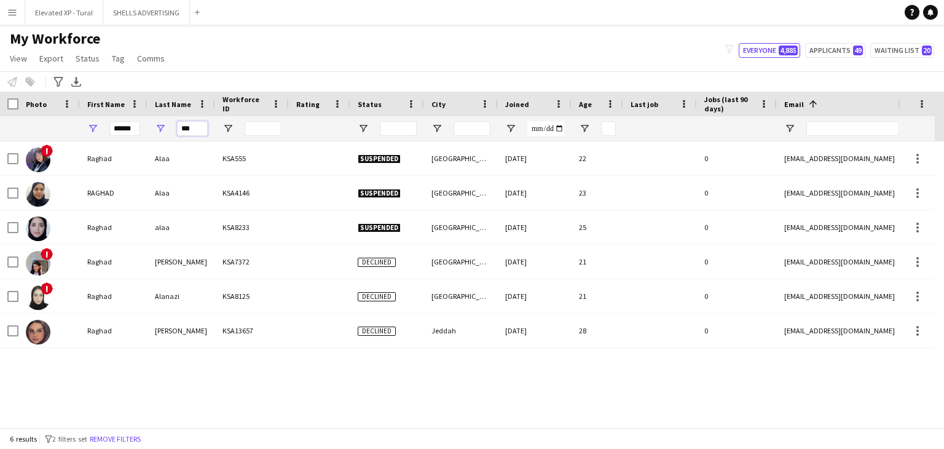
type input "****"
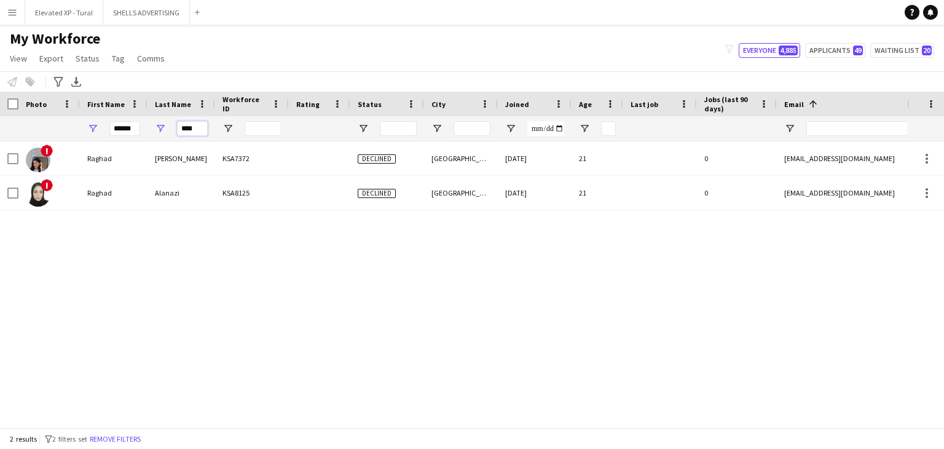
drag, startPoint x: 198, startPoint y: 127, endPoint x: 143, endPoint y: 111, distance: 57.4
click at [143, 111] on div "Workforce Details Photo First Name 1" at bounding box center [666, 117] width 1332 height 50
click at [128, 133] on input "******" at bounding box center [124, 128] width 31 height 15
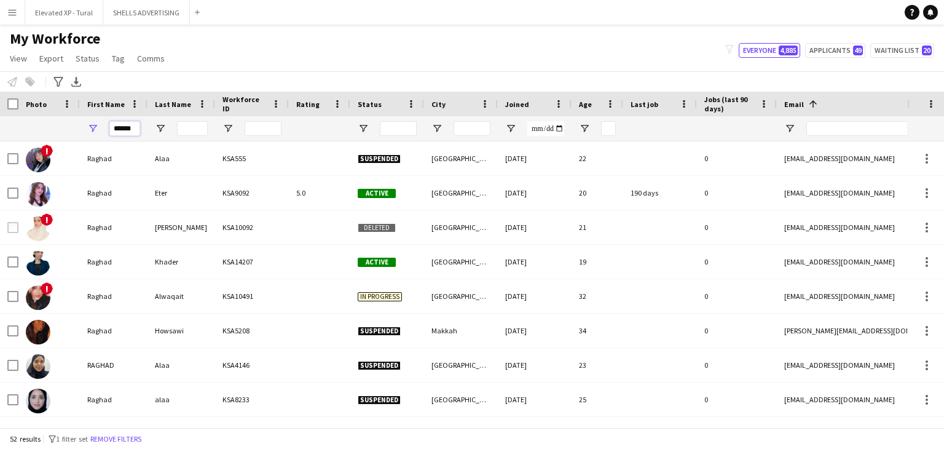
click at [128, 133] on input "******" at bounding box center [124, 128] width 31 height 15
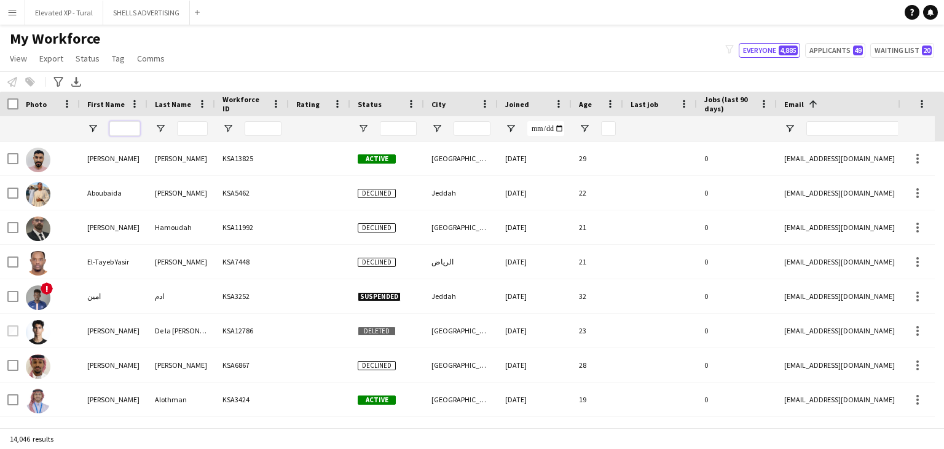
click at [132, 129] on input "First Name Filter Input" at bounding box center [124, 128] width 31 height 15
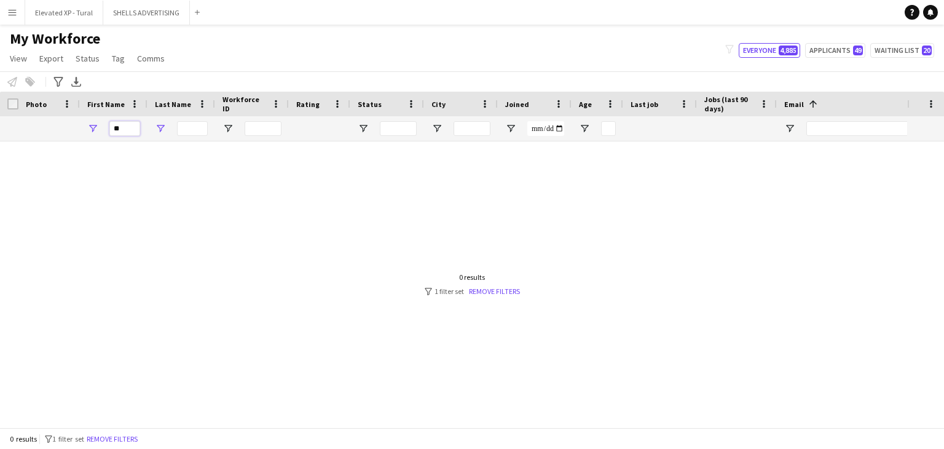
type input "*"
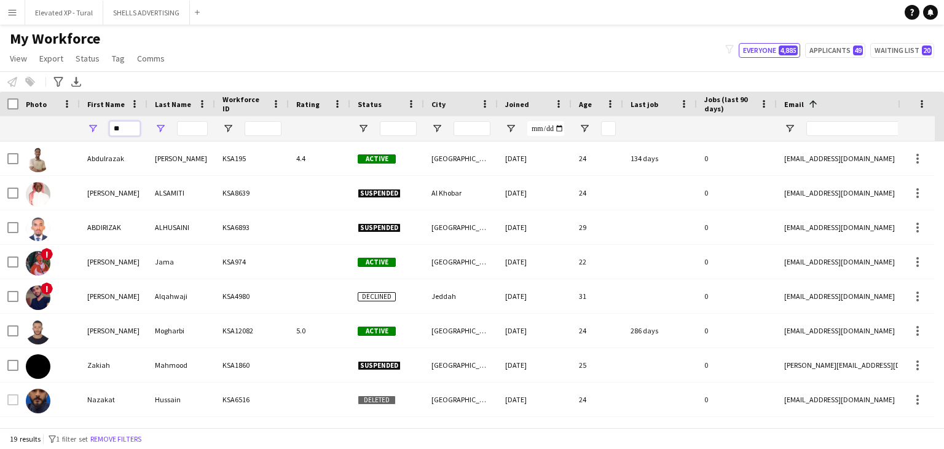
type input "*"
